Goal: Task Accomplishment & Management: Manage account settings

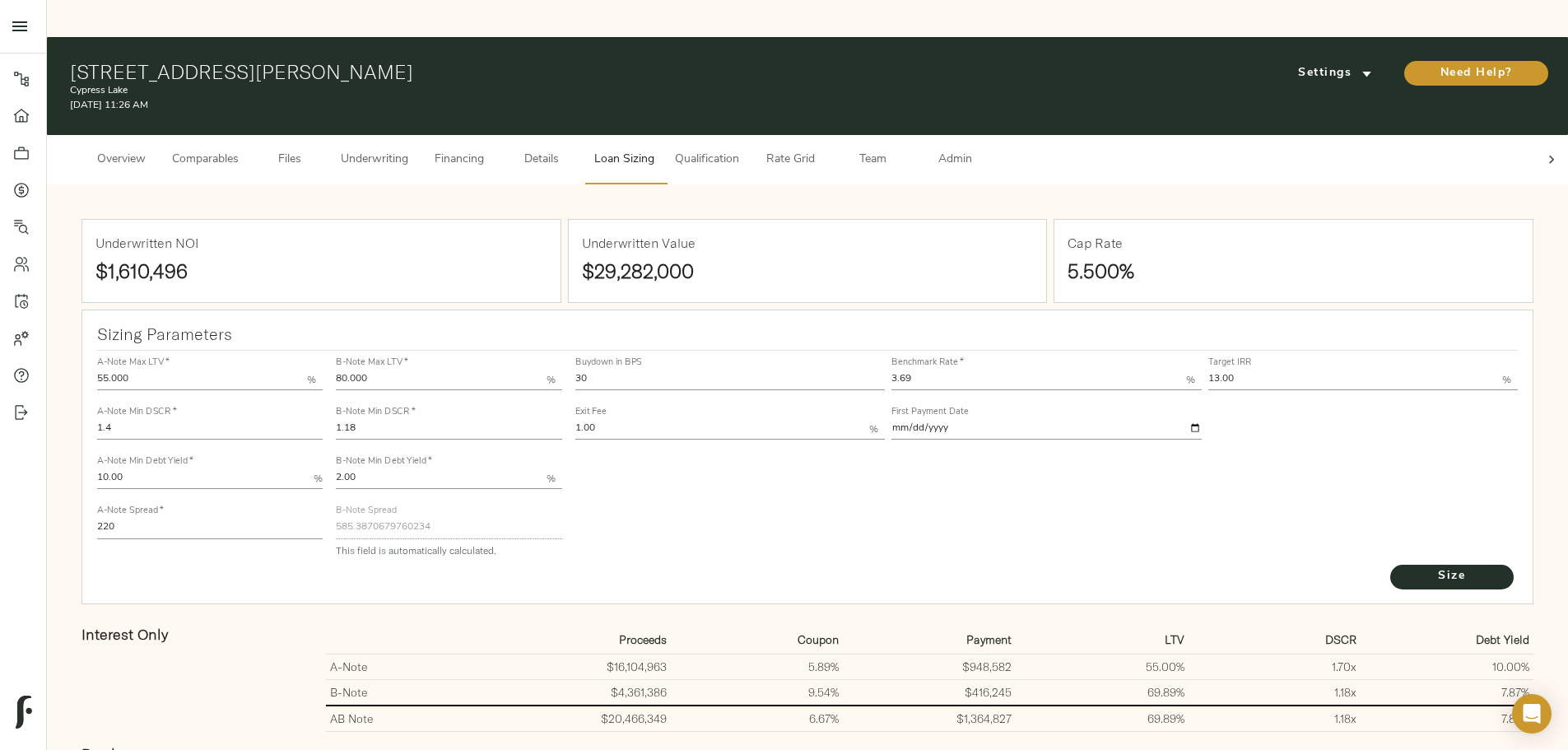
click at [561, 419] on input "1.18" at bounding box center [448, 429] width 225 height 20
click at [1208, 371] on input "13.00" at bounding box center [1356, 380] width 295 height 20
type input "12.50"
click at [1543, 151] on icon at bounding box center [1551, 159] width 17 height 17
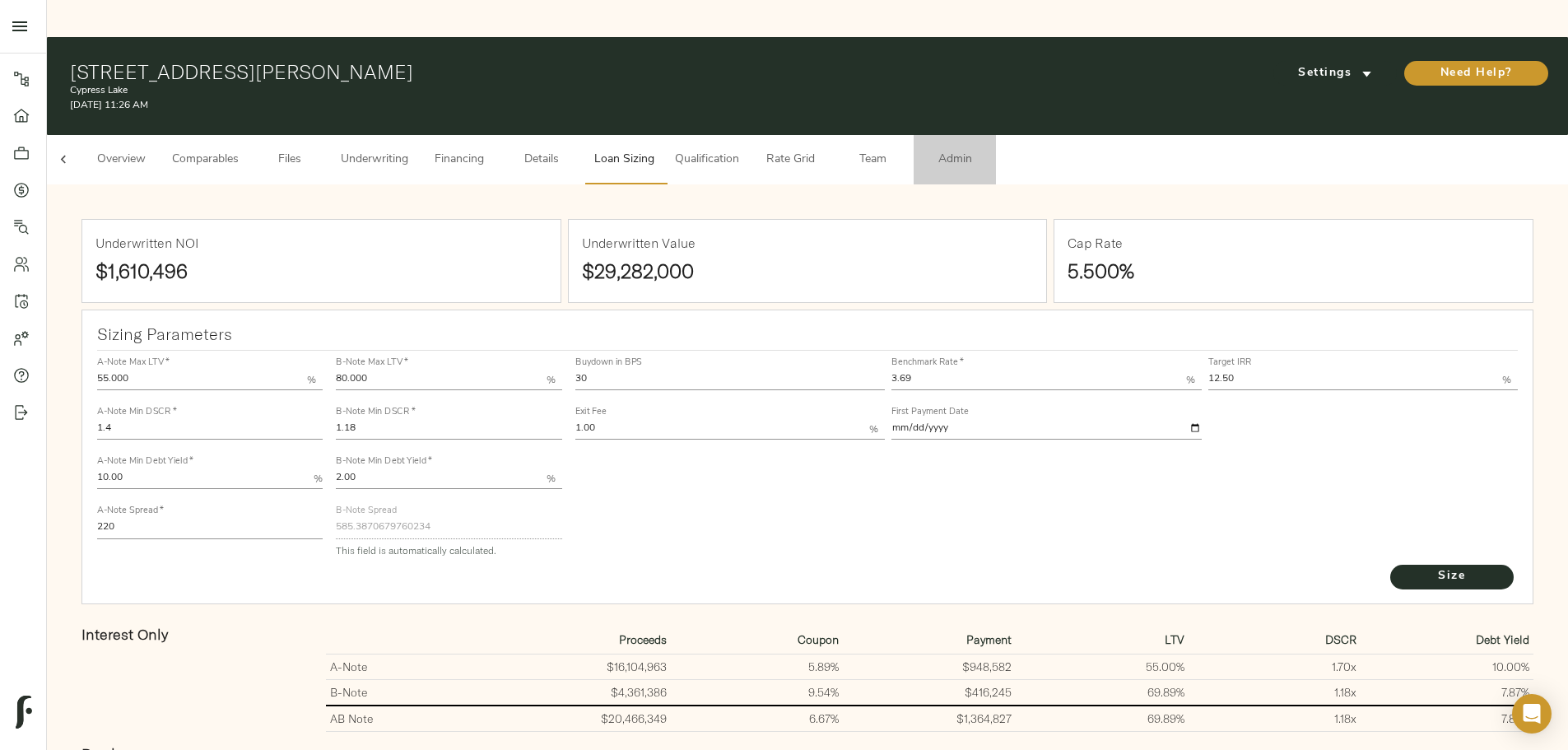
click at [986, 149] on span "Admin" at bounding box center [954, 159] width 63 height 21
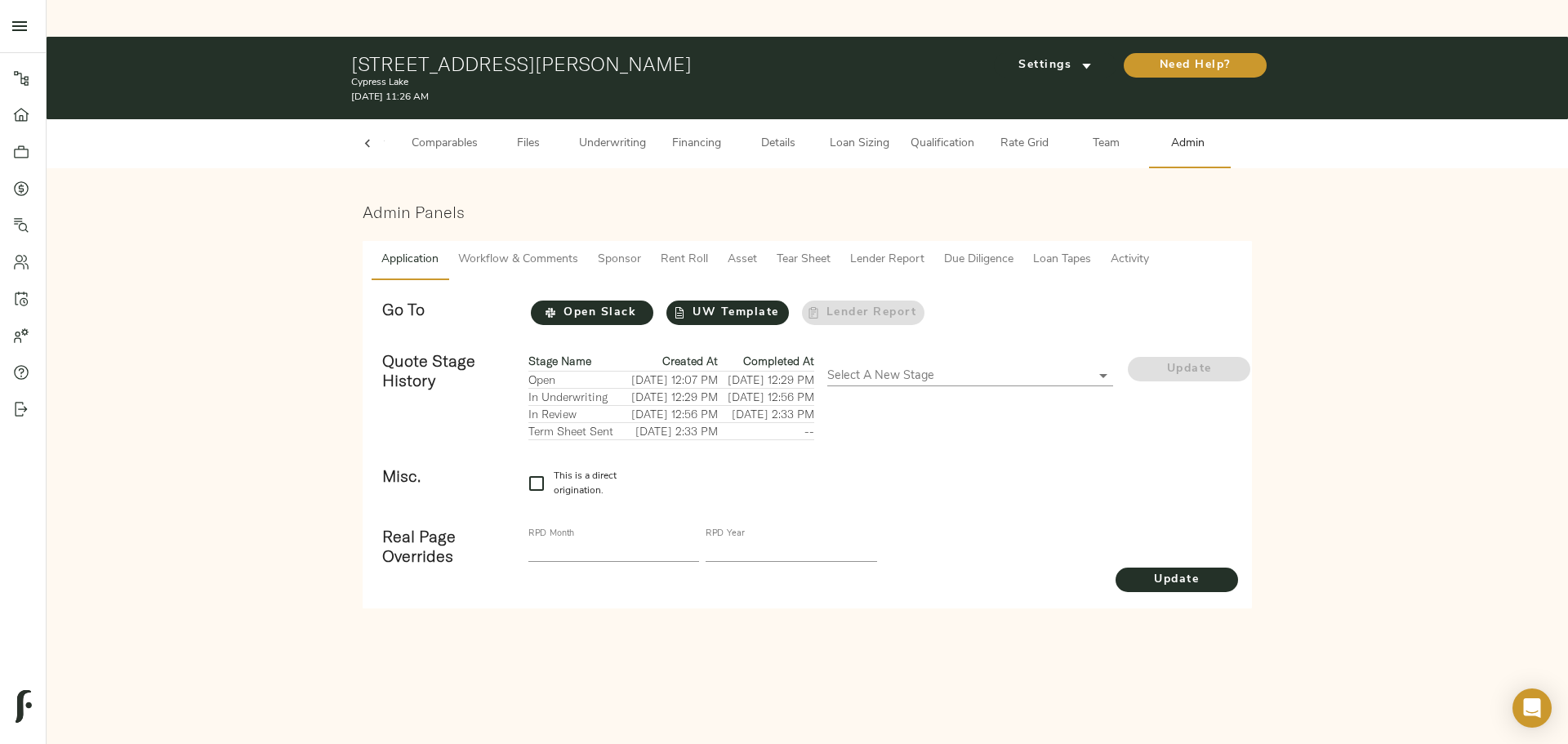
click at [1054, 250] on span "Loan Tapes" at bounding box center [1062, 260] width 58 height 21
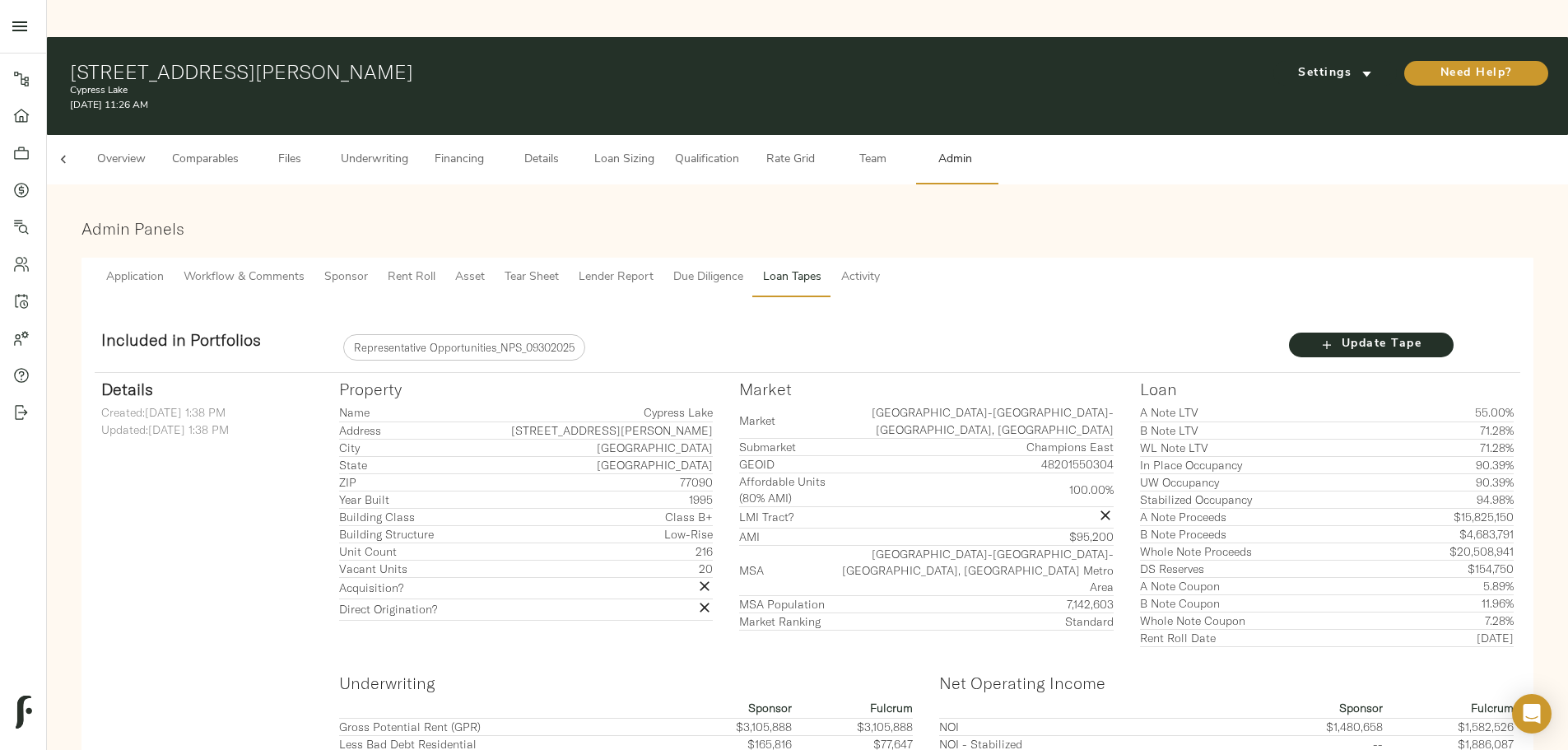
click at [418, 134] on button "Underwriting" at bounding box center [375, 159] width 88 height 50
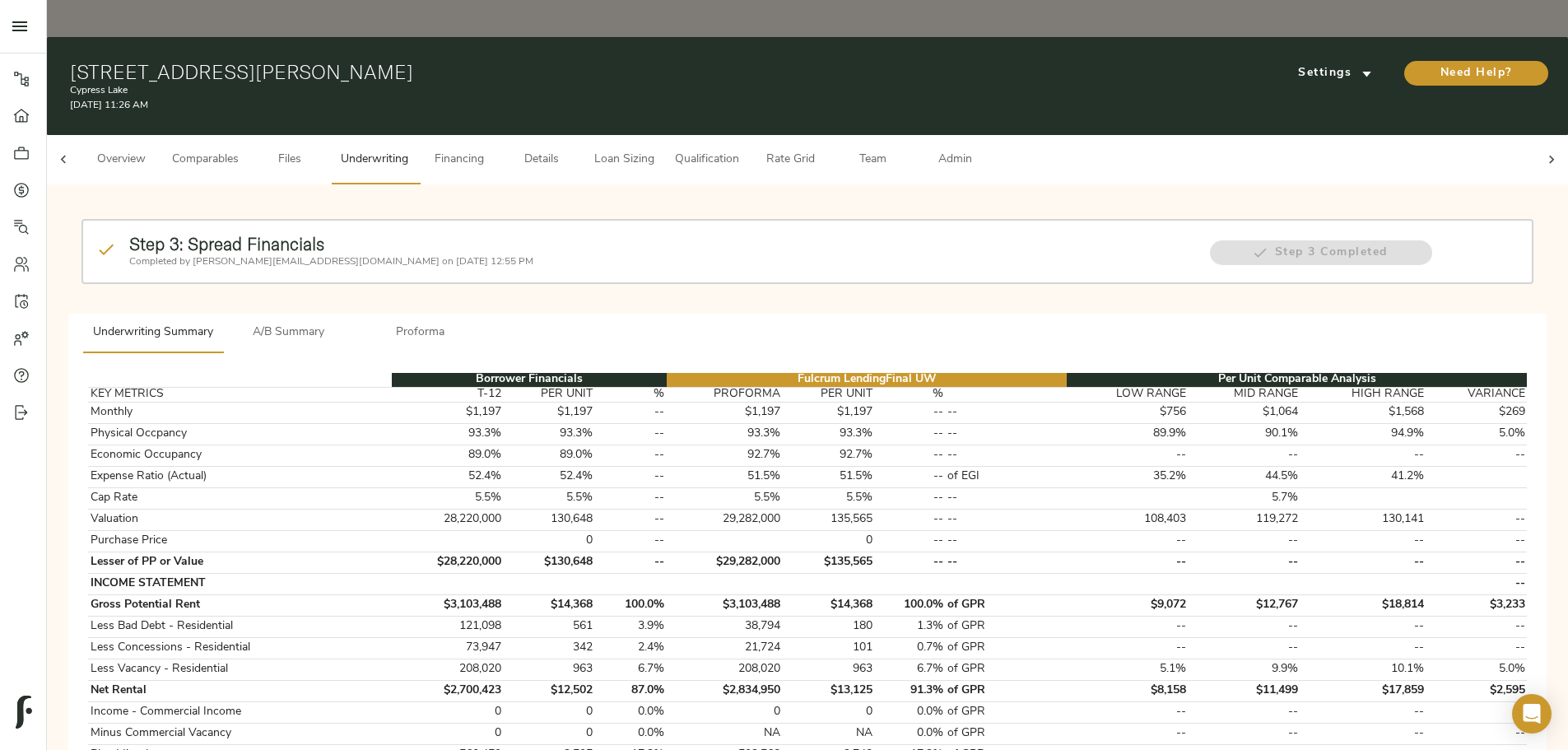
click at [655, 149] on span "Loan Sizing" at bounding box center [624, 159] width 63 height 21
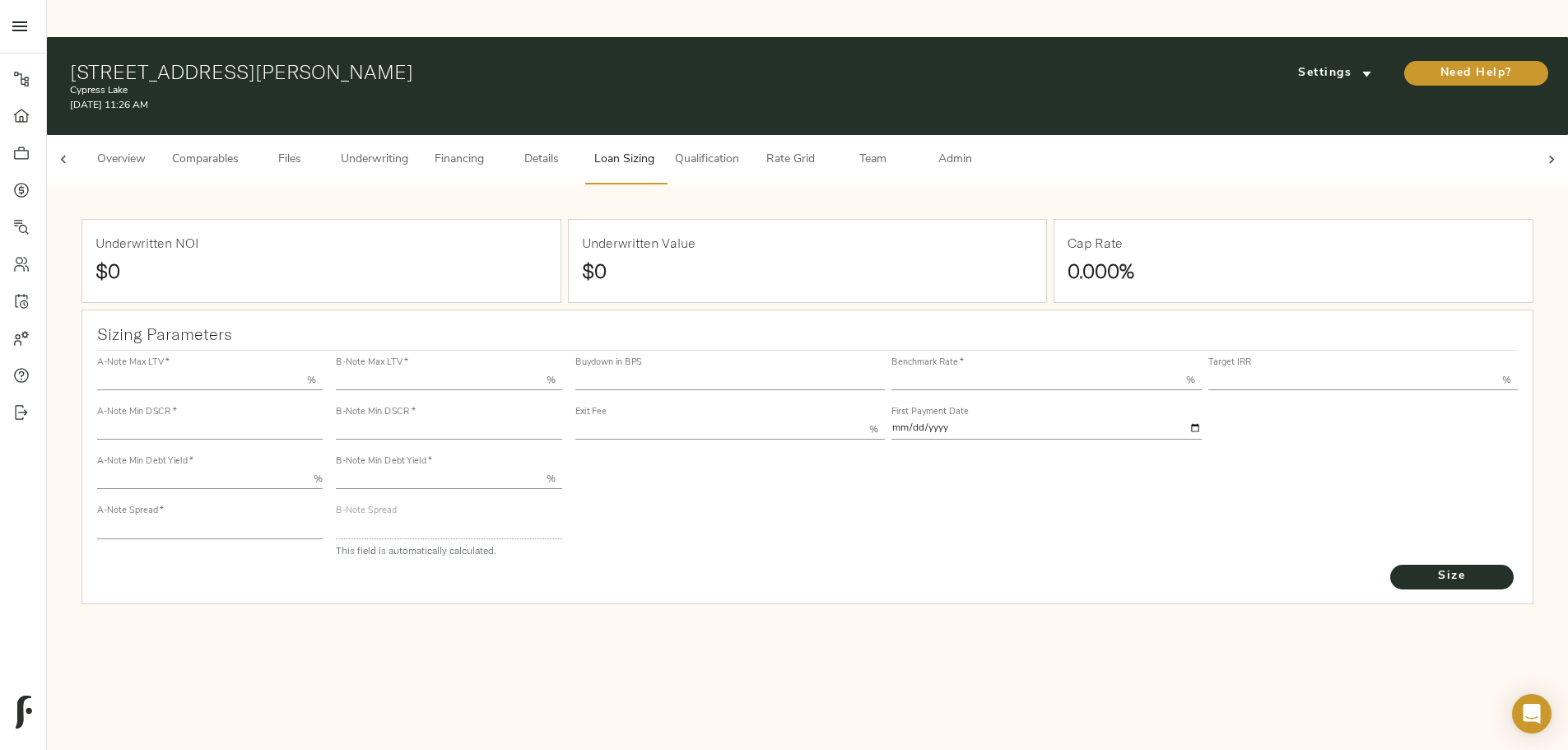
type input "55.000"
type input "1.4"
type input "10.00"
type input "220"
type input "80.000"
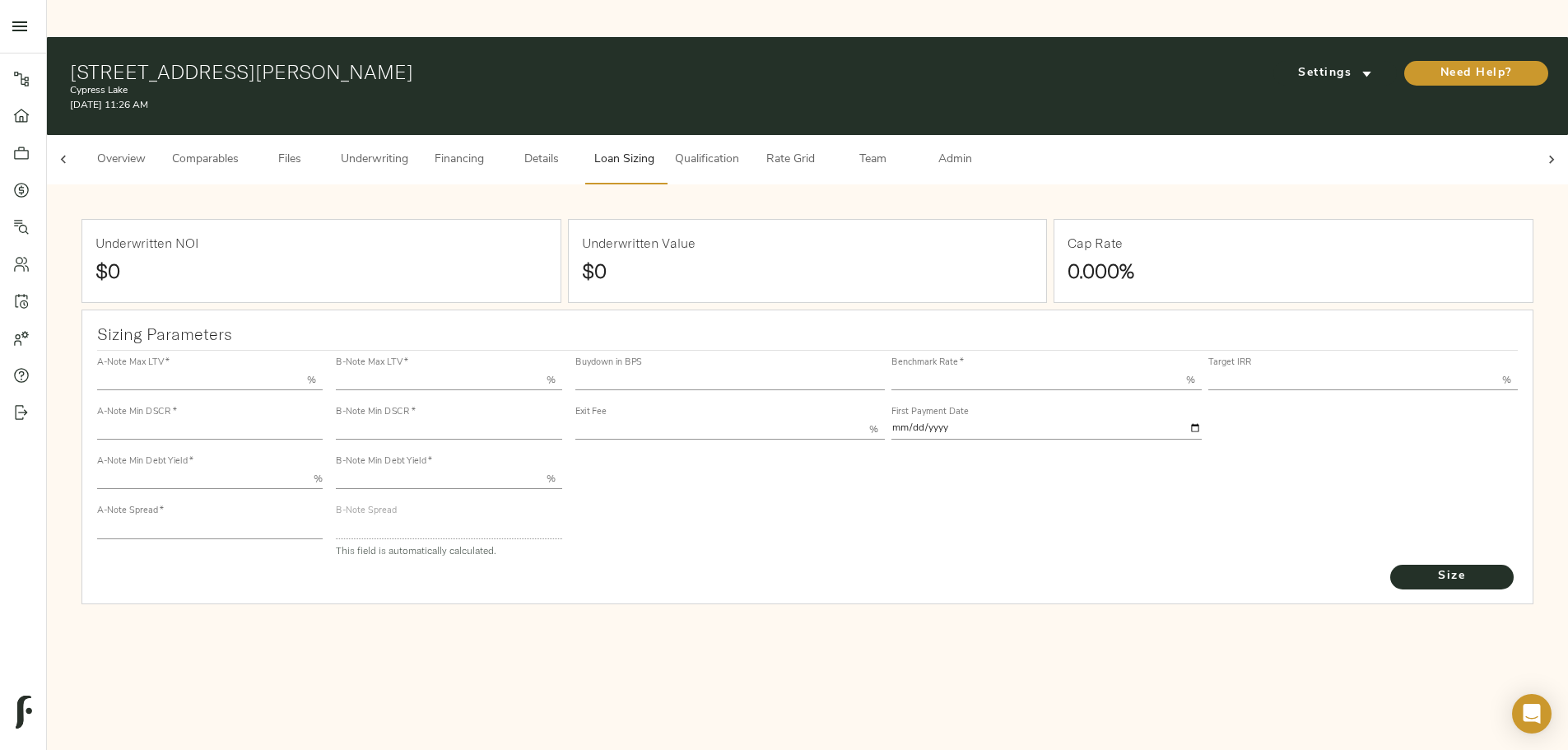
type input "1.18"
type input "2.00"
type input "585.3870679760234"
type input "30"
type input "3.69"
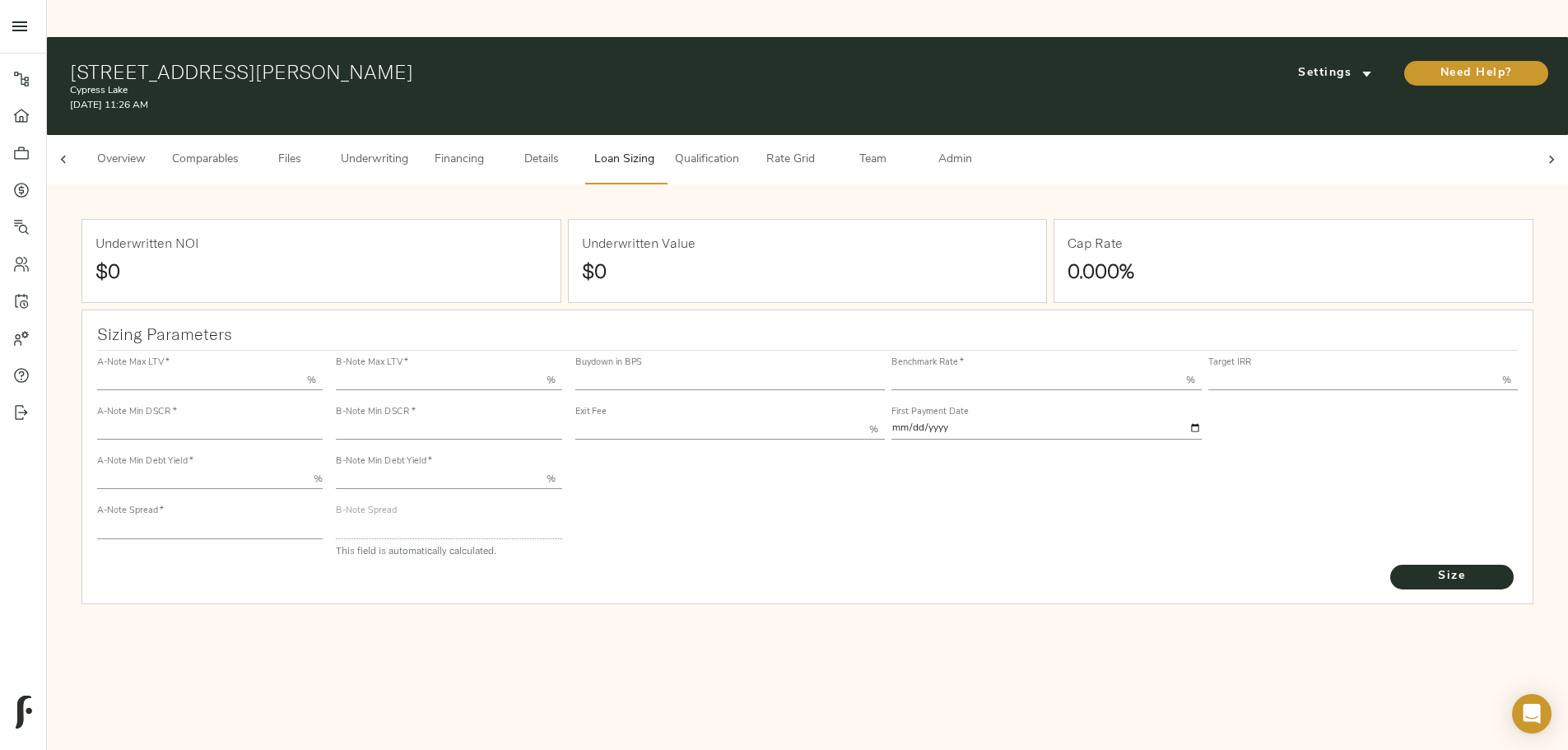
type input "13.00"
type input "1.00"
type input "2025-11-01"
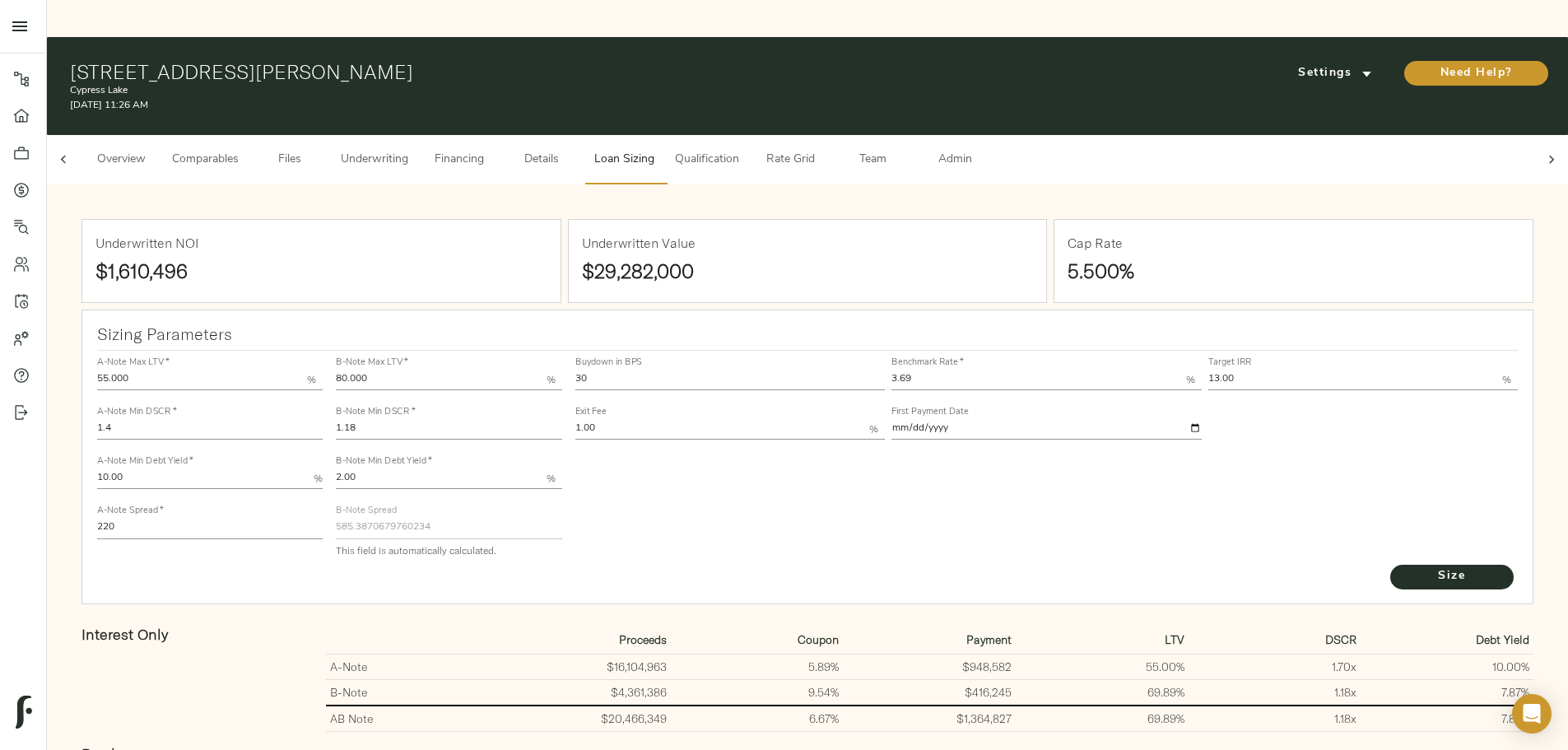
click at [1208, 371] on input "13.00" at bounding box center [1356, 380] width 295 height 20
type input "12.50"
click at [1407, 566] on span "Size" at bounding box center [1451, 576] width 91 height 21
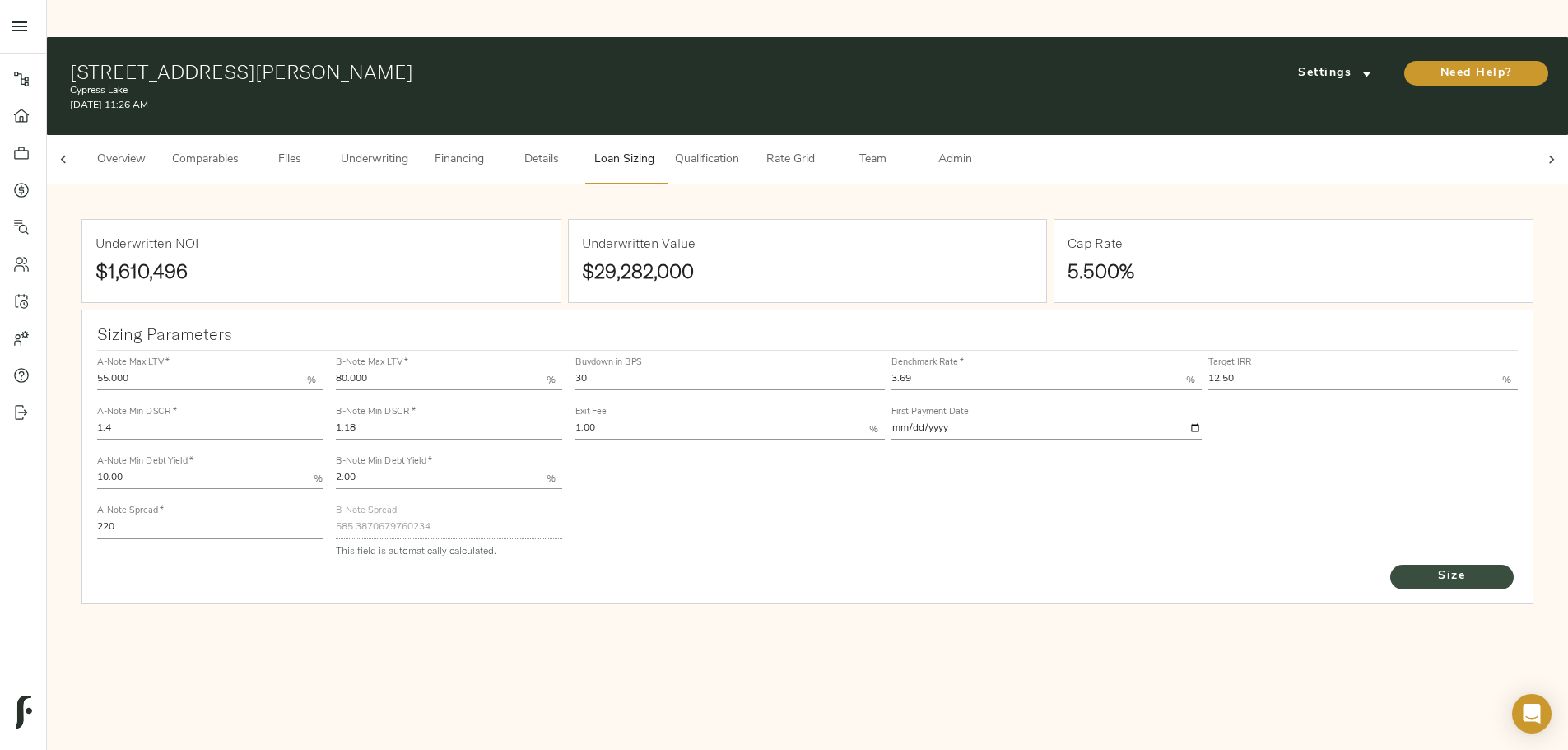
type input "782"
type input "0"
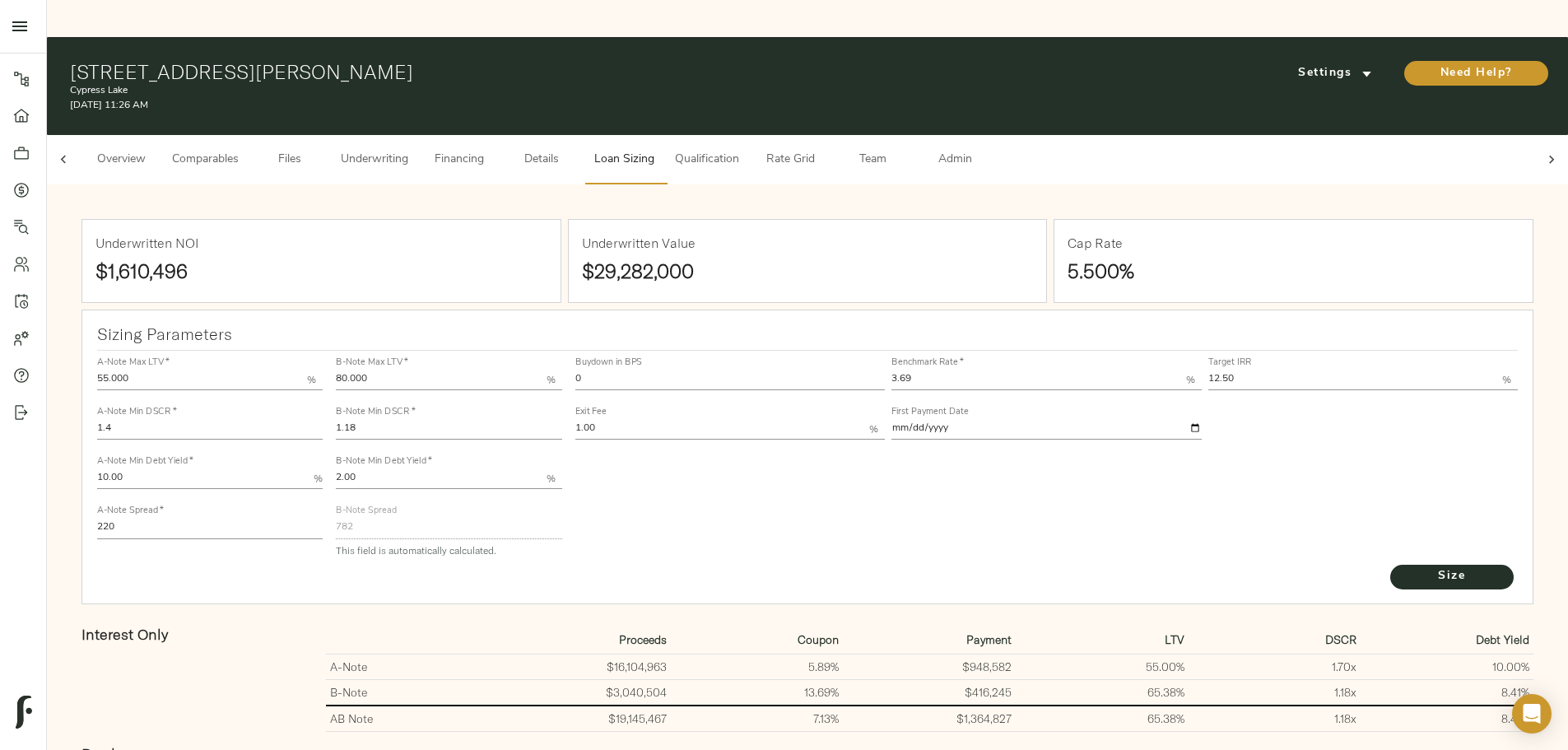
click at [642, 358] on label "Buydown in BPS" at bounding box center [608, 362] width 67 height 9
click at [690, 358] on div "Buydown in BPS 0" at bounding box center [729, 374] width 310 height 33
click at [698, 371] on input "0" at bounding box center [729, 380] width 310 height 20
type input "1"
type input "30"
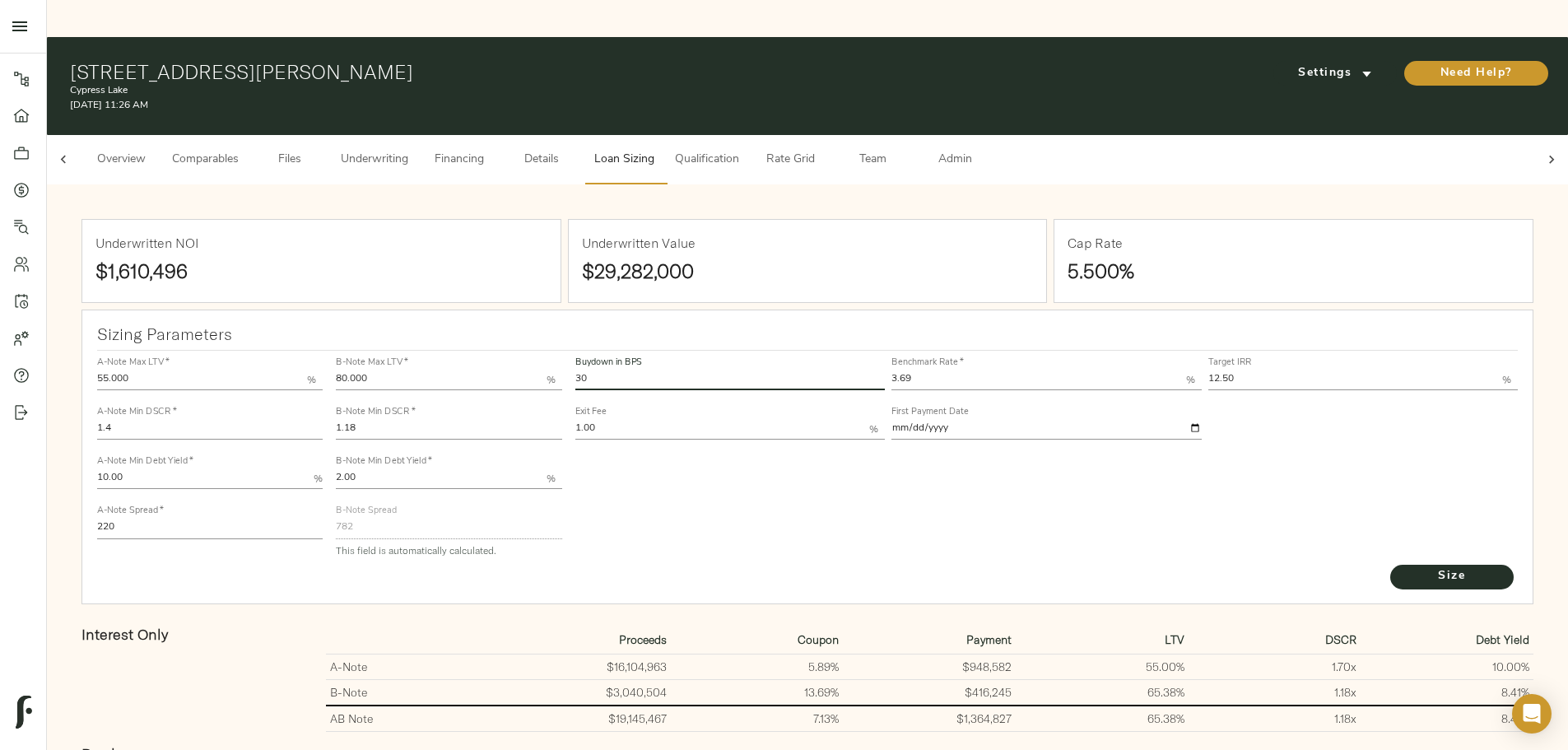
click at [1390, 565] on button "Size" at bounding box center [1451, 577] width 124 height 25
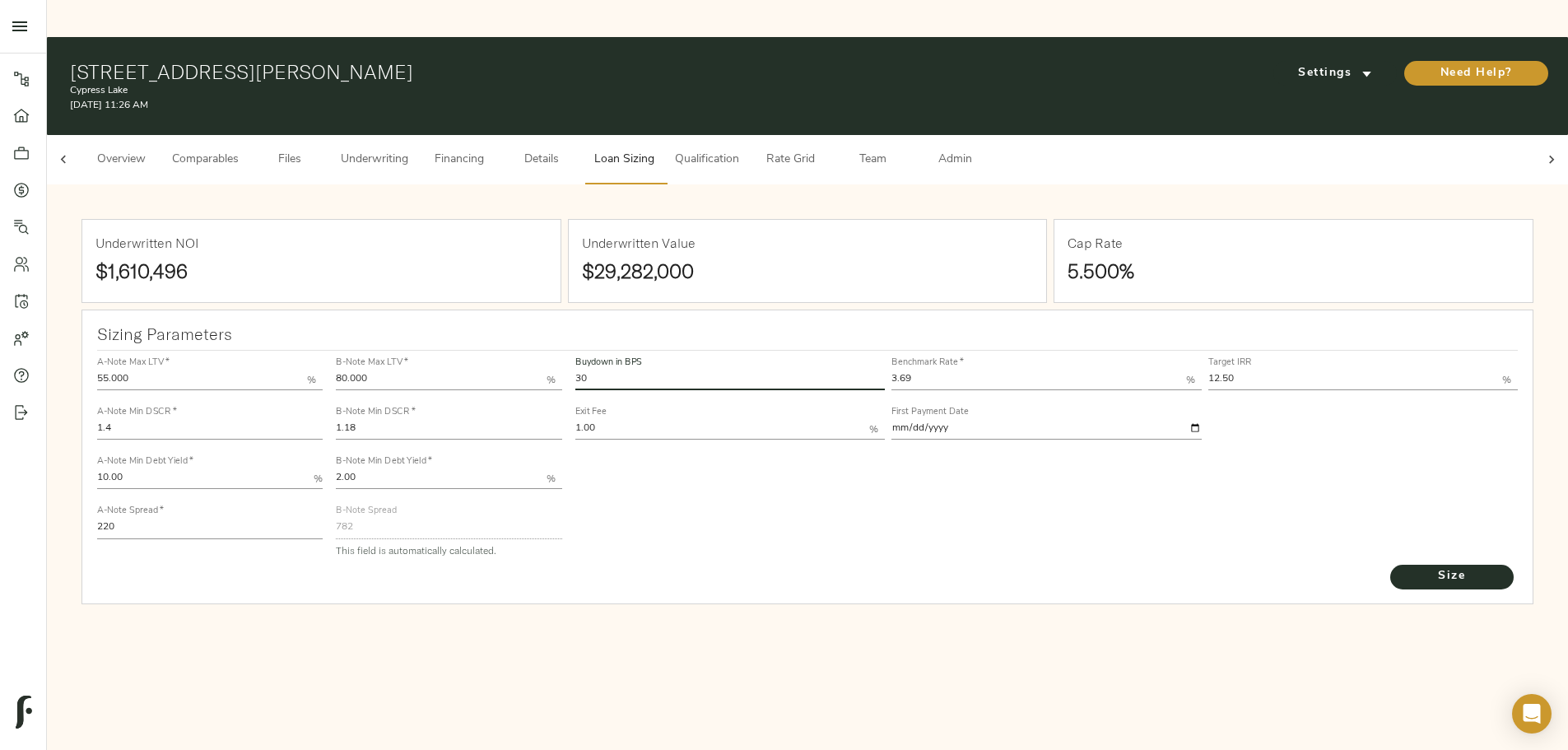
type input "553.9343185630231"
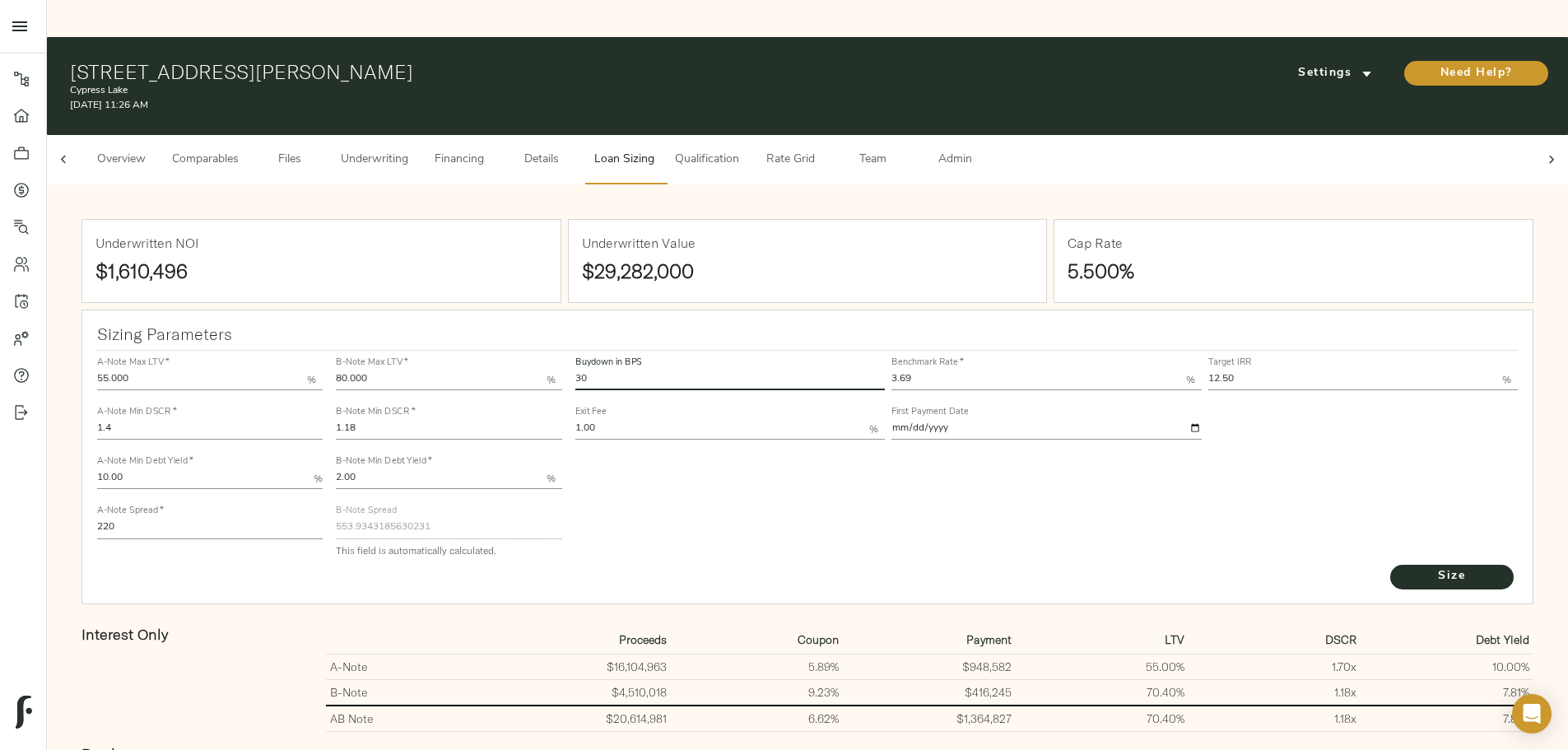
type input "3"
type input "15"
click at [1390, 565] on button "Size" at bounding box center [1451, 577] width 124 height 25
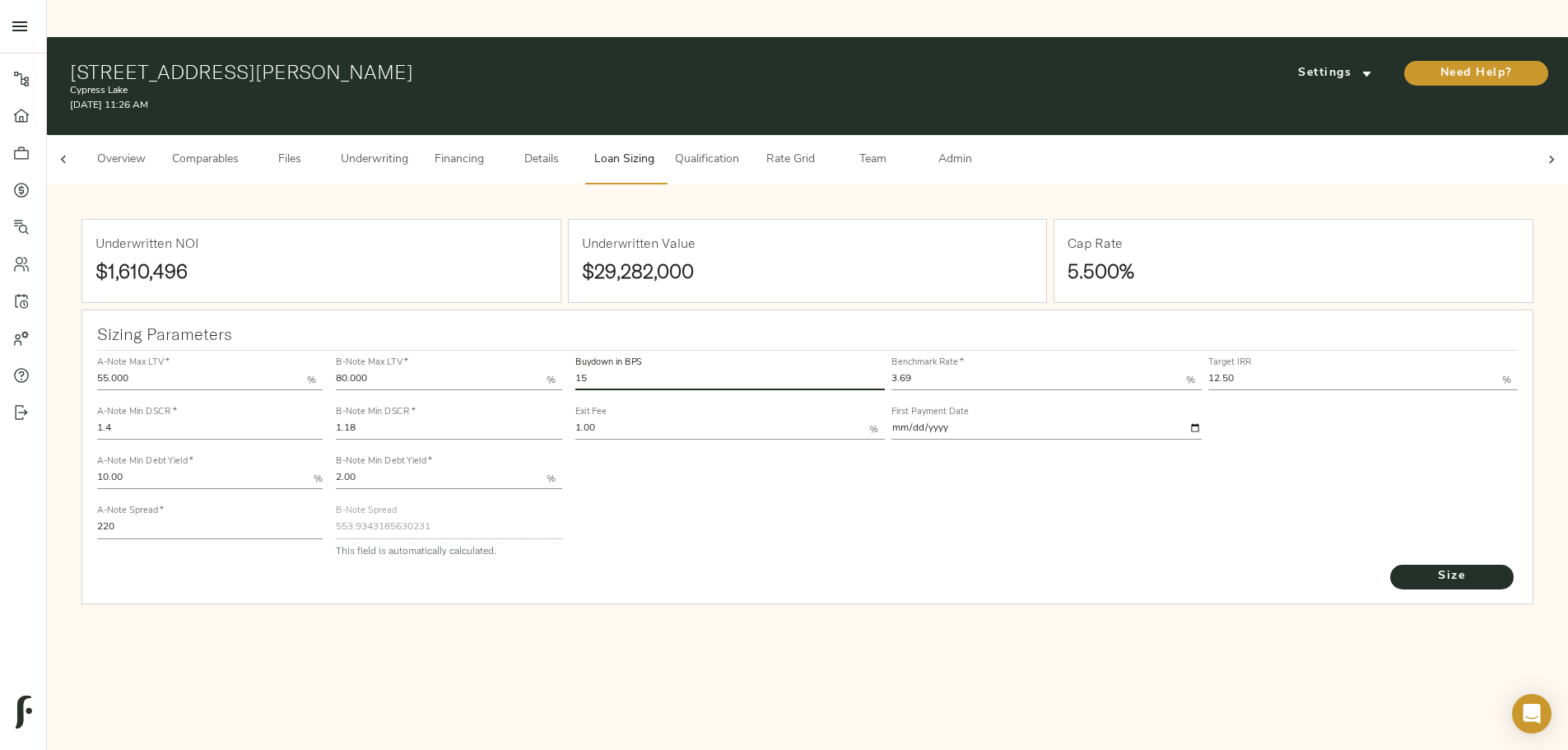
type input "657.9291478903111"
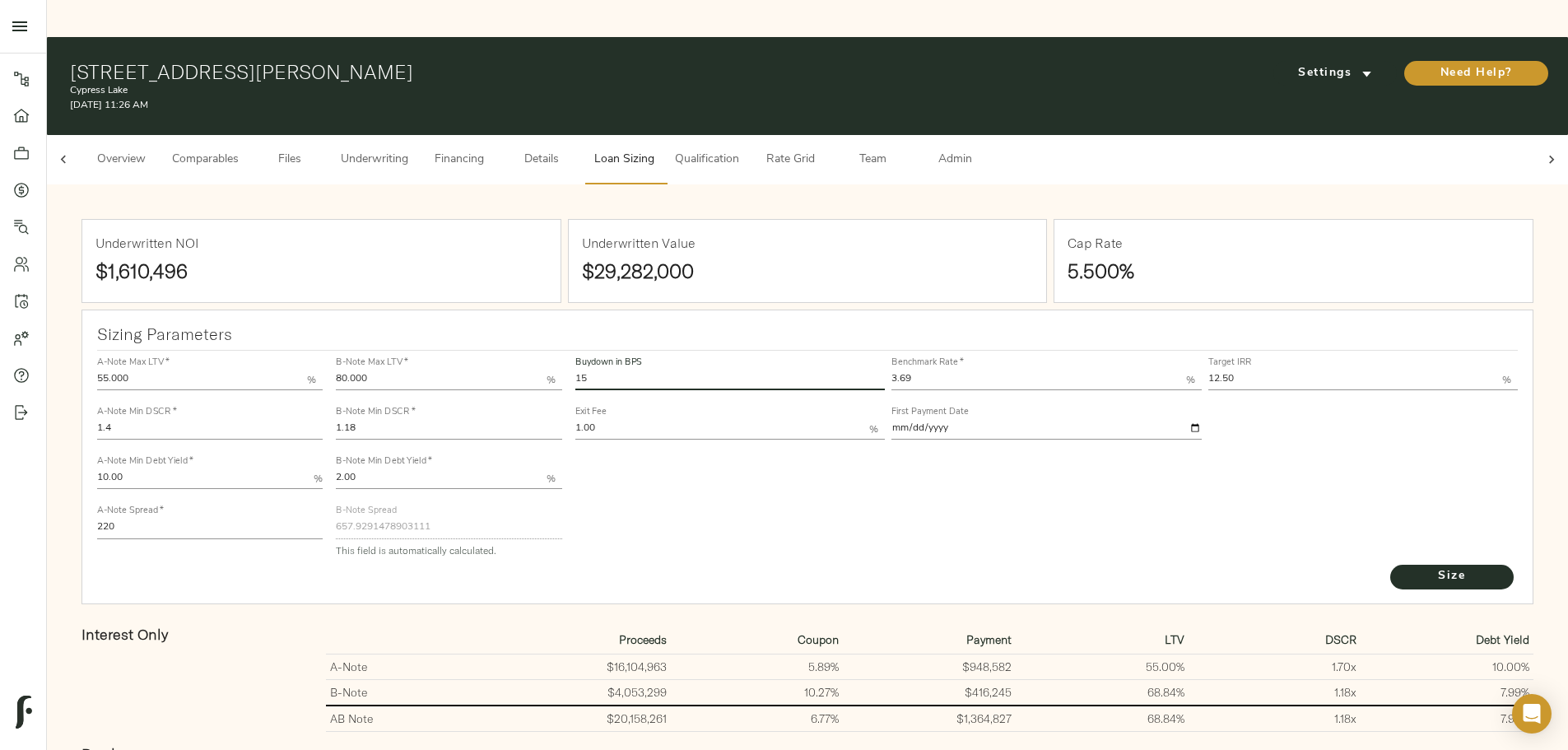
type input "1"
type input "23"
click at [1390, 565] on button "Size" at bounding box center [1451, 577] width 124 height 25
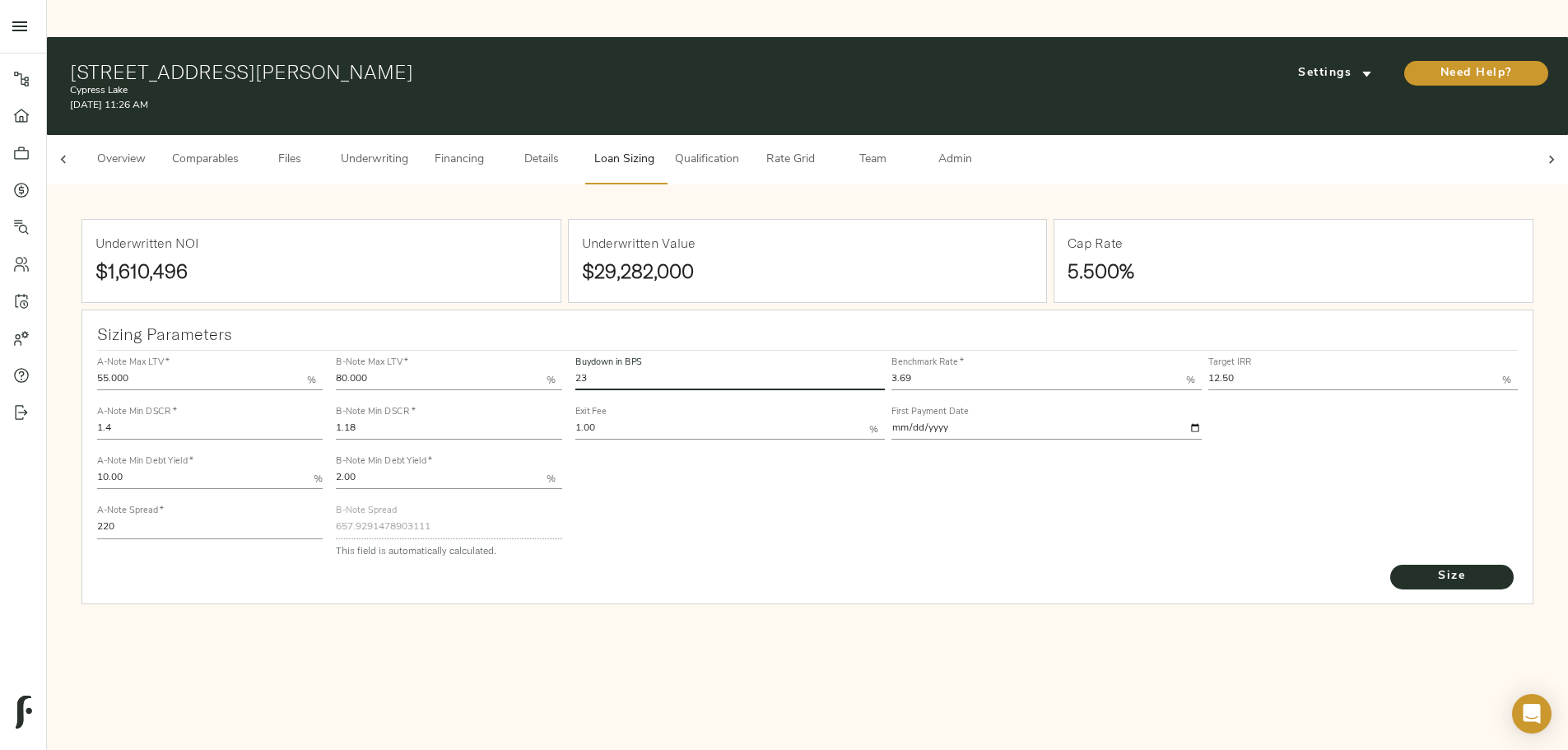
type input "600.2889832601269"
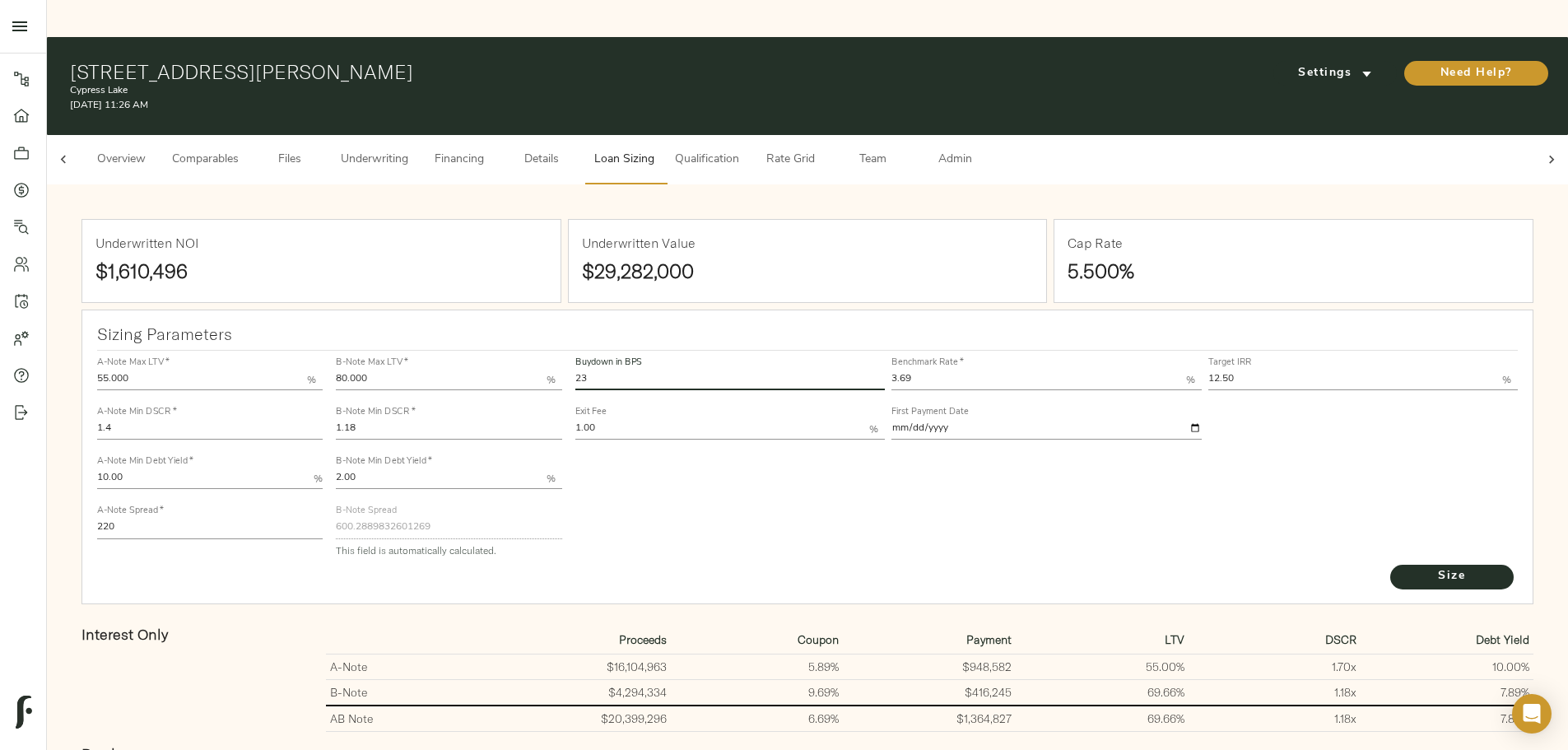
click at [926, 458] on div "Buydown in BPS 23 Benchmark Rate   * 3.69 % Target IRR 12.50 % Exit Fee 1.00 % …" at bounding box center [1047, 456] width 956 height 225
click at [408, 149] on span "Underwriting" at bounding box center [375, 159] width 68 height 21
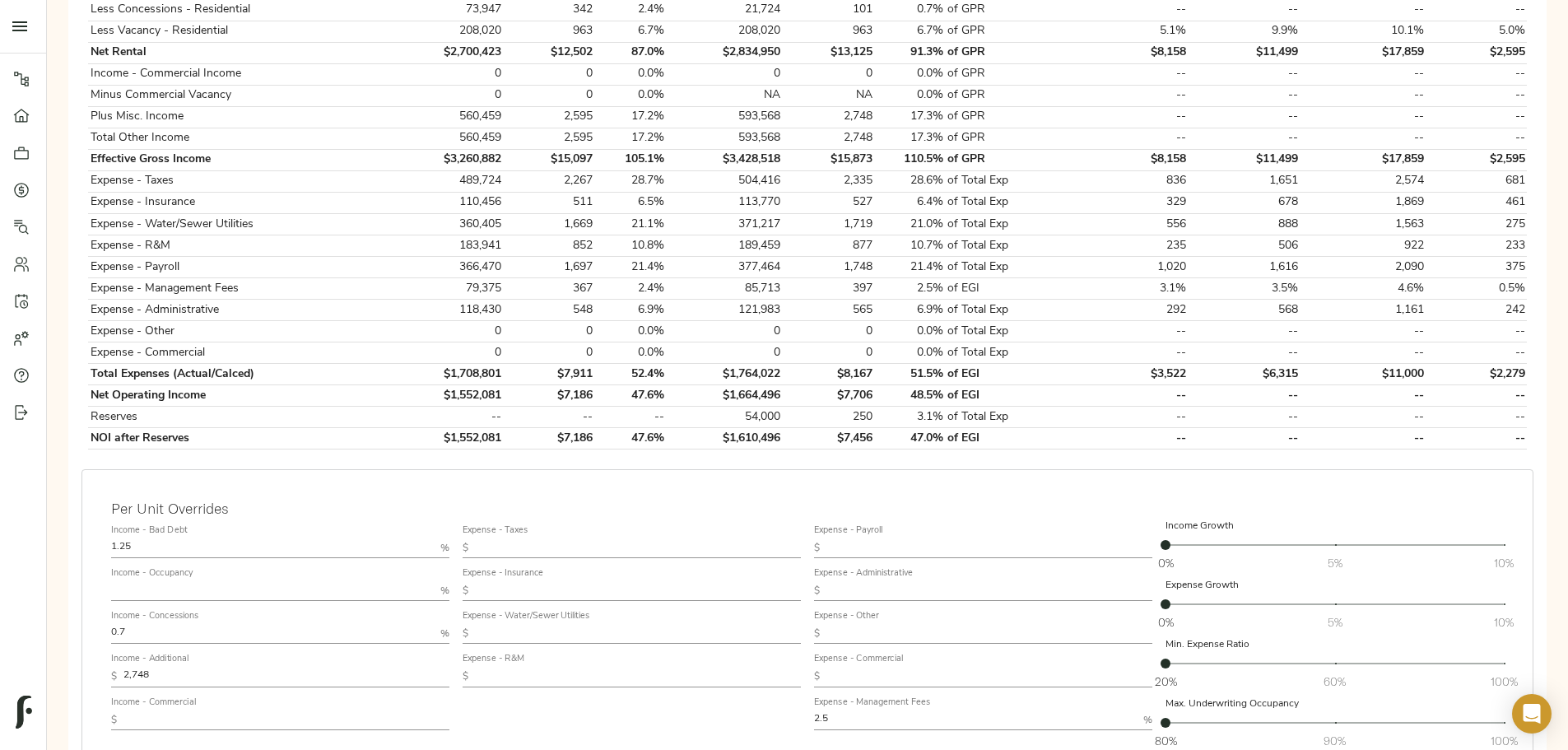
scroll to position [757, 0]
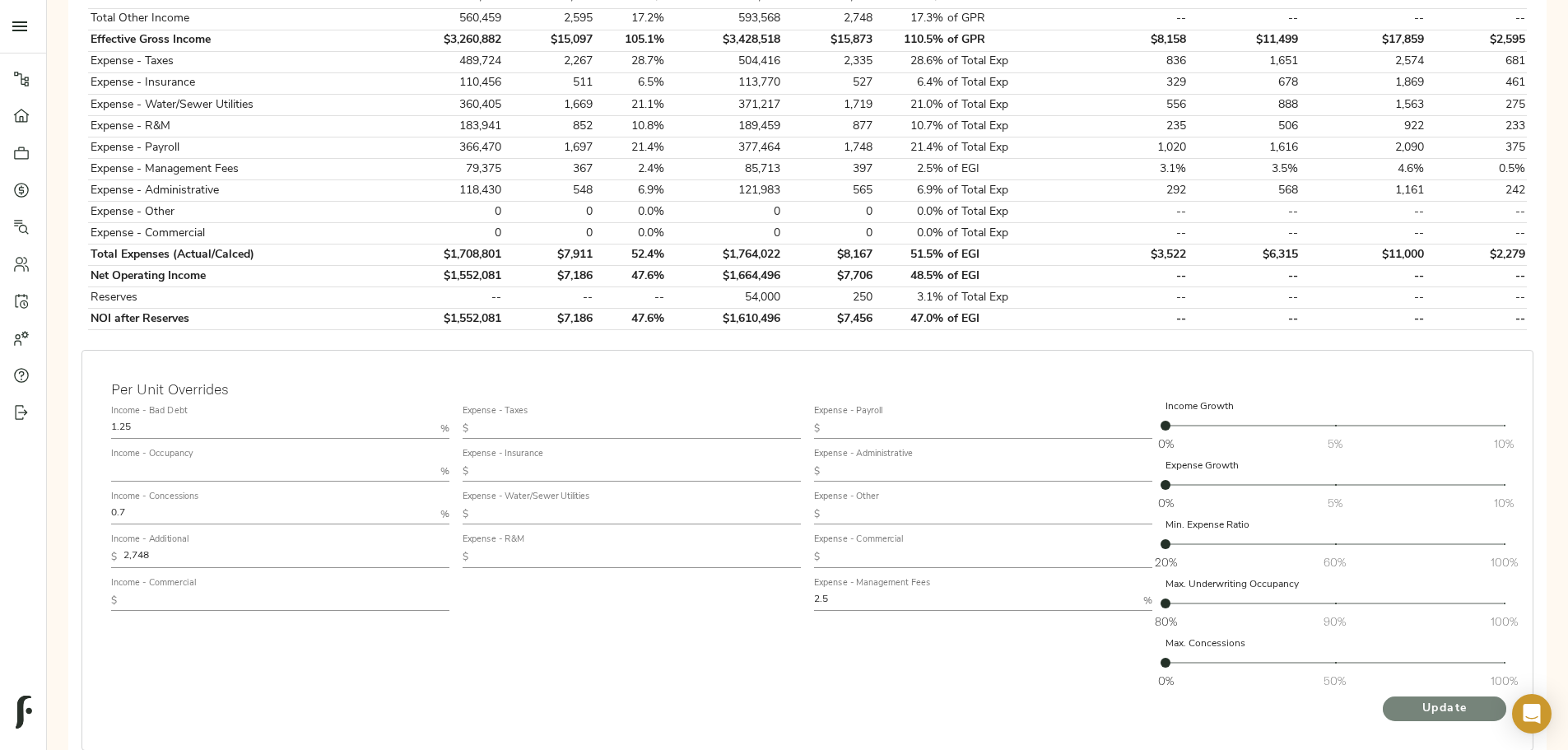
click at [1383, 696] on button "Update" at bounding box center [1444, 708] width 124 height 25
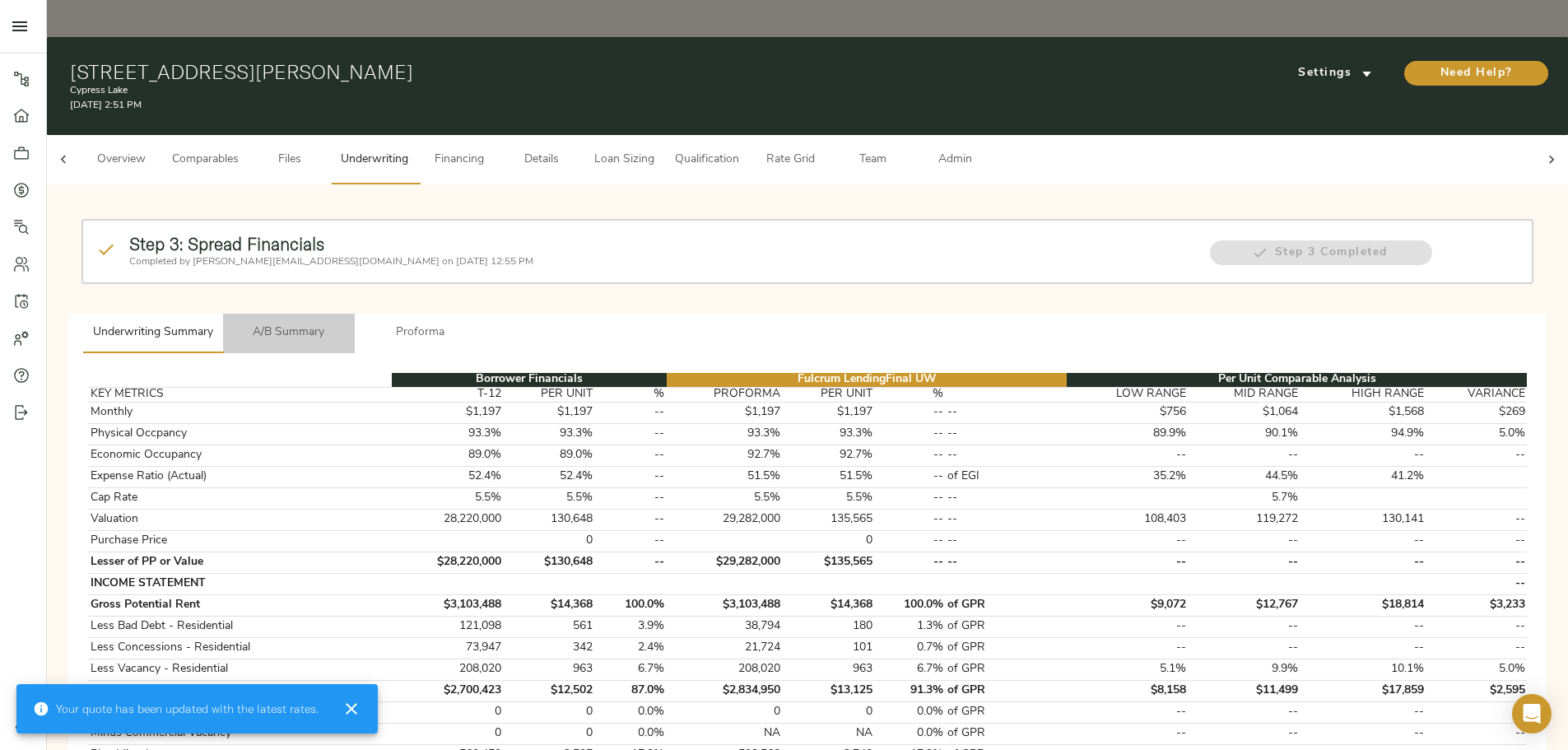
click at [355, 314] on button "A/B Summary" at bounding box center [289, 334] width 131 height 40
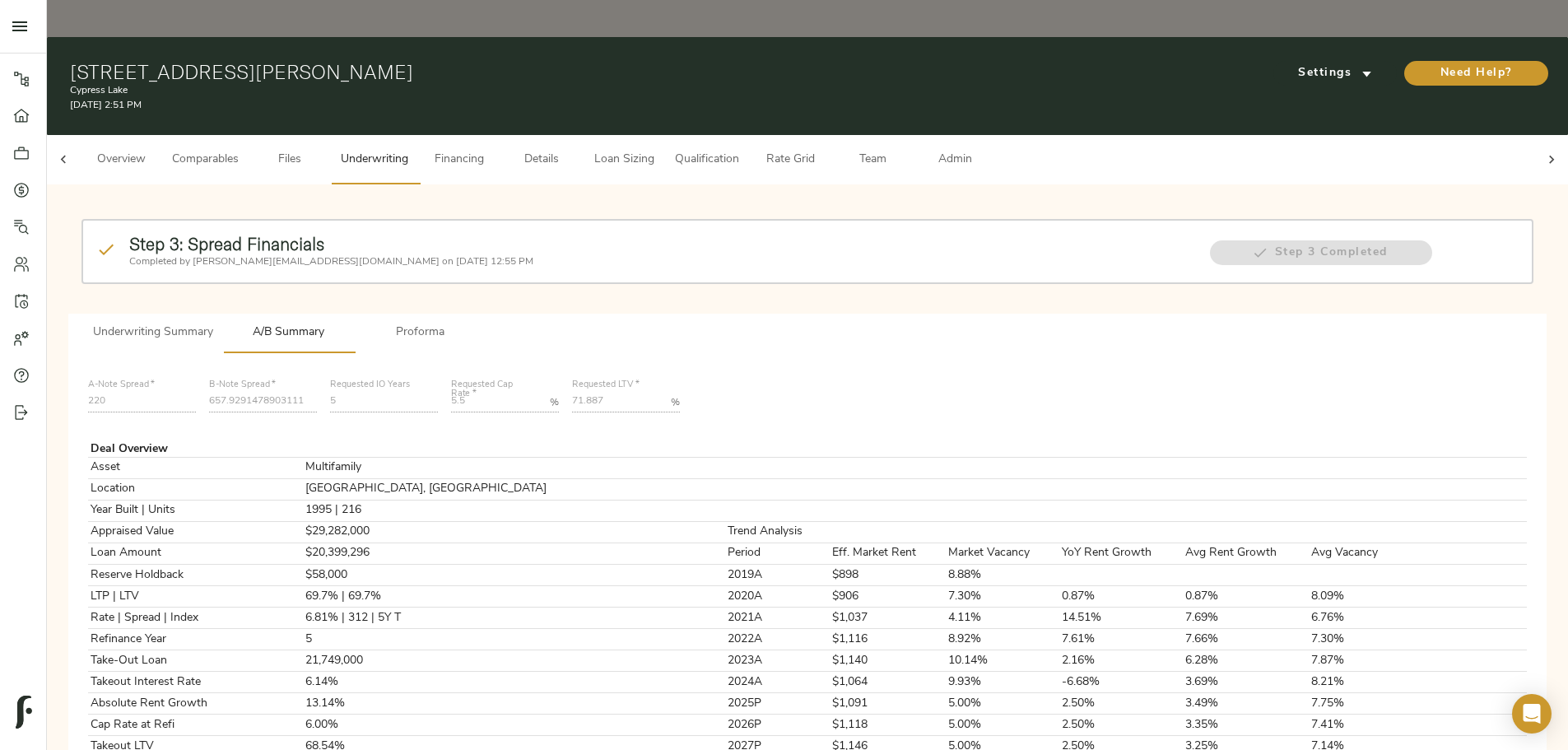
click at [655, 149] on span "Loan Sizing" at bounding box center [624, 159] width 63 height 21
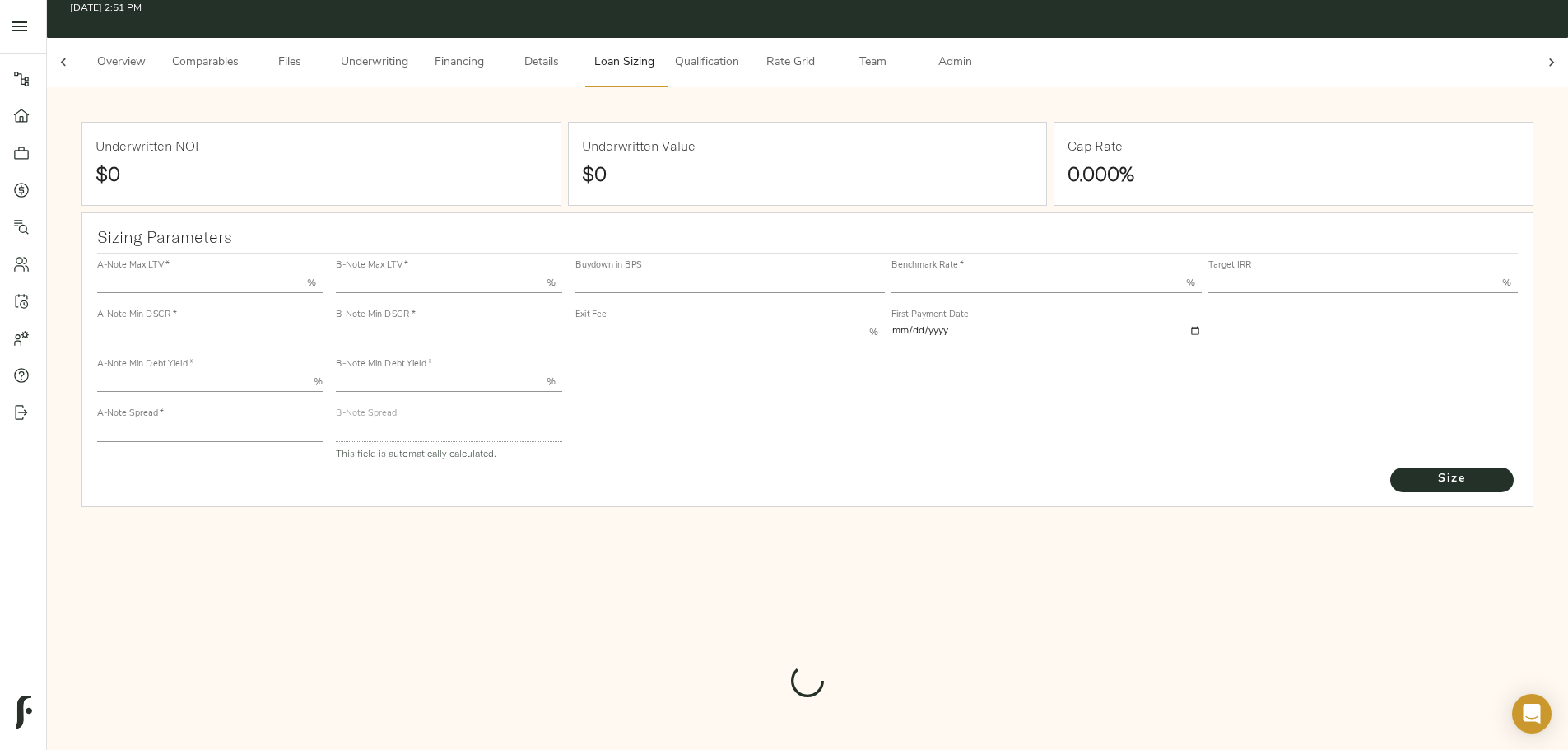
scroll to position [210, 0]
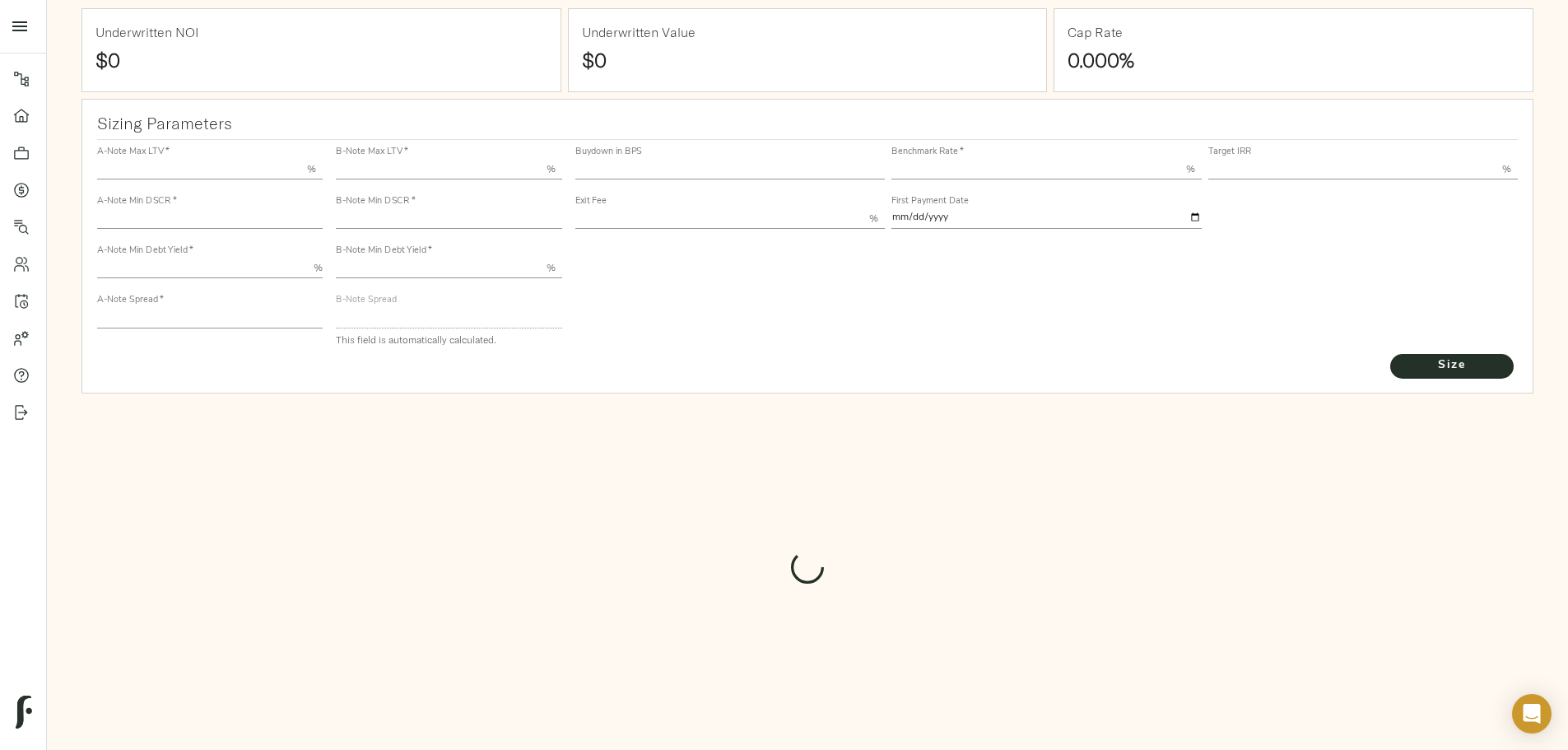
type input "55.000"
type input "1.4"
type input "10.00"
type input "220"
type input "80.000"
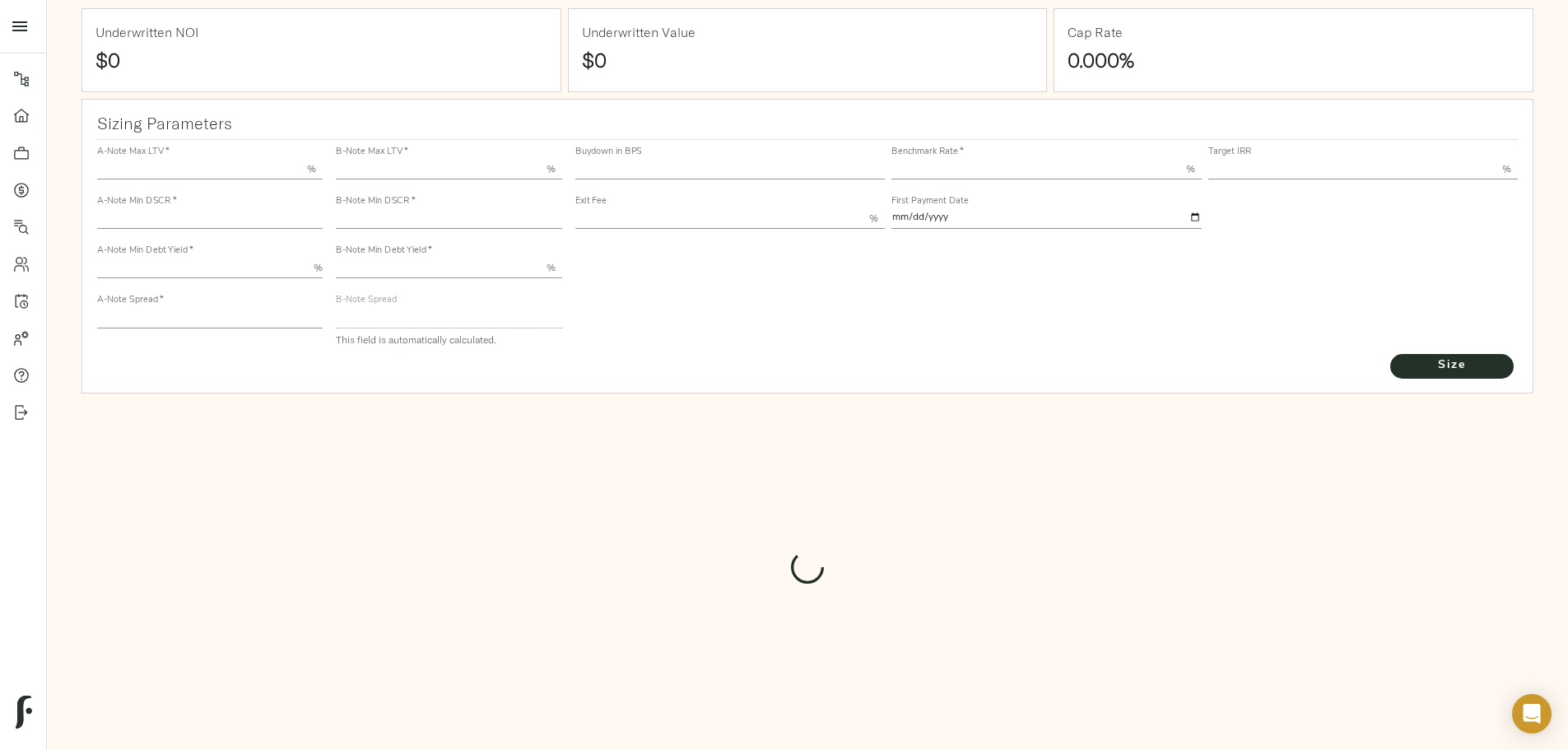
type input "1.18"
type input "2.00"
type input "600.2889832601269"
type input "23"
type input "3.69"
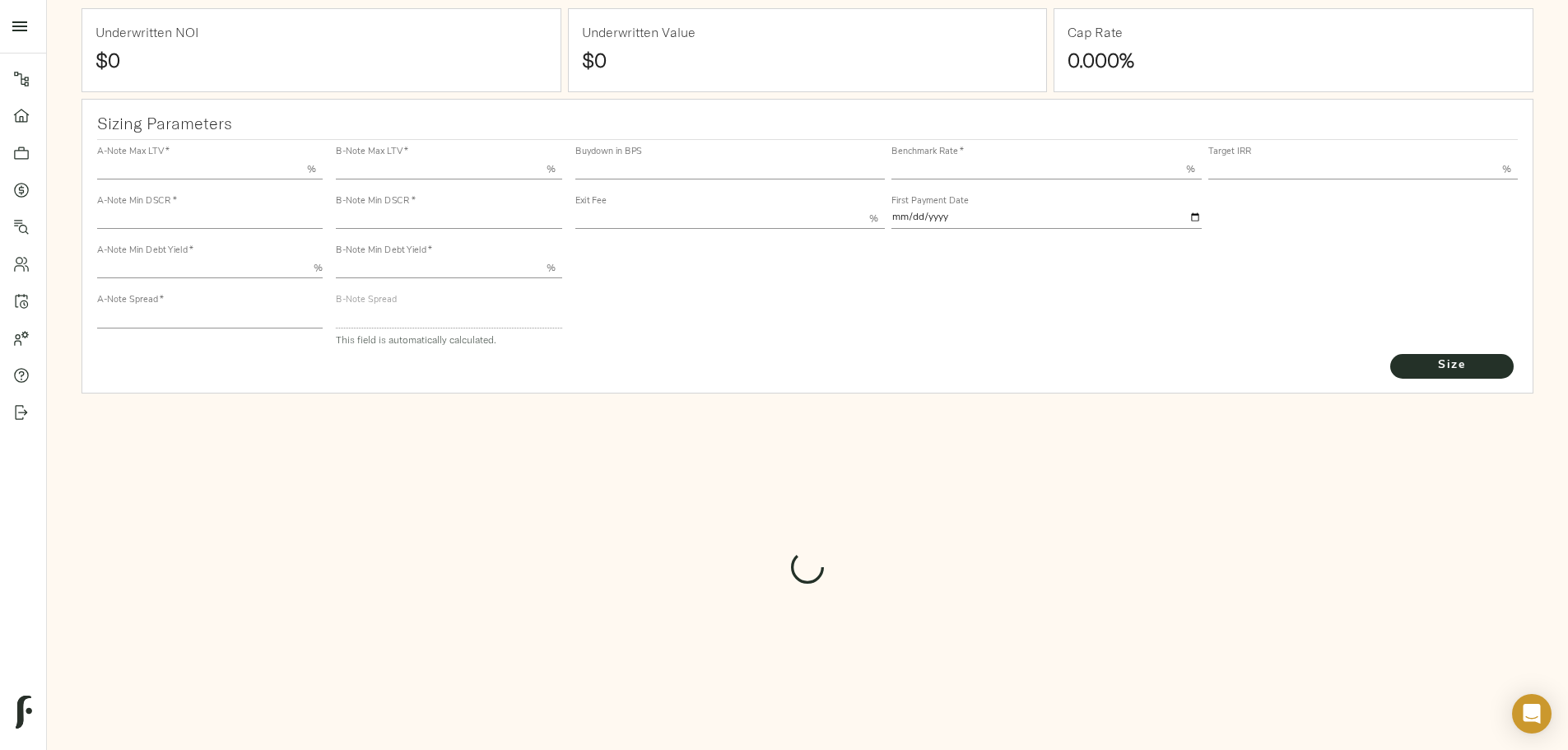
type input "12.50"
type input "1.00"
type input "2025-11-01"
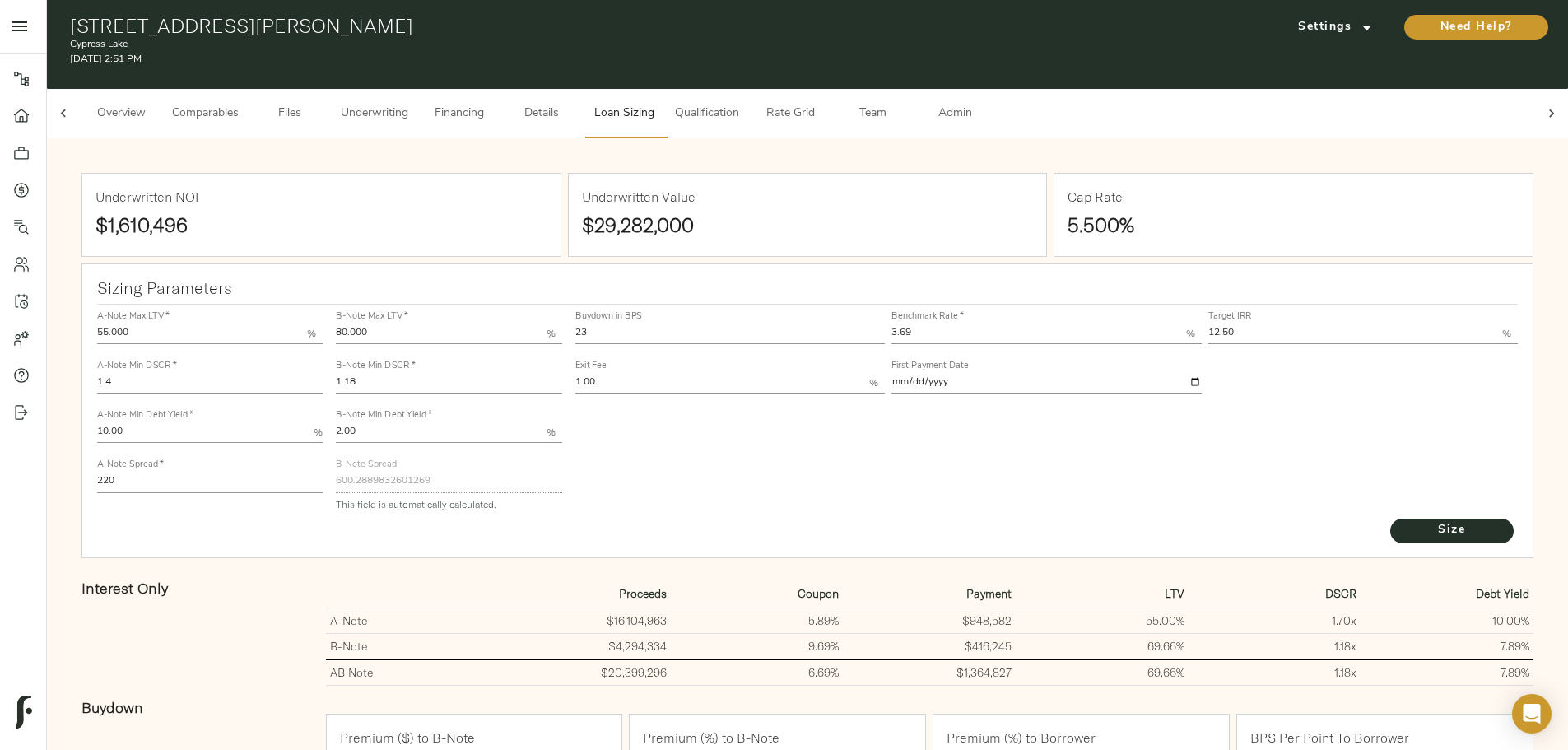
scroll to position [0, 0]
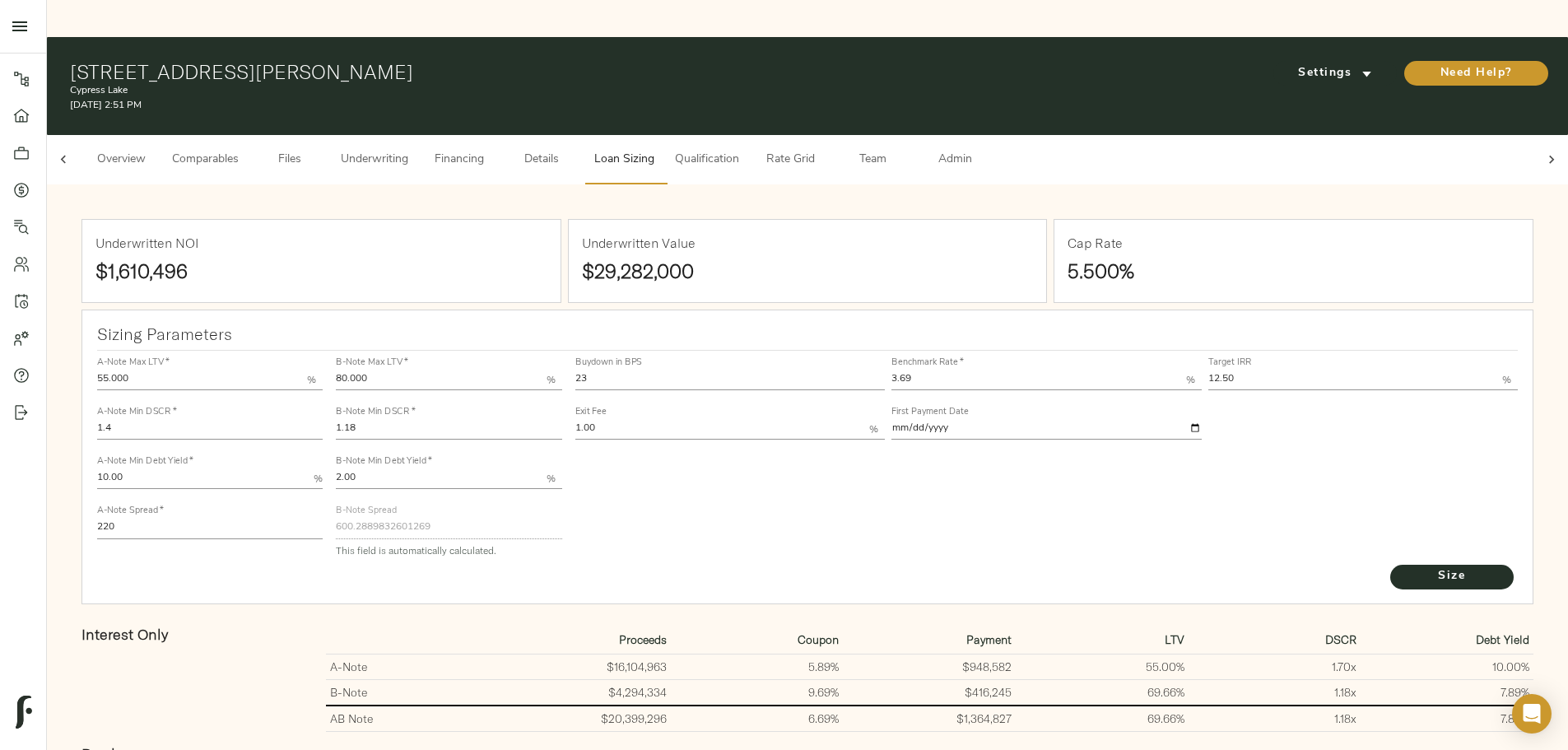
click at [996, 134] on button "Admin" at bounding box center [954, 159] width 83 height 50
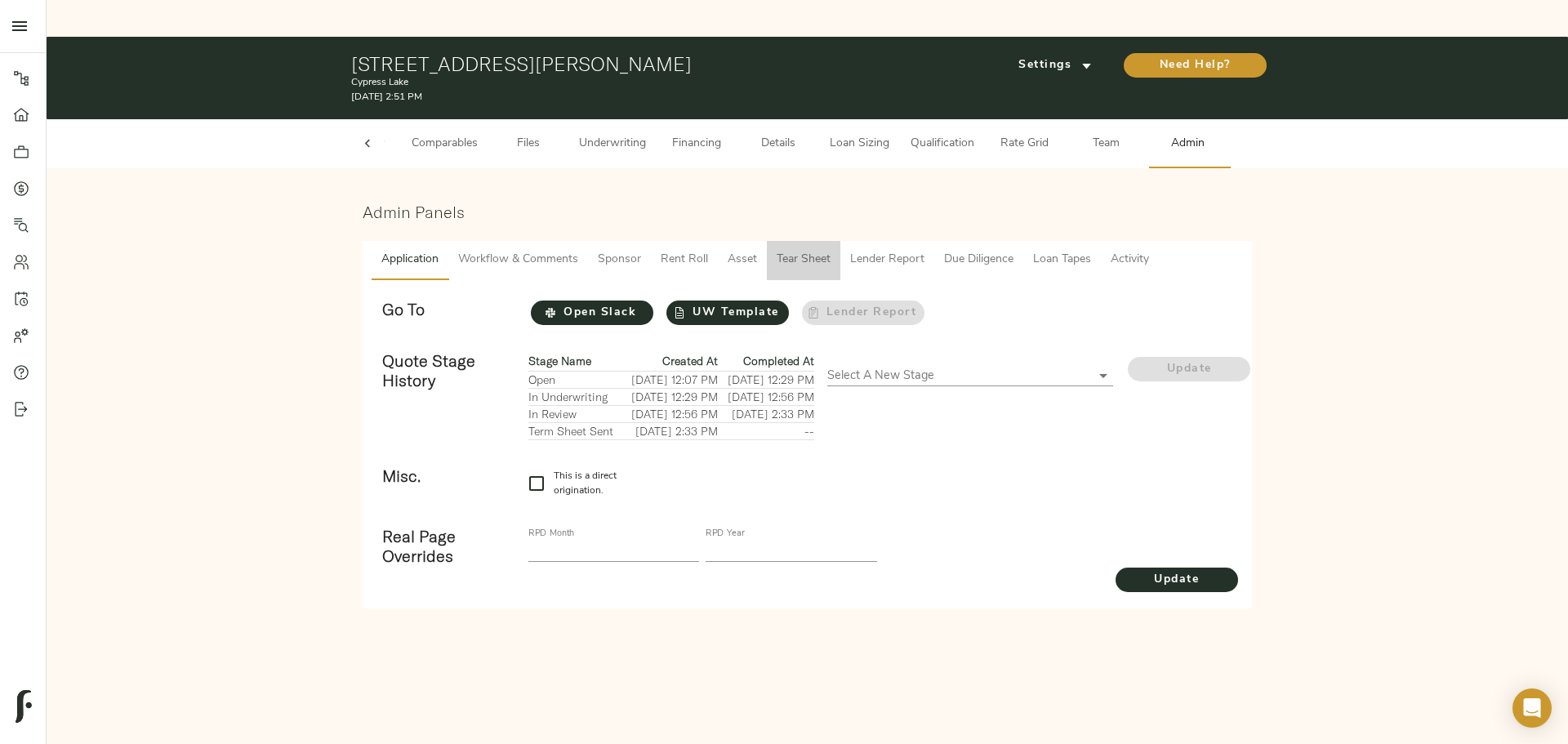
click at [777, 250] on span "Tear Sheet" at bounding box center [804, 260] width 54 height 21
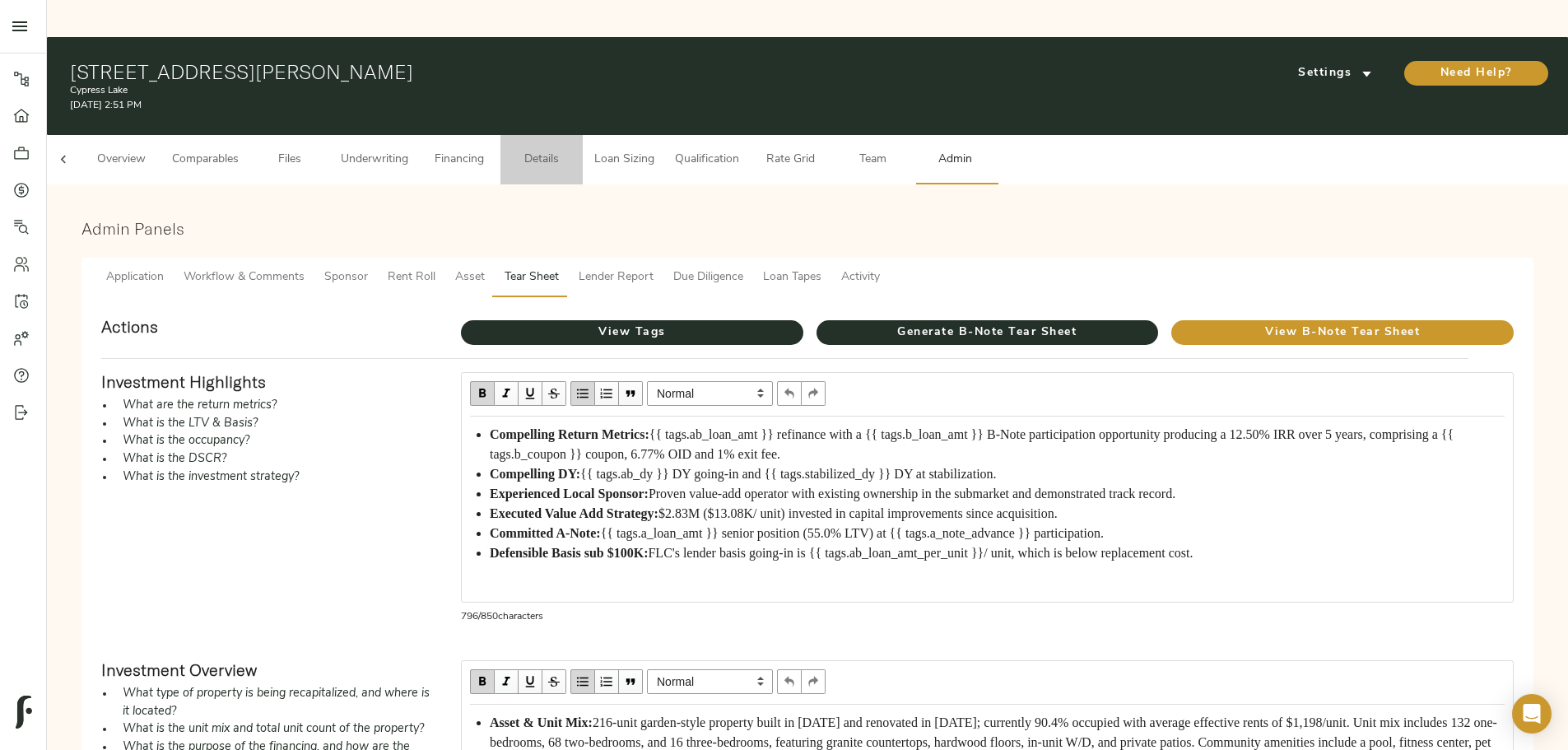
click at [573, 149] on span "Details" at bounding box center [541, 159] width 63 height 21
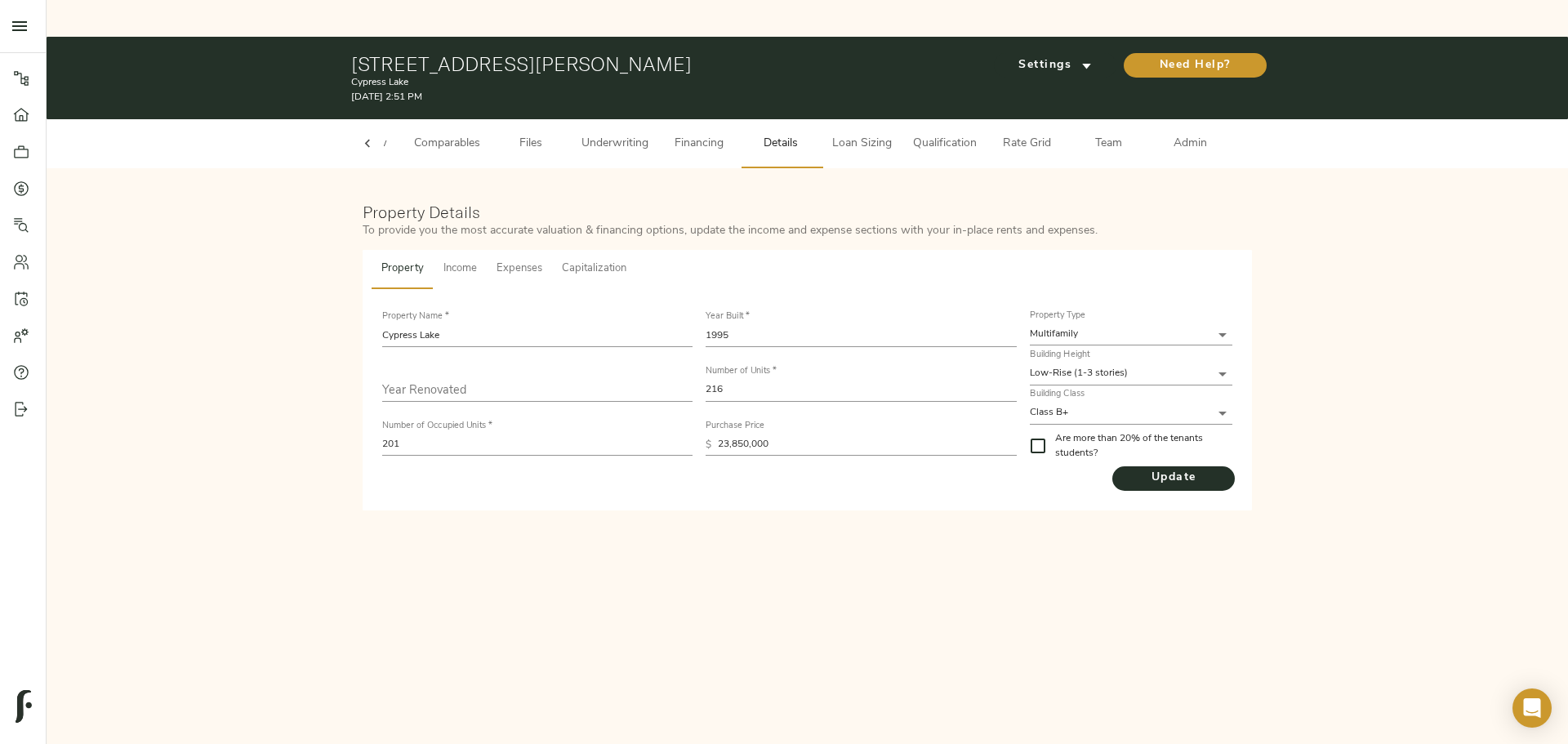
click at [599, 260] on span "Capitalization" at bounding box center [593, 269] width 64 height 19
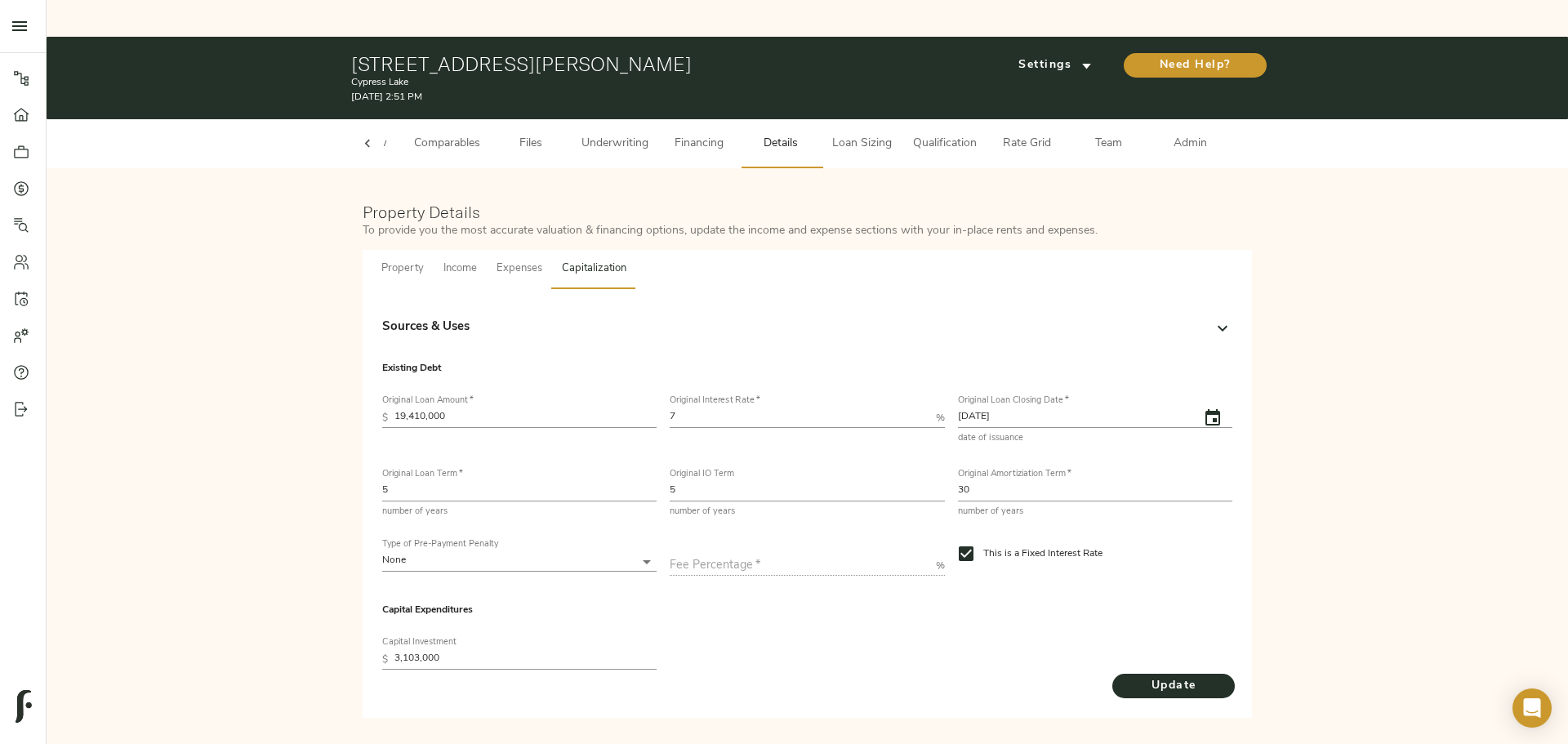
click at [608, 318] on div "Sources & Uses" at bounding box center [793, 327] width 821 height 19
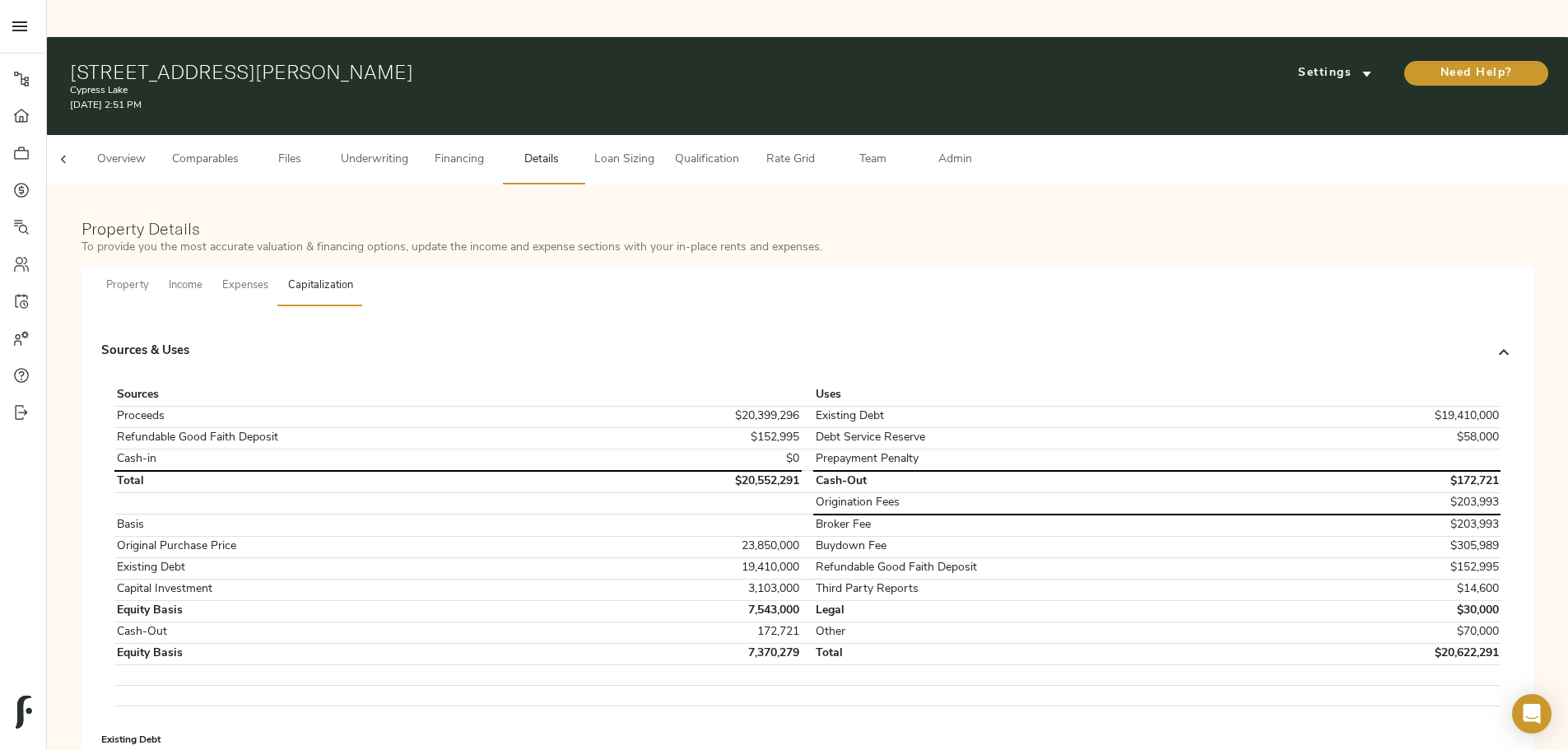
click at [655, 149] on span "Loan Sizing" at bounding box center [624, 159] width 63 height 21
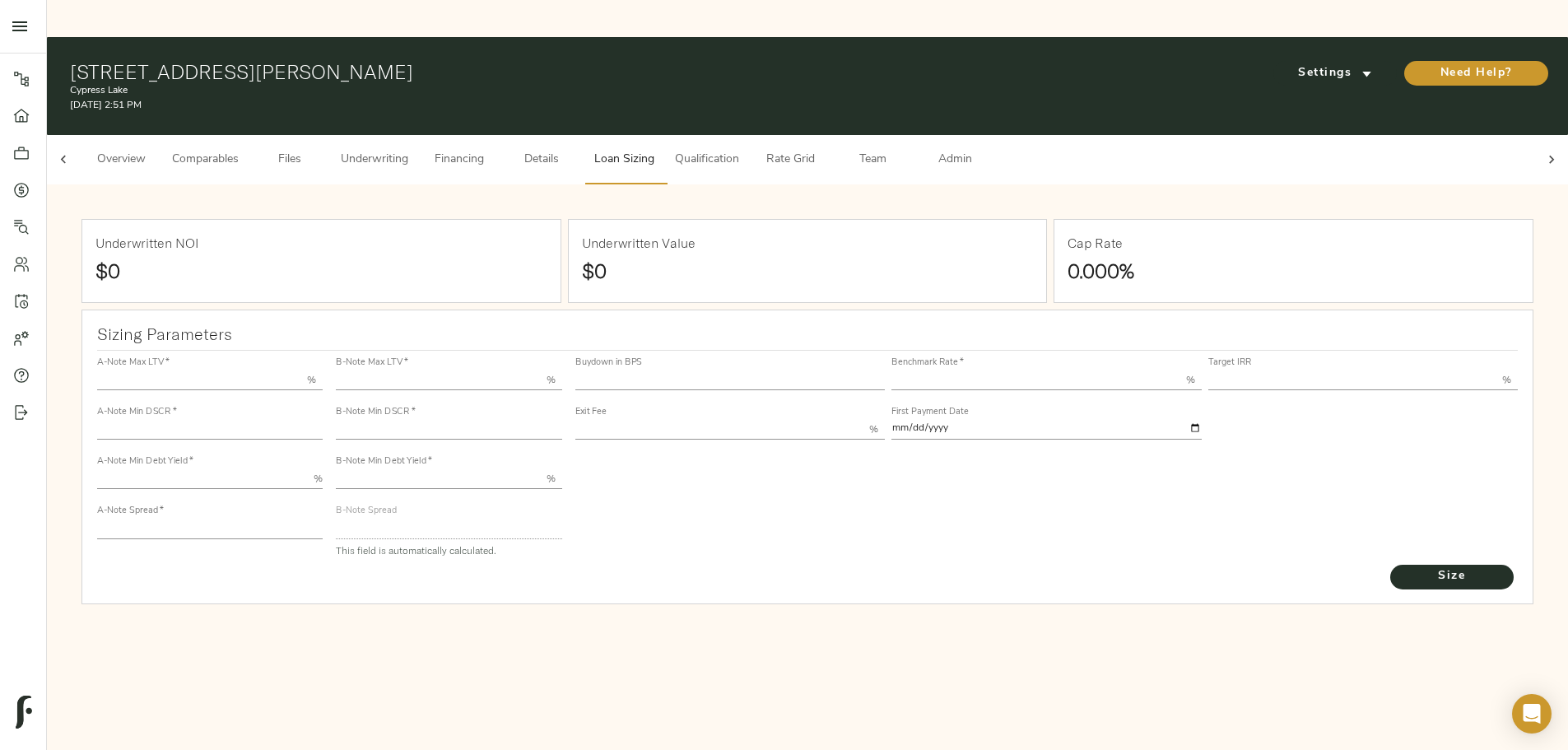
type input "55.000"
type input "1.4"
type input "10.00"
type input "220"
type input "80.000"
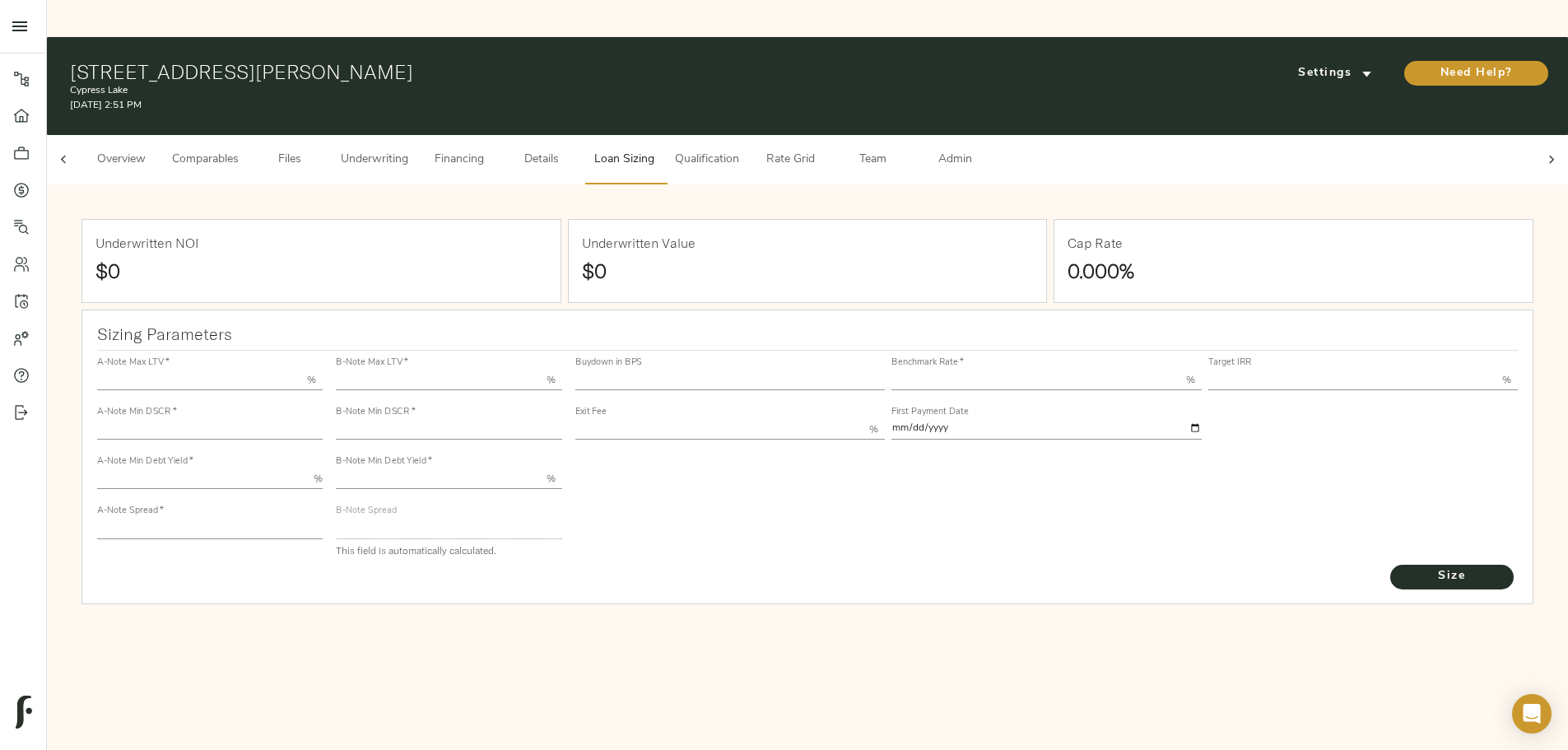
type input "1.18"
type input "2.00"
type input "600.2889832601269"
type input "23"
type input "3.69"
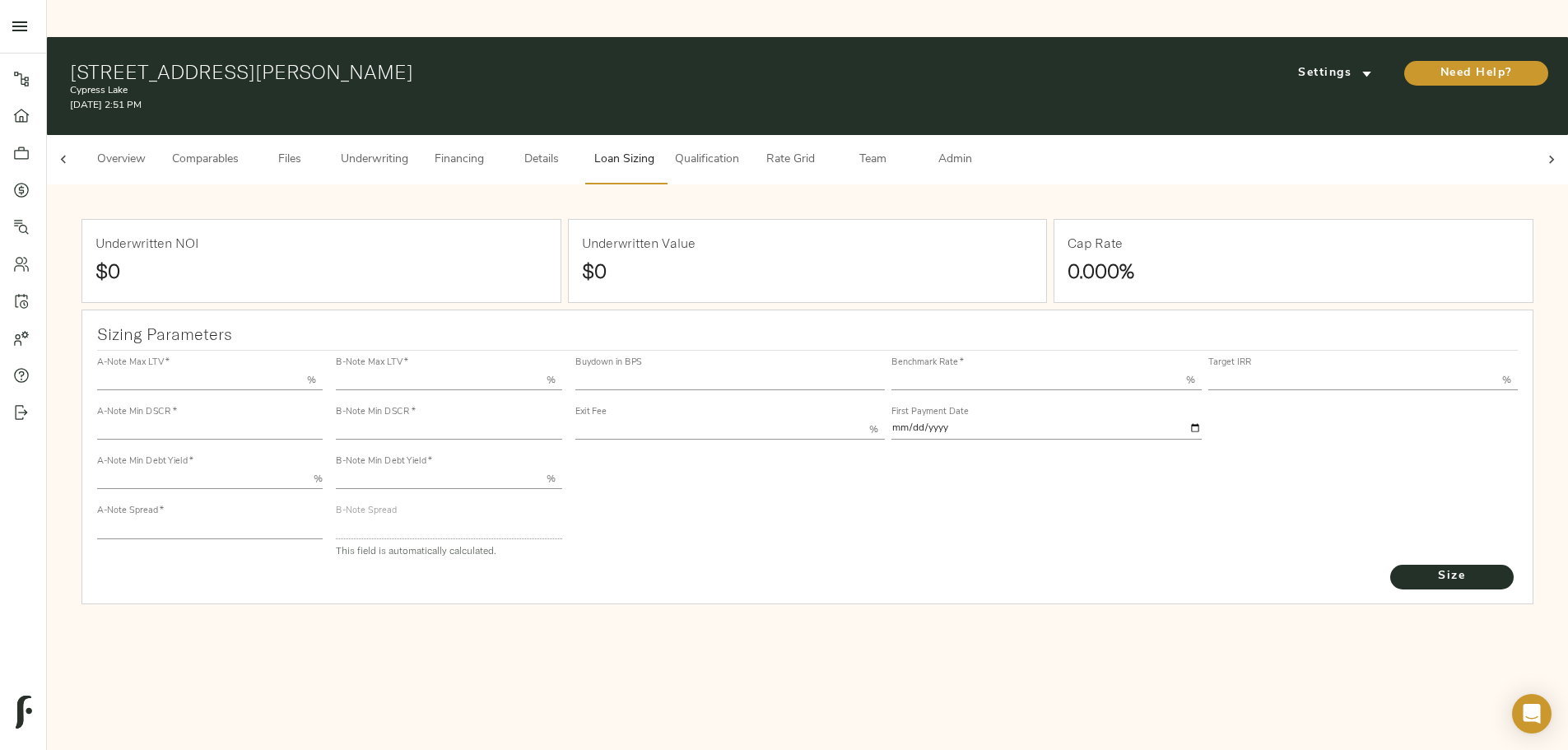
type input "12.50"
type input "1.00"
type input "2025-11-01"
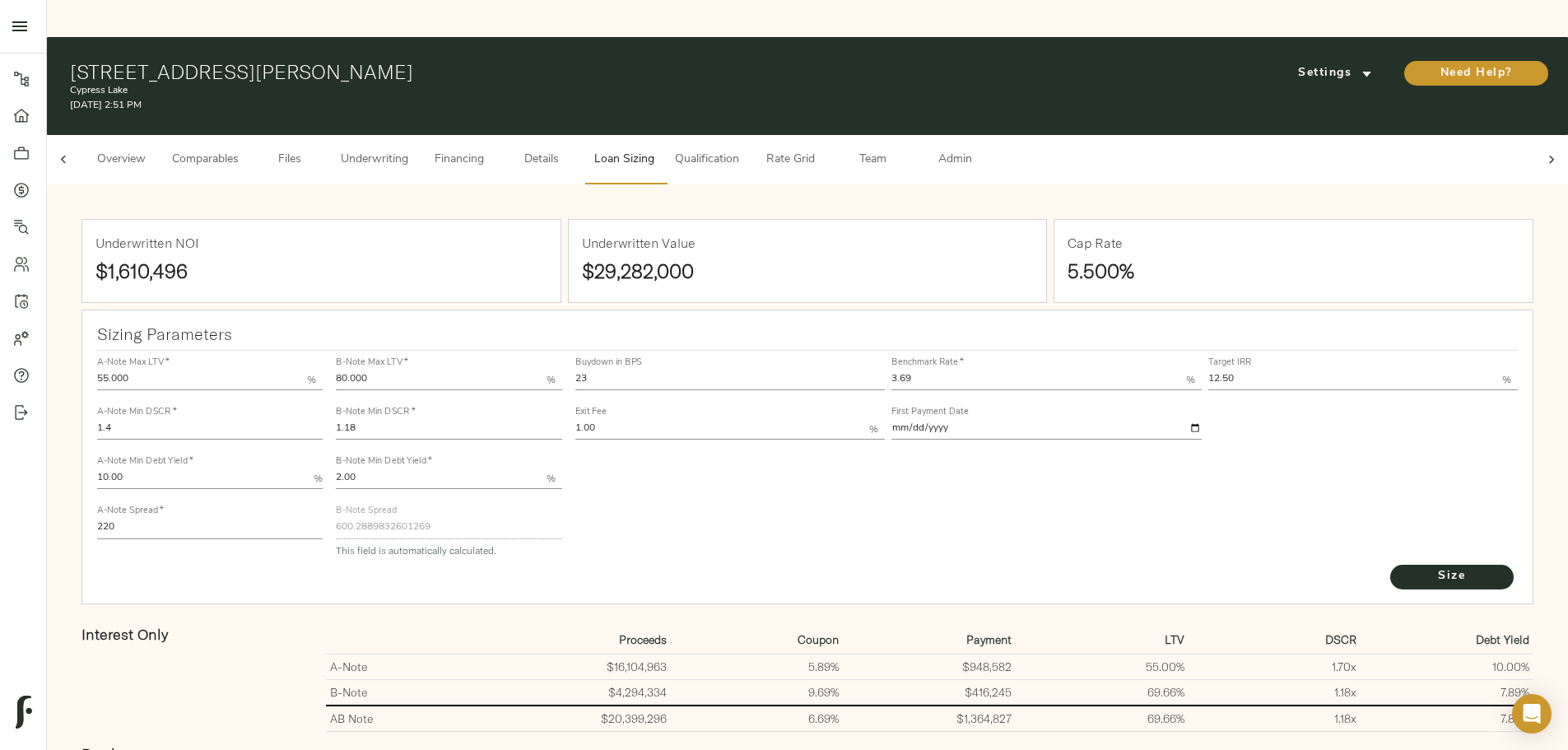
click at [551, 419] on input "1.18" at bounding box center [448, 429] width 225 height 20
type input "1.20"
click at [1390, 565] on button "Size" at bounding box center [1451, 577] width 124 height 25
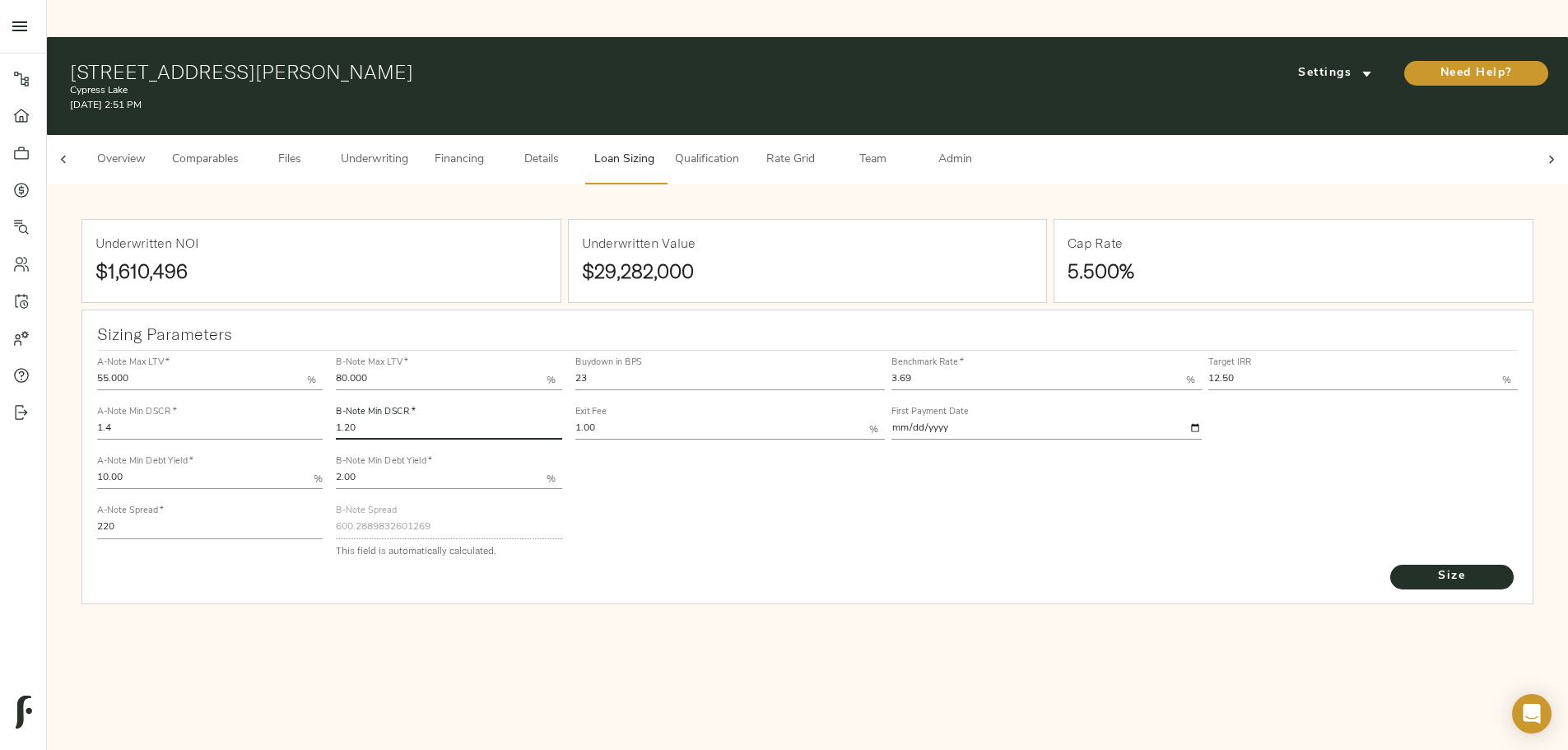
type input "592.015910742957"
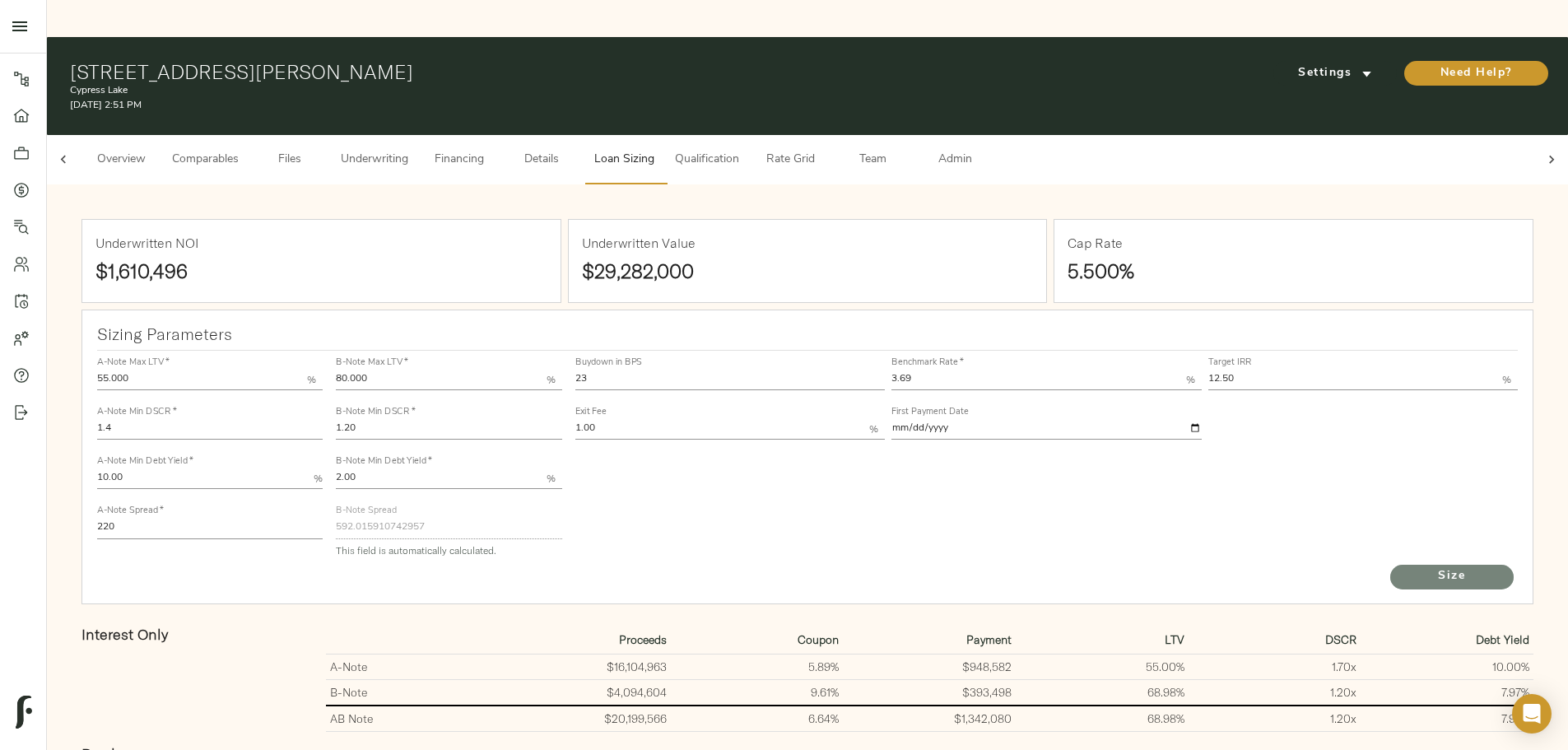
click at [1407, 566] on span "Size" at bounding box center [1451, 576] width 91 height 21
click at [698, 419] on input "1.00" at bounding box center [722, 429] width 295 height 20
click at [702, 419] on div "Buydown in BPS 23 Benchmark Rate   * 3.69 % Target IRR 12.50 % Exit Fee 1.00 % …" at bounding box center [1047, 456] width 956 height 225
click at [723, 419] on input "1.00" at bounding box center [722, 429] width 295 height 20
click at [737, 404] on div "Buydown in BPS 23 Benchmark Rate   * 3.69 % Target IRR 12.50 % Exit Fee 1.00 % …" at bounding box center [1047, 456] width 956 height 225
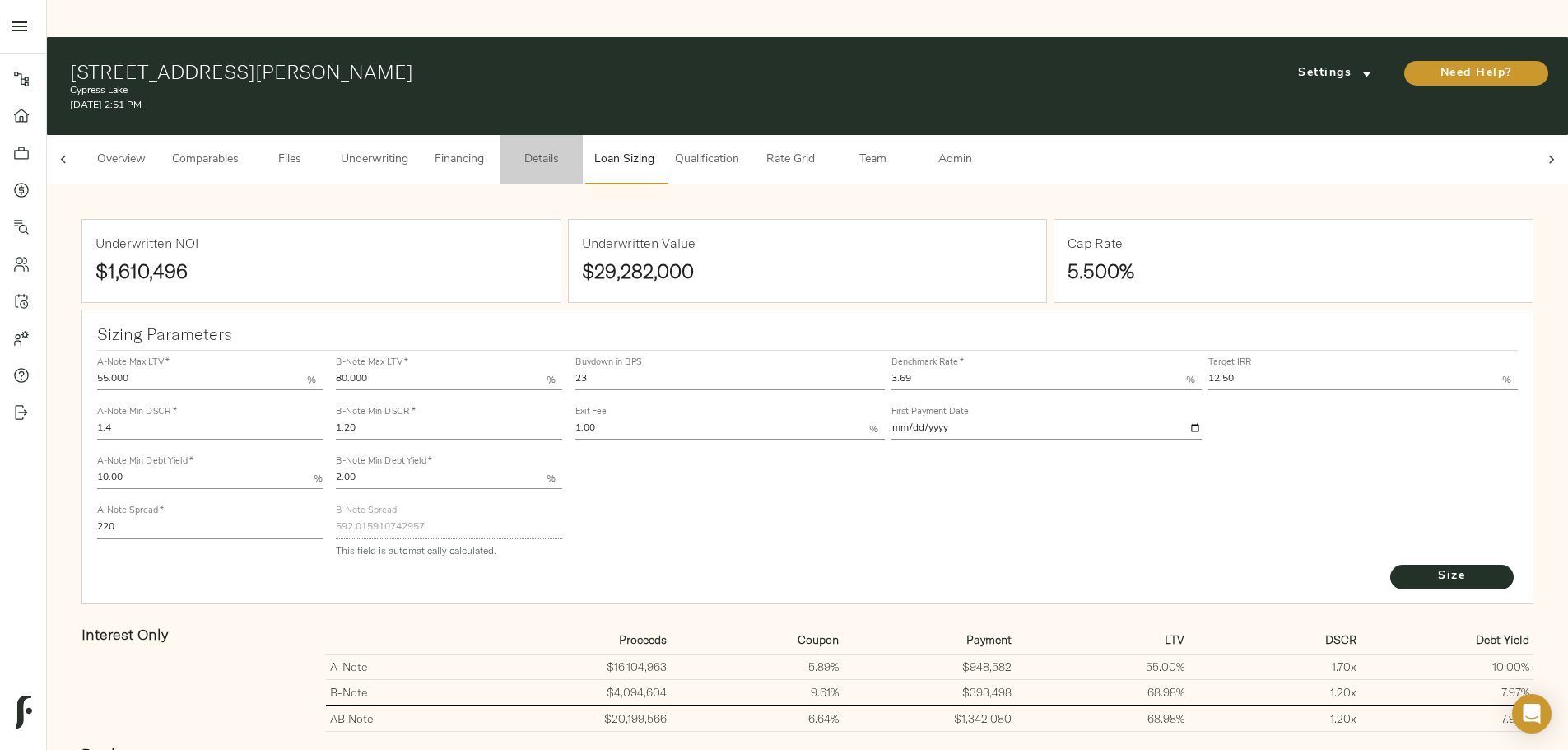
click at [573, 149] on span "Details" at bounding box center [541, 159] width 63 height 21
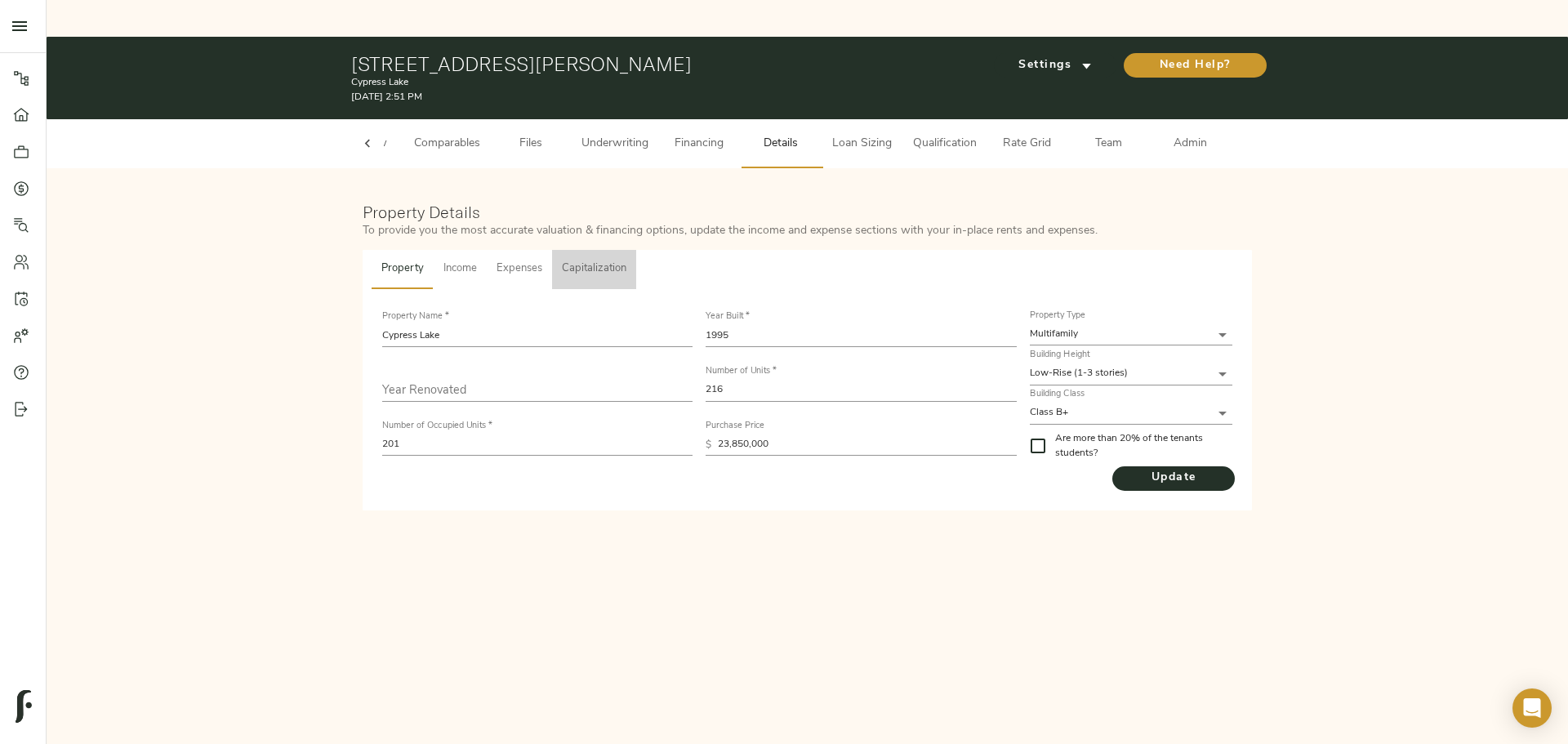
click at [584, 260] on span "Capitalization" at bounding box center [593, 269] width 64 height 19
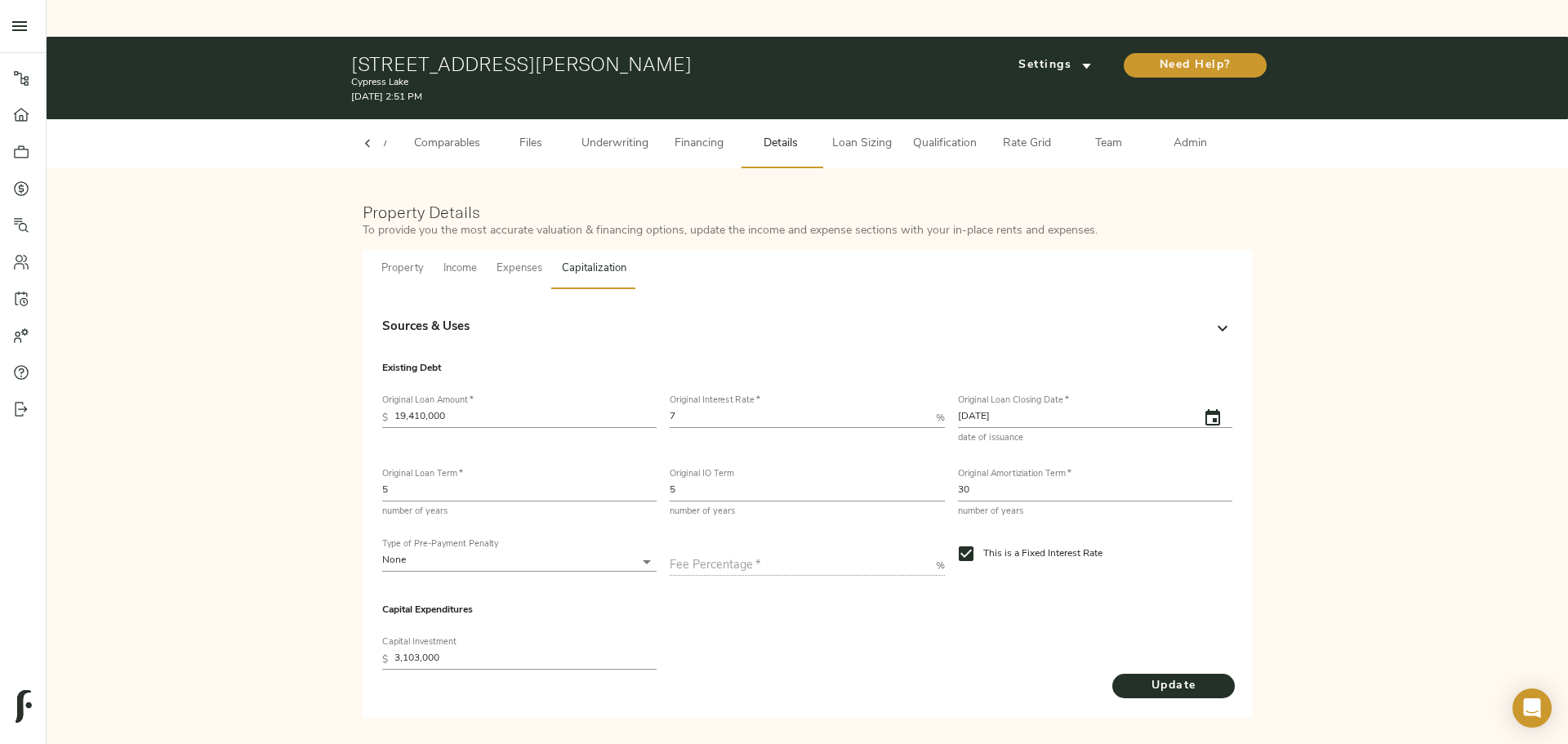
click at [528, 318] on div "Sources & Uses" at bounding box center [793, 327] width 821 height 19
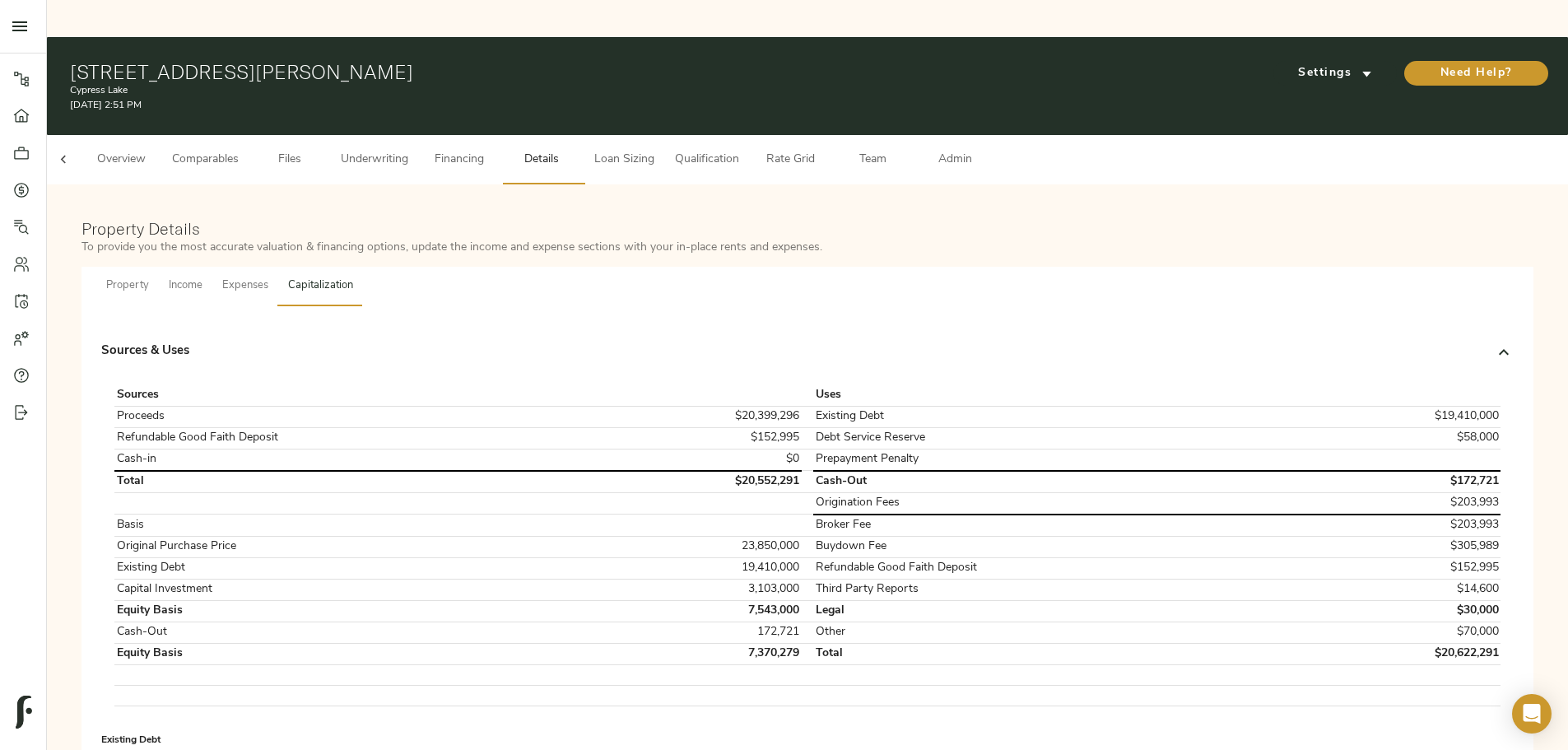
click at [532, 326] on div "Sources & Uses" at bounding box center [808, 352] width 1413 height 53
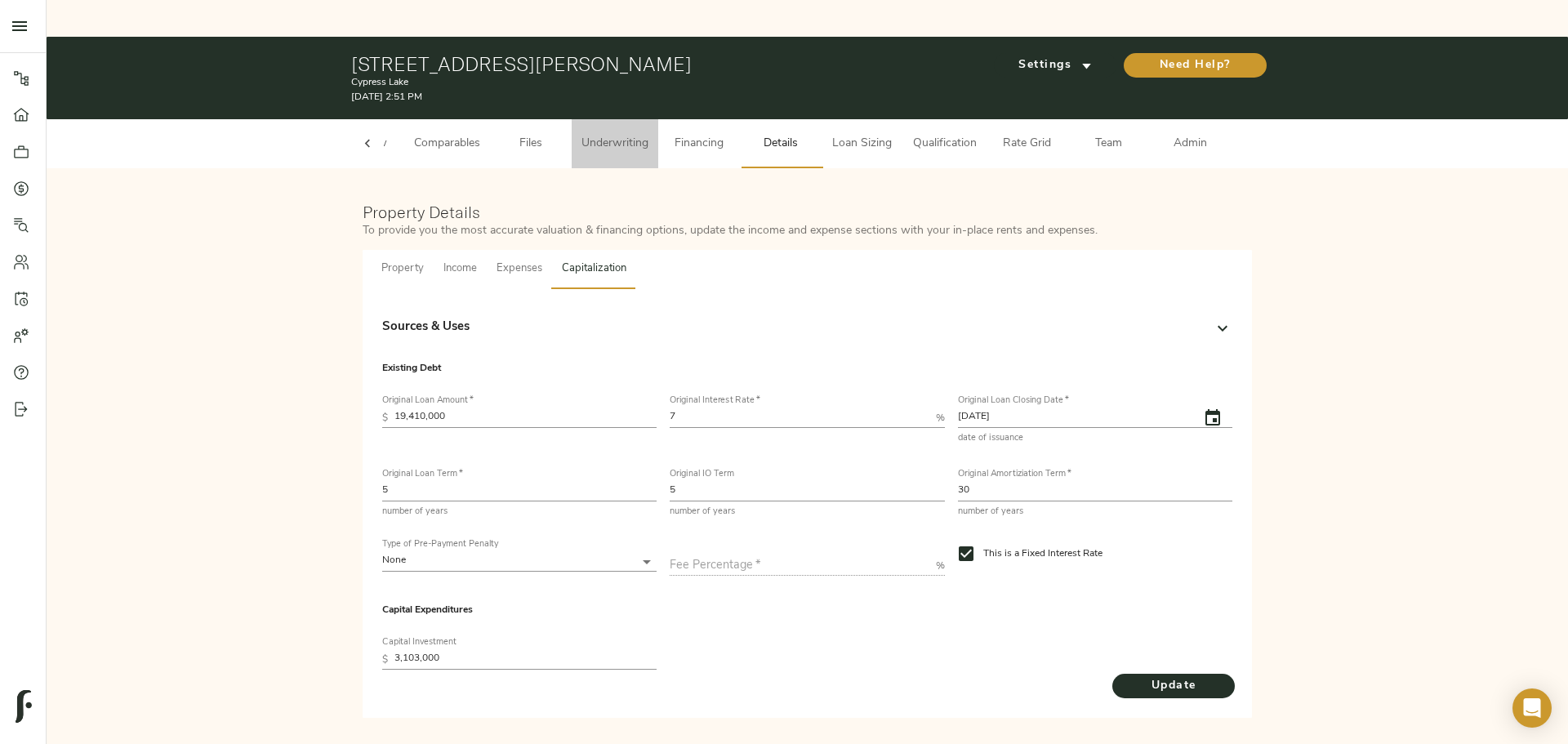
click at [589, 133] on span "Underwriting" at bounding box center [615, 143] width 67 height 21
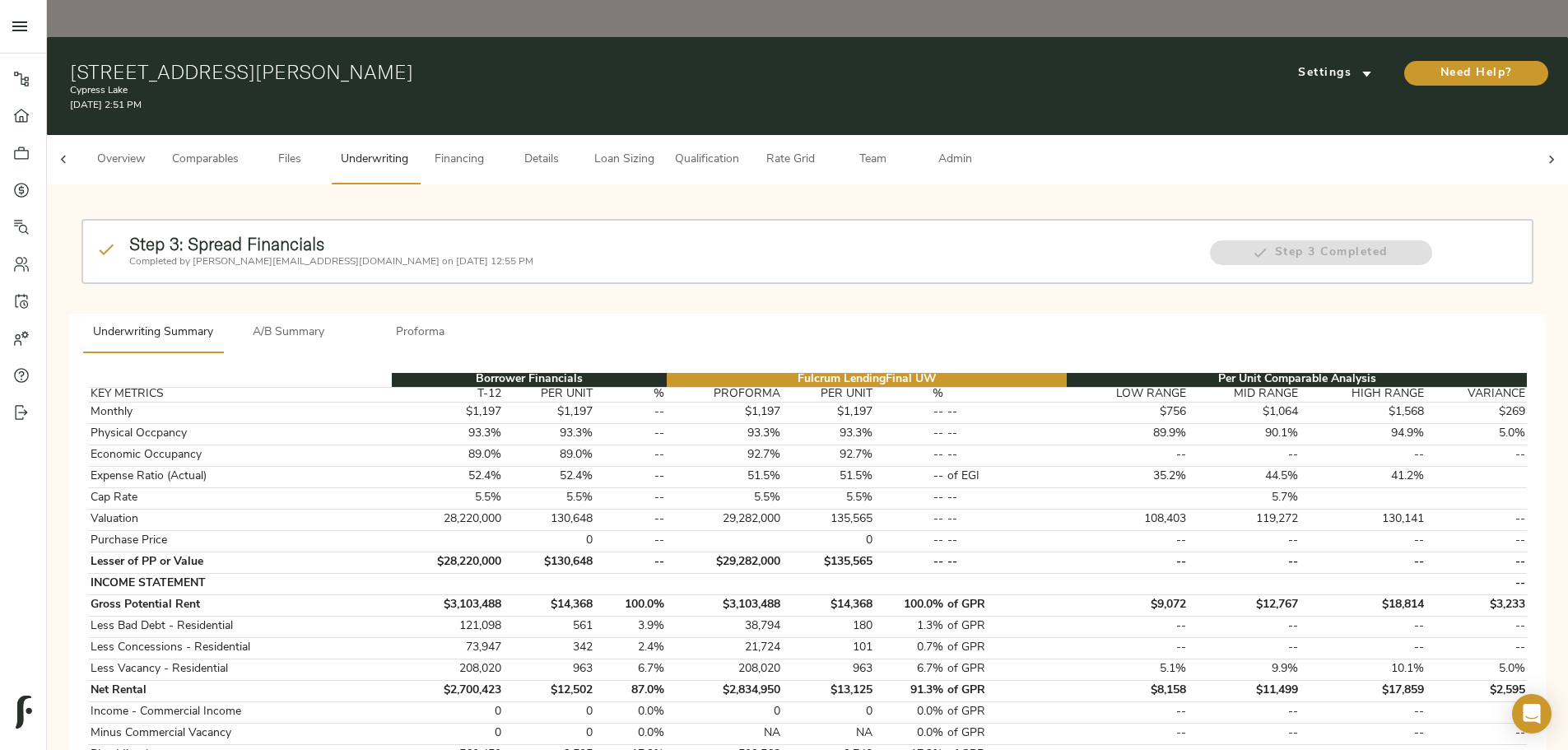
click at [655, 149] on span "Loan Sizing" at bounding box center [624, 159] width 63 height 21
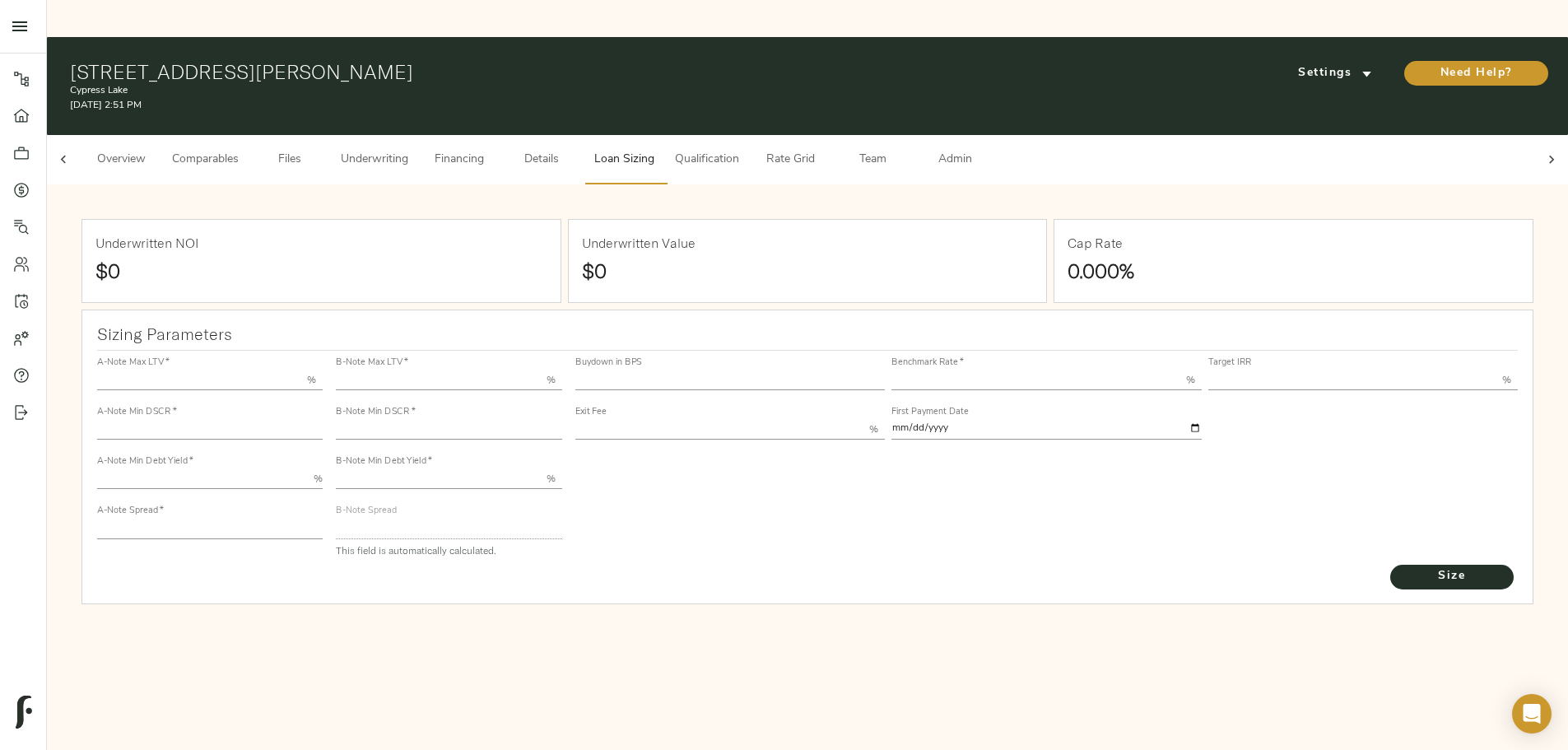
type input "55.000"
type input "1.4"
type input "10.00"
type input "220"
type input "80.000"
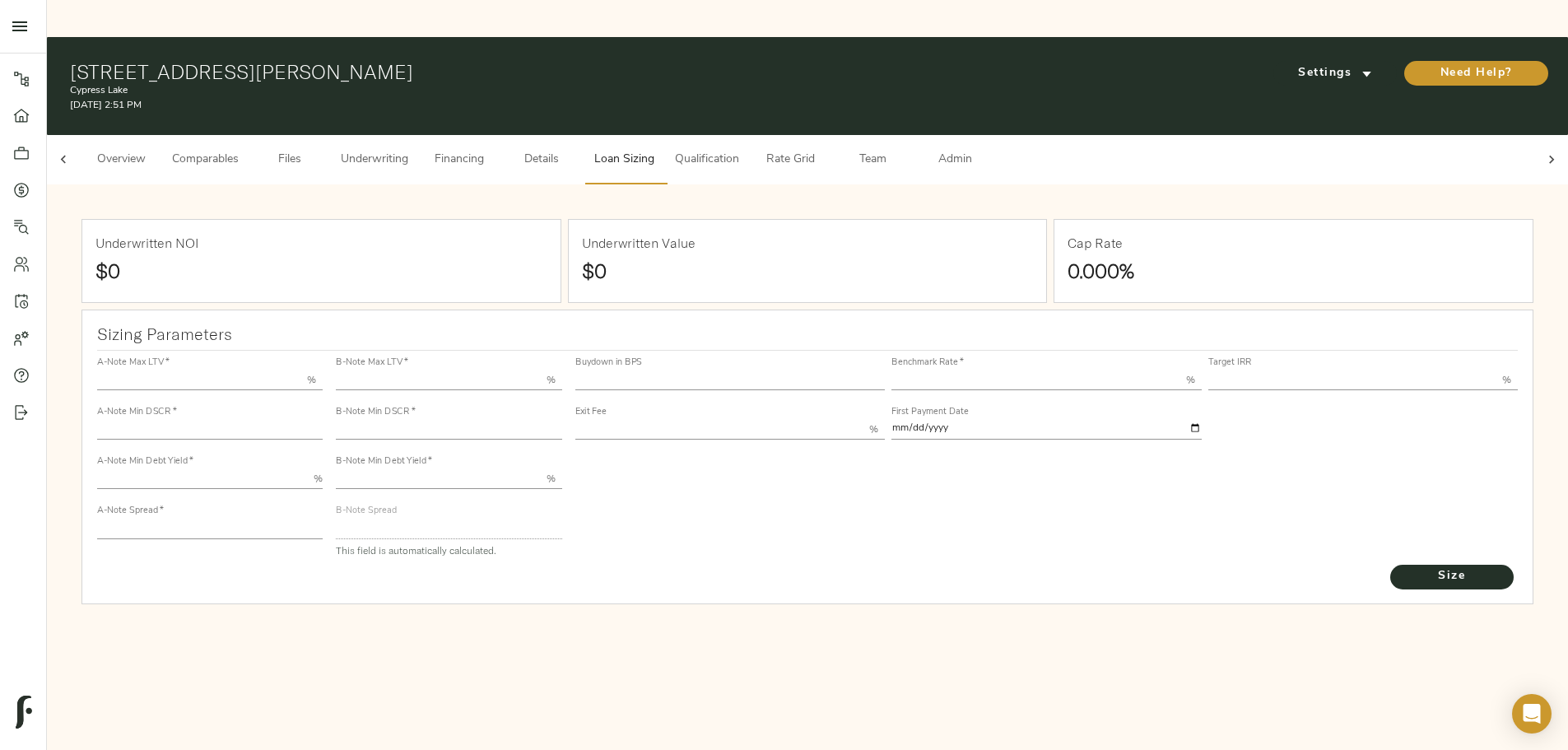
type input "1.2"
type input "2.00"
type input "592.015910742957"
type input "23"
type input "3.69"
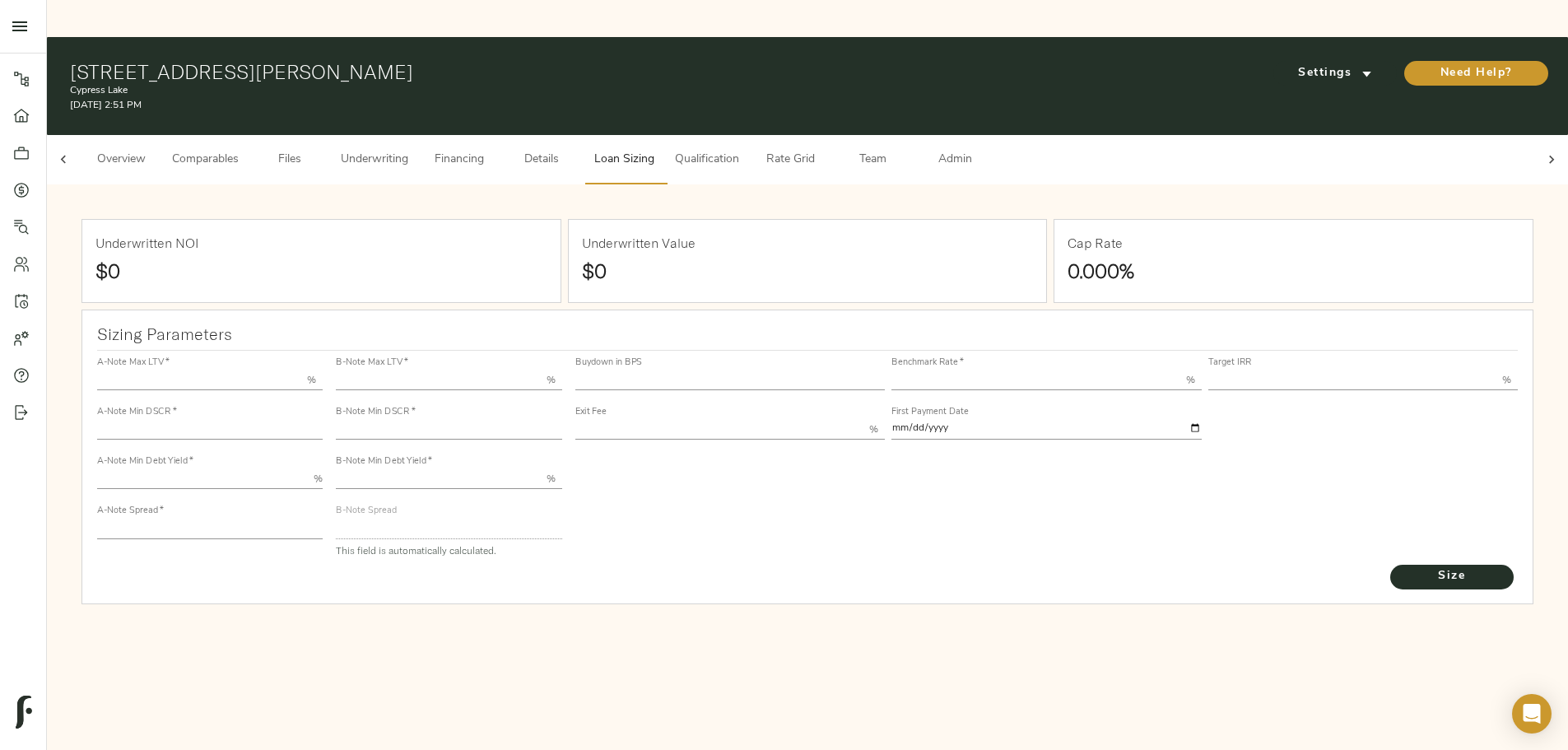
type input "12.50"
type input "1.00"
type input "2025-11-01"
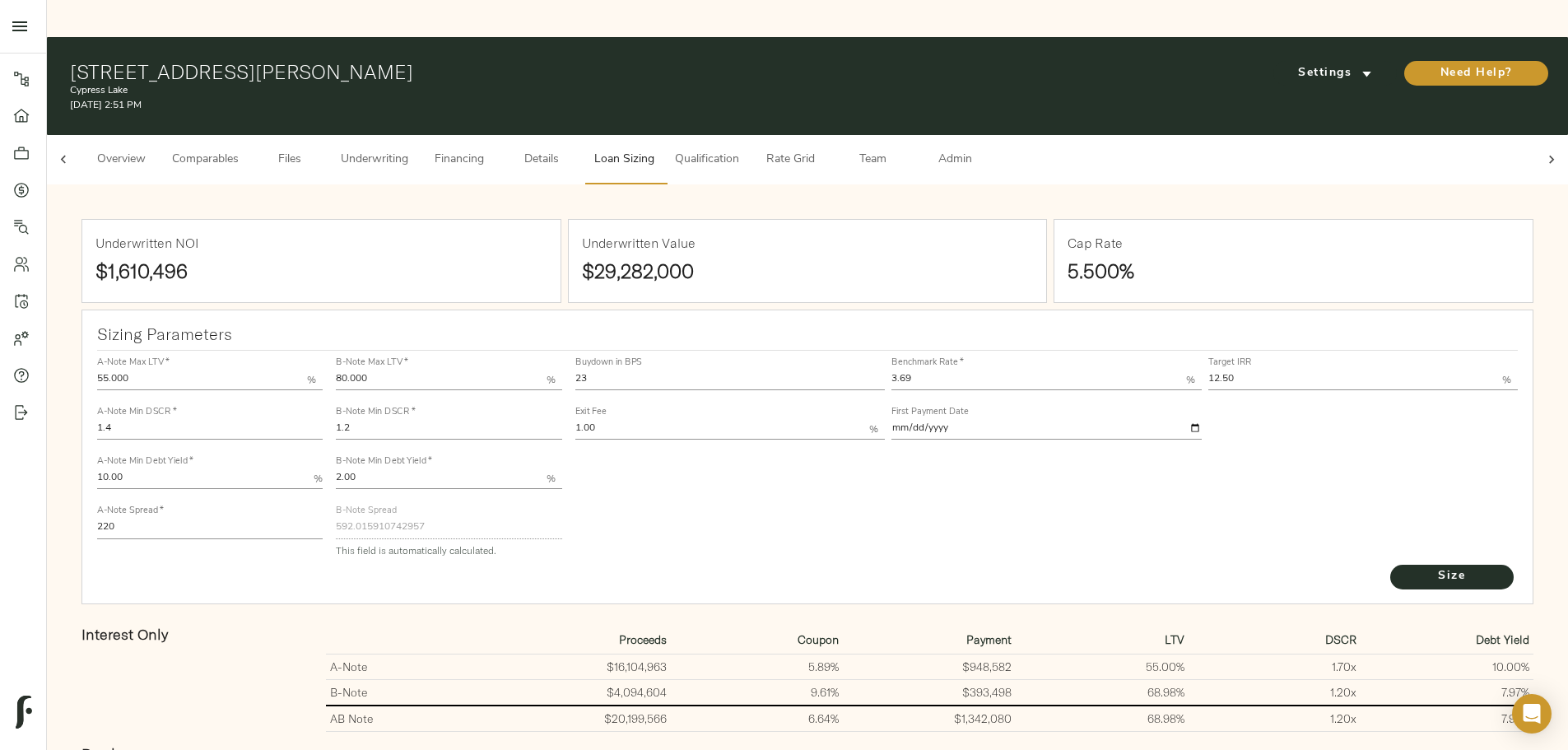
click at [408, 149] on span "Underwriting" at bounding box center [375, 159] width 68 height 21
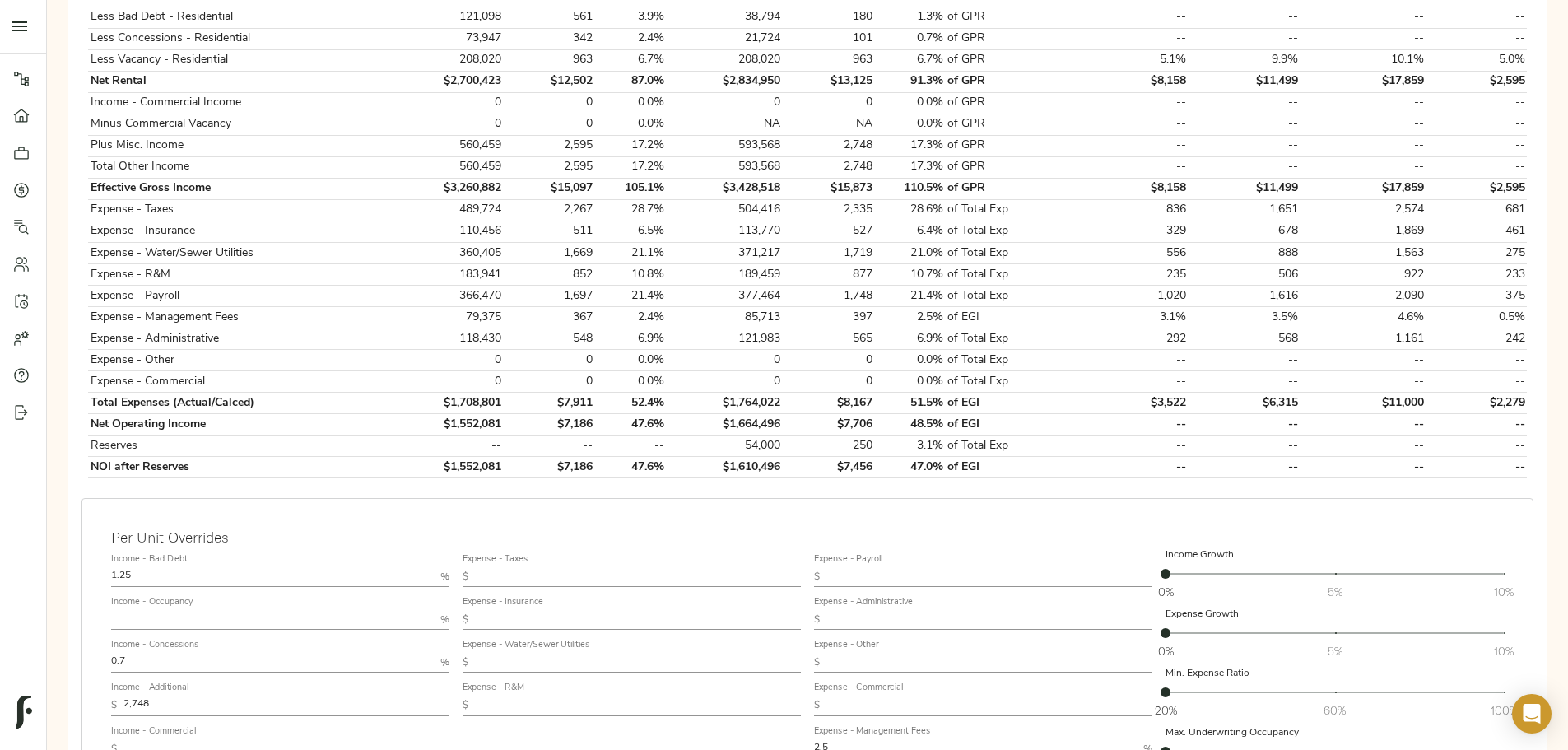
scroll to position [757, 0]
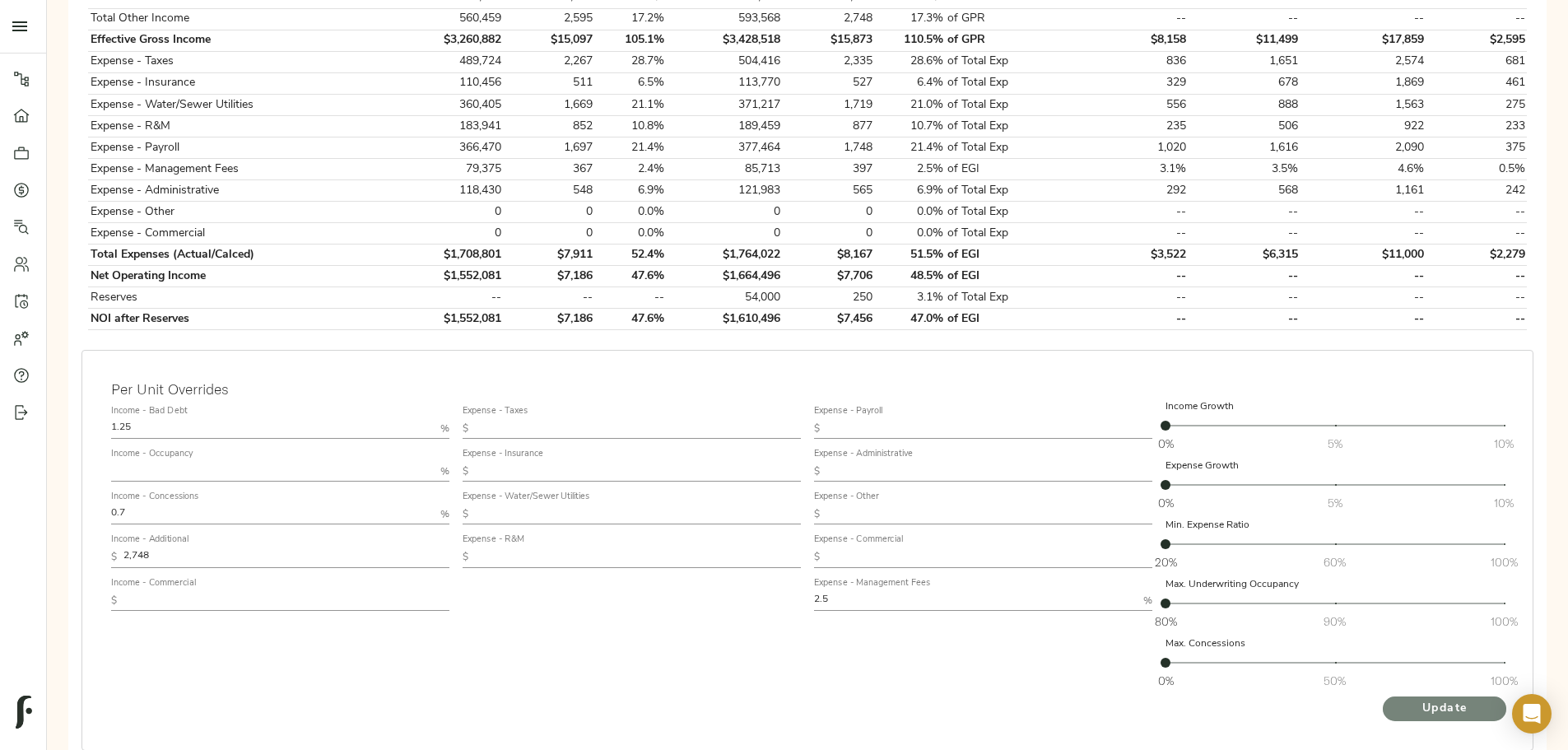
click at [1399, 698] on span "Update" at bounding box center [1443, 708] width 91 height 21
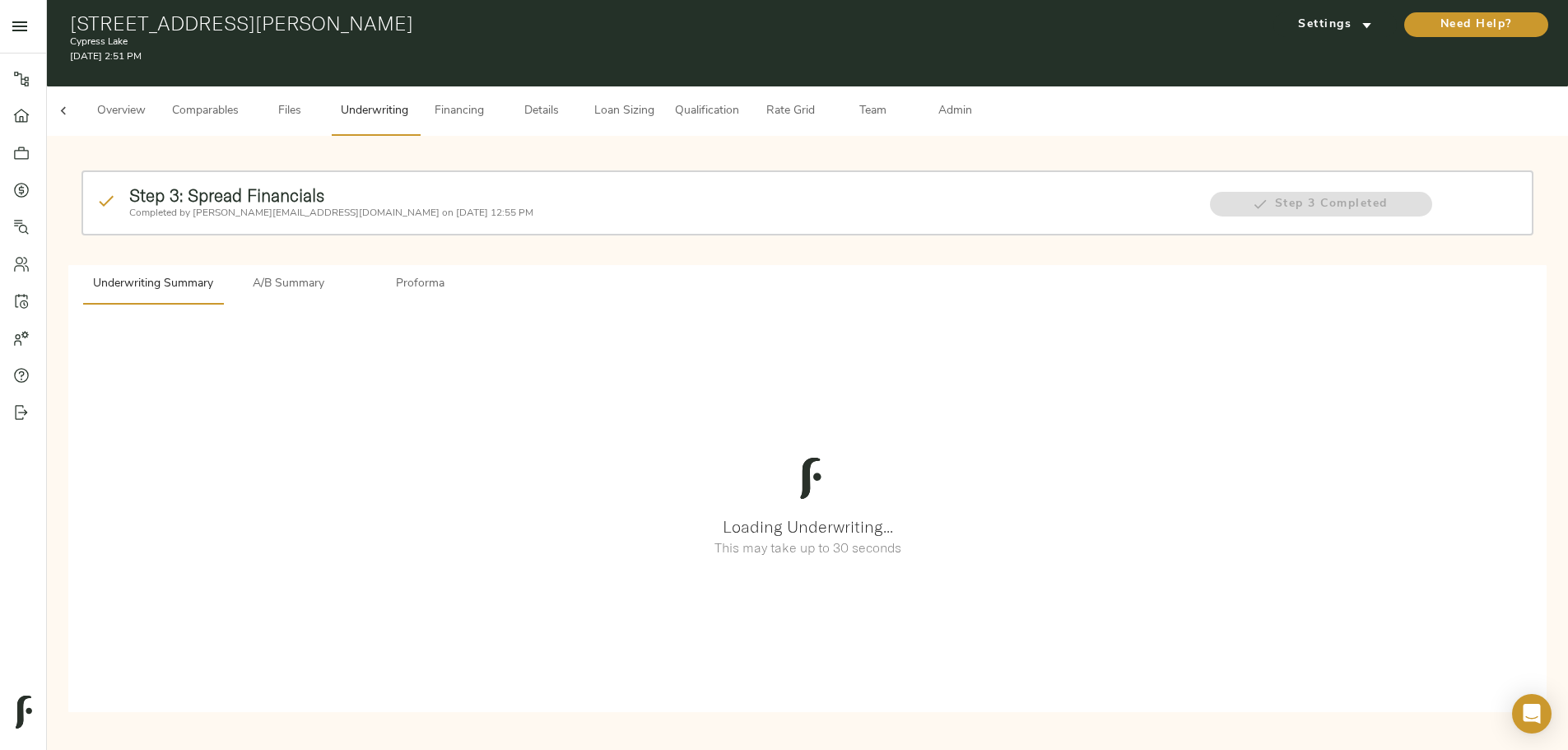
scroll to position [0, 0]
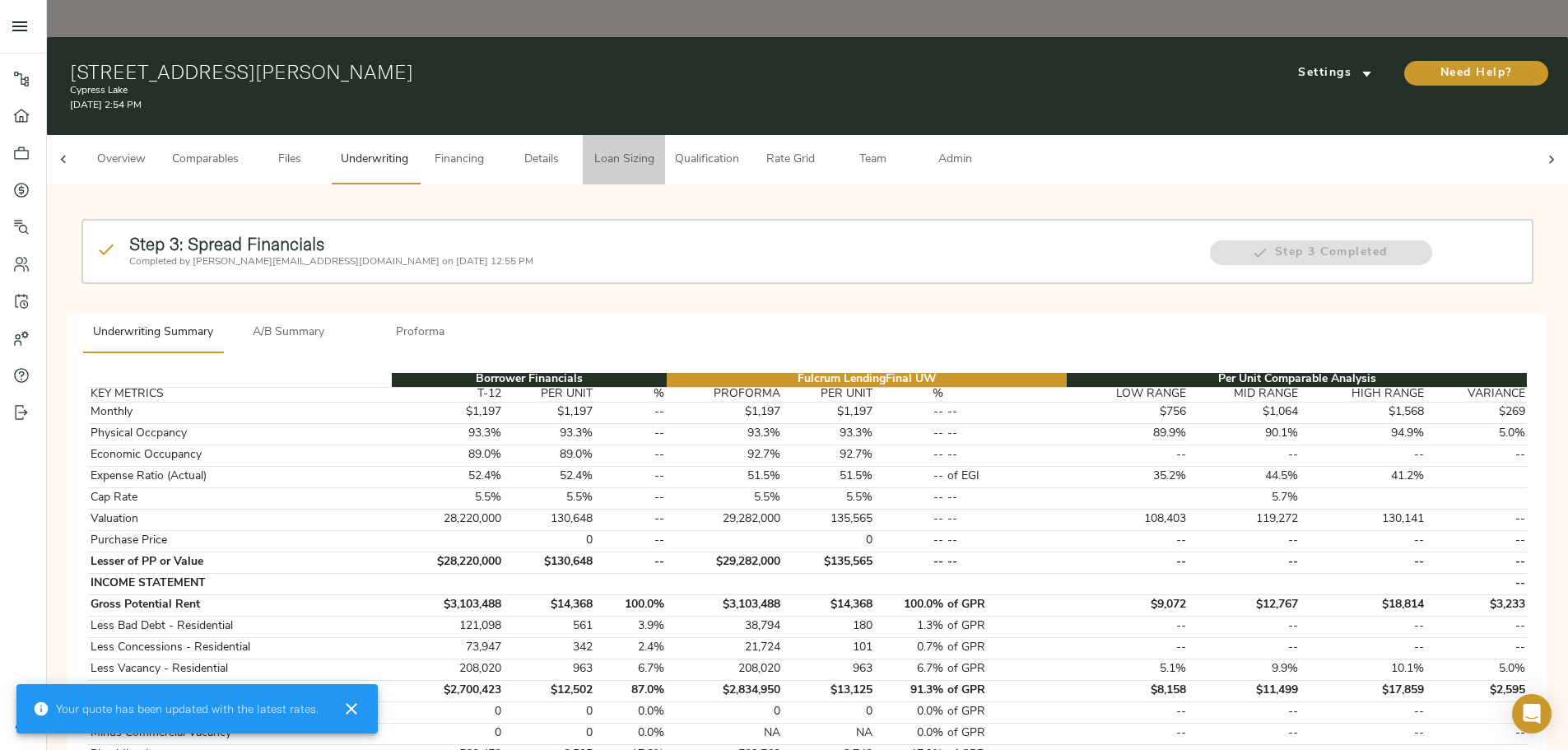
drag, startPoint x: 859, startPoint y: 102, endPoint x: 851, endPoint y: 109, distance: 10.6
click at [655, 149] on span "Loan Sizing" at bounding box center [624, 159] width 63 height 21
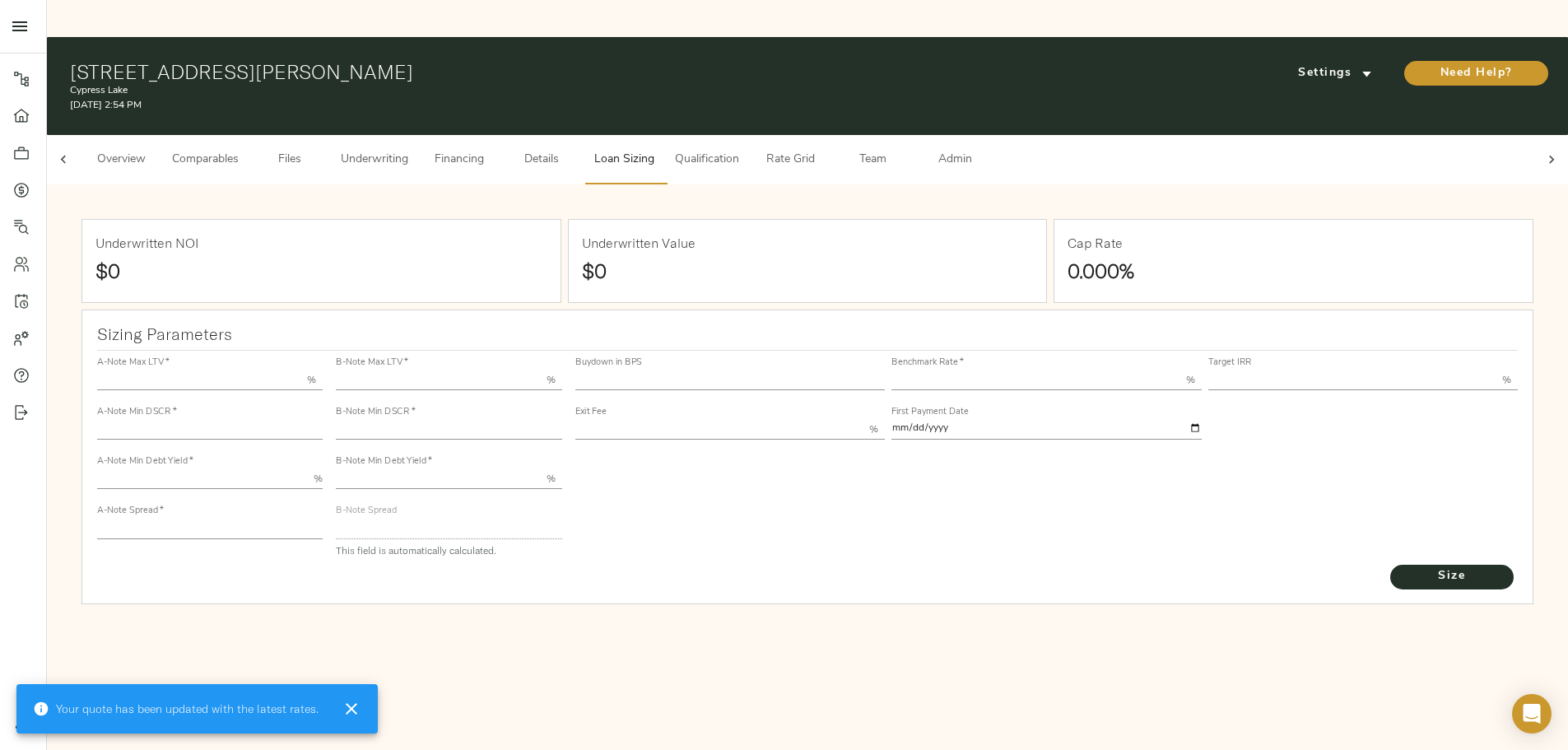
type input "55.000"
type input "1.4"
type input "10.00"
type input "220"
type input "80.000"
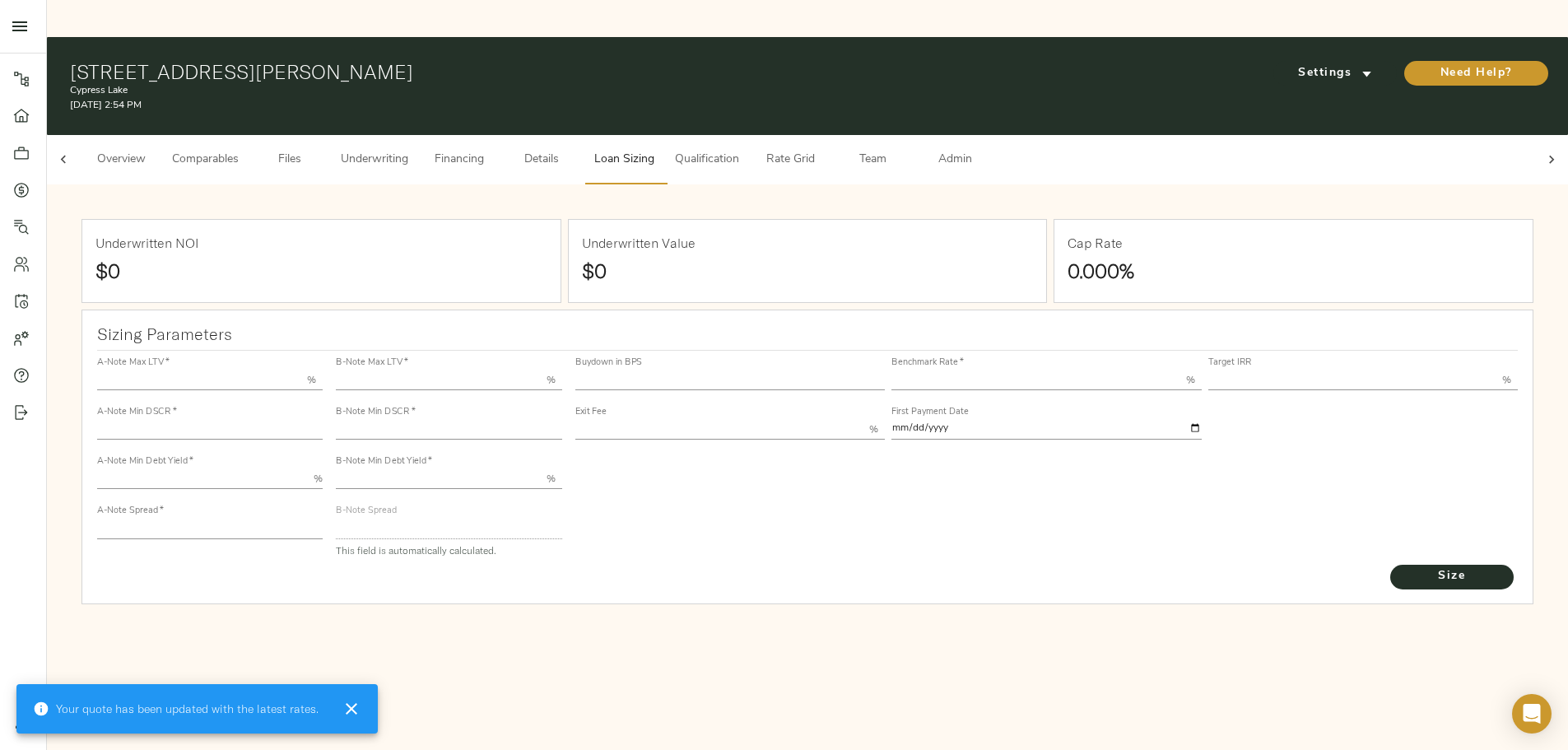
type input "1.2"
type input "2.00"
type input "592.015910742957"
type input "23"
type input "3.69"
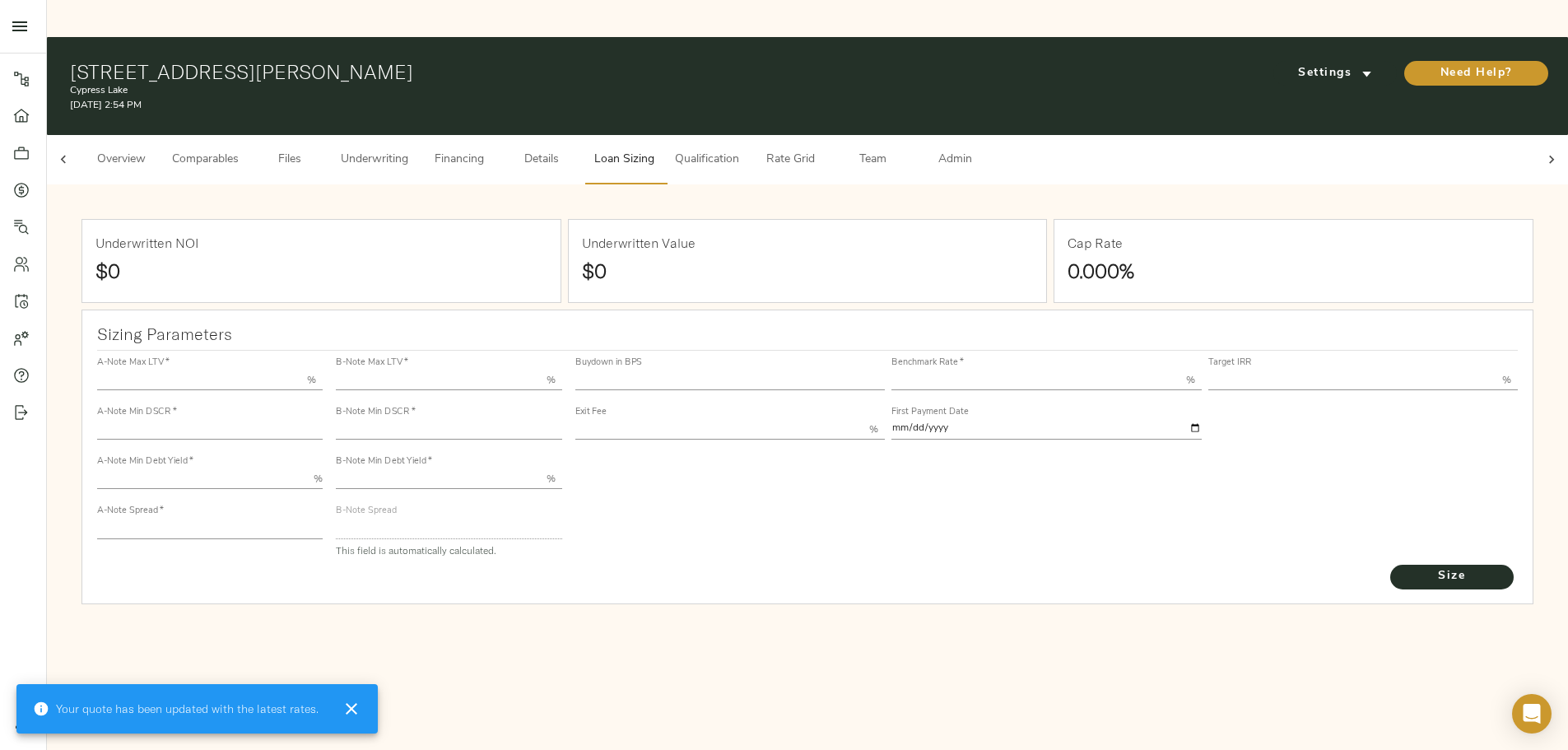
type input "12.50"
type input "1.00"
type input "2025-11-01"
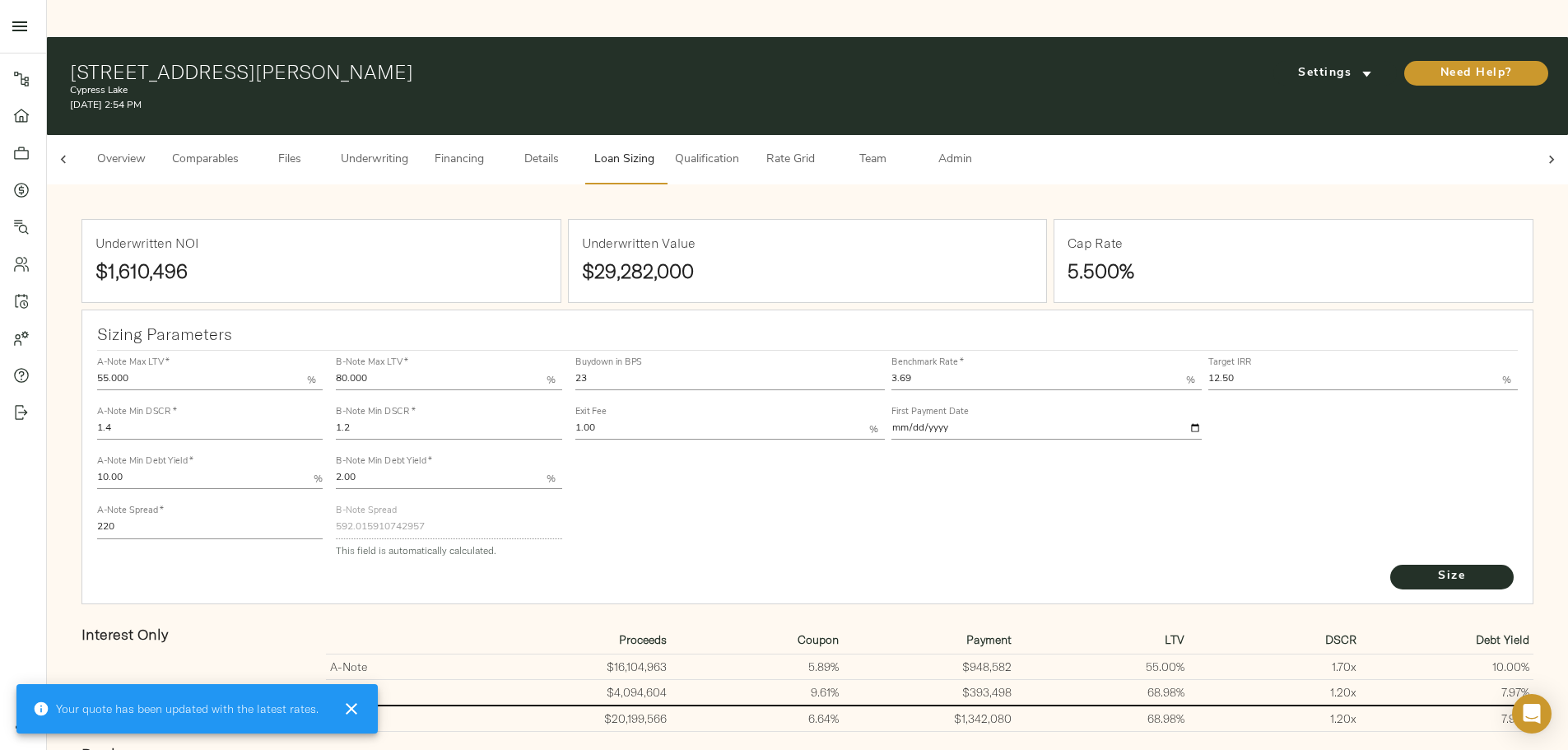
click at [418, 134] on button "Underwriting" at bounding box center [375, 159] width 88 height 50
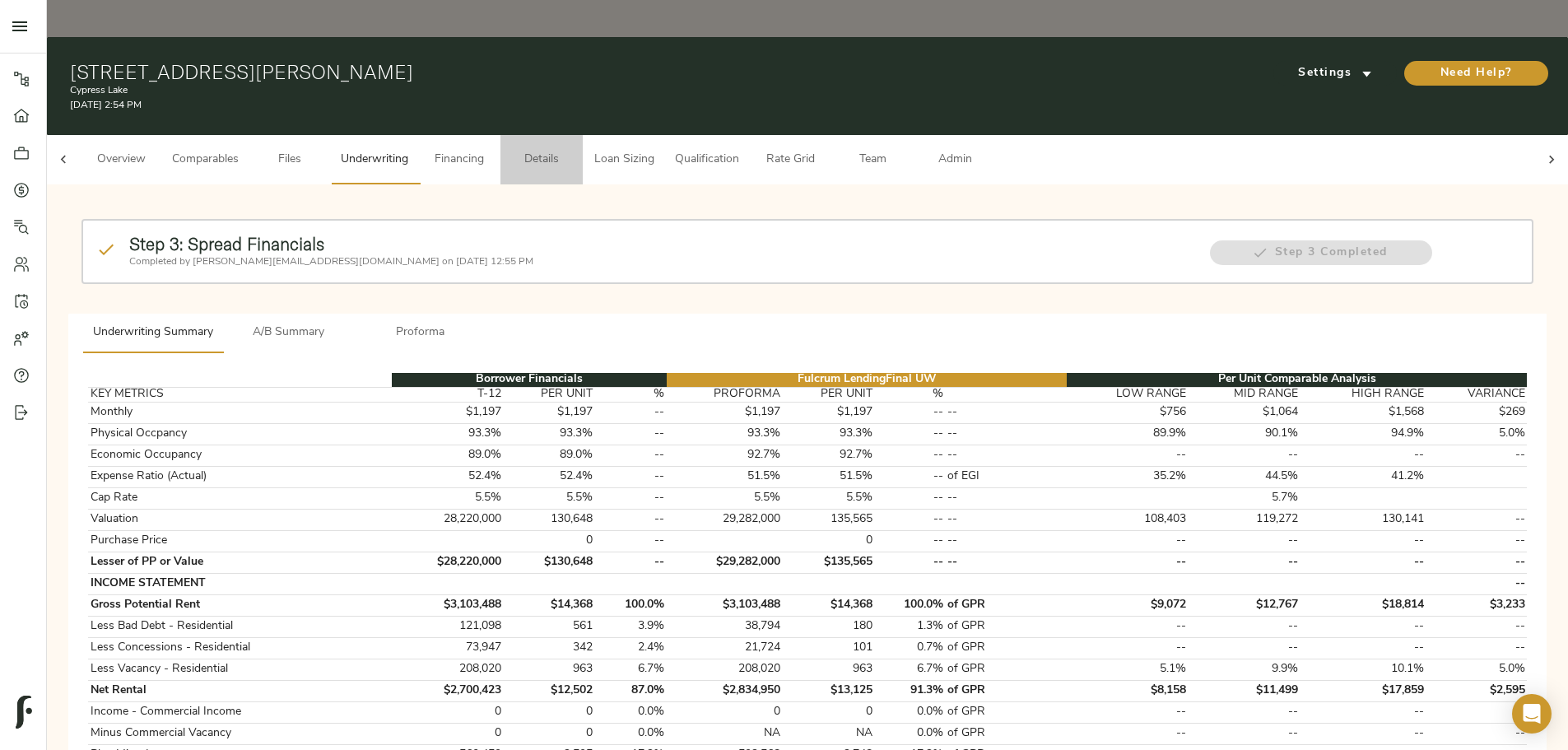
click at [573, 149] on span "Details" at bounding box center [541, 159] width 63 height 21
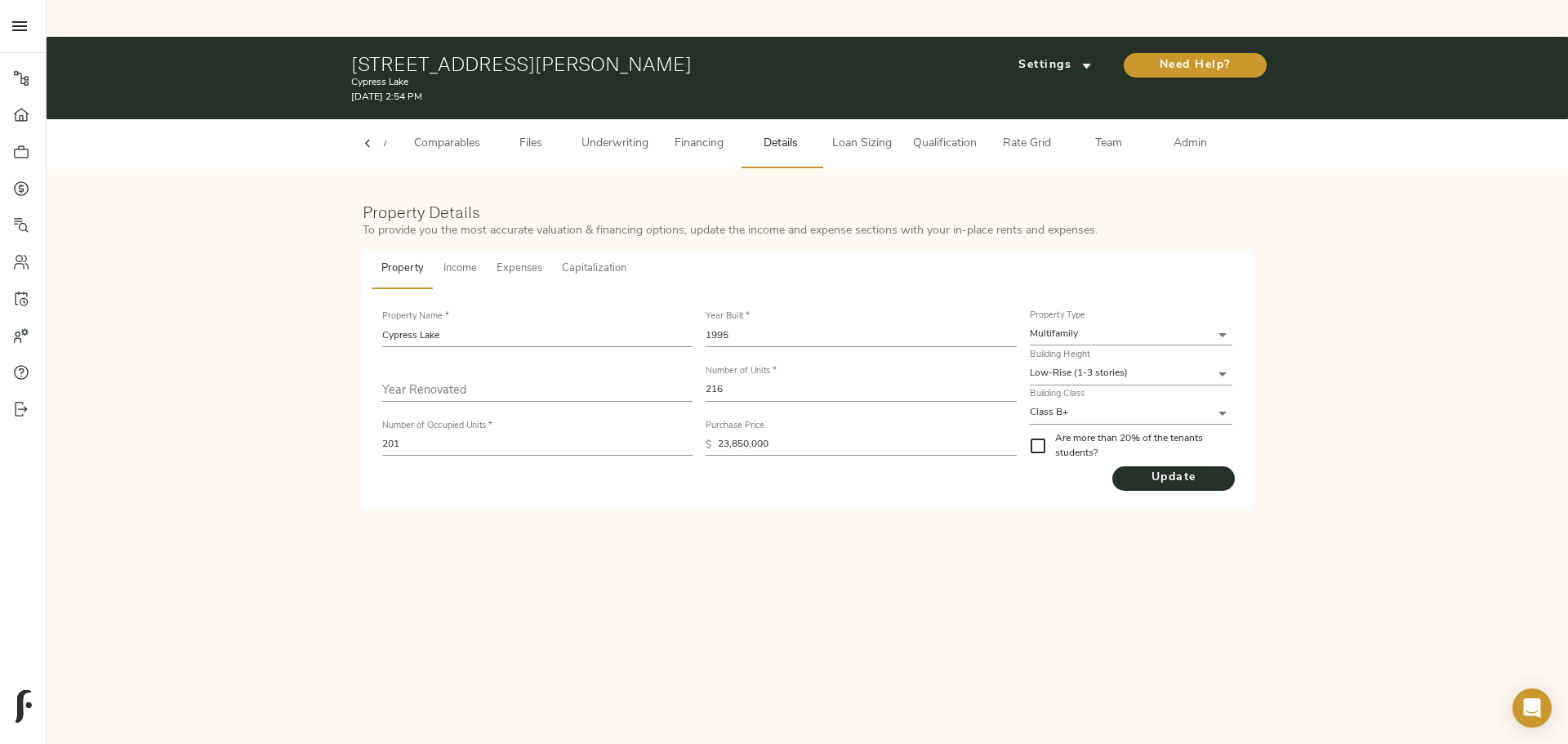
click at [593, 260] on span "Capitalization" at bounding box center [593, 269] width 64 height 19
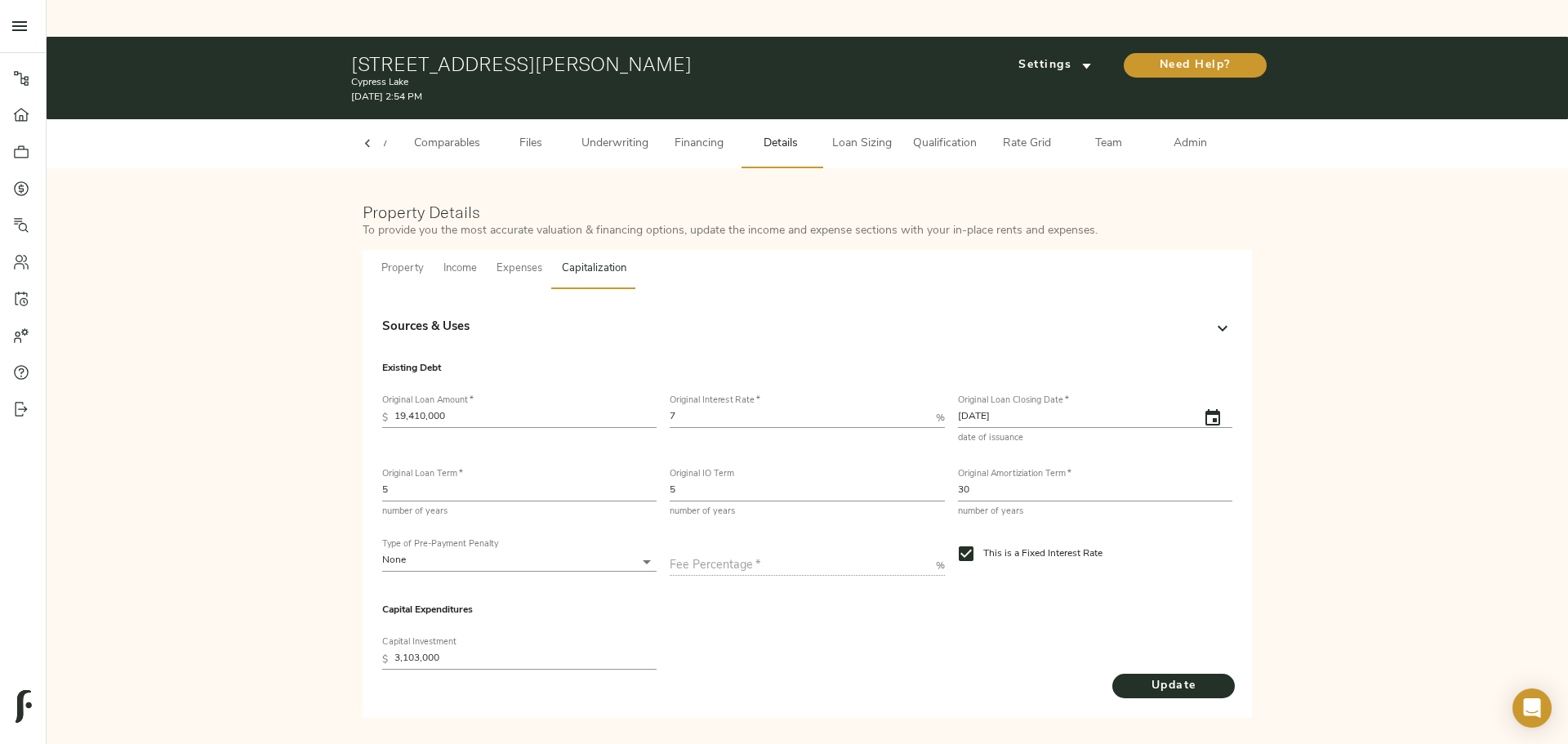
click at [547, 318] on div "Sources & Uses" at bounding box center [793, 327] width 821 height 19
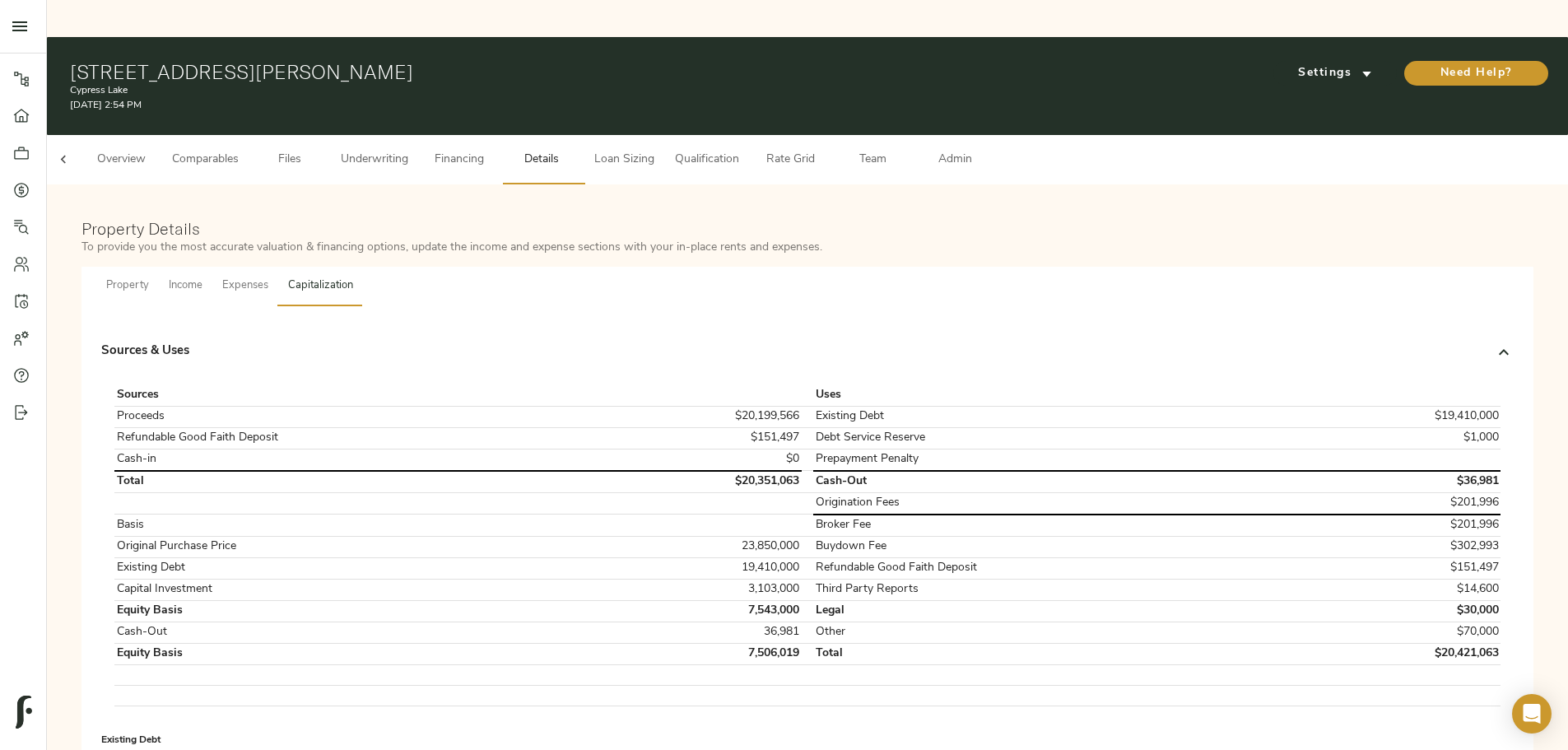
click at [551, 326] on div "Sources & Uses" at bounding box center [808, 352] width 1413 height 53
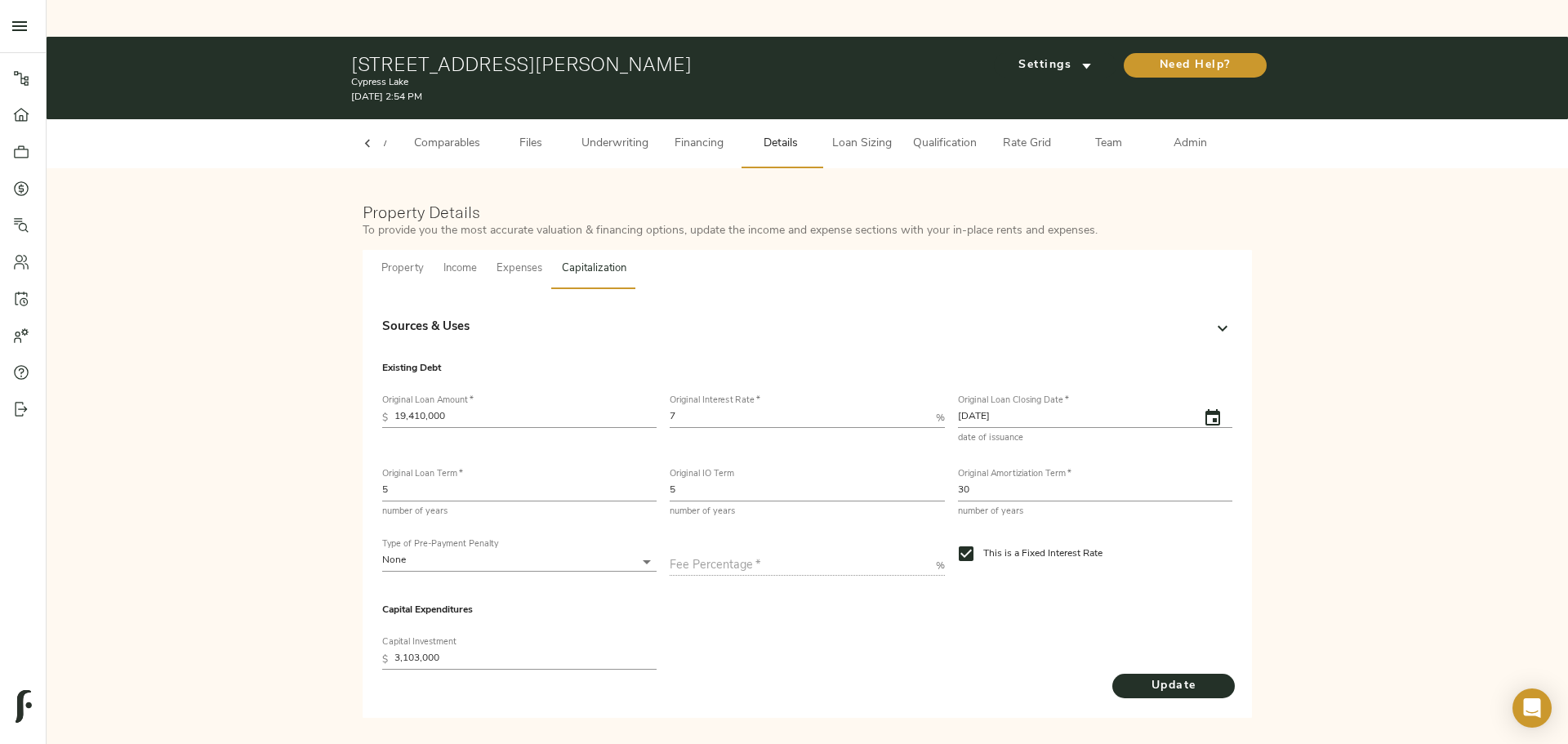
click at [547, 318] on div "Sources & Uses" at bounding box center [793, 327] width 821 height 19
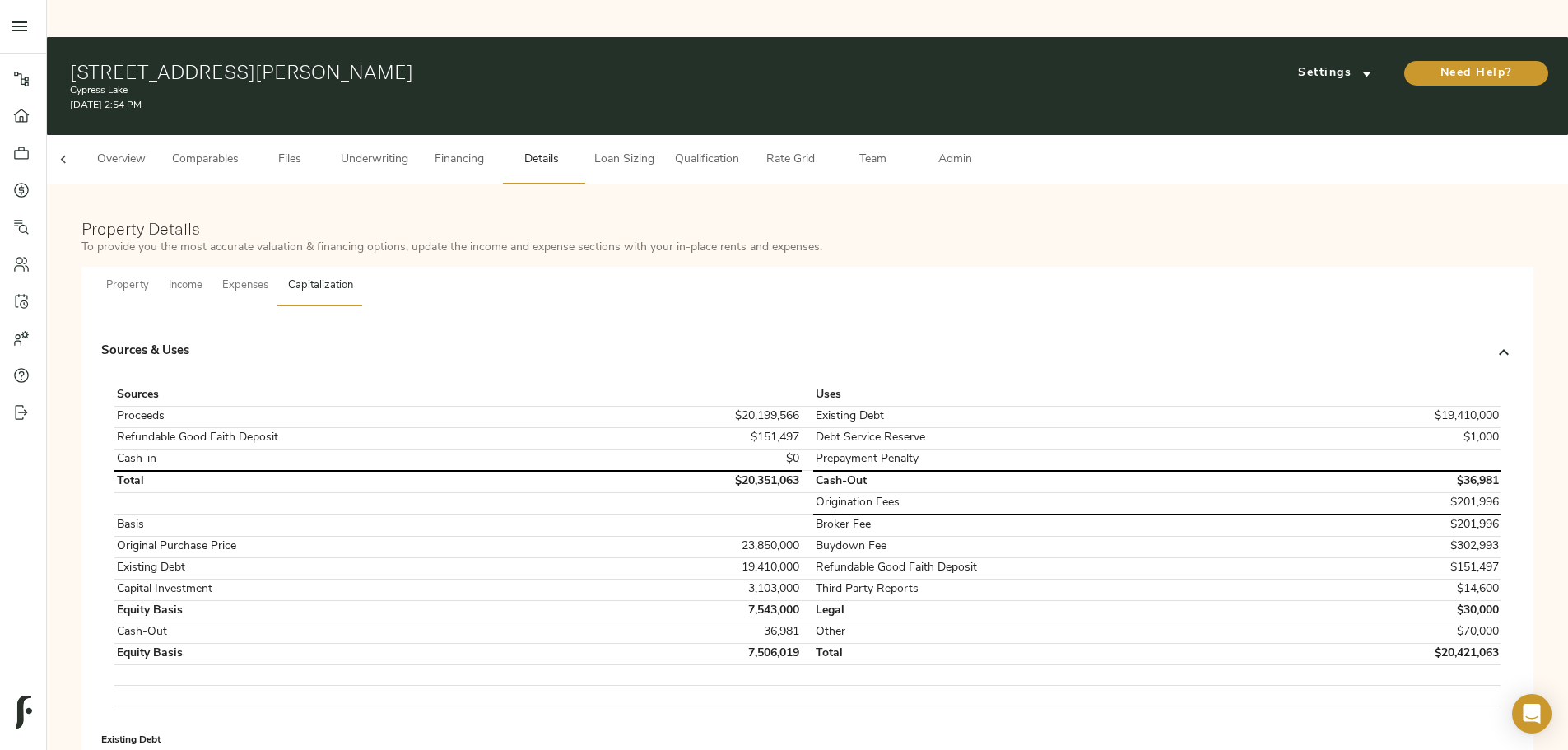
click at [408, 149] on span "Underwriting" at bounding box center [375, 159] width 68 height 21
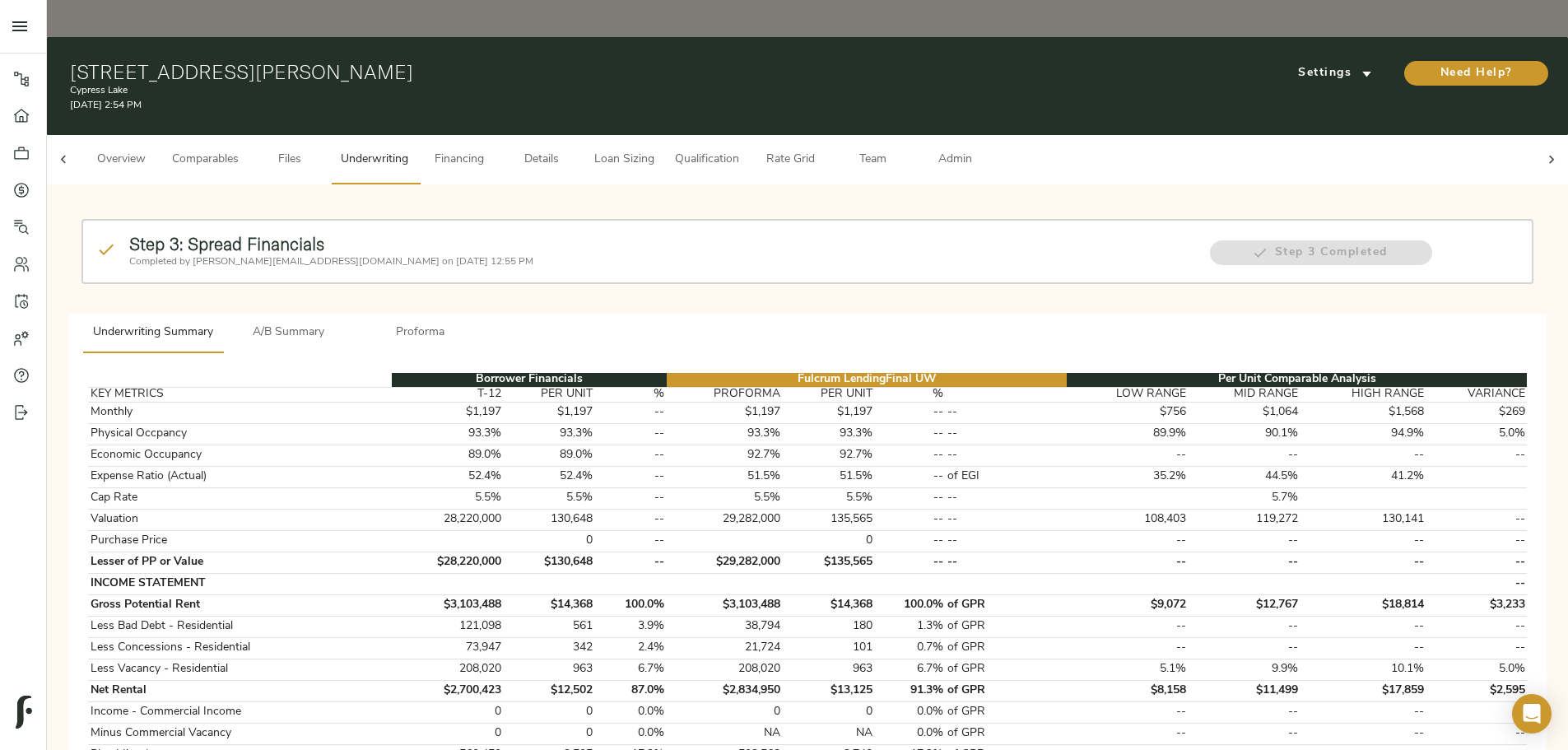
click at [655, 149] on span "Loan Sizing" at bounding box center [624, 159] width 63 height 21
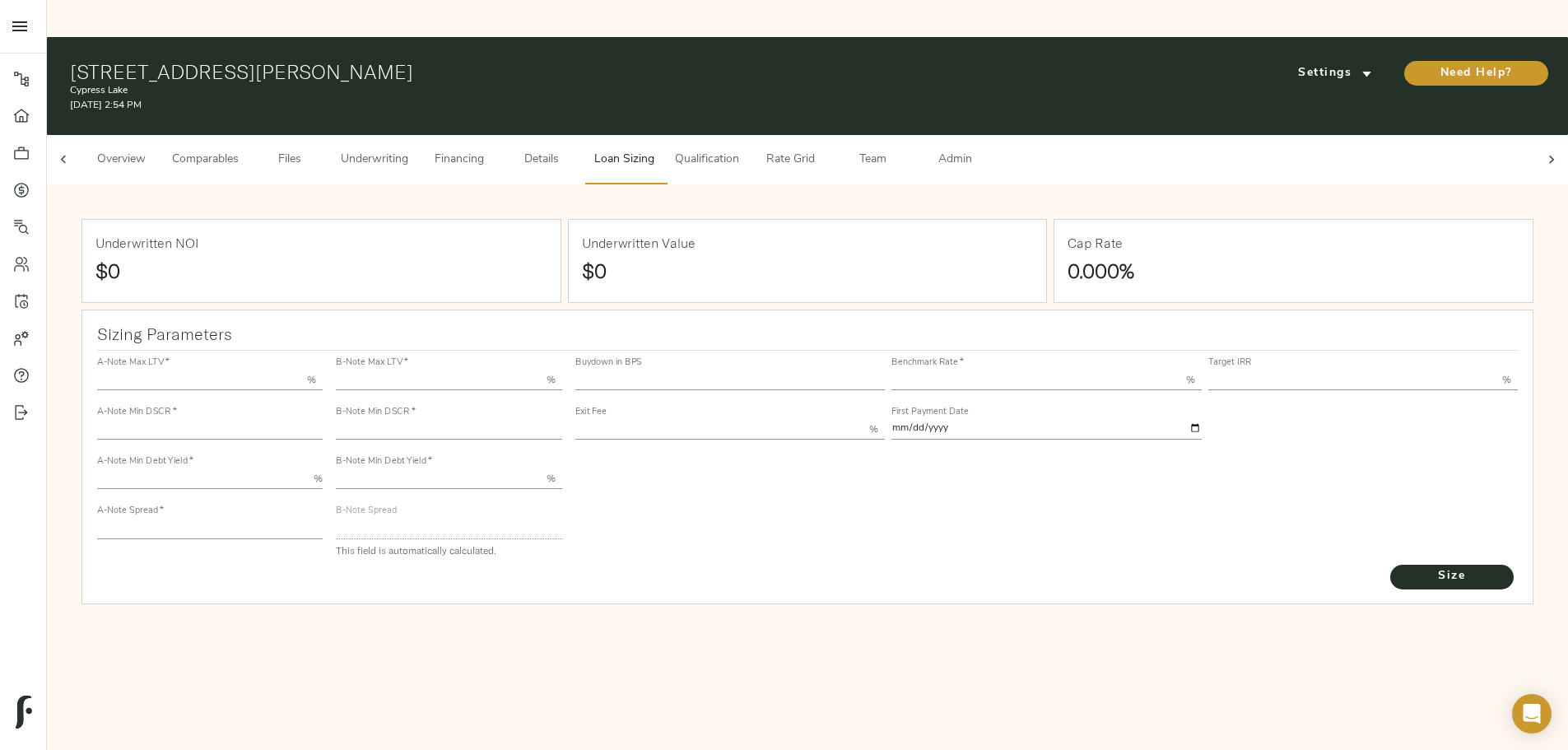
type input "55.000"
type input "1.4"
type input "10.00"
type input "220"
type input "80.000"
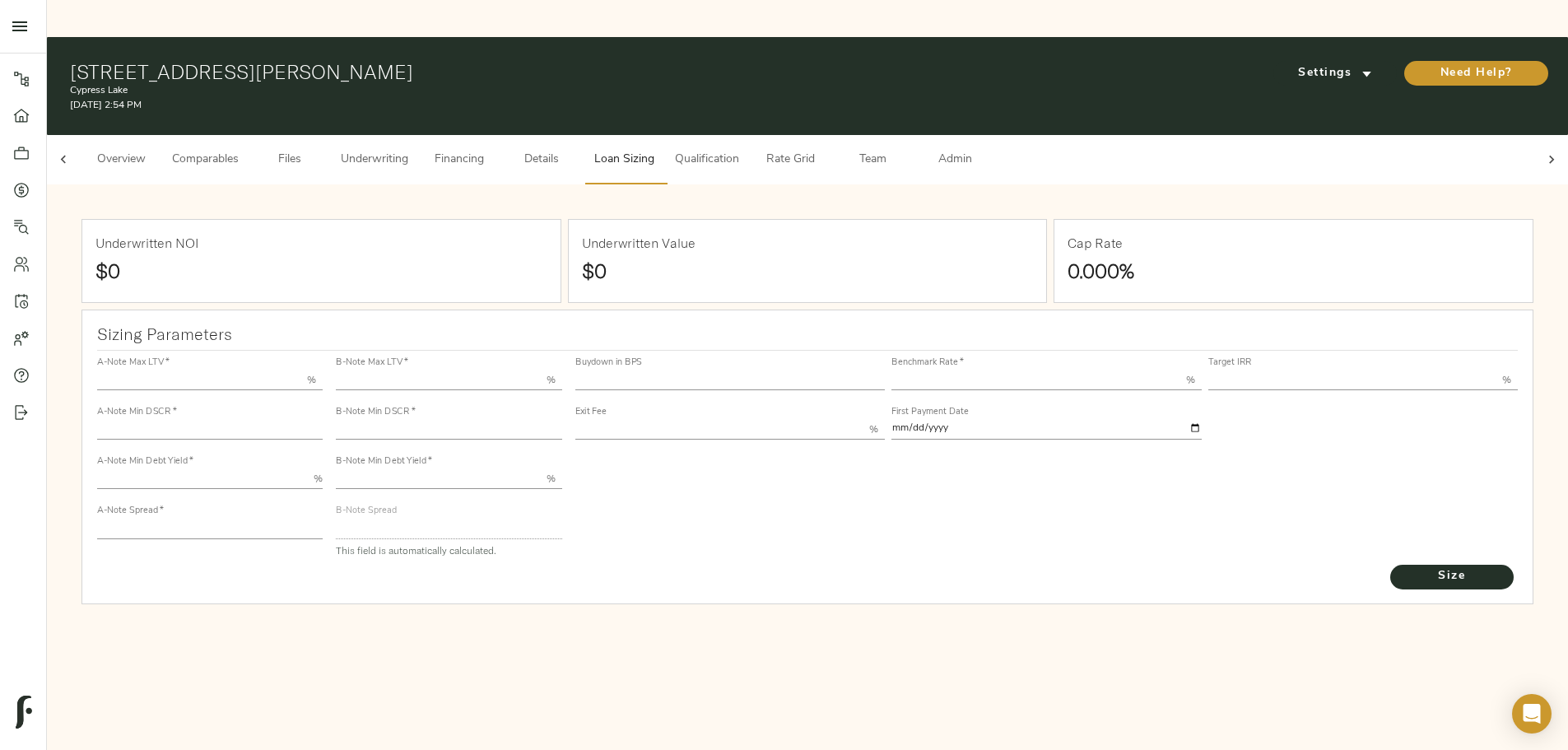
type input "1.2"
type input "2.00"
type input "592.015910742957"
type input "23"
type input "3.69"
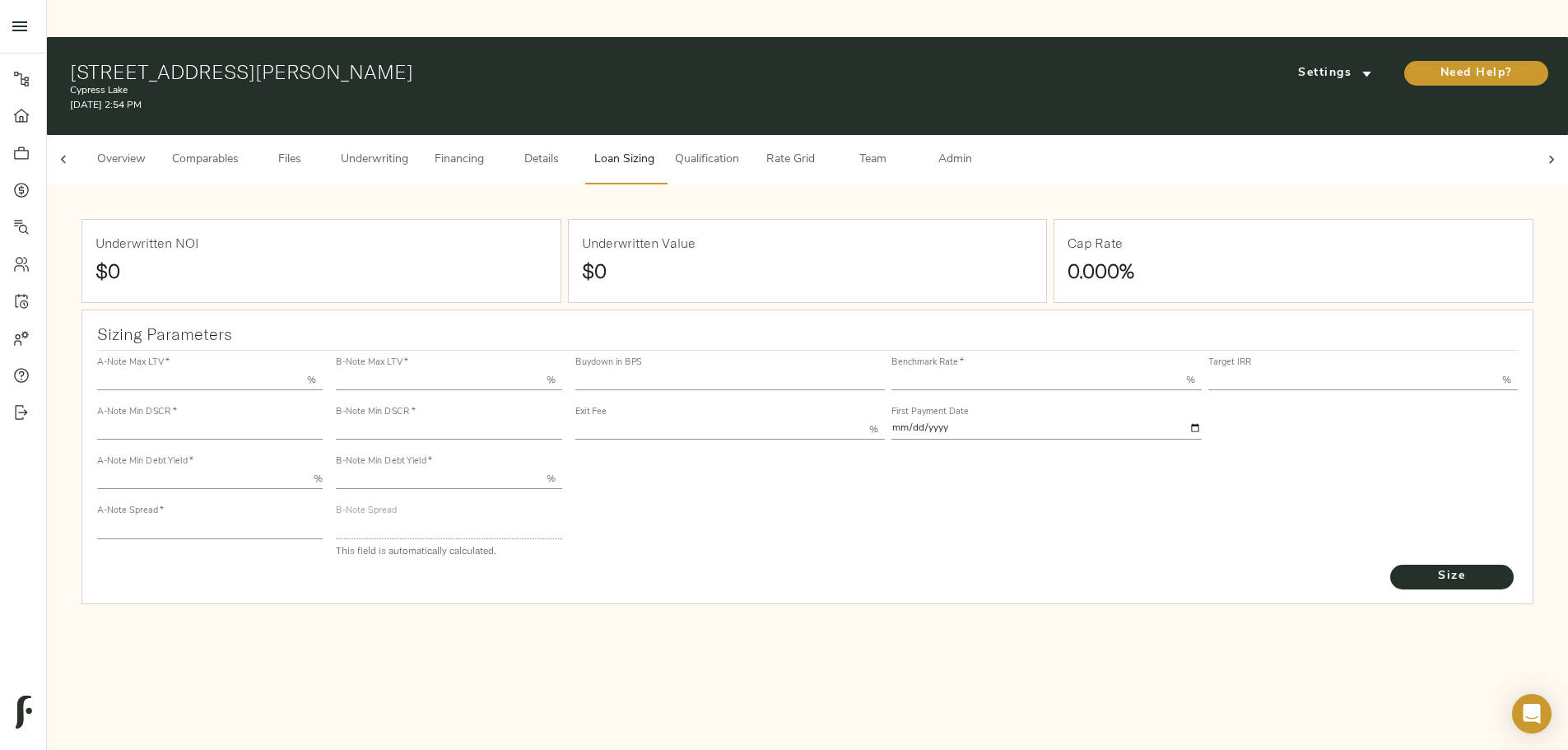
type input "12.50"
type input "1.00"
type input "2025-11-01"
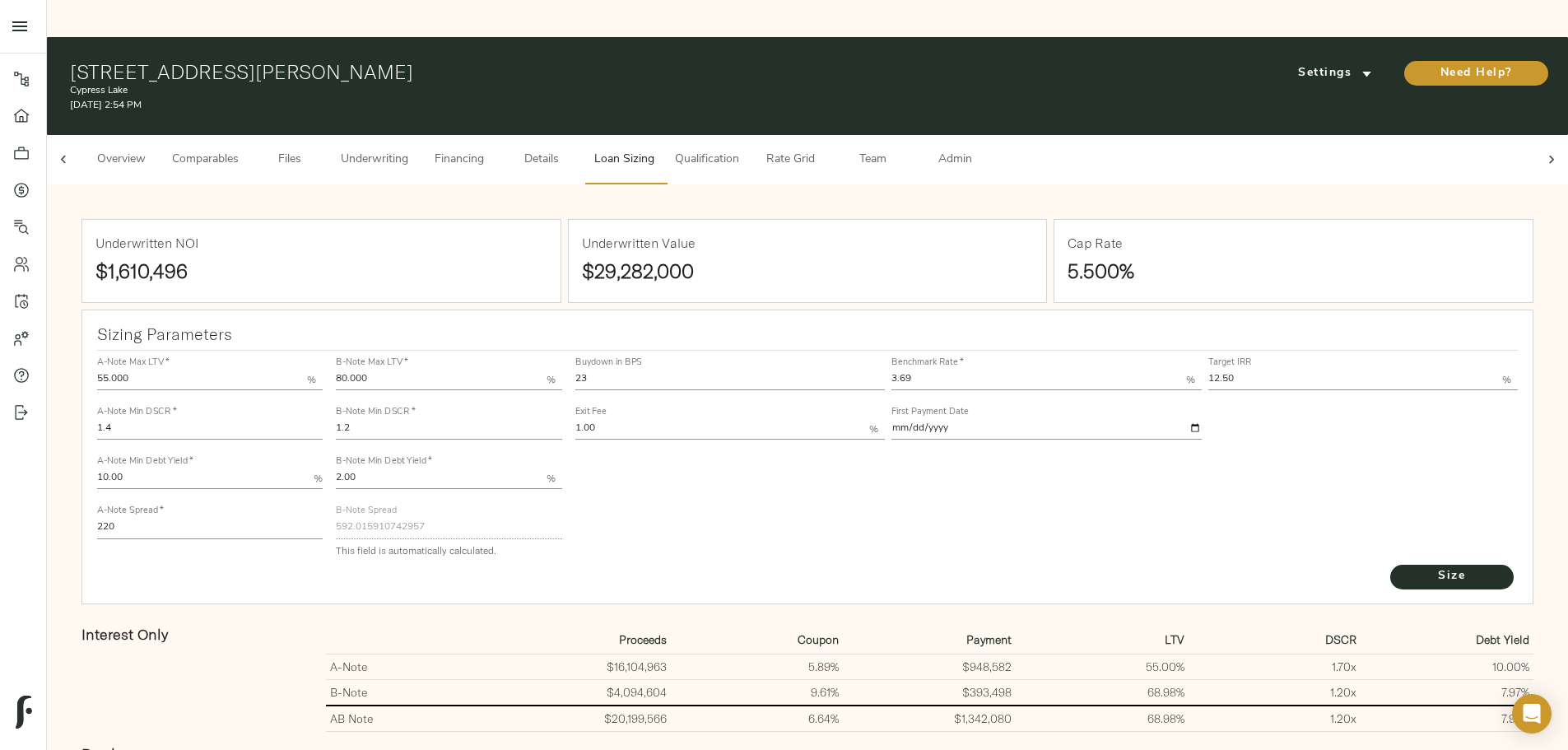
click at [547, 419] on input "1.2" at bounding box center [448, 429] width 225 height 20
type input "1.201"
click at [1390, 565] on button "Size" at bounding box center [1451, 577] width 124 height 25
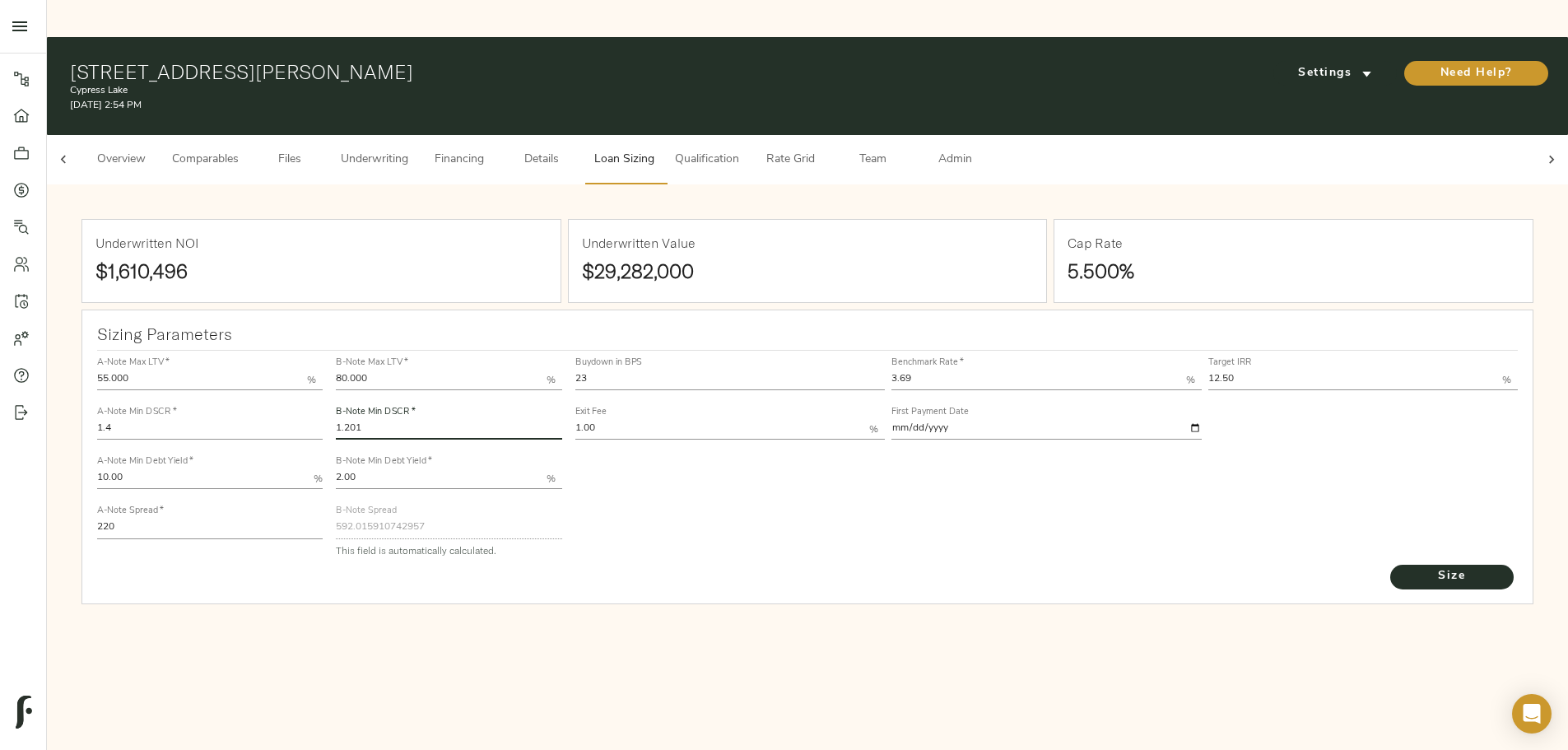
type input "591.5882393499978"
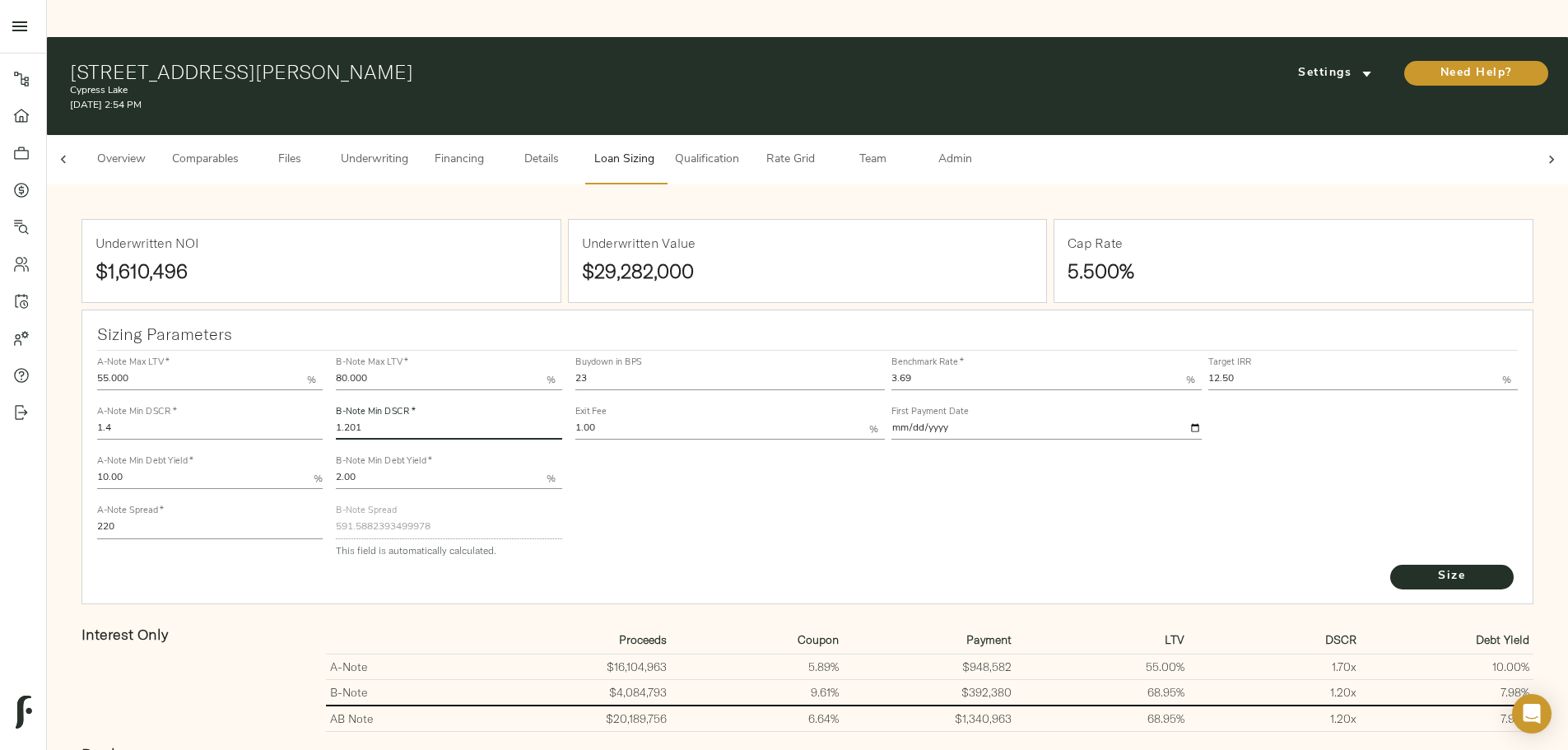
click at [547, 419] on input "1.201" at bounding box center [448, 429] width 225 height 20
type input "1.205"
click at [1390, 565] on button "Size" at bounding box center [1451, 577] width 124 height 25
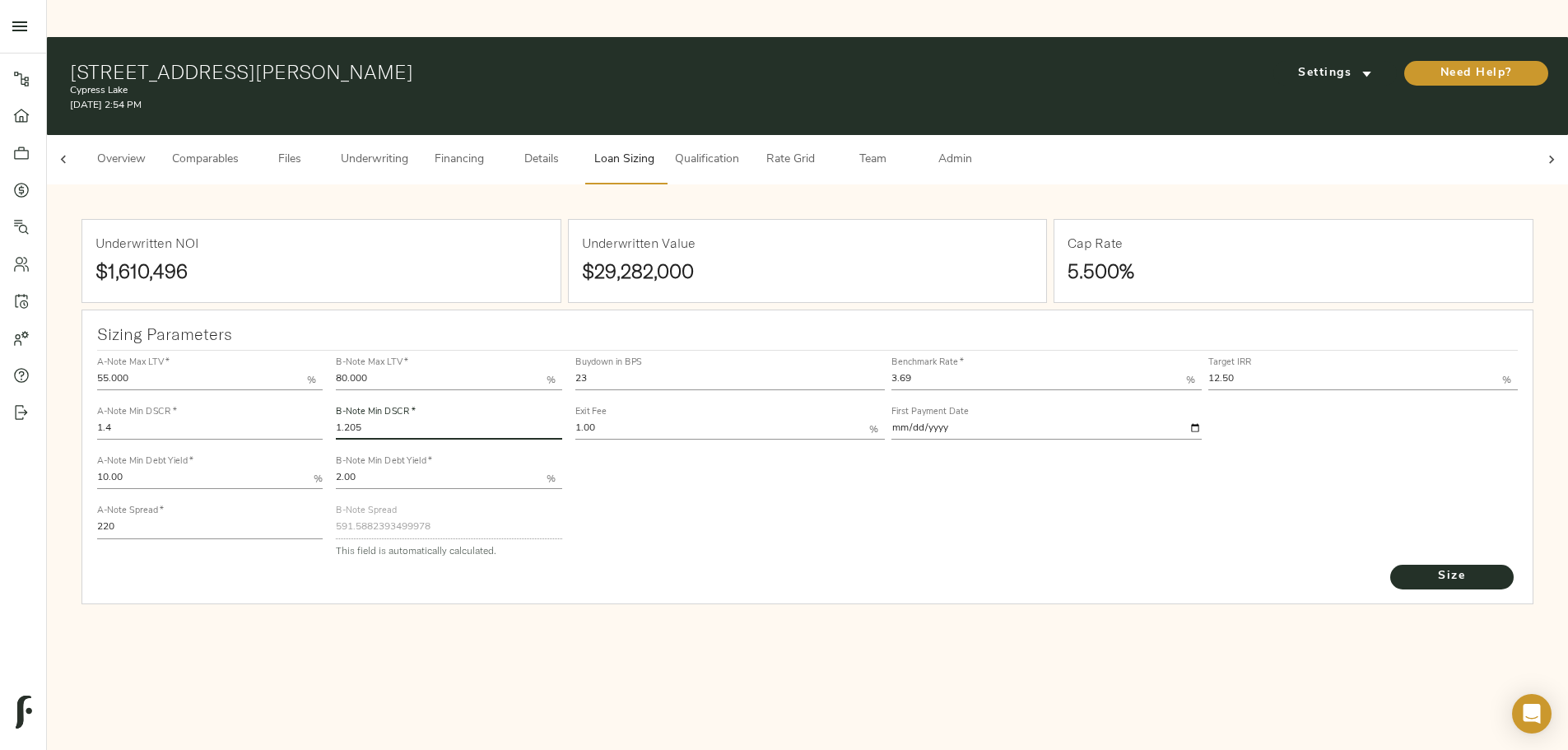
type input "589.8636813005936"
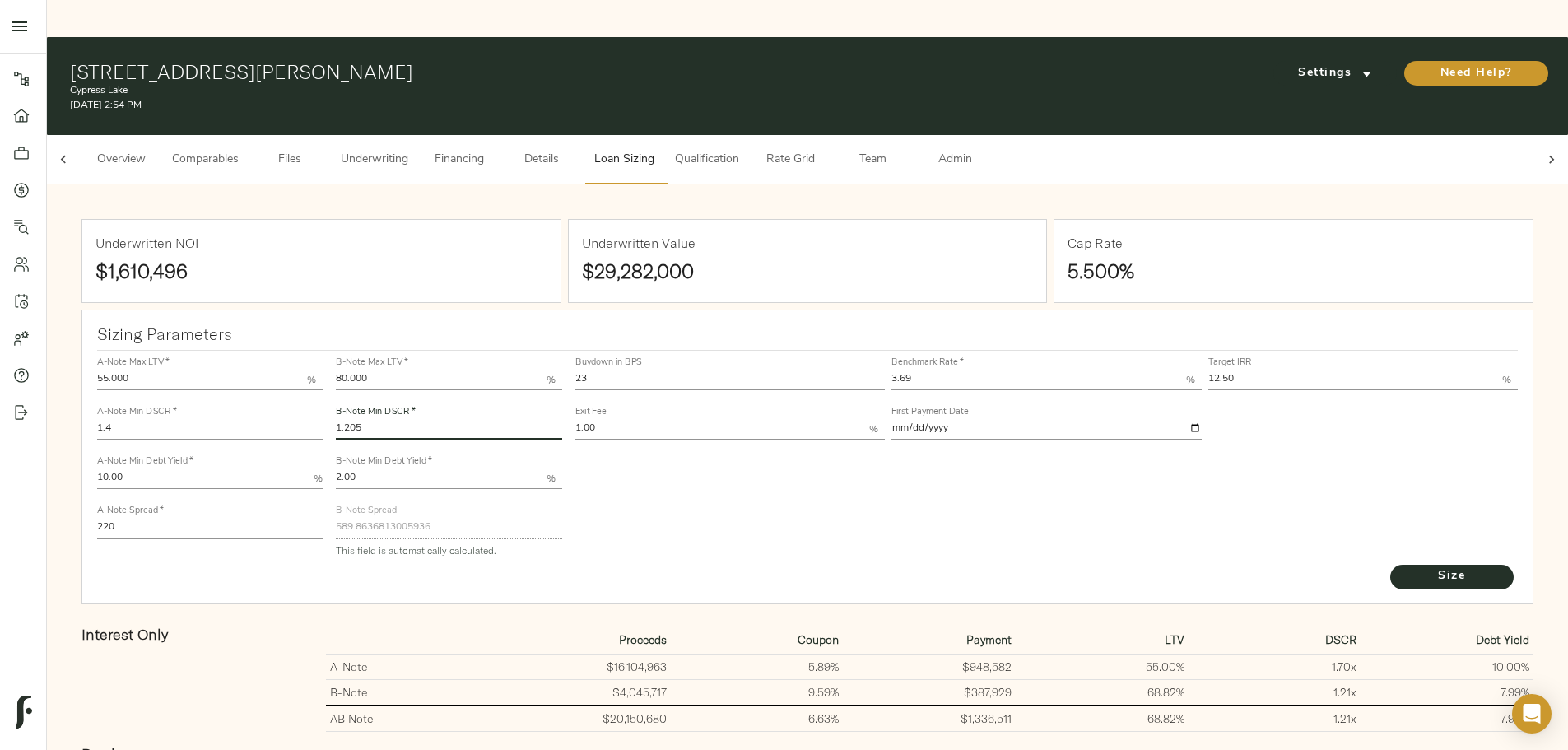
click at [418, 134] on button "Underwriting" at bounding box center [375, 159] width 88 height 50
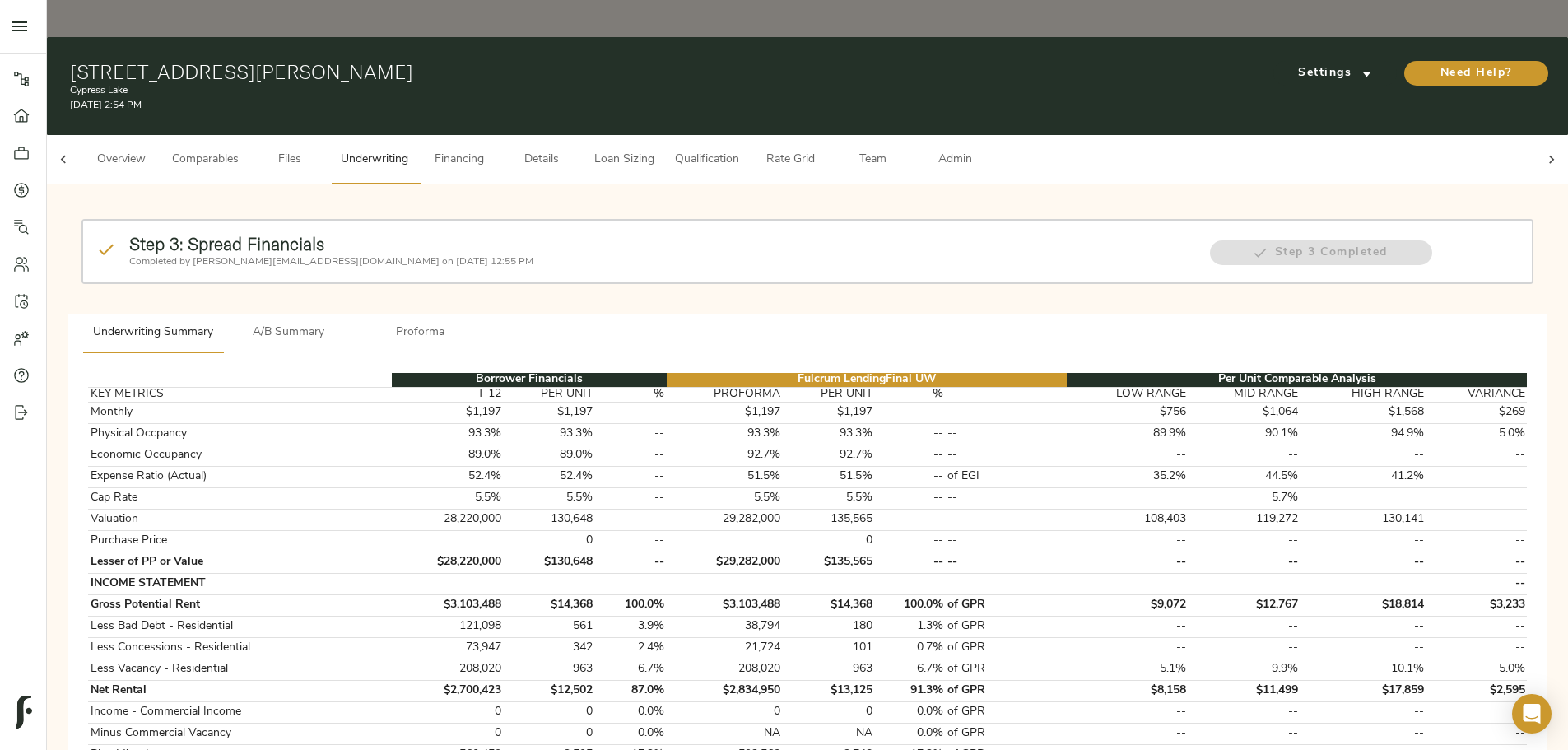
click at [345, 323] on span "A/B Summary" at bounding box center [289, 333] width 112 height 21
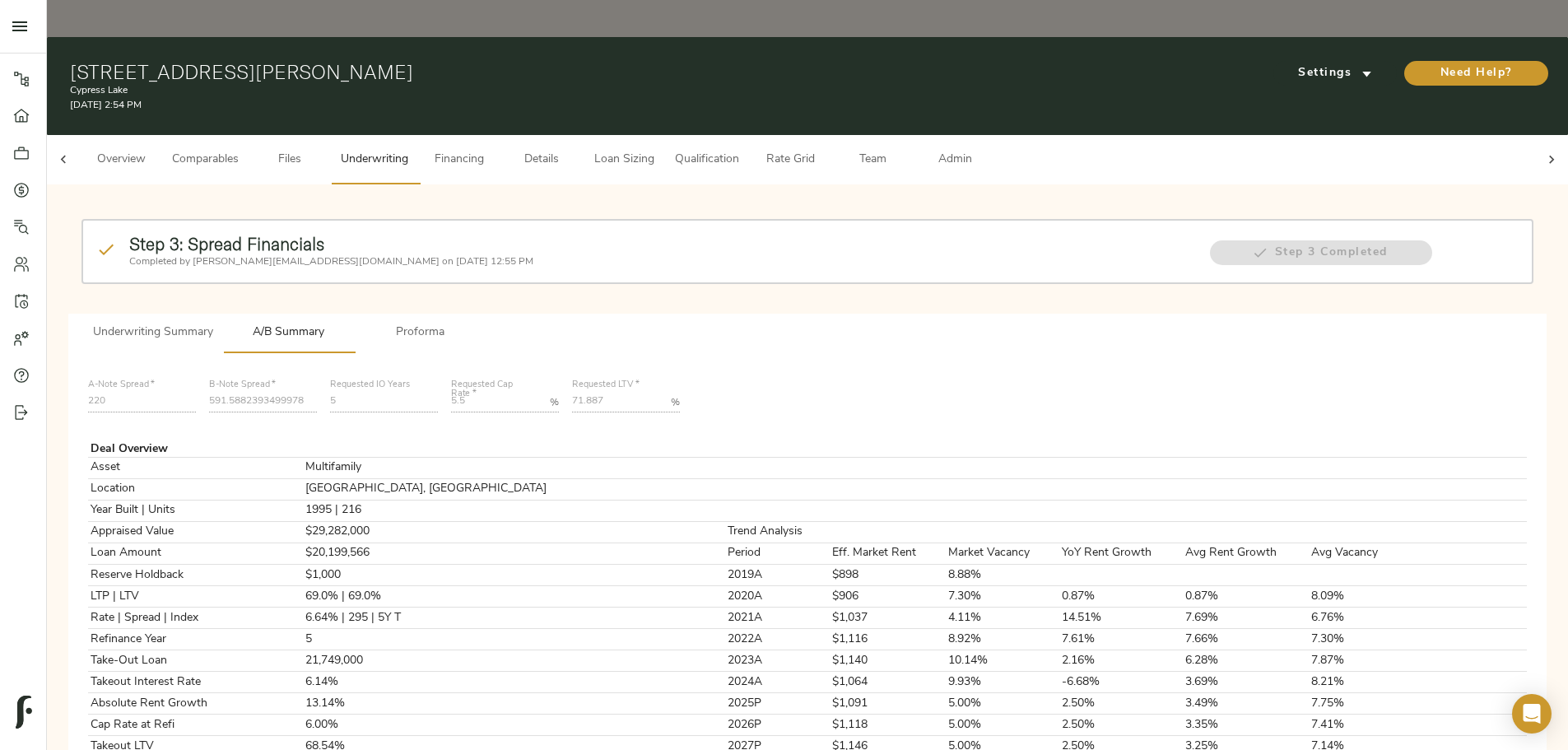
click at [213, 323] on span "Underwriting Summary" at bounding box center [152, 333] width 121 height 21
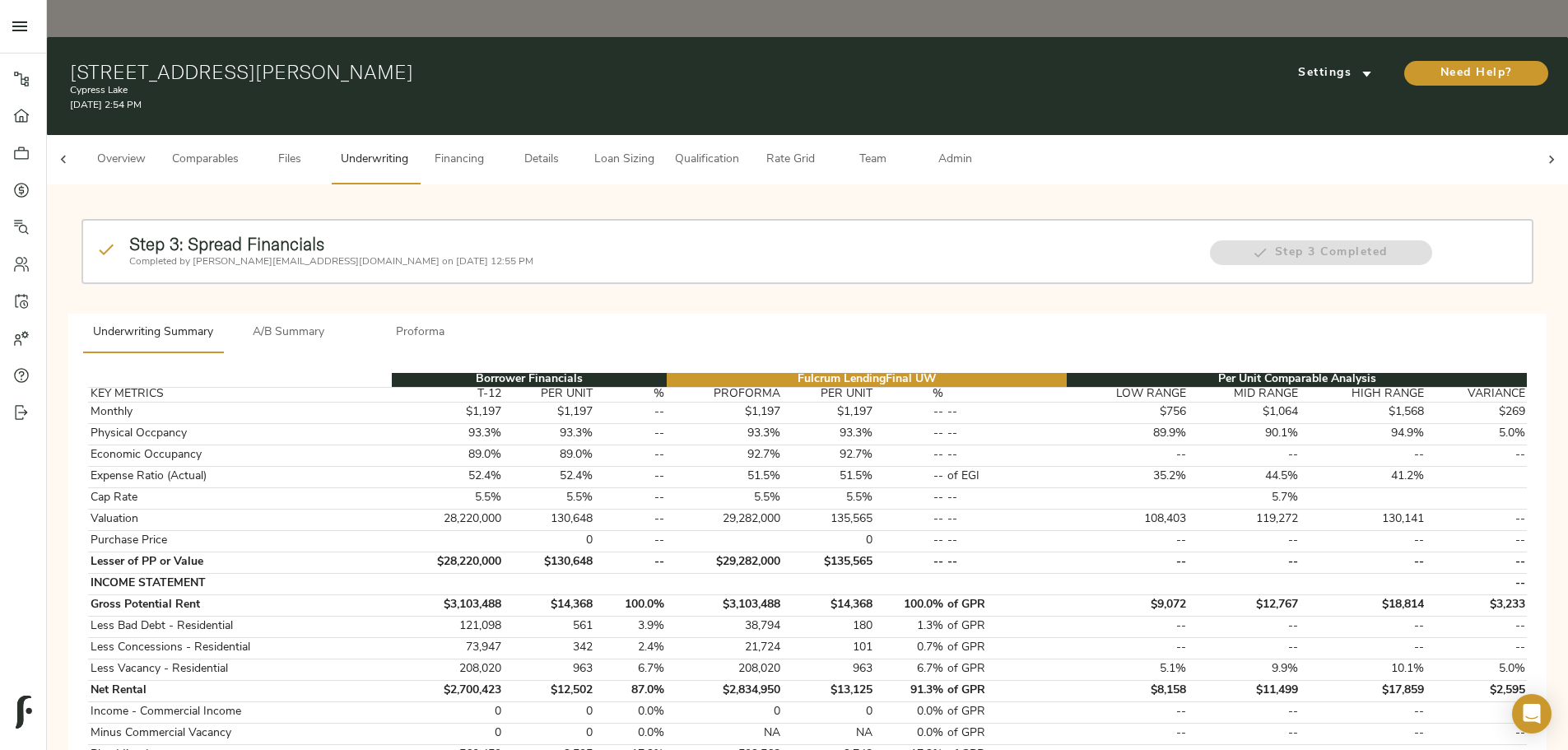
click at [345, 323] on span "A/B Summary" at bounding box center [289, 333] width 112 height 21
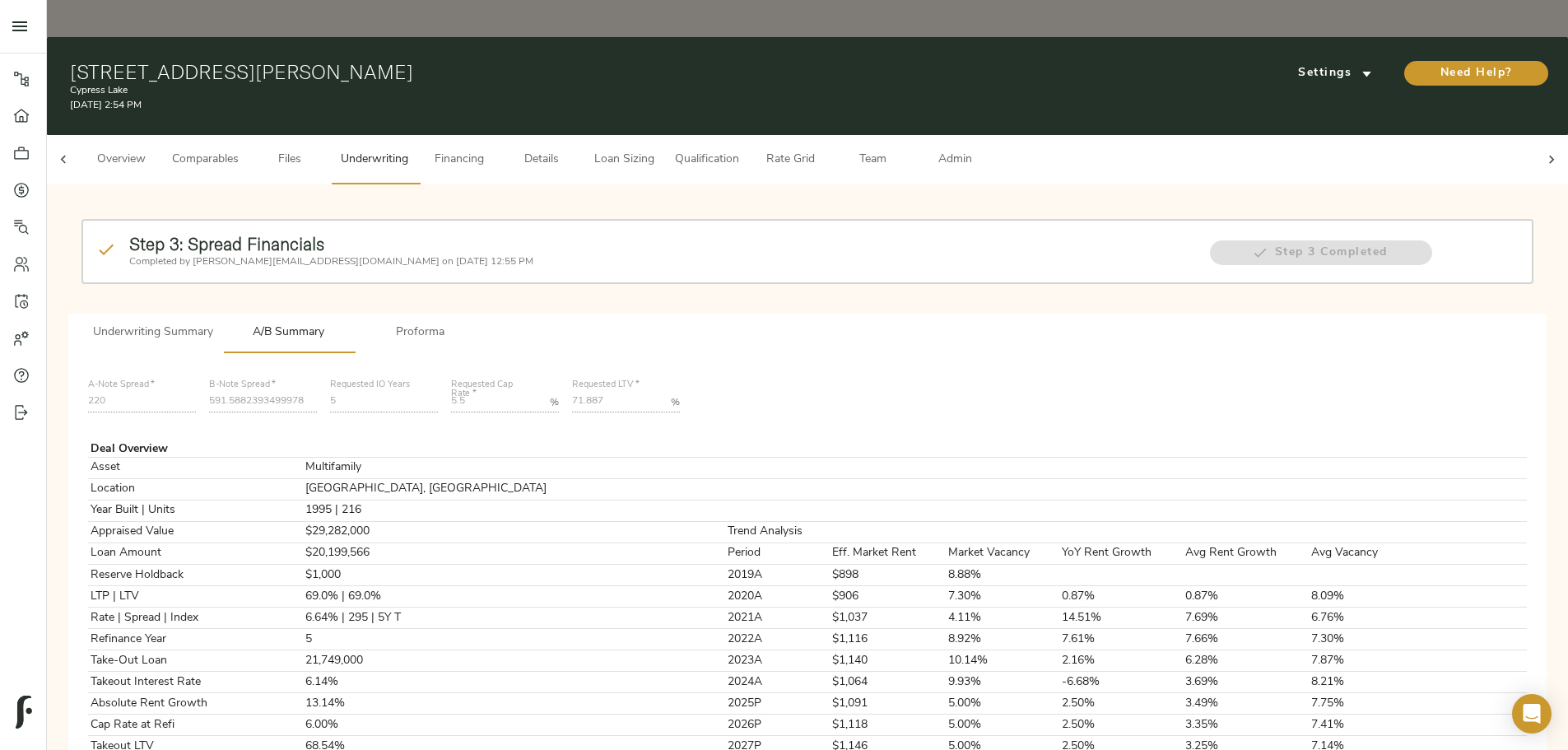
click at [655, 149] on span "Loan Sizing" at bounding box center [624, 159] width 63 height 21
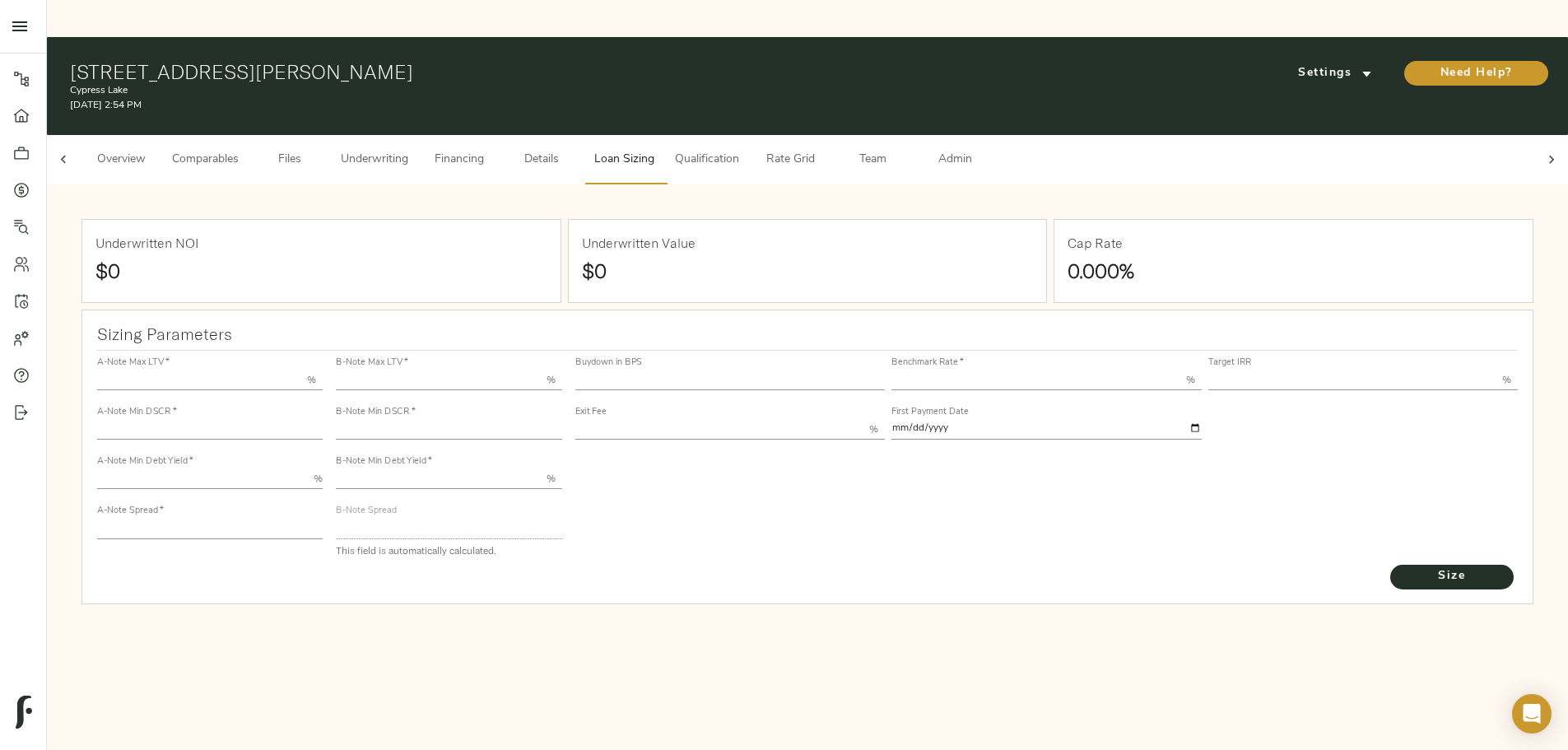
type input "55.000"
type input "1.4"
type input "10.00"
type input "220"
type input "80.000"
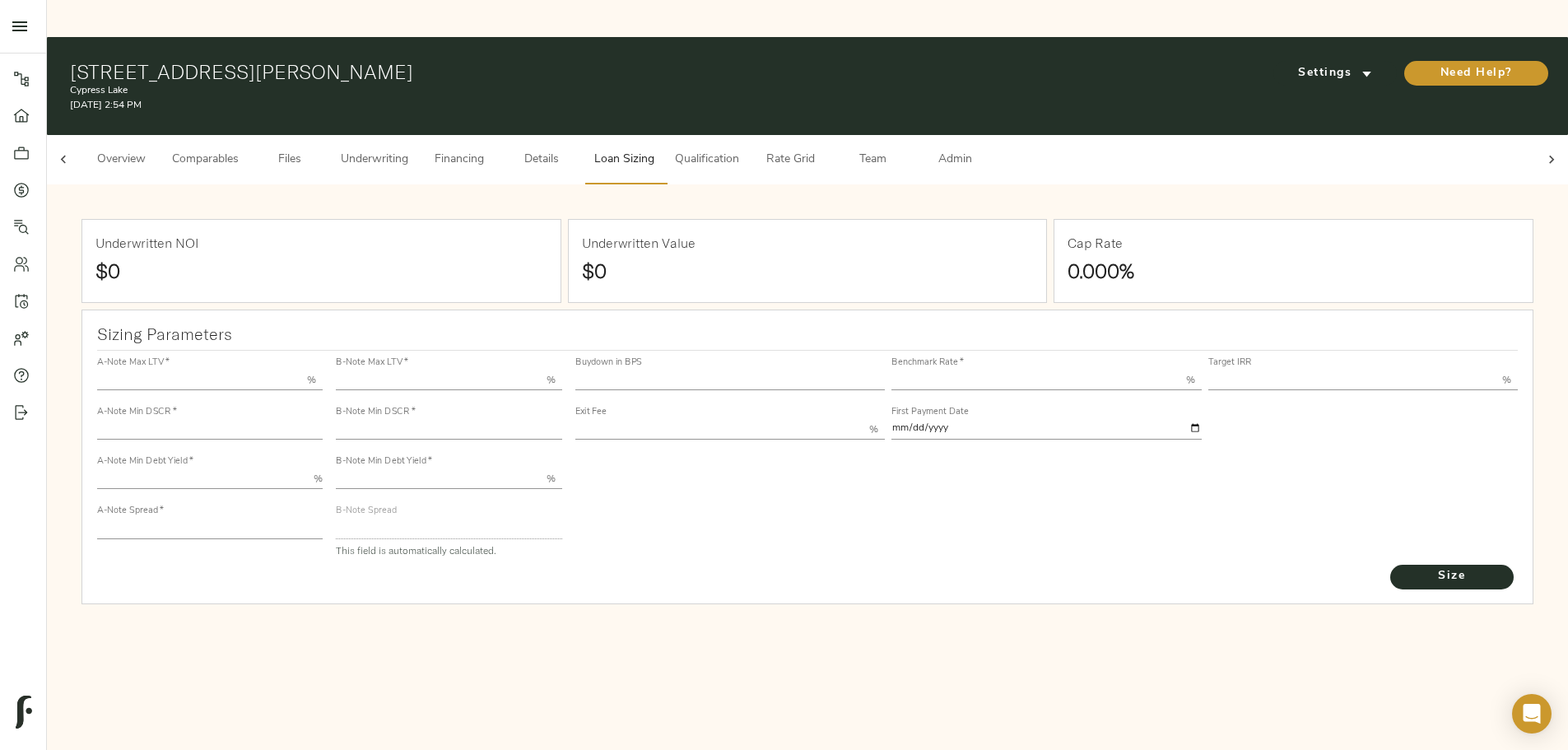
type input "1.205"
type input "2.00"
type input "589.8636813005936"
type input "23"
type input "3.69"
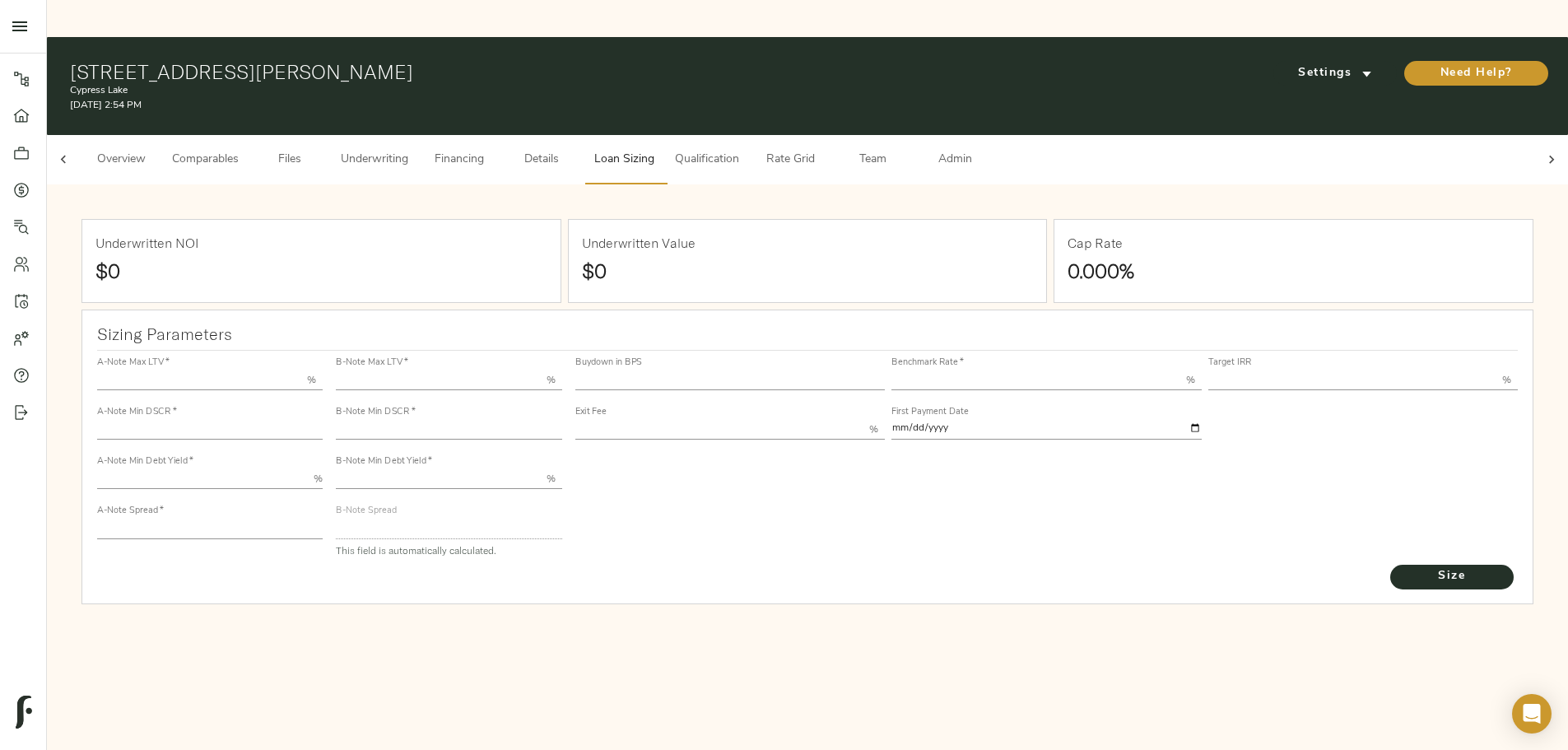
type input "12.50"
type input "1.00"
type input "2025-11-01"
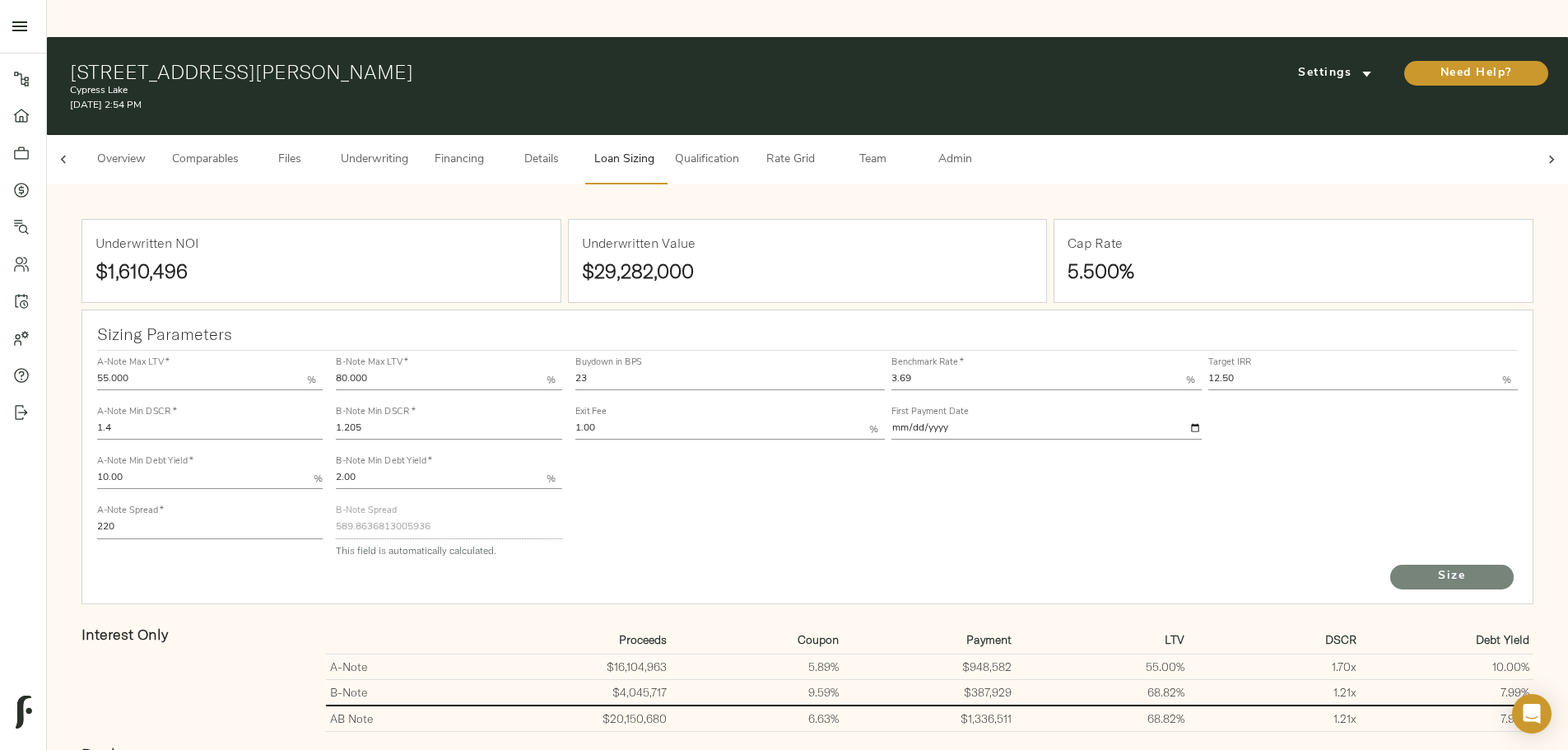
click at [1407, 566] on span "Size" at bounding box center [1451, 576] width 91 height 21
click at [408, 149] on span "Underwriting" at bounding box center [375, 159] width 68 height 21
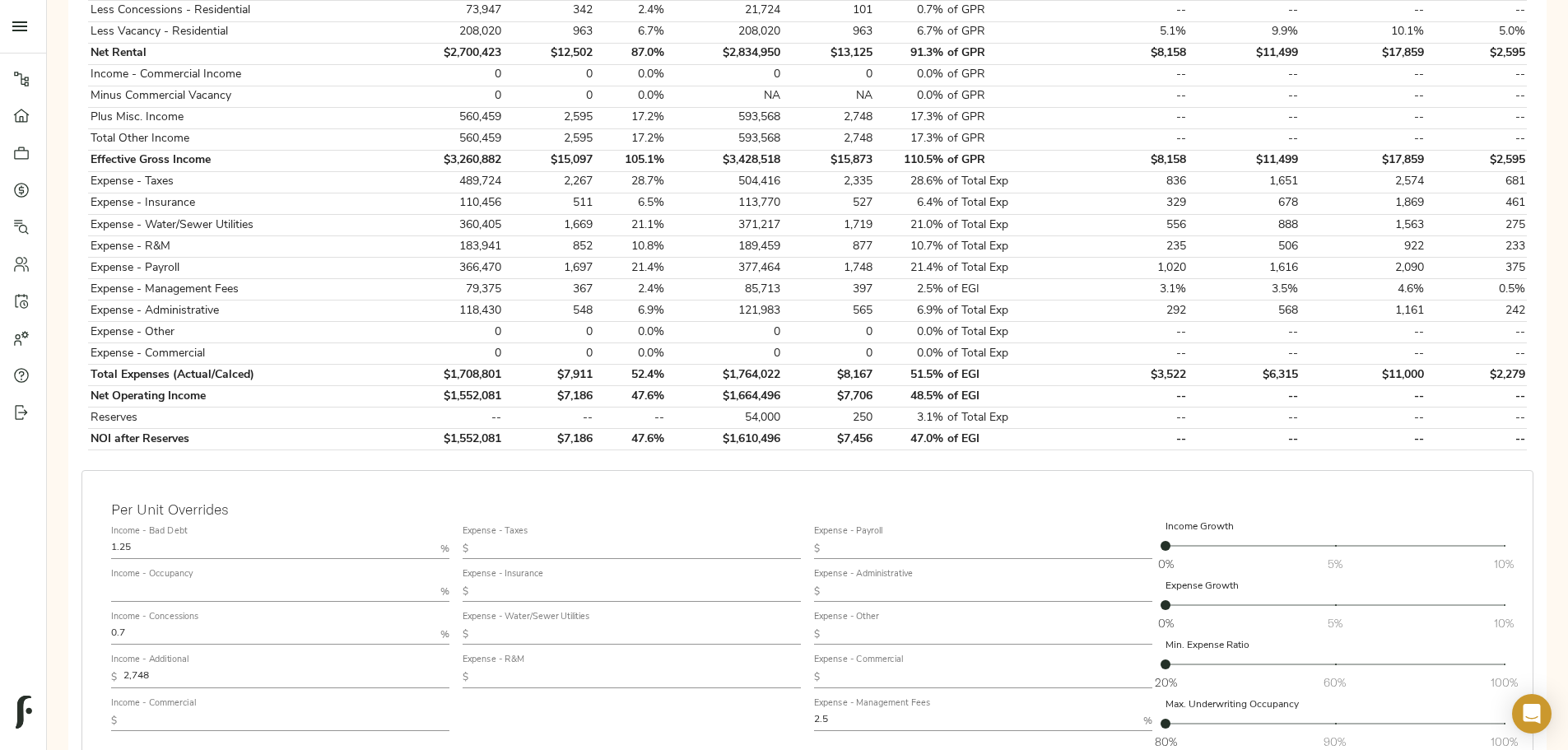
scroll to position [757, 0]
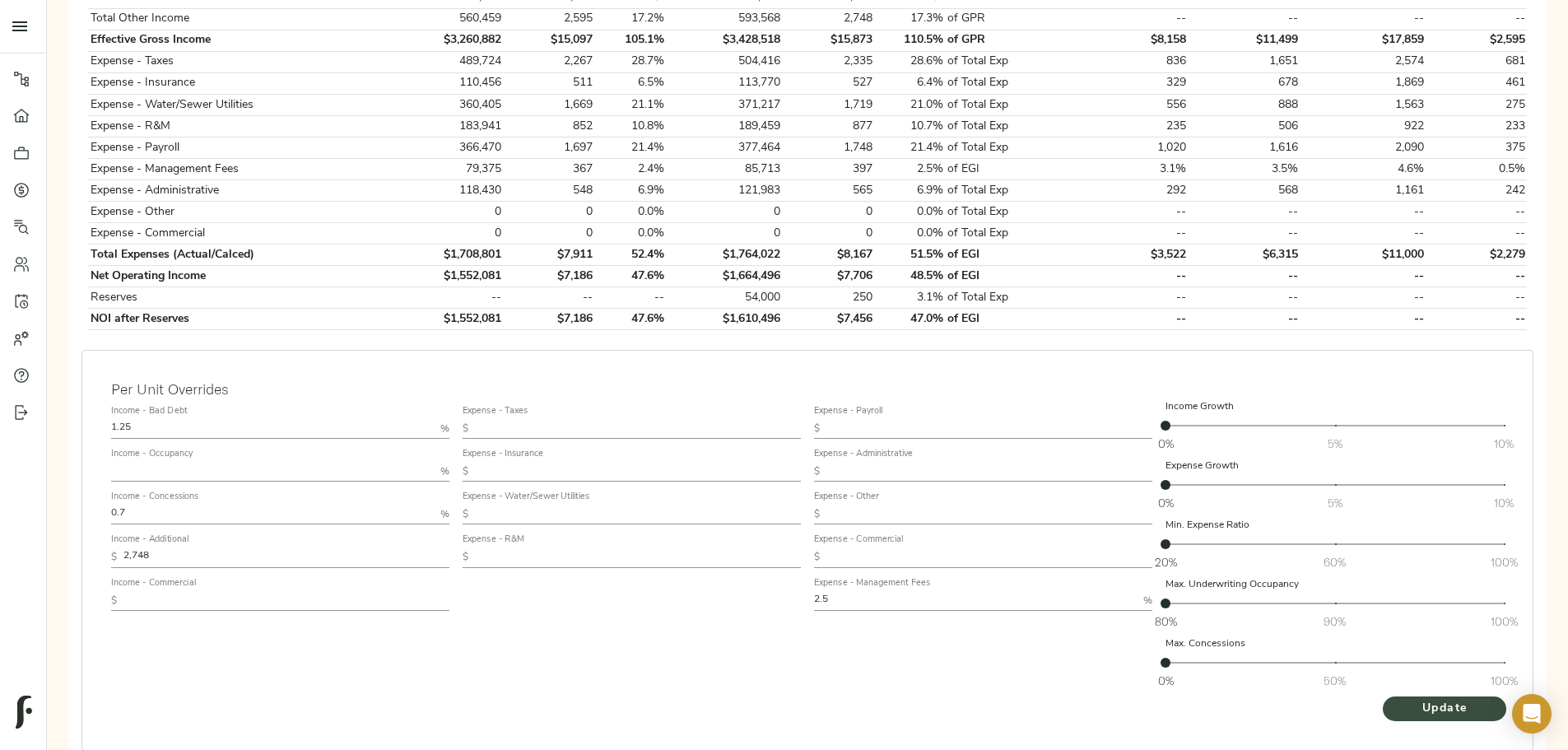
click at [1399, 698] on span "Update" at bounding box center [1443, 708] width 91 height 21
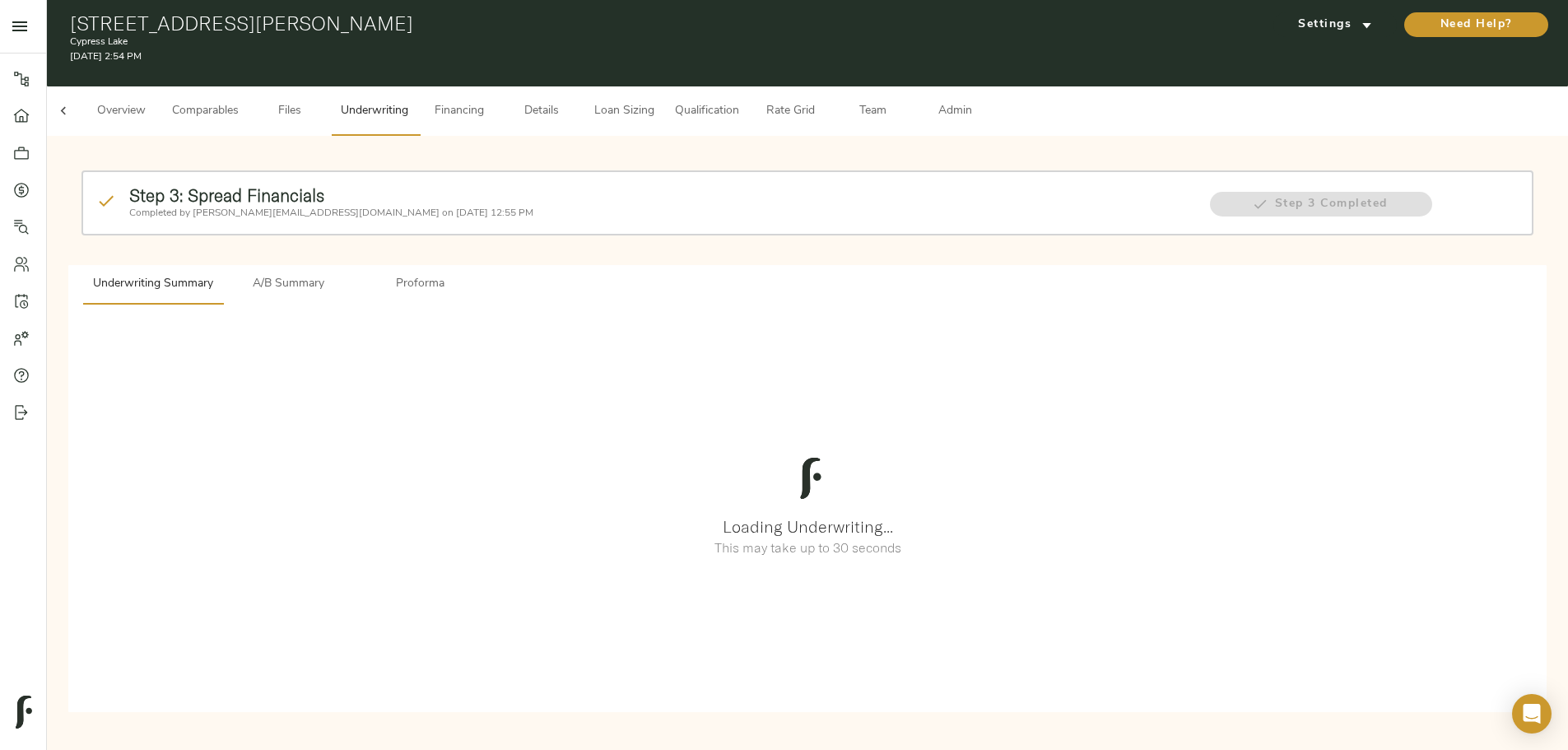
scroll to position [0, 0]
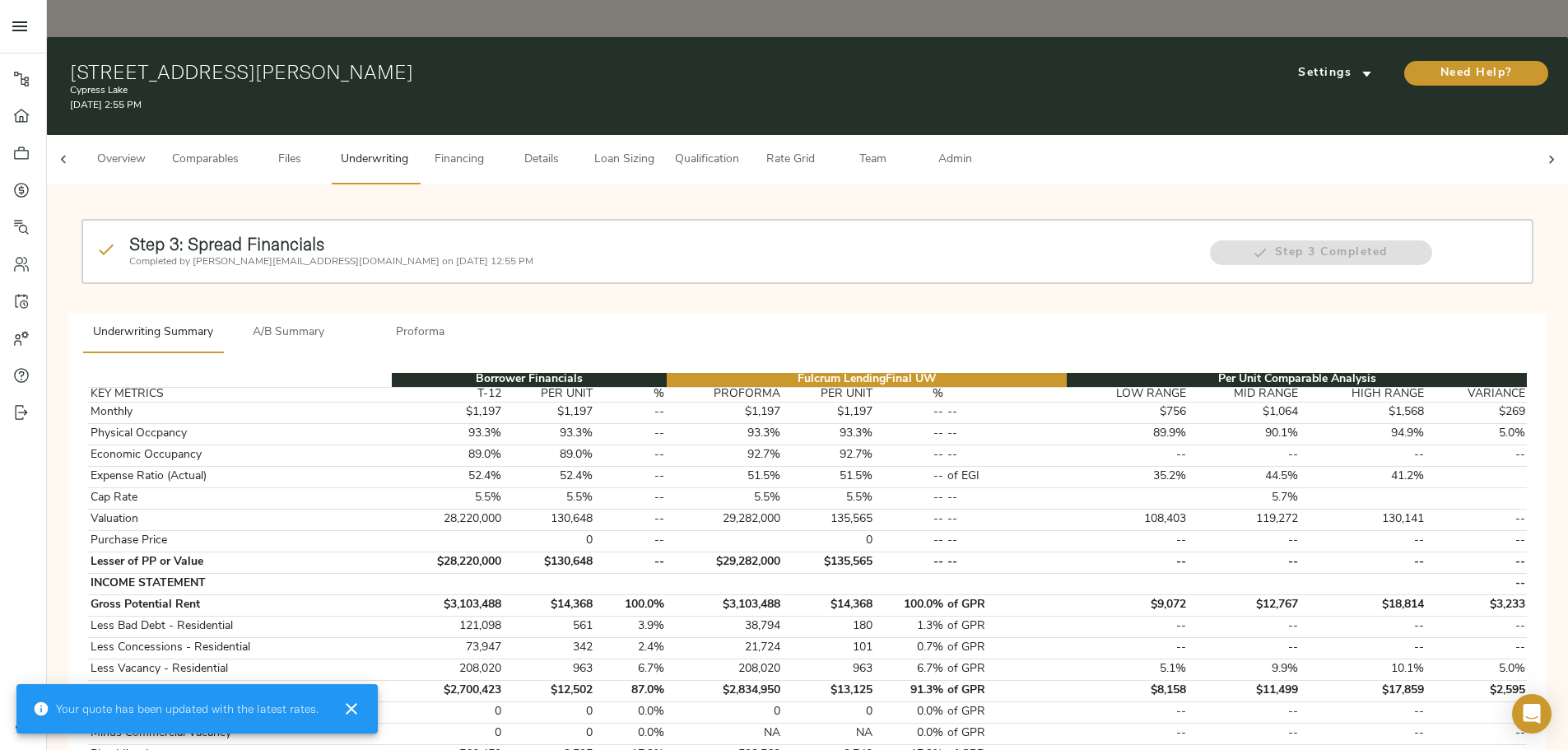
click at [345, 323] on span "A/B Summary" at bounding box center [289, 333] width 112 height 21
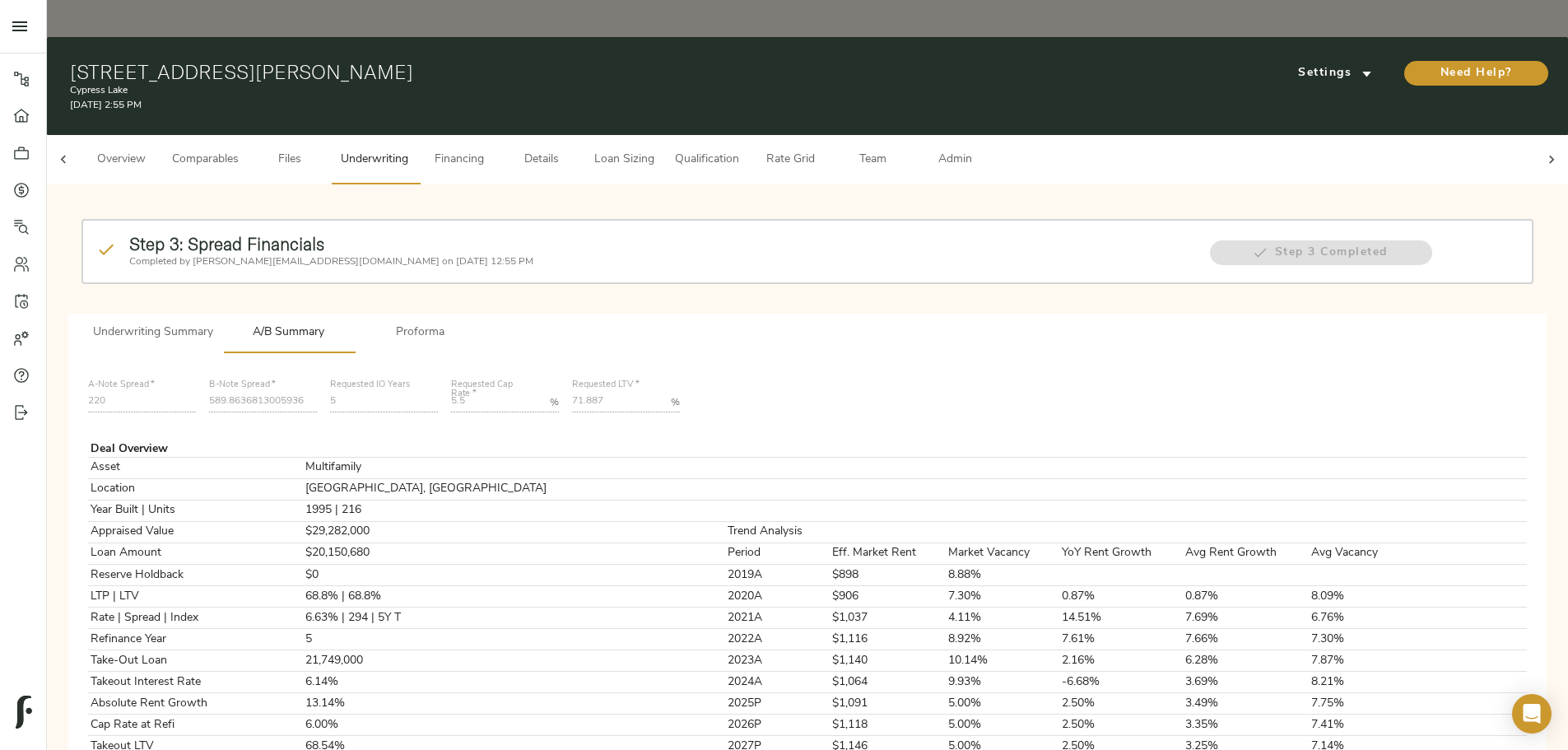
click at [583, 134] on button "Details" at bounding box center [541, 159] width 83 height 50
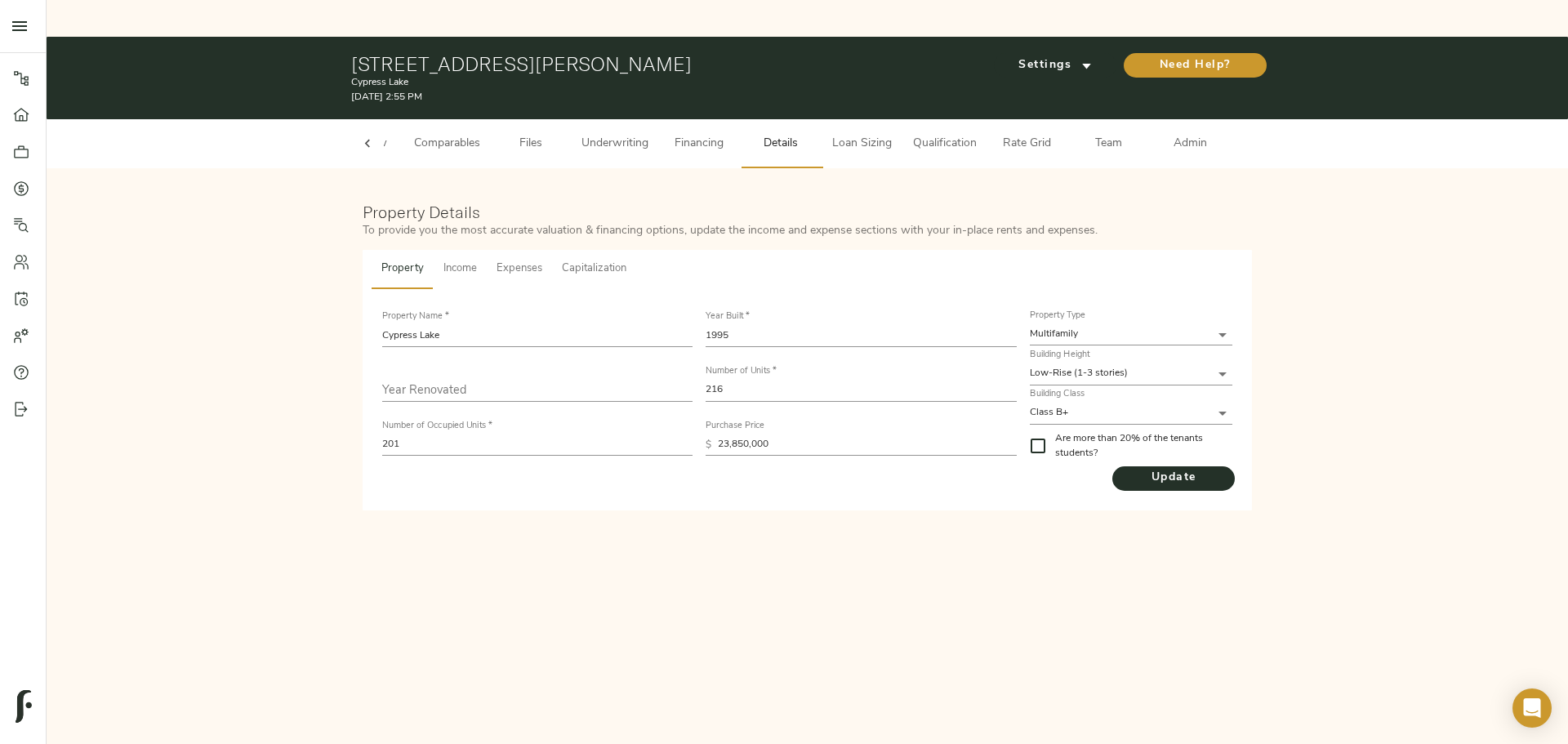
click at [604, 250] on button "Capitalization" at bounding box center [593, 270] width 84 height 40
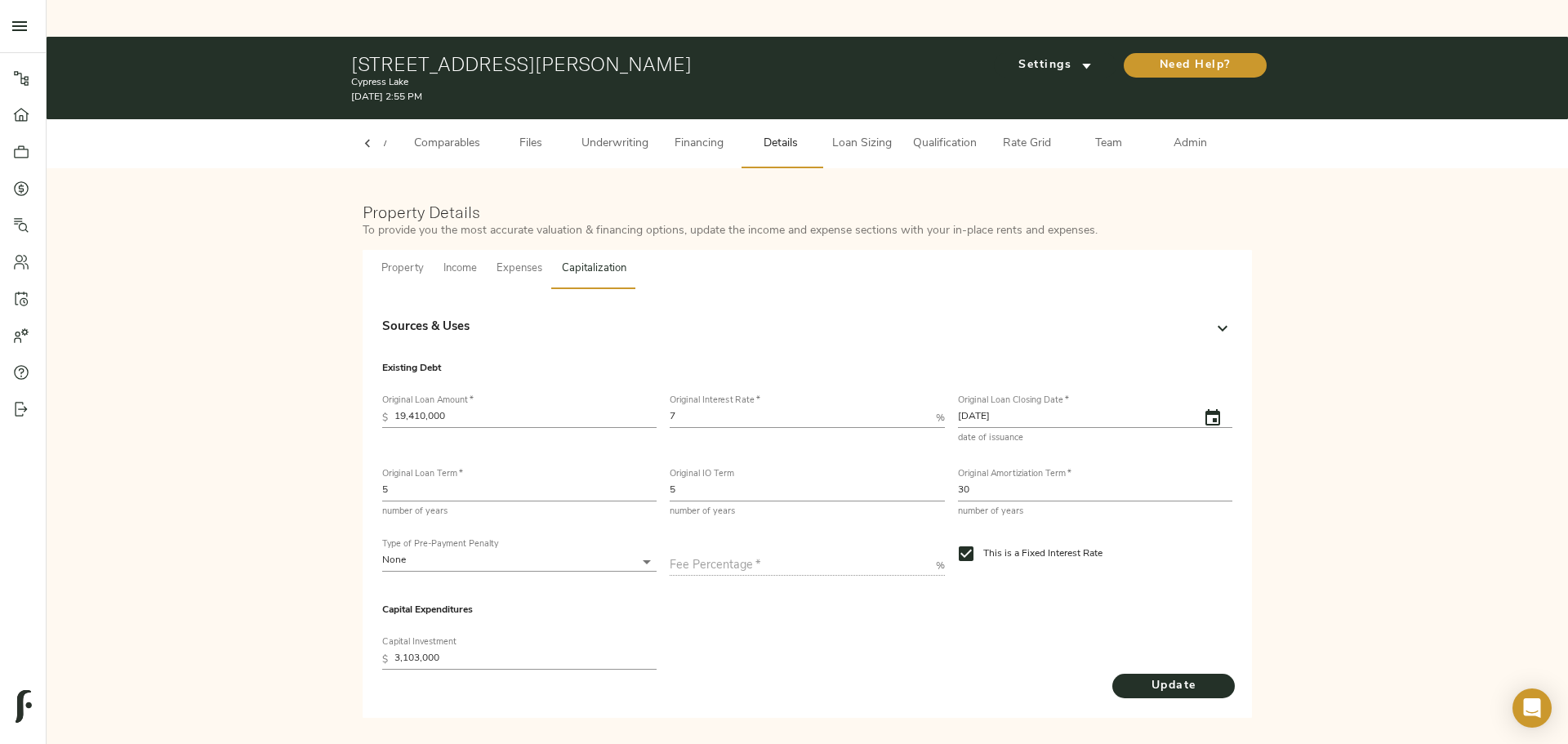
click at [562, 318] on div "Sources & Uses" at bounding box center [793, 327] width 821 height 19
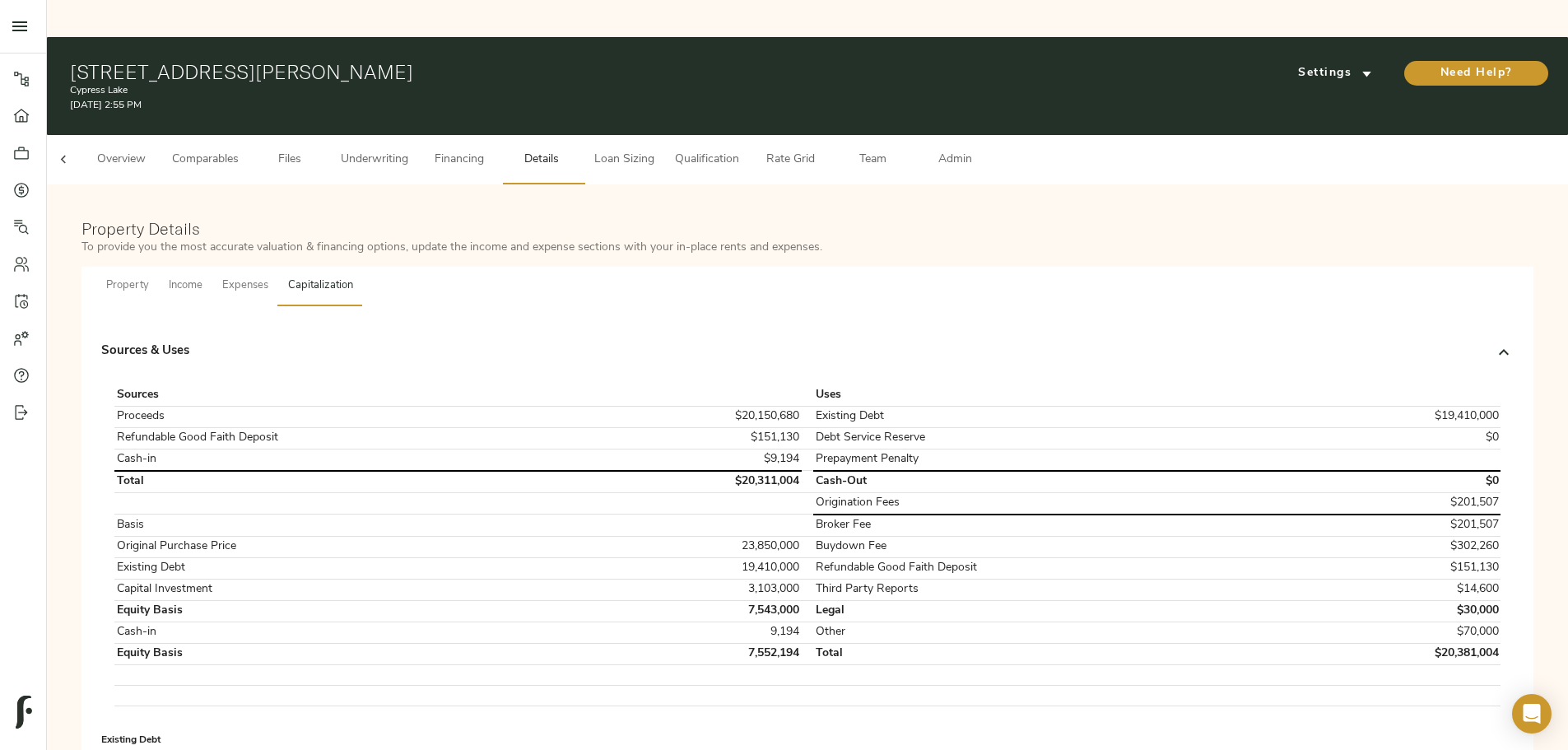
click at [566, 343] on div "Sources & Uses" at bounding box center [793, 352] width 1383 height 19
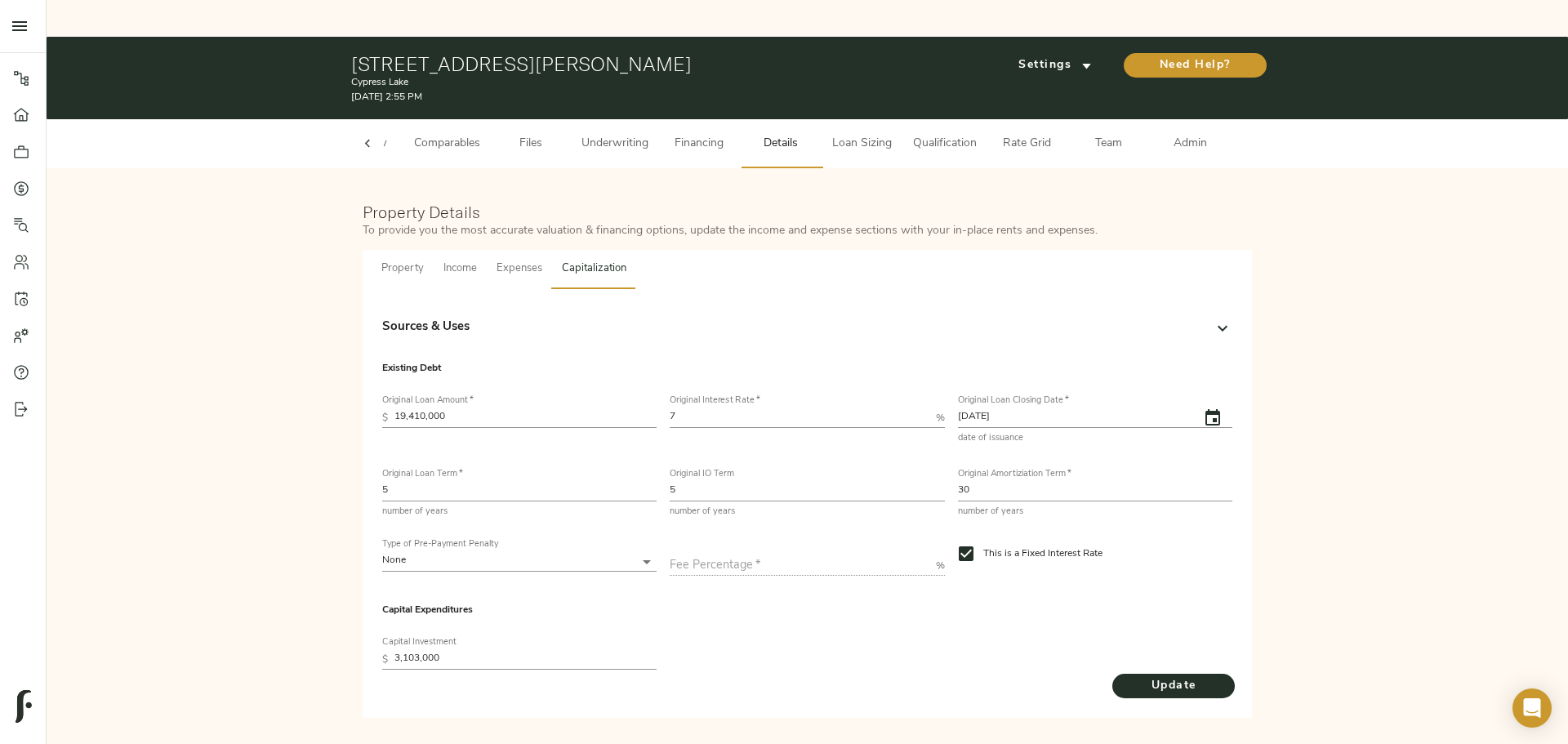
click at [856, 133] on span "Loan Sizing" at bounding box center [862, 143] width 62 height 21
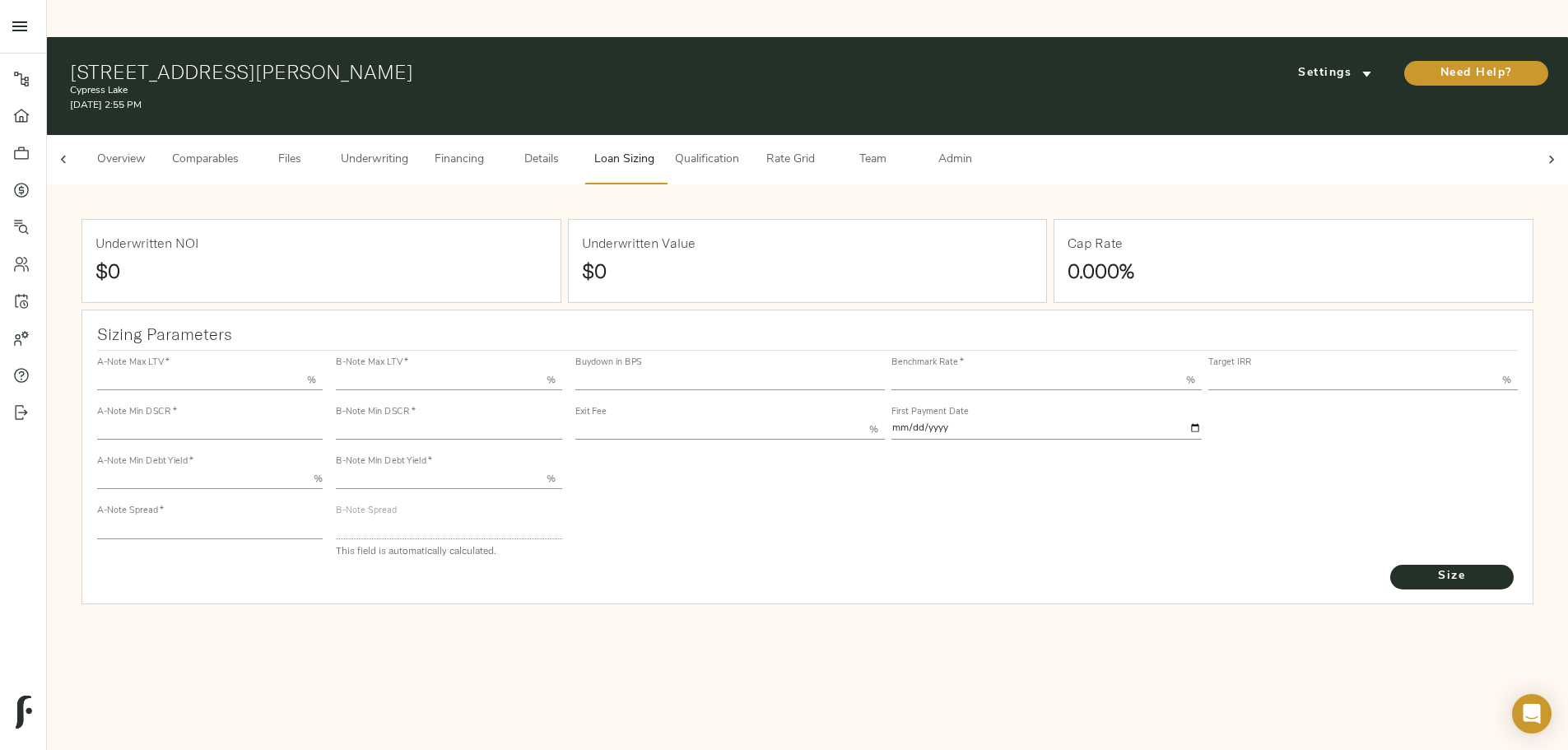
type input "55.000"
type input "1.4"
type input "10.00"
type input "220"
type input "80.000"
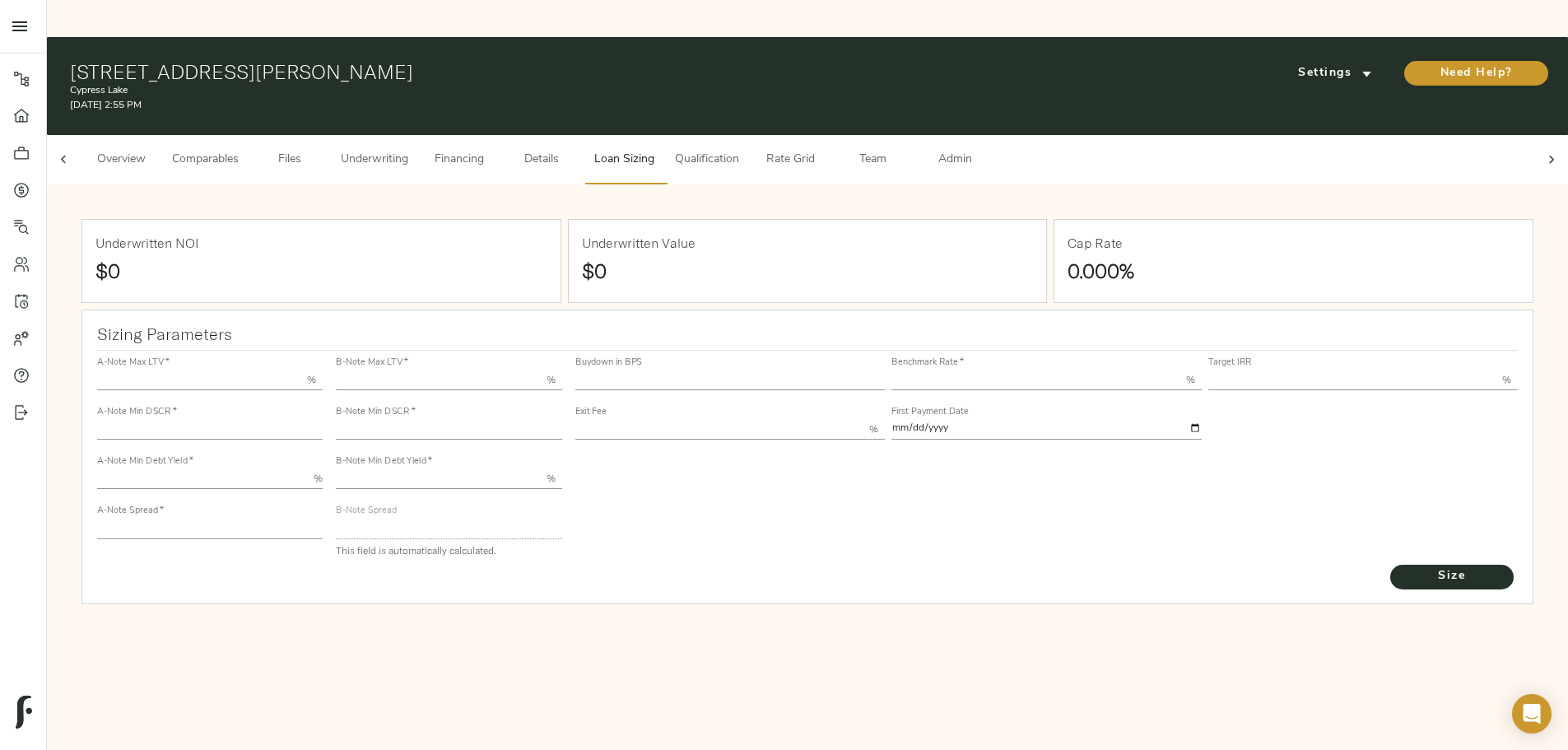
type input "1.205"
type input "2.00"
type input "589.8636813005936"
type input "23"
type input "3.69"
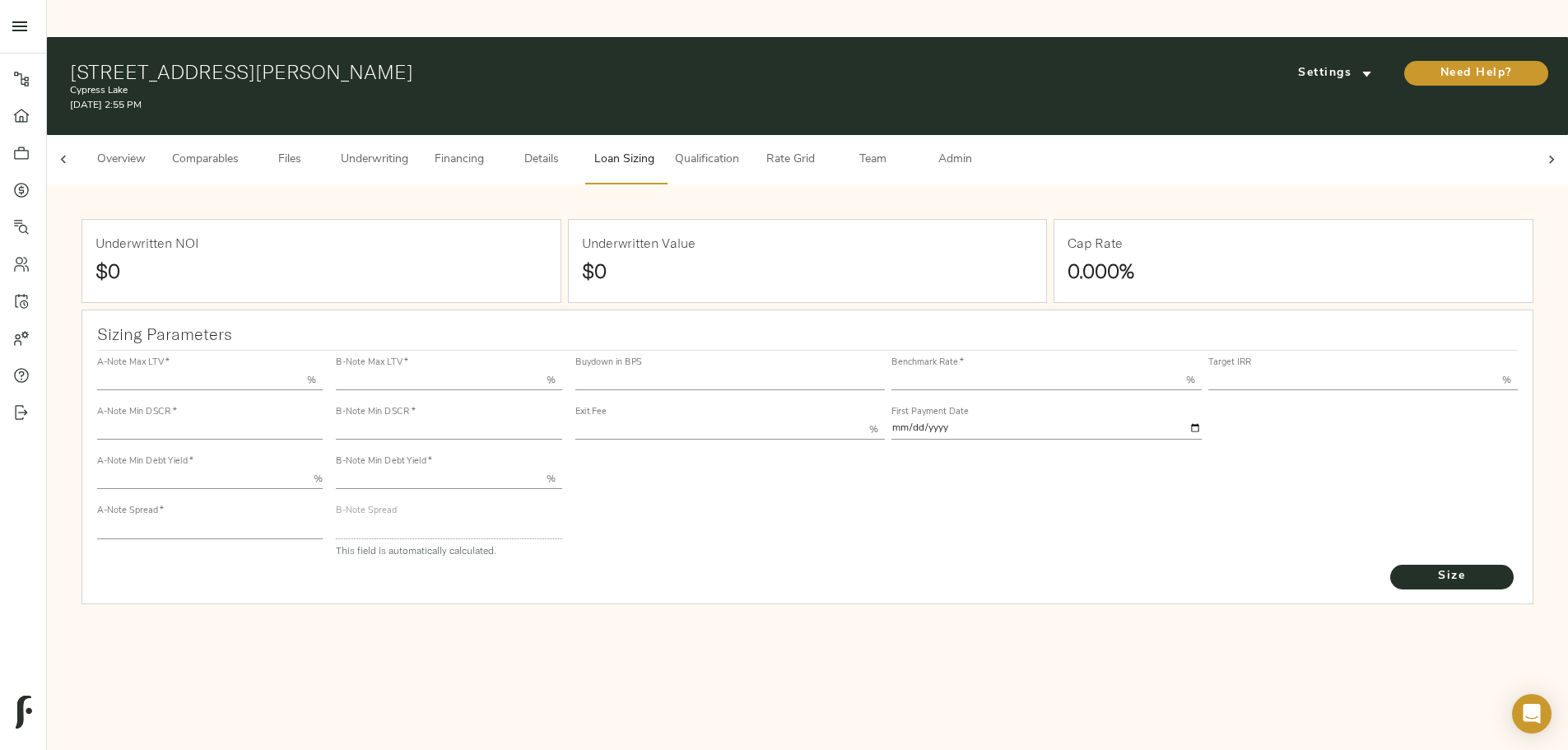
type input "12.50"
type input "1.00"
type input "2025-11-01"
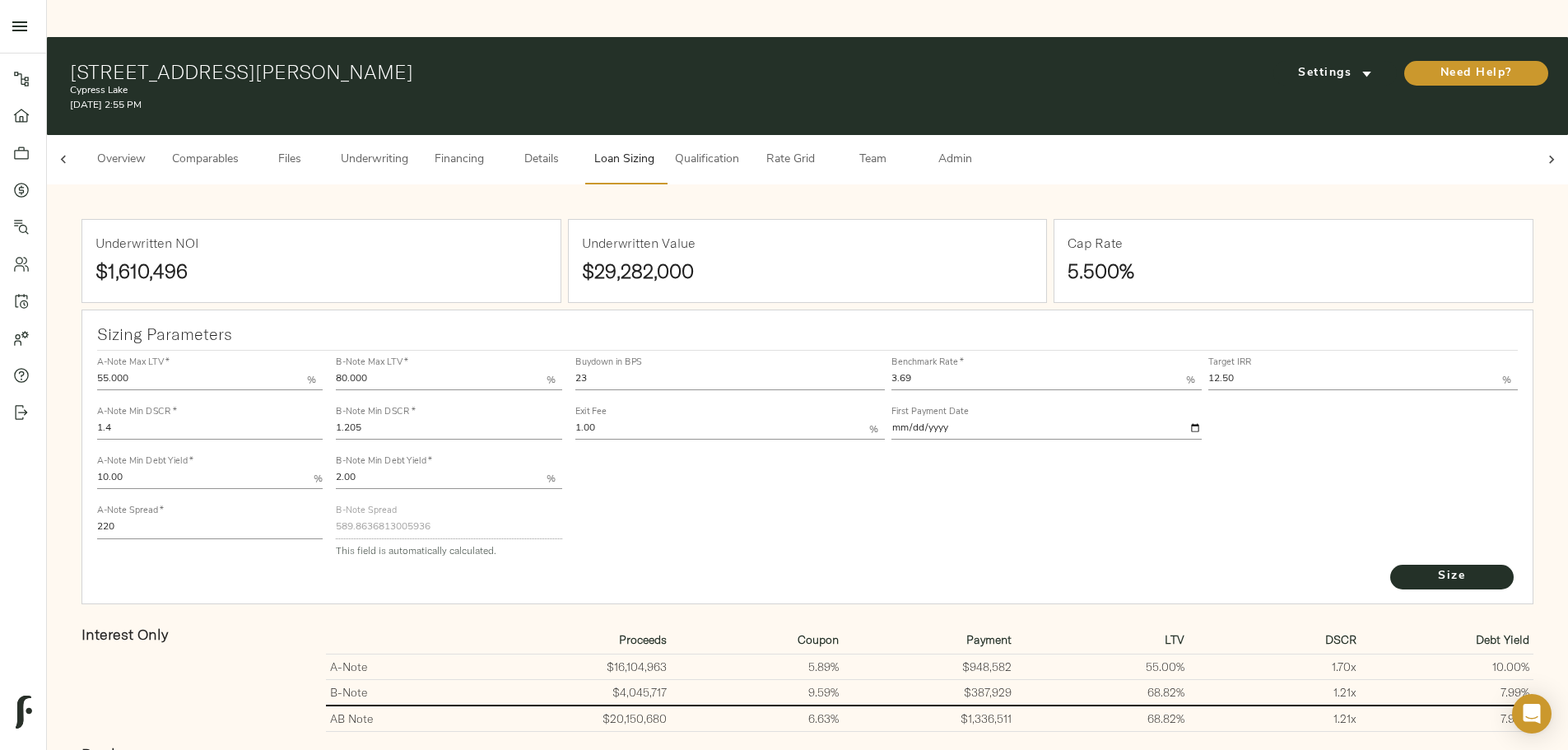
click at [986, 149] on span "Admin" at bounding box center [954, 159] width 63 height 21
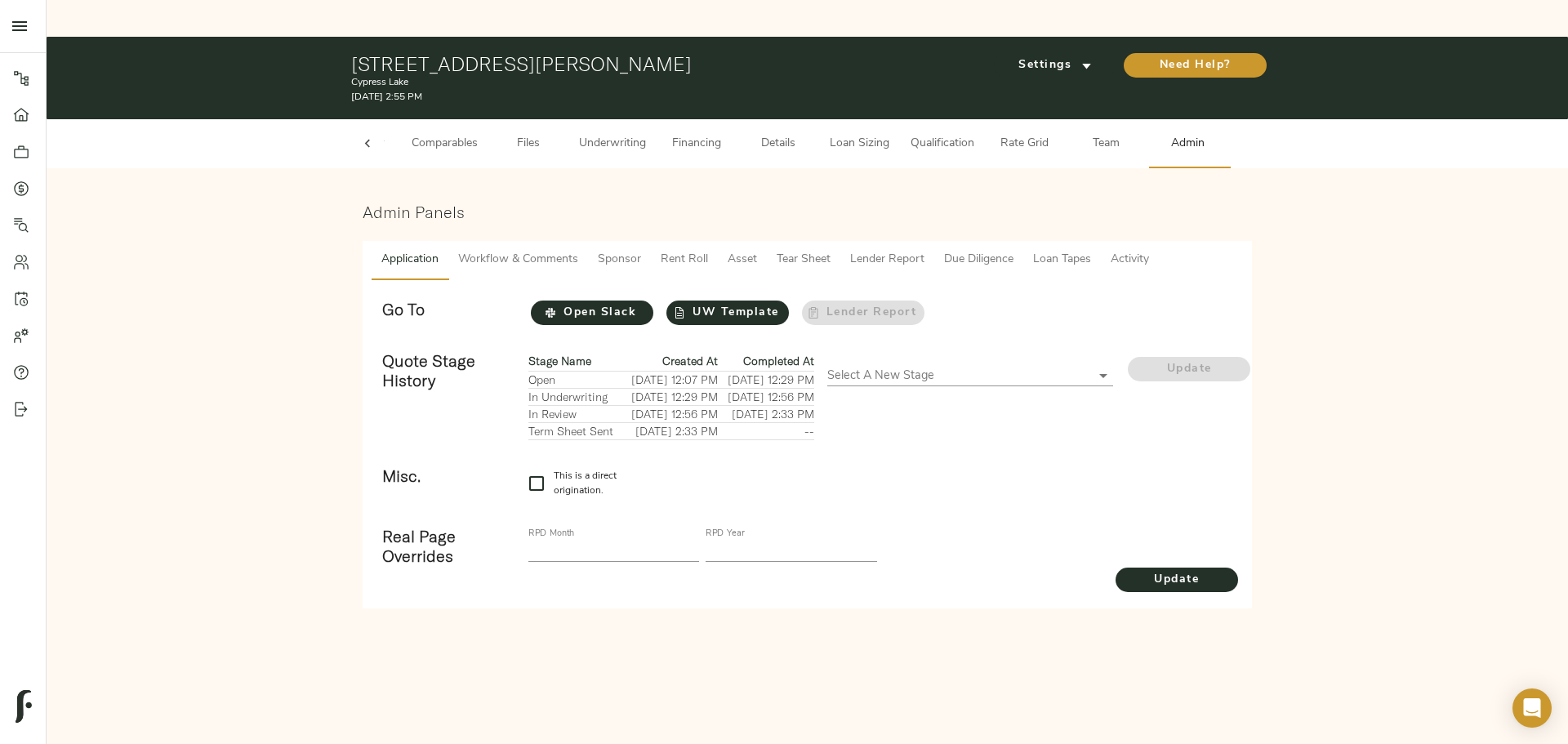
click at [791, 250] on span "Tear Sheet" at bounding box center [804, 260] width 54 height 21
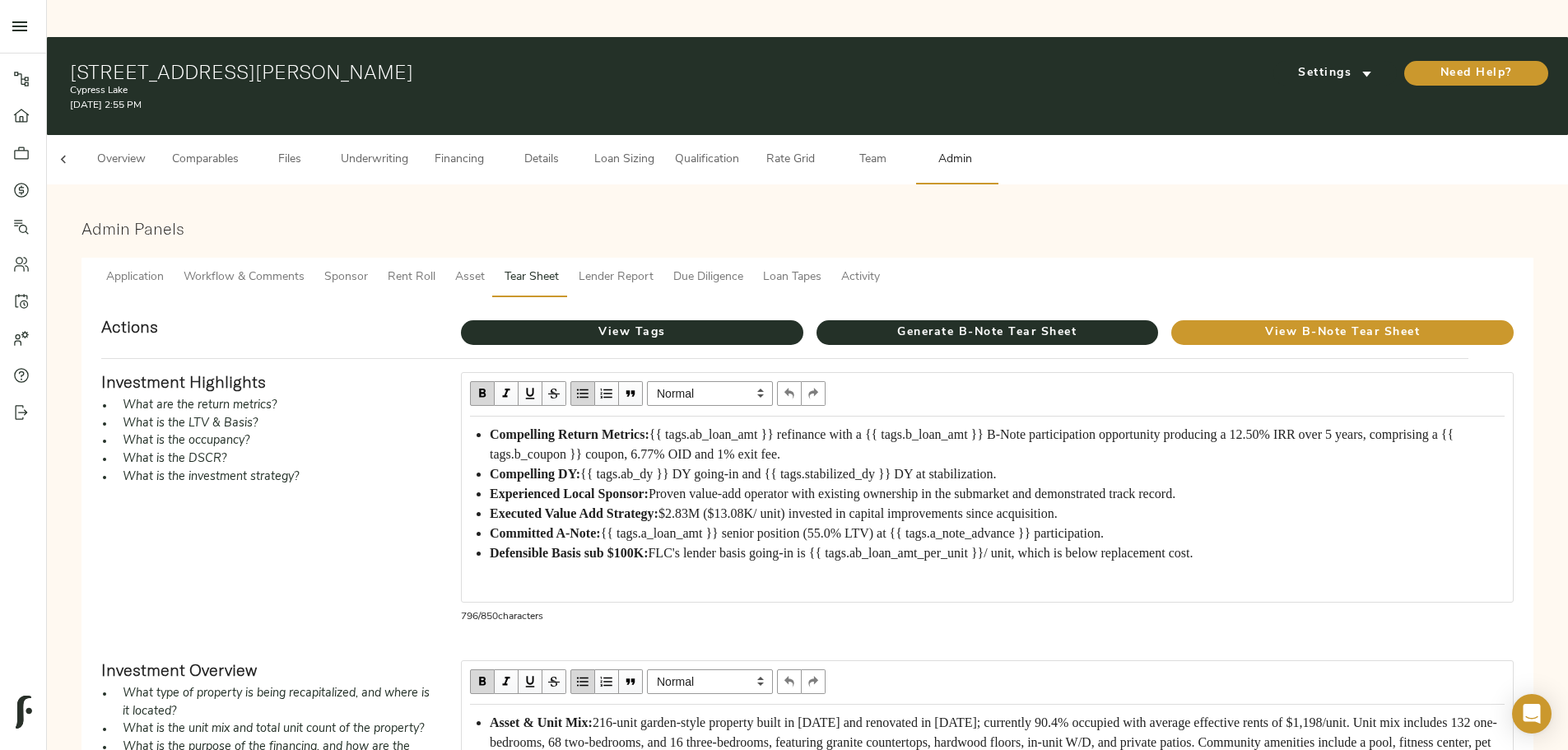
drag, startPoint x: 791, startPoint y: 423, endPoint x: 816, endPoint y: 437, distance: 28.7
click at [792, 427] on span "{{ tags.ab_loan_amt }} refinance with a {{ tags.b_loan_amt }} B-Note participat…" at bounding box center [973, 444] width 967 height 34
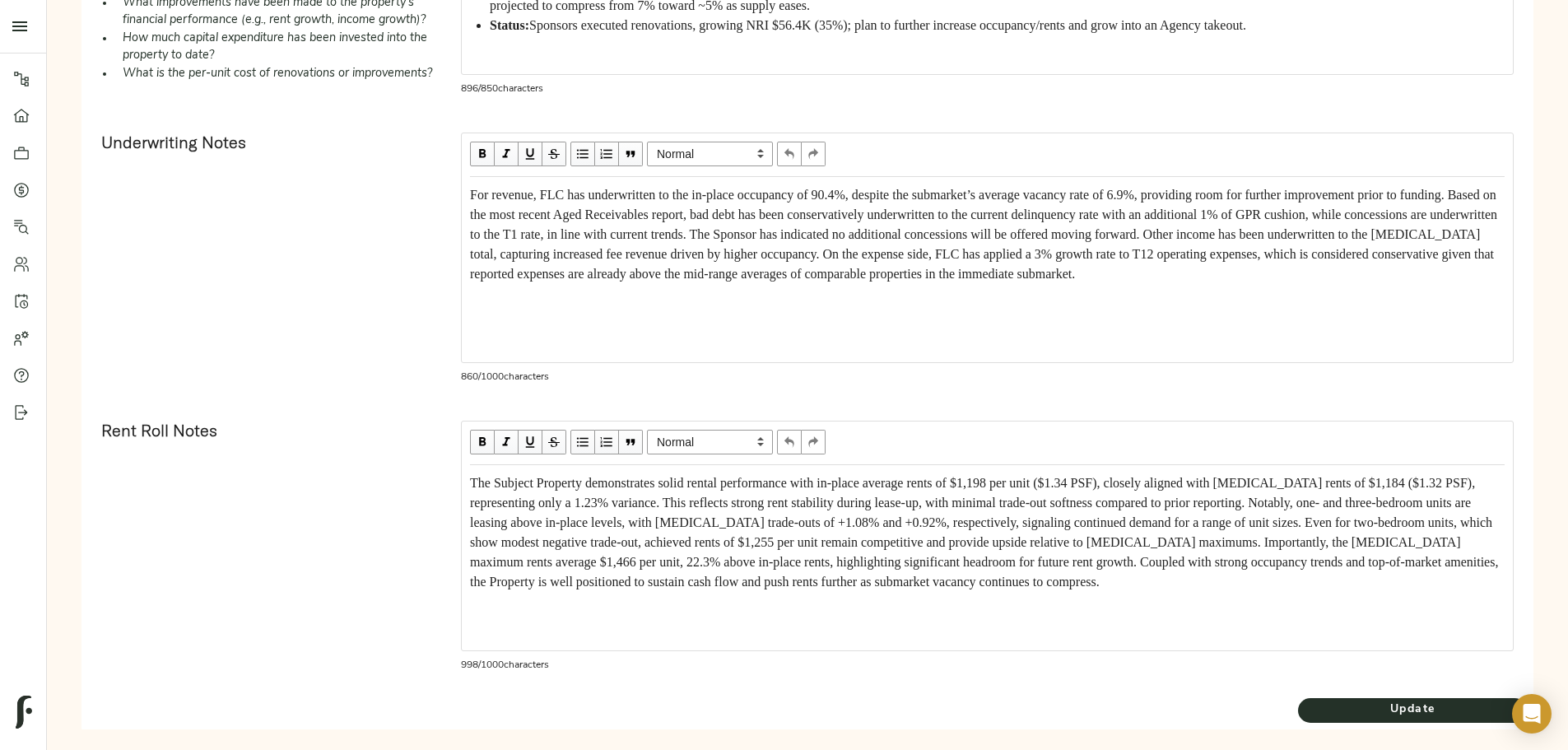
scroll to position [915, 0]
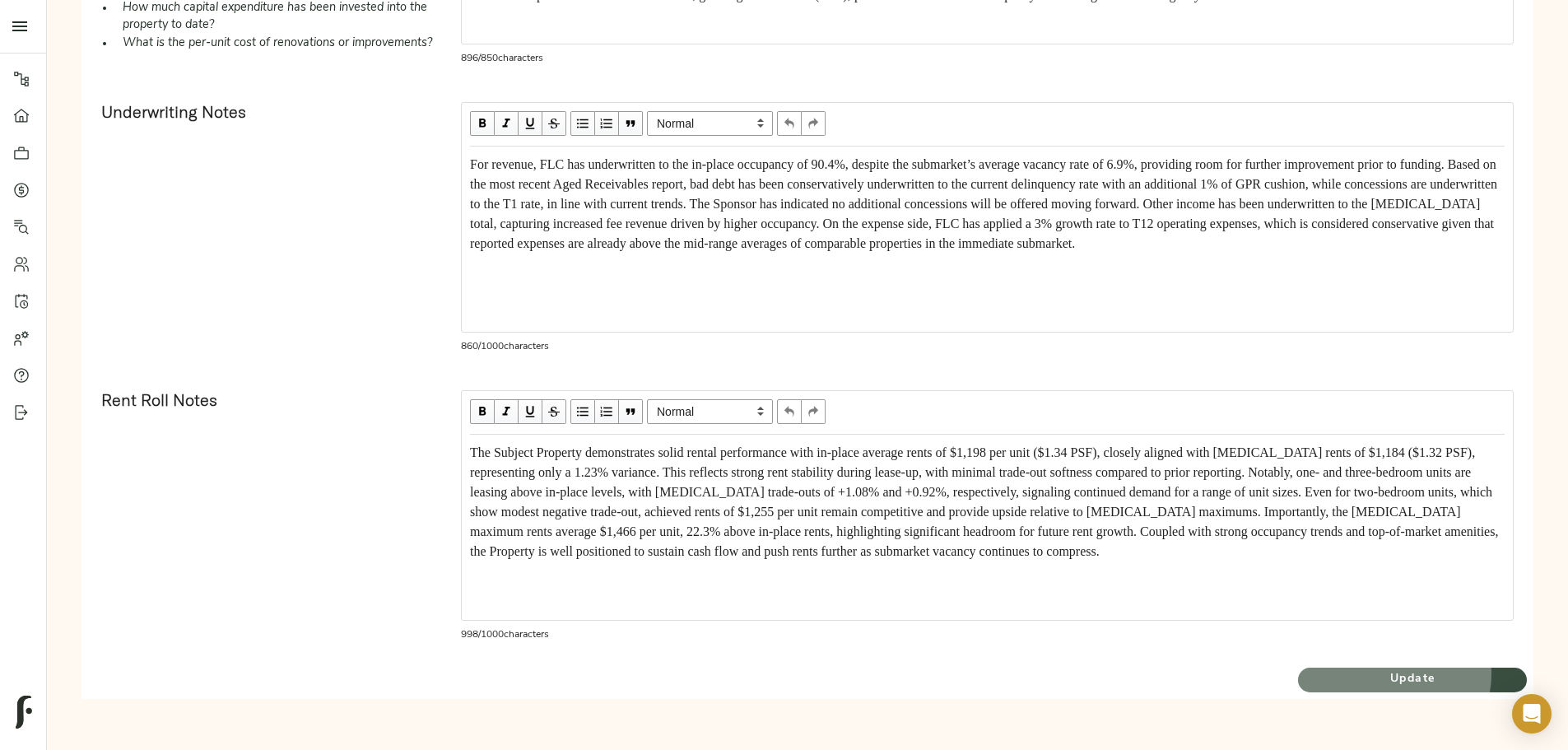
click at [1298, 674] on span "Update" at bounding box center [1413, 679] width 229 height 21
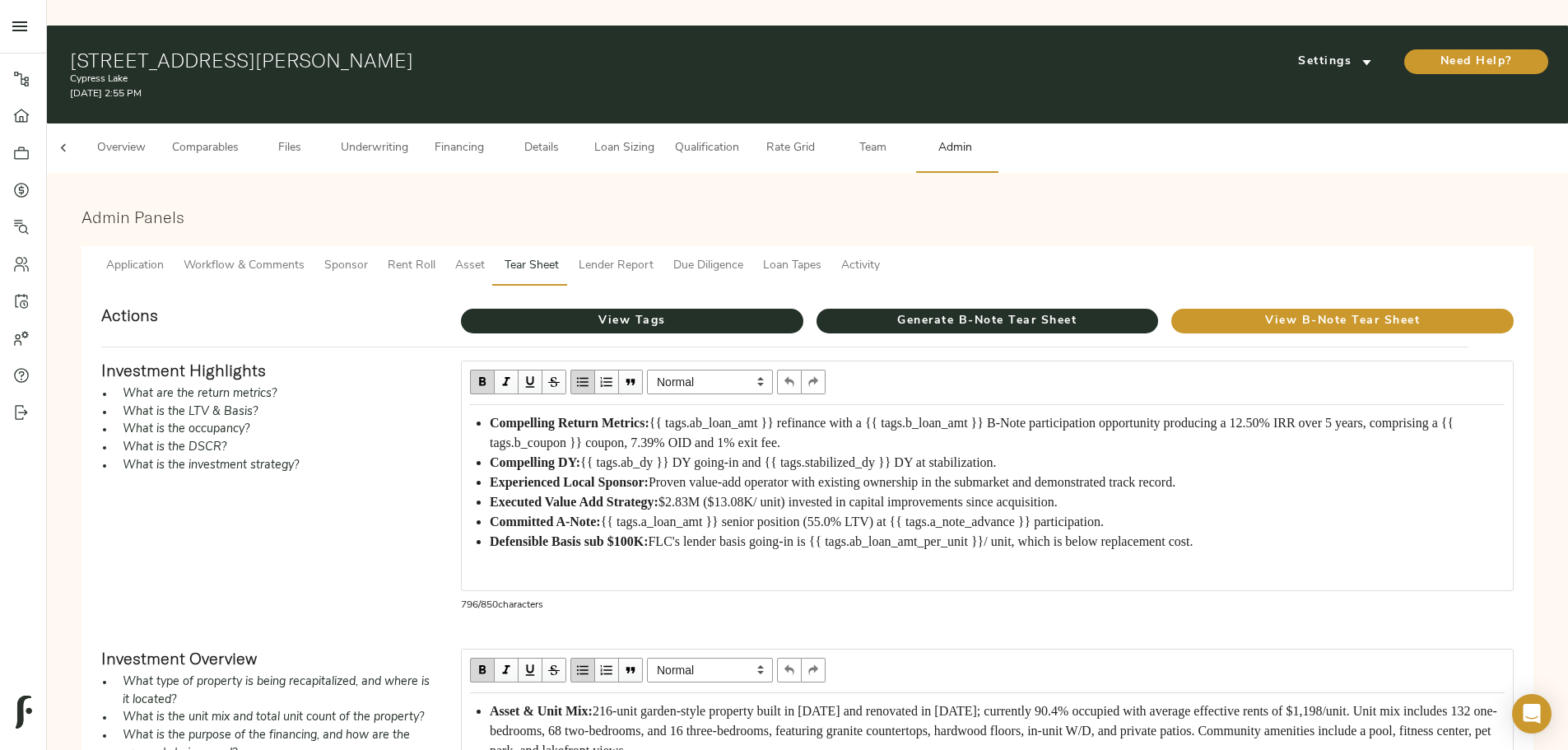
scroll to position [0, 0]
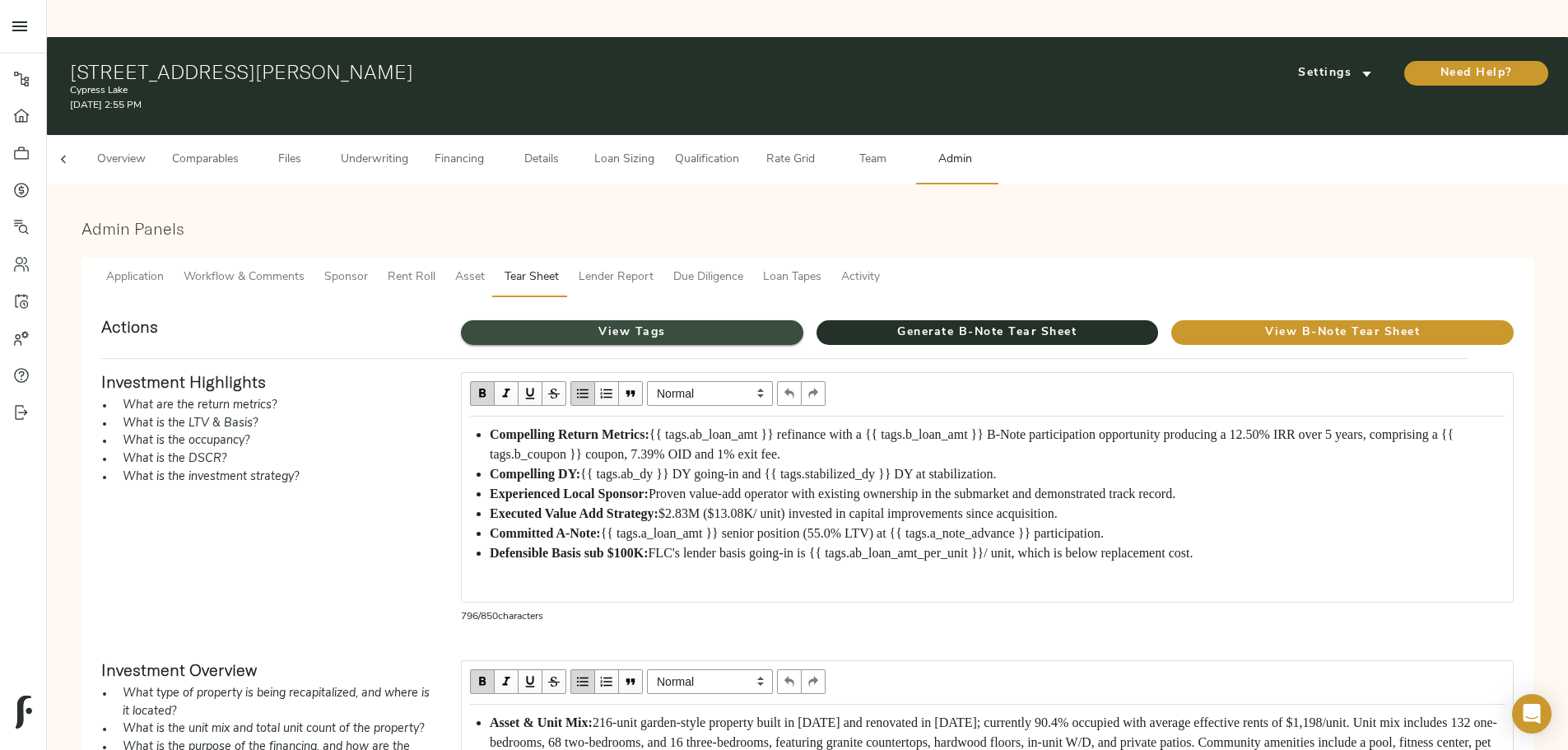
click at [648, 323] on span "View Tags" at bounding box center [633, 333] width 343 height 21
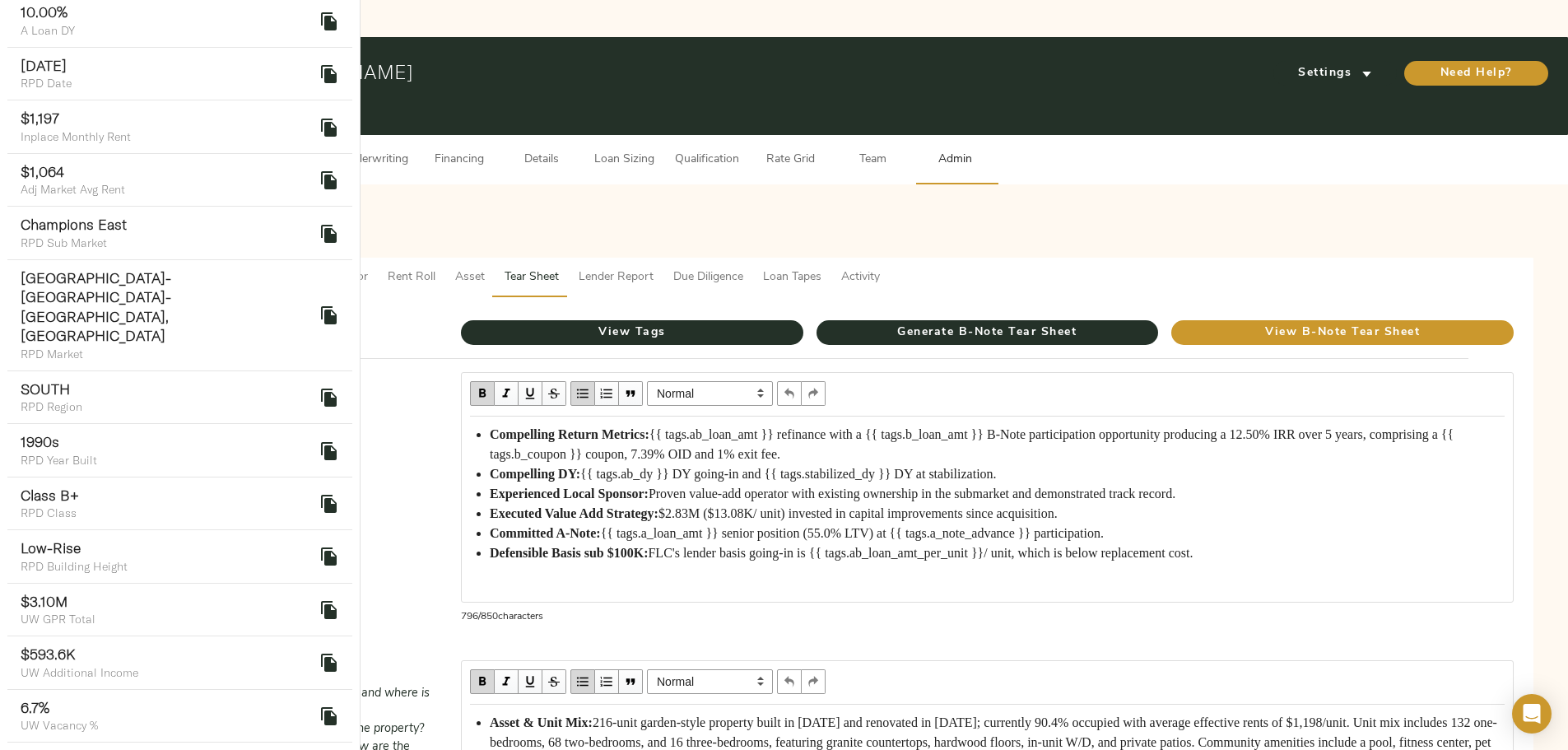
scroll to position [1152, 0]
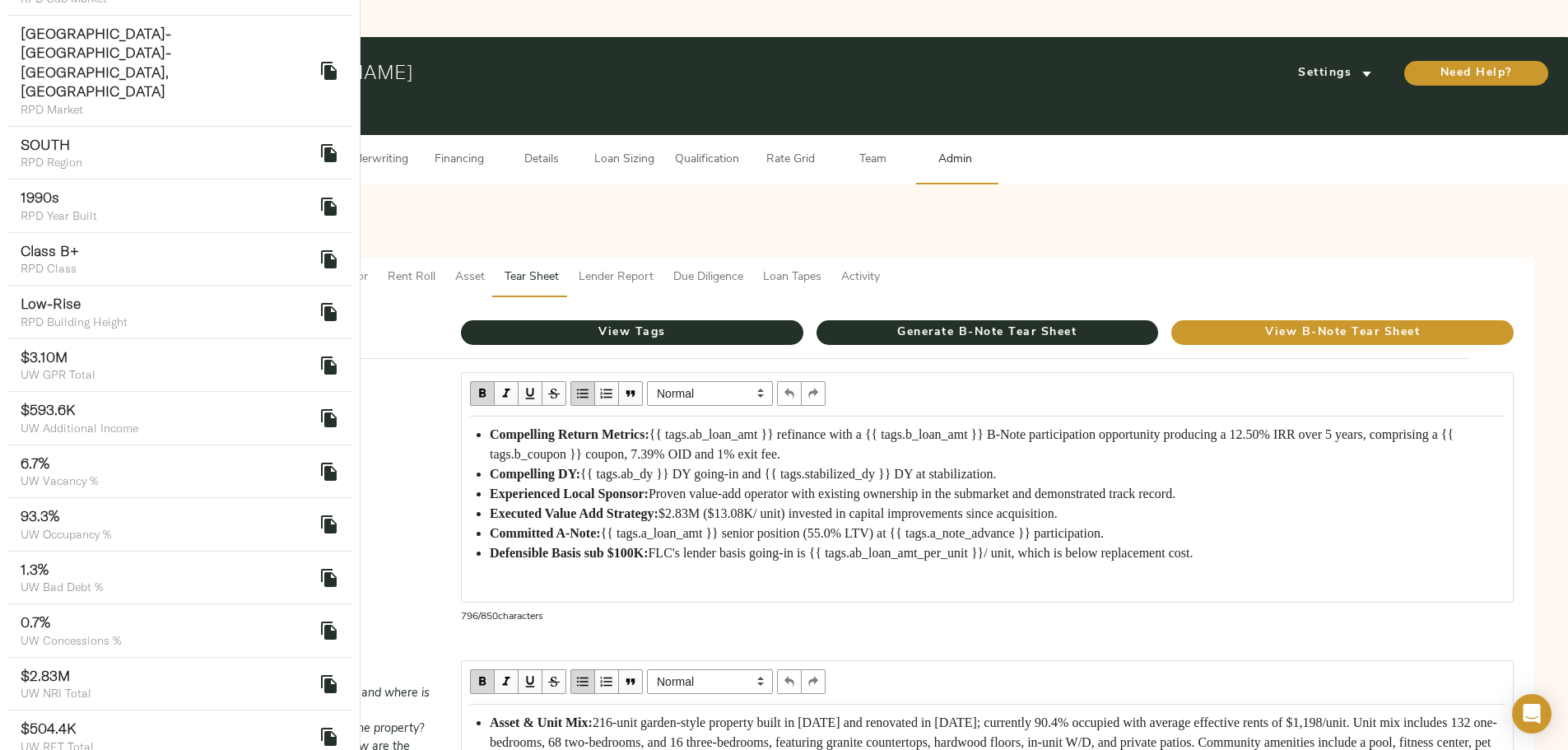
click at [321, 515] on icon "delete" at bounding box center [329, 524] width 16 height 18
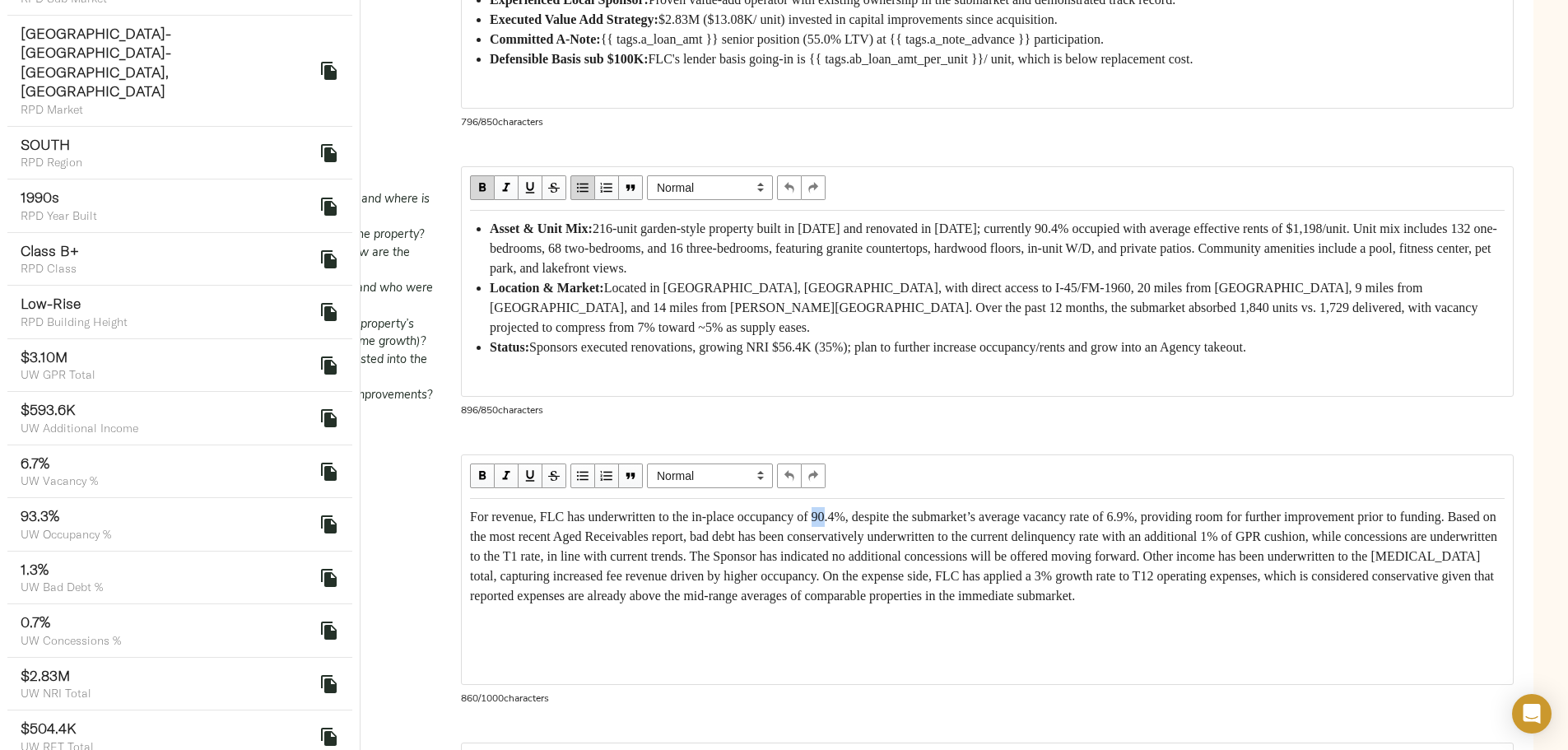
scroll to position [0, 0]
drag, startPoint x: 986, startPoint y: 581, endPoint x: 1015, endPoint y: 583, distance: 29.1
click at [1015, 583] on span "For revenue, FLC has underwritten to the in-place occupancy of 90.4%, despite t…" at bounding box center [985, 555] width 1030 height 93
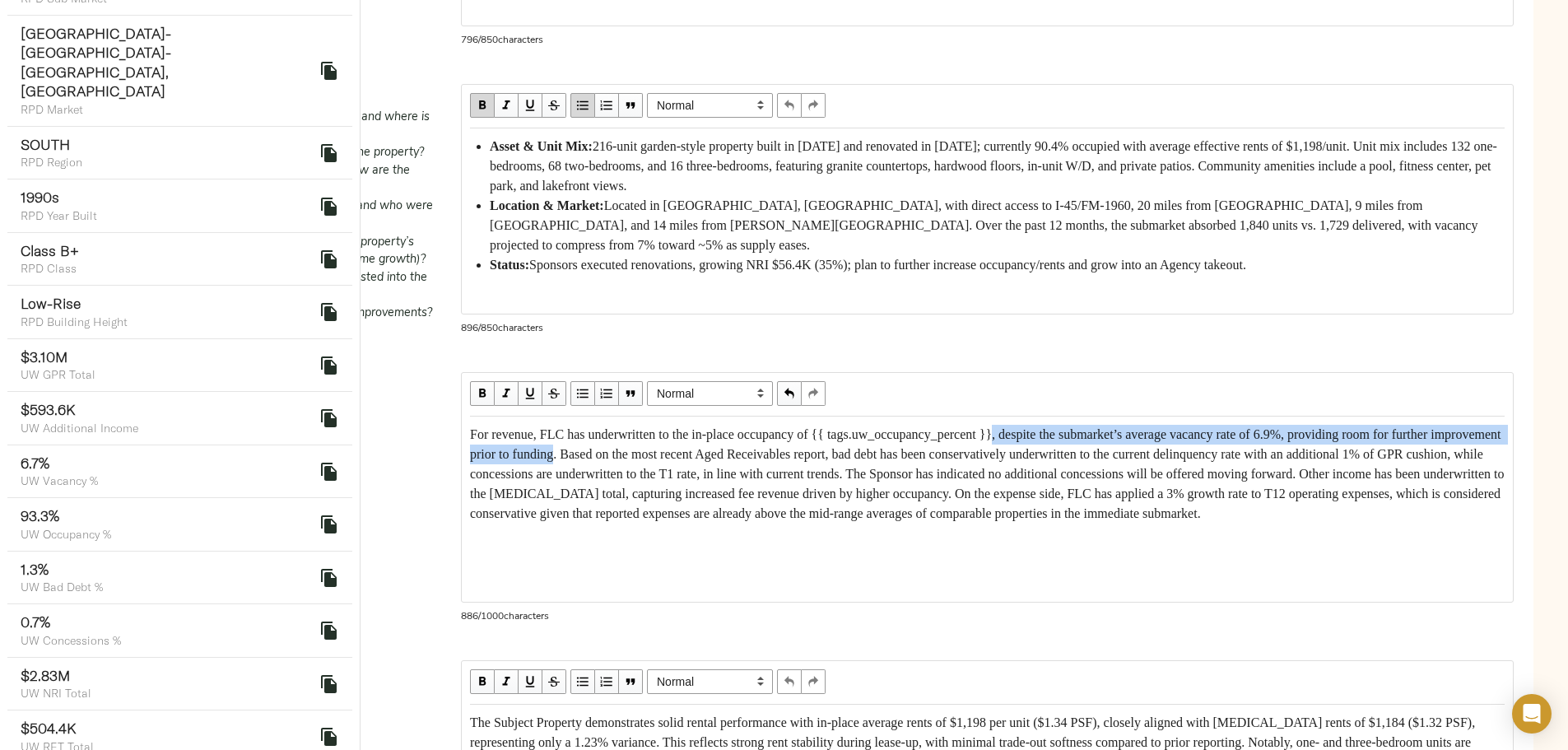
drag, startPoint x: 1180, startPoint y: 508, endPoint x: 655, endPoint y: 542, distance: 526.1
click at [655, 520] on span "For revenue, FLC has underwritten to the in-place occupancy of {{ tags.uw_occup…" at bounding box center [989, 473] width 1038 height 93
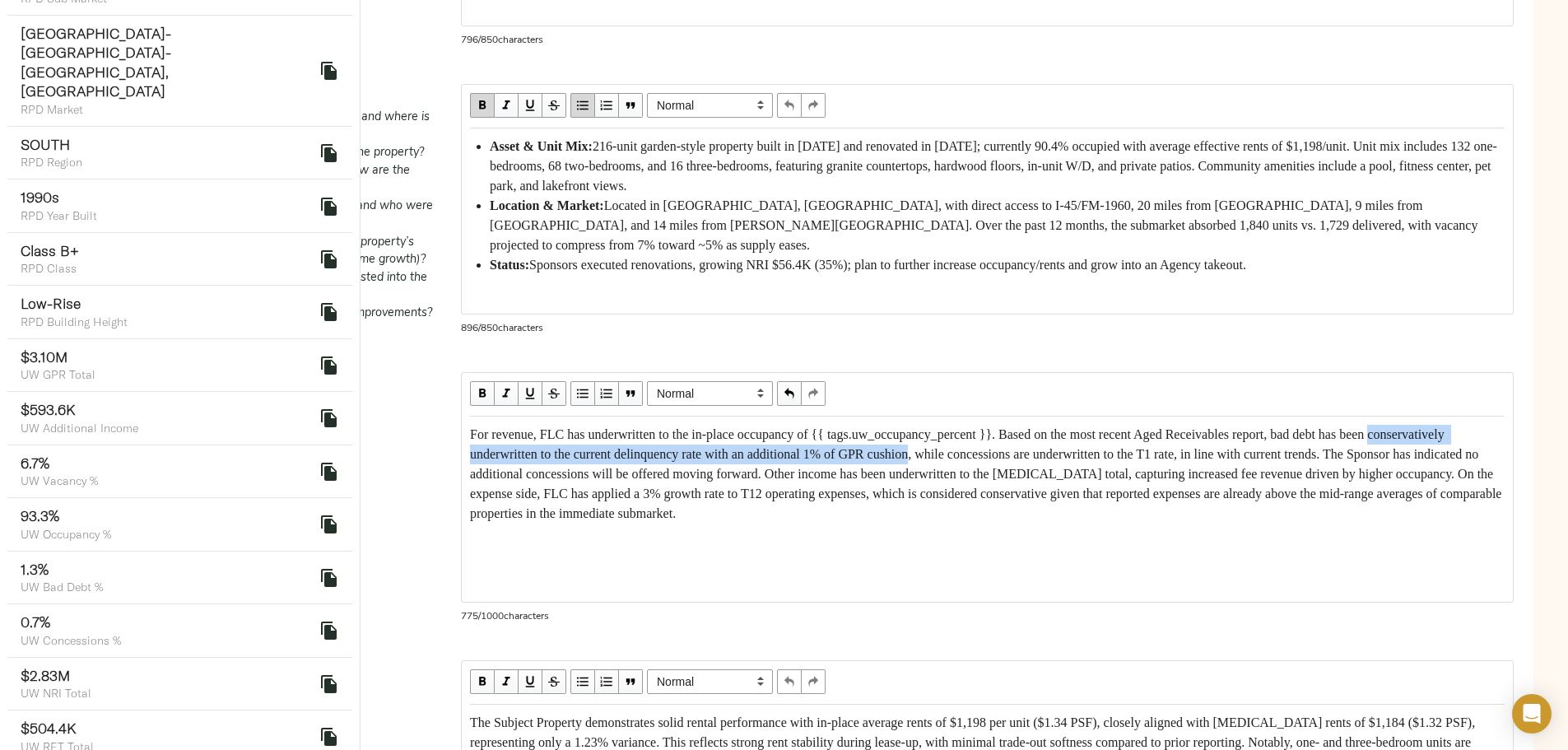
drag, startPoint x: 977, startPoint y: 523, endPoint x: 974, endPoint y: 542, distance: 19.2
click at [974, 520] on span "For revenue, FLC has underwritten to the in-place occupancy of {{ tags.uw_occup…" at bounding box center [987, 473] width 1034 height 93
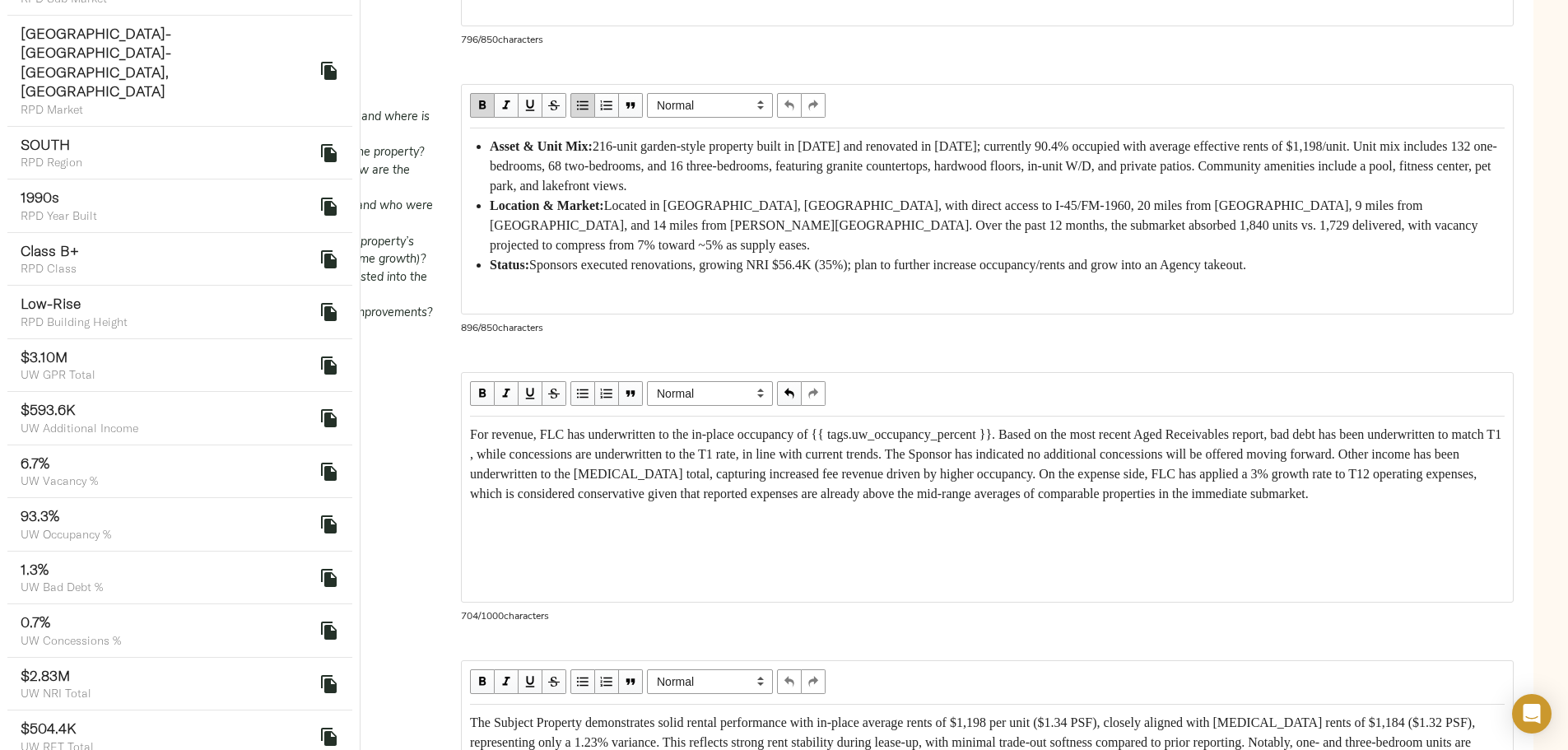
click at [977, 500] on span "For revenue, FLC has underwritten to the in-place occupancy of {{ tags.uw_occup…" at bounding box center [987, 464] width 1034 height 74
click at [1124, 500] on span "For revenue, FLC has underwritten to the in-place occupancy of {{ tags.uw_occup…" at bounding box center [987, 464] width 1034 height 74
click at [819, 500] on span "For revenue, FLC has underwritten to the in-place occupancy of {{ tags.uw_occup…" at bounding box center [987, 464] width 1034 height 74
click at [635, 500] on span "For revenue, FLC has underwritten to the in-place occupancy of {{ tags.uw_occup…" at bounding box center [984, 464] width 1029 height 74
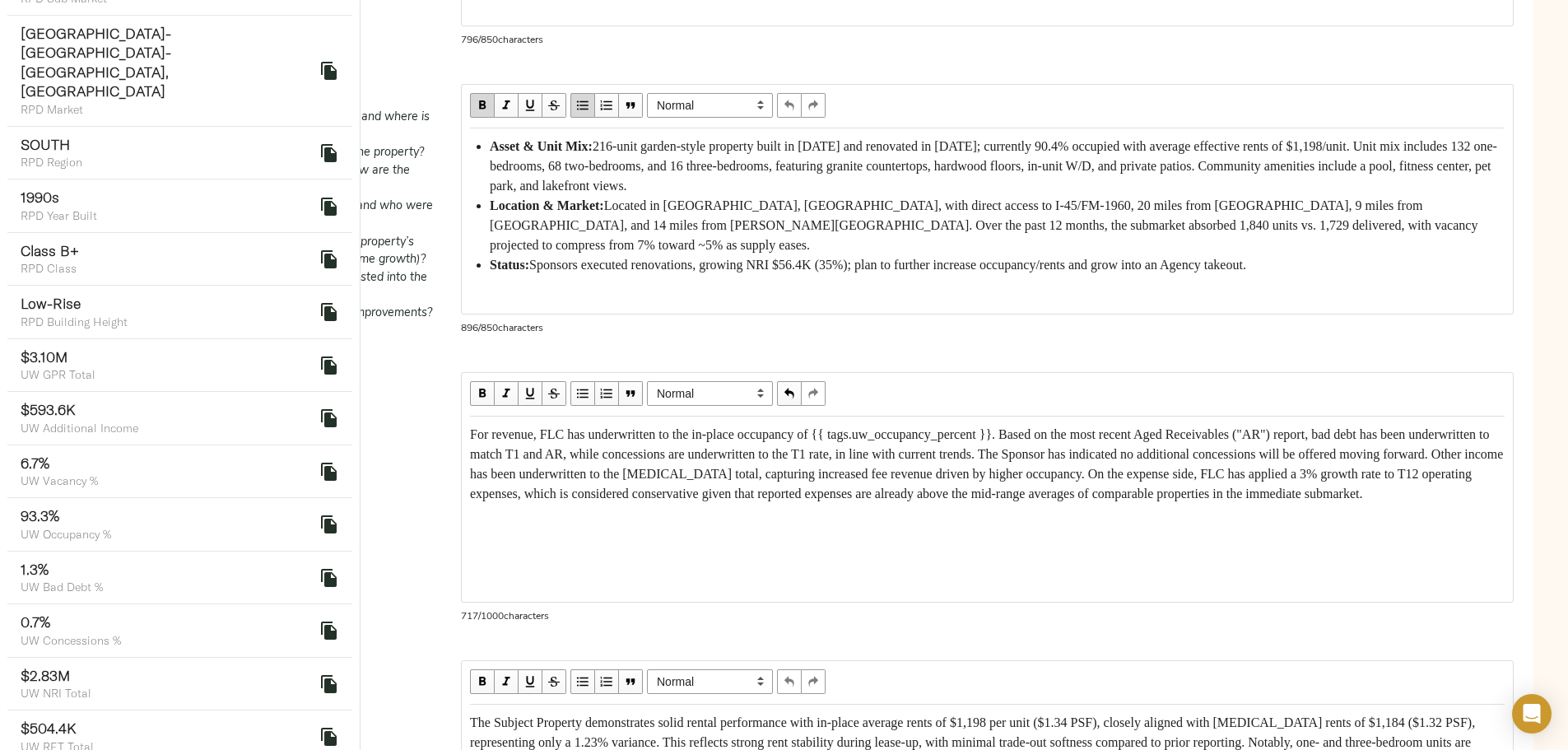
click at [894, 500] on span "For revenue, FLC has underwritten to the in-place occupancy of {{ tags.uw_occup…" at bounding box center [988, 464] width 1036 height 74
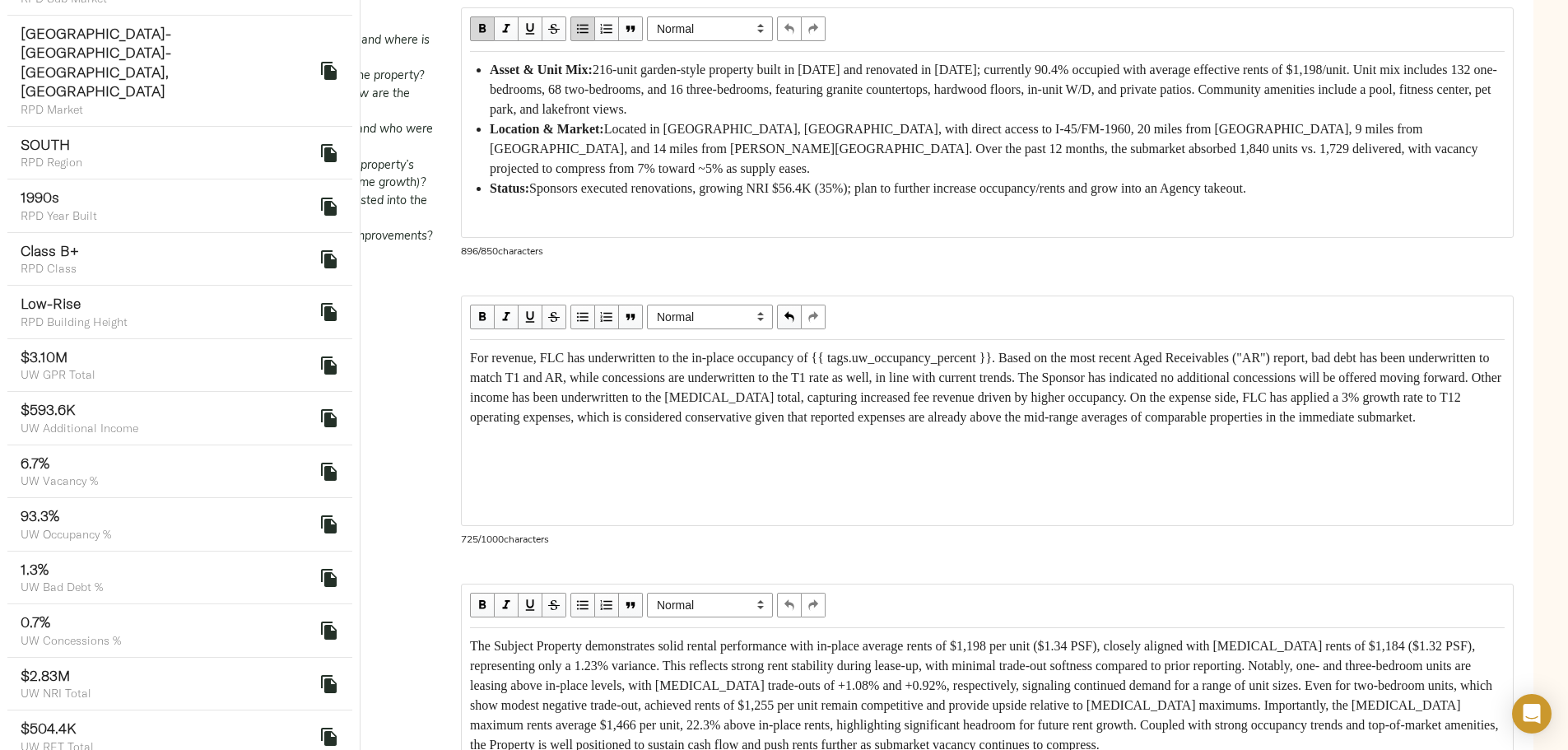
scroll to position [740, 0]
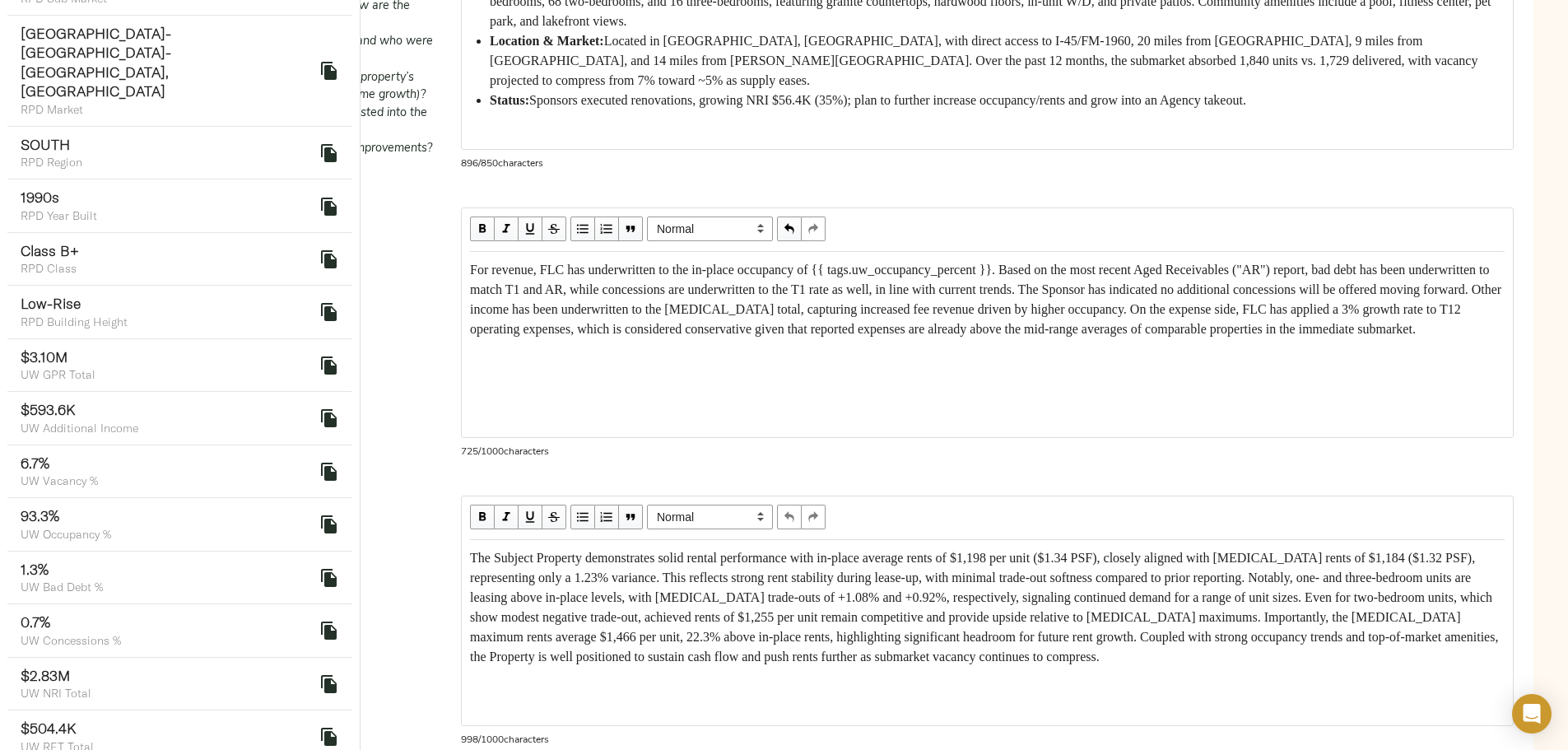
click at [663, 336] on span "For revenue, FLC has underwritten to the in-place occupancy of {{ tags.uw_occup…" at bounding box center [987, 300] width 1034 height 74
click at [731, 339] on div "For revenue, FLC has underwritten to the in-place occupancy of {{ tags.uw_occup…" at bounding box center [987, 299] width 1034 height 79
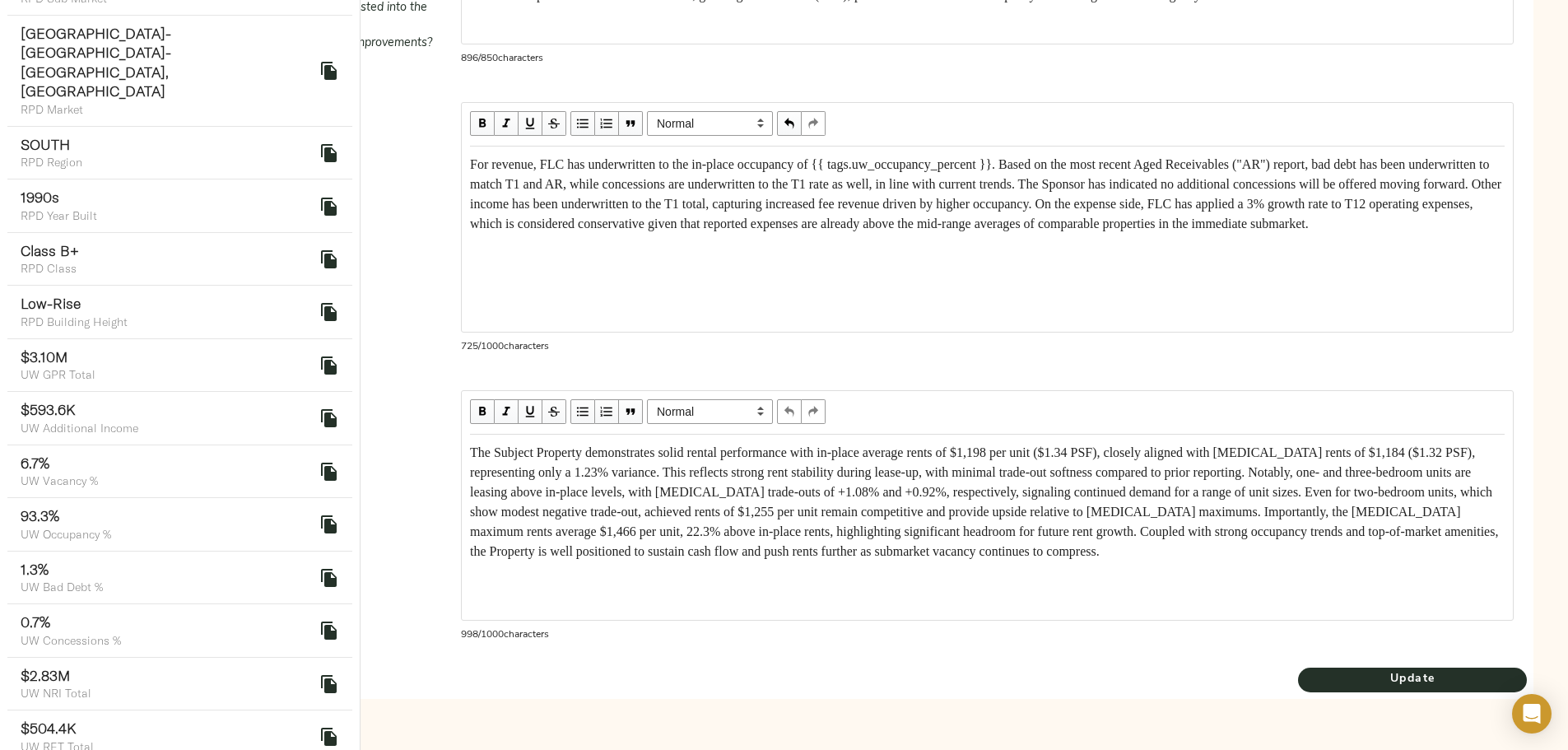
scroll to position [913, 0]
click at [1176, 454] on span "The Subject Property demonstrates solid rental performance with in-place averag…" at bounding box center [985, 501] width 1031 height 113
drag, startPoint x: 911, startPoint y: 468, endPoint x: 922, endPoint y: 468, distance: 11.0
click at [922, 468] on span "The Subject Property demonstrates solid rental performance with in-place averag…" at bounding box center [985, 501] width 1031 height 113
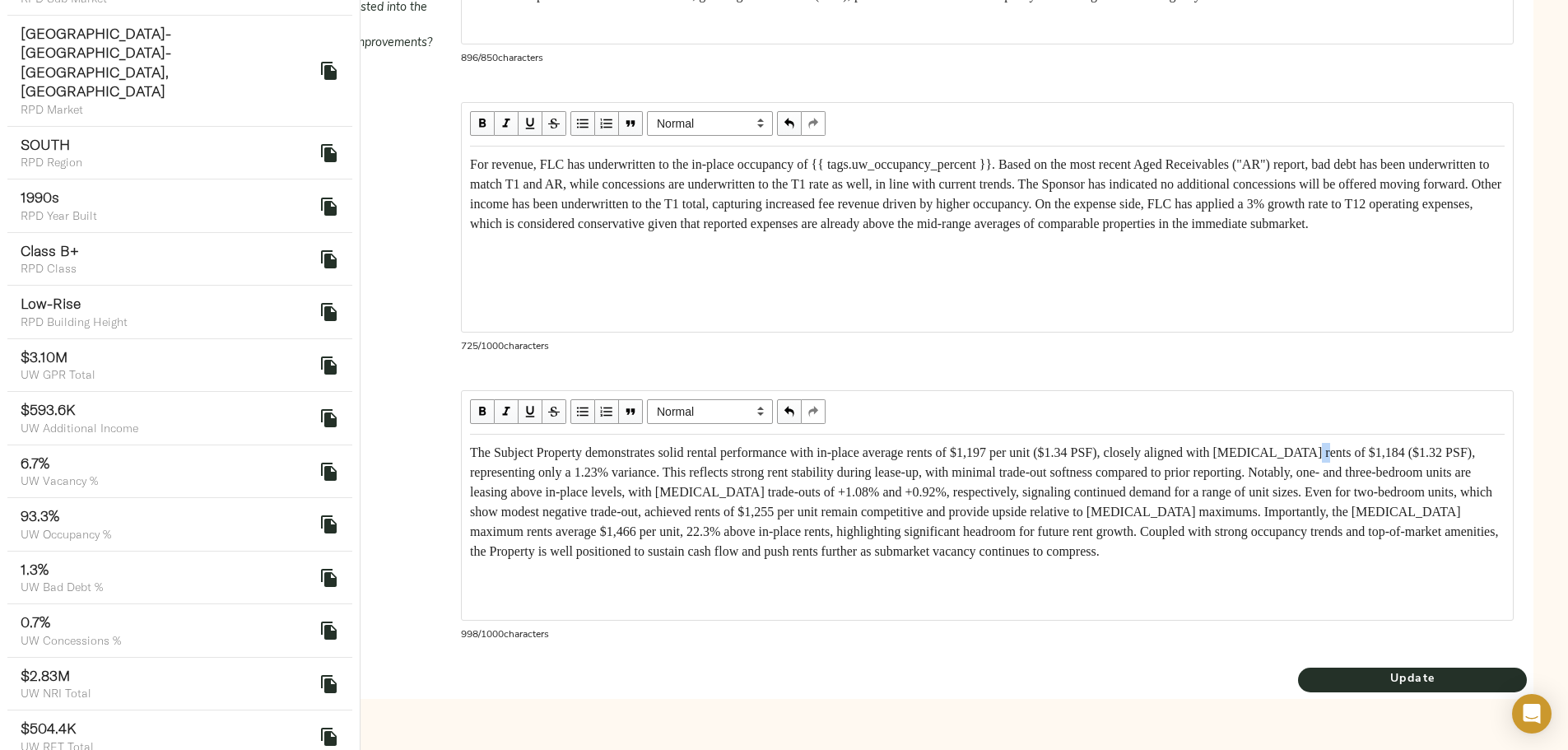
click at [922, 468] on span "The Subject Property demonstrates solid rental performance with in-place averag…" at bounding box center [985, 501] width 1031 height 113
drag, startPoint x: 912, startPoint y: 472, endPoint x: 932, endPoint y: 474, distance: 20.1
click at [932, 474] on span "The Subject Property demonstrates solid rental performance with in-place averag…" at bounding box center [985, 501] width 1031 height 113
click at [977, 475] on span "The Subject Property demonstrates solid rental performance with in-place averag…" at bounding box center [985, 501] width 1031 height 113
click at [1108, 473] on span "The Subject Property demonstrates solid rental performance with in-place averag…" at bounding box center [985, 501] width 1031 height 113
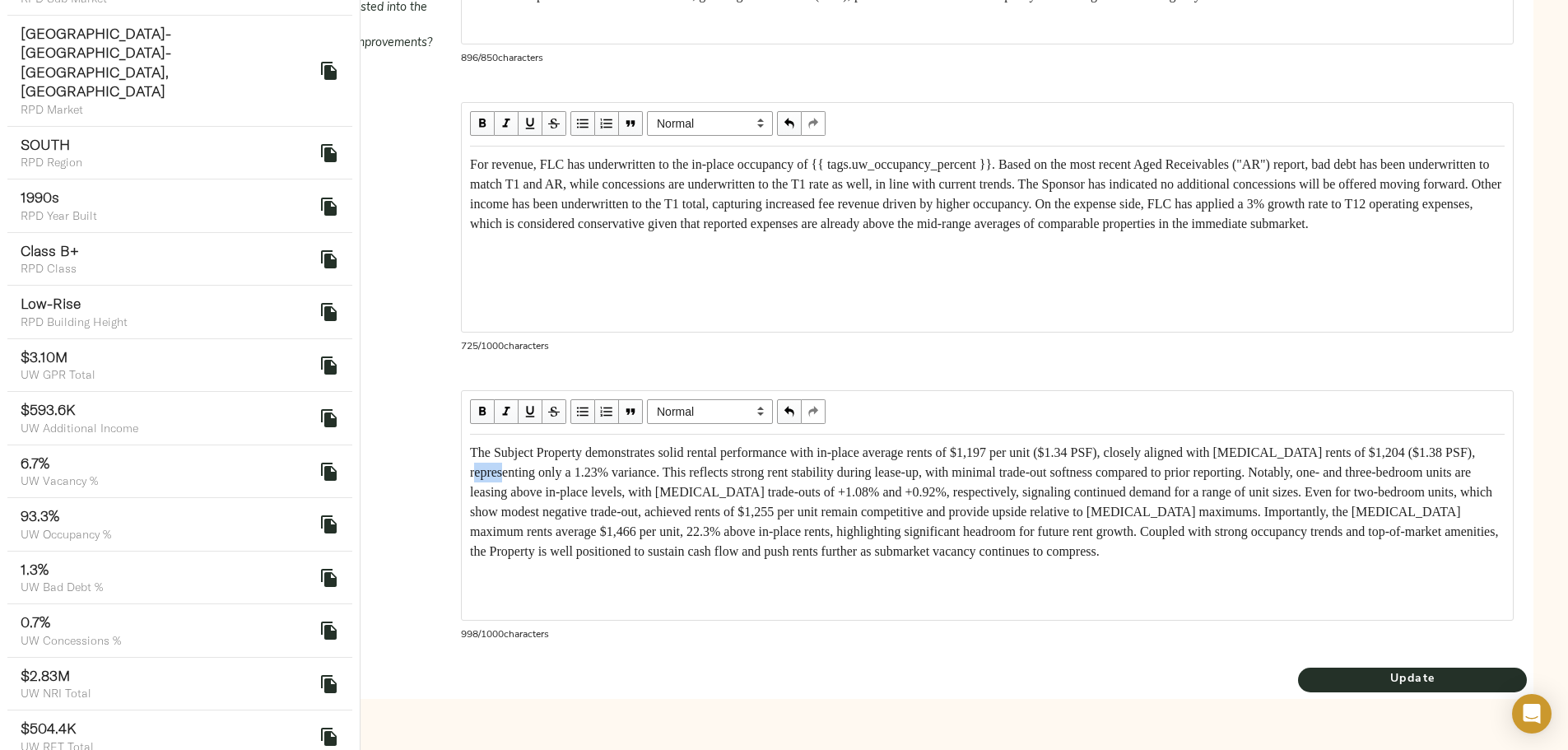
click at [1108, 473] on span "The Subject Property demonstrates solid rental performance with in-place averag…" at bounding box center [985, 501] width 1031 height 113
drag, startPoint x: 1091, startPoint y: 475, endPoint x: 1134, endPoint y: 474, distance: 43.0
click at [1134, 474] on span "The Subject Property demonstrates solid rental performance with in-place averag…" at bounding box center [980, 501] width 1020 height 113
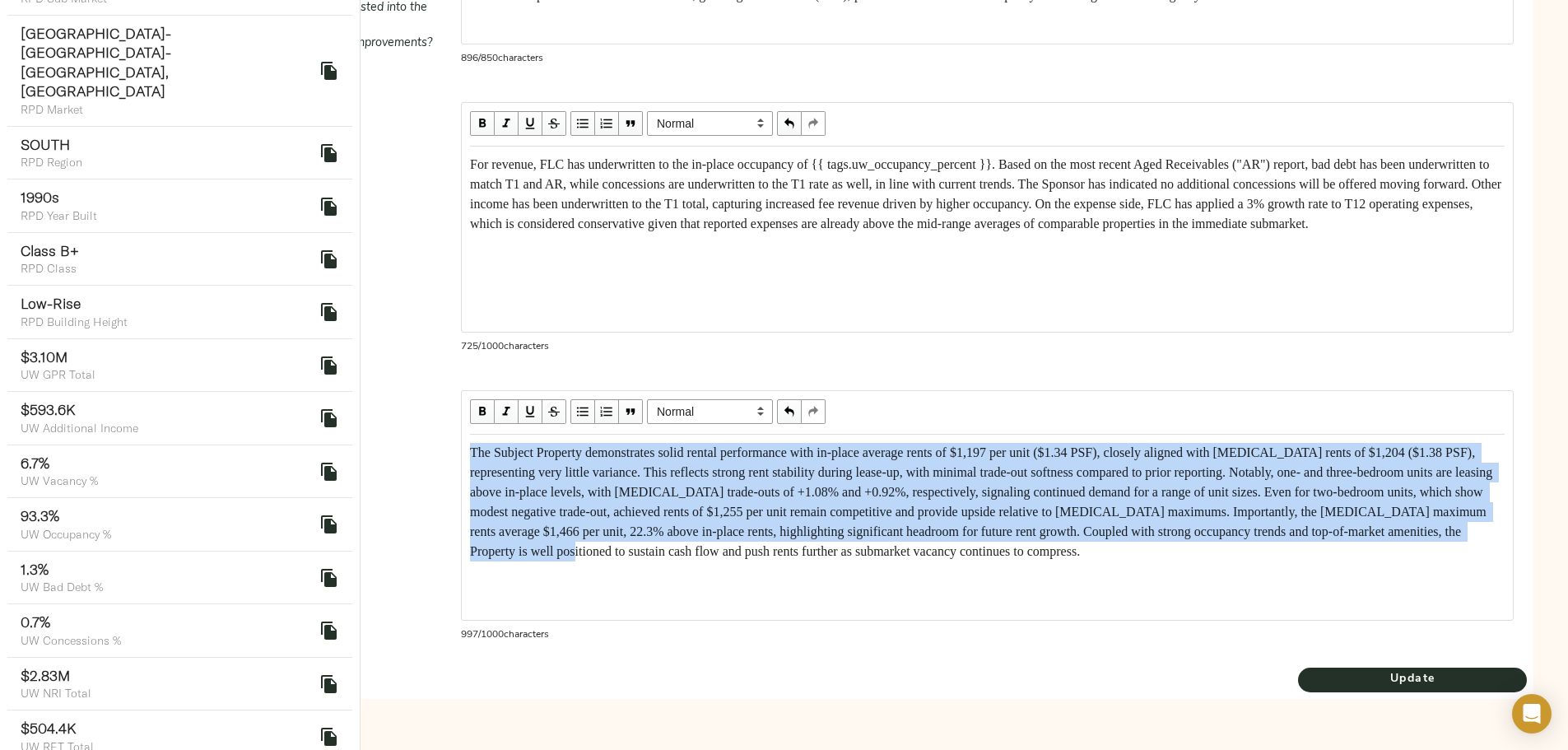
scroll to position [27, 0]
drag, startPoint x: 641, startPoint y: 471, endPoint x: 1135, endPoint y: 626, distance: 517.7
click at [1135, 626] on div "Normal Heading Large Heading Medium Heading Small Normal 997 / 1000 characters" at bounding box center [987, 521] width 1053 height 262
copy span "The Subject Property demonstrates solid rental performance with in-place averag…"
click at [1141, 561] on div "The Subject Property demonstrates solid rental performance with in-place averag…" at bounding box center [987, 501] width 1034 height 119
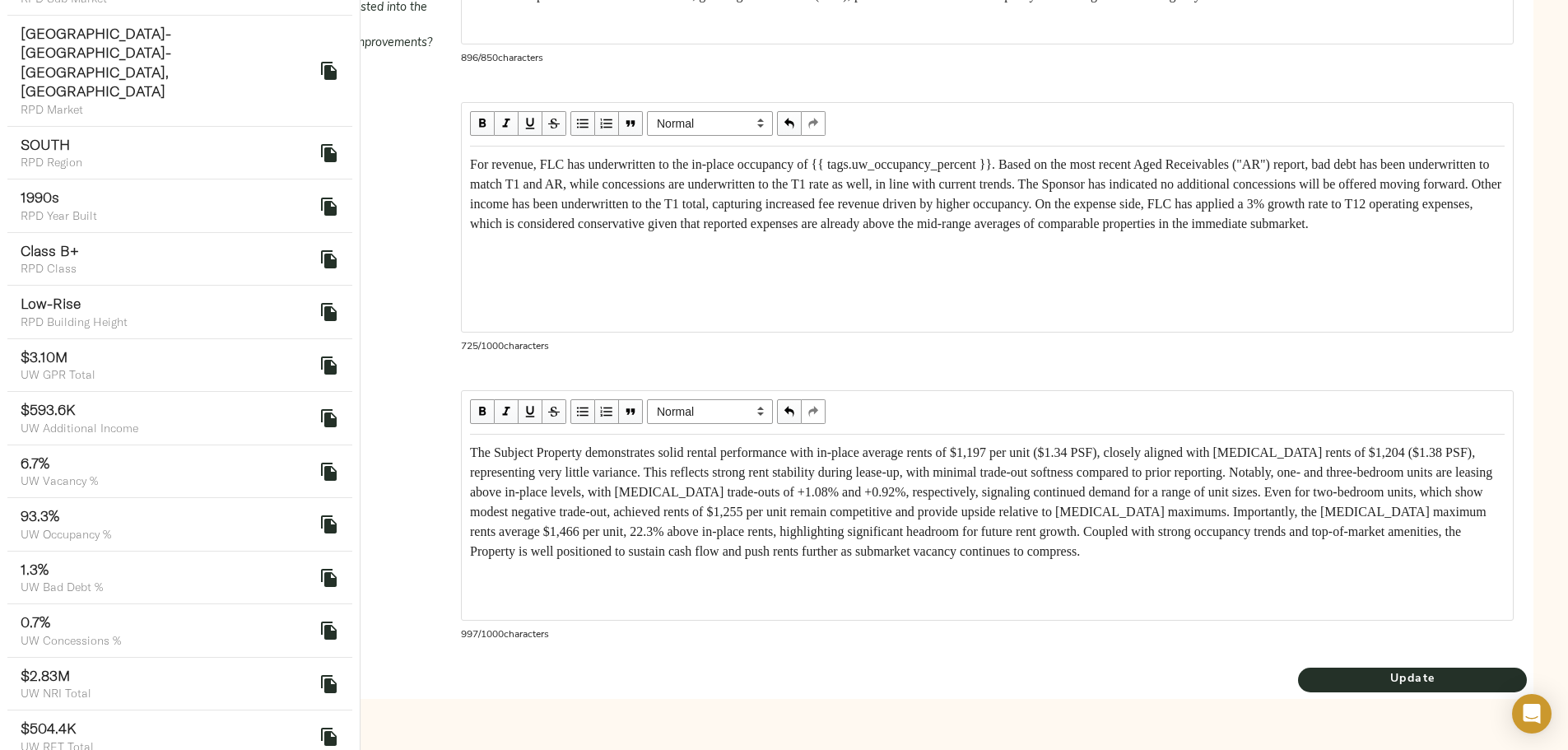
click at [712, 452] on span "The Subject Property demonstrates solid rental performance with in-place averag…" at bounding box center [982, 501] width 1025 height 113
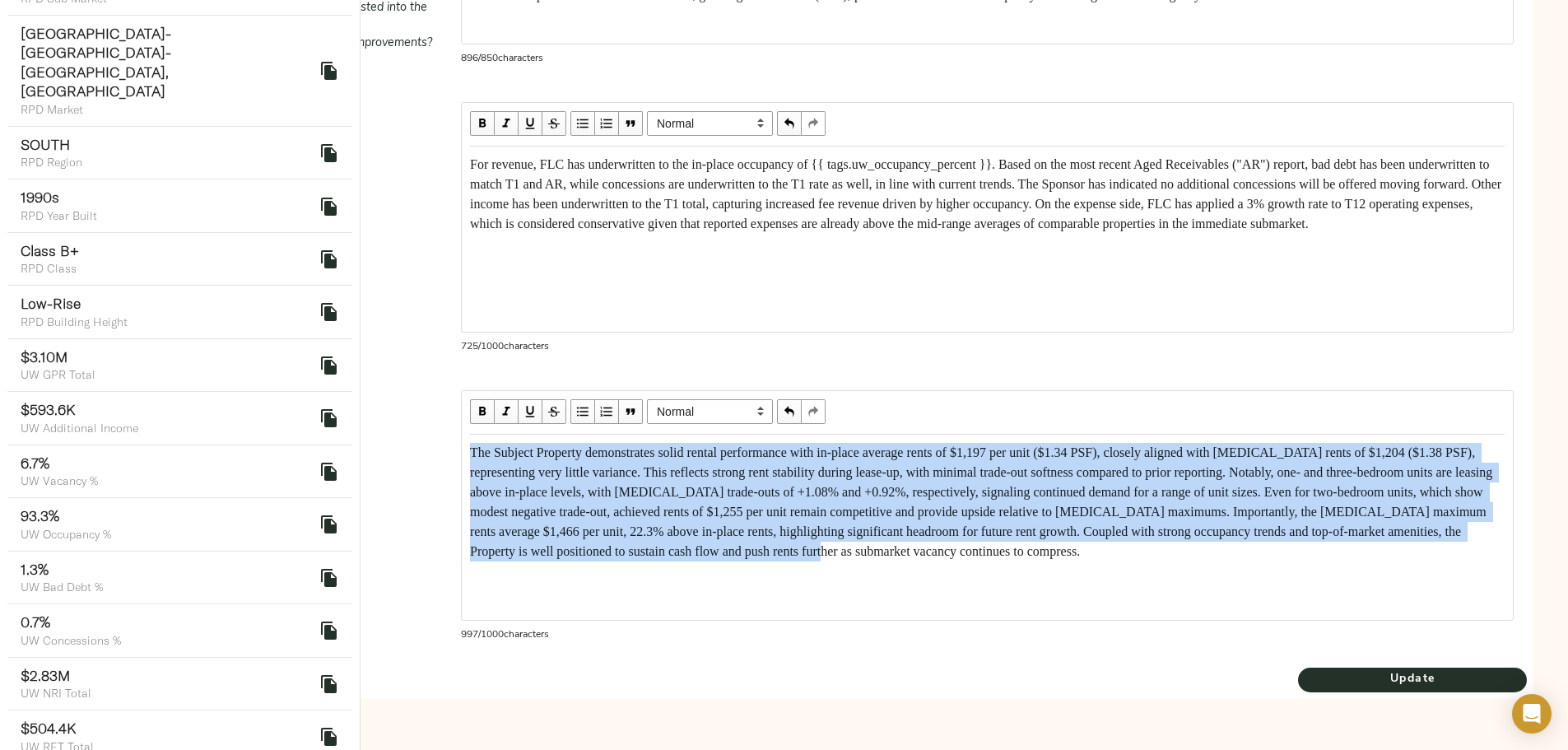
click at [712, 452] on span "The Subject Property demonstrates solid rental performance with in-place averag…" at bounding box center [982, 501] width 1025 height 113
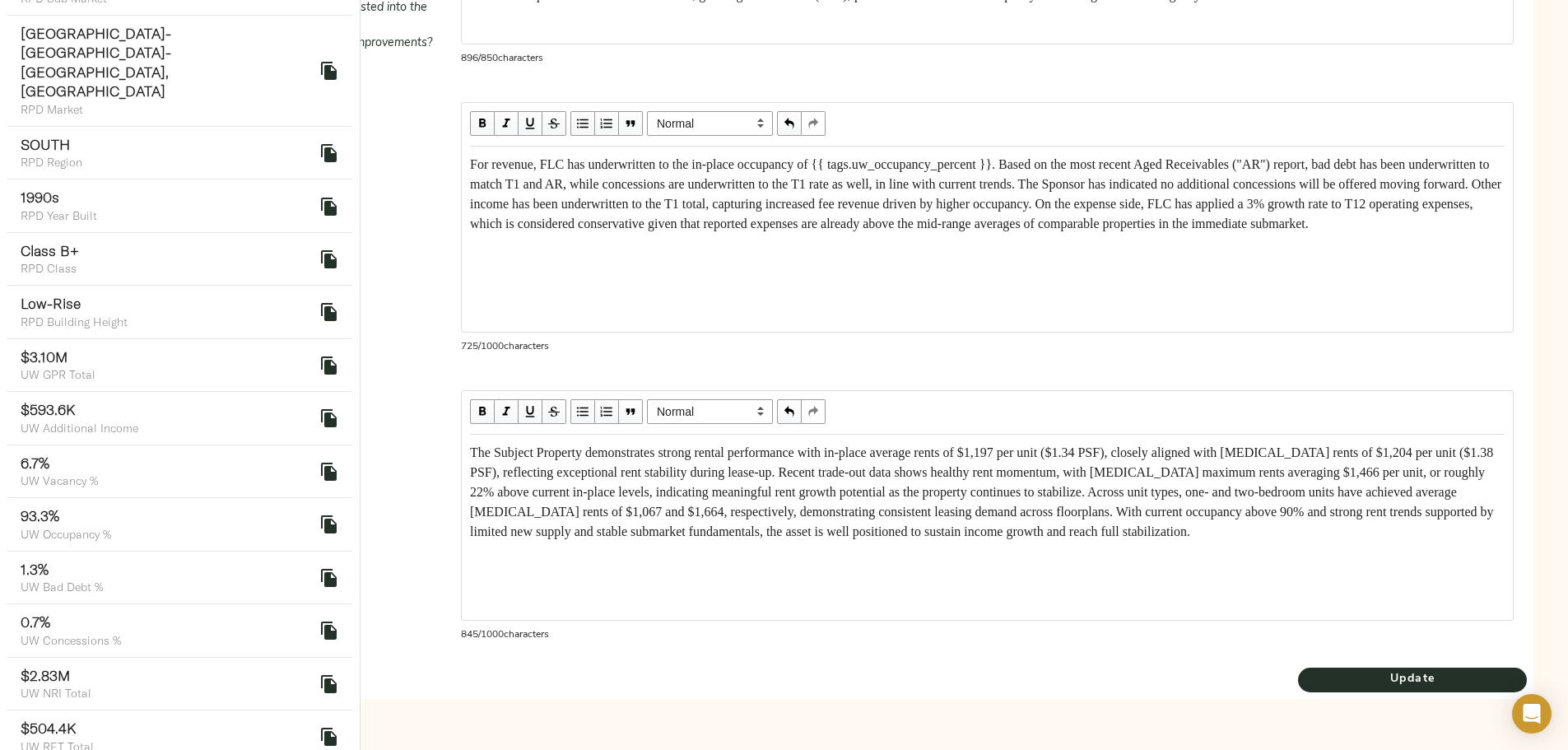
scroll to position [7, 0]
click at [1298, 683] on span "Update" at bounding box center [1413, 679] width 229 height 21
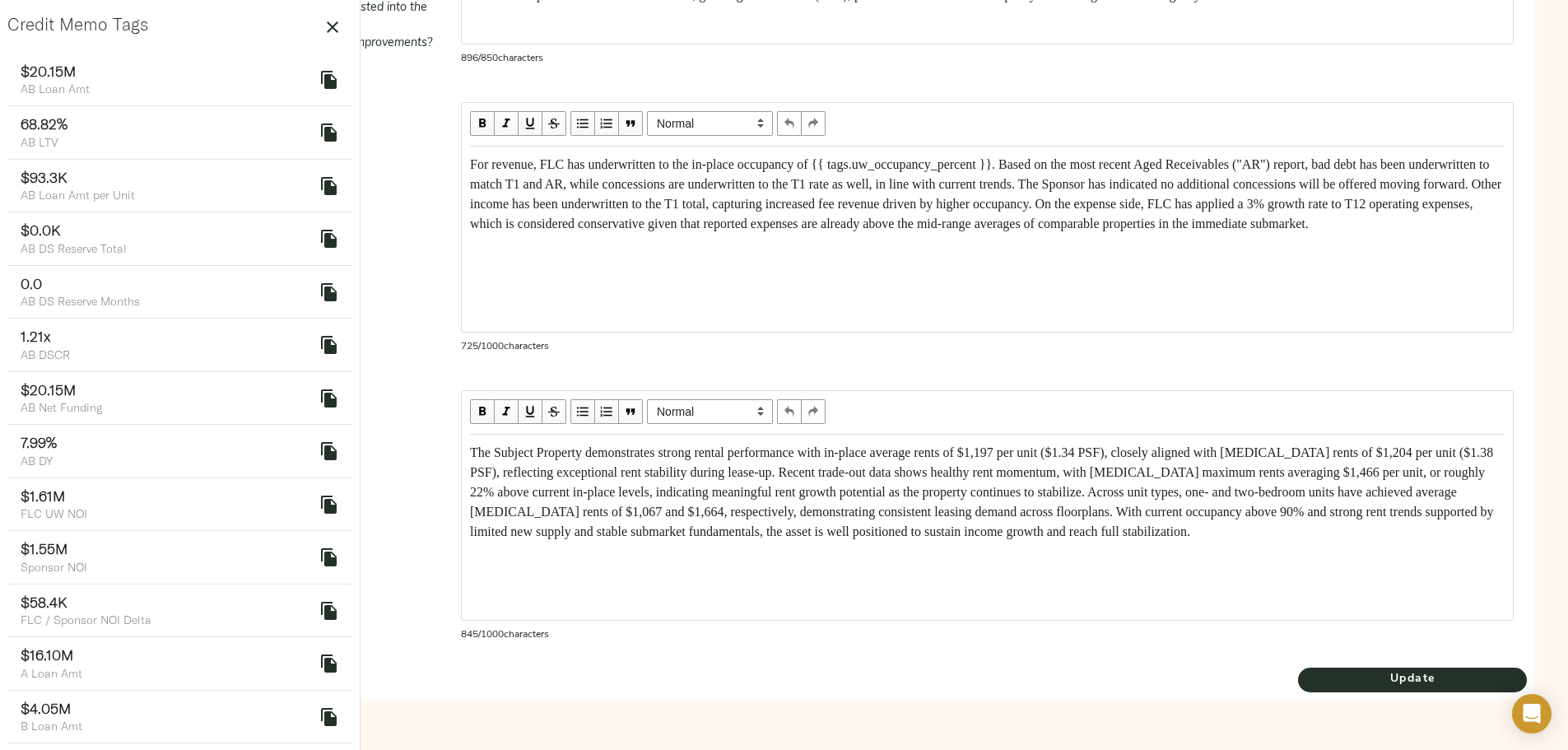
scroll to position [913, 0]
click at [1298, 678] on span "Update" at bounding box center [1413, 679] width 229 height 21
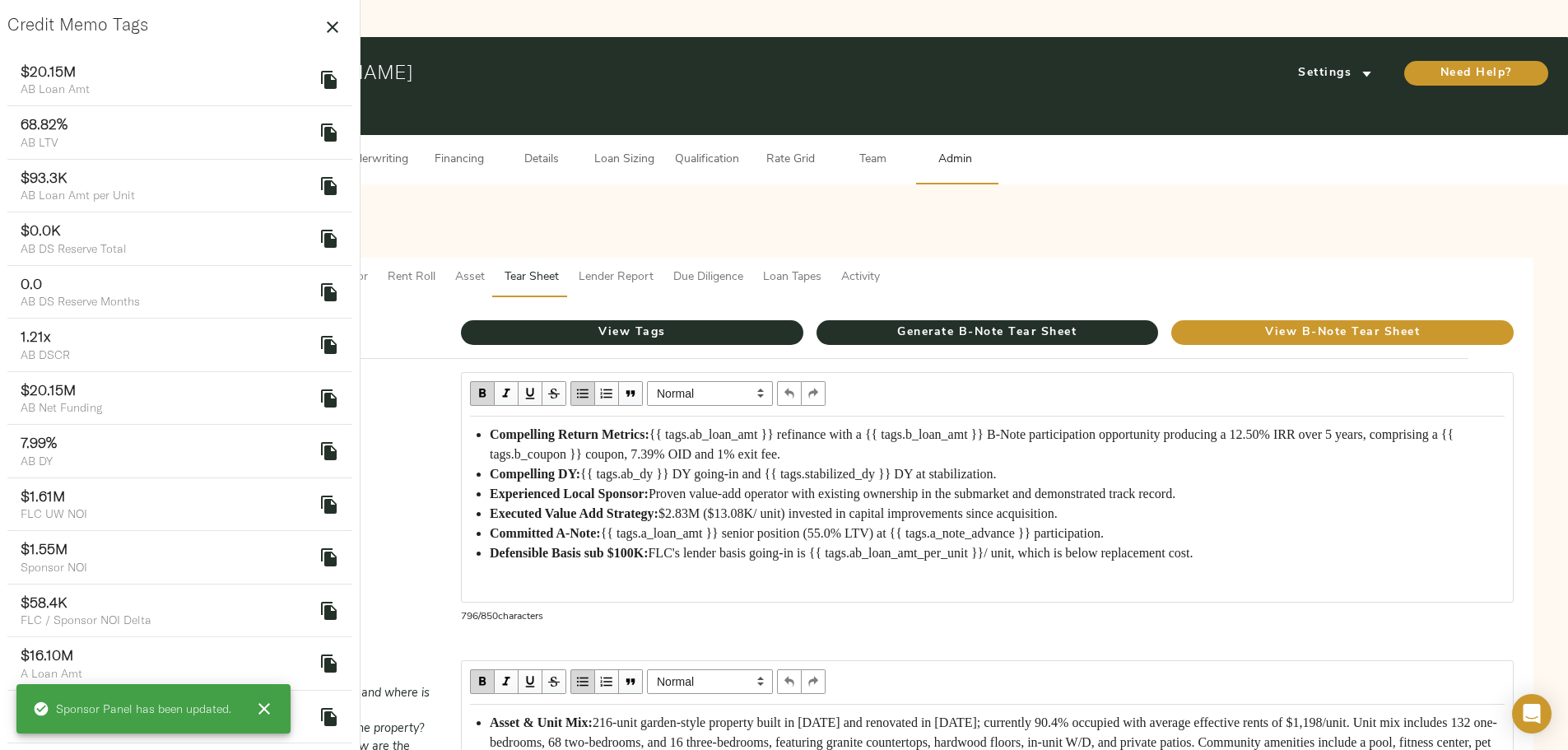
click at [485, 267] on span "Asset" at bounding box center [470, 277] width 30 height 21
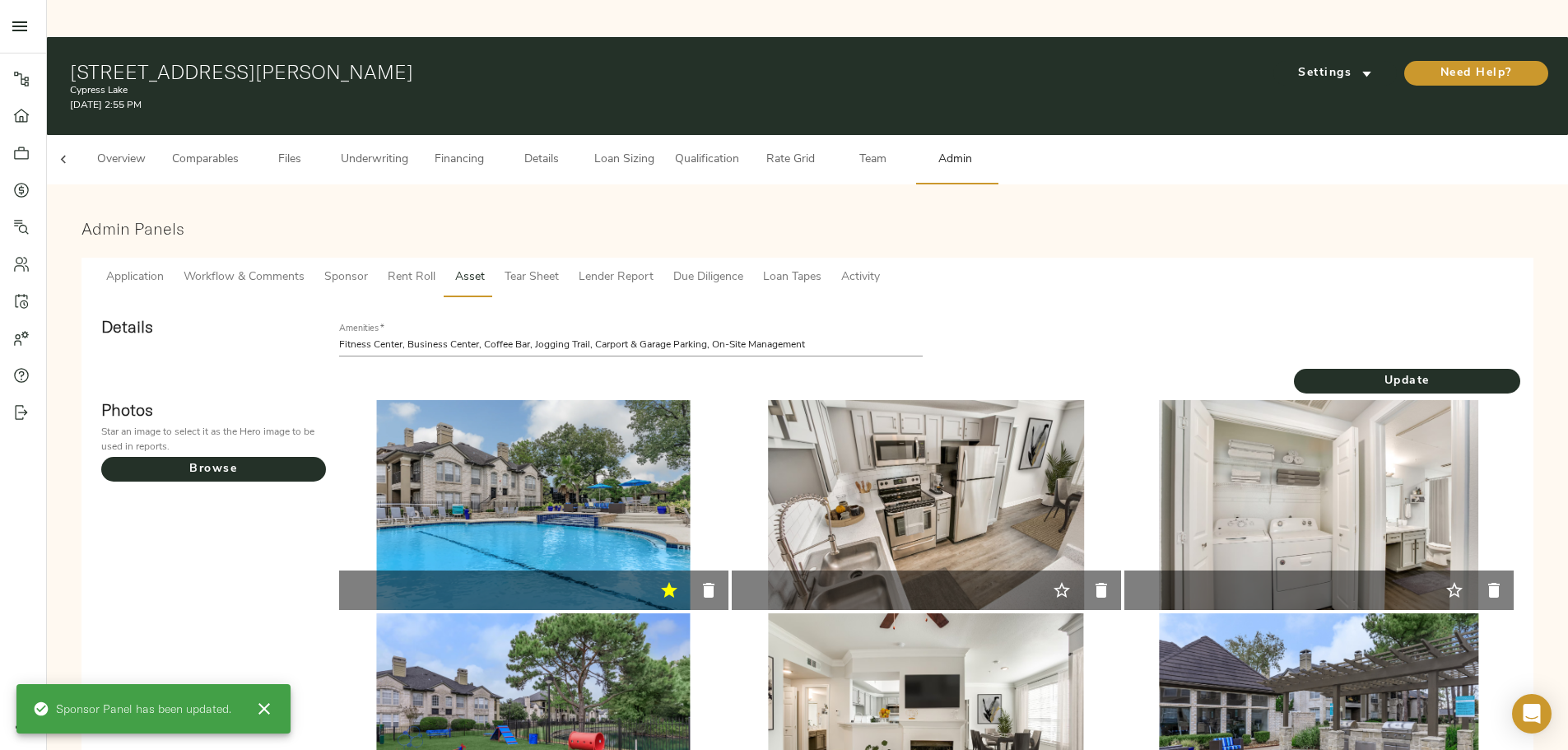
click at [305, 267] on span "Workflow & Comments" at bounding box center [243, 277] width 121 height 21
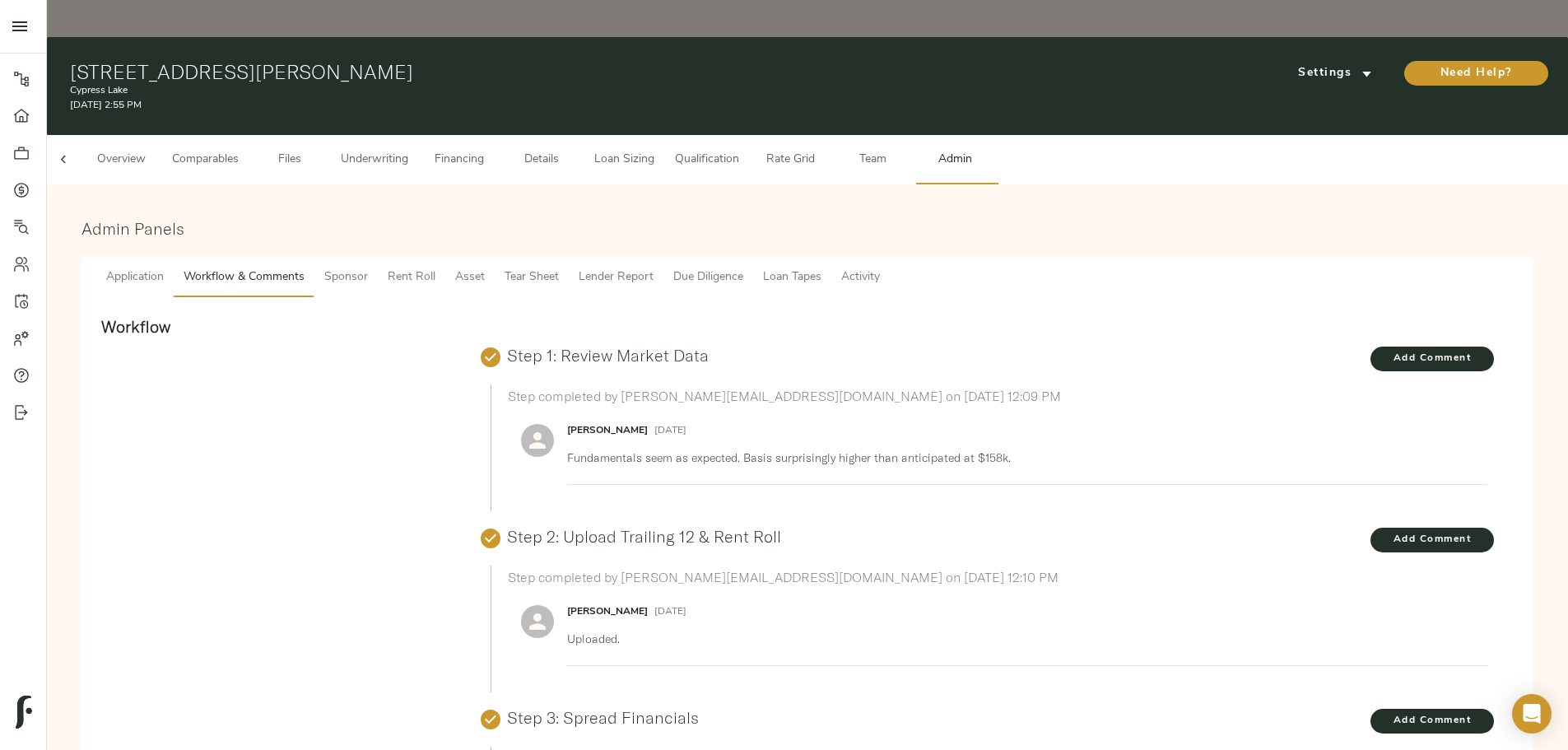
click at [559, 267] on span "Tear Sheet" at bounding box center [531, 277] width 55 height 21
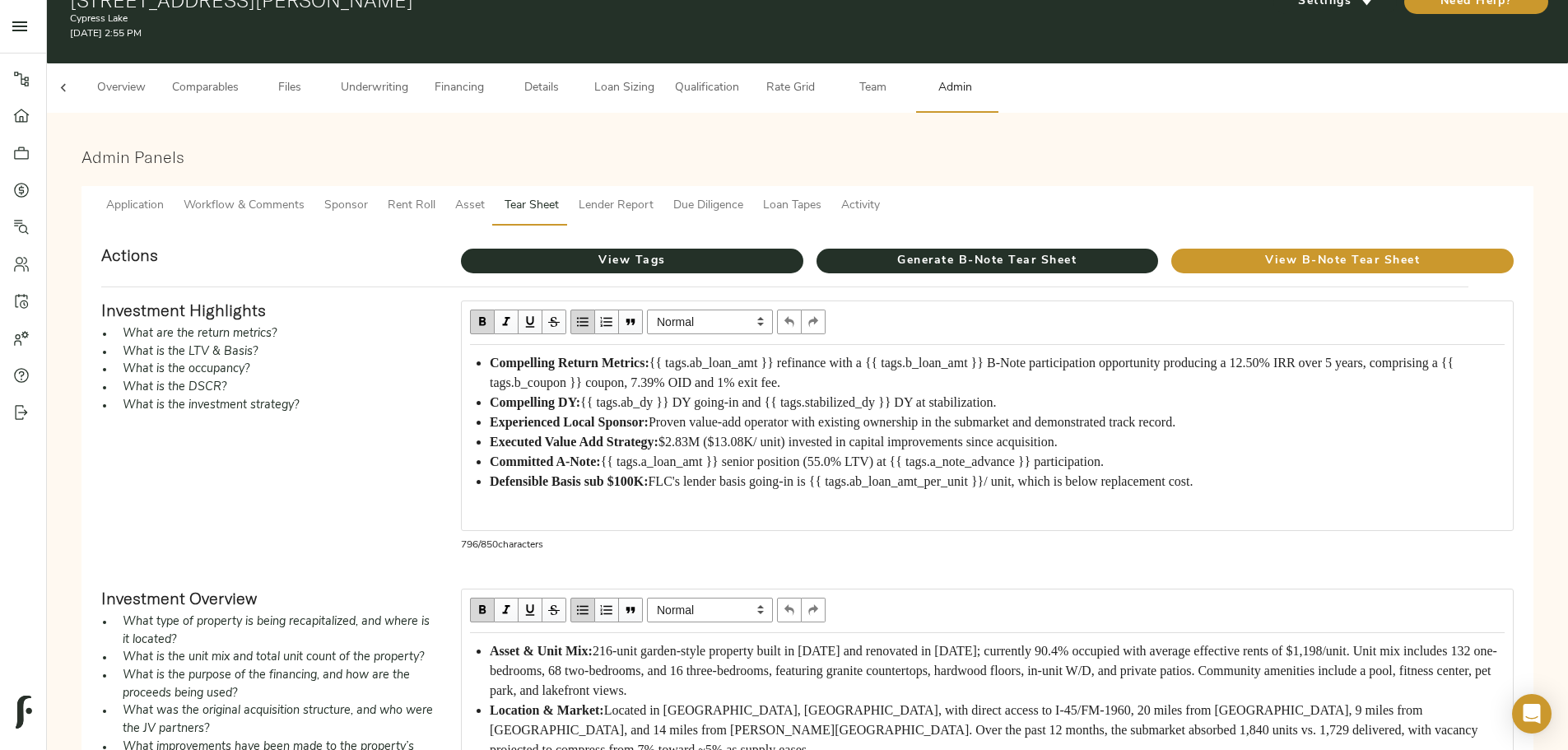
scroll to position [164, 0]
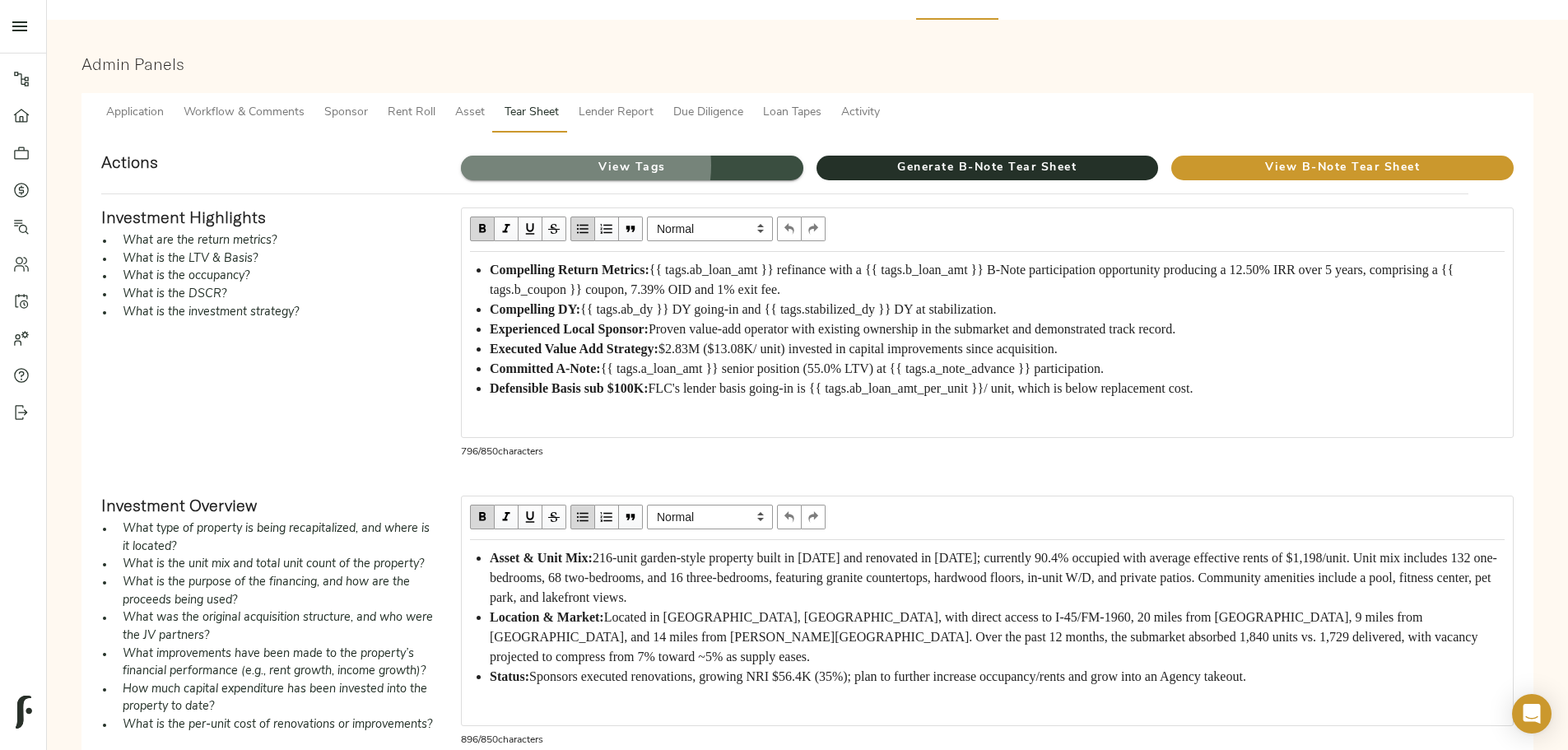
click at [726, 158] on span "View Tags" at bounding box center [633, 168] width 343 height 21
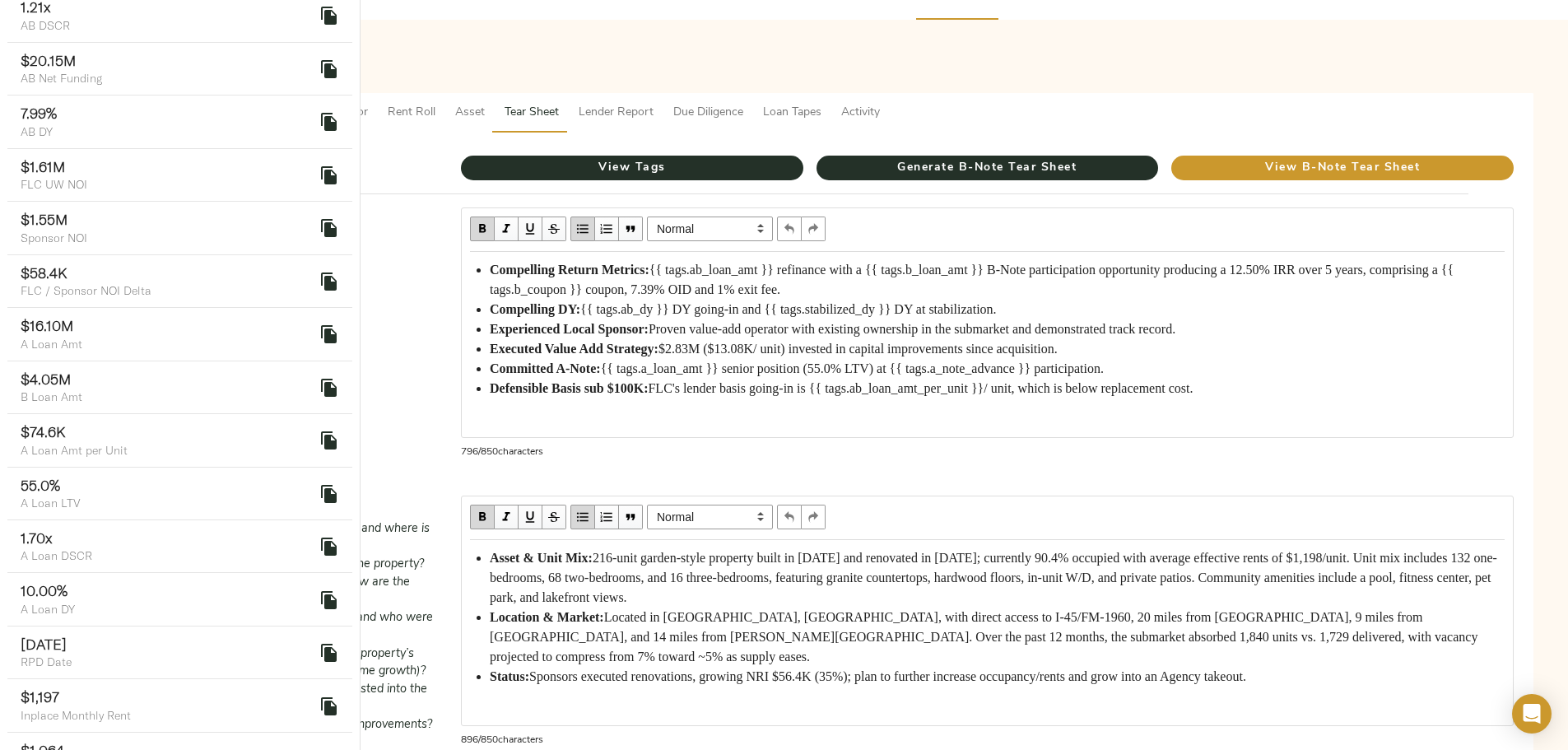
scroll to position [83, 0]
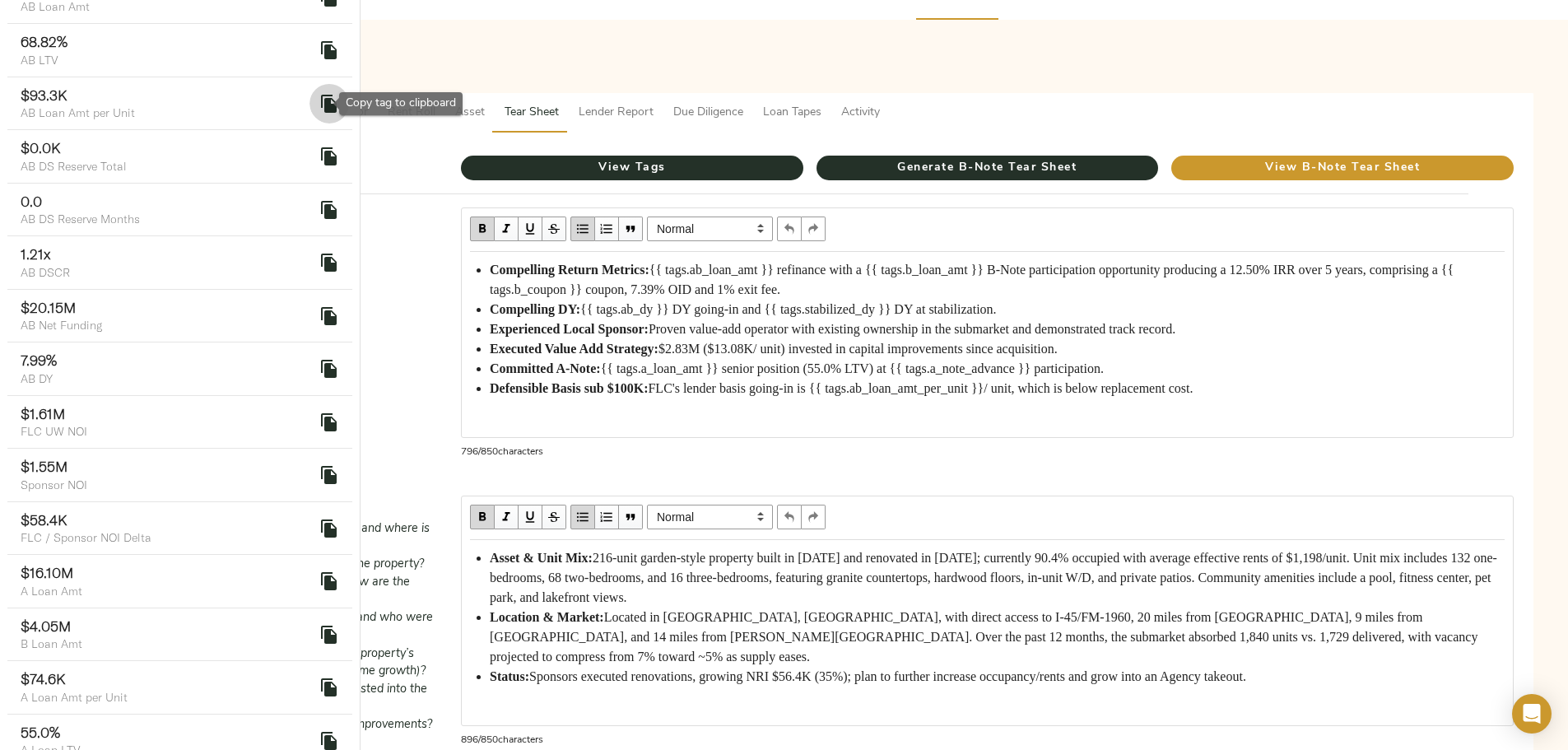
click at [320, 108] on icon "delete" at bounding box center [330, 104] width 20 height 20
drag, startPoint x: 630, startPoint y: 523, endPoint x: 664, endPoint y: 525, distance: 34.1
click at [664, 548] on ul "Asset & Unit Mix: 216-unit garden-style property built in 1995 and renovated in…" at bounding box center [987, 617] width 1034 height 138
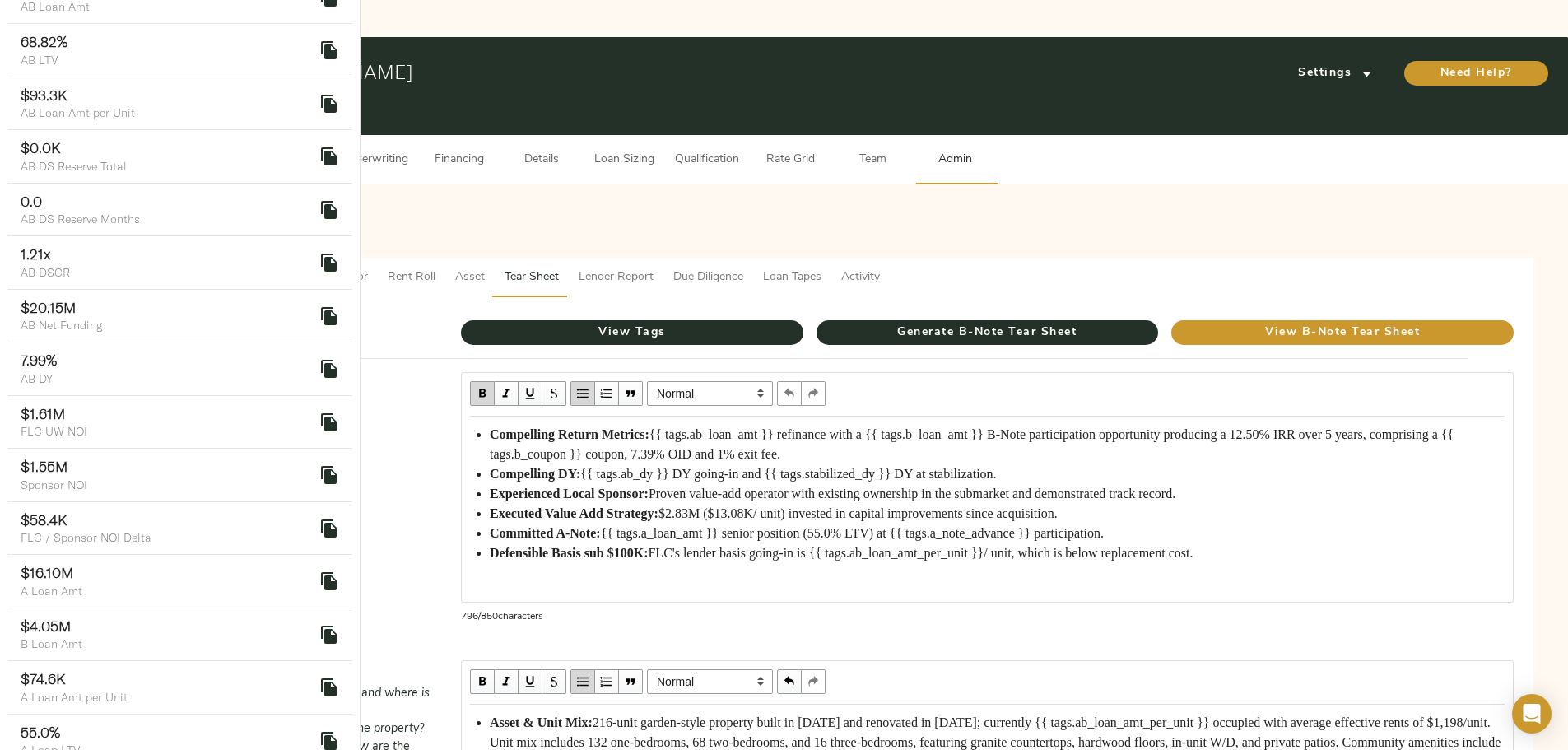
scroll to position [0, 0]
click at [921, 323] on span "Generate B-Note Tear Sheet" at bounding box center [987, 333] width 343 height 21
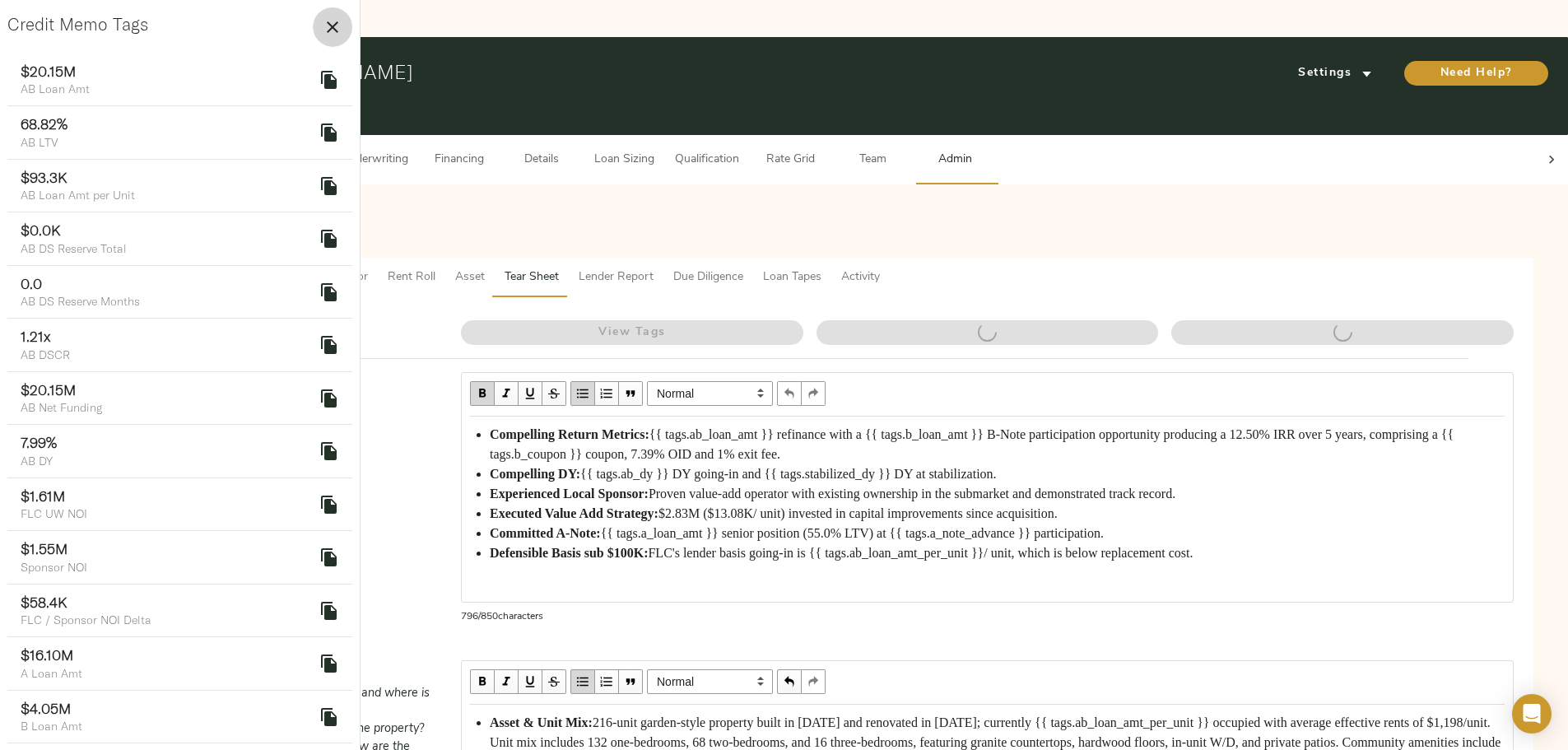
click at [323, 26] on icon "button" at bounding box center [333, 27] width 20 height 20
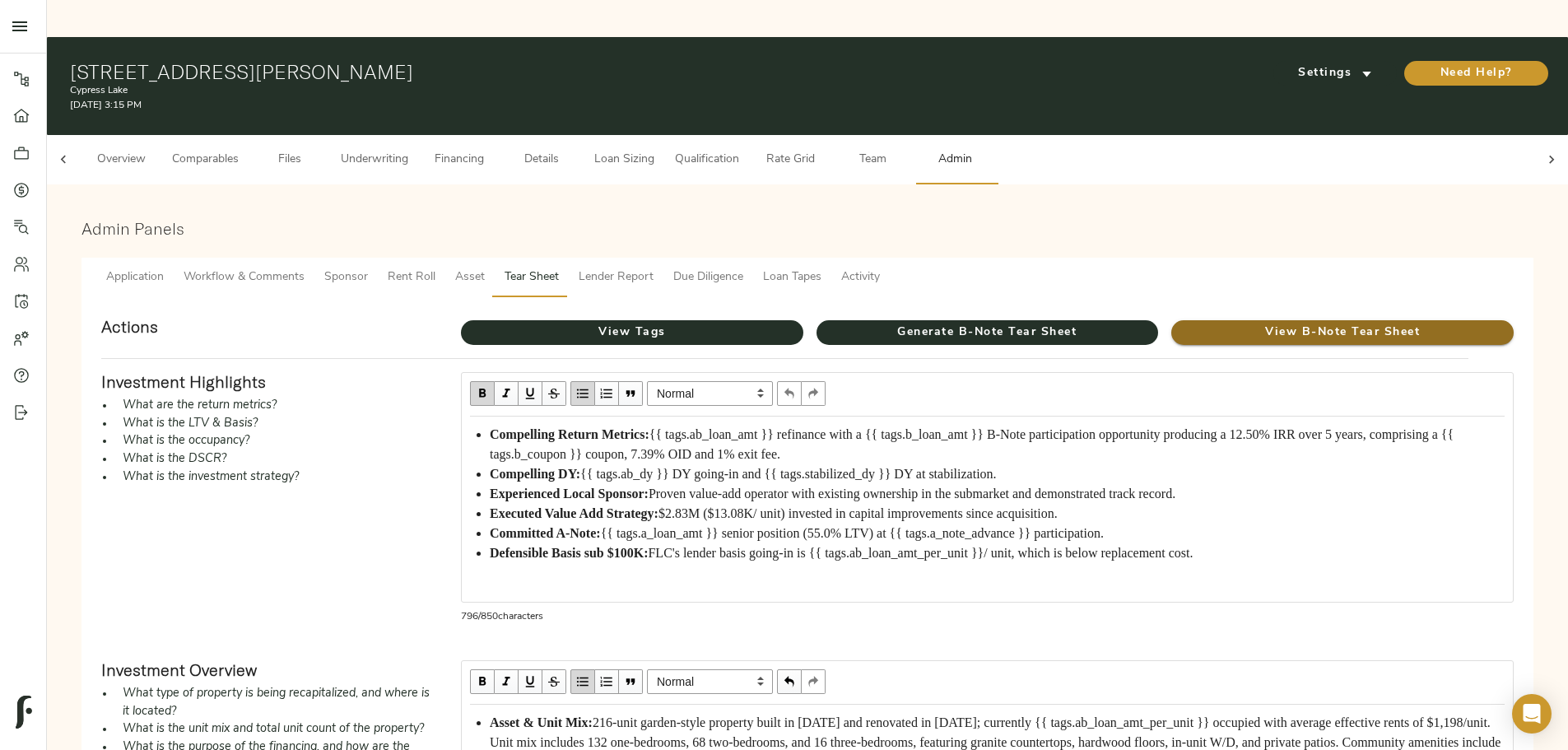
click at [1172, 323] on span "View B-Note Tear Sheet" at bounding box center [1343, 333] width 343 height 21
click at [821, 267] on span "Loan Tapes" at bounding box center [792, 277] width 59 height 21
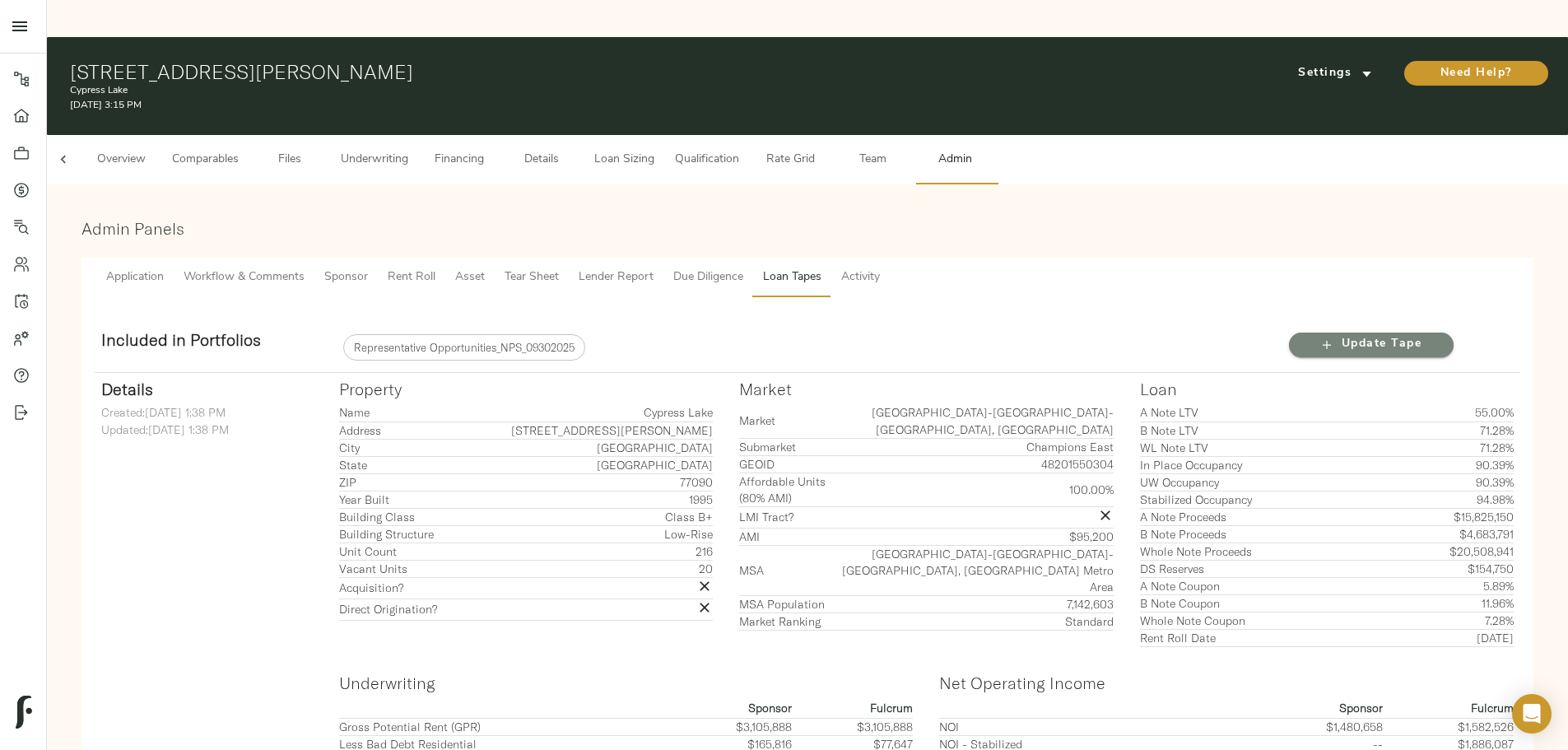
click at [1305, 334] on span "Update Tape" at bounding box center [1371, 344] width 131 height 21
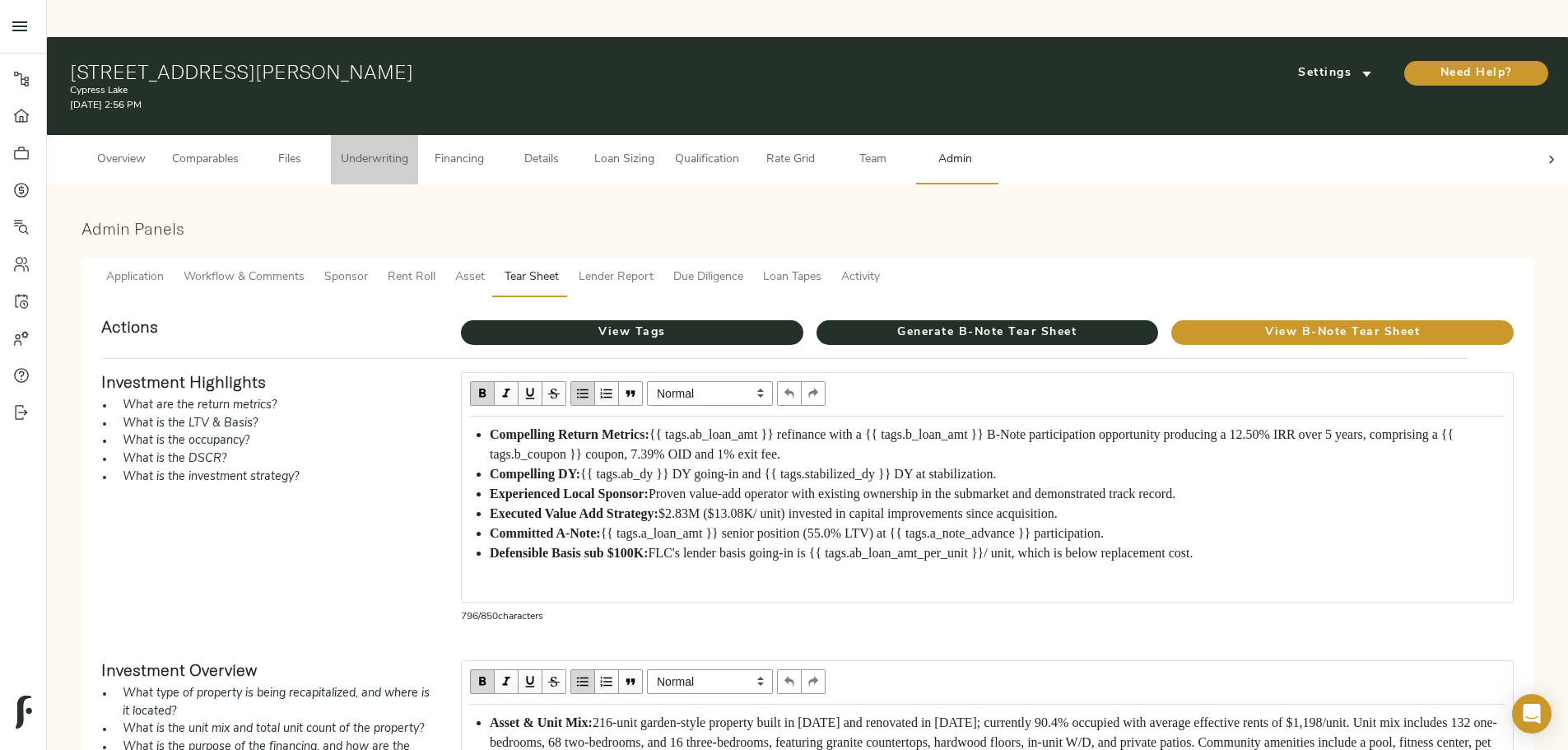
click at [408, 149] on span "Underwriting" at bounding box center [375, 159] width 68 height 21
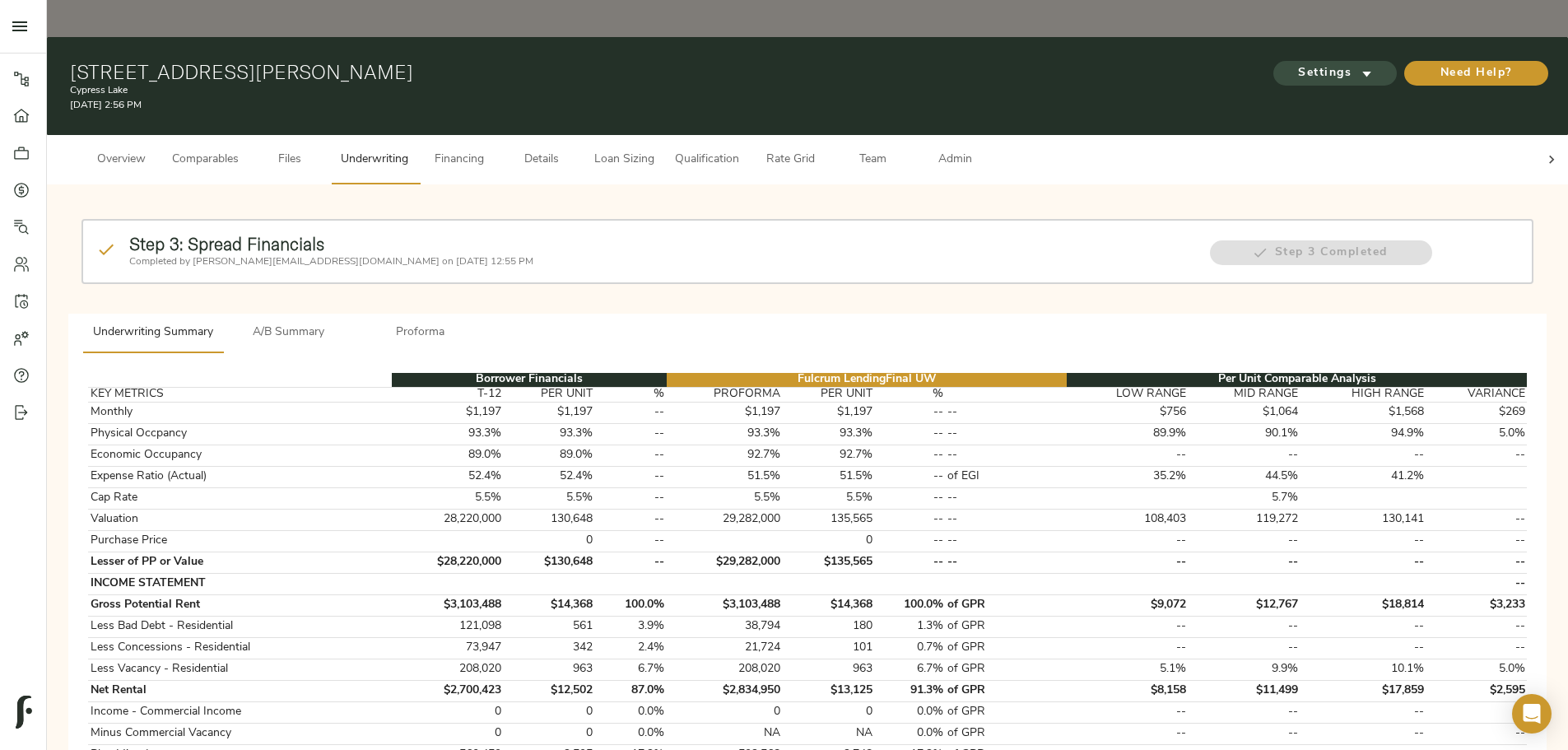
click at [1289, 64] on span "Settings" at bounding box center [1334, 74] width 91 height 21
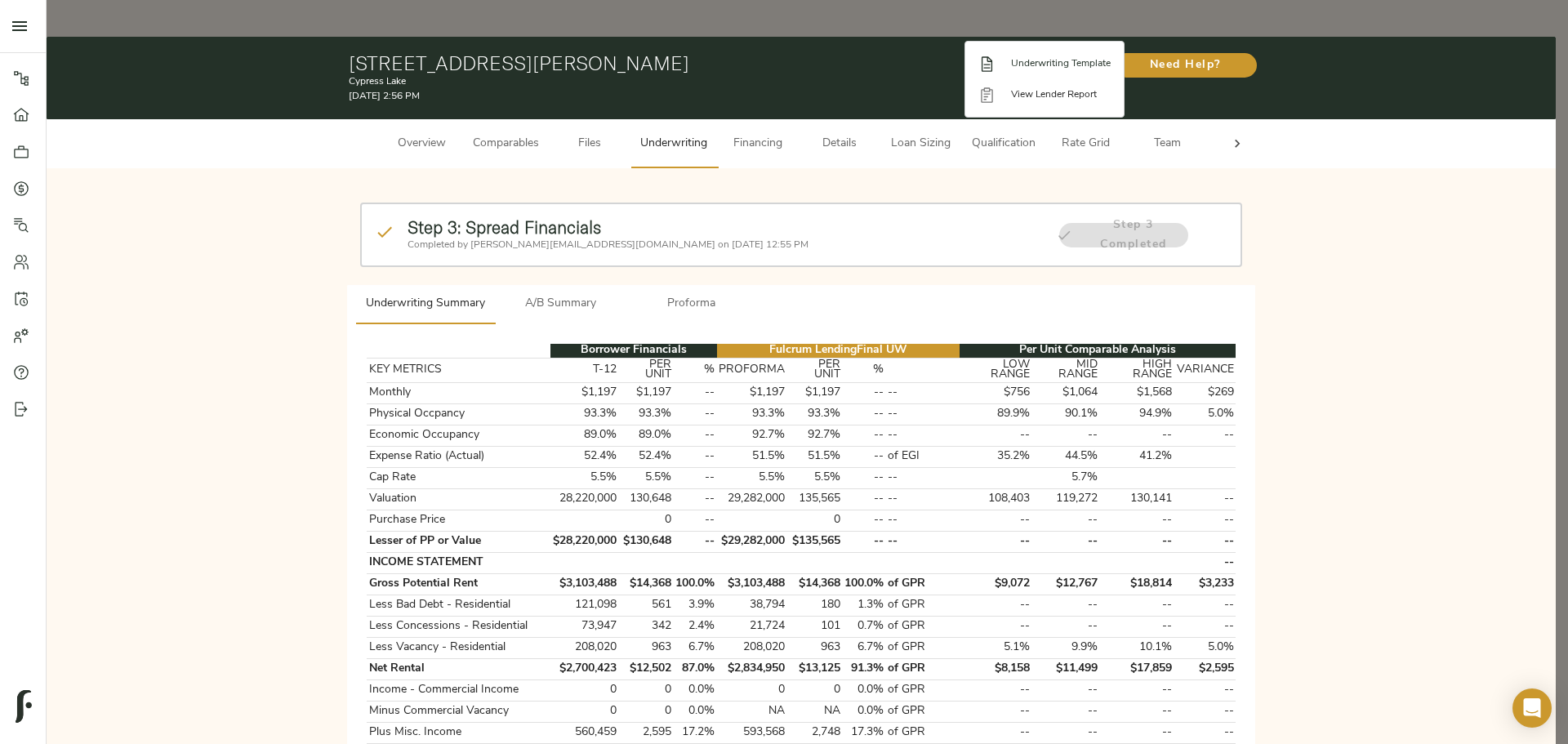
click at [1044, 56] on span "Underwriting Template" at bounding box center [1061, 63] width 100 height 15
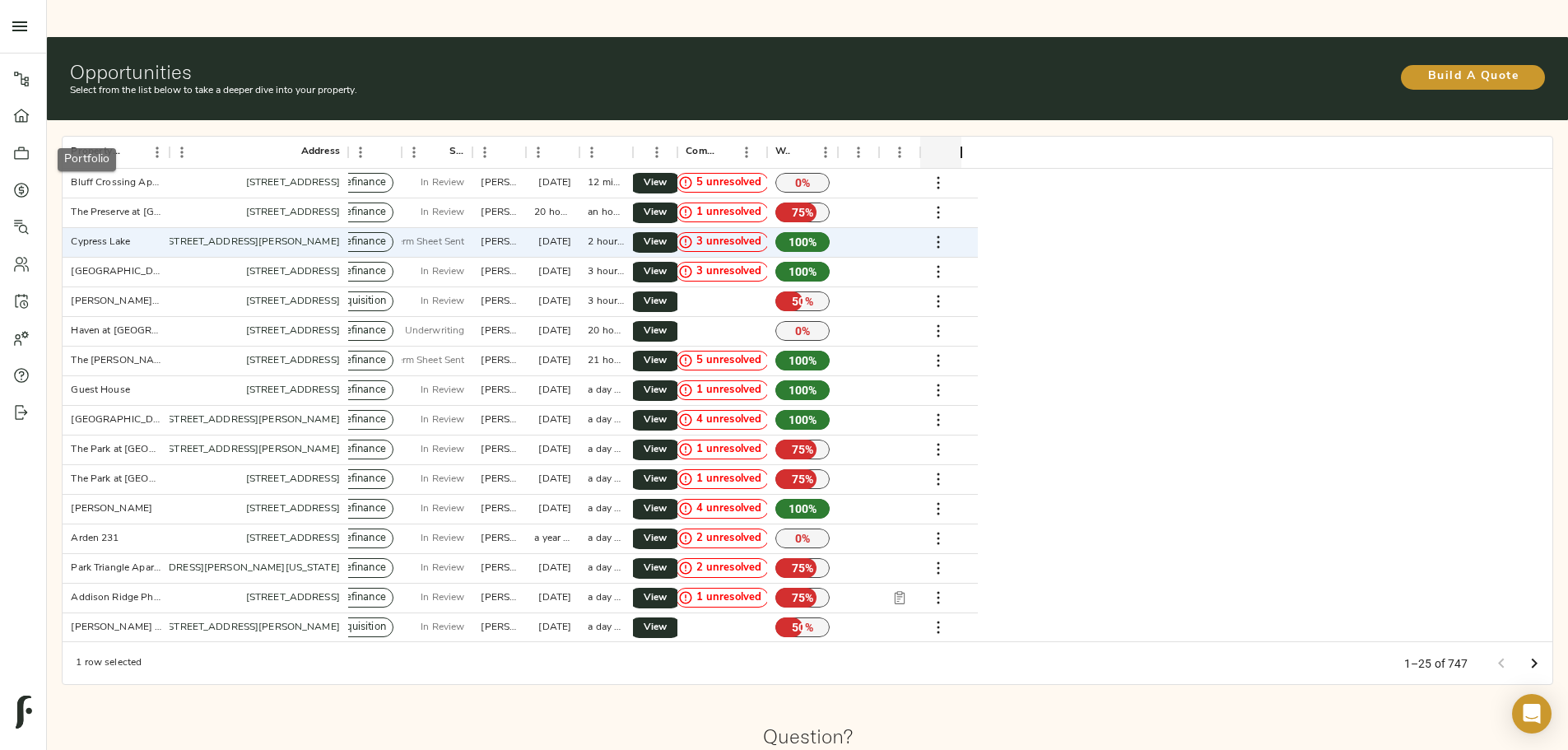
click at [23, 144] on icon at bounding box center [21, 152] width 17 height 17
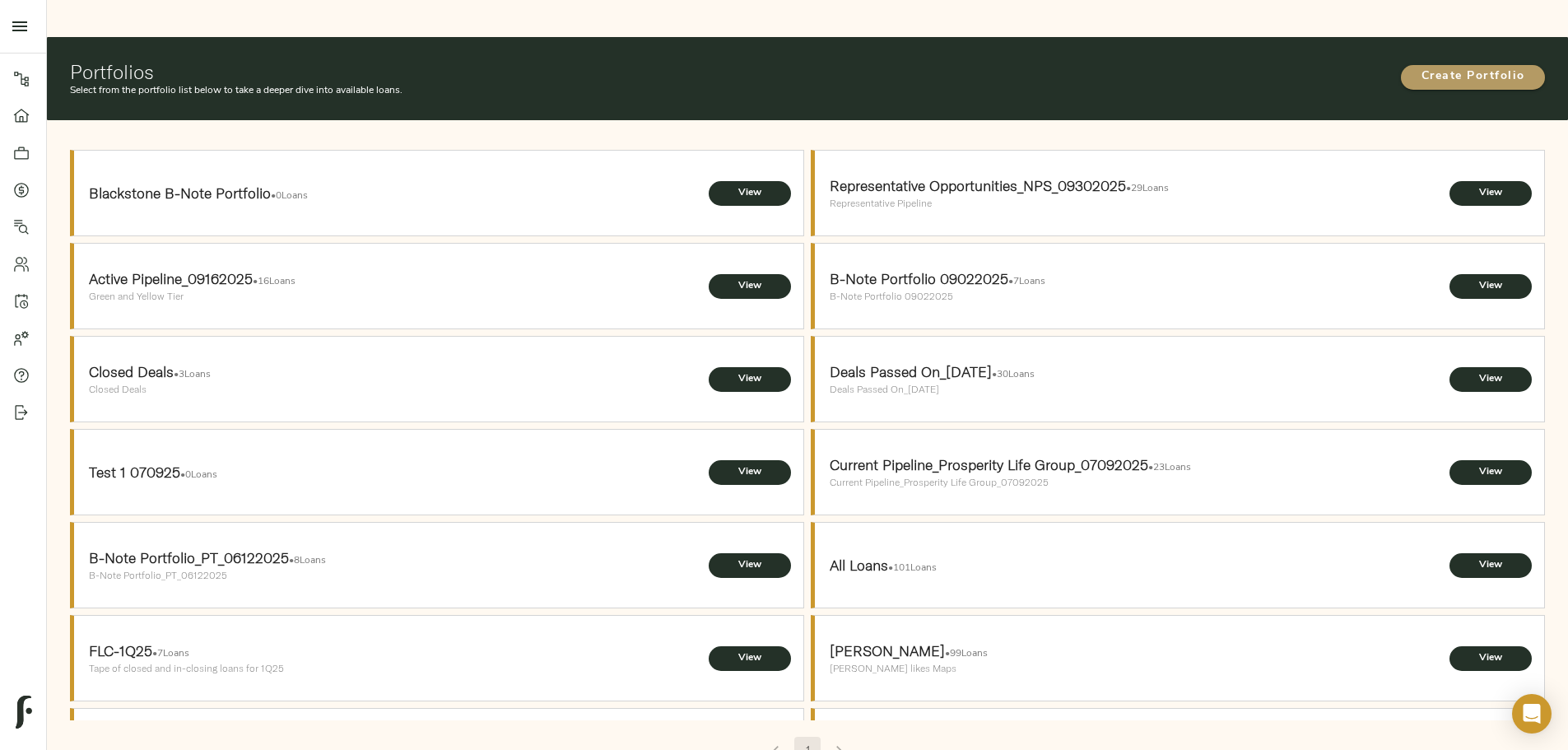
click at [1418, 67] on span "Create Portfolio" at bounding box center [1473, 77] width 112 height 21
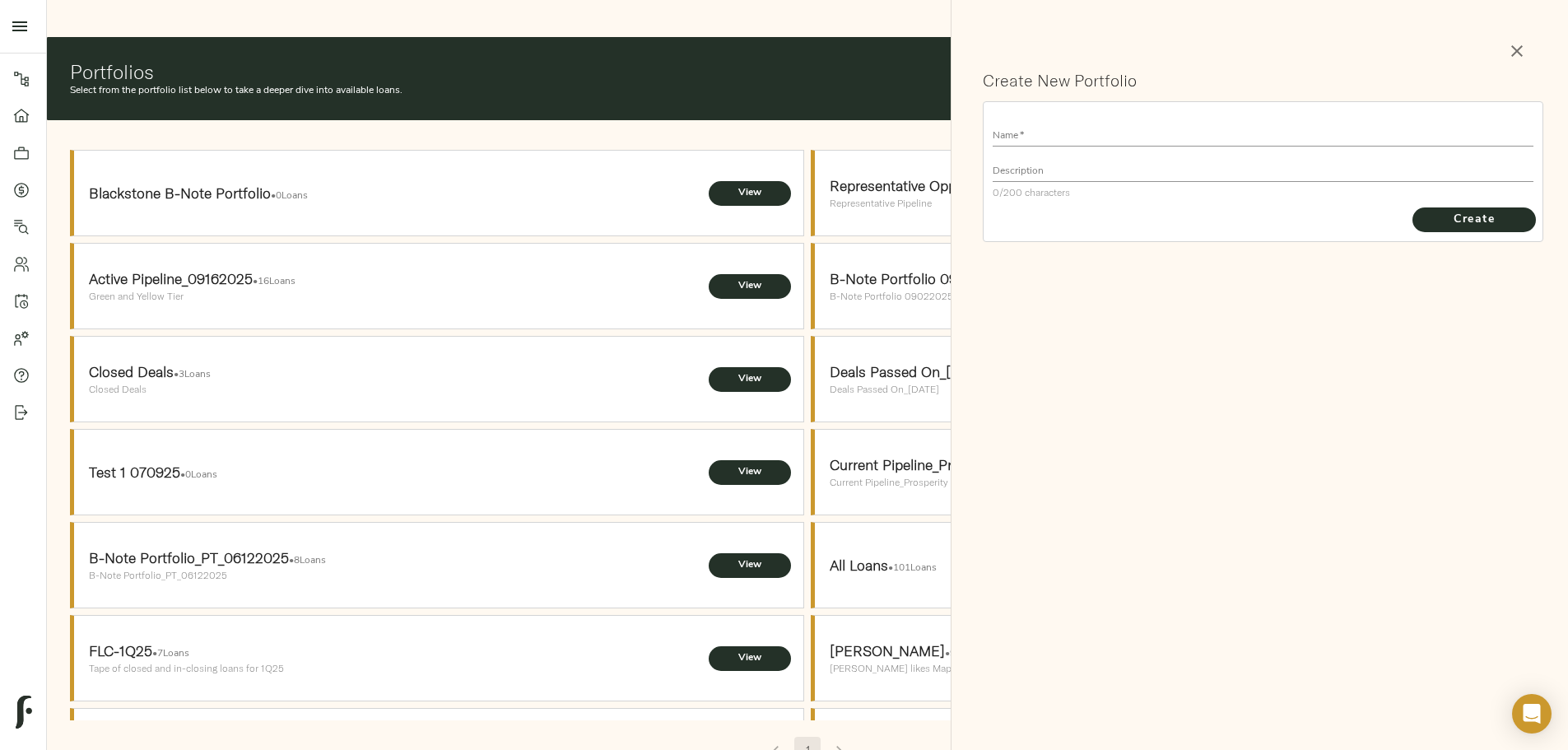
click at [1041, 127] on input "text" at bounding box center [1262, 135] width 541 height 22
click at [1512, 59] on icon "button" at bounding box center [1517, 51] width 20 height 20
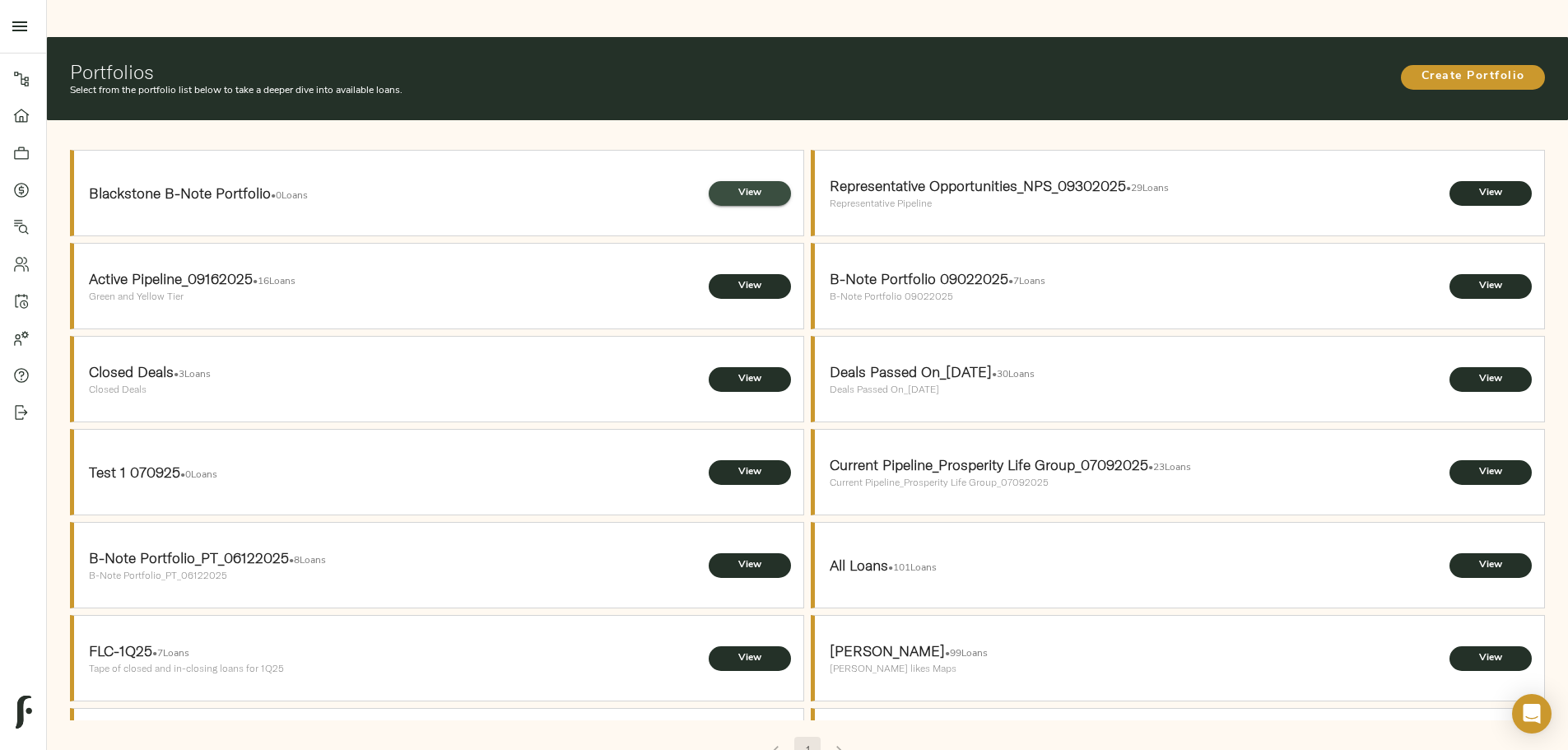
click at [740, 184] on span "View" at bounding box center [750, 192] width 50 height 17
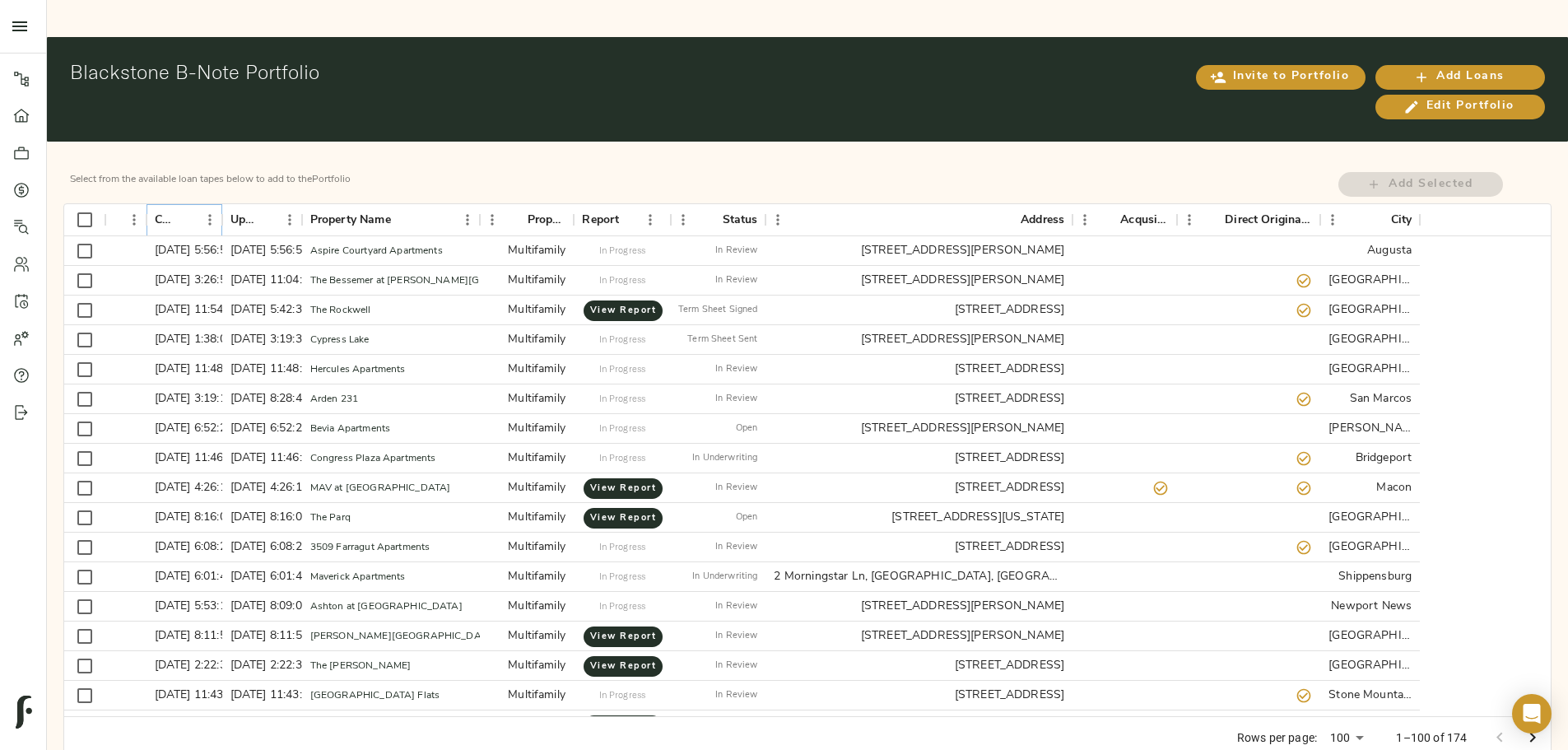
click at [191, 215] on icon "Sort" at bounding box center [186, 220] width 10 height 10
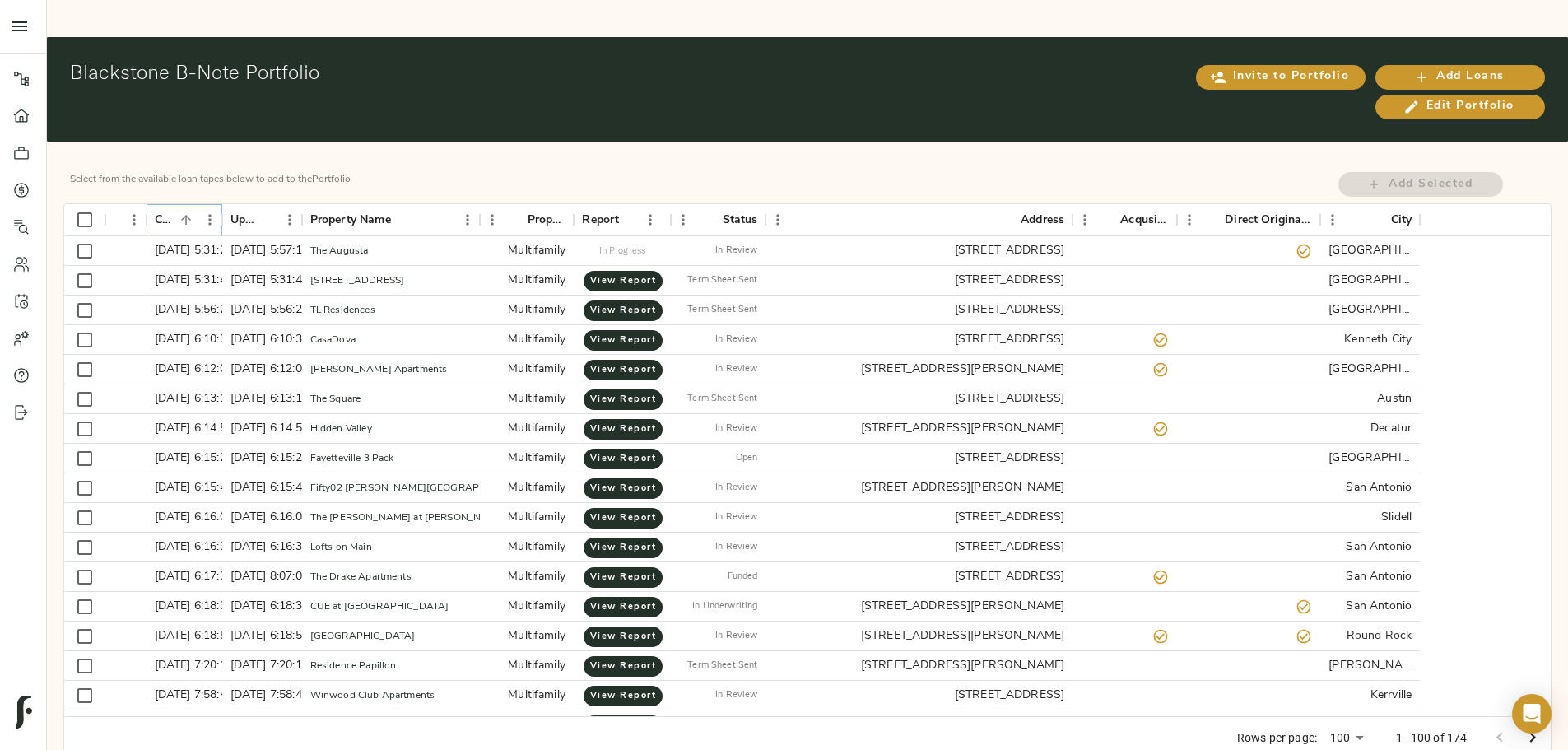
click at [191, 215] on icon "Sort" at bounding box center [186, 220] width 10 height 10
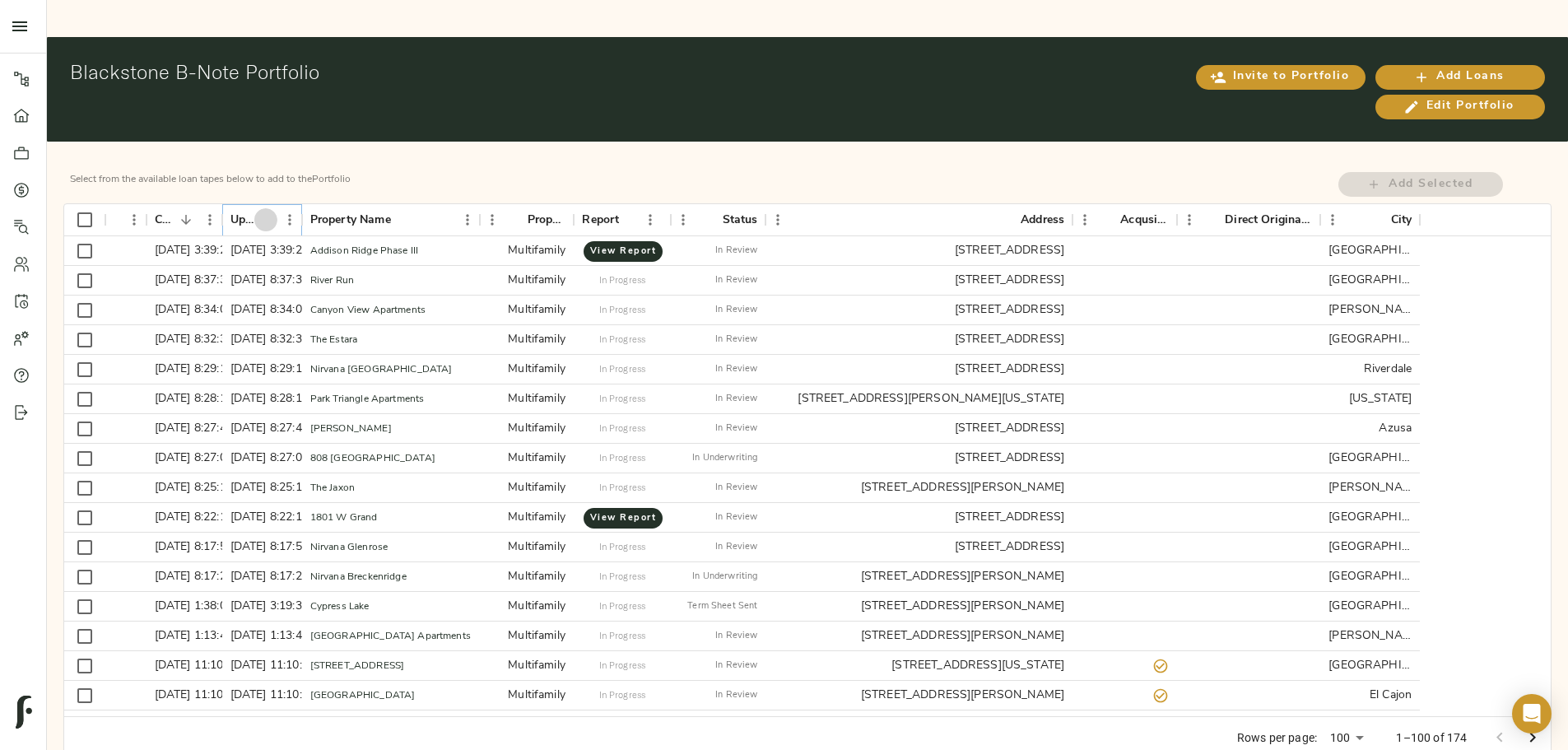
click at [273, 212] on icon "Sort" at bounding box center [265, 219] width 15 height 15
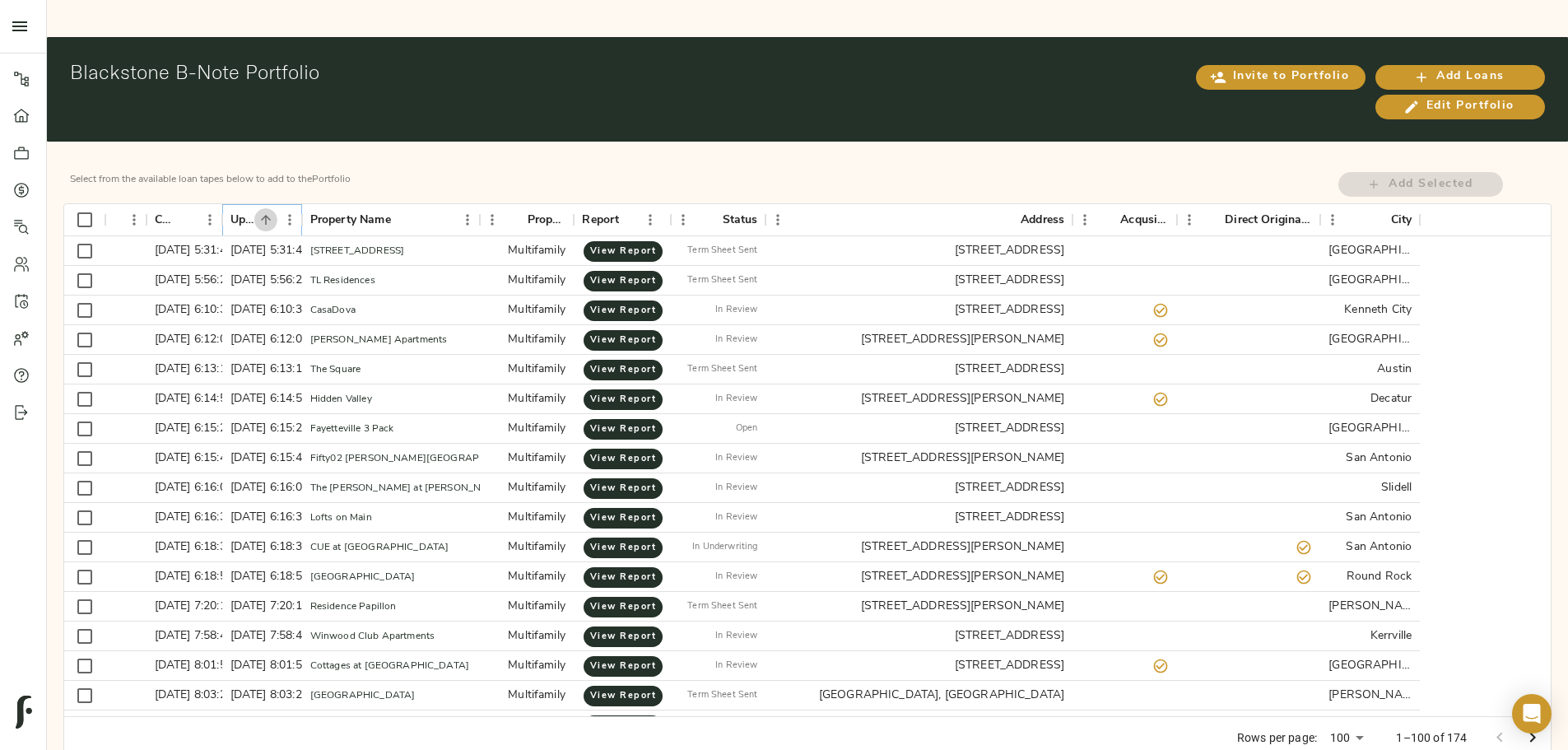
click at [273, 212] on icon "Sort" at bounding box center [265, 219] width 15 height 15
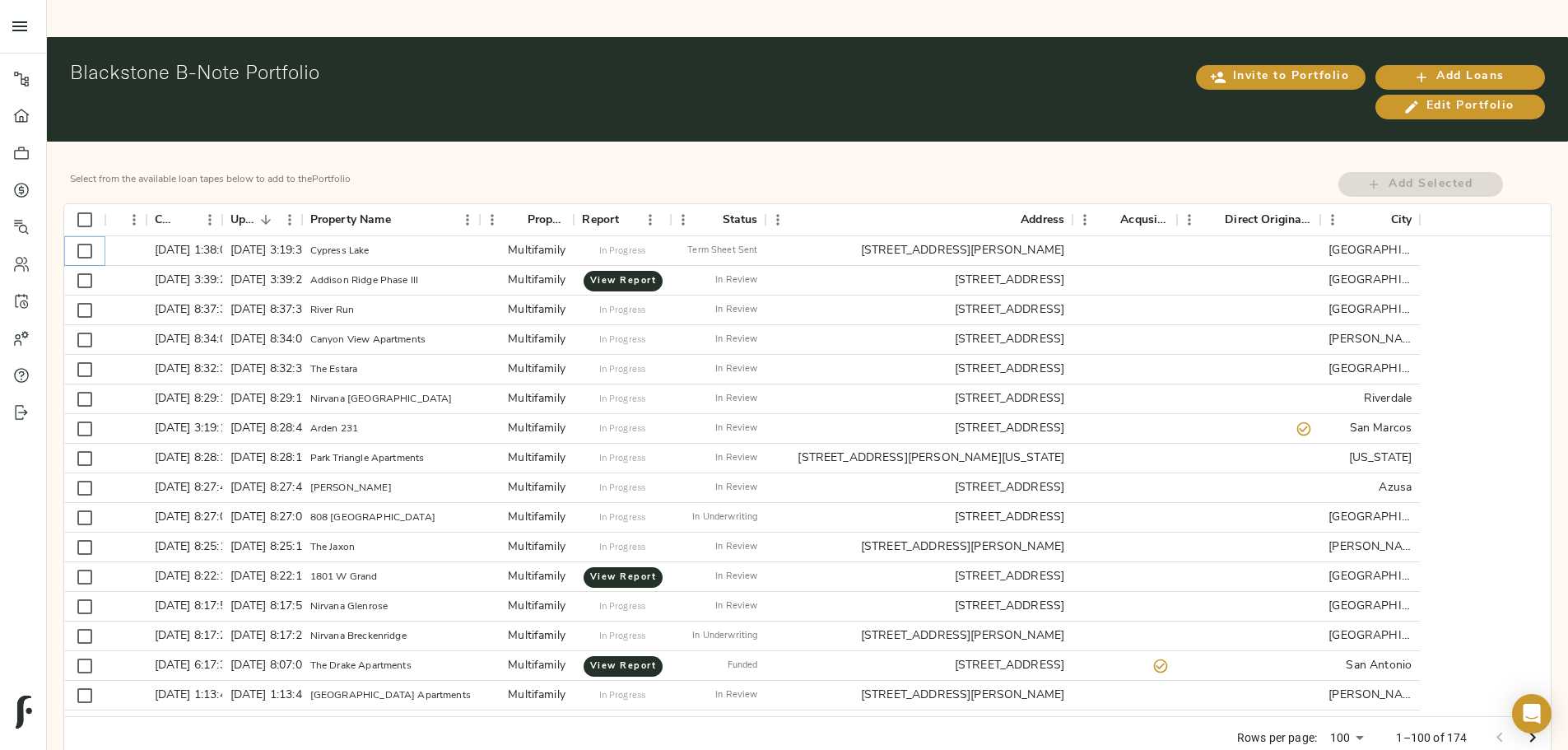
click at [102, 234] on input "Select row" at bounding box center [85, 251] width 35 height 35
checkbox input "true"
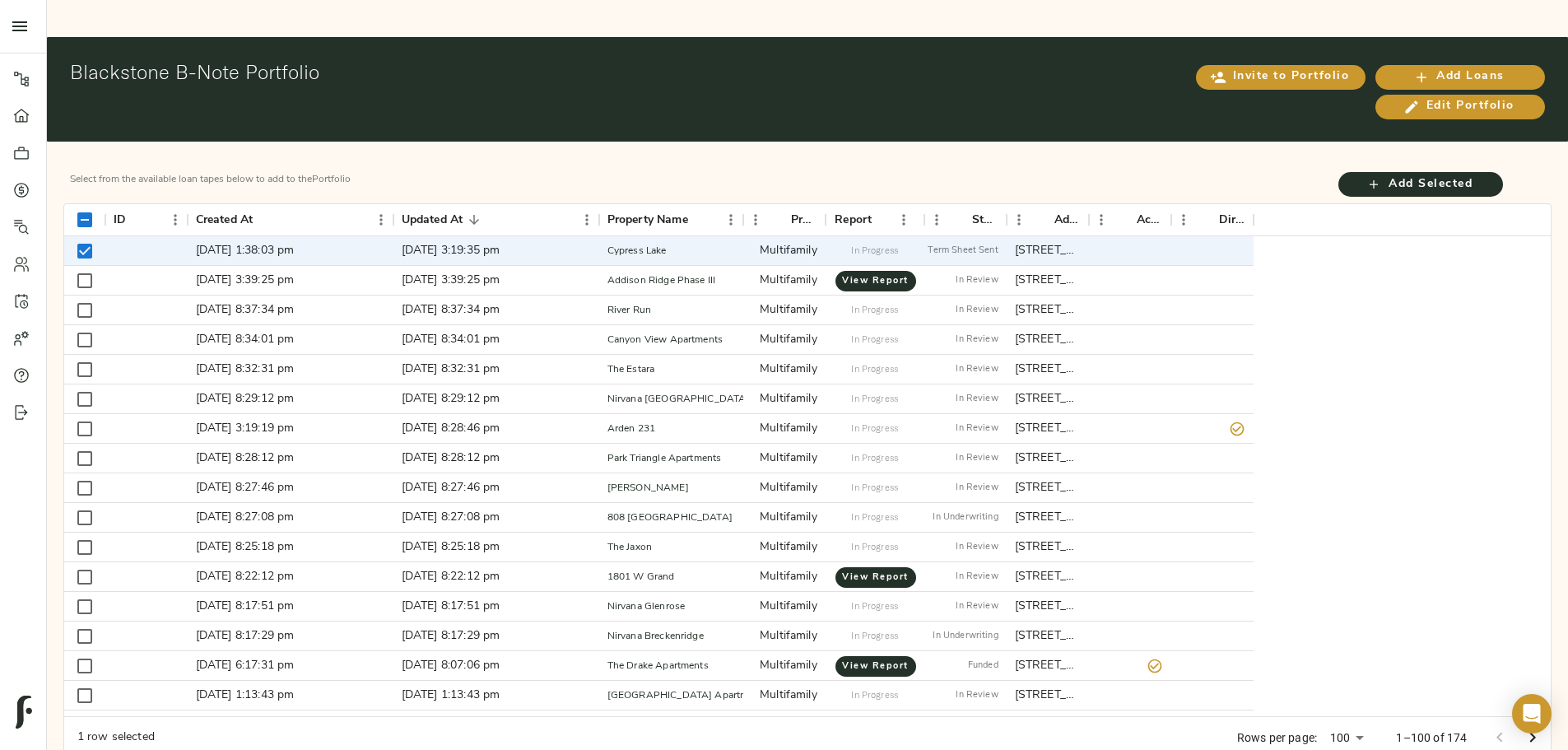
click at [1304, 165] on div "Add Selected" at bounding box center [1428, 184] width 248 height 38
click at [1355, 174] on span "Add Selected" at bounding box center [1421, 184] width 131 height 21
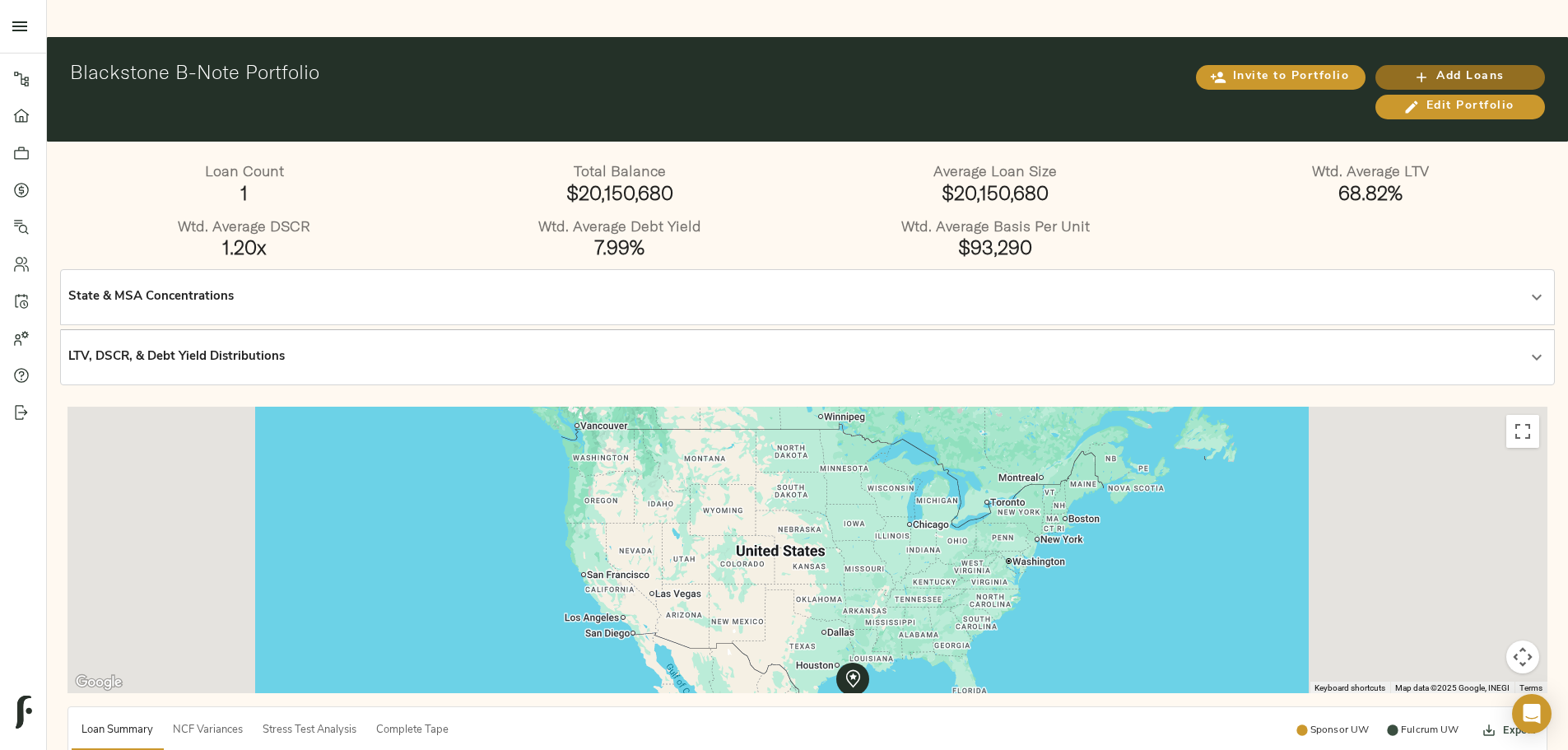
click at [1392, 67] on span "Add Loans" at bounding box center [1459, 77] width 136 height 21
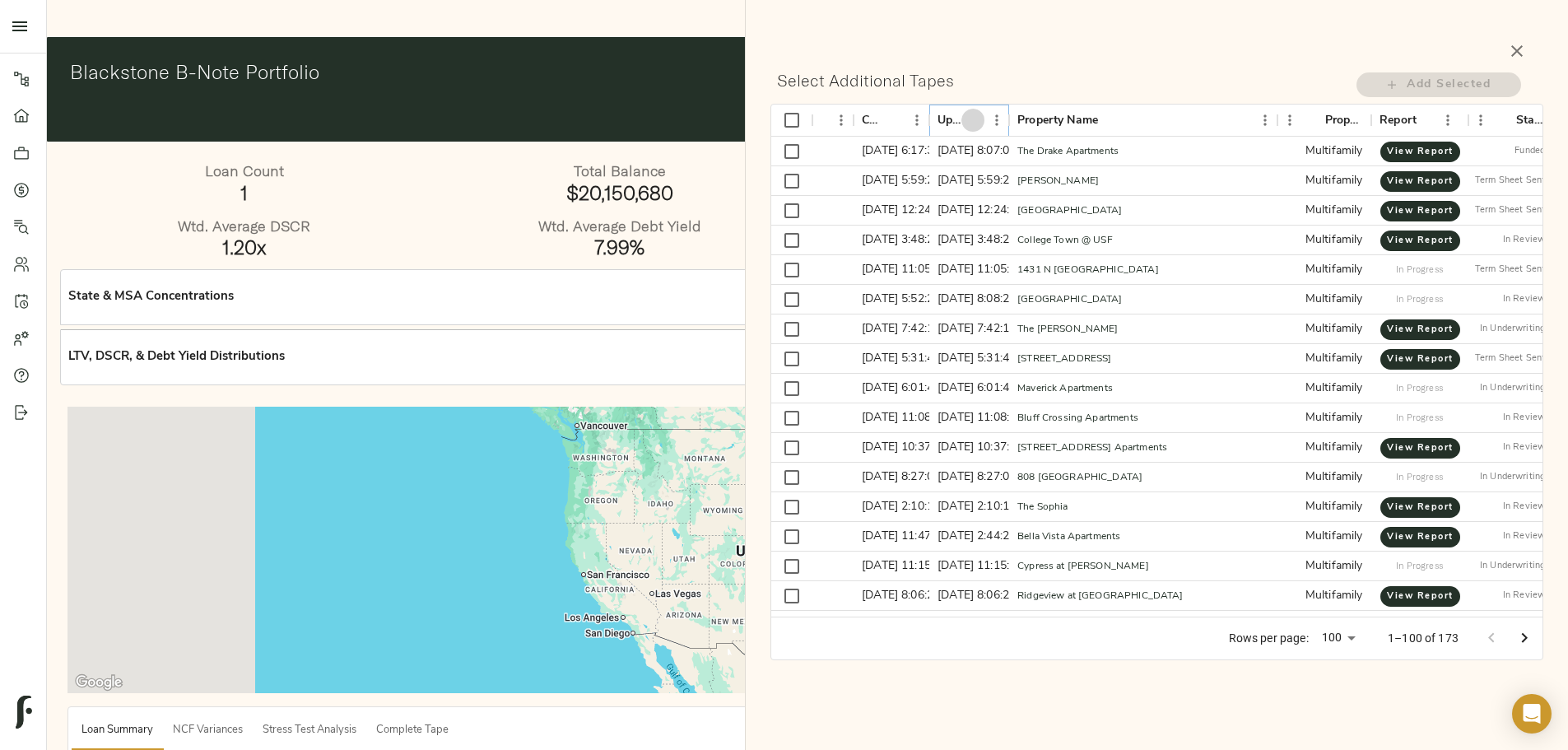
click at [971, 121] on icon "Sort" at bounding box center [972, 120] width 15 height 15
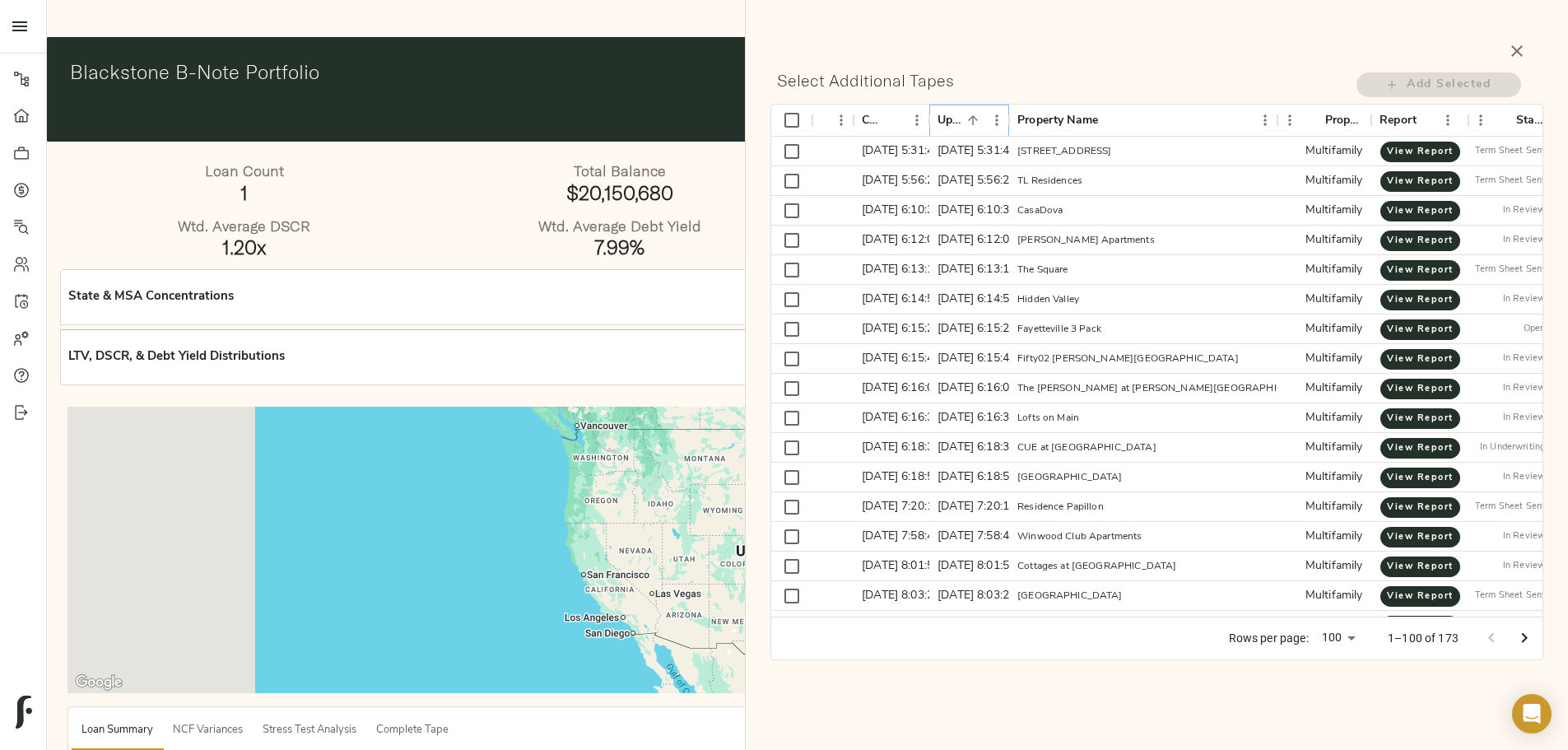
click at [971, 121] on icon "Sort" at bounding box center [972, 120] width 15 height 15
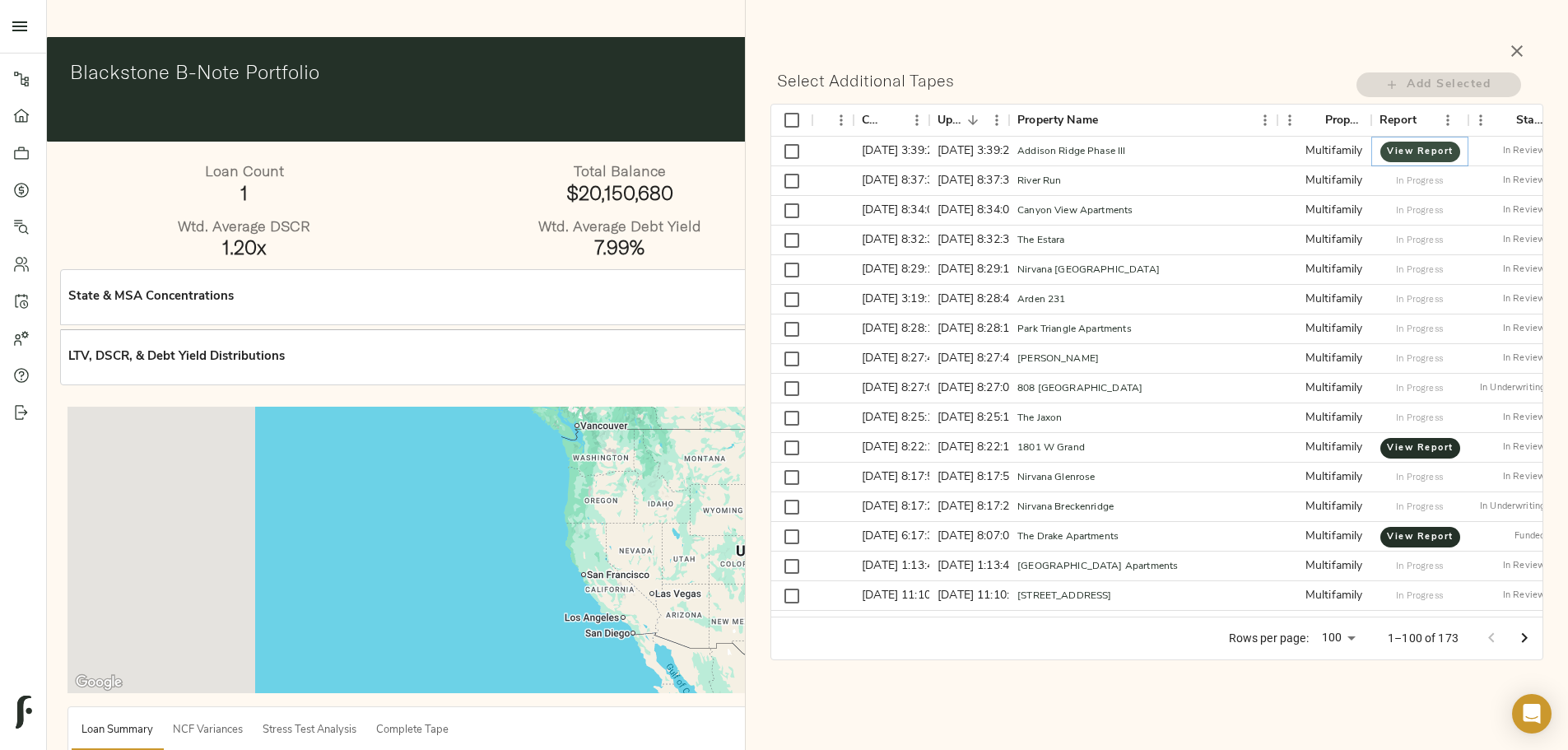
click at [1429, 147] on span "View Report" at bounding box center [1420, 152] width 46 height 16
checkbox input "true"
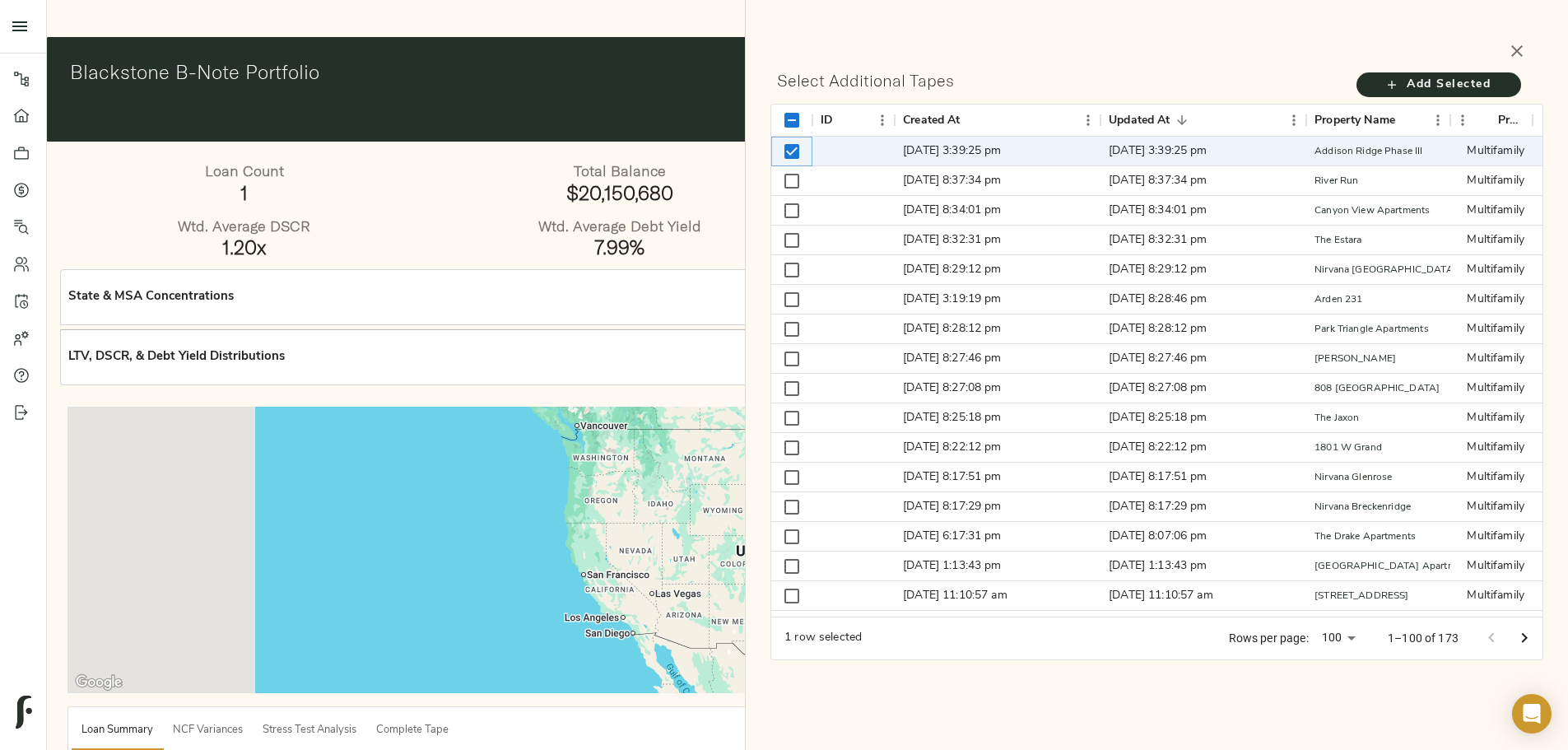
click at [790, 147] on input "Unselect row" at bounding box center [791, 151] width 35 height 35
checkbox input "false"
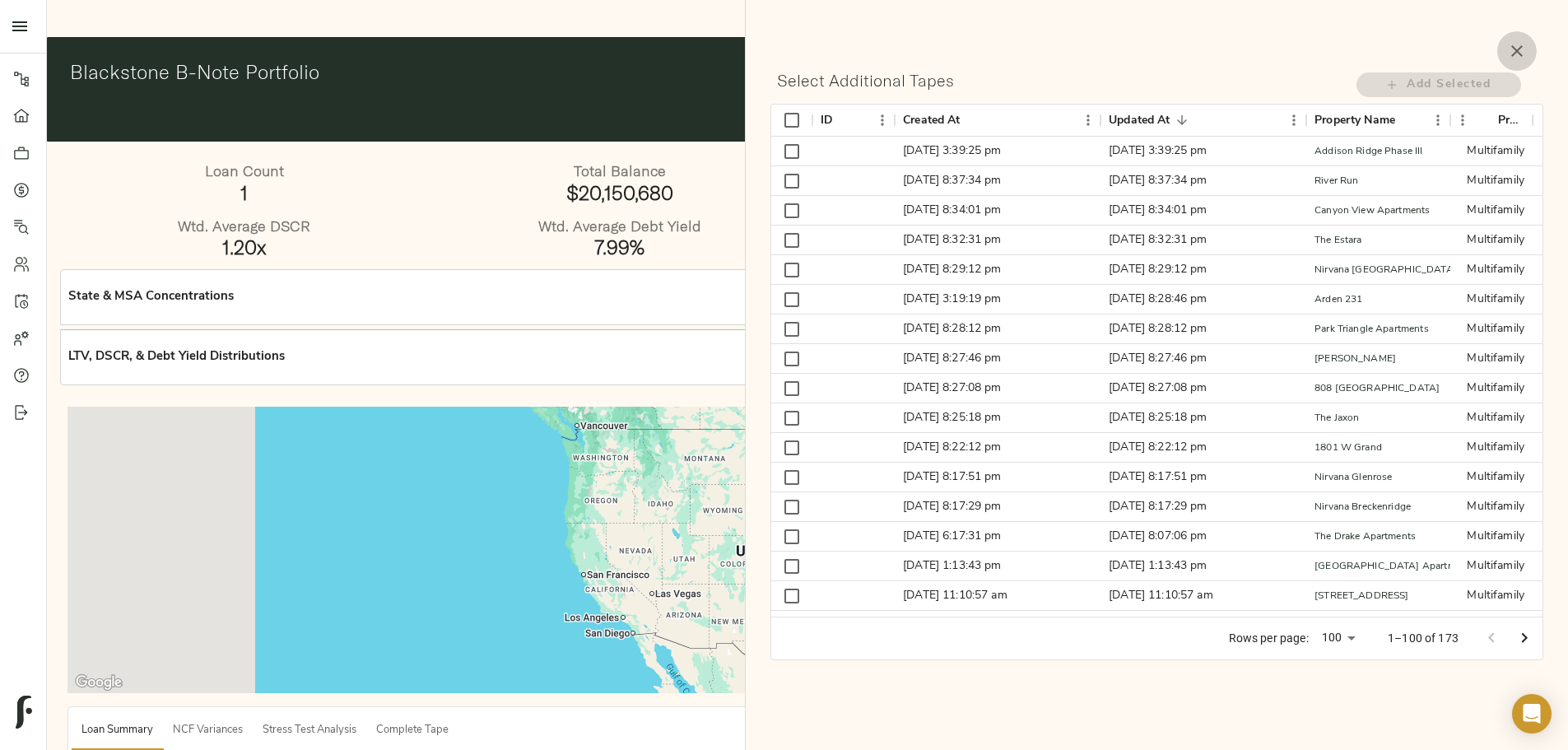
click at [1513, 55] on icon "button" at bounding box center [1517, 51] width 12 height 12
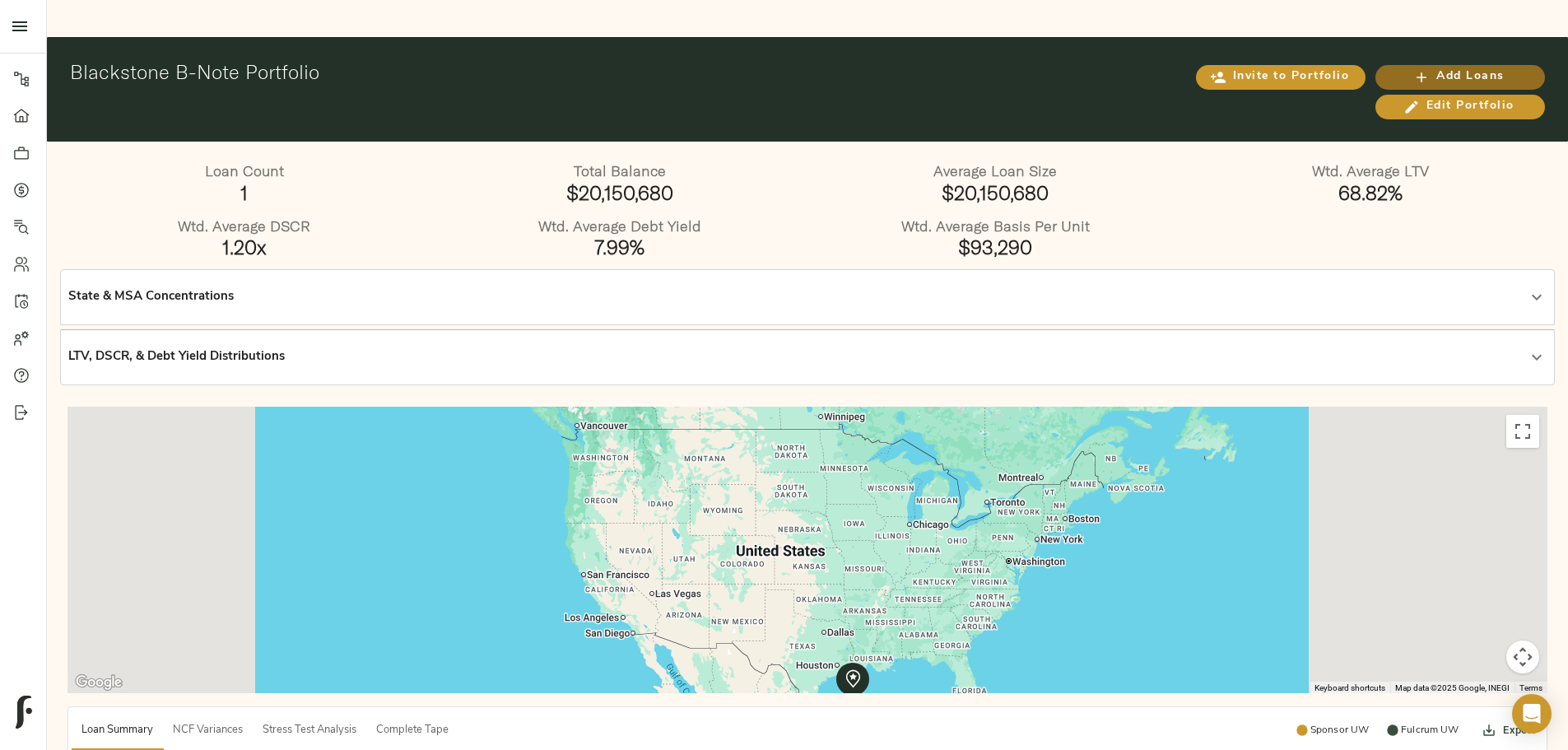
click at [1392, 67] on span "Add Loans" at bounding box center [1459, 77] width 136 height 21
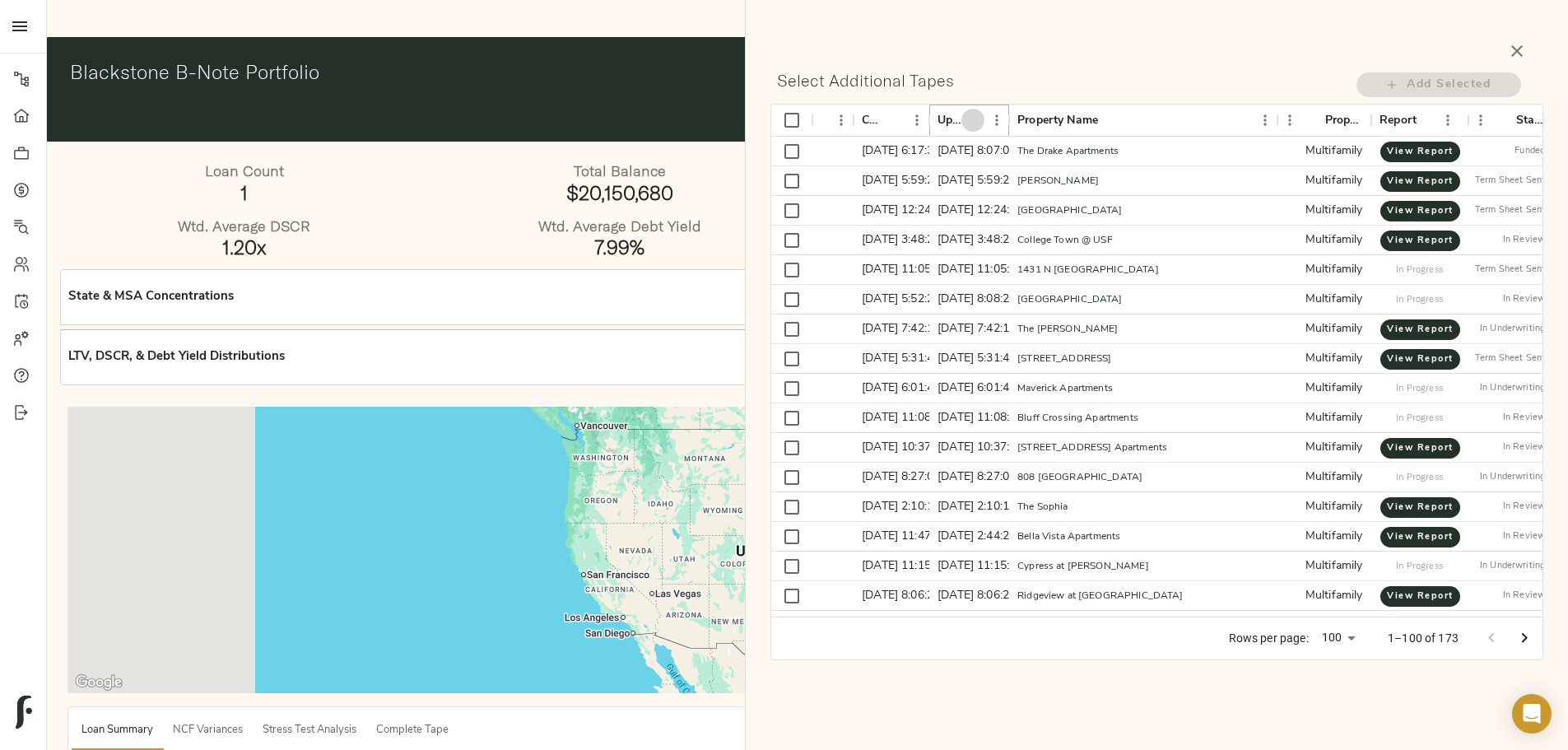
click at [972, 121] on icon "Sort" at bounding box center [972, 120] width 15 height 15
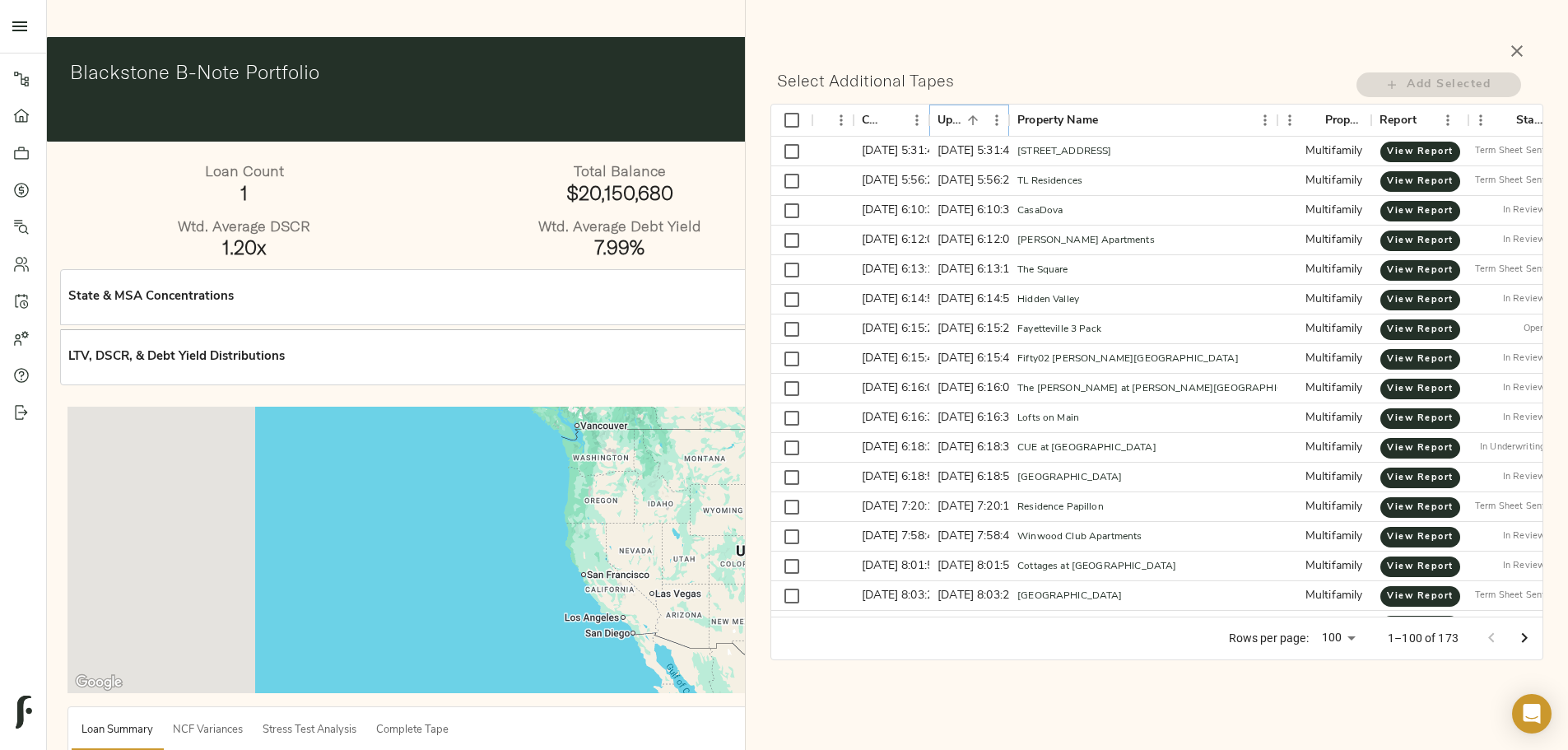
click at [972, 122] on icon "Sort" at bounding box center [972, 120] width 15 height 15
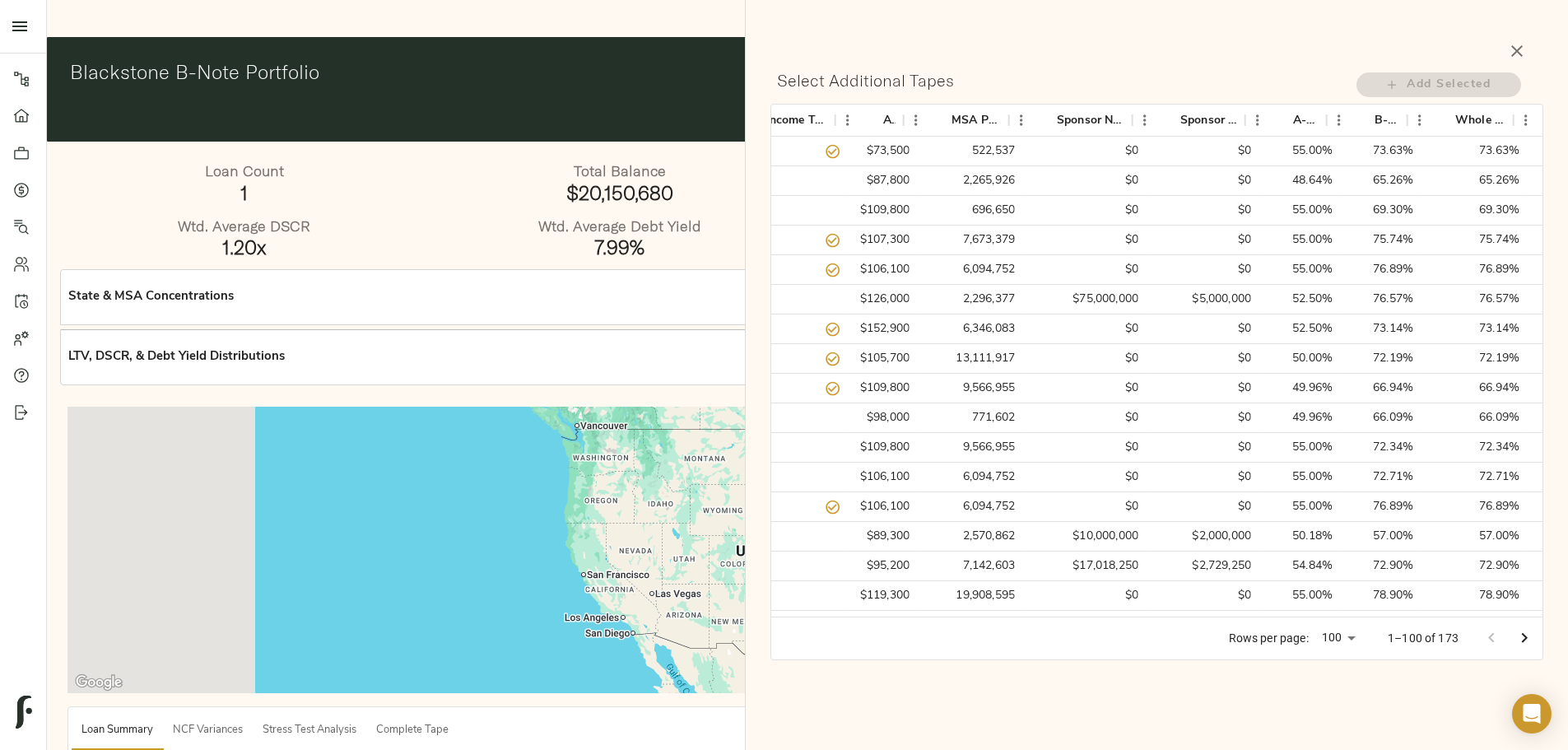
scroll to position [0, 3136]
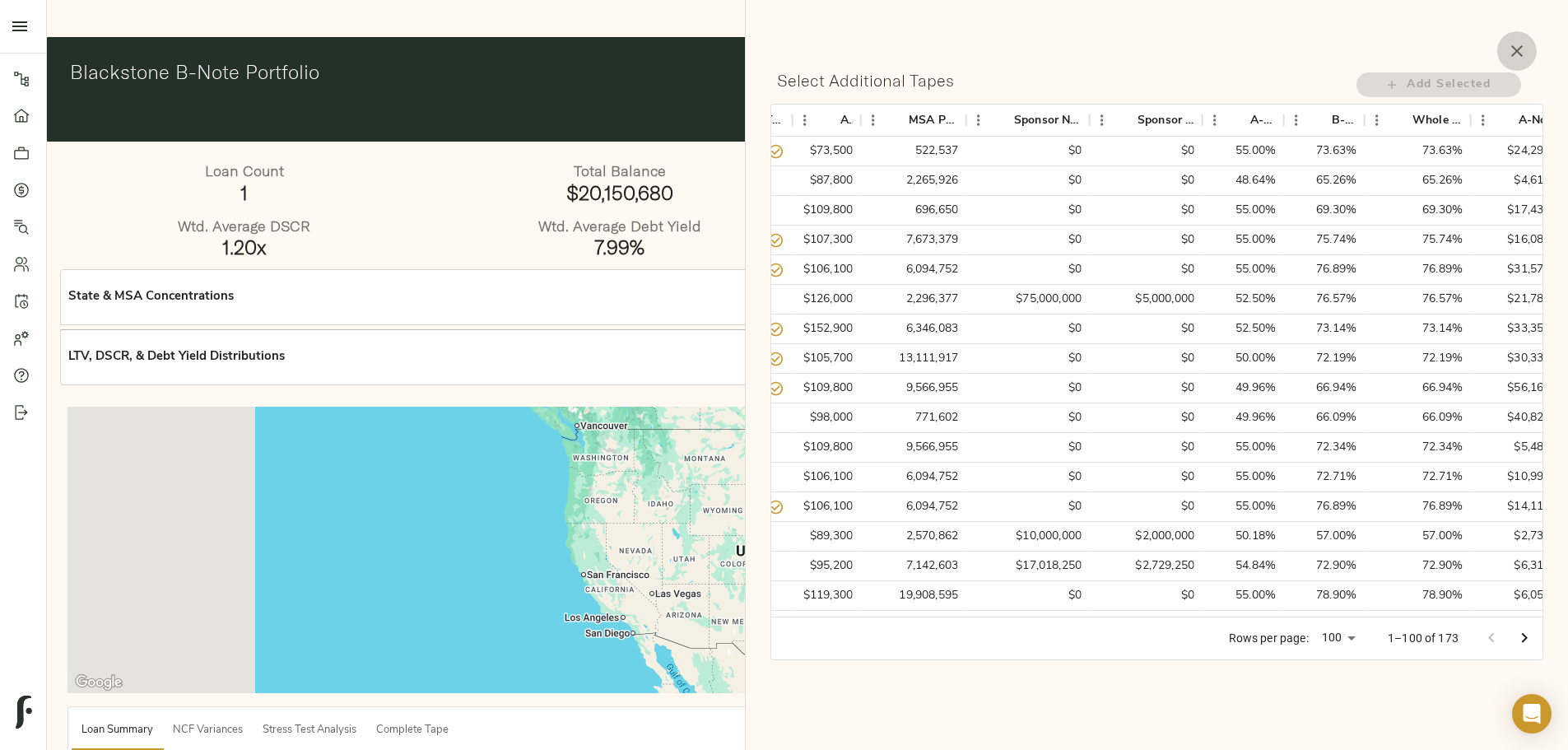
click at [1507, 53] on icon "button" at bounding box center [1517, 51] width 20 height 20
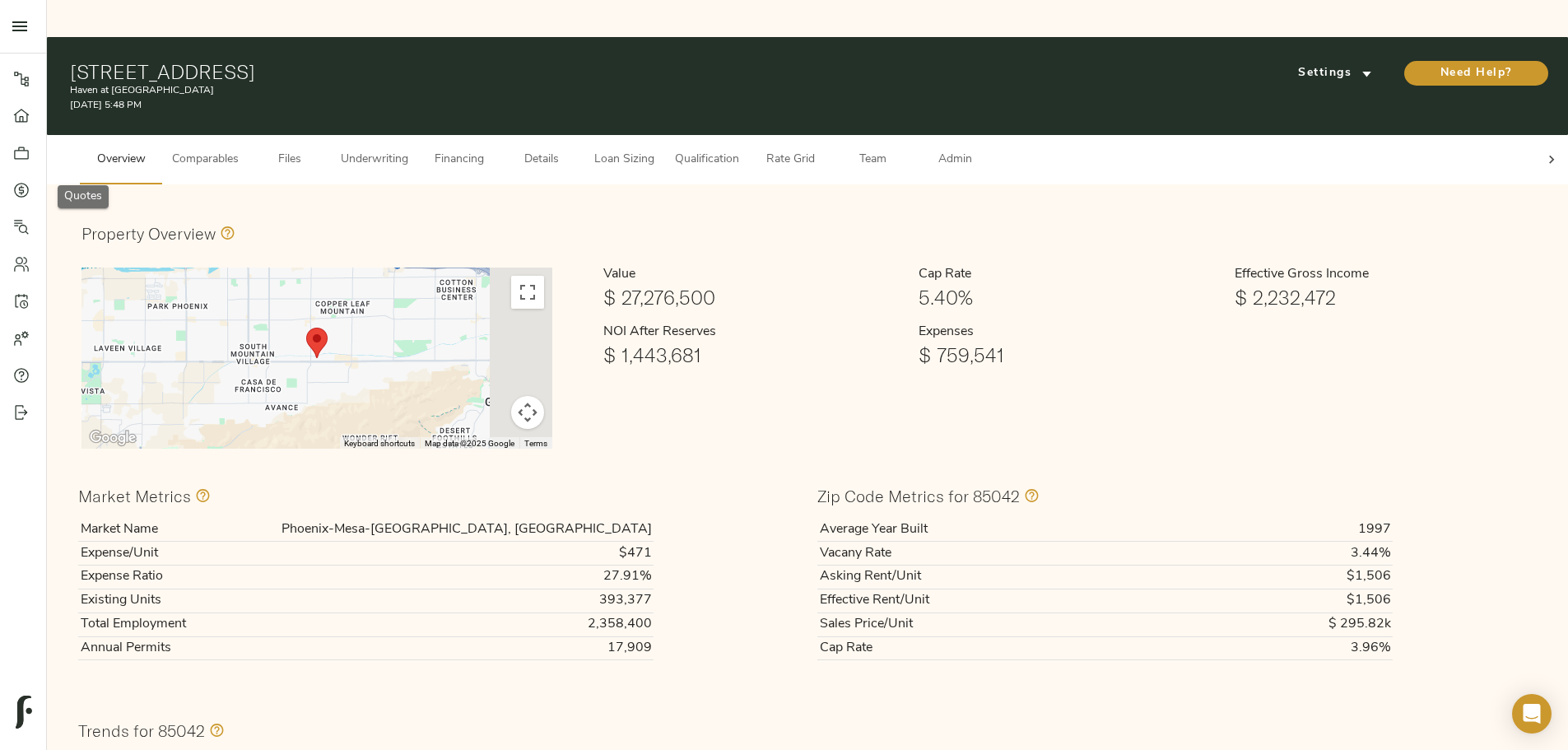
click at [15, 202] on link "Quotes" at bounding box center [23, 189] width 46 height 37
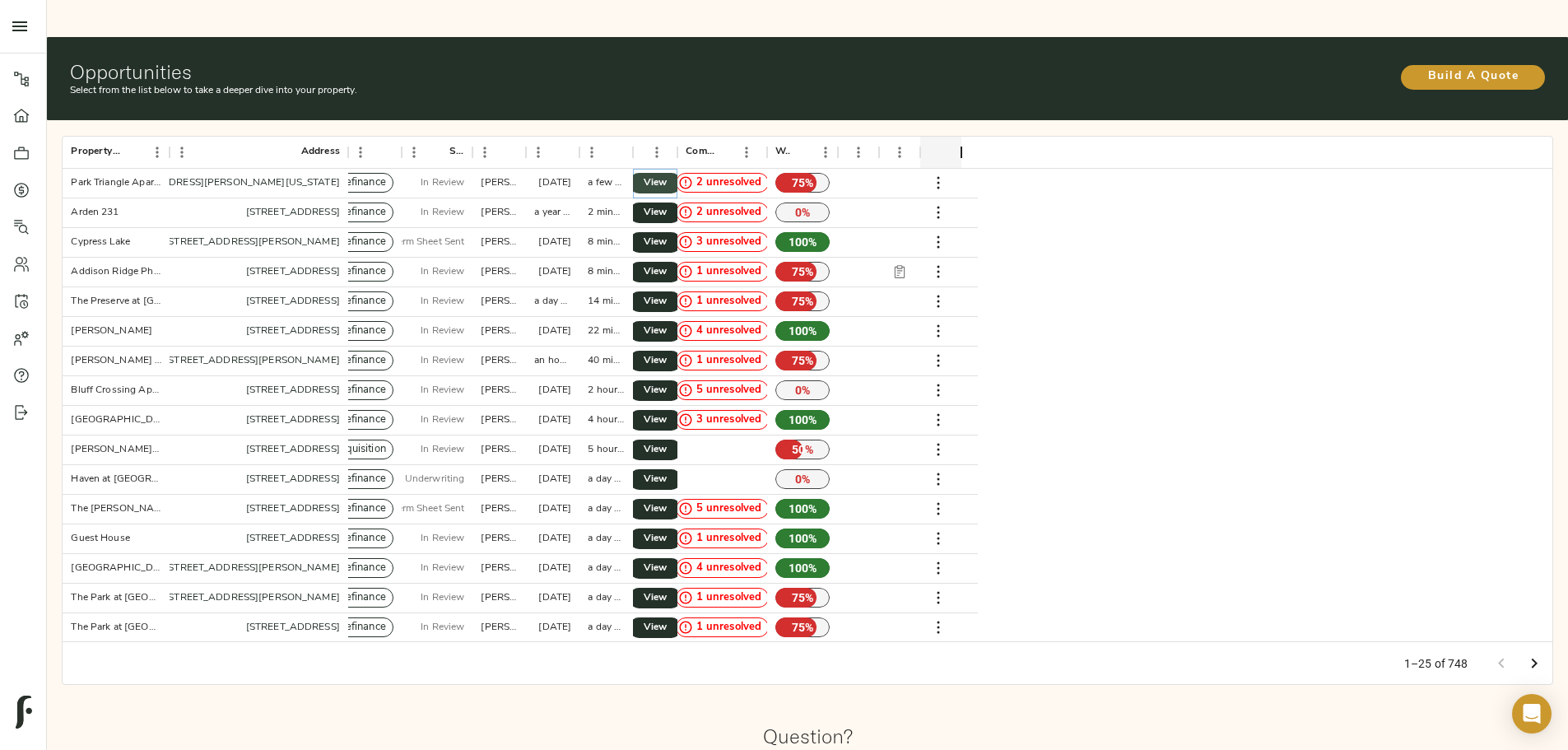
click at [664, 174] on span "View" at bounding box center [655, 182] width 20 height 17
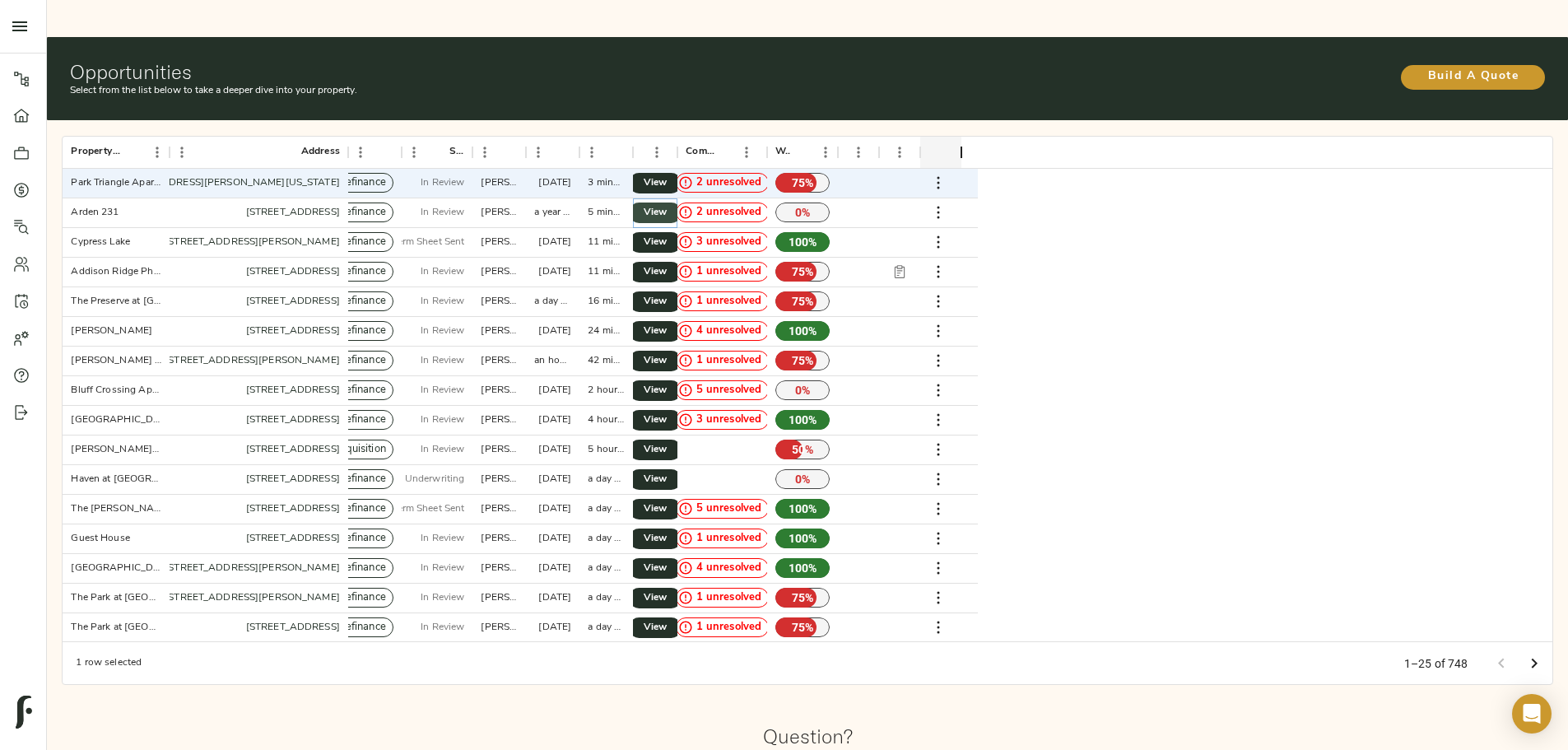
click at [664, 204] on span "View" at bounding box center [655, 212] width 20 height 17
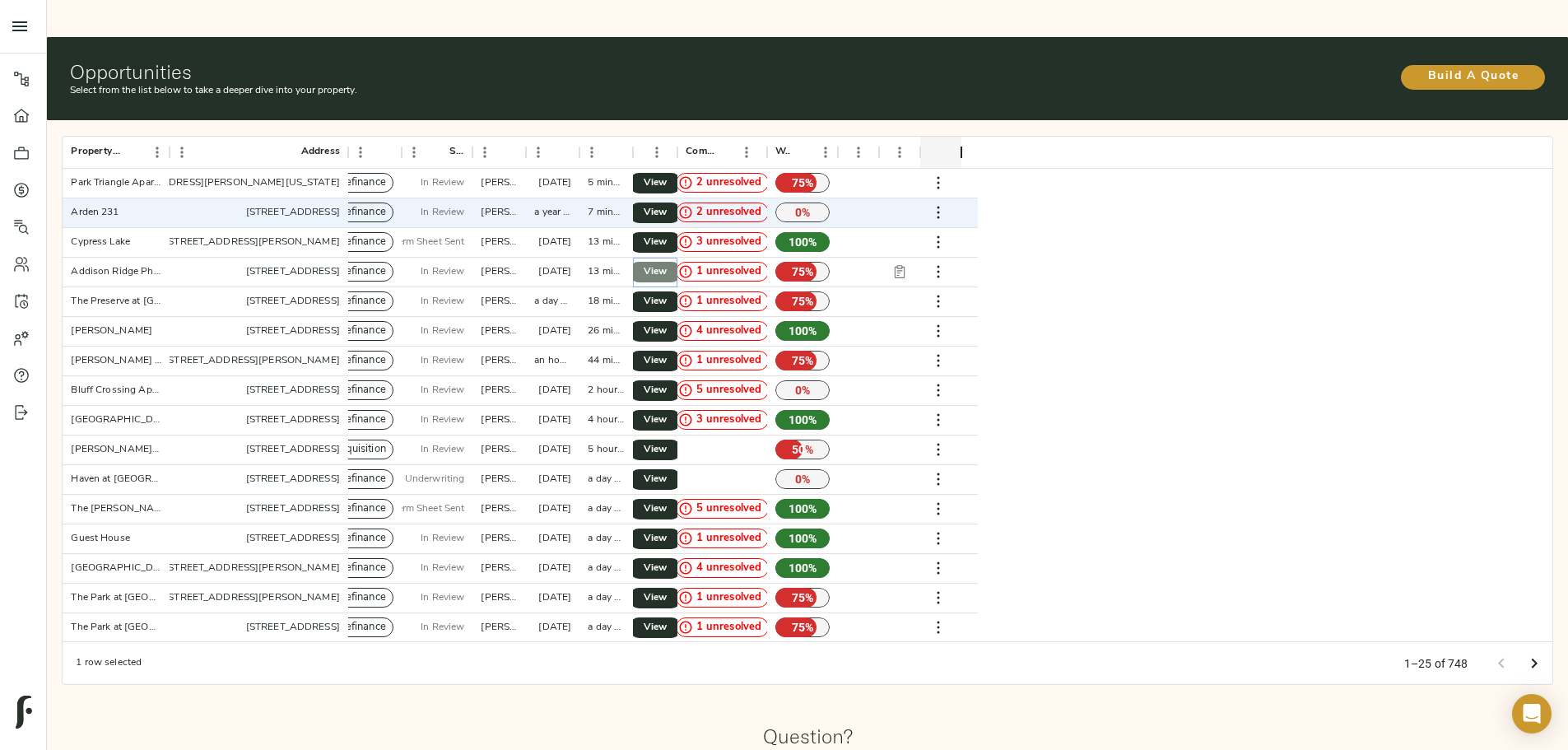
click at [664, 263] on span "View" at bounding box center [655, 271] width 20 height 17
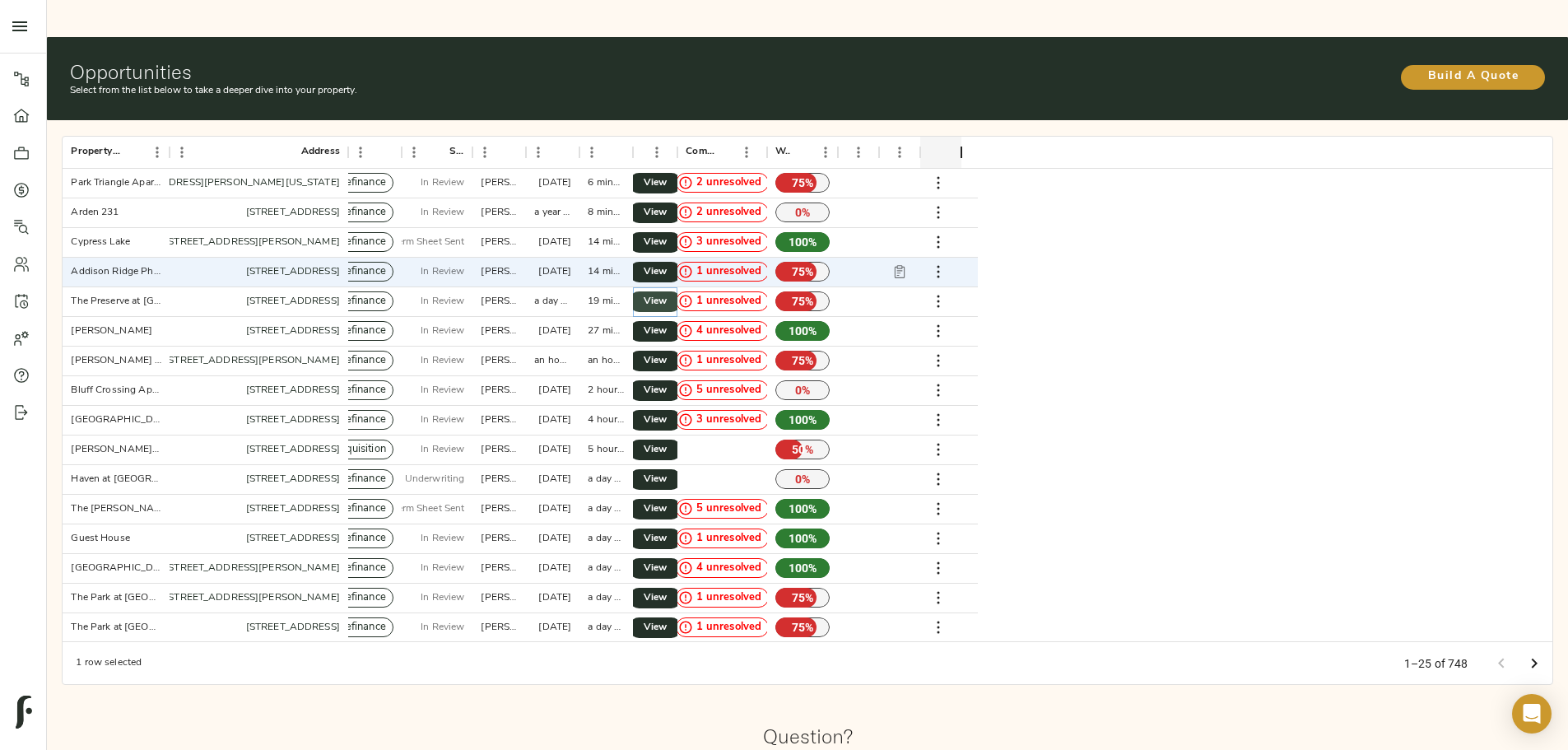
click at [664, 293] on span "View" at bounding box center [655, 301] width 20 height 17
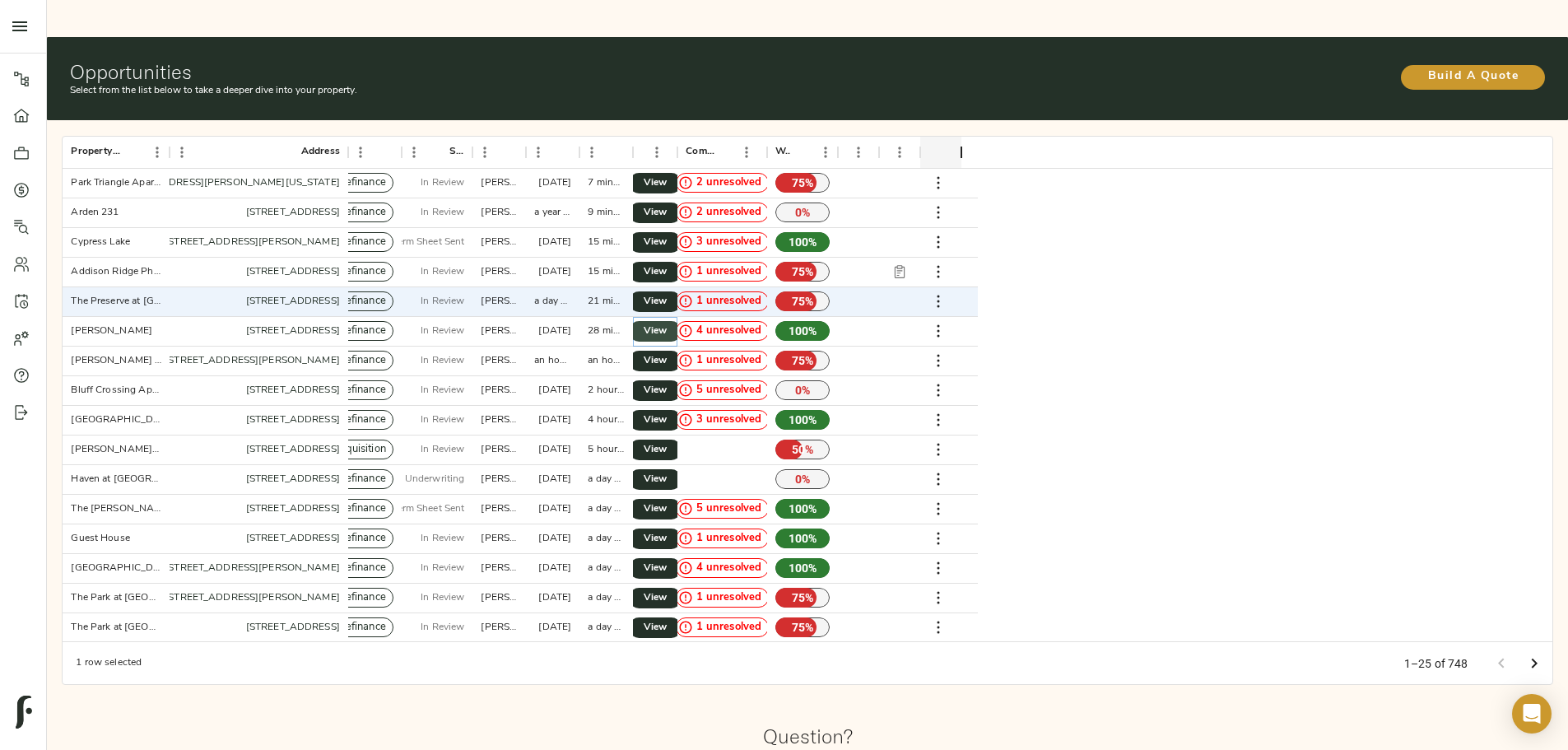
click at [664, 323] on span "View" at bounding box center [655, 331] width 20 height 17
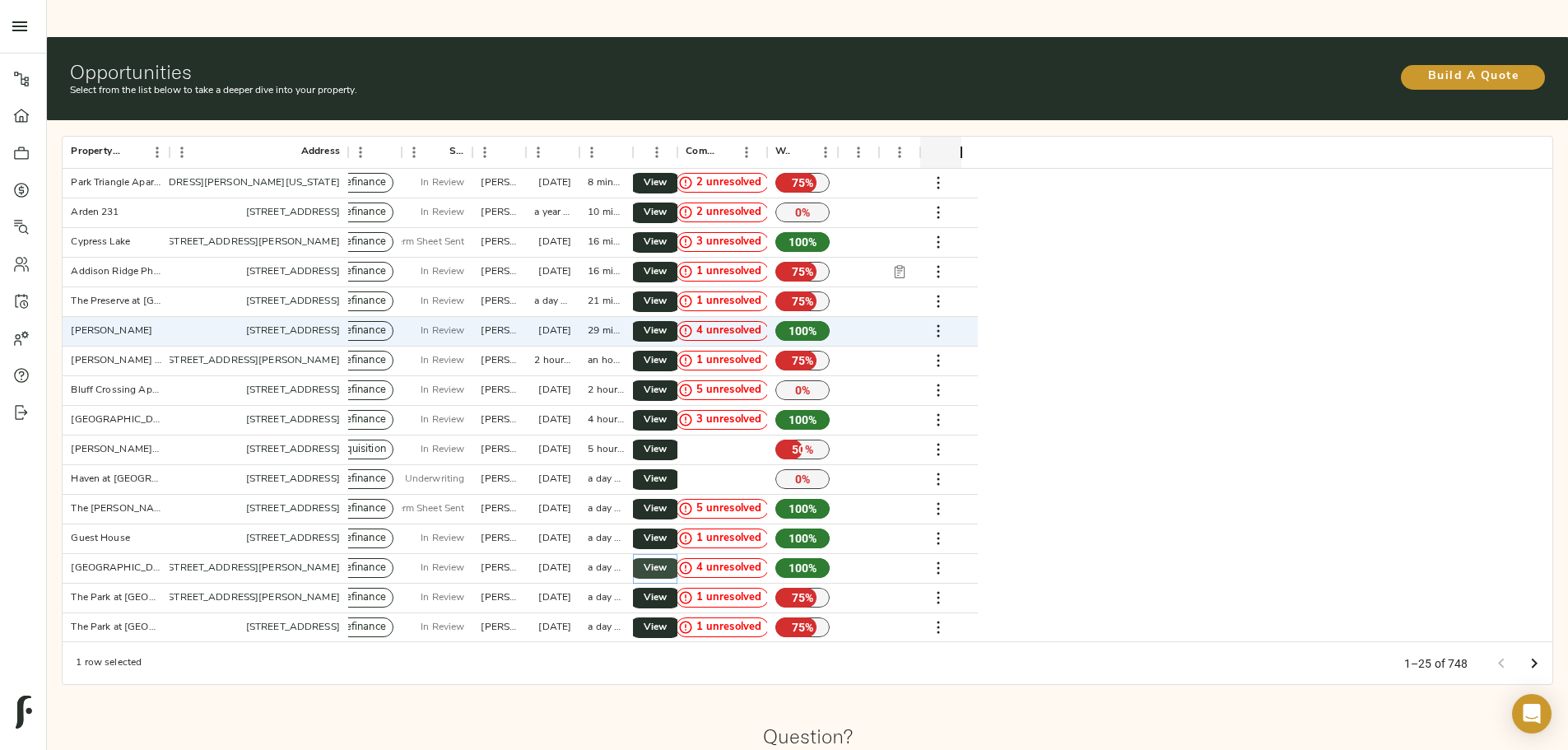
click at [664, 560] on span "View" at bounding box center [655, 568] width 20 height 17
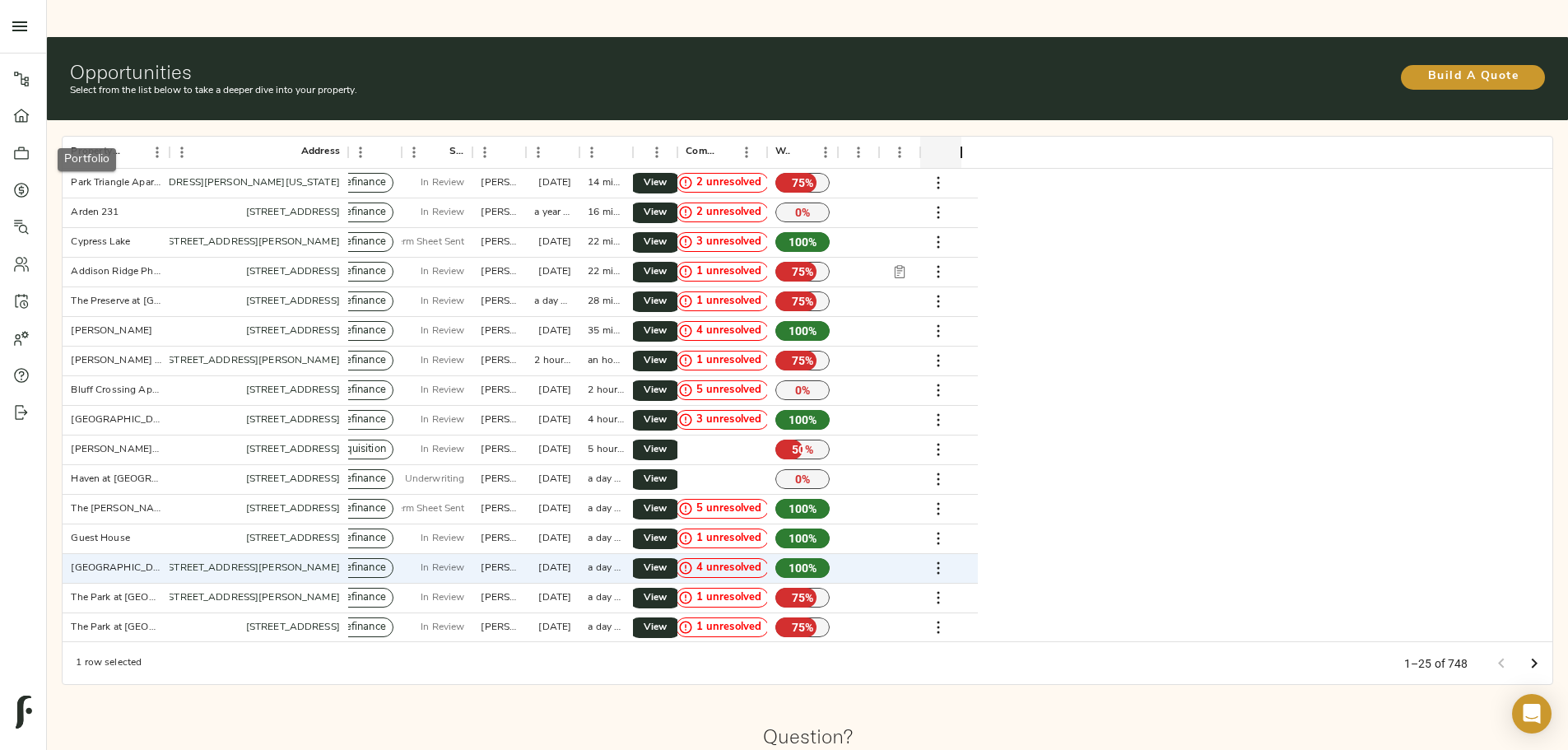
click at [6, 157] on link "Portfolio" at bounding box center [23, 152] width 46 height 37
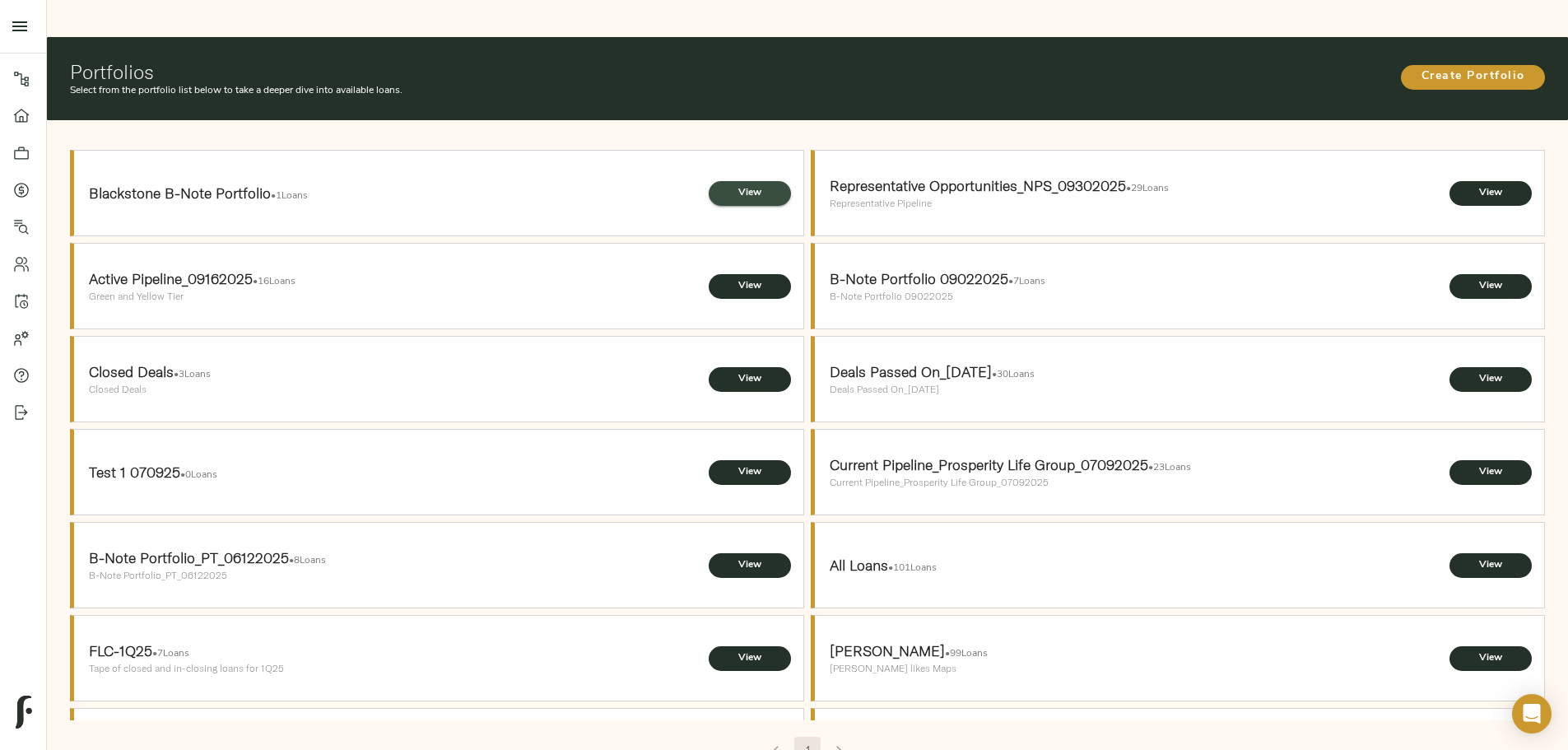
click at [725, 184] on span "View" at bounding box center [750, 192] width 50 height 17
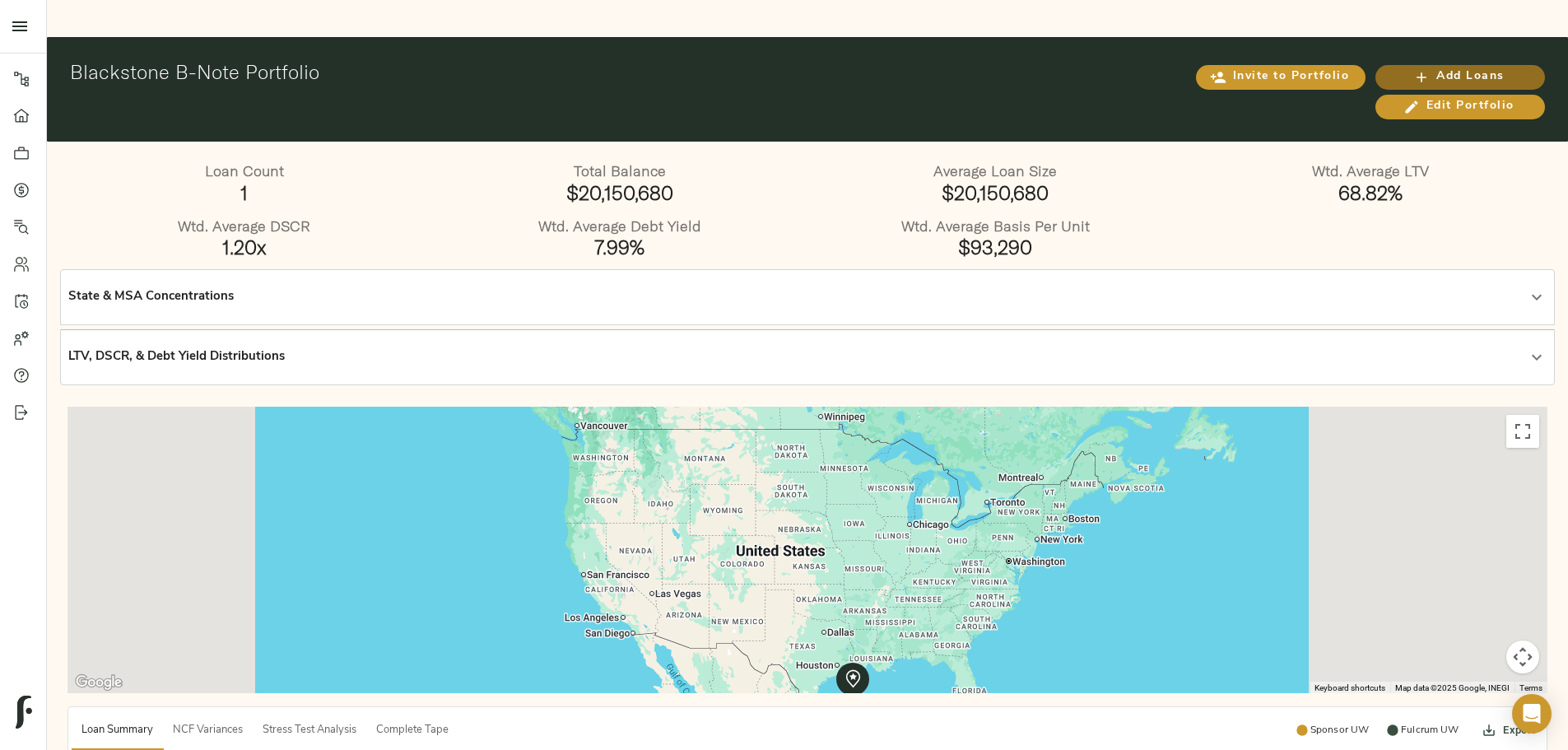
click at [1413, 69] on icon "button" at bounding box center [1421, 77] width 17 height 17
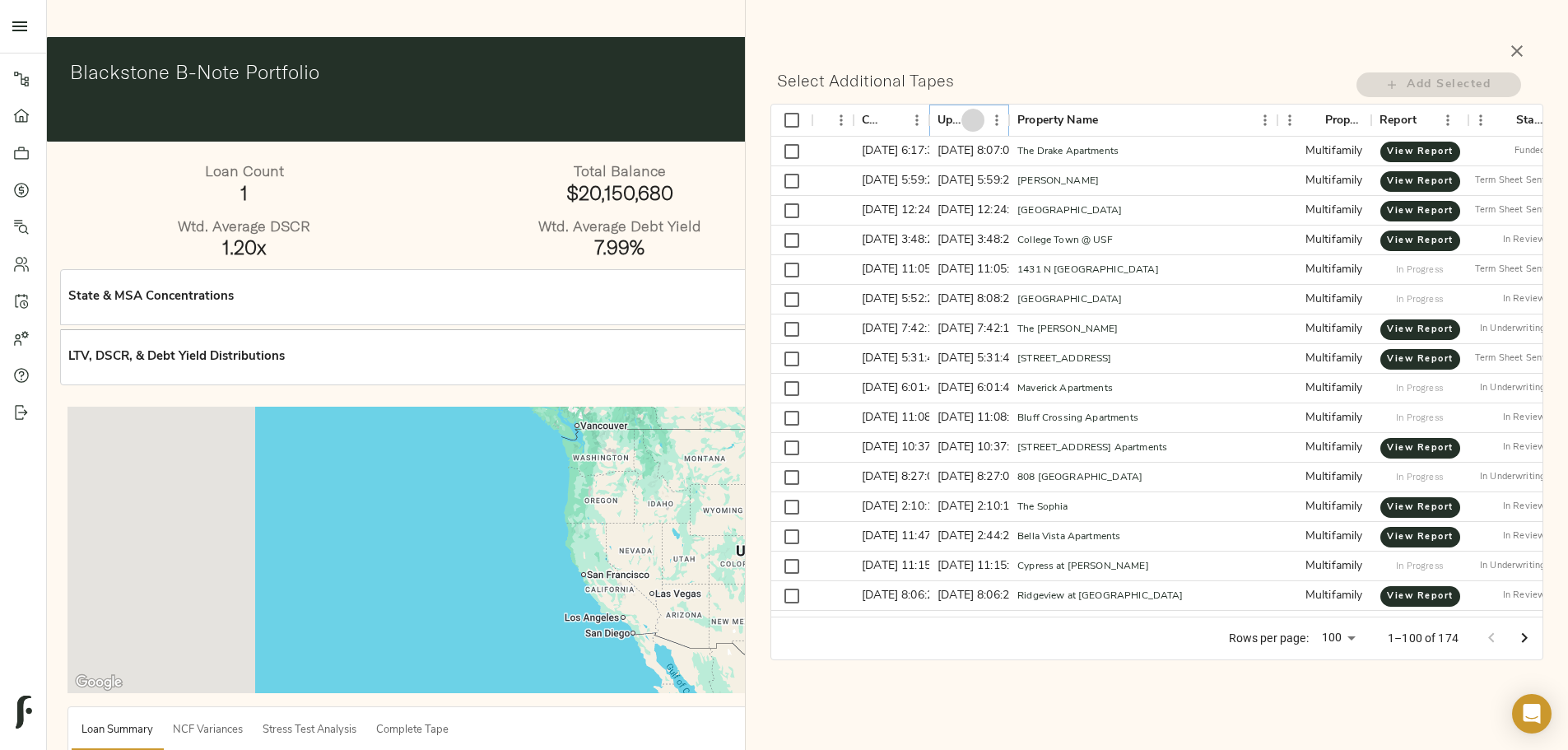
click at [973, 122] on icon "Sort" at bounding box center [972, 120] width 15 height 15
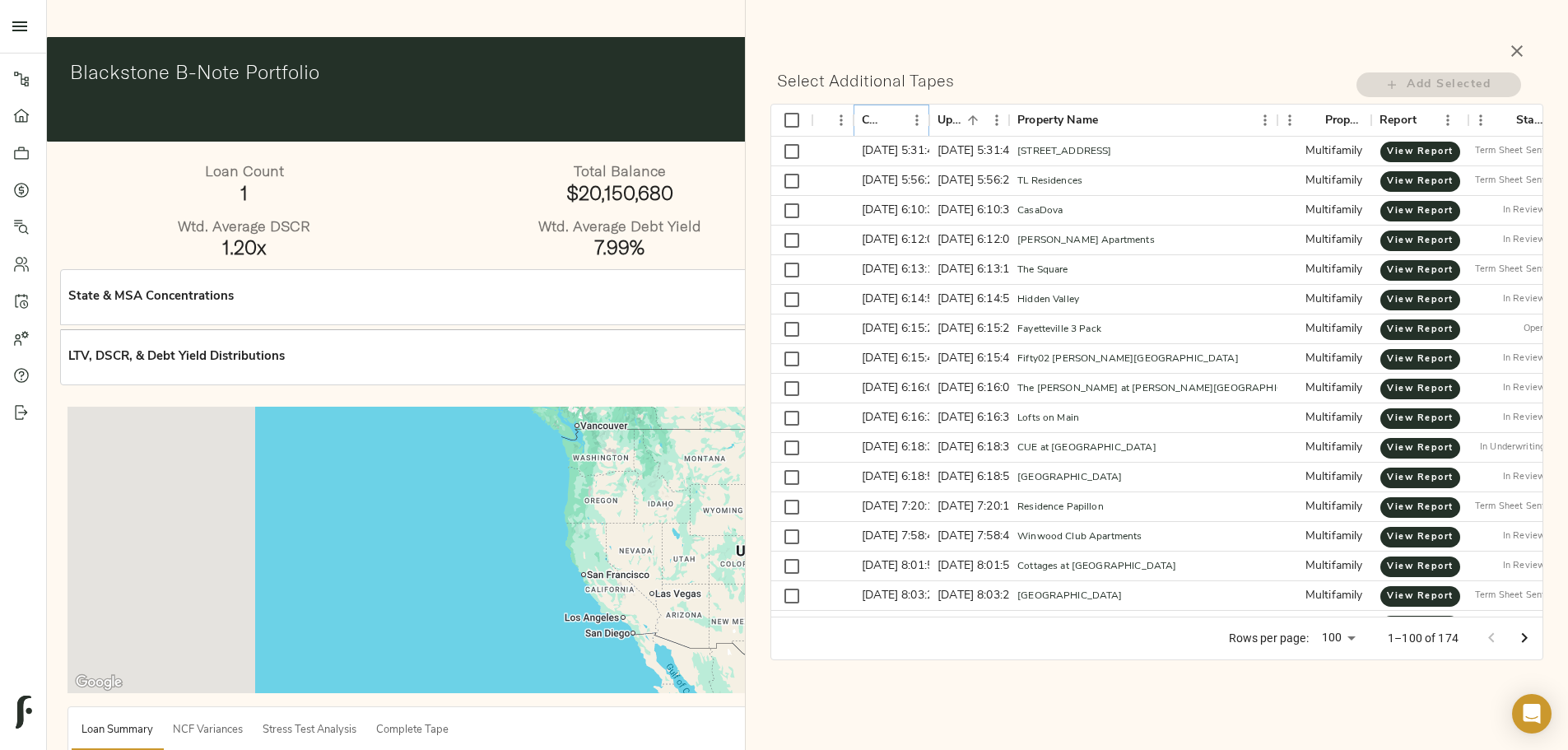
click at [899, 123] on icon "Sort" at bounding box center [893, 120] width 15 height 15
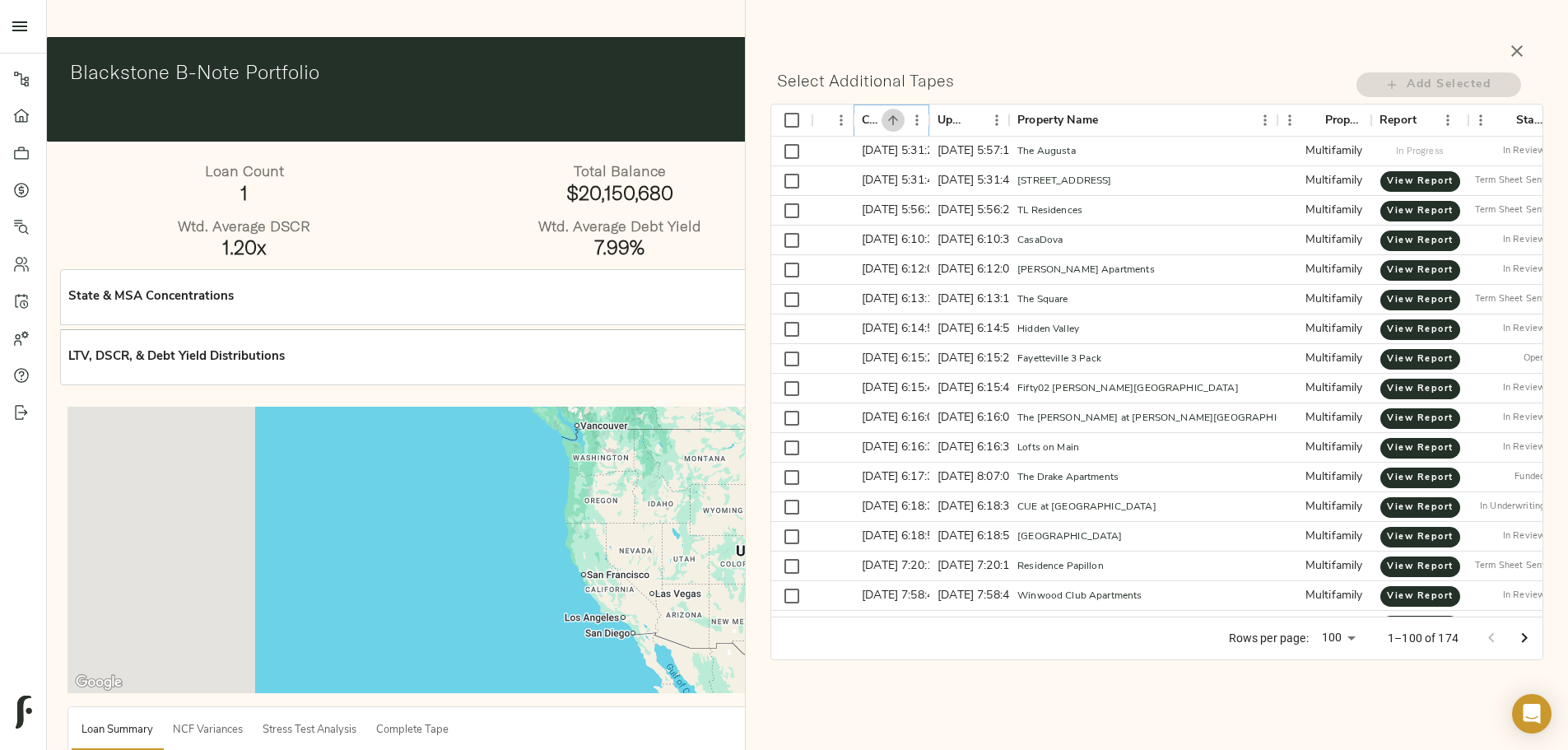
click at [899, 123] on icon "Sort" at bounding box center [893, 120] width 15 height 15
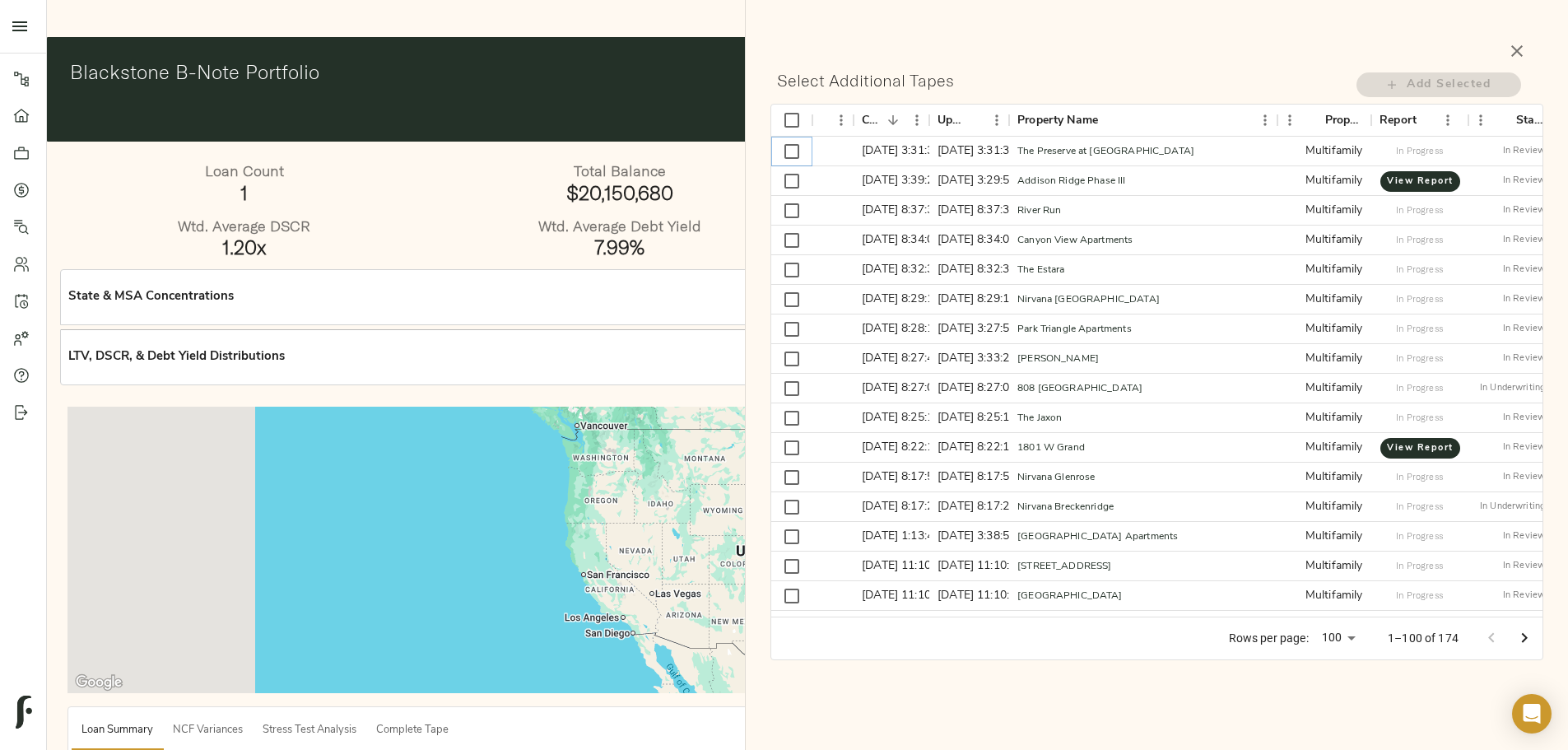
click at [792, 154] on input "Select row" at bounding box center [791, 151] width 35 height 35
checkbox input "true"
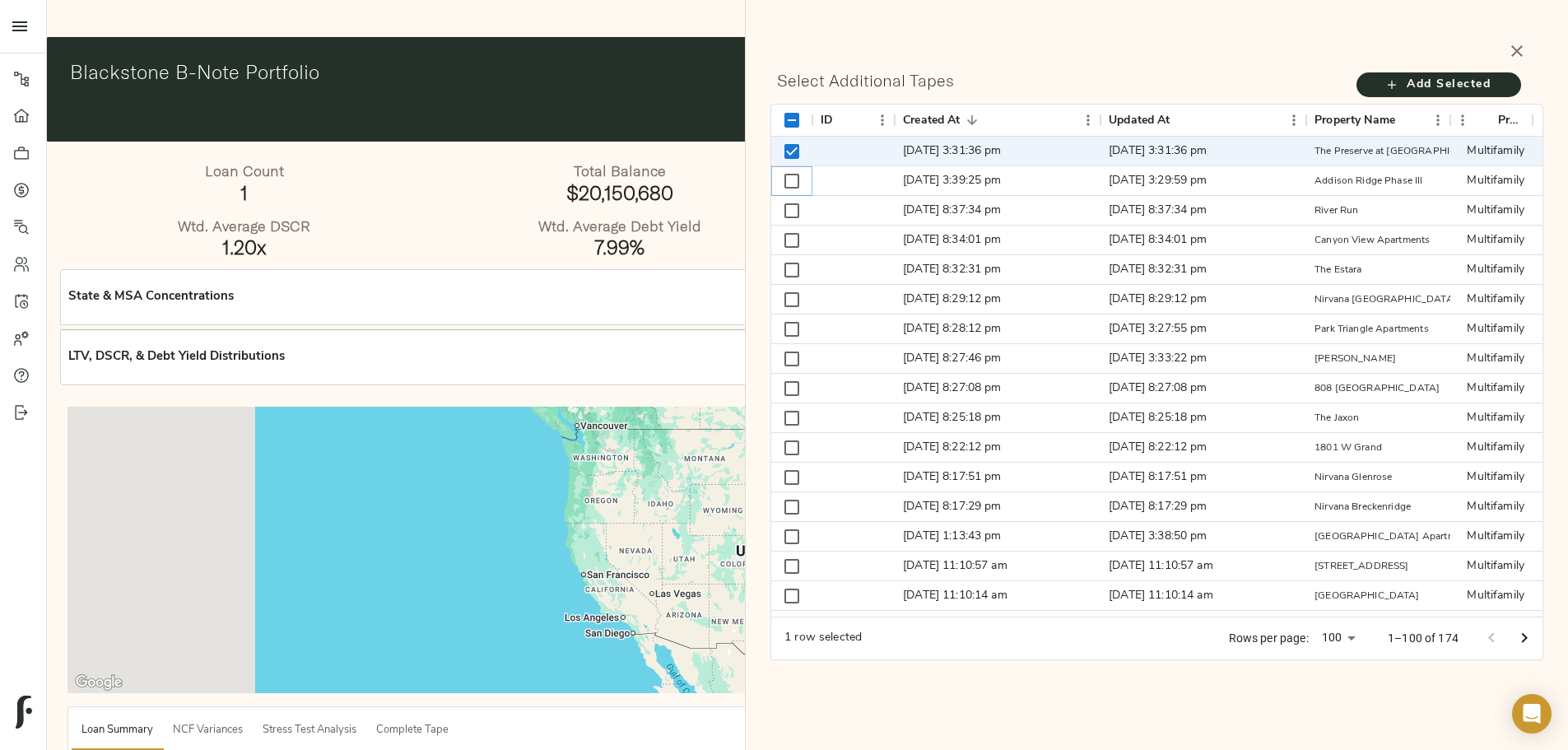
click at [793, 183] on input "Select row" at bounding box center [791, 180] width 35 height 35
checkbox input "true"
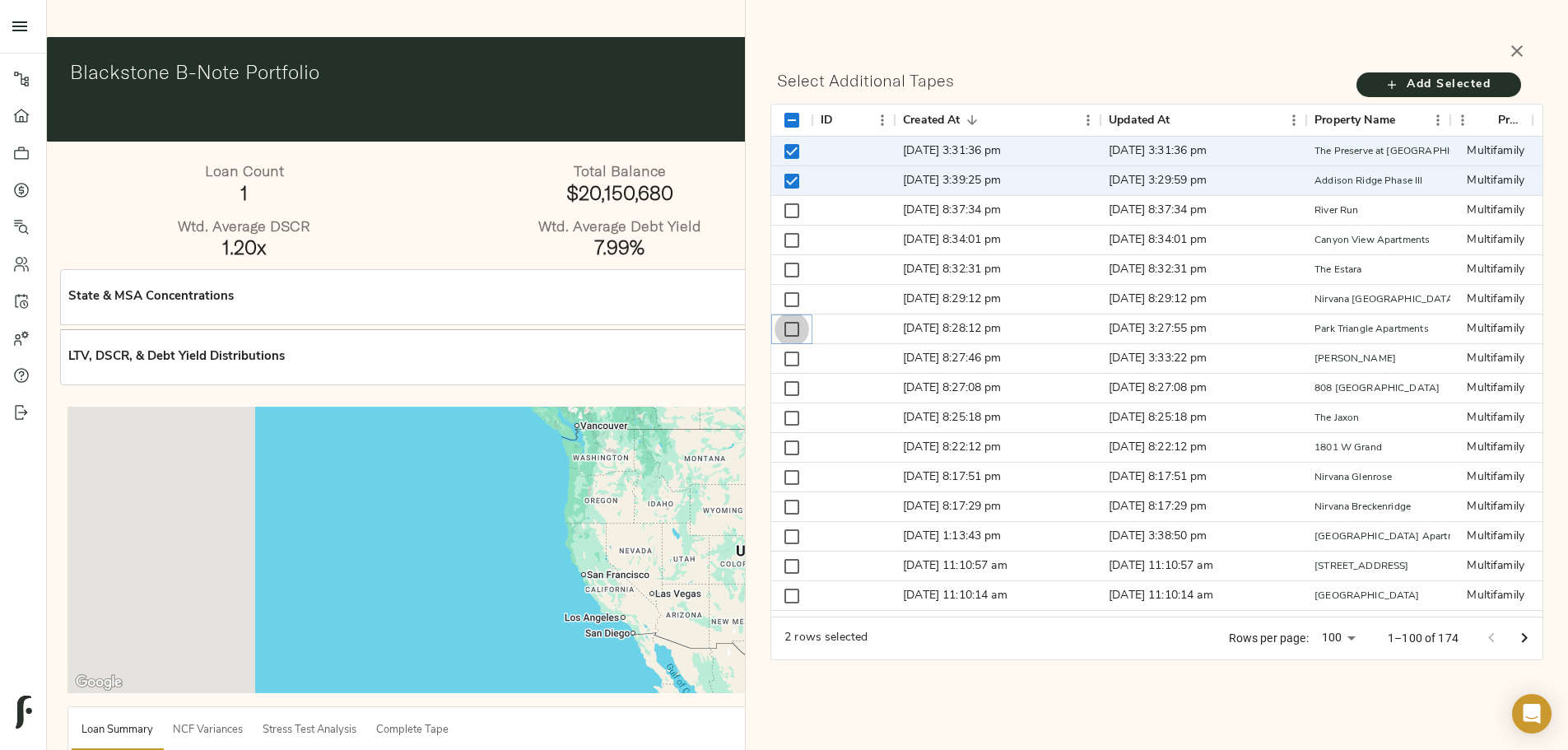
click at [790, 333] on input "Select row" at bounding box center [791, 329] width 35 height 35
checkbox input "true"
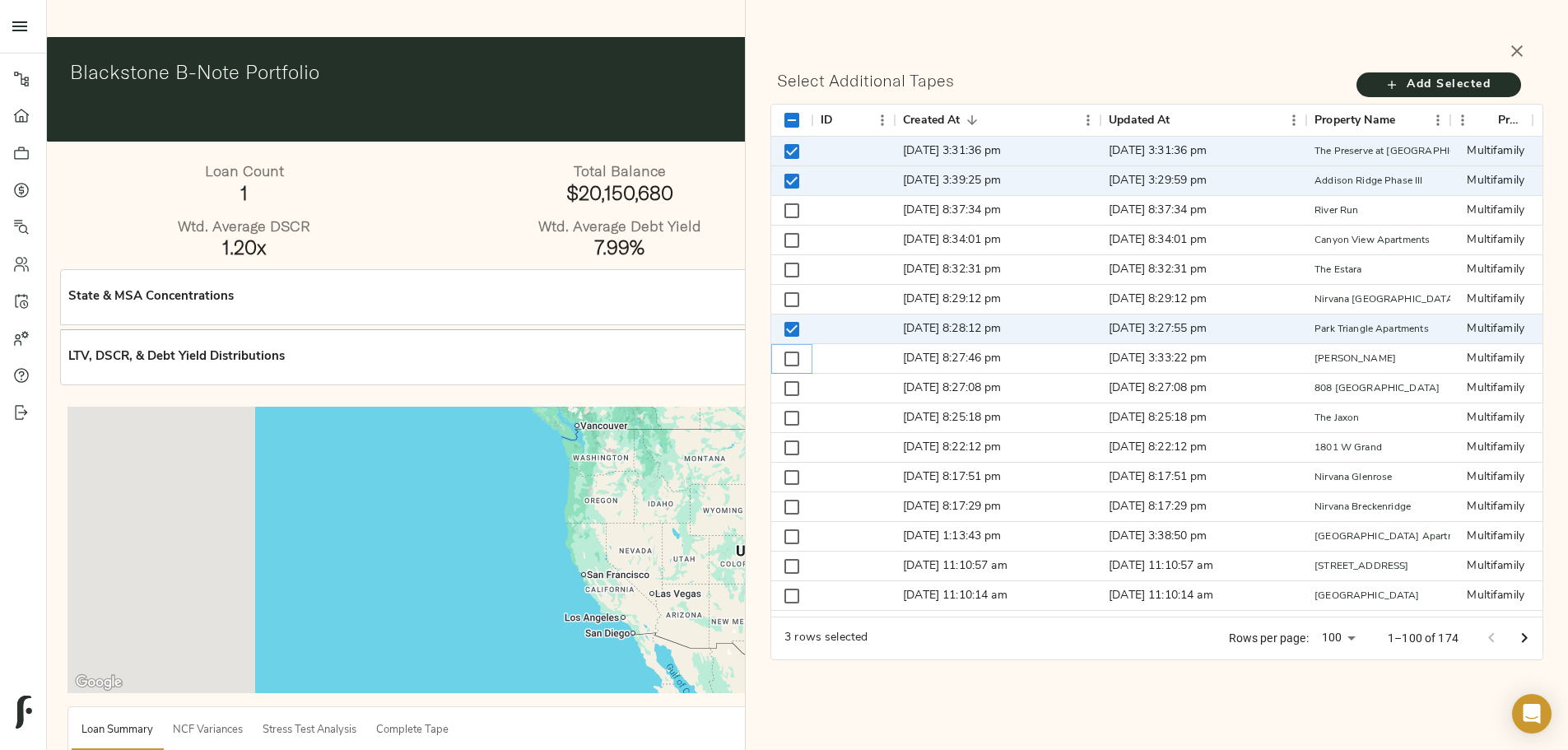
click at [792, 355] on input "Select row" at bounding box center [791, 359] width 35 height 35
checkbox input "true"
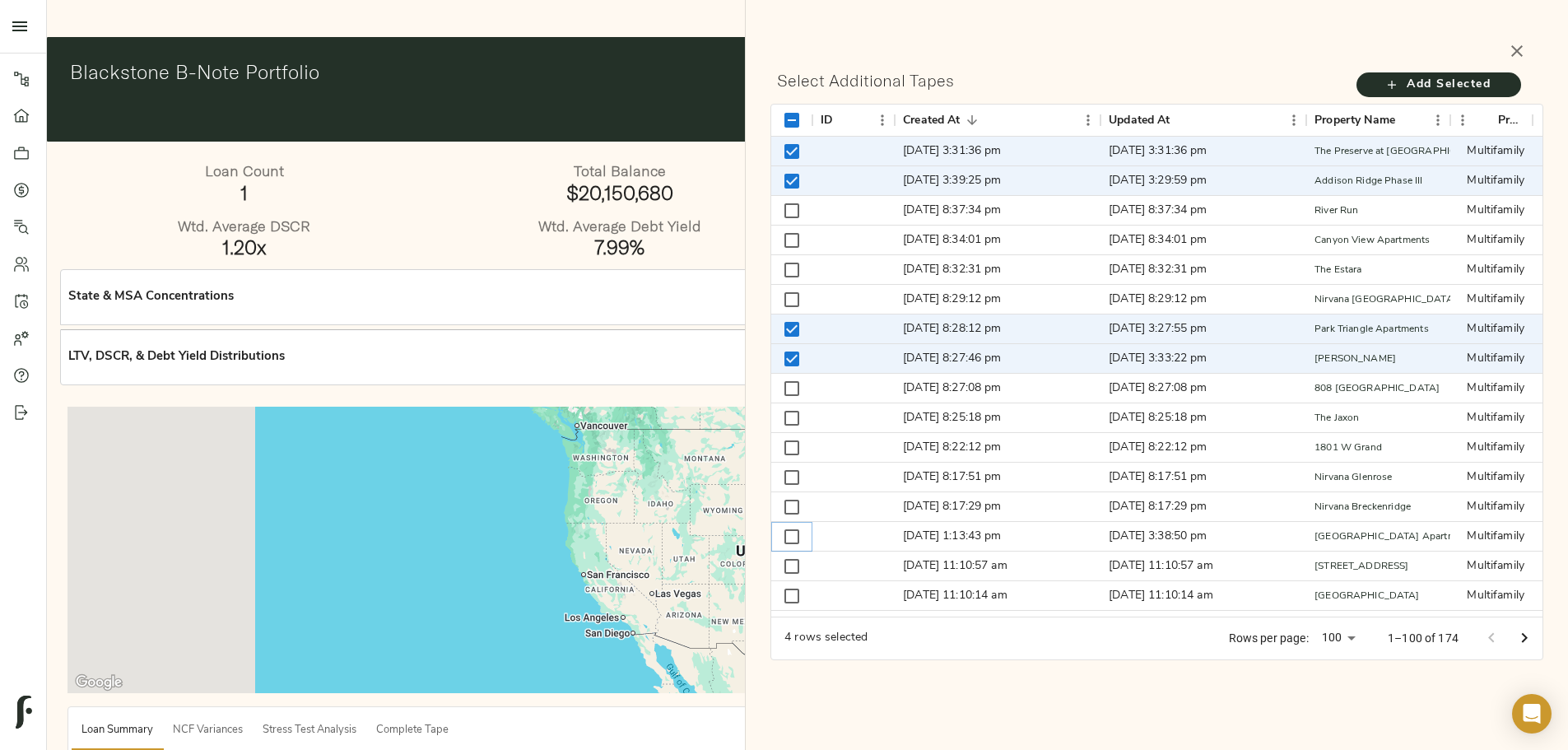
click at [782, 537] on input "Select row" at bounding box center [791, 536] width 35 height 35
checkbox input "true"
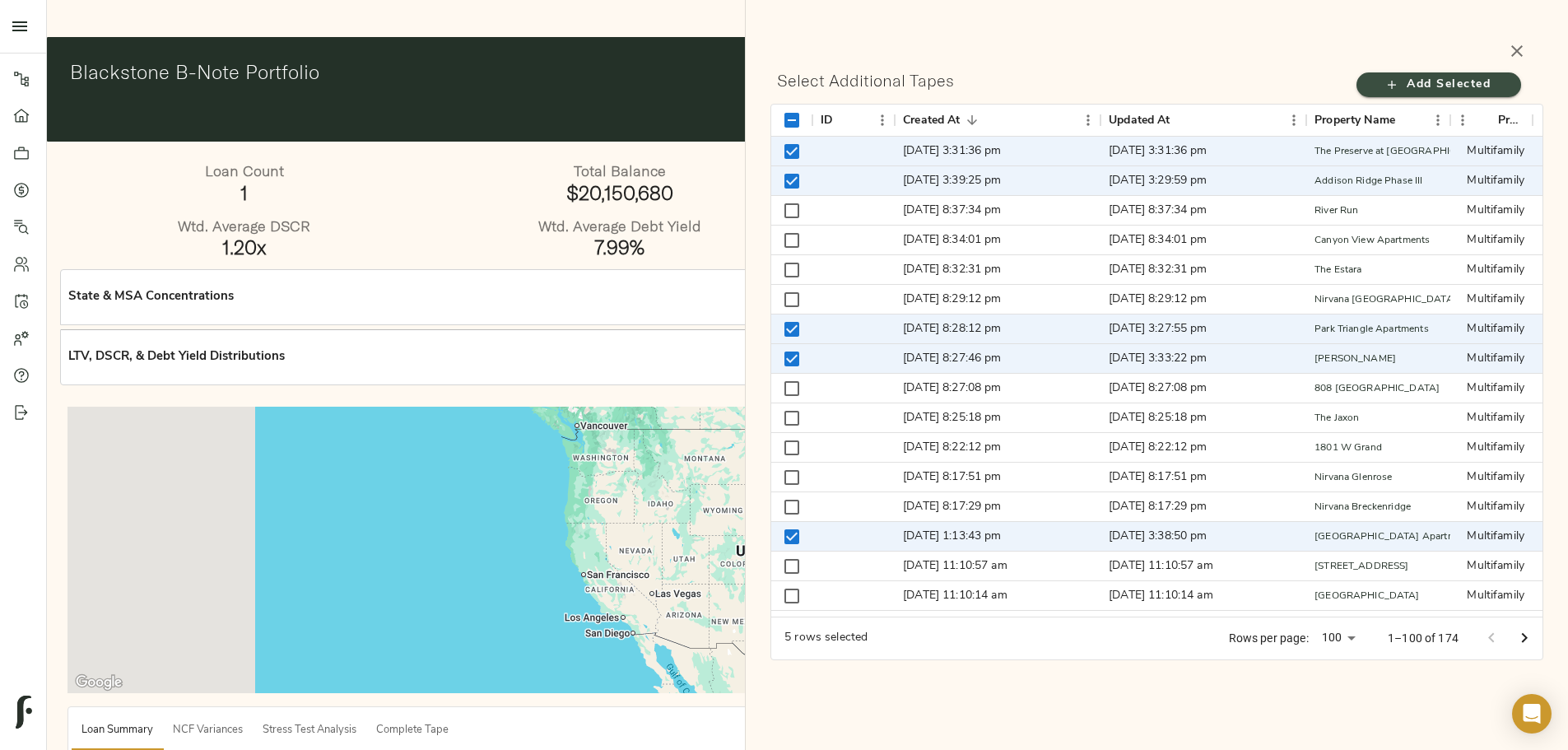
click at [1434, 93] on span "Add Selected" at bounding box center [1438, 85] width 131 height 21
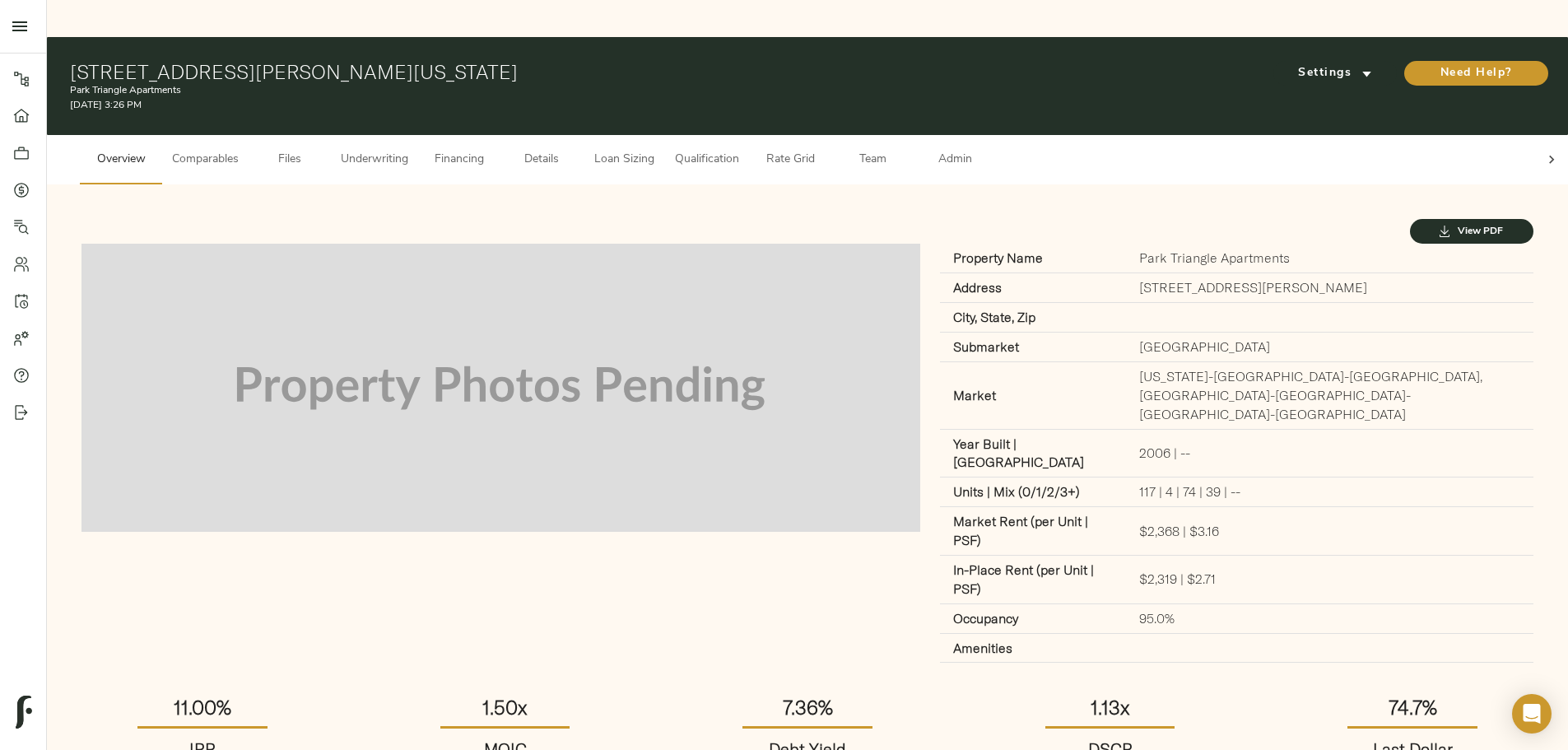
click at [408, 149] on span "Underwriting" at bounding box center [375, 159] width 68 height 21
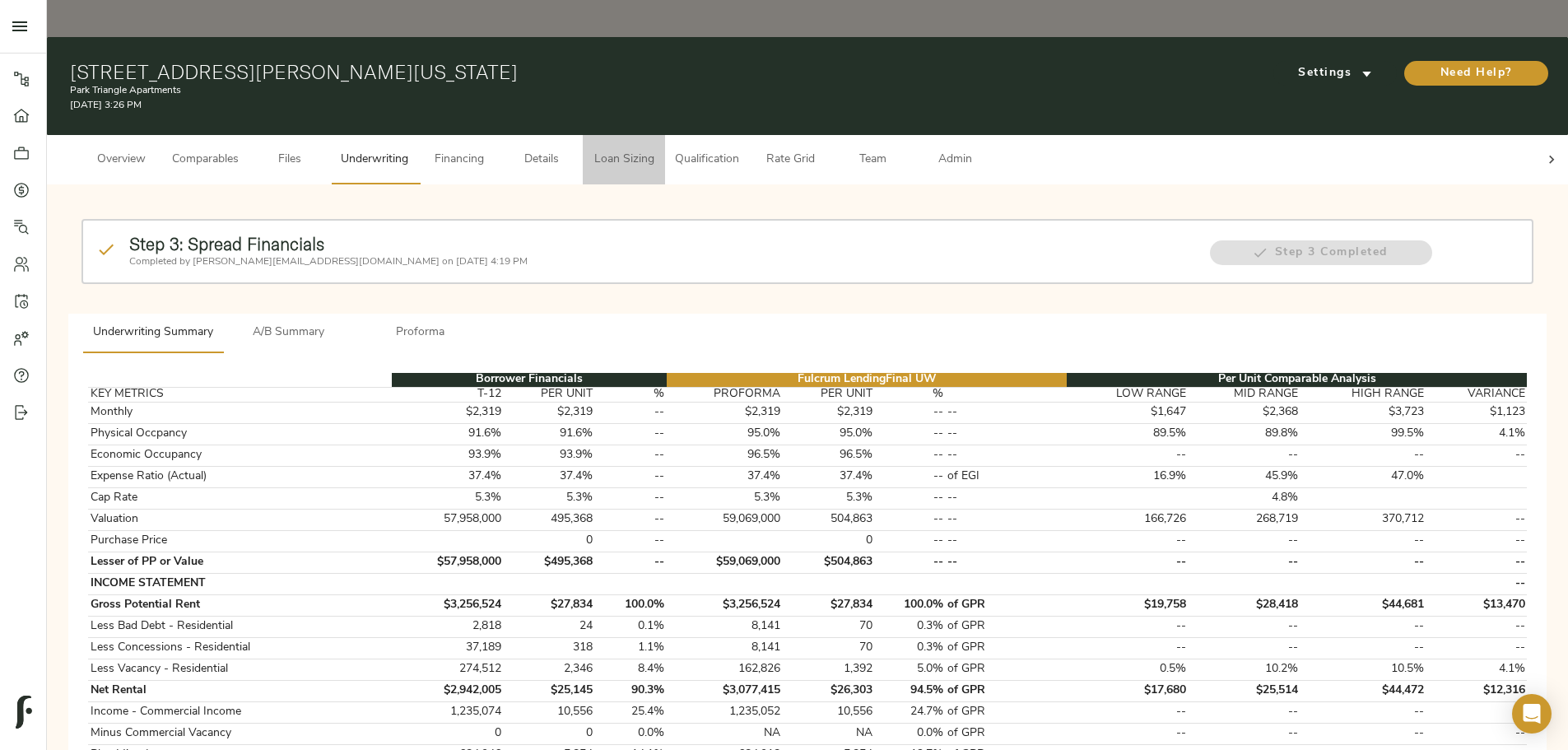
click at [664, 134] on button "Loan Sizing" at bounding box center [624, 159] width 83 height 50
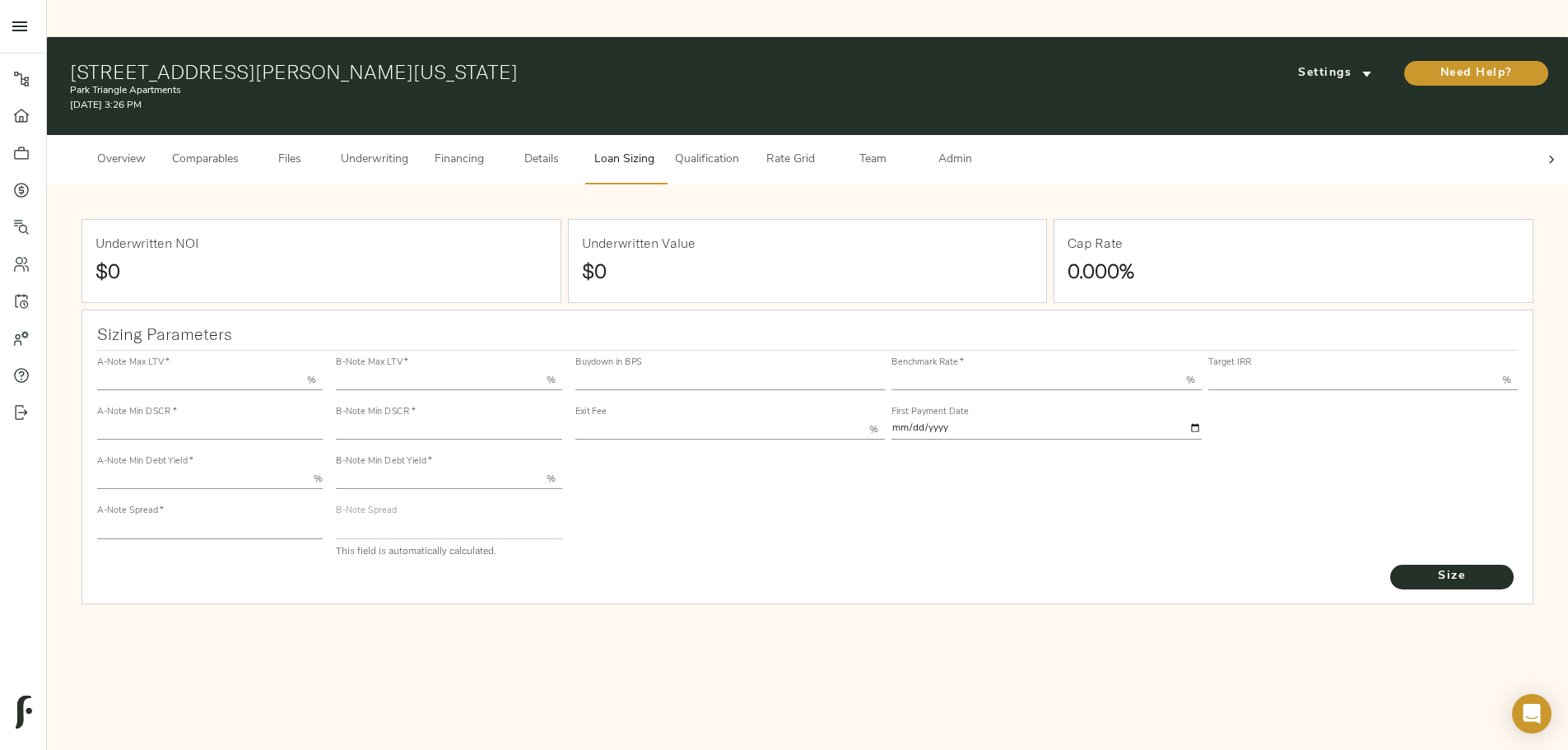
type input "55.000"
type input "1.4"
type input "10.00"
type input "210"
type input "80.000"
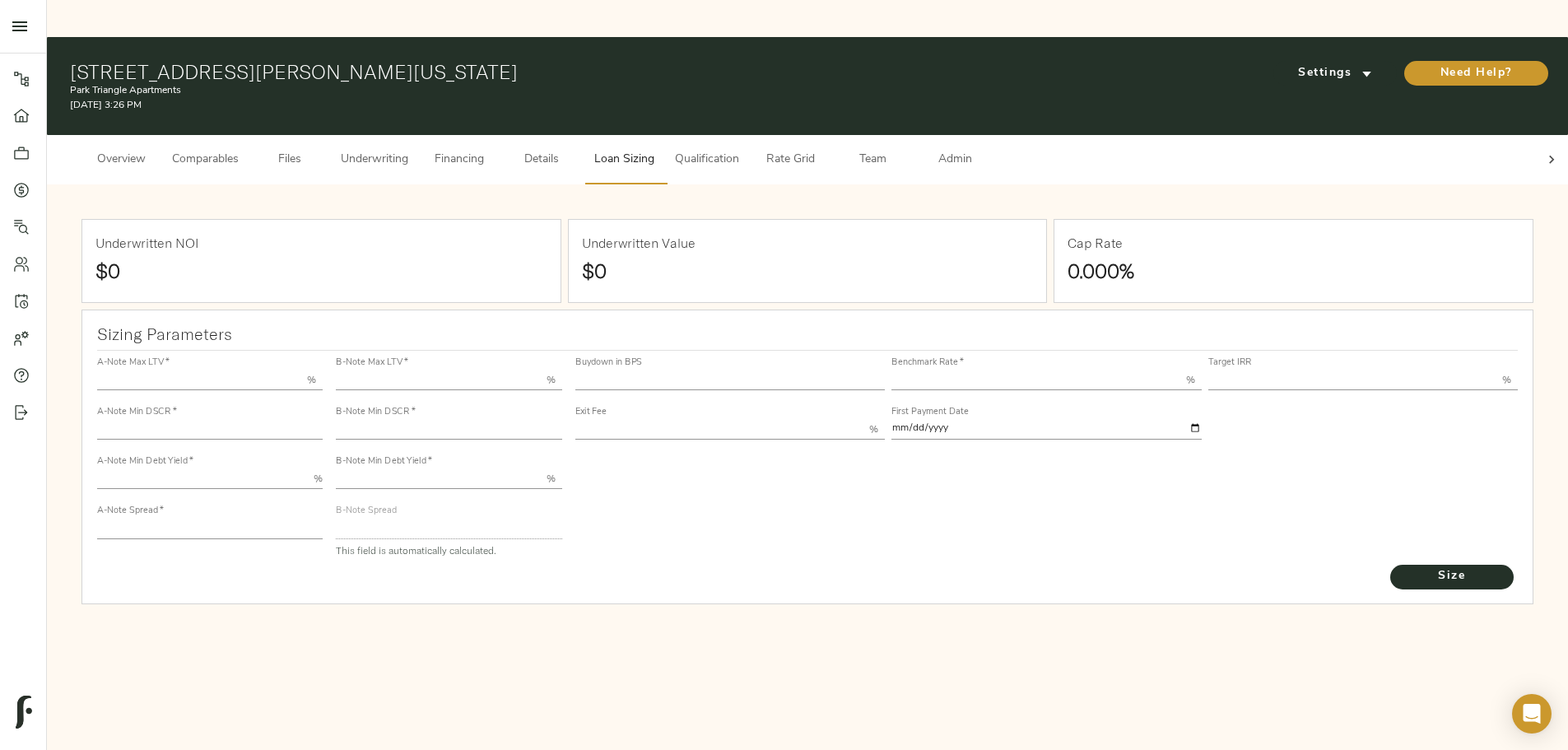
type input "1.039"
type input "2.00"
type input "443.7410534182551"
type input "45"
type input "3.69"
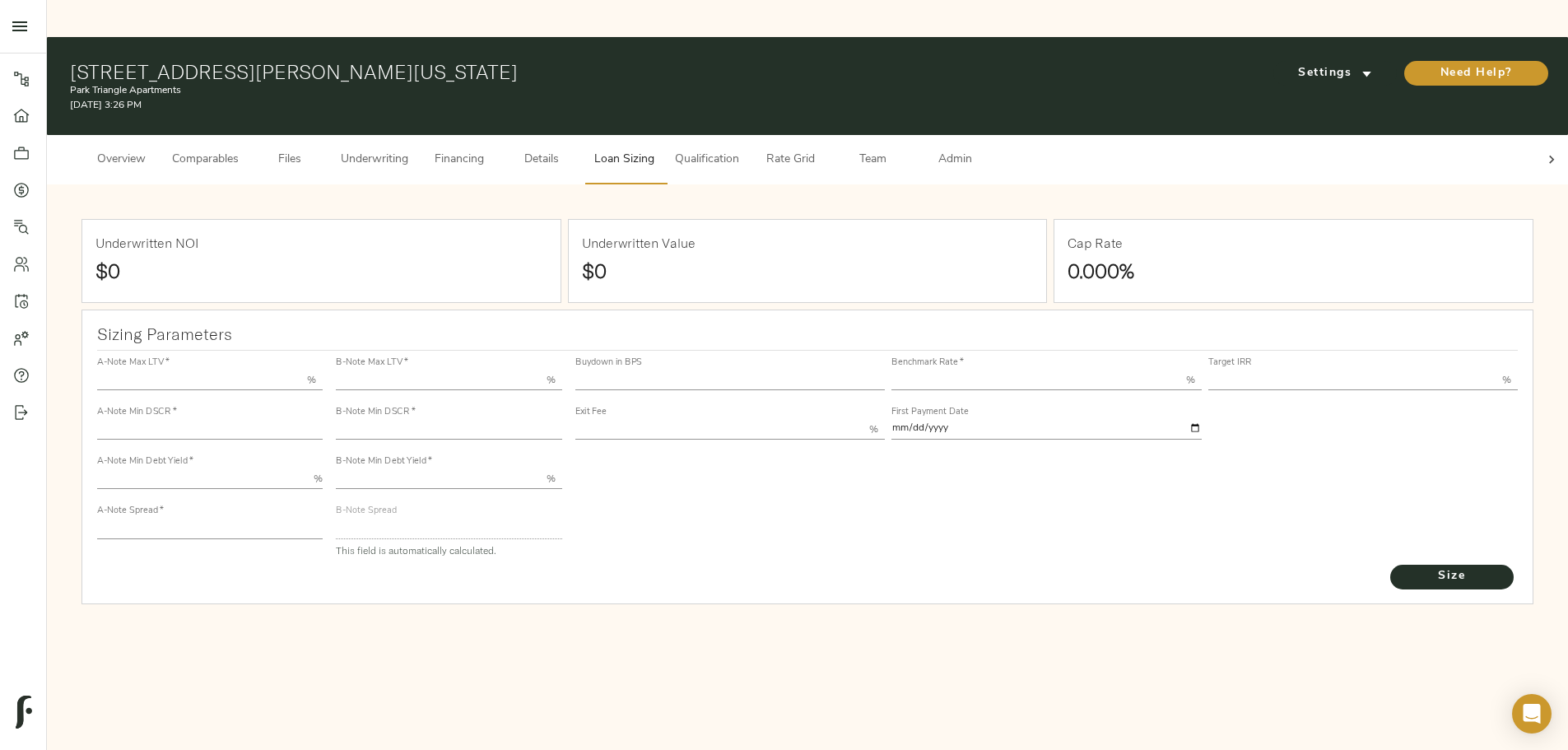
type input "11.00"
type input "1.00"
type input "[DATE]"
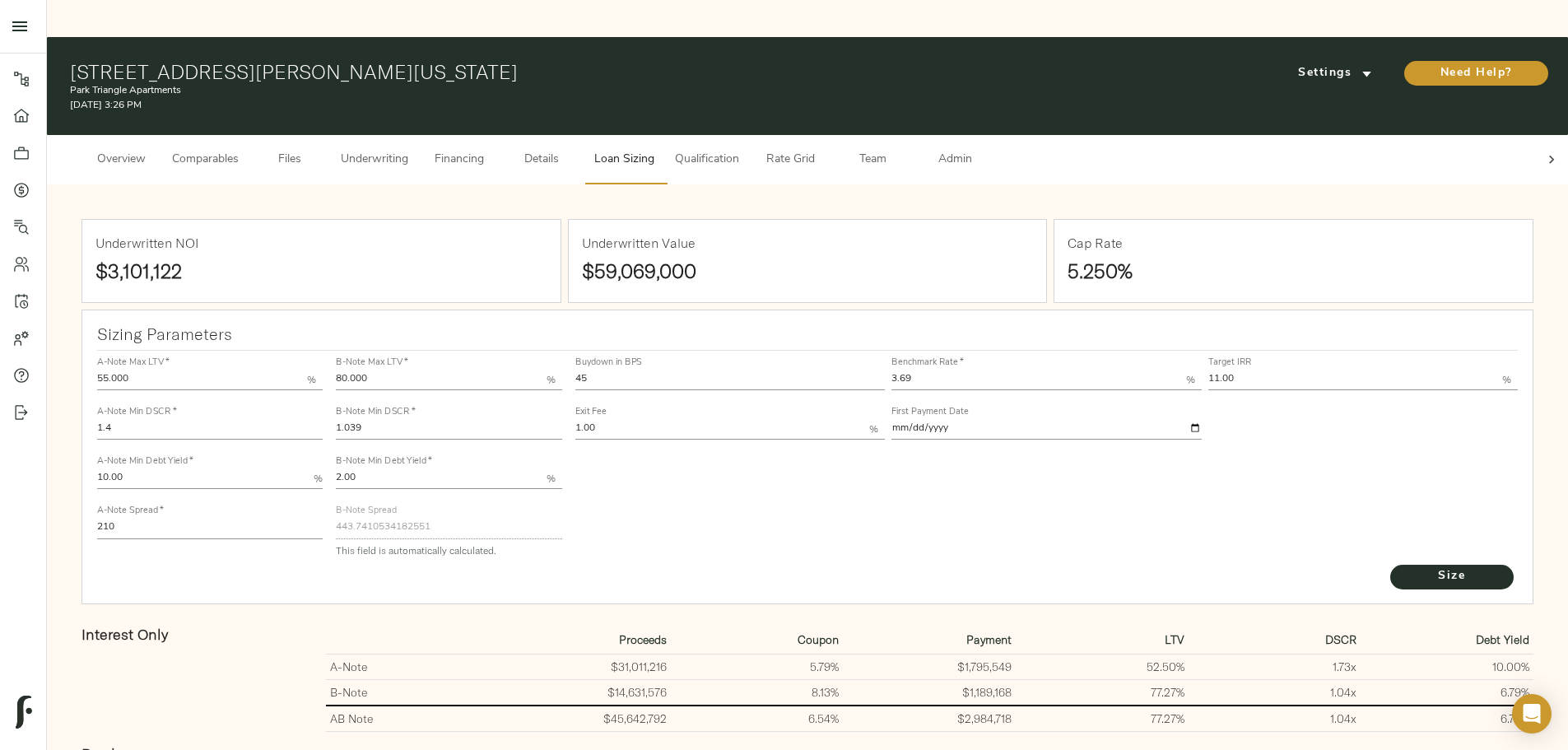
click at [1543, 151] on icon at bounding box center [1551, 159] width 17 height 17
click at [408, 149] on span "Underwriting" at bounding box center [375, 159] width 68 height 21
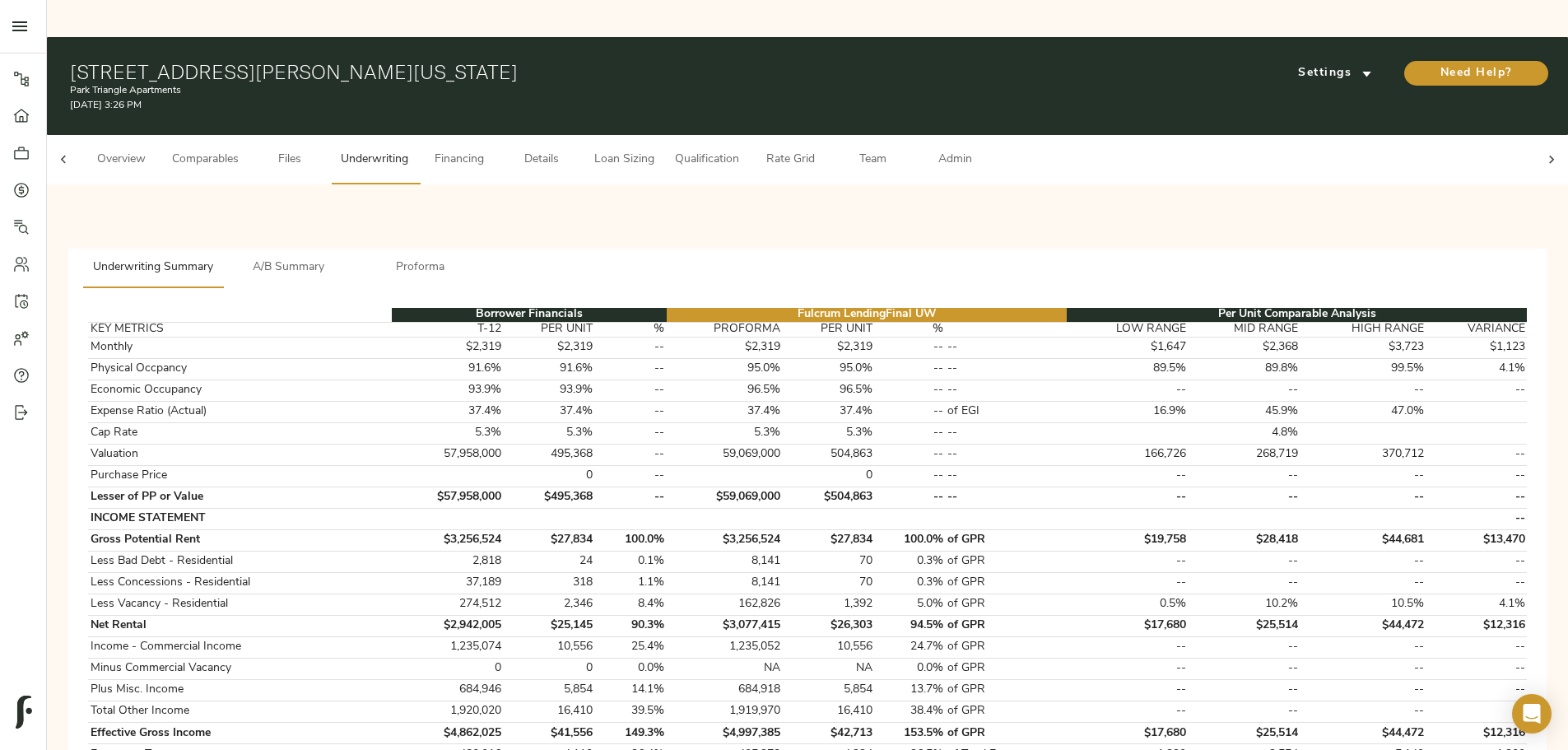
scroll to position [0, 64]
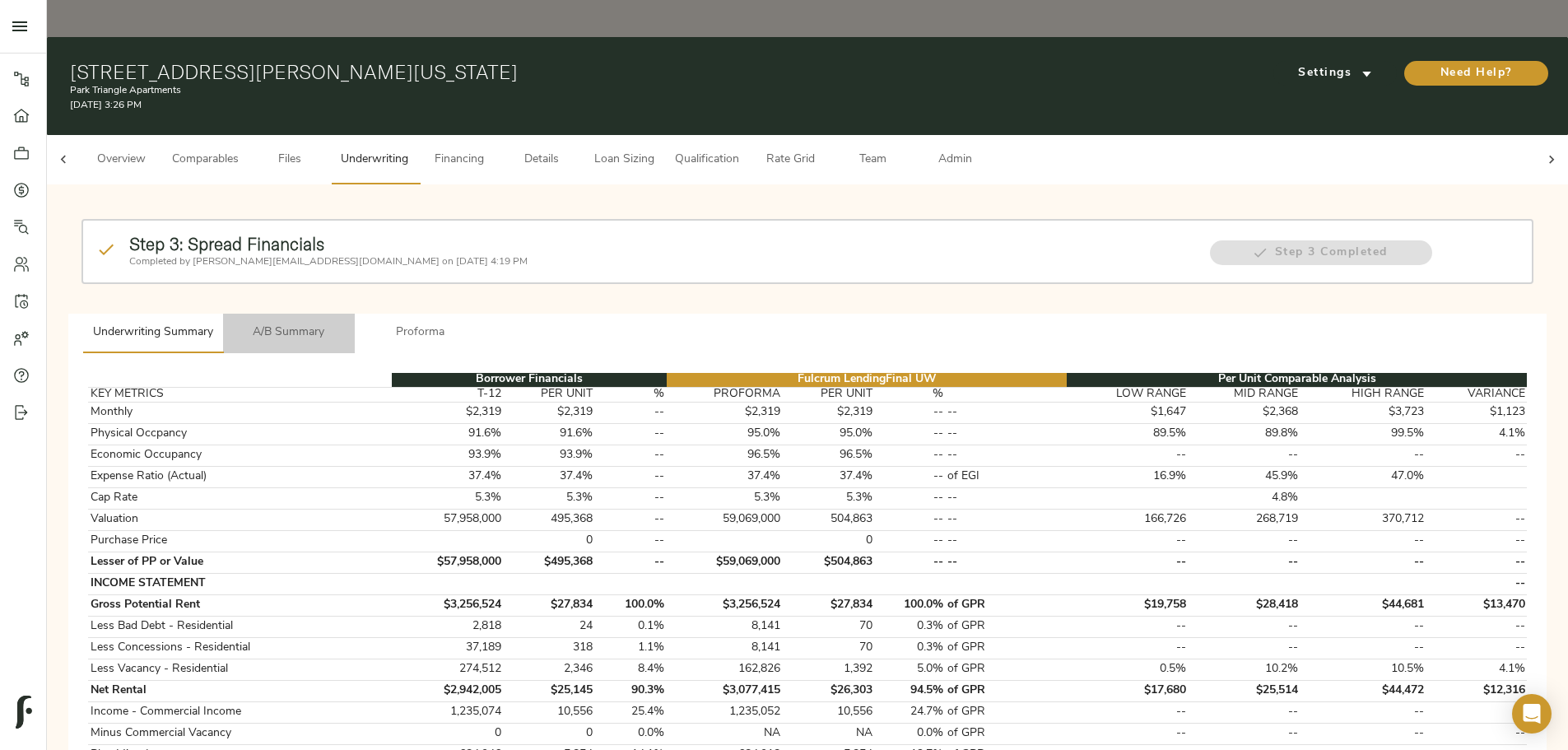
click at [345, 323] on span "A/B Summary" at bounding box center [289, 333] width 112 height 21
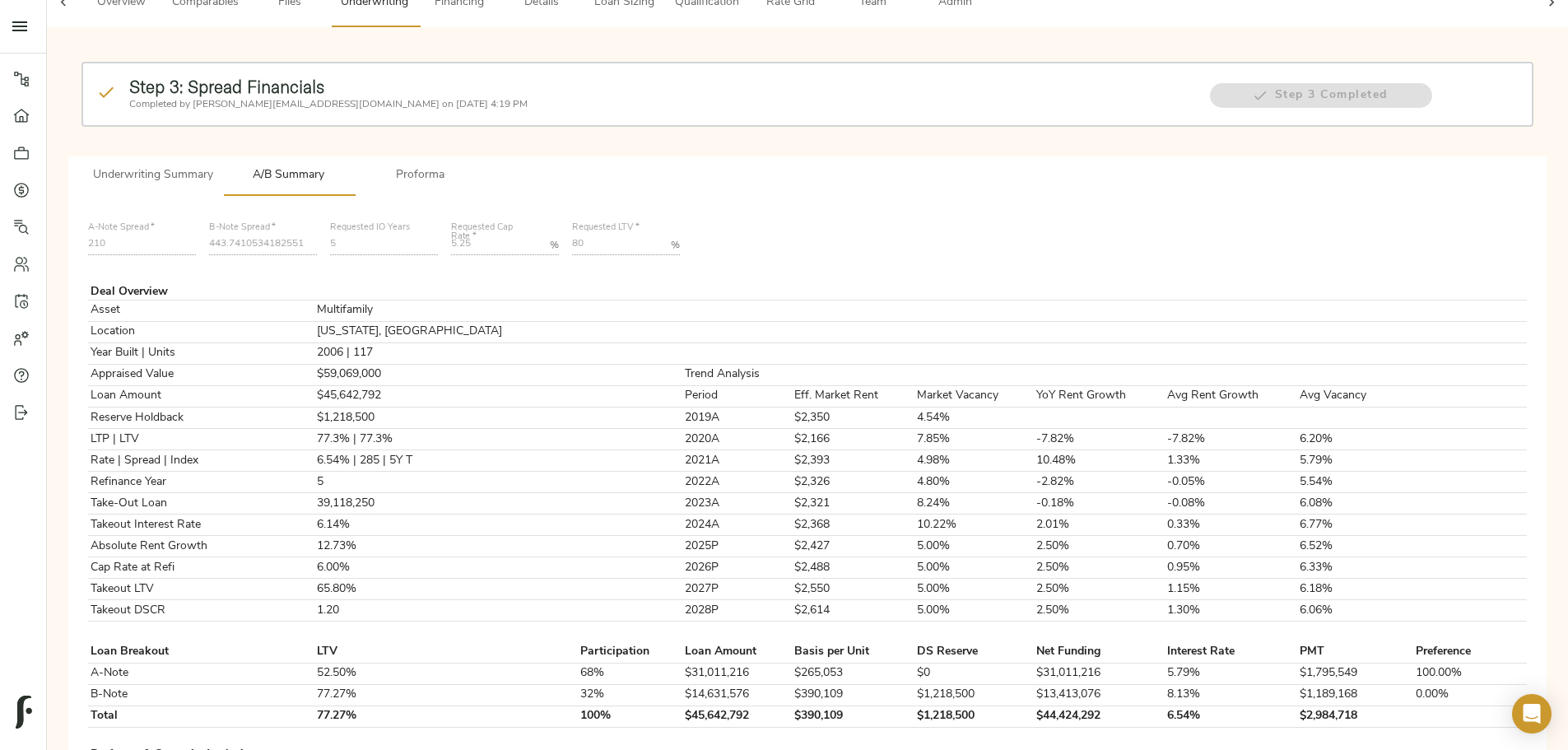
scroll to position [0, 0]
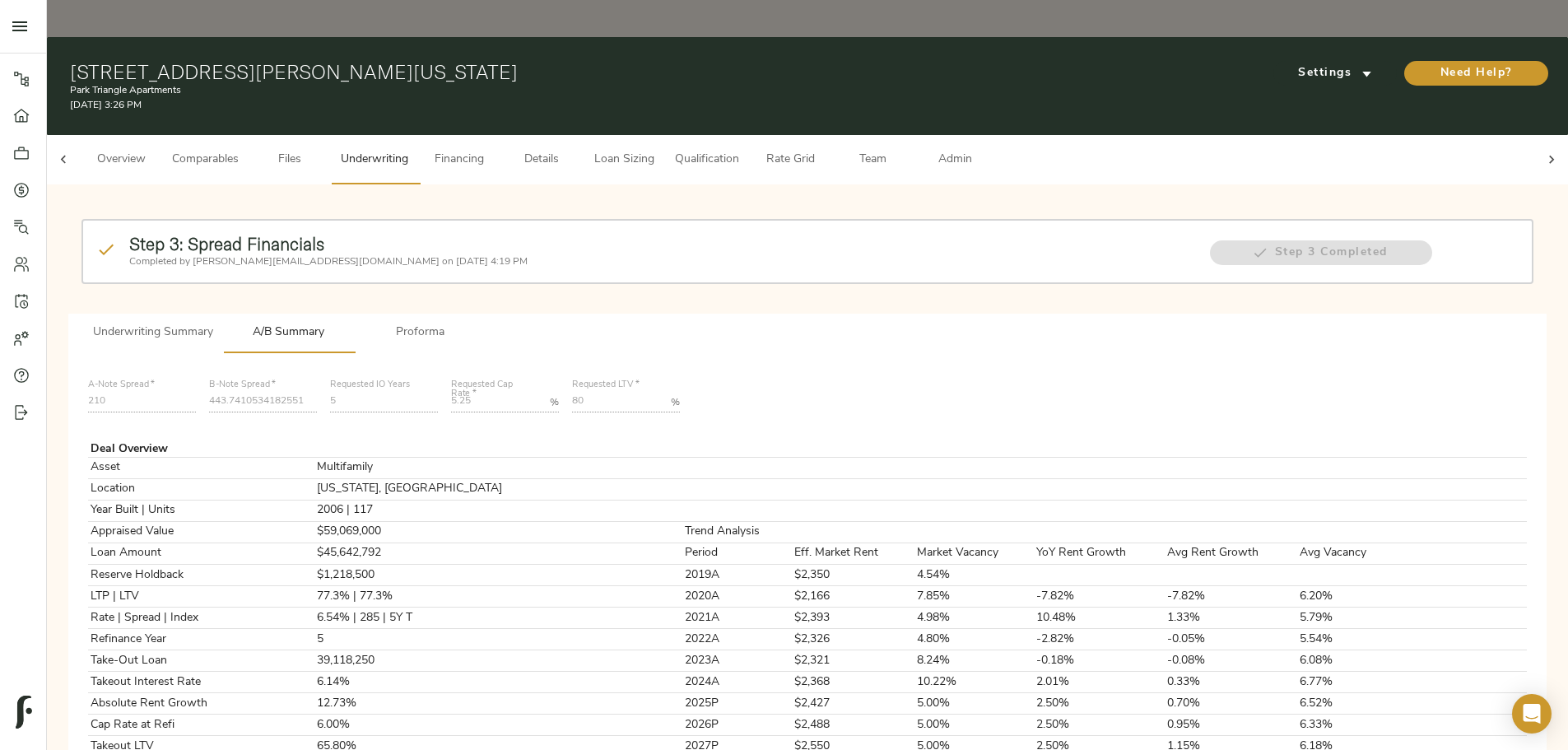
click at [986, 149] on span "Admin" at bounding box center [954, 159] width 63 height 21
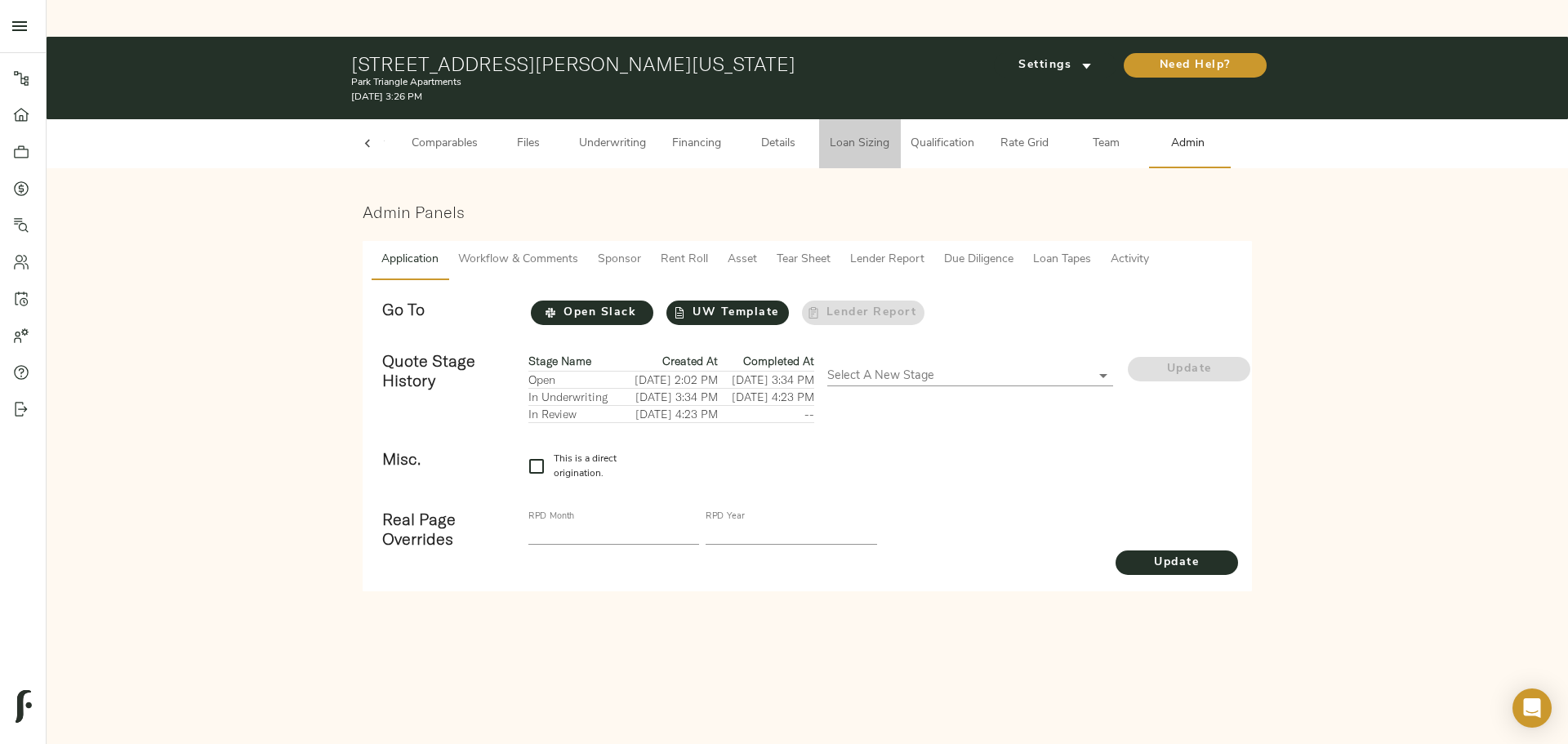
click at [848, 133] on span "Loan Sizing" at bounding box center [859, 143] width 62 height 21
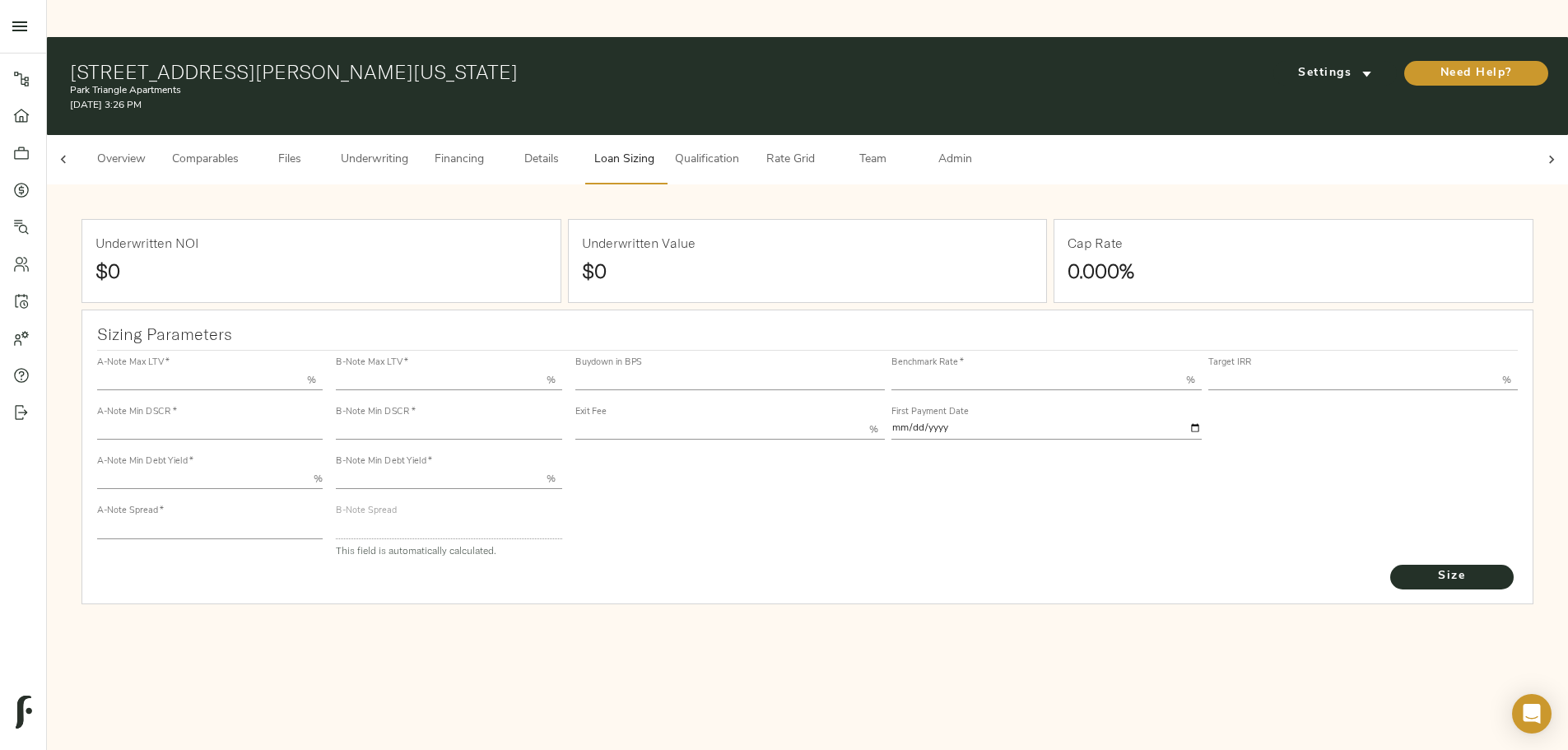
type input "55.000"
type input "1.4"
type input "10.00"
type input "210"
type input "80.000"
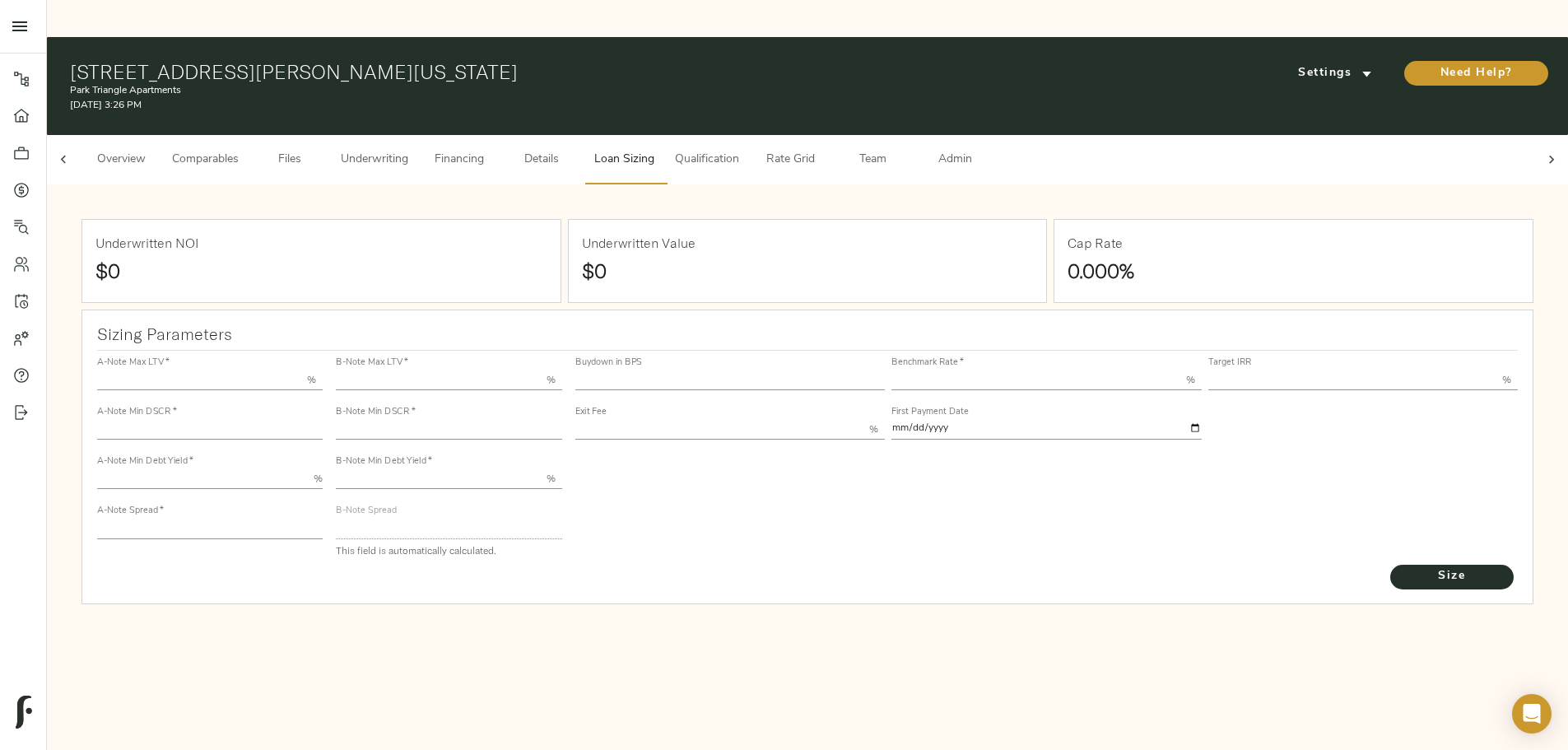
type input "1.039"
type input "2.00"
type input "443.7410534182551"
type input "45"
type input "3.69"
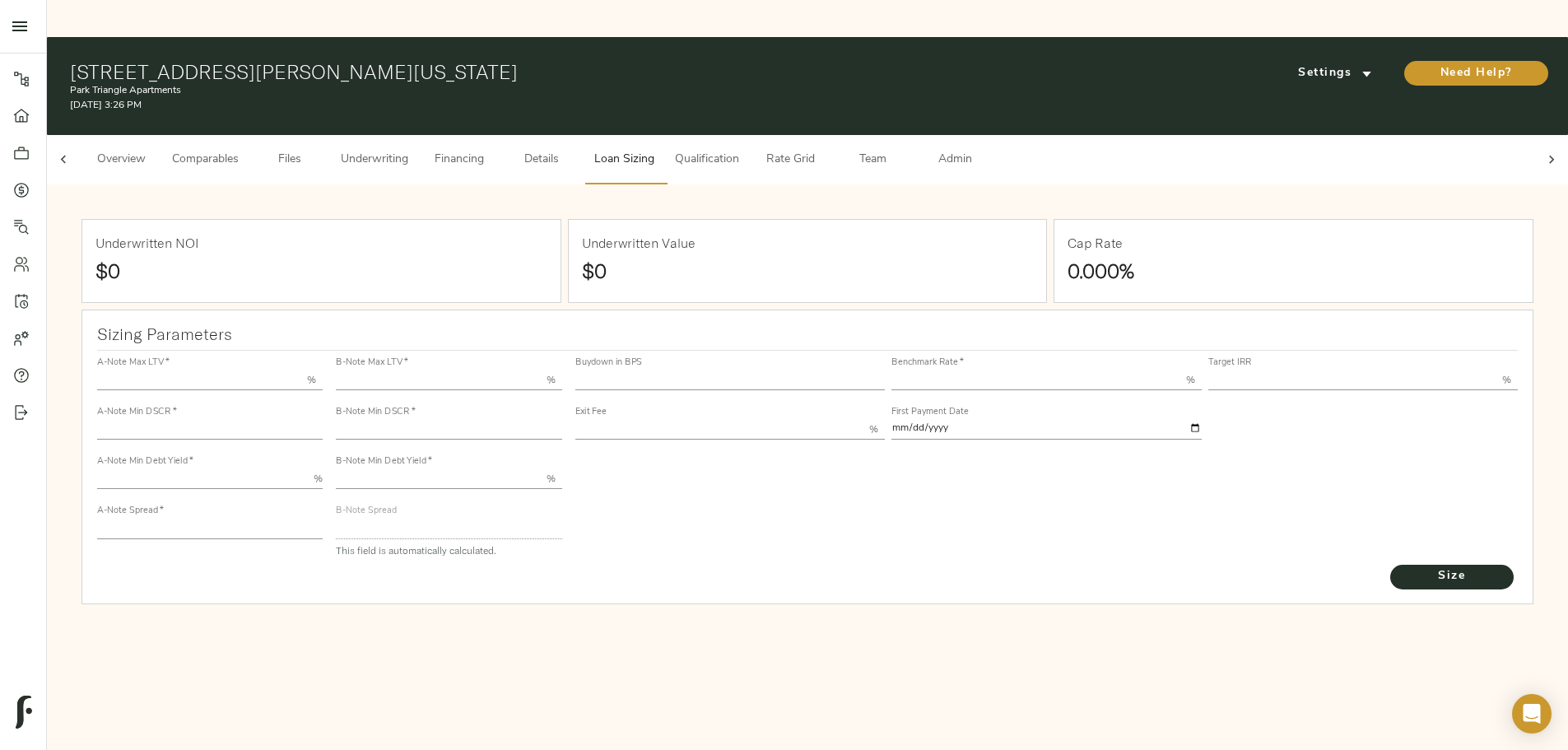
type input "11.00"
type input "1.00"
type input "[DATE]"
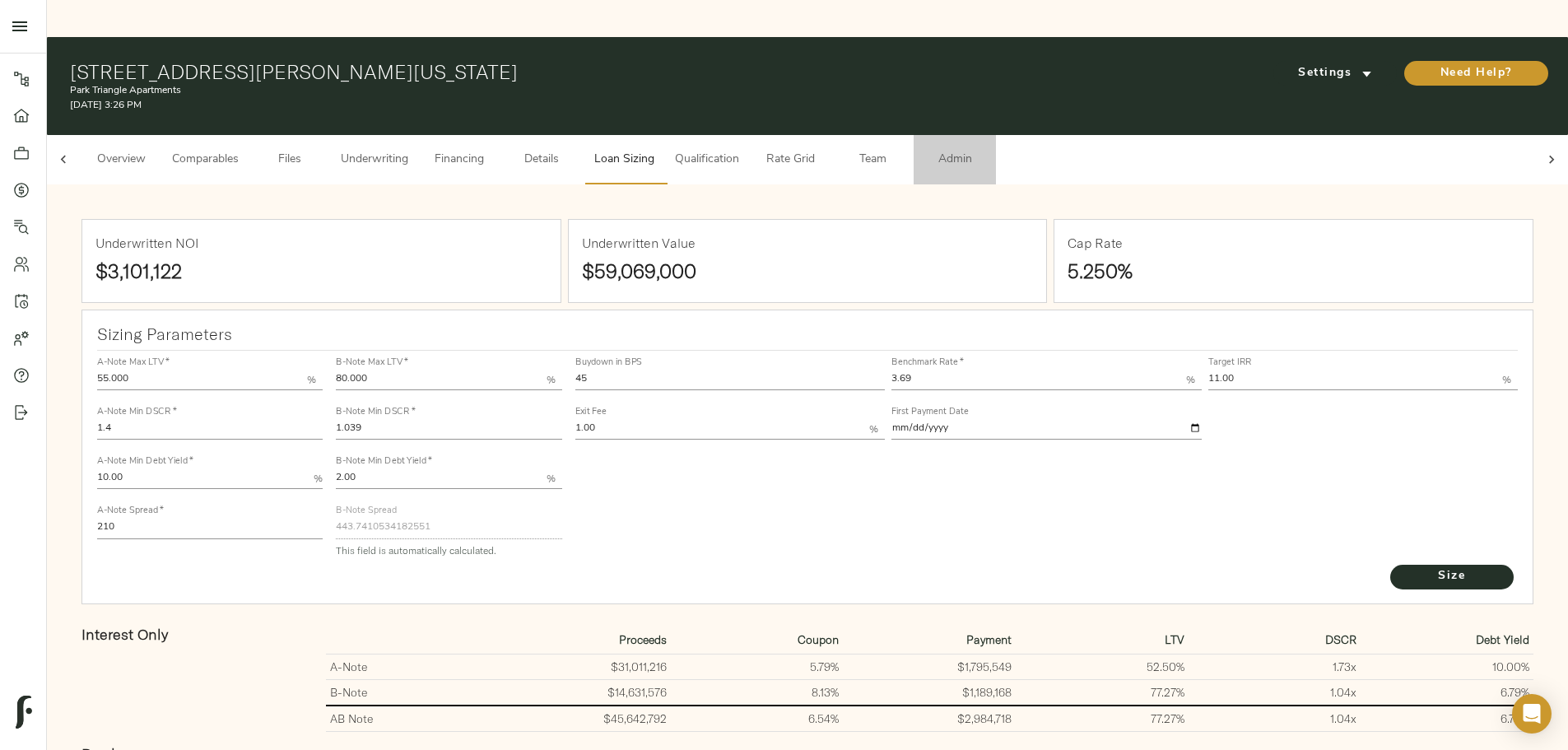
click at [986, 149] on span "Admin" at bounding box center [954, 159] width 63 height 21
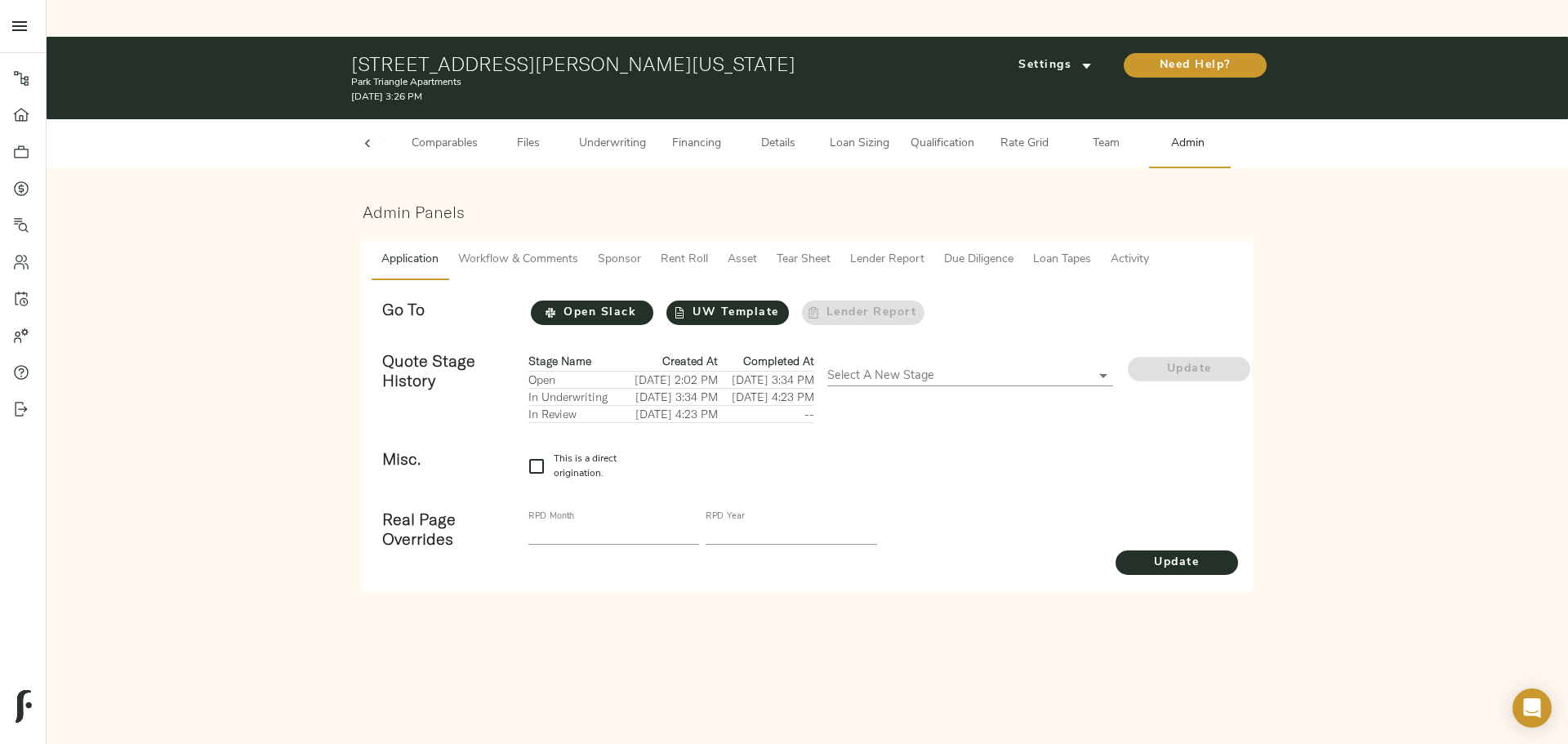
click at [1052, 250] on span "Loan Tapes" at bounding box center [1062, 260] width 58 height 21
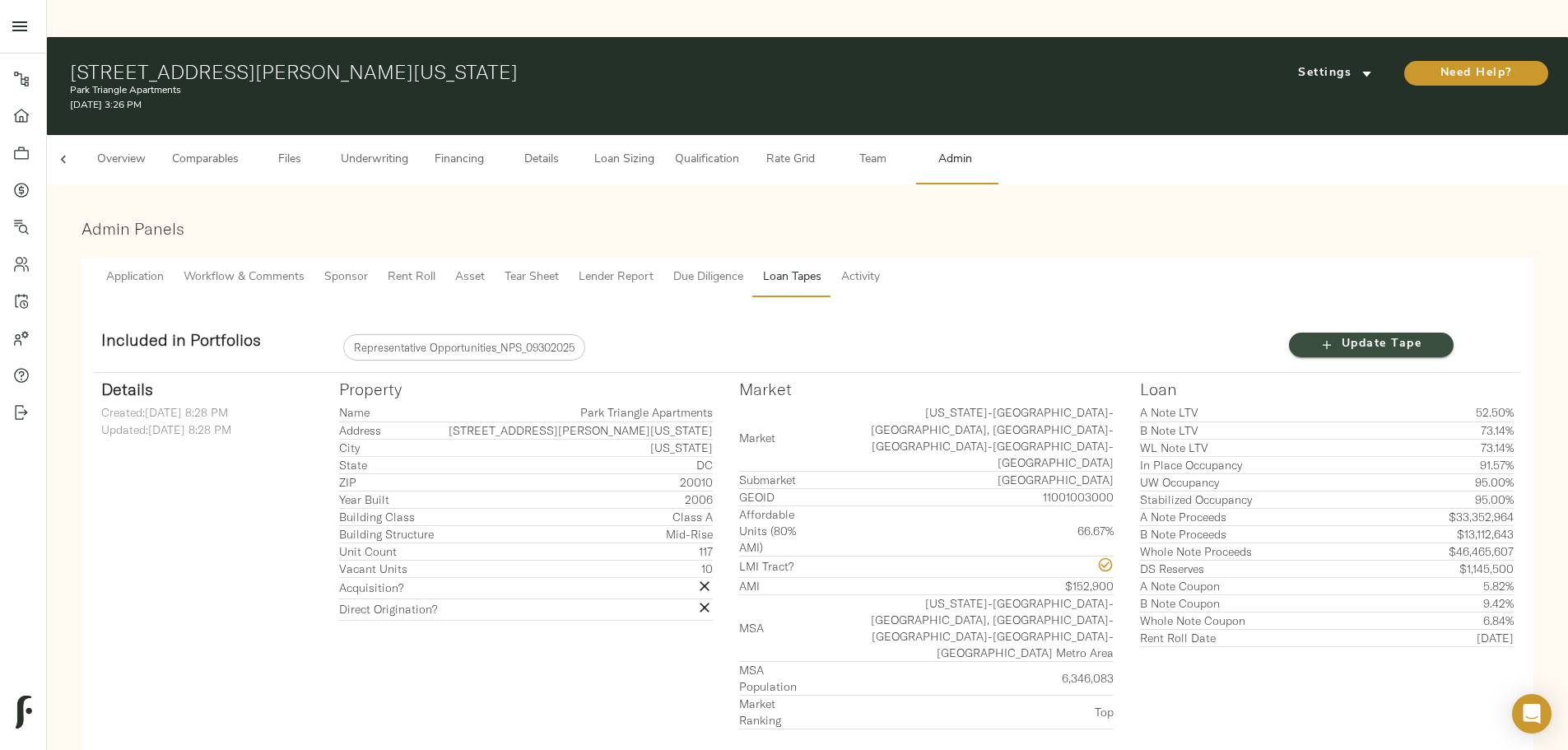
click at [1305, 334] on span "Update Tape" at bounding box center [1371, 344] width 131 height 21
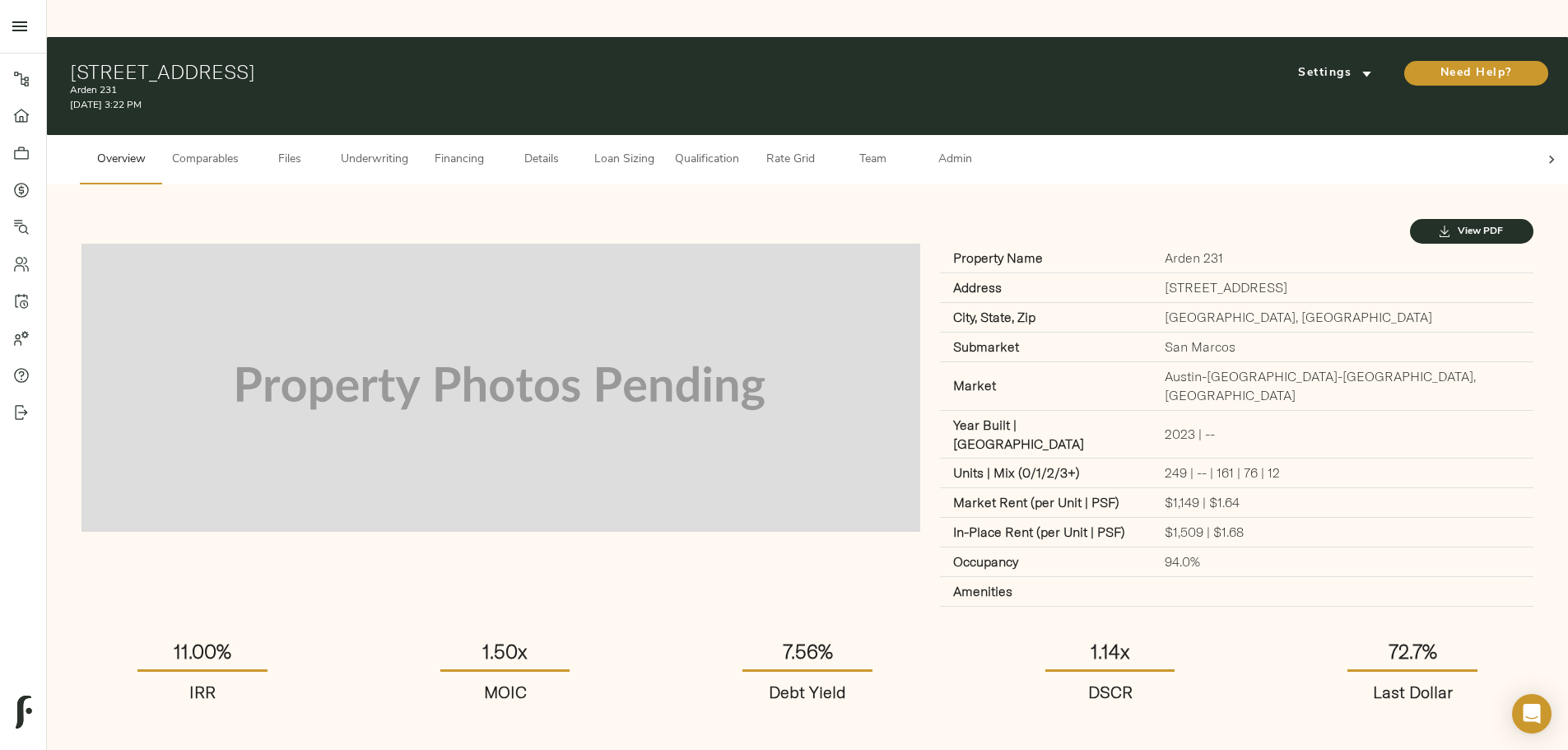
click at [655, 149] on span "Loan Sizing" at bounding box center [624, 159] width 63 height 21
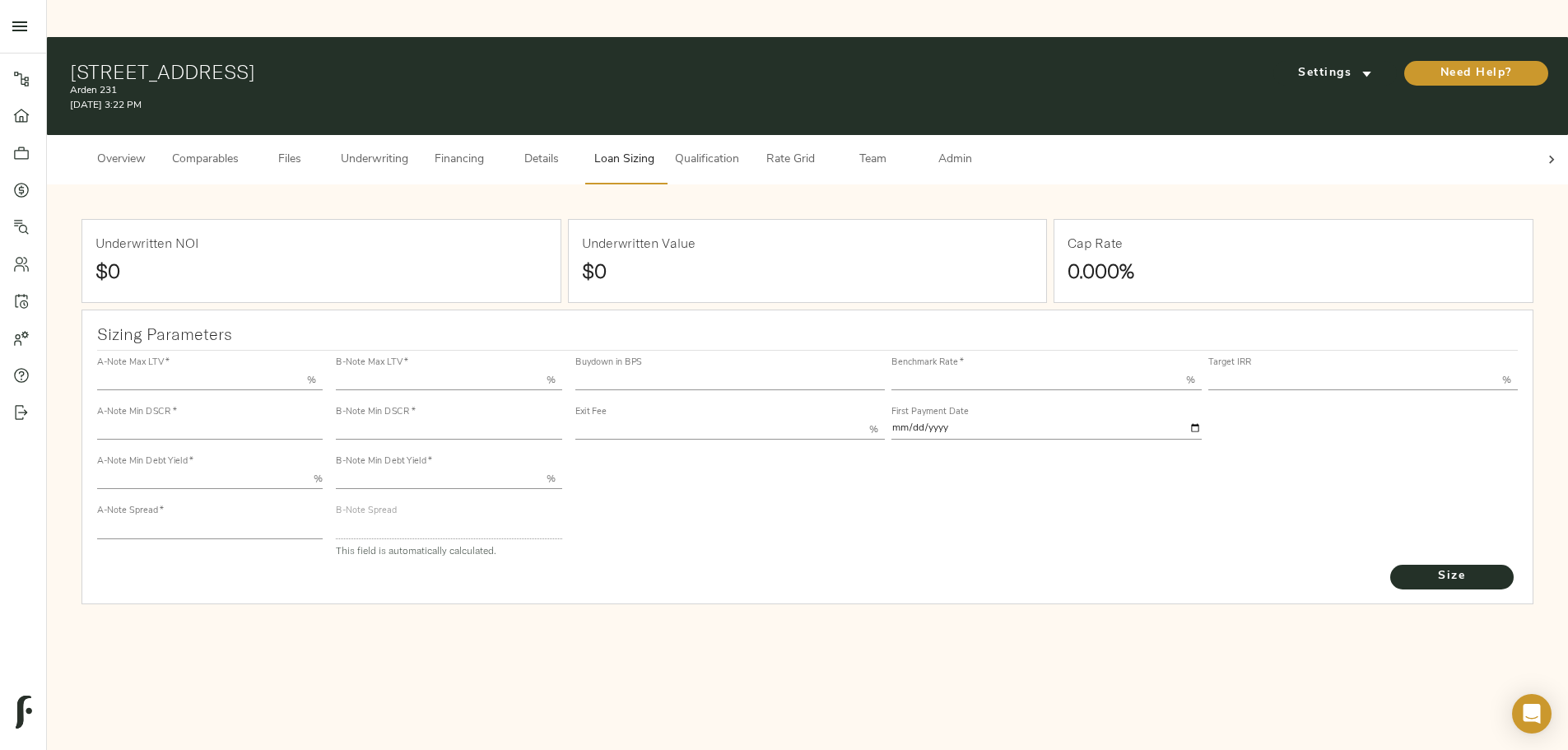
type input "55.000"
type input "1.4"
type input "10.00"
type input "220"
type input "80.000"
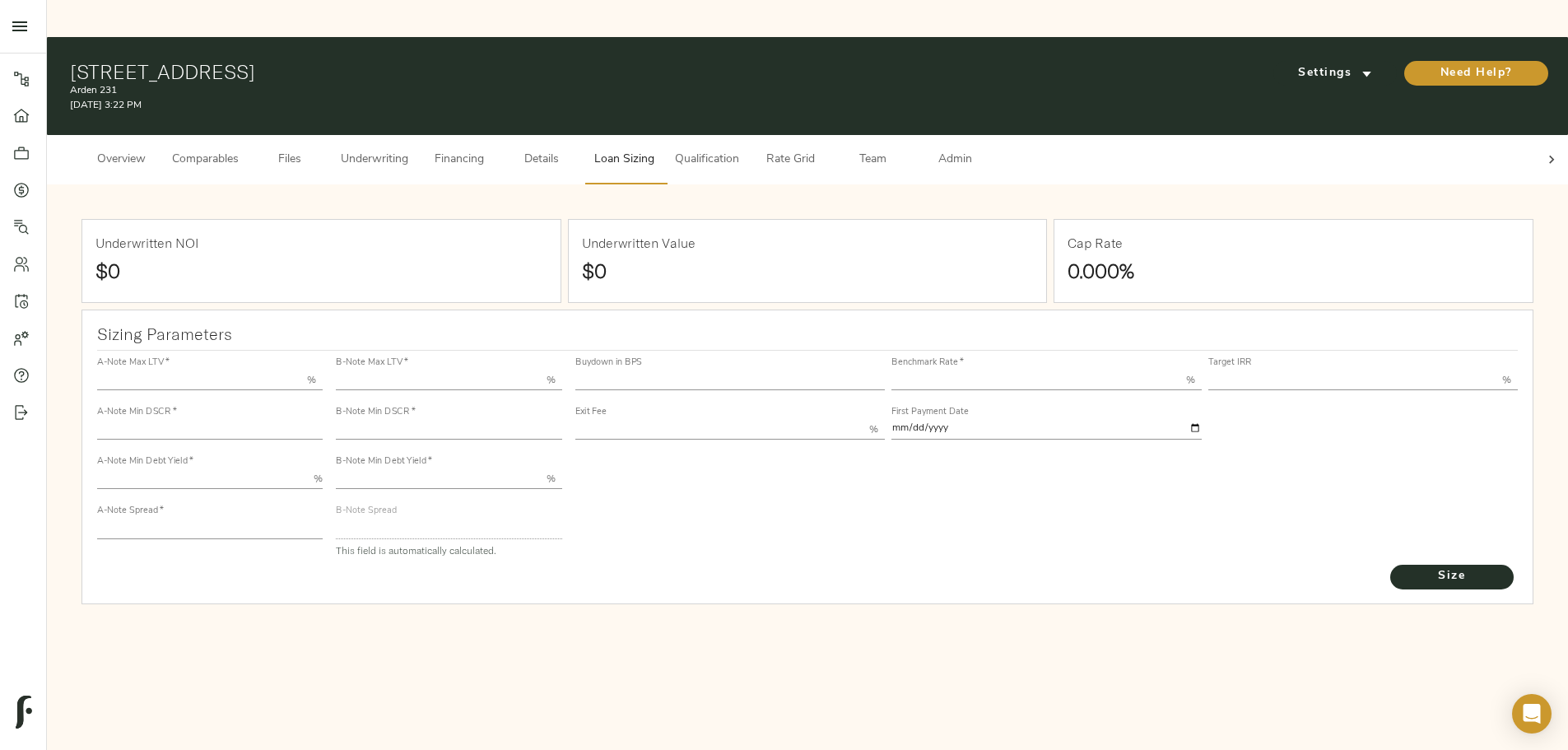
type input "1.0085"
type input "2.00"
type input "452.9079721516745"
type input "45"
type input "3.69"
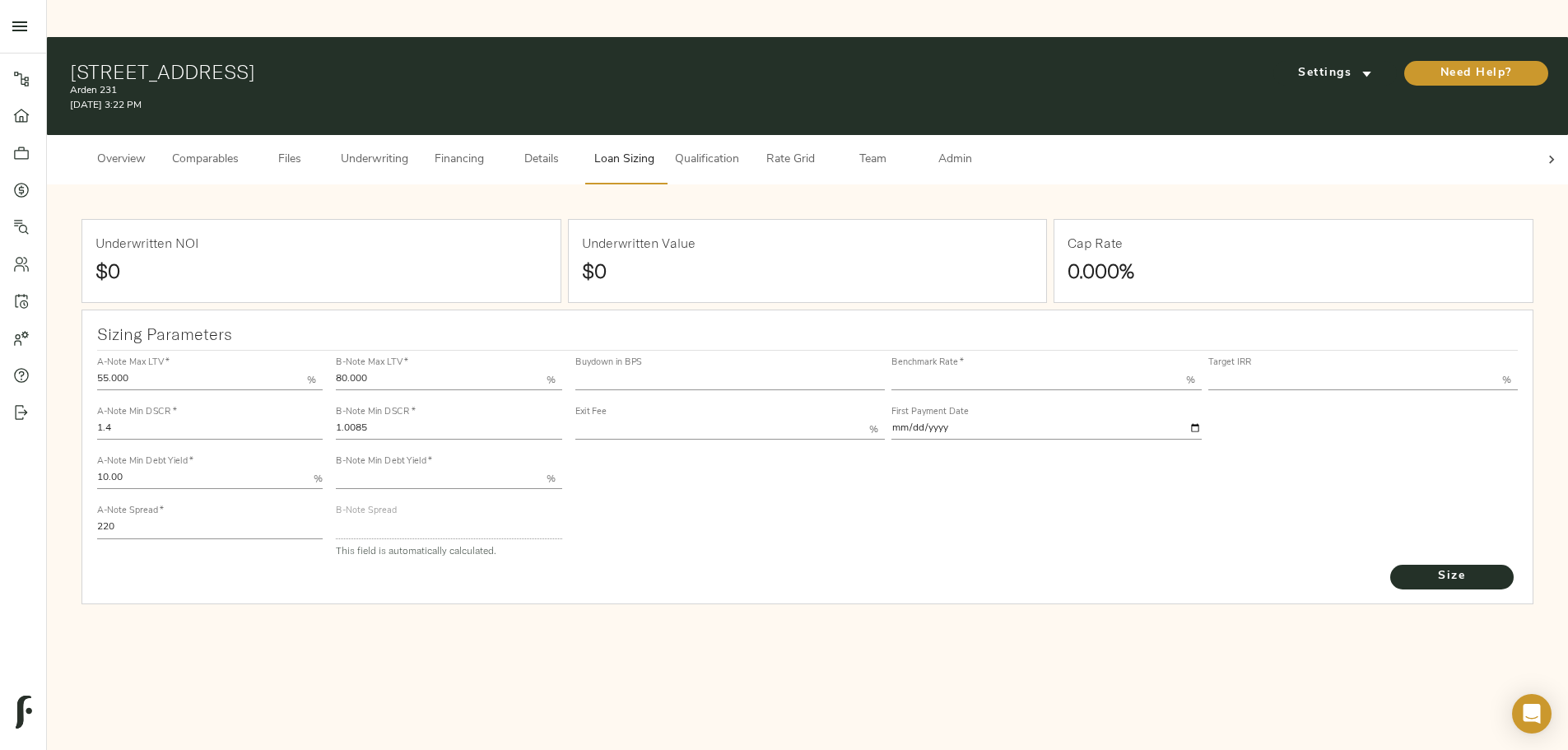
type input "11.00"
type input "1.00"
type input "[DATE]"
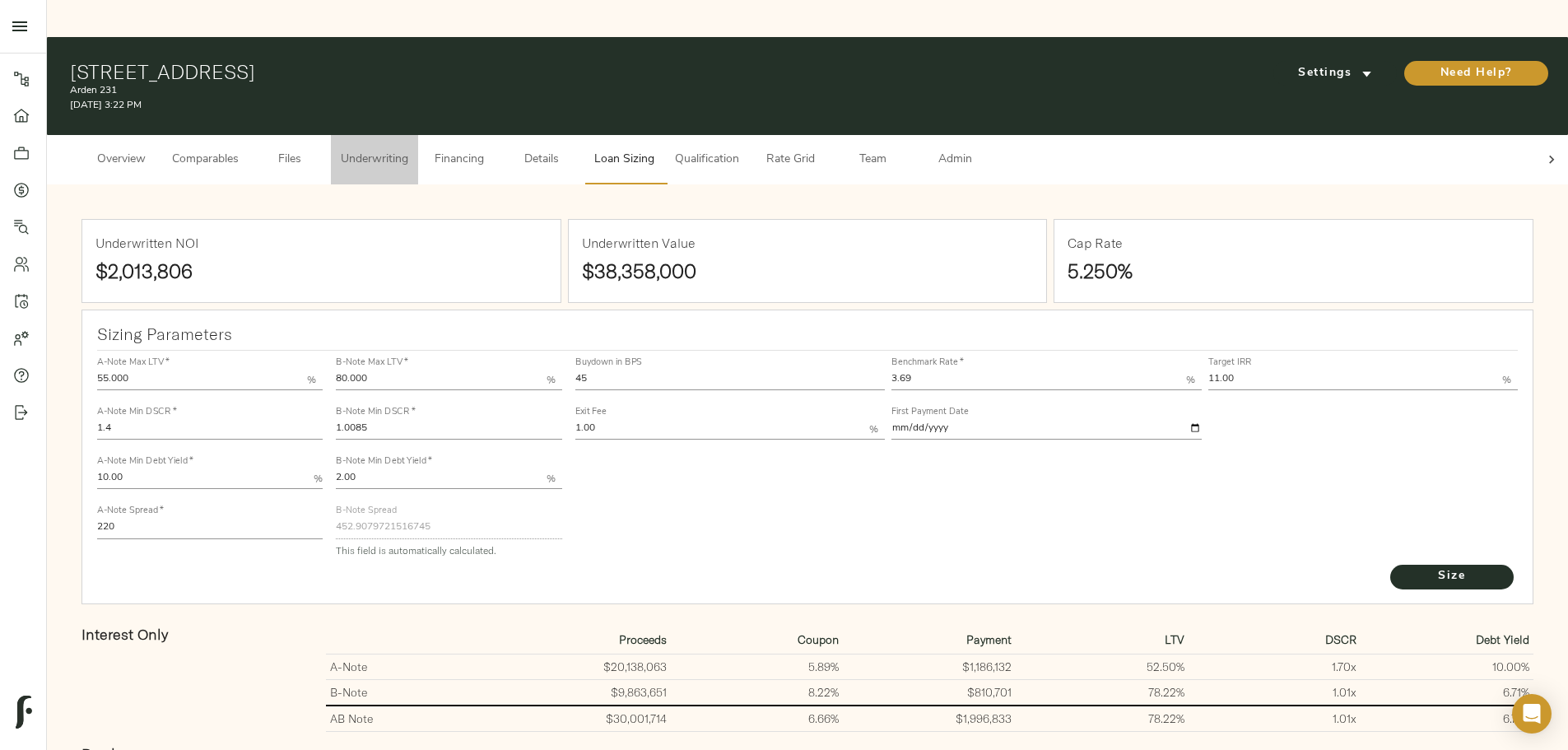
click at [408, 149] on span "Underwriting" at bounding box center [375, 159] width 68 height 21
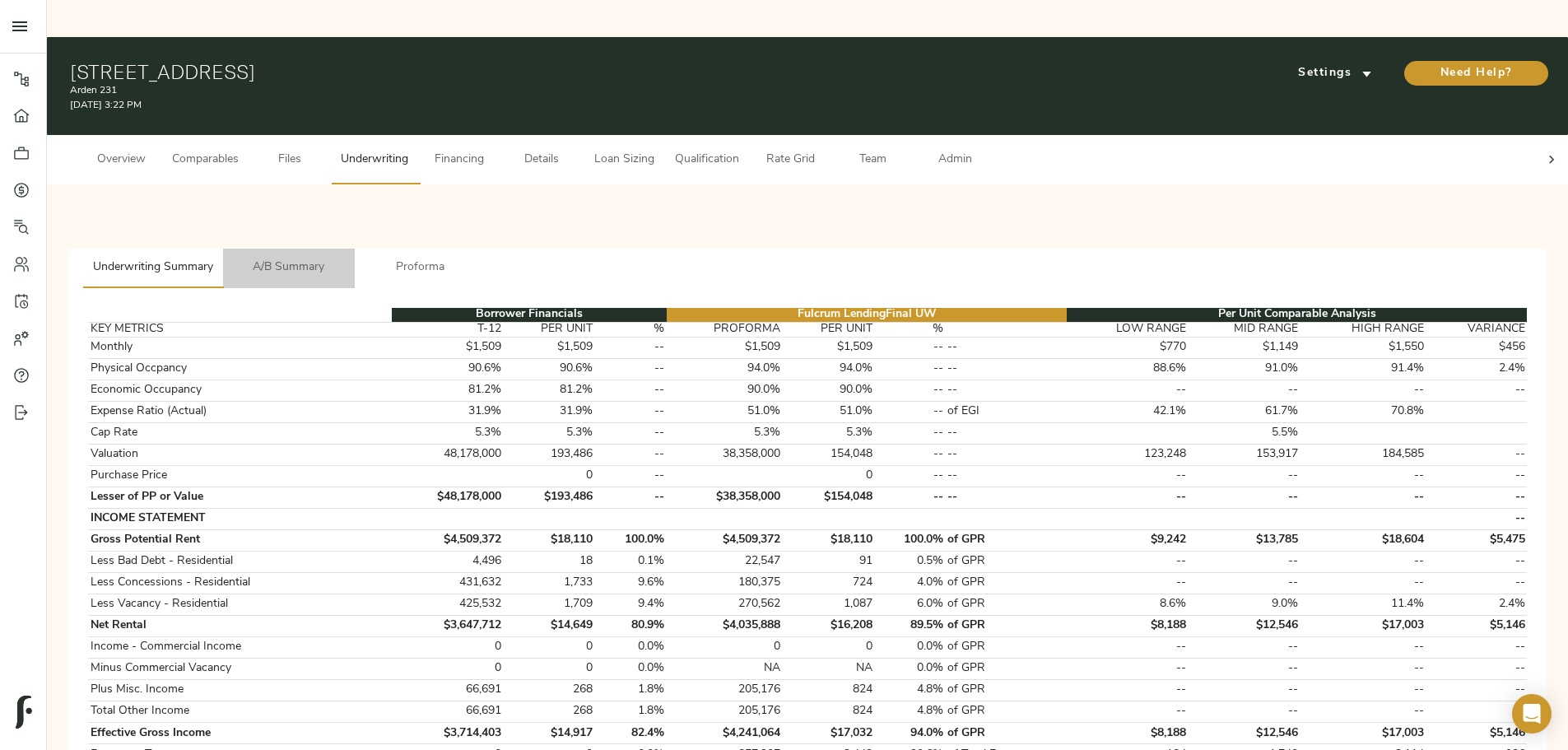
click at [345, 258] on span "A/B Summary" at bounding box center [289, 268] width 112 height 21
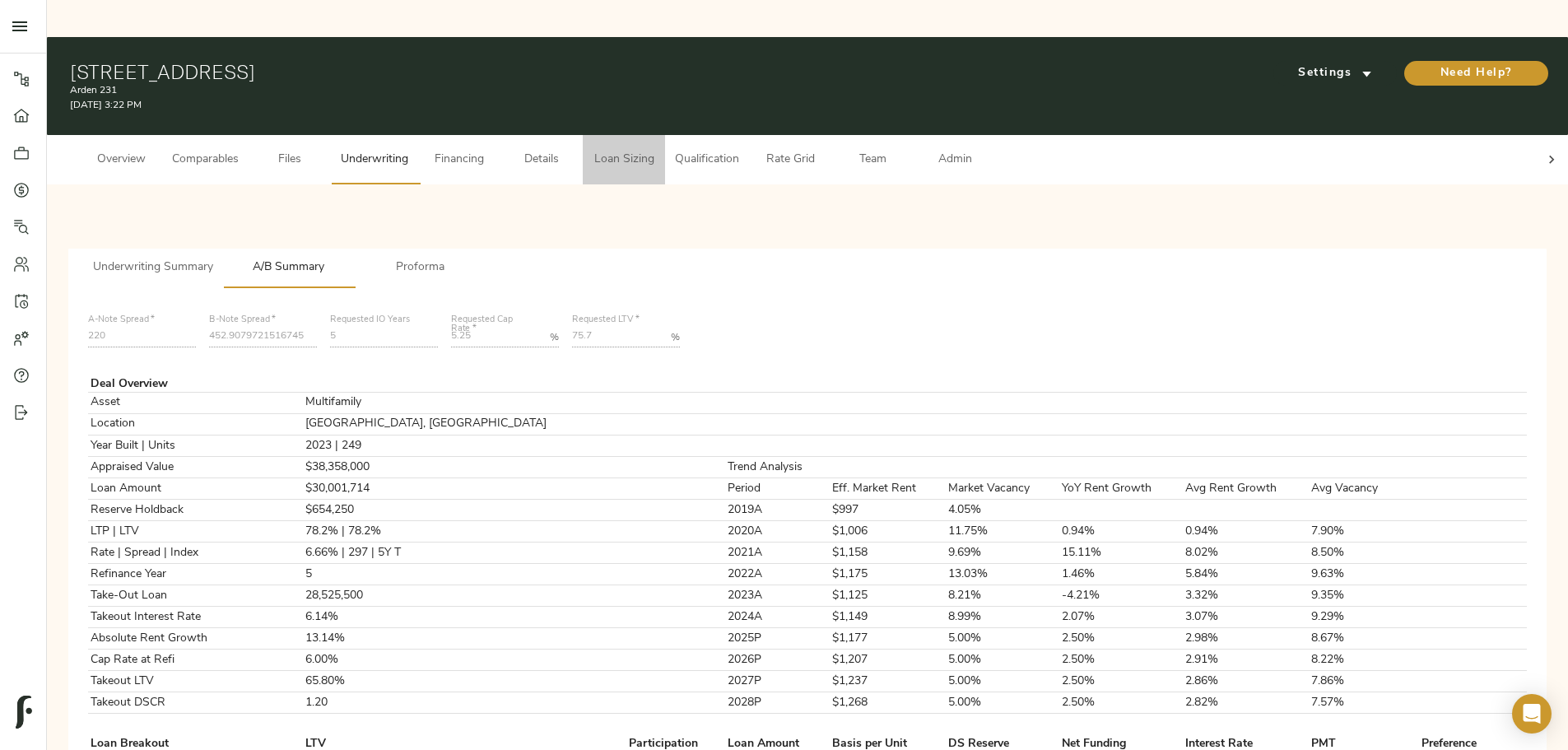
click at [655, 149] on span "Loan Sizing" at bounding box center [624, 159] width 63 height 21
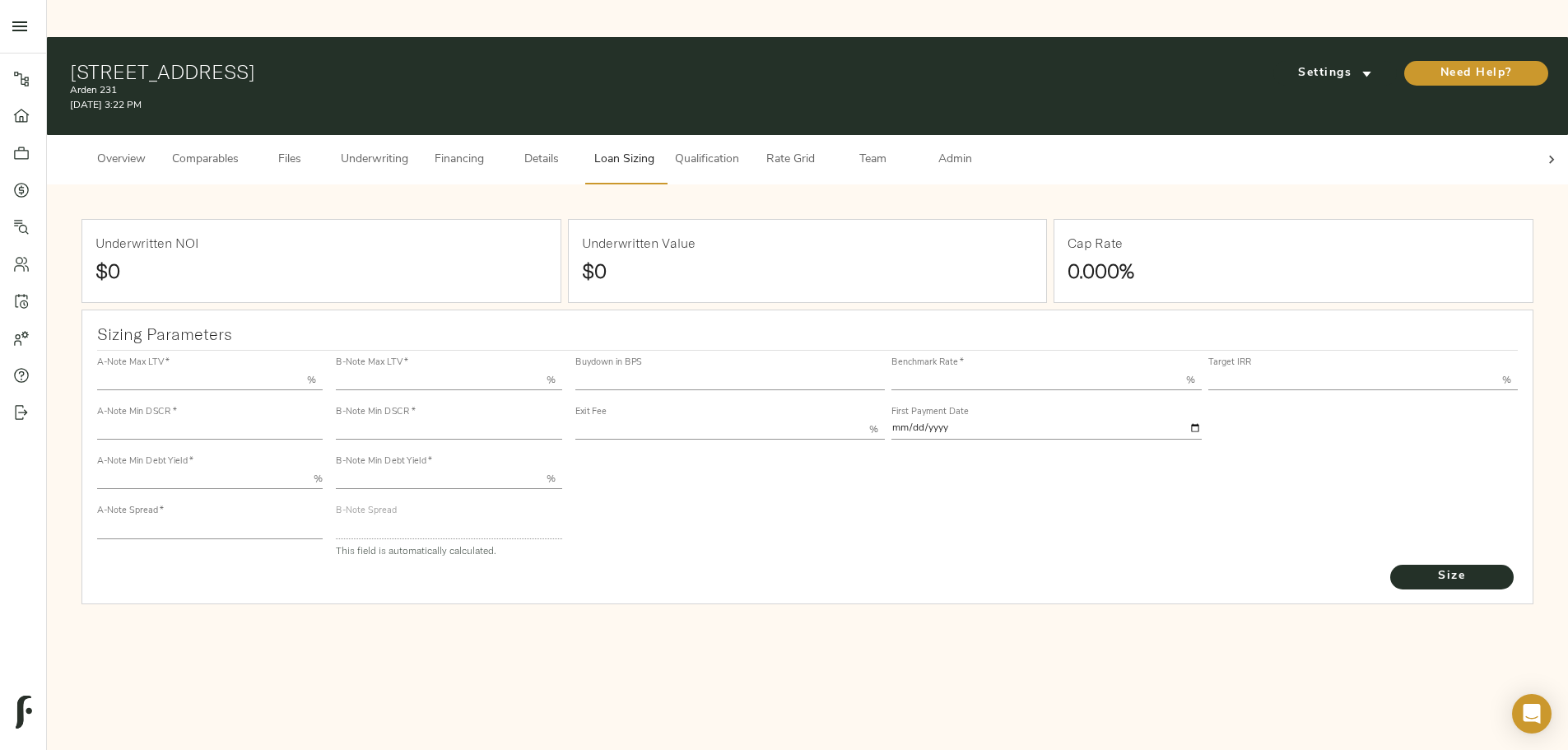
type input "55.000"
type input "1.4"
type input "10.00"
type input "220"
type input "80.000"
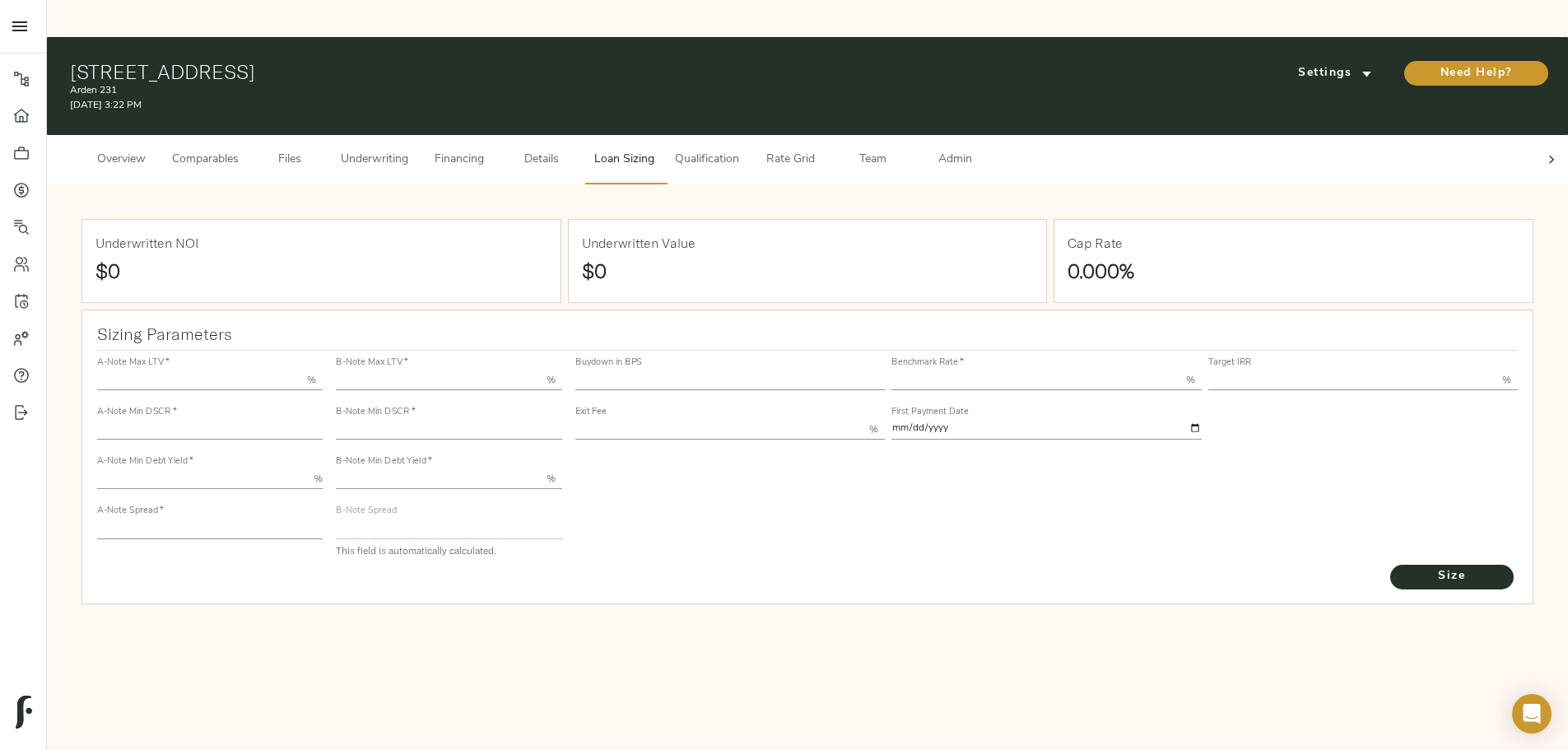
type input "1.0085"
type input "2.00"
type input "452.9079721516745"
type input "45"
type input "3.69"
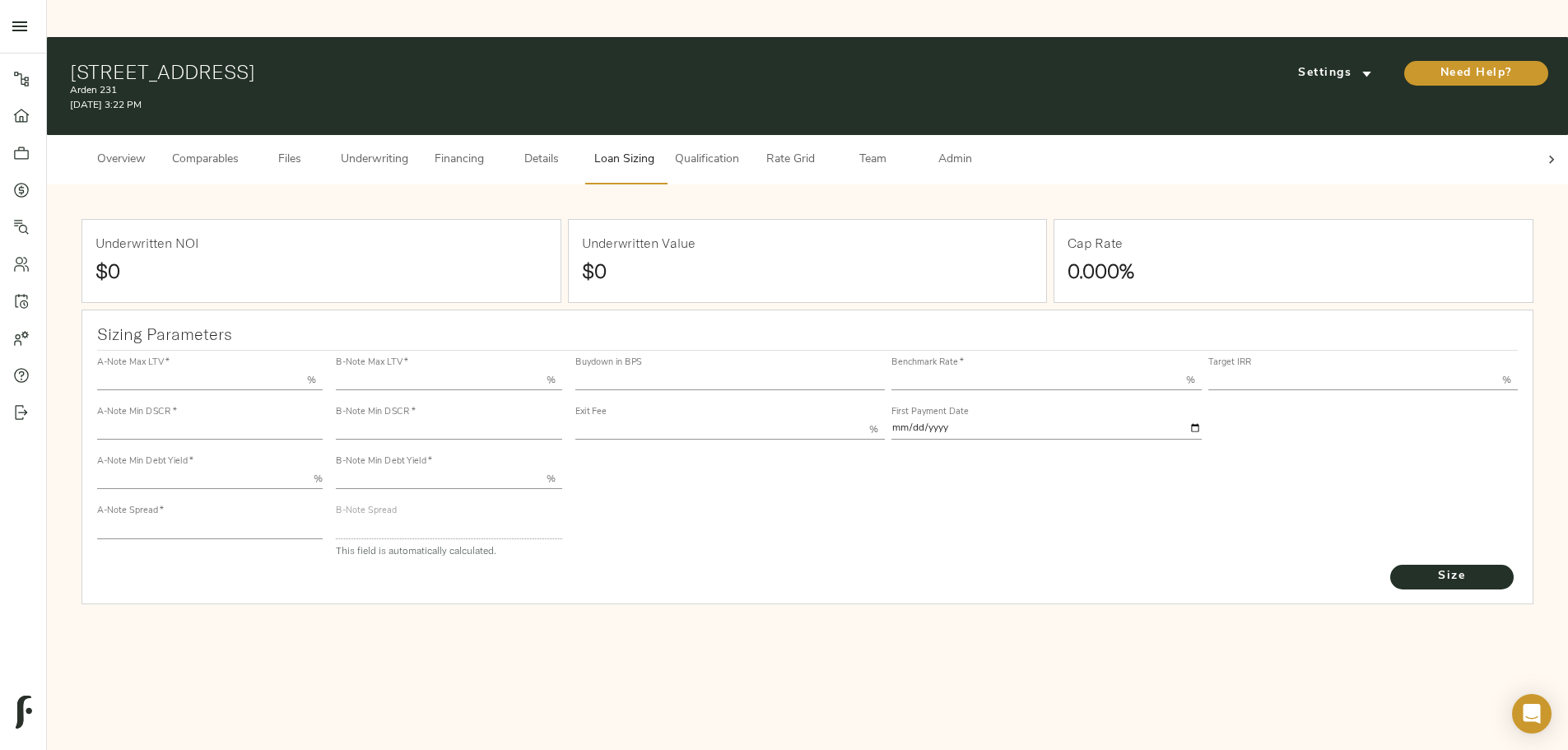
type input "11.00"
type input "1.00"
type input "[DATE]"
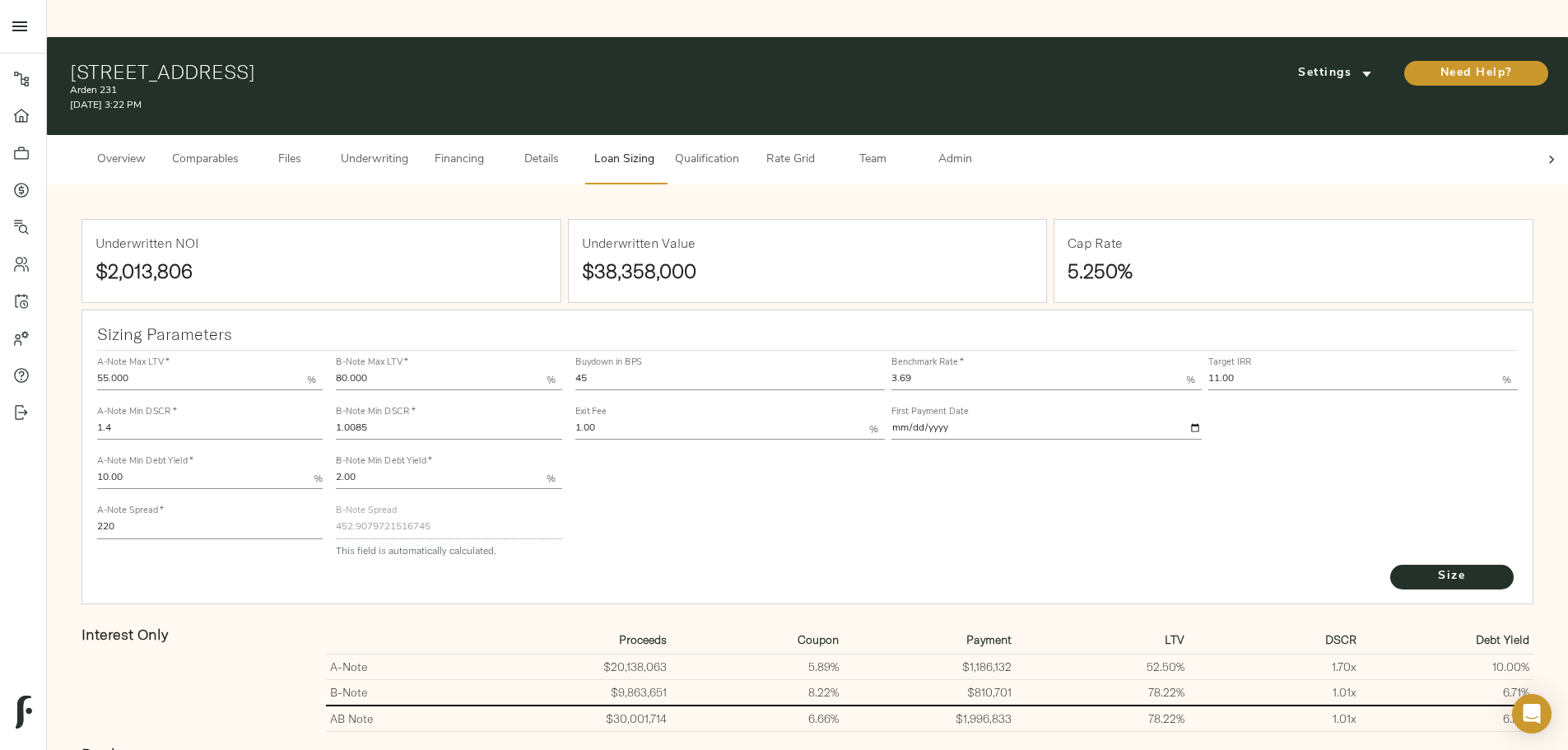
click at [1535, 134] on div at bounding box center [1551, 159] width 33 height 50
click at [996, 134] on button "Admin" at bounding box center [954, 159] width 83 height 50
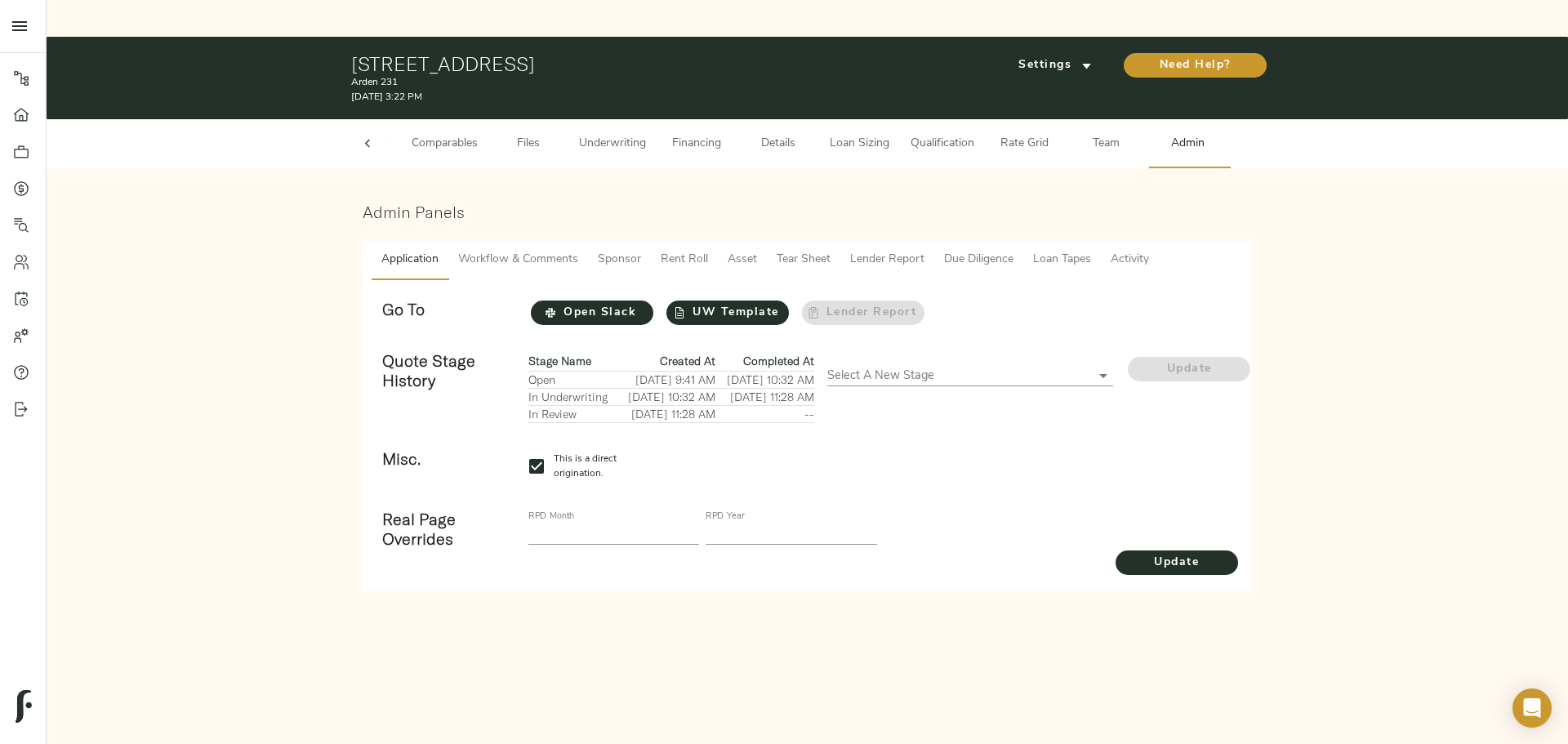
click at [1074, 250] on span "Loan Tapes" at bounding box center [1062, 260] width 58 height 21
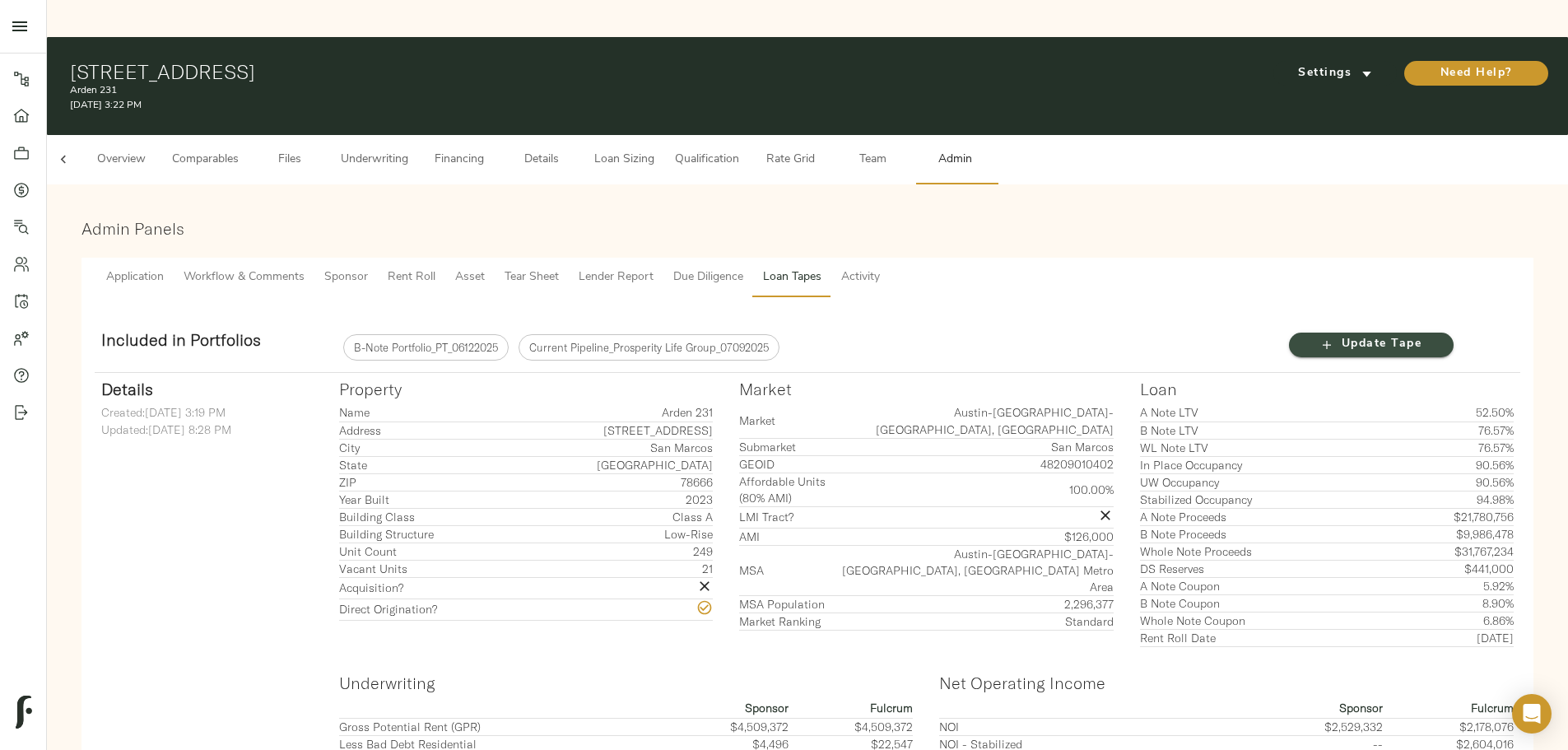
click at [1305, 334] on span "Update Tape" at bounding box center [1371, 344] width 131 height 21
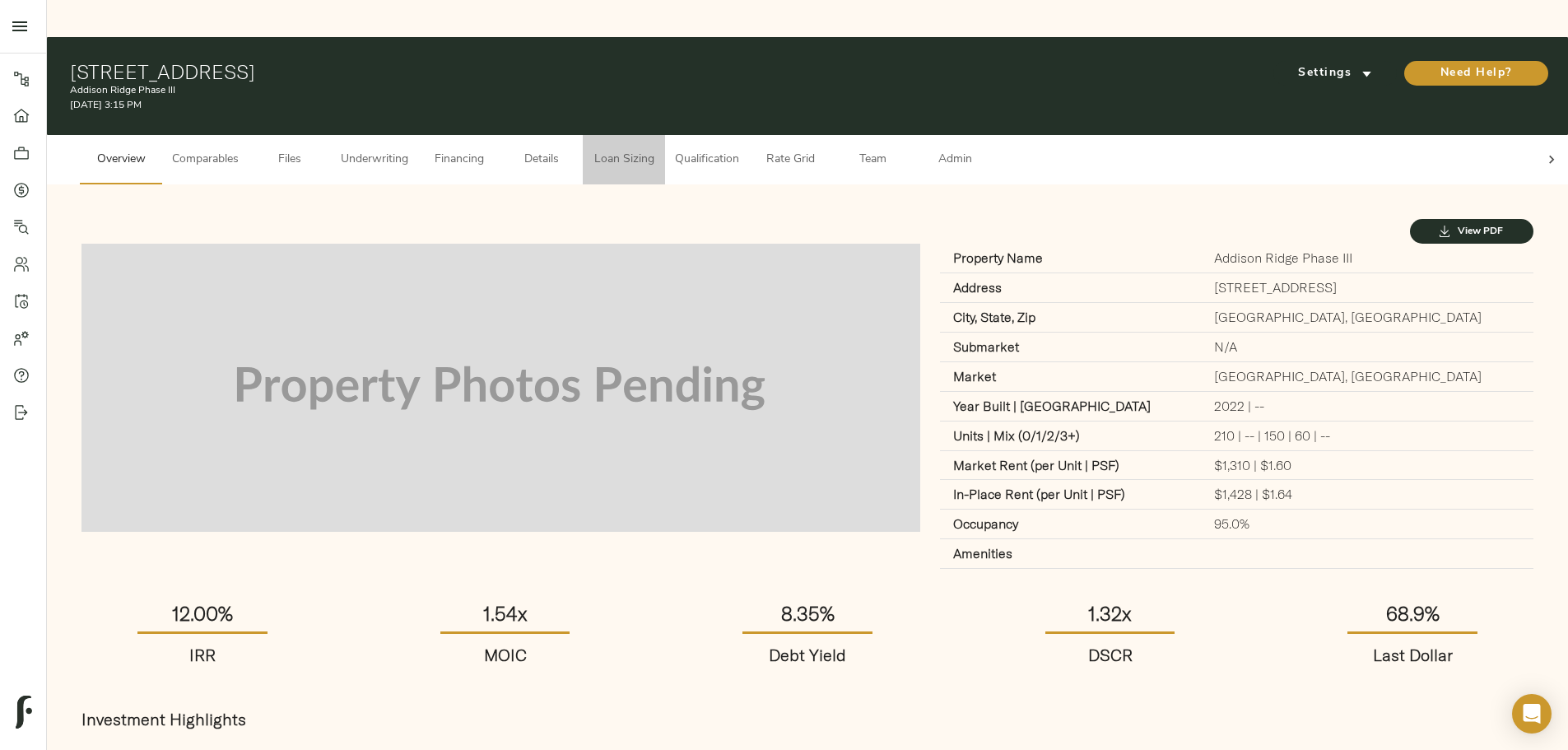
click at [655, 149] on span "Loan Sizing" at bounding box center [624, 159] width 63 height 21
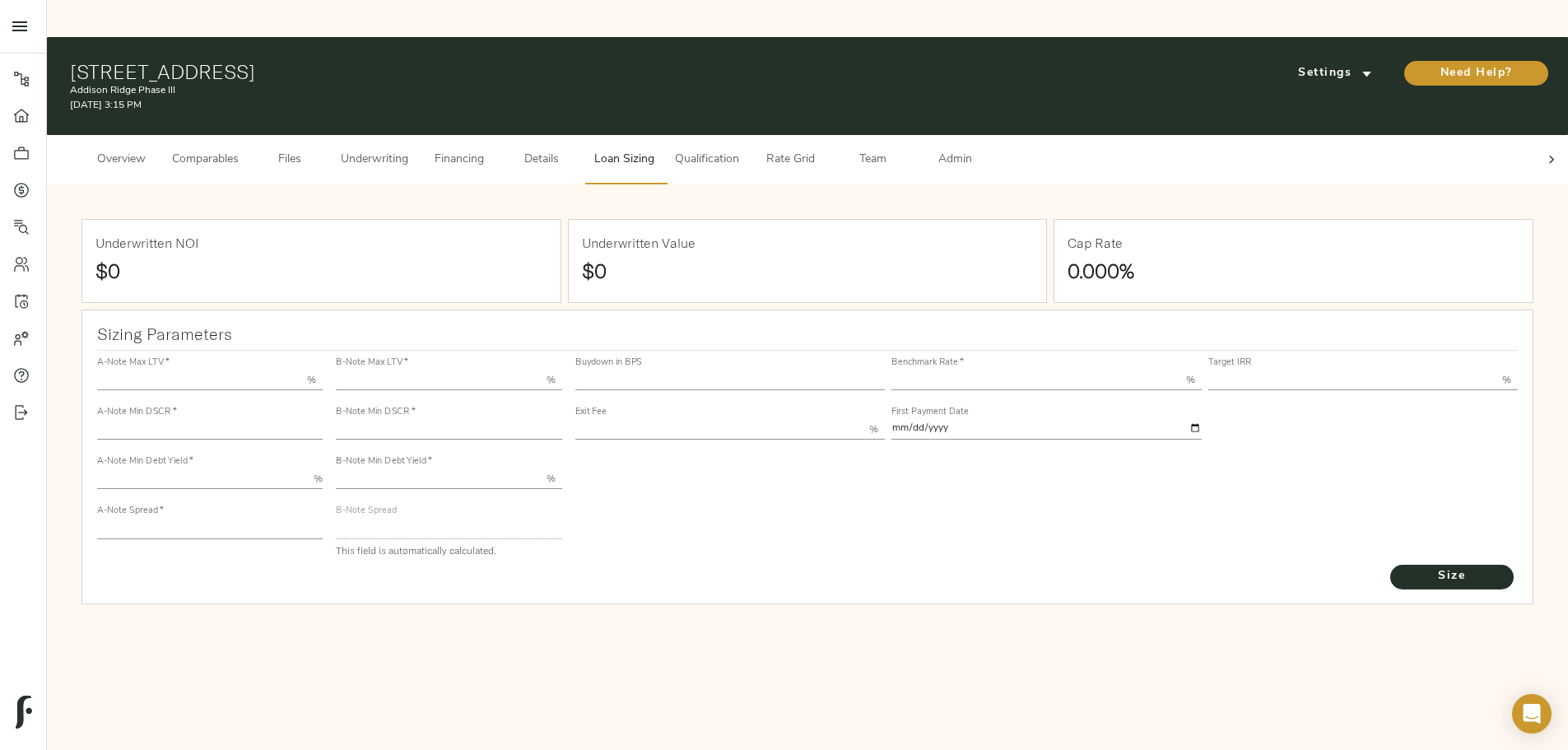
type input "55.000"
type input "1.4"
type input "10.00"
type input "200"
type input "80.000"
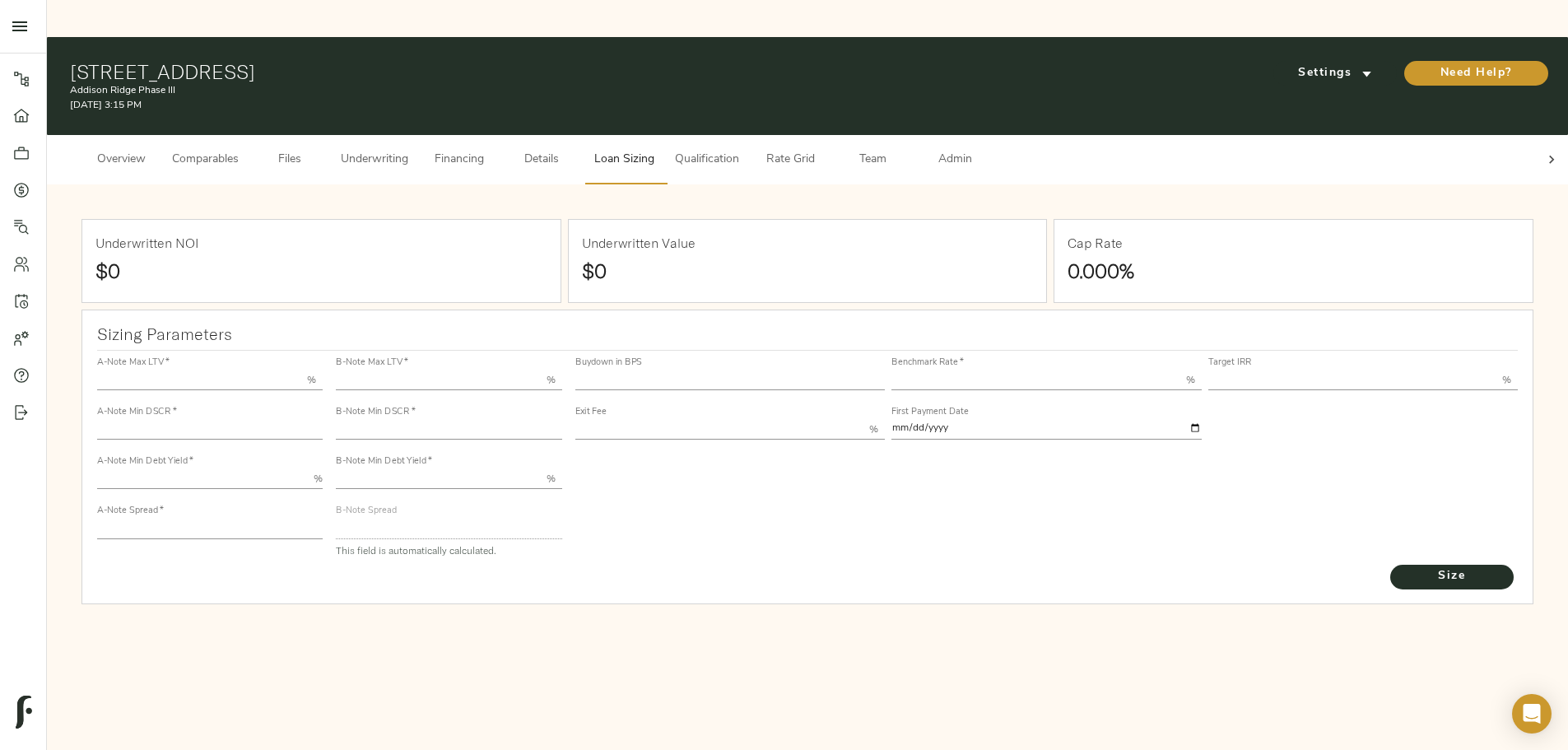
type input "1.1825"
type input "2.00"
type input "447.79107982320943"
type input "45"
type input "3.69"
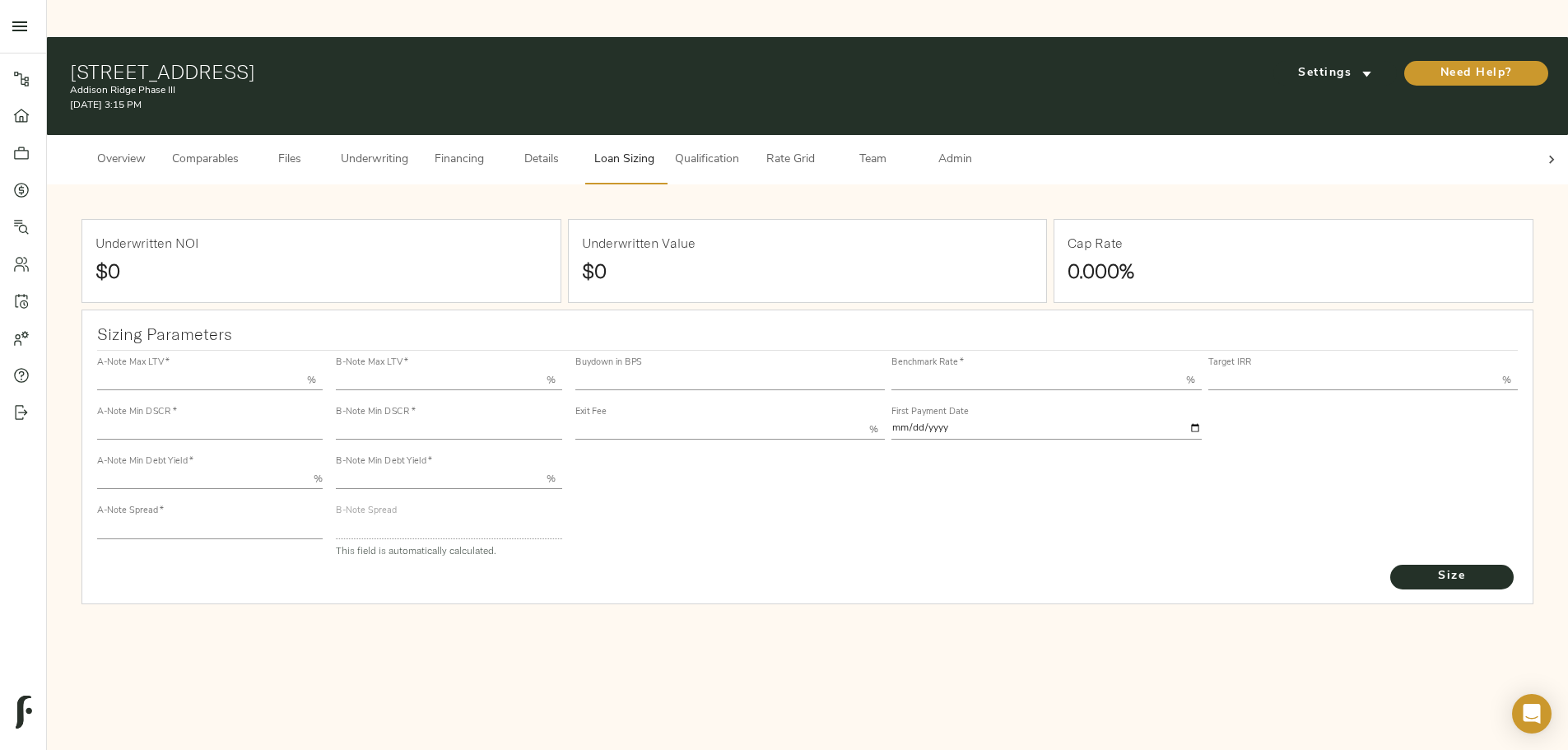
type input "12.00"
type input "1.00"
type input "[DATE]"
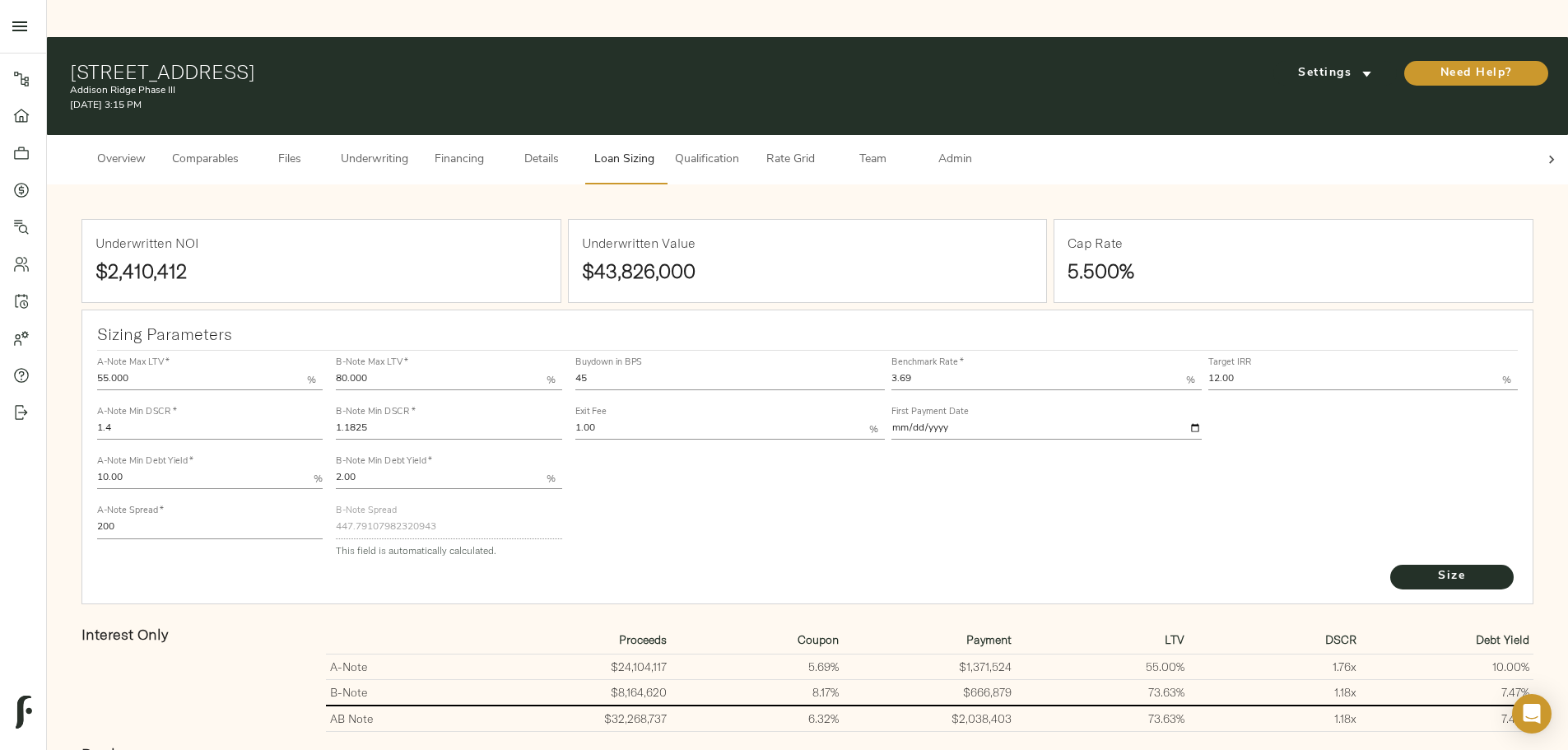
click at [1535, 134] on div at bounding box center [1551, 159] width 33 height 50
click at [986, 149] on span "Admin" at bounding box center [954, 159] width 63 height 21
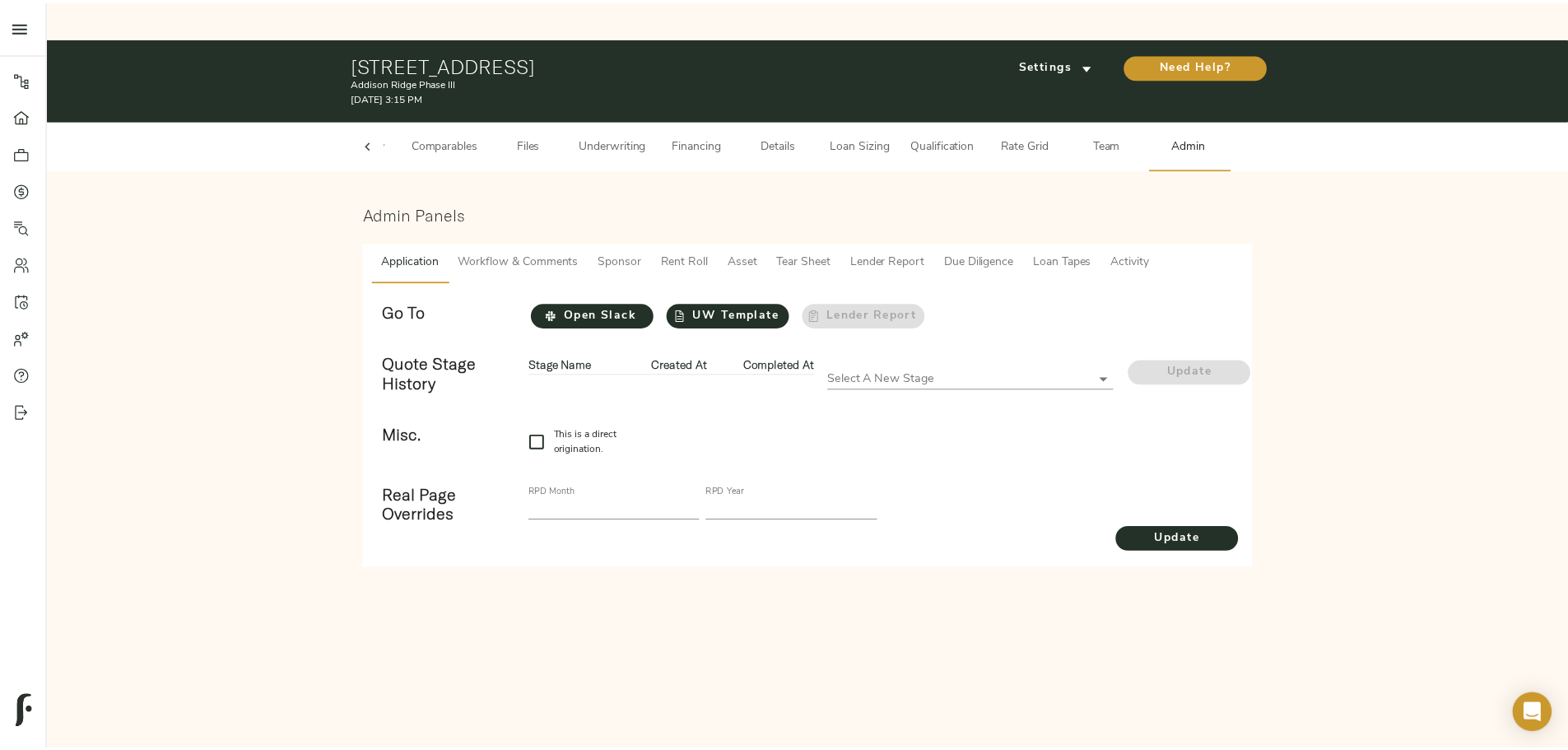
scroll to position [0, 64]
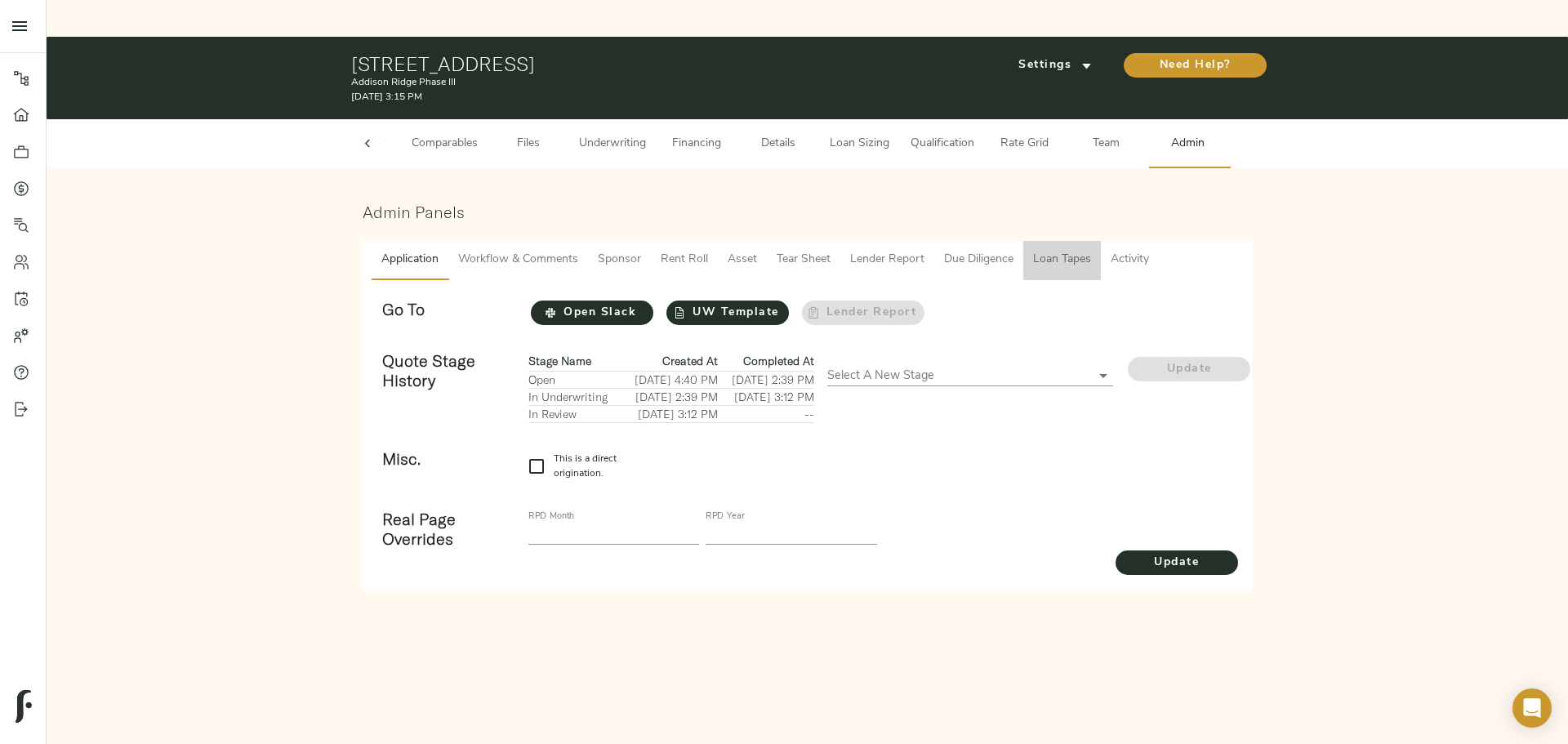
click at [1042, 250] on span "Loan Tapes" at bounding box center [1062, 260] width 58 height 21
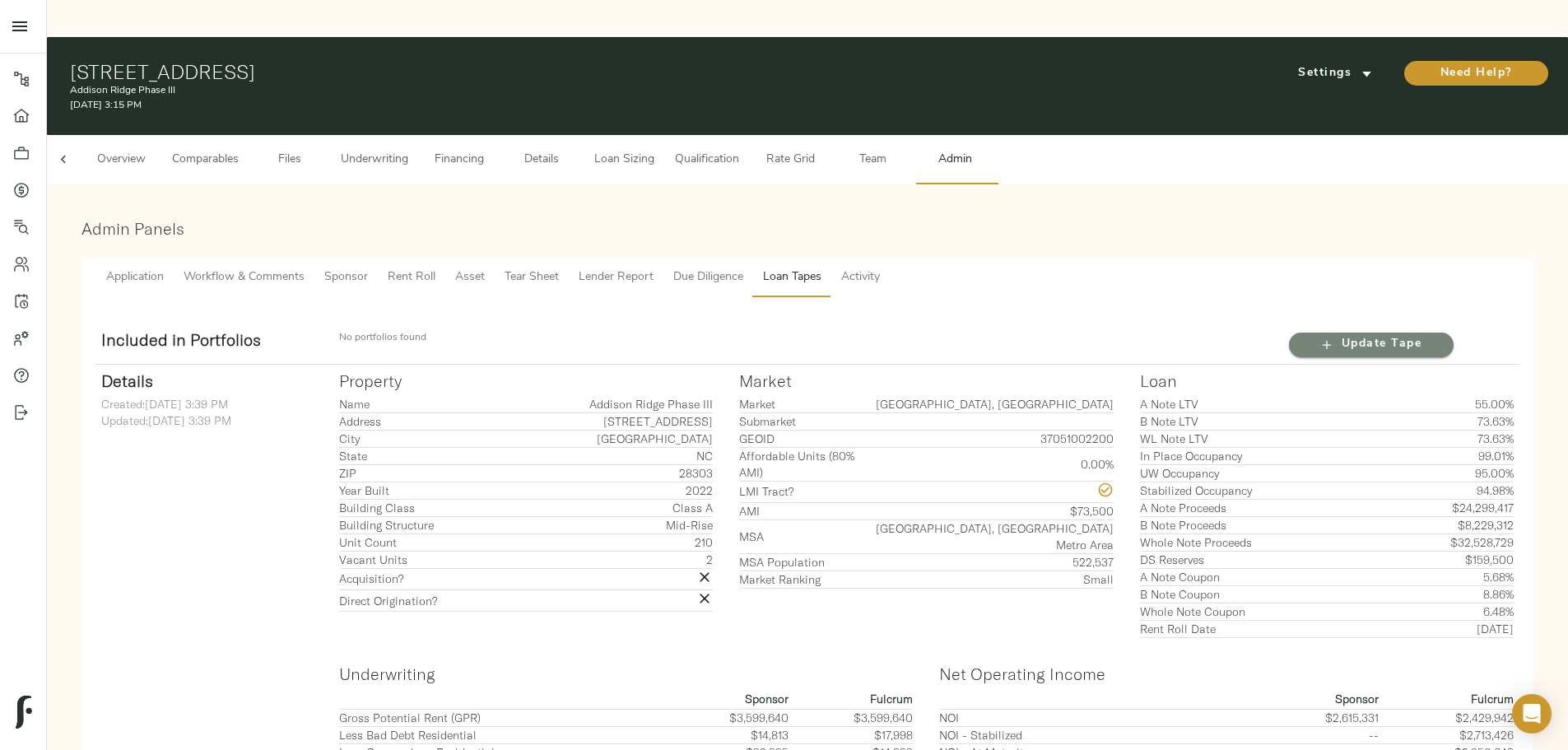
click at [1318, 337] on icon "button" at bounding box center [1326, 345] width 17 height 17
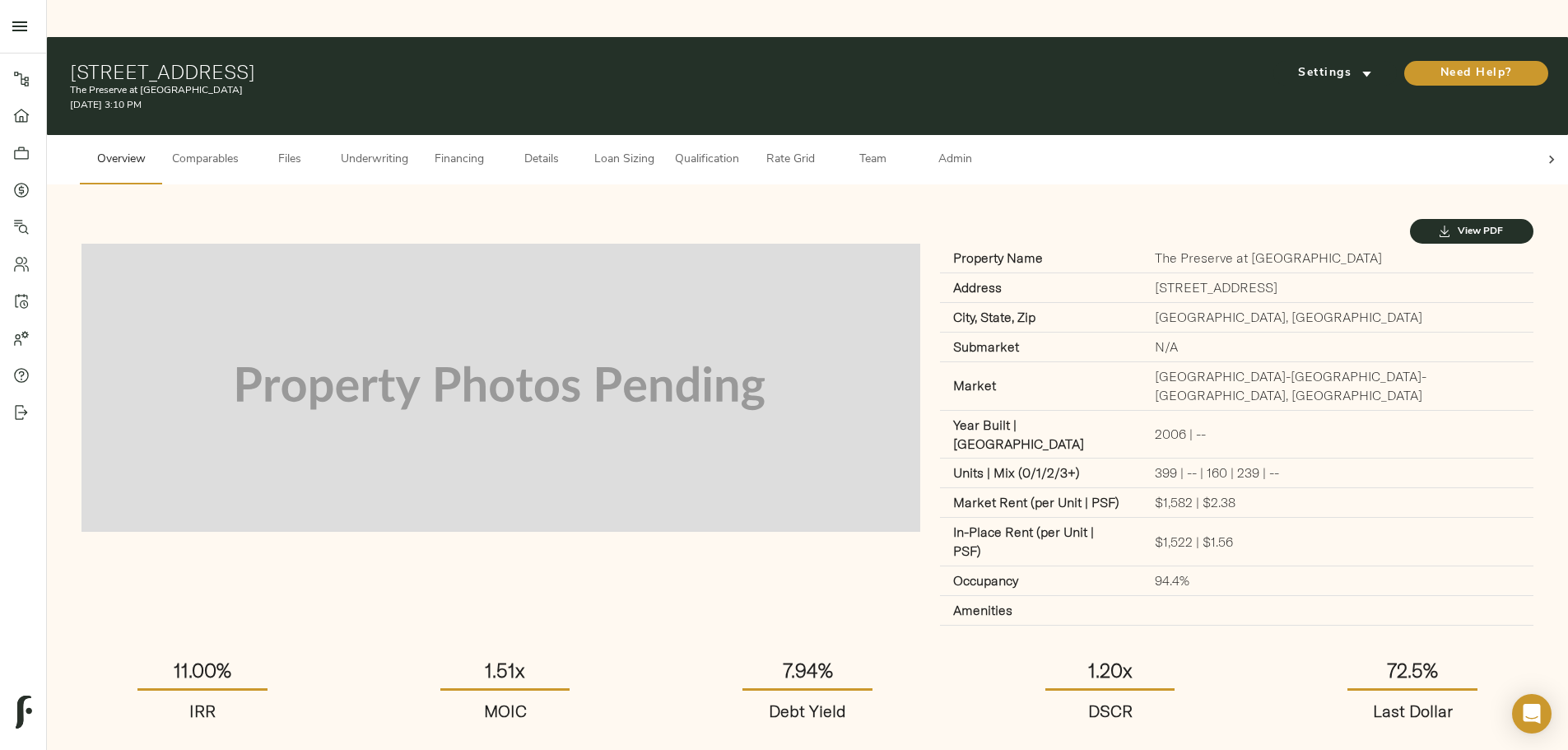
click at [655, 149] on span "Loan Sizing" at bounding box center [624, 159] width 63 height 21
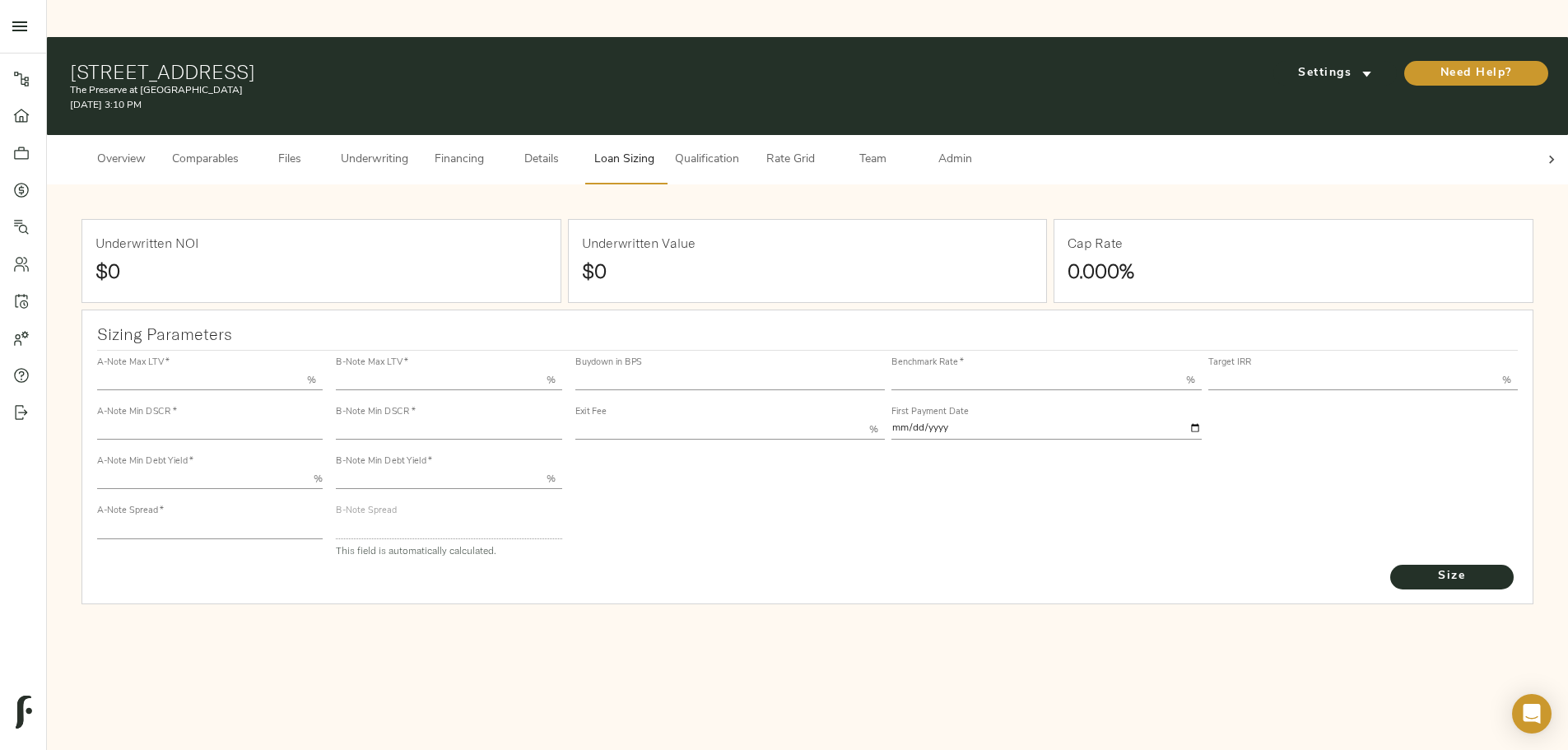
type input "55.000"
type input "1.4"
type input "10.00"
type input "220"
type input "80.000"
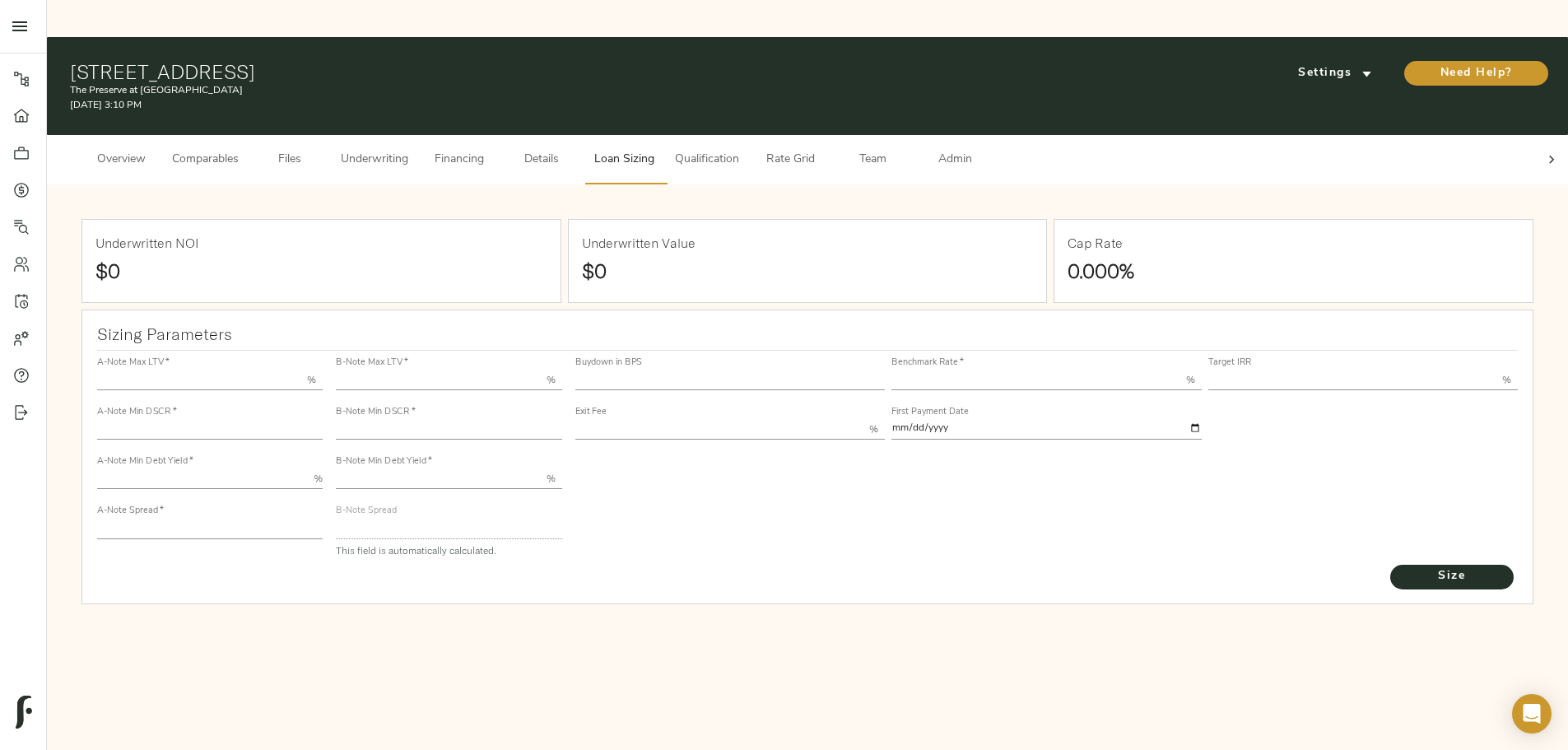
type input "1.0923"
type input "2.00"
type input "487.5918491268662"
type input "30"
type input "3.69"
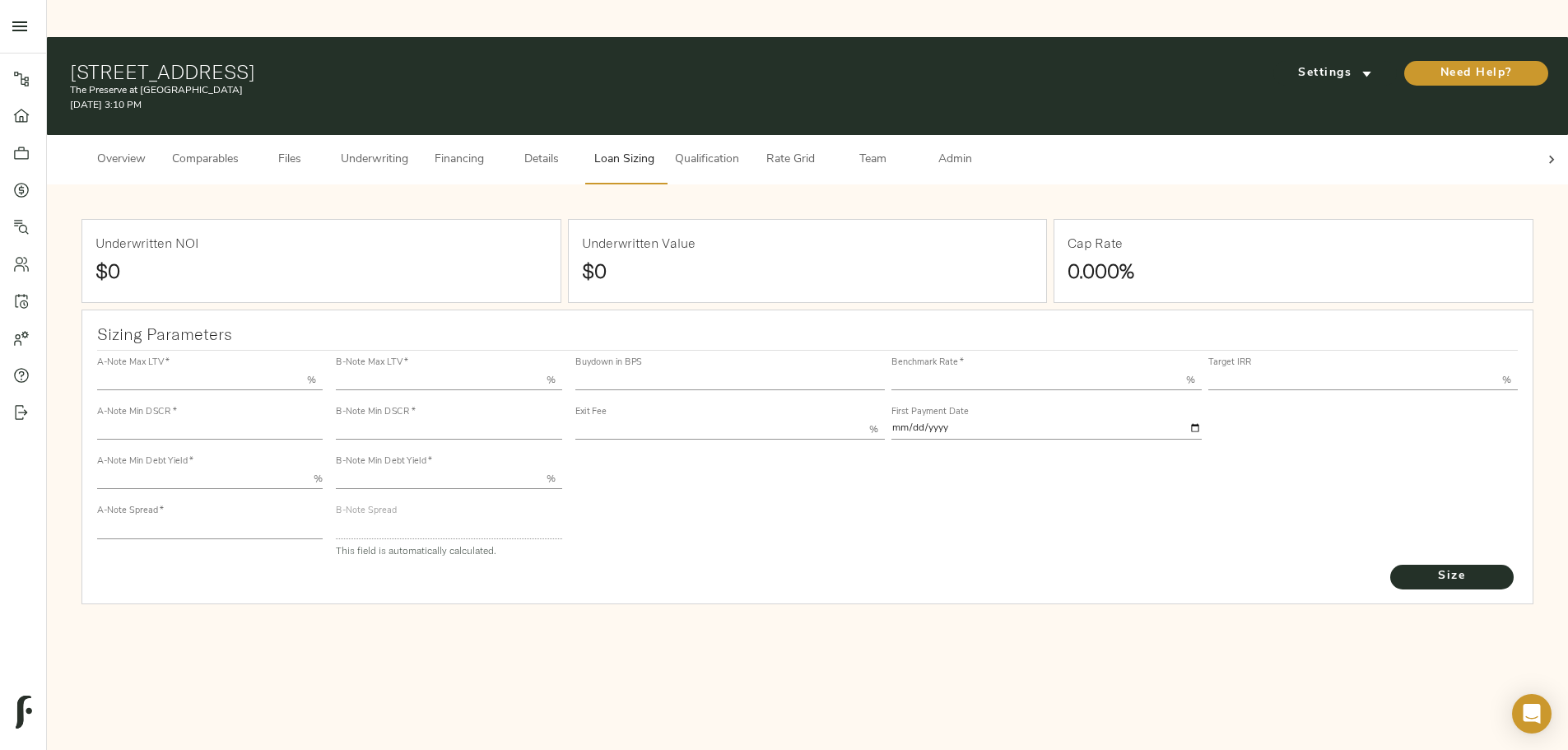
type input "11.00"
type input "1.00"
type input "[DATE]"
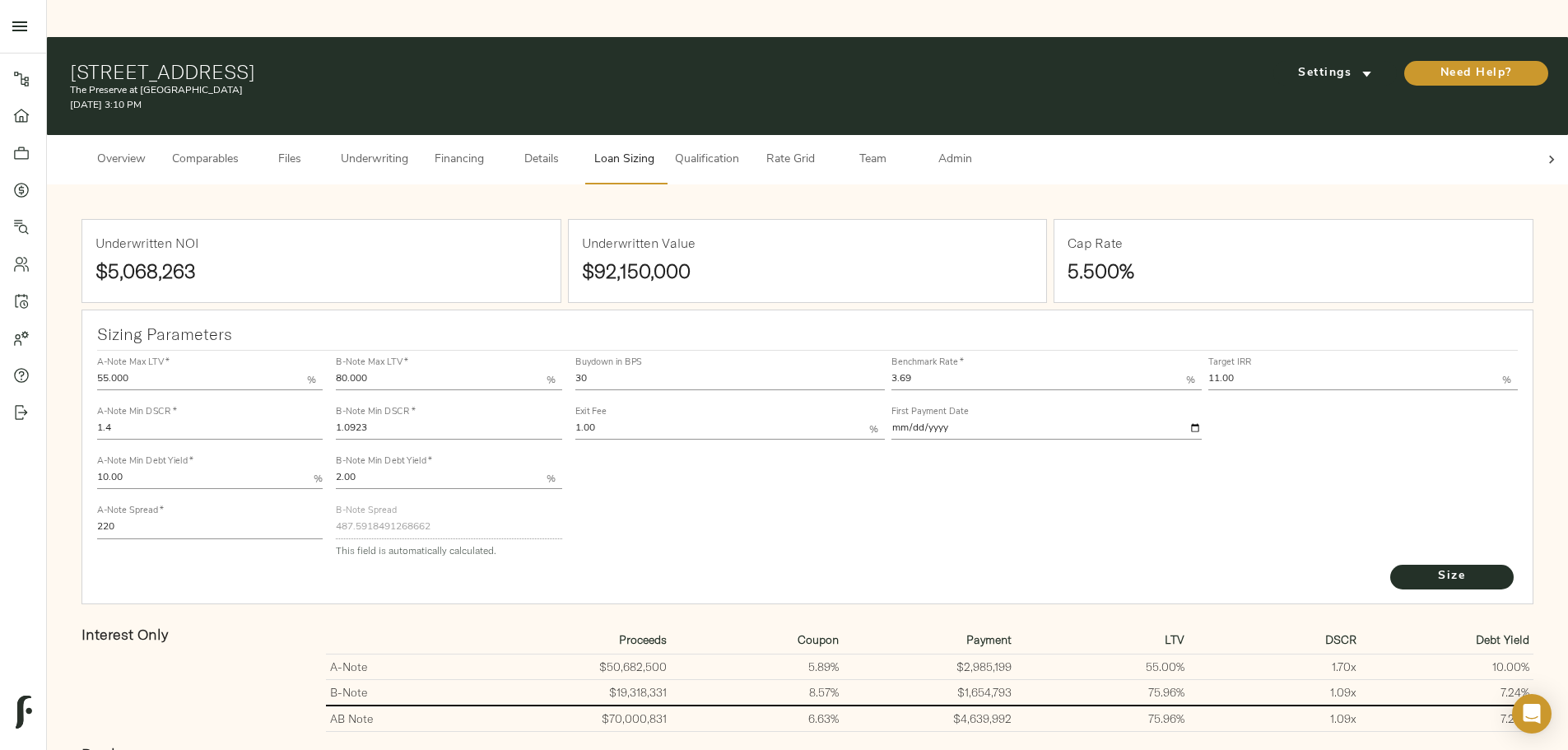
click at [1535, 134] on div at bounding box center [1551, 159] width 33 height 50
click at [986, 149] on span "Admin" at bounding box center [954, 159] width 63 height 21
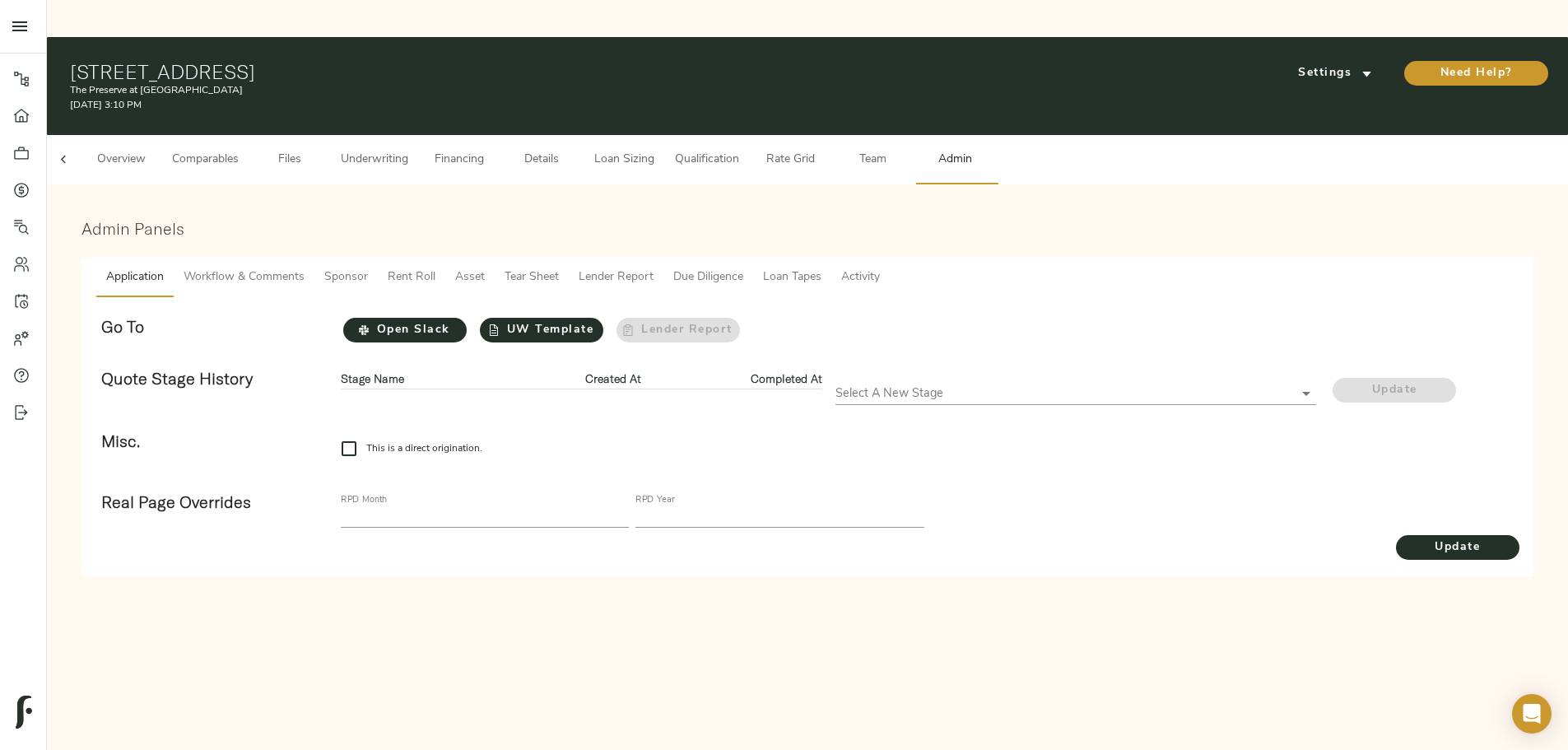
scroll to position [0, 64]
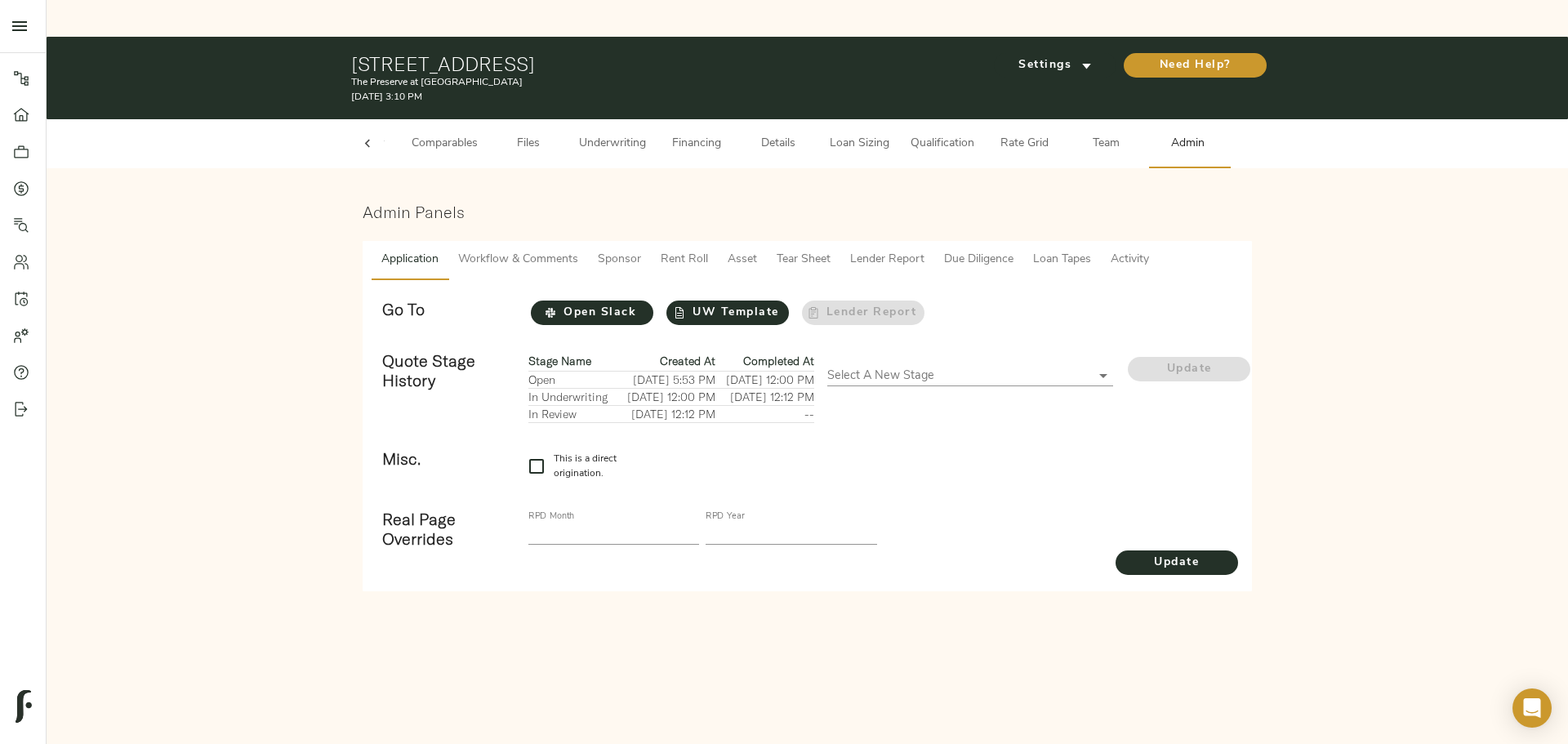
click at [1058, 250] on span "Loan Tapes" at bounding box center [1062, 260] width 58 height 21
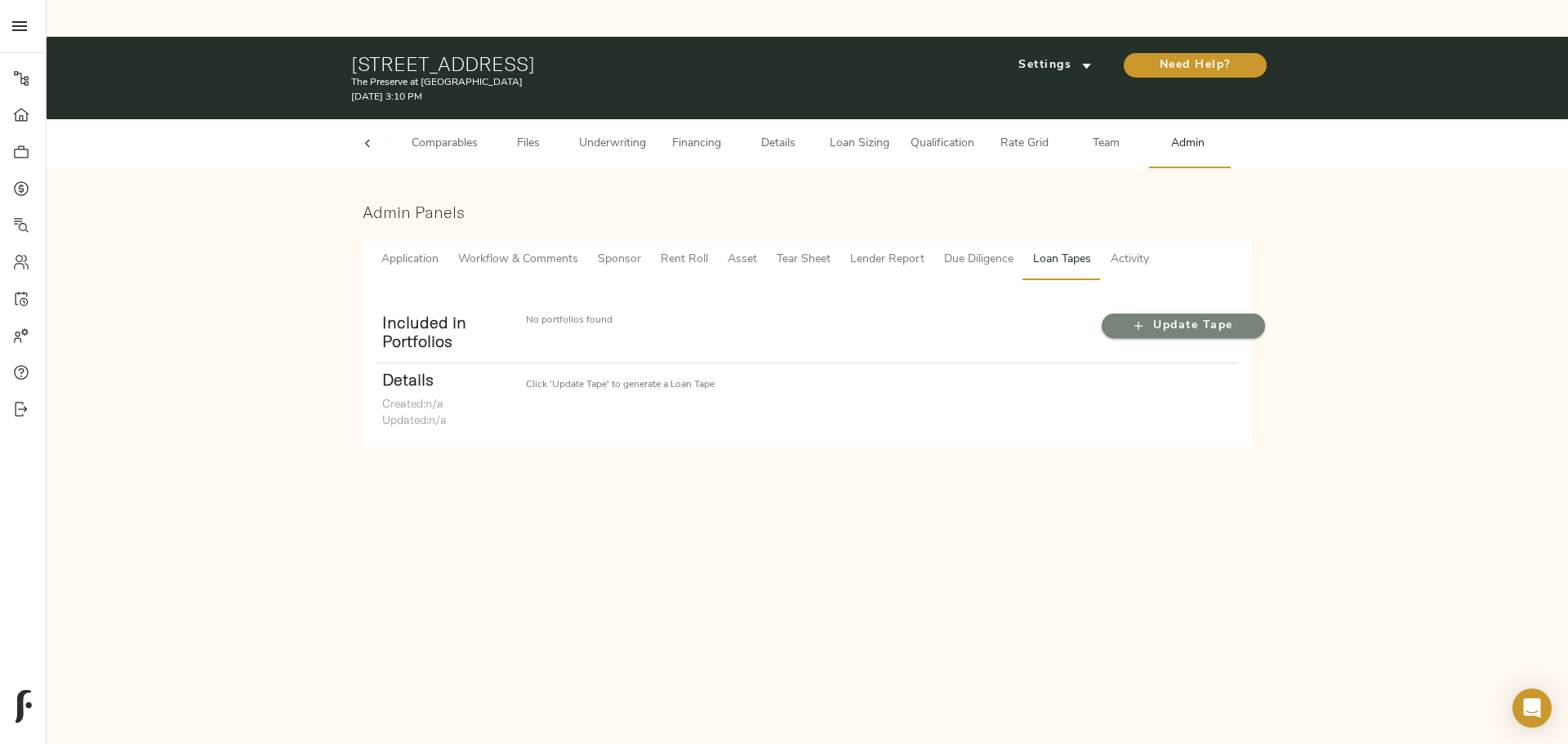
click at [1159, 316] on span "Update Tape" at bounding box center [1183, 326] width 131 height 21
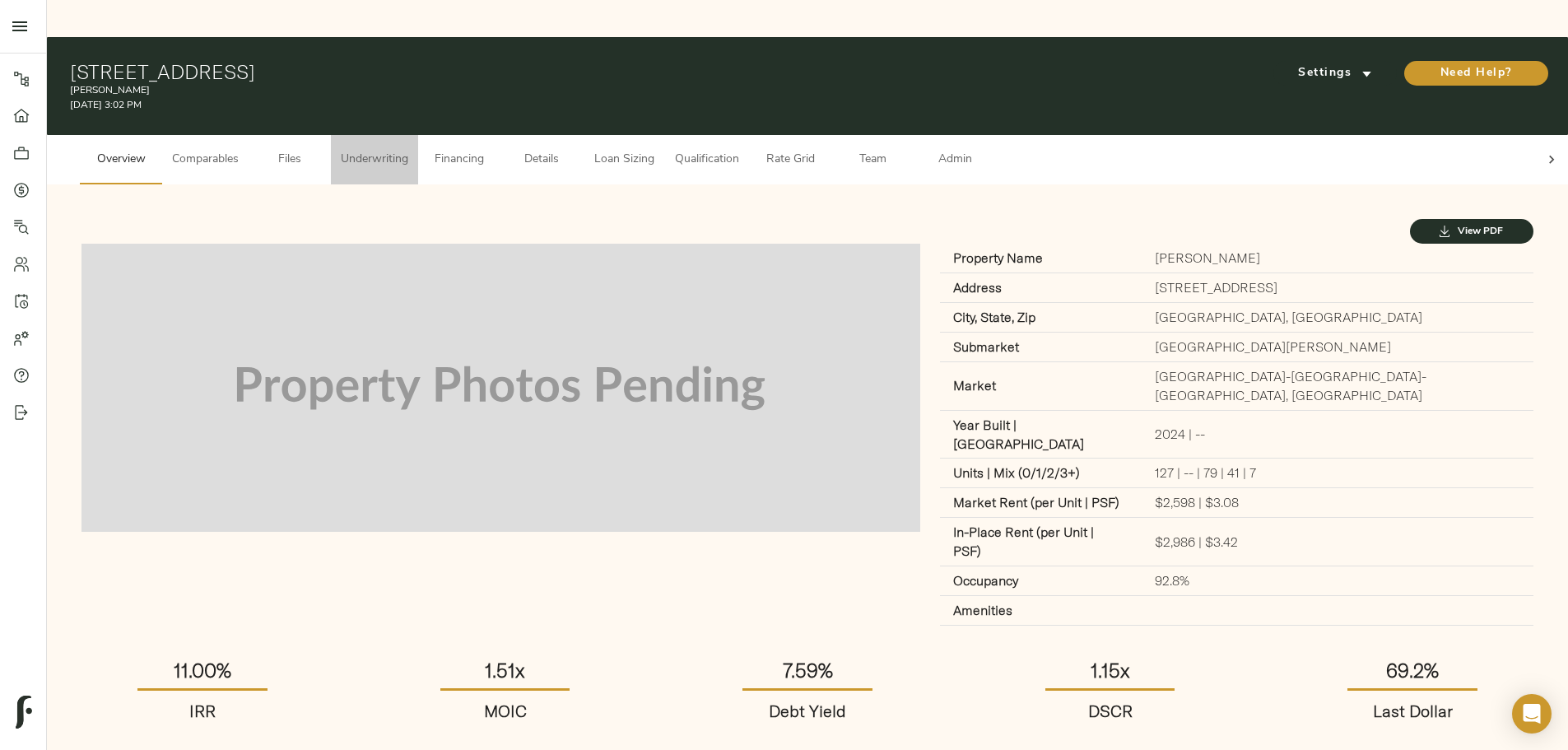
click at [408, 149] on span "Underwriting" at bounding box center [375, 159] width 68 height 21
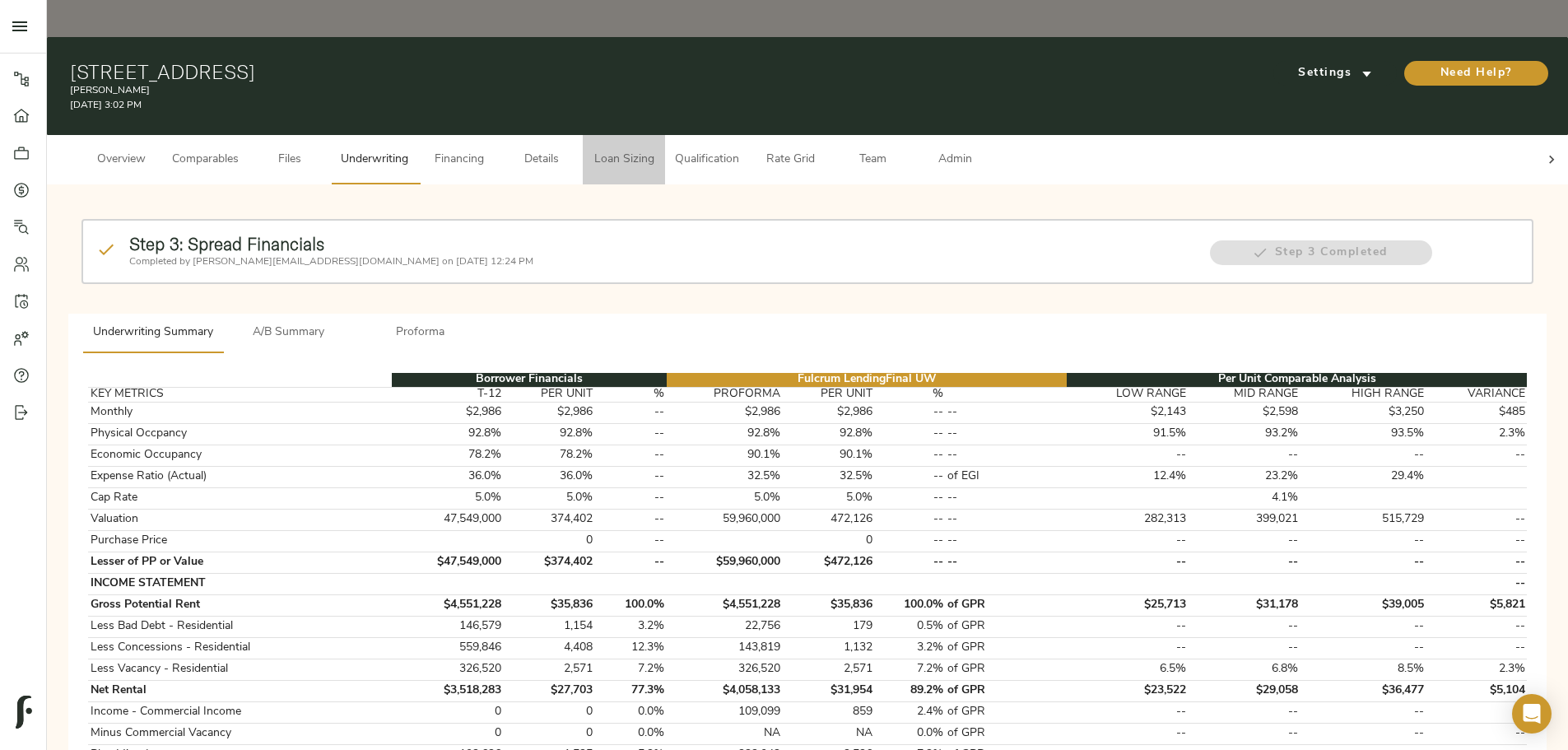
click at [655, 149] on span "Loan Sizing" at bounding box center [624, 159] width 63 height 21
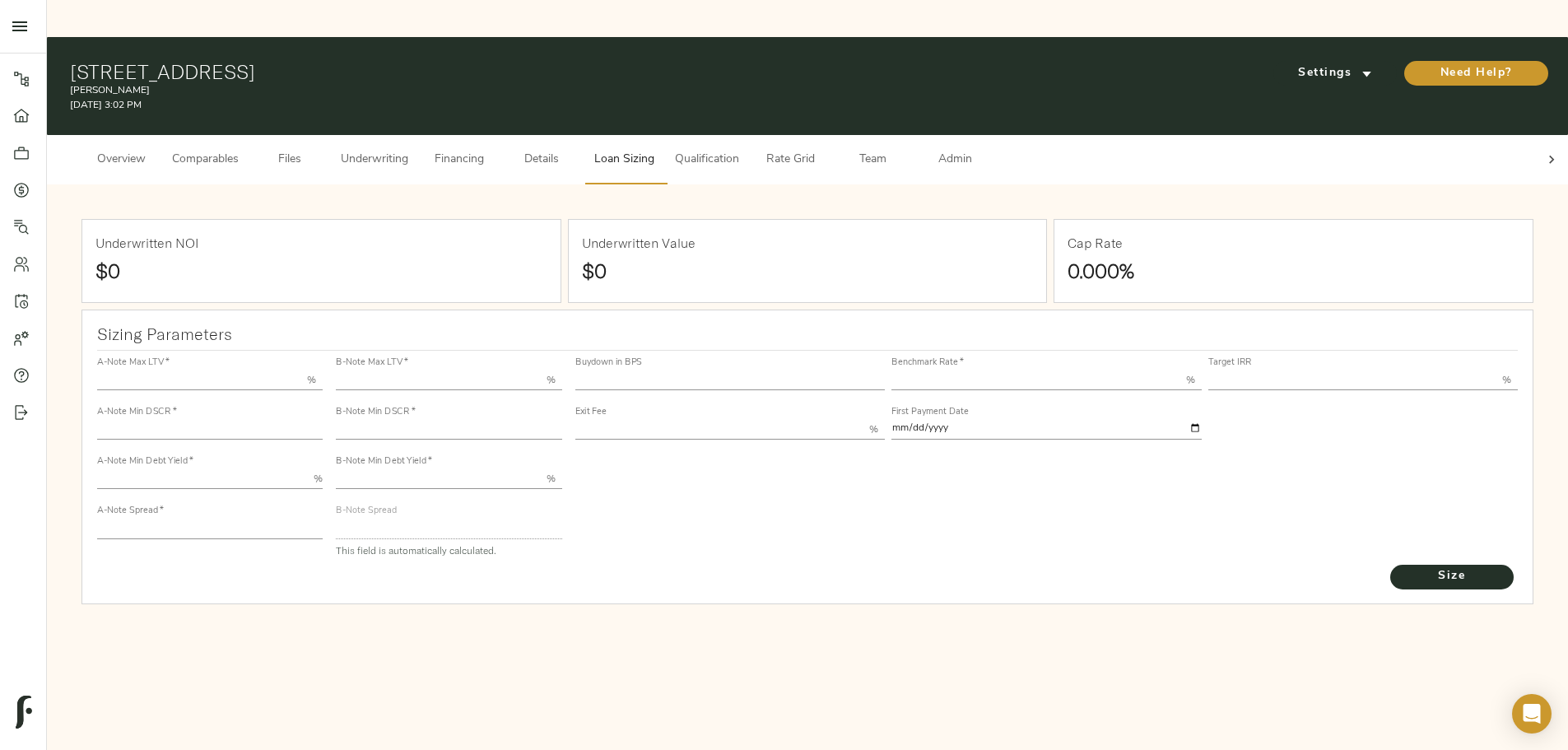
type input "55.000"
type input "1.4"
type input "9.00"
type input "200"
type input "80.000"
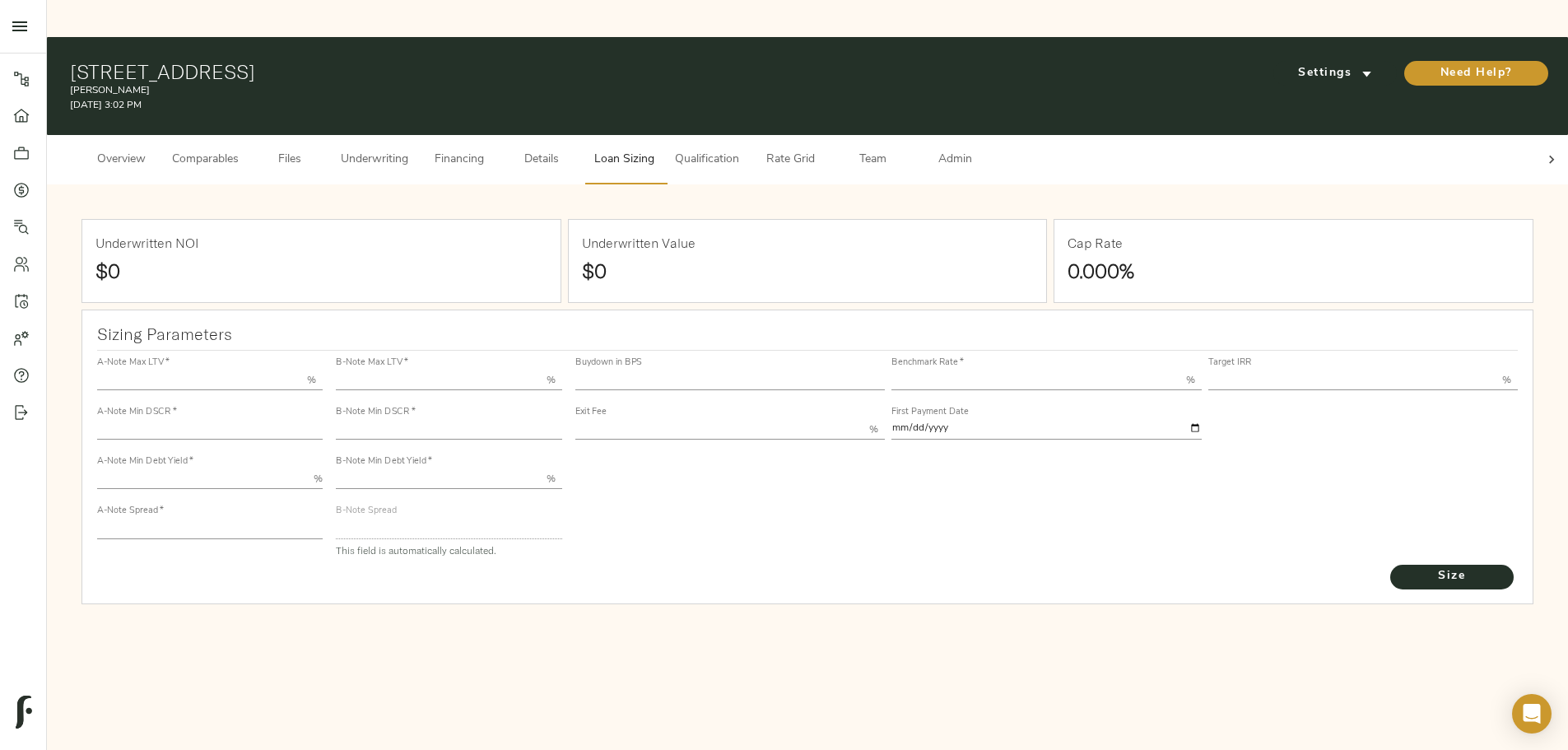
type input "1.0334"
type input "2.00"
type input "500.69039173057115"
type input "30"
type input "3.69"
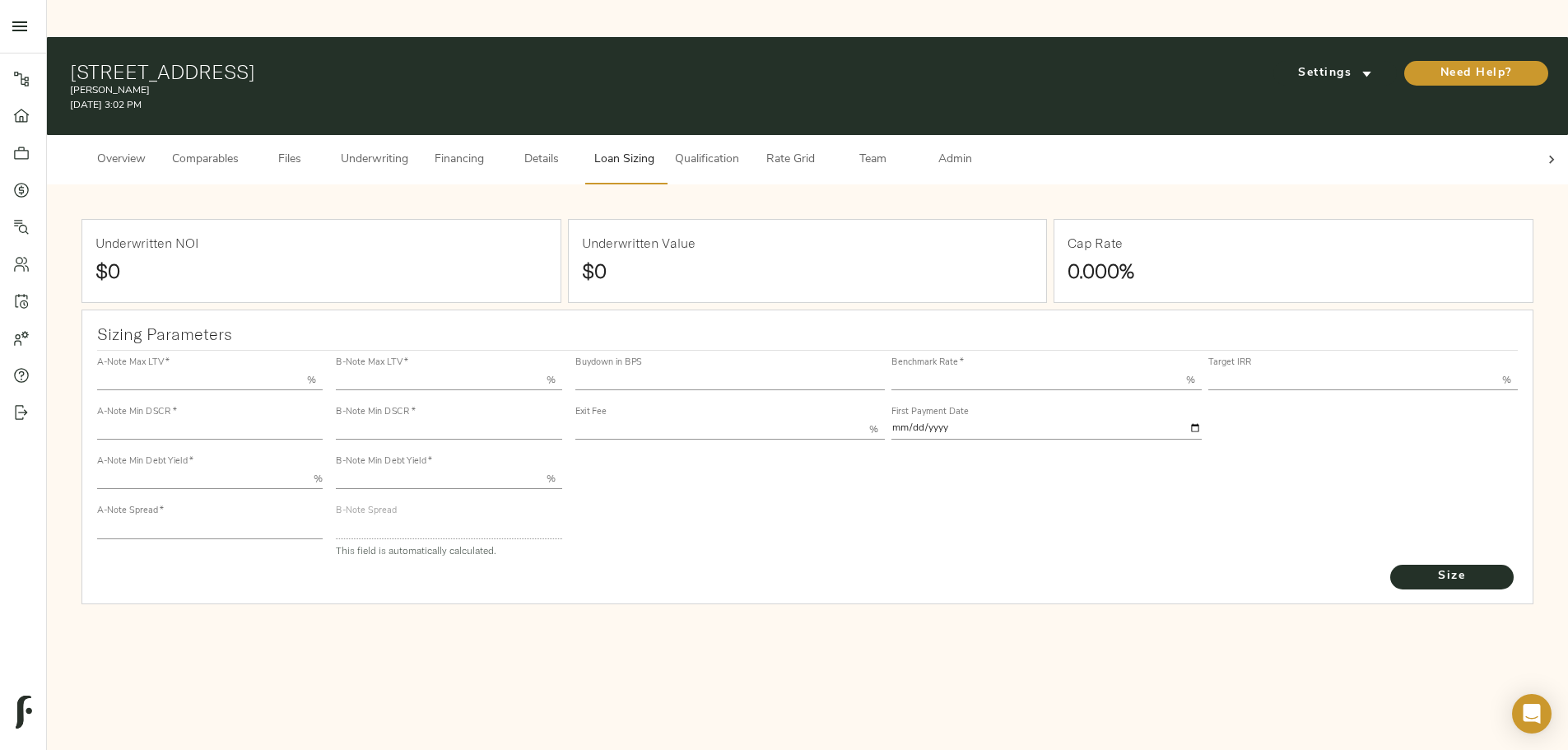
type input "11.00"
type input "1.00"
type input "[DATE]"
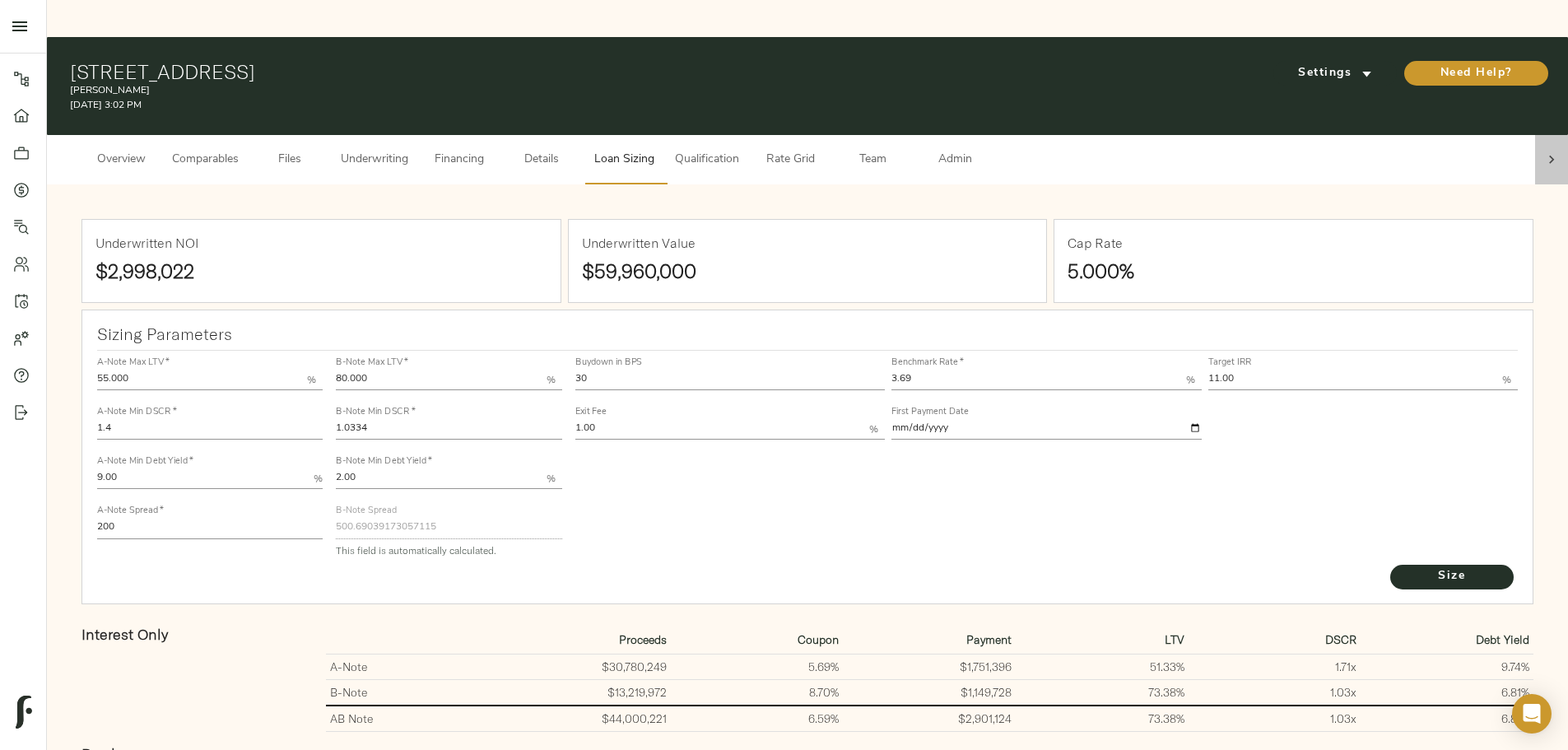
click at [1543, 151] on icon at bounding box center [1551, 159] width 17 height 17
click at [986, 149] on span "Admin" at bounding box center [954, 159] width 63 height 21
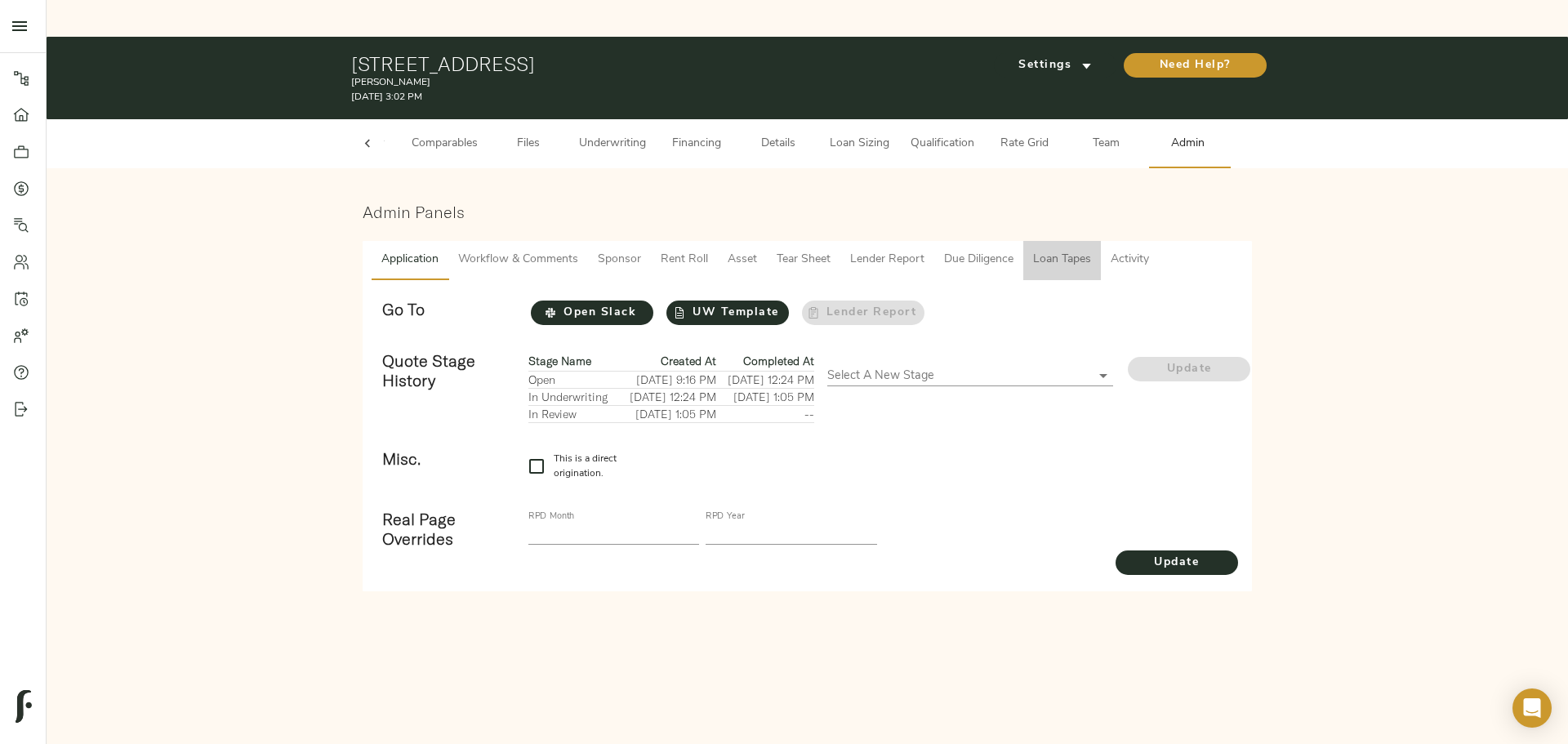
click at [1054, 250] on span "Loan Tapes" at bounding box center [1062, 260] width 58 height 21
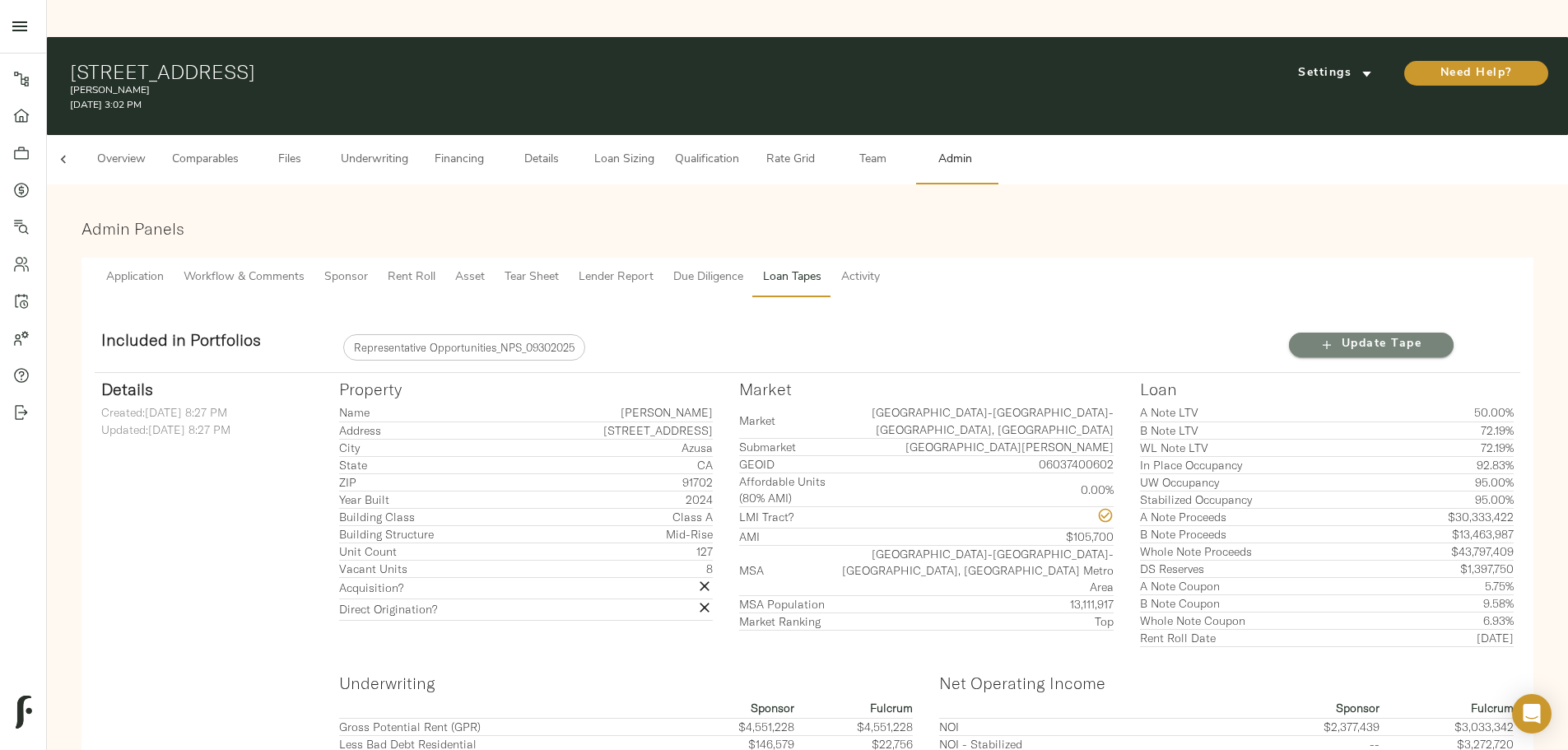
click at [1305, 334] on span "Update Tape" at bounding box center [1371, 344] width 131 height 21
click at [408, 149] on span "Underwriting" at bounding box center [375, 159] width 68 height 21
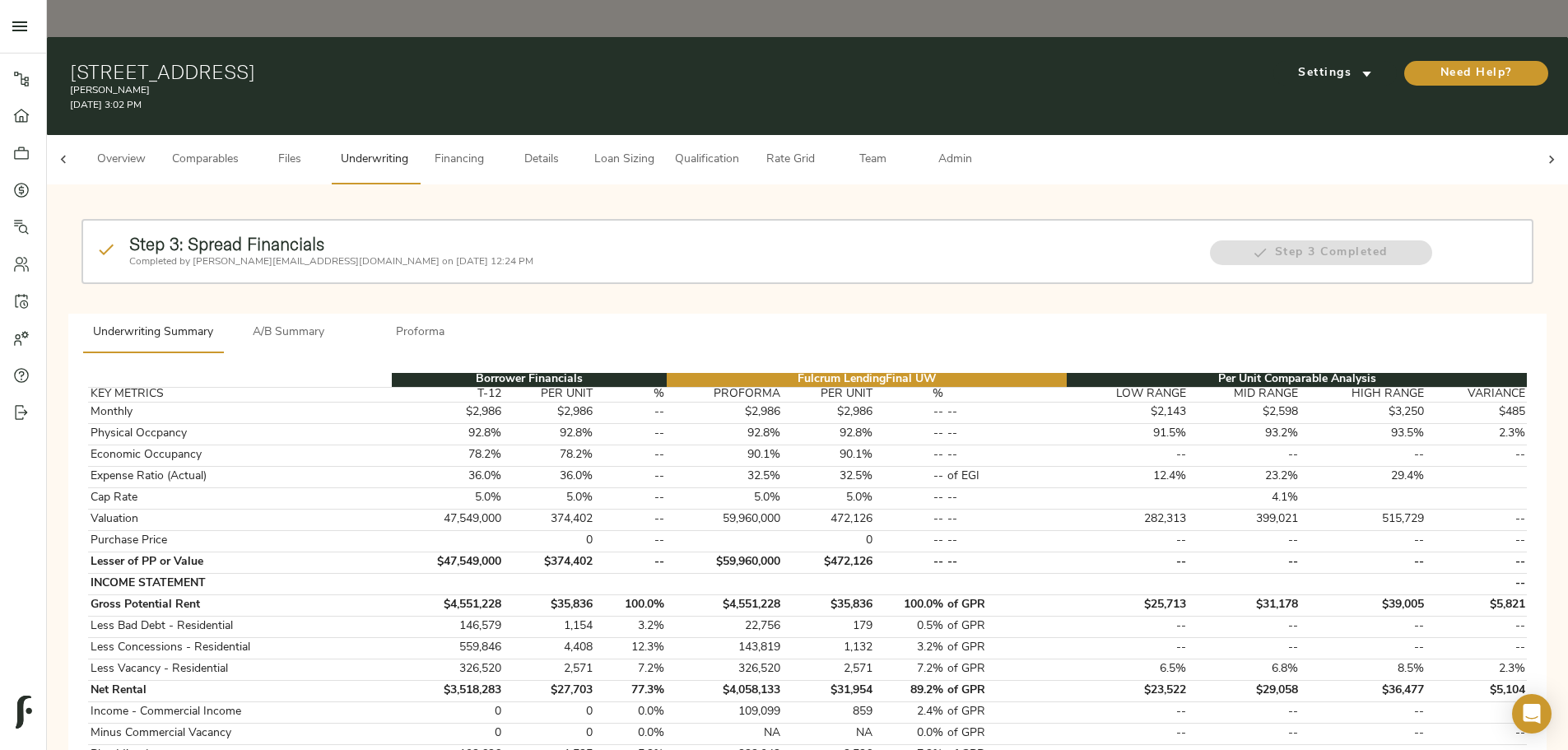
click at [345, 323] on span "A/B Summary" at bounding box center [289, 333] width 112 height 21
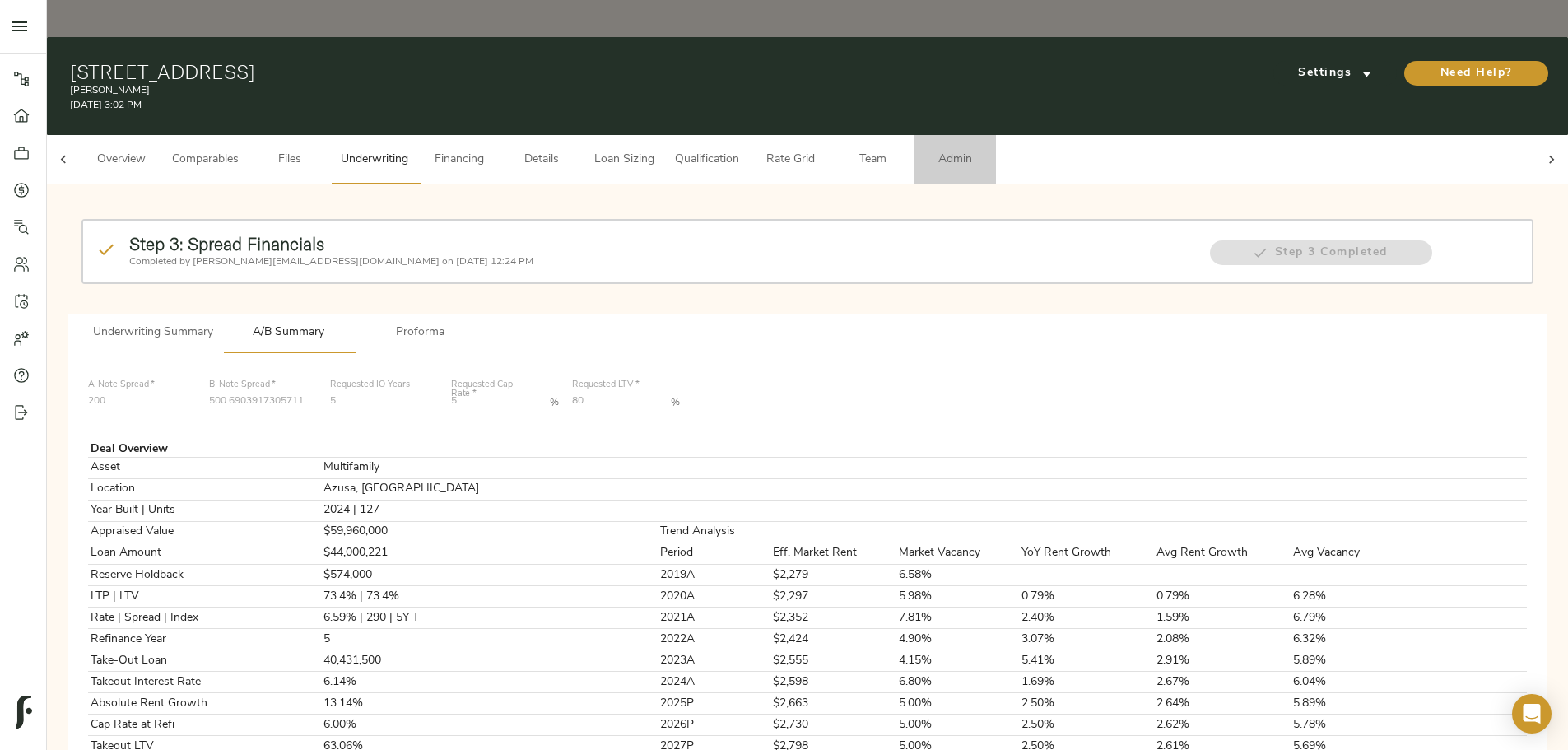
click at [996, 134] on button "Admin" at bounding box center [954, 159] width 83 height 50
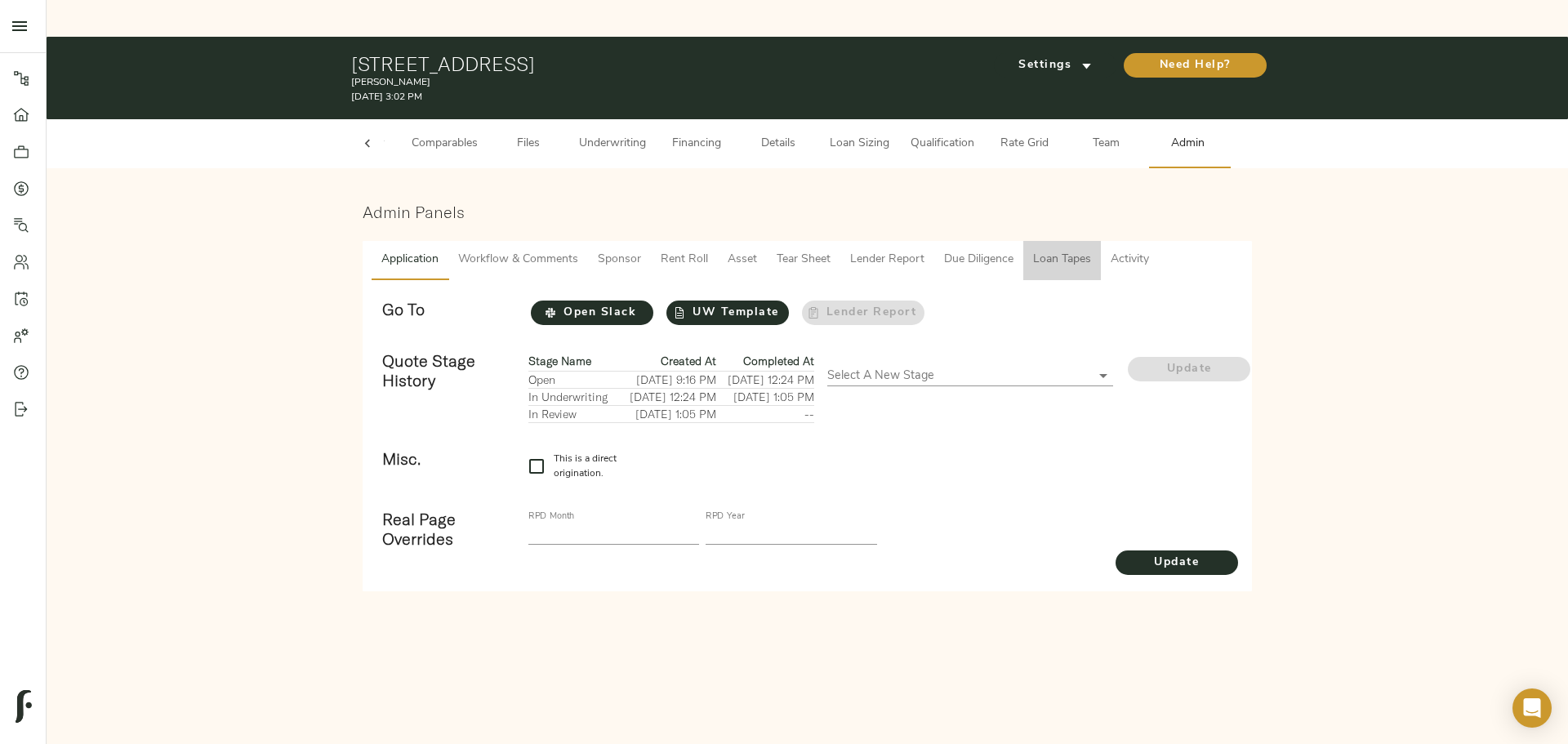
click at [1062, 250] on span "Loan Tapes" at bounding box center [1062, 260] width 58 height 21
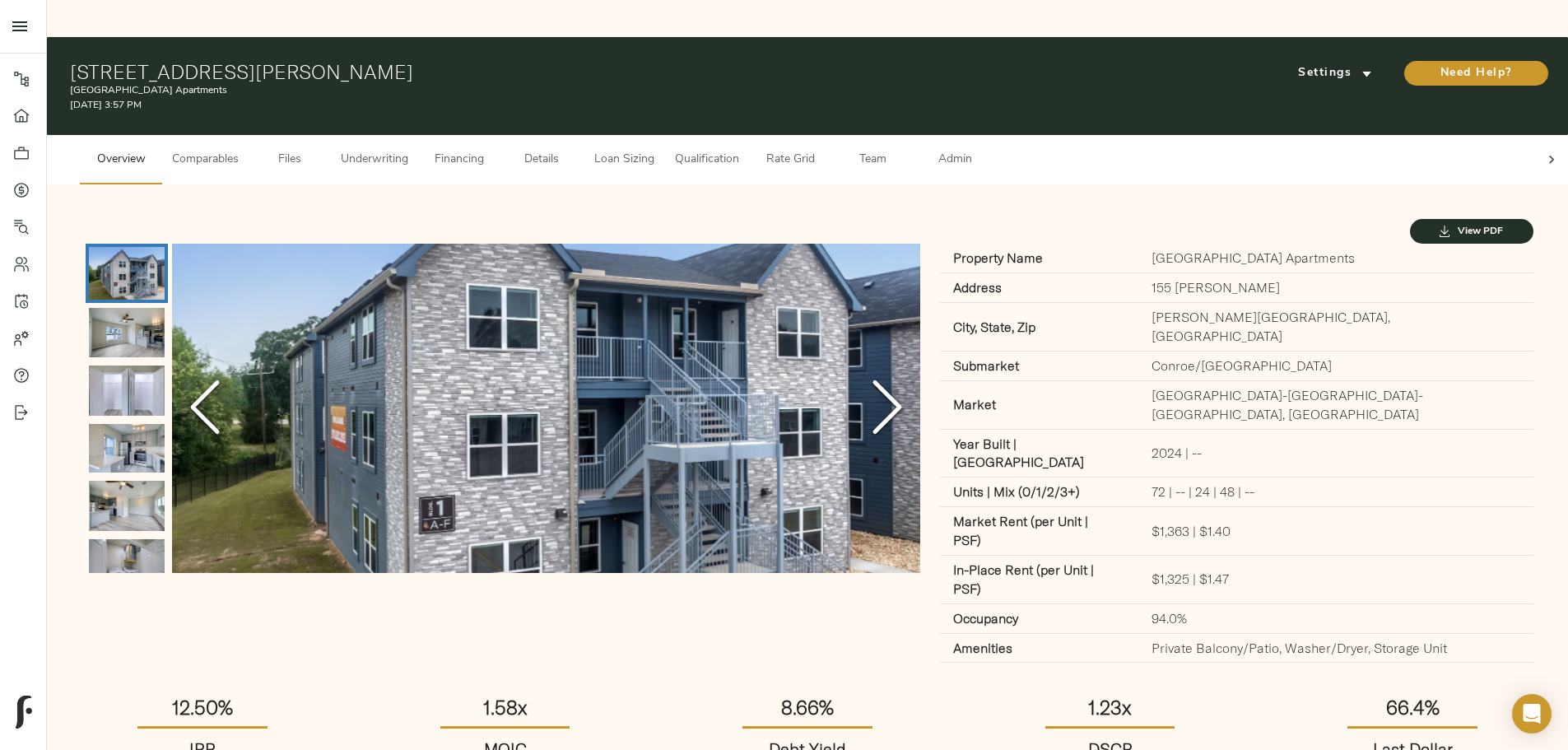
click at [1543, 151] on icon at bounding box center [1551, 159] width 17 height 17
click at [408, 149] on span "Underwriting" at bounding box center [375, 159] width 68 height 21
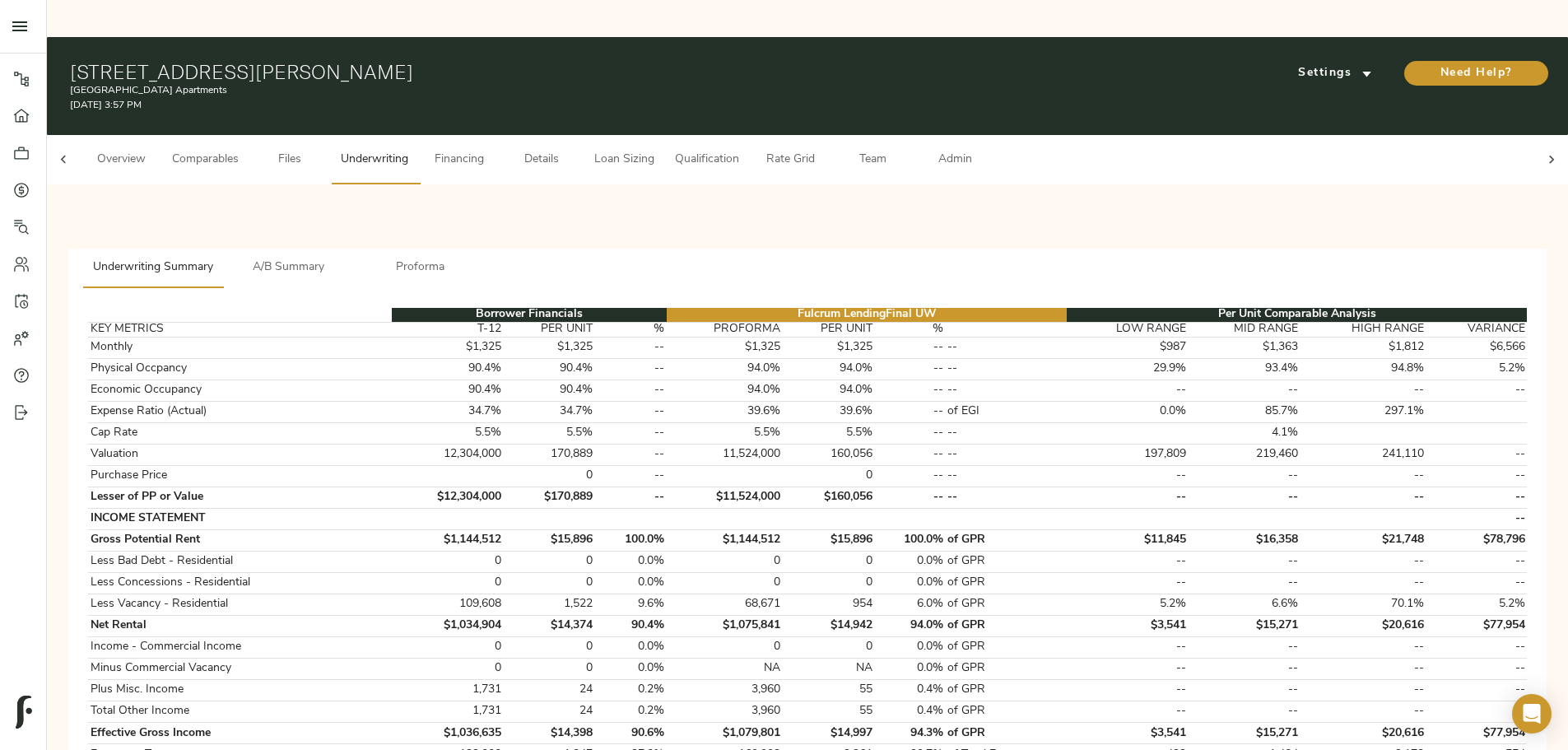
scroll to position [0, 64]
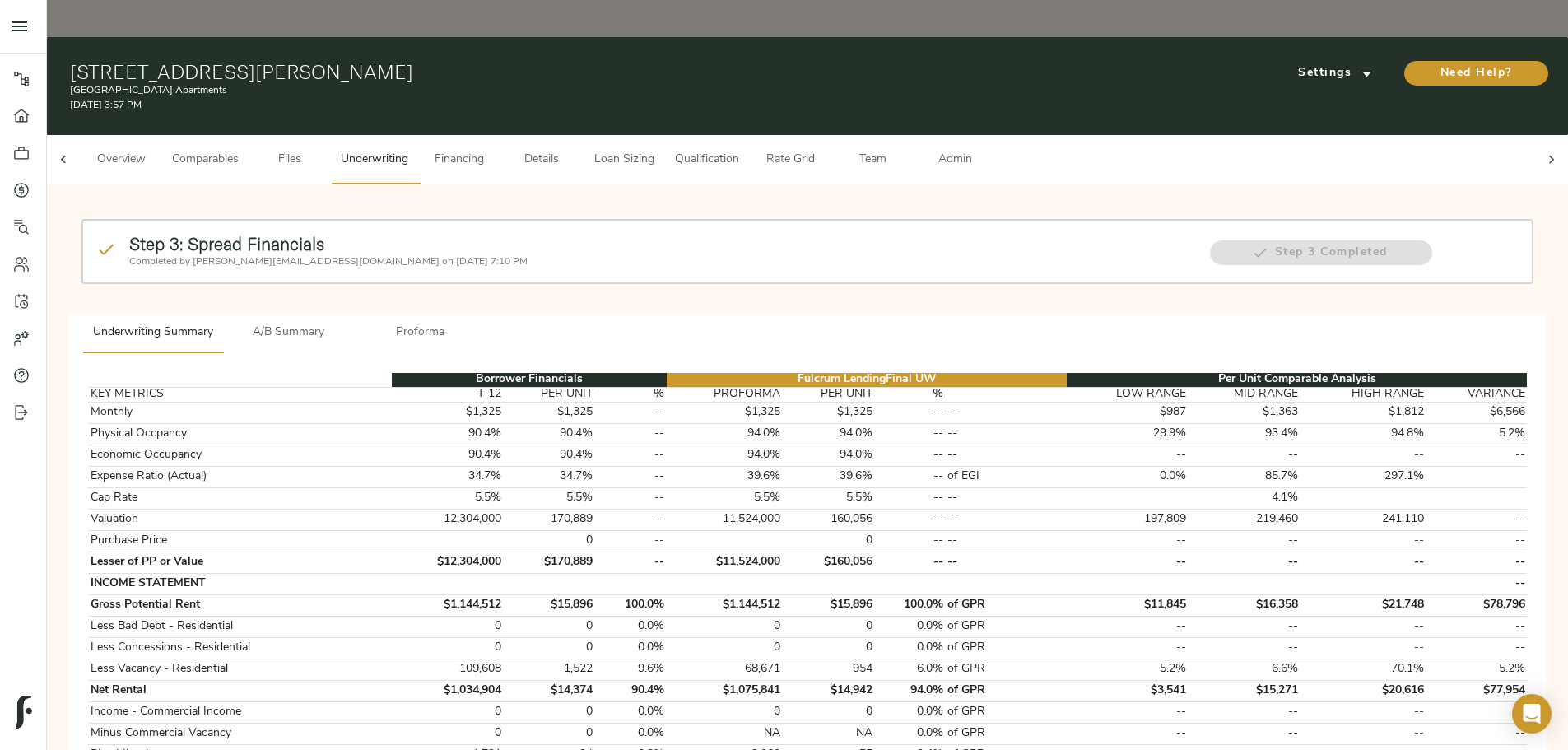
click at [996, 134] on button "Admin" at bounding box center [954, 159] width 83 height 50
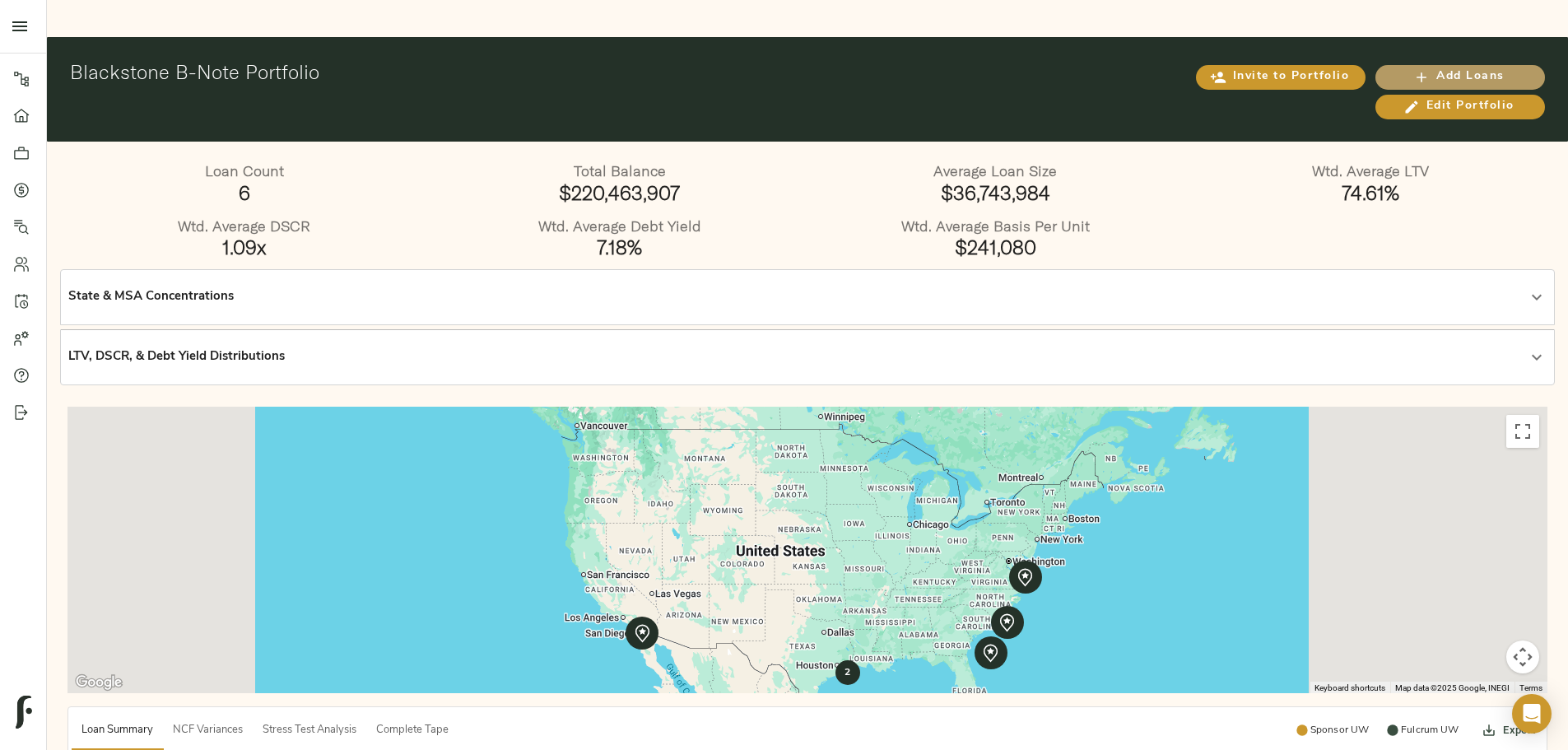
click at [1392, 67] on span "Add Loans" at bounding box center [1459, 77] width 136 height 21
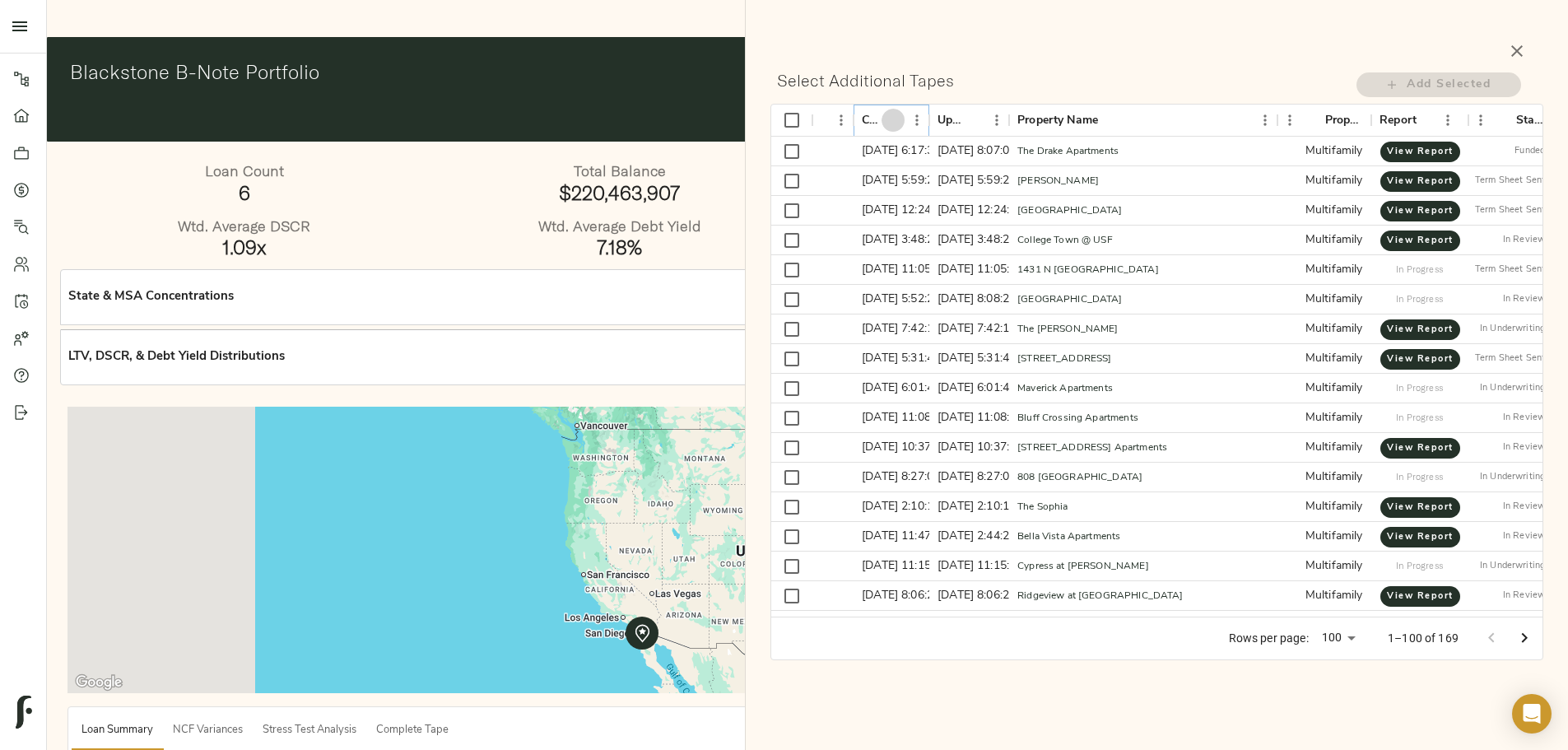
click at [892, 121] on icon "Sort" at bounding box center [893, 120] width 15 height 15
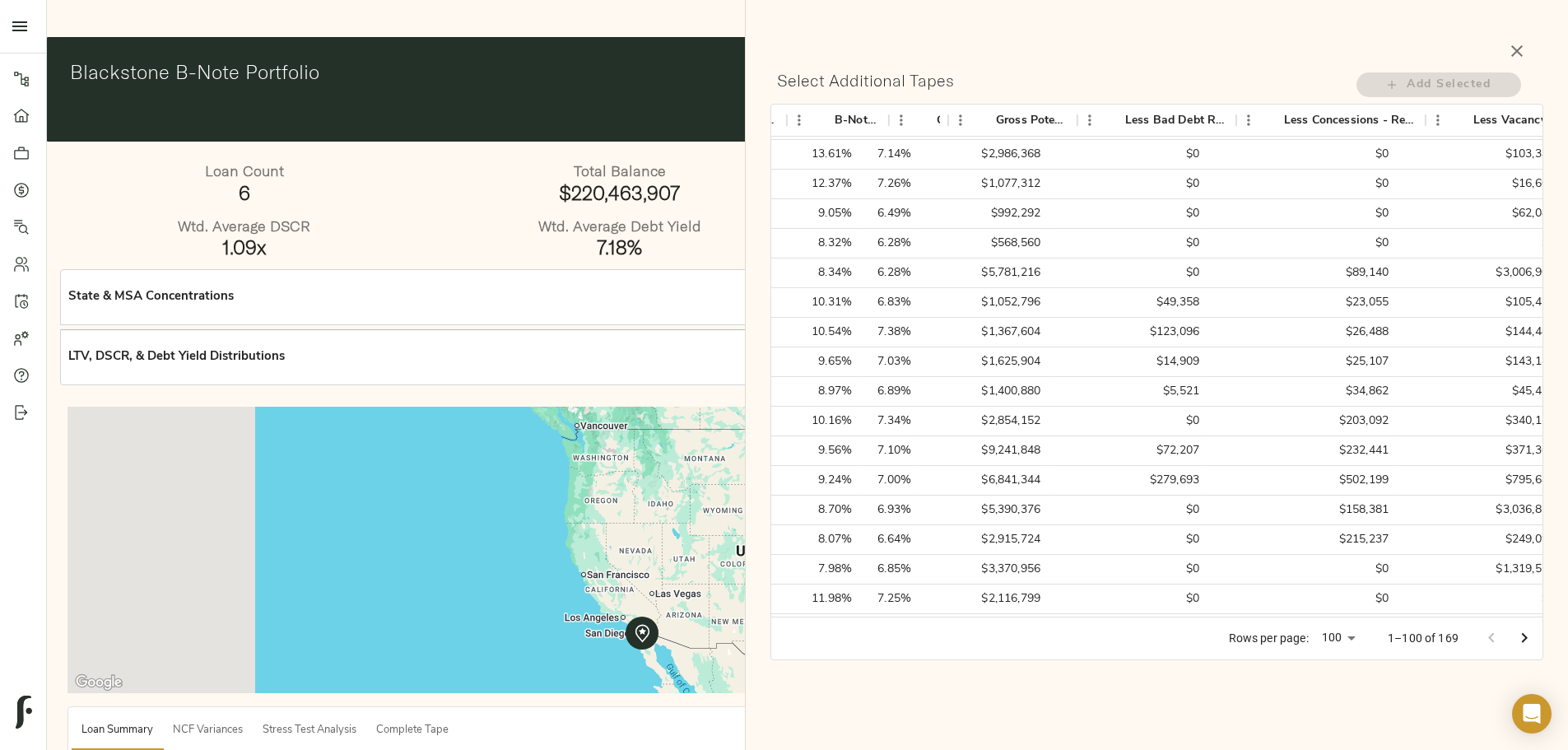
scroll to position [411, 4388]
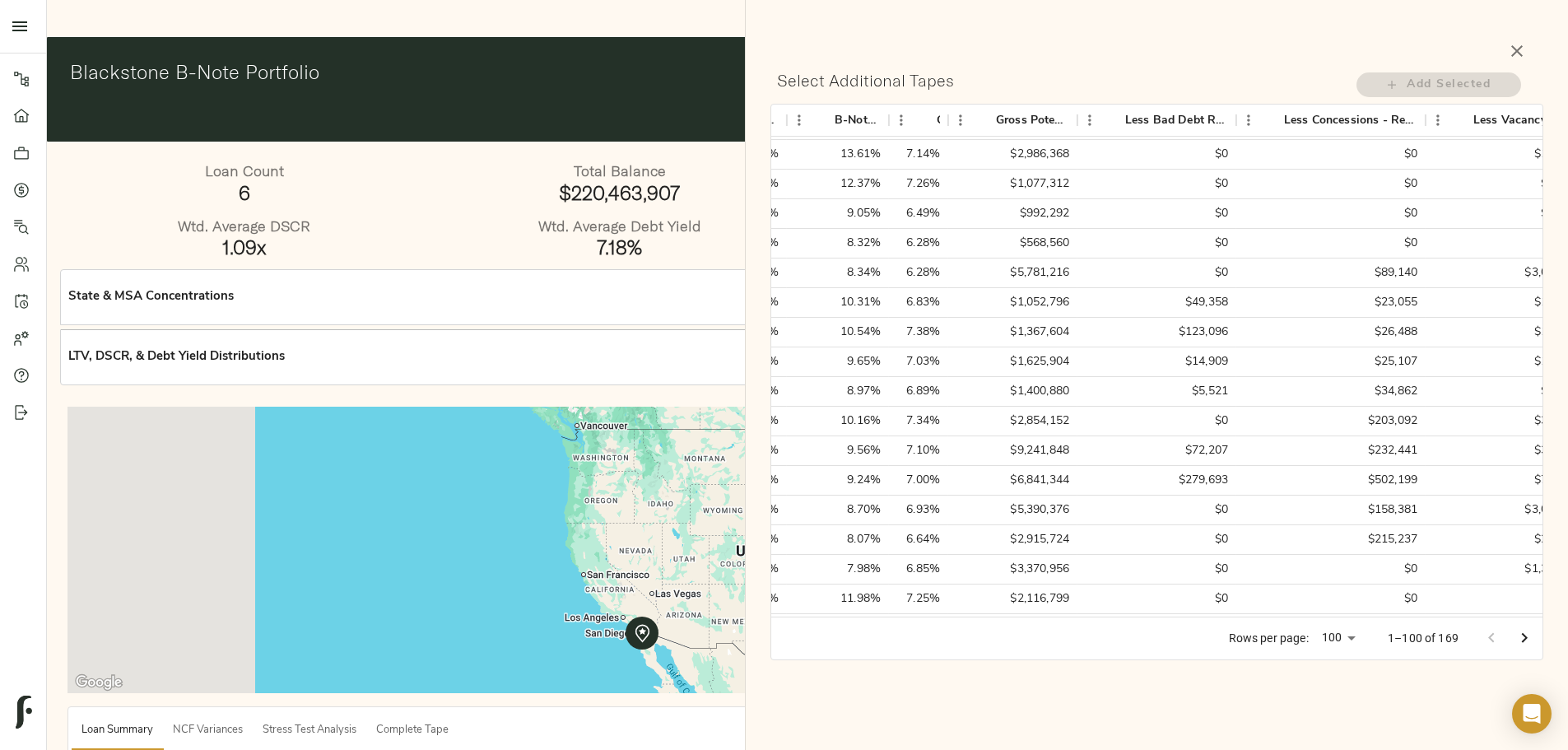
click at [1516, 51] on icon "button" at bounding box center [1517, 51] width 12 height 12
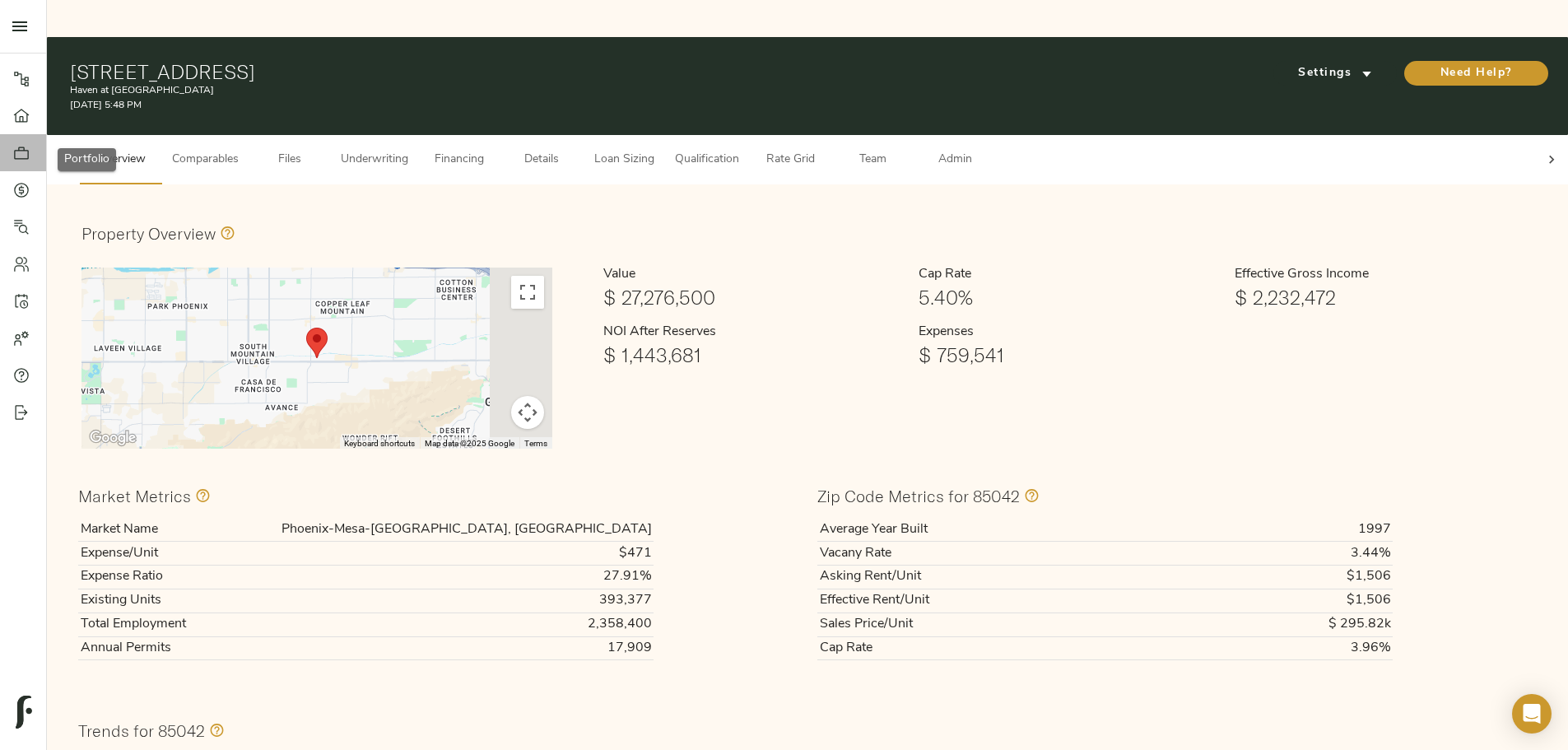
click at [27, 149] on icon at bounding box center [21, 152] width 15 height 12
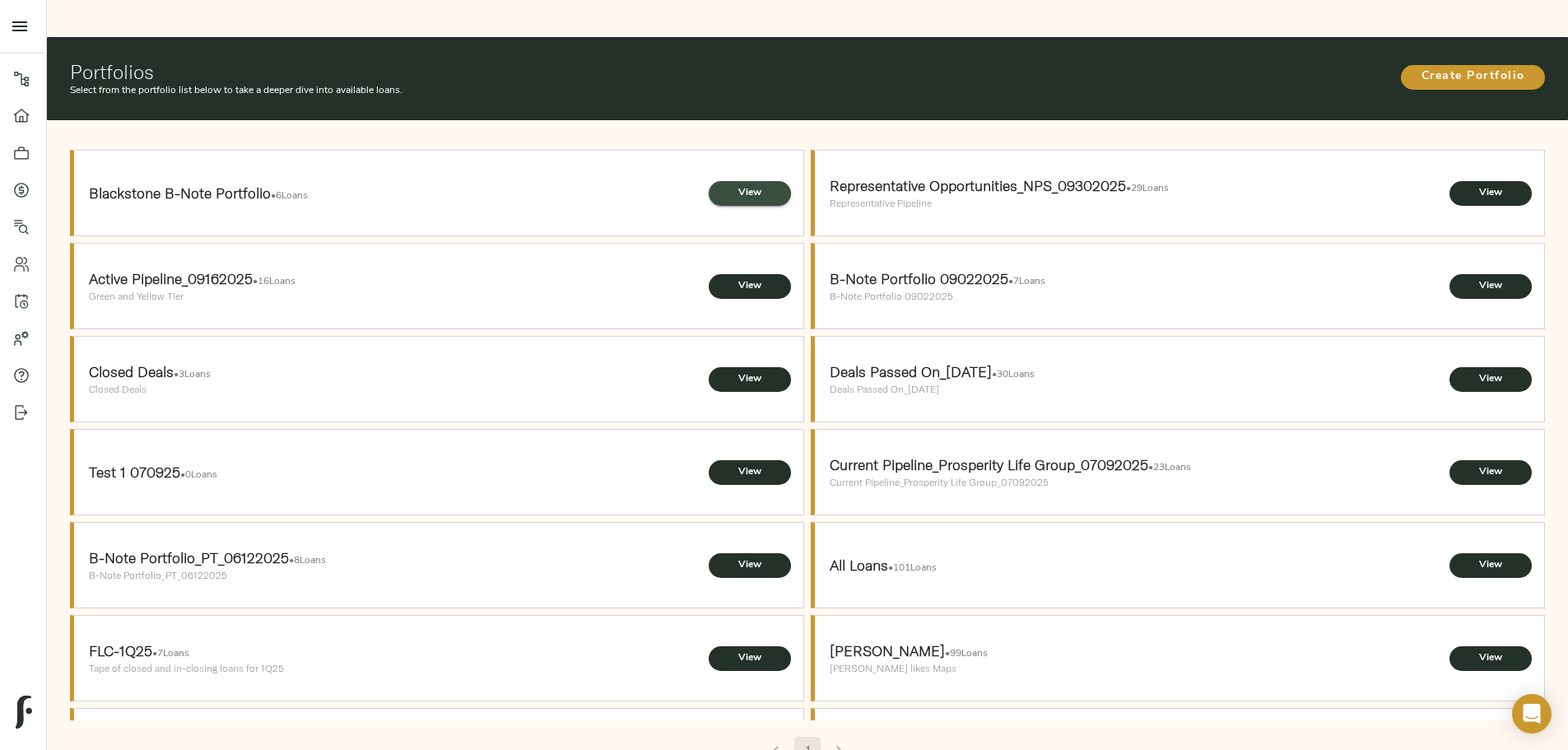
click at [750, 184] on span "View" at bounding box center [750, 192] width 50 height 17
click at [27, 188] on icon at bounding box center [21, 190] width 17 height 17
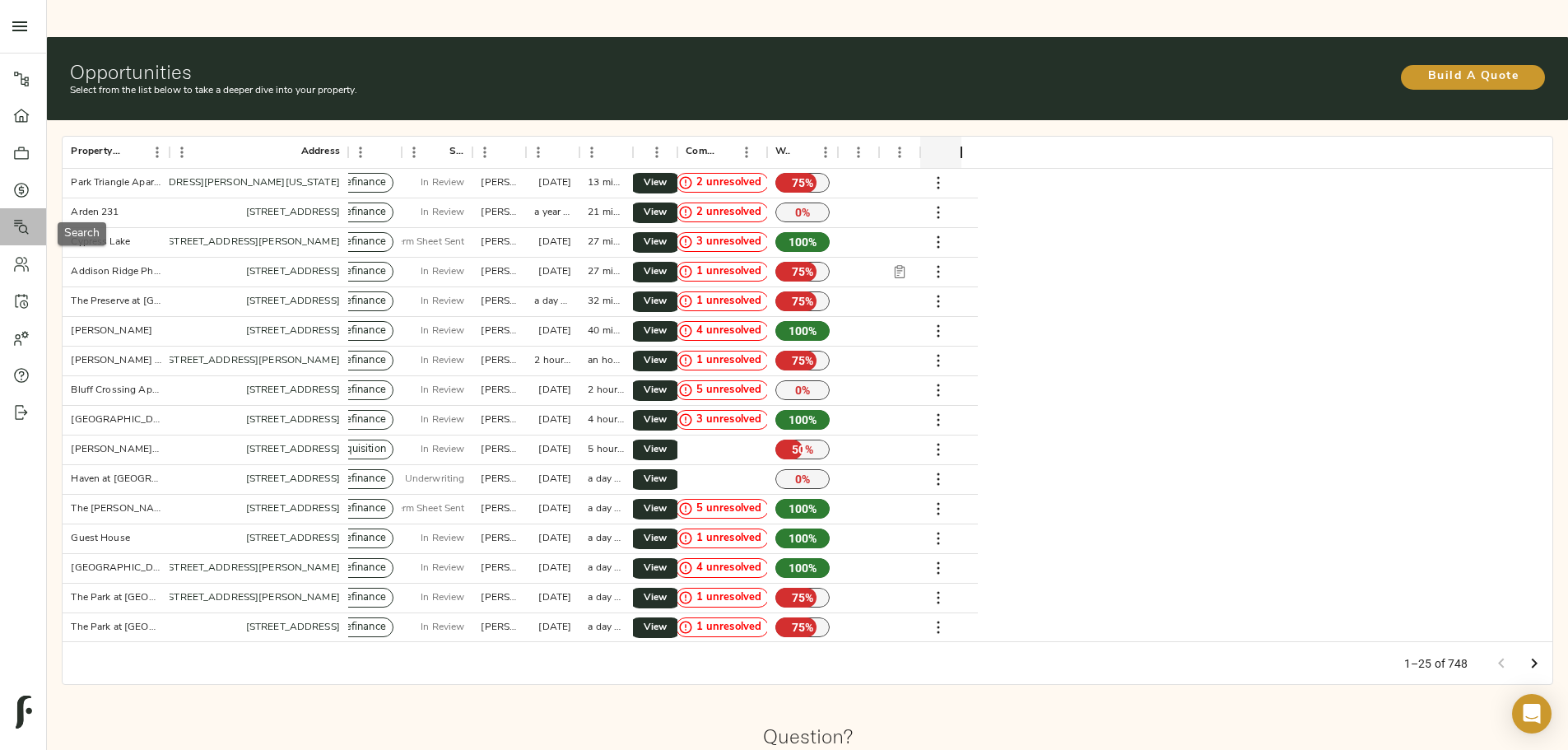
drag, startPoint x: 15, startPoint y: 217, endPoint x: 23, endPoint y: 214, distance: 8.5
click at [16, 217] on link "Search" at bounding box center [23, 226] width 46 height 37
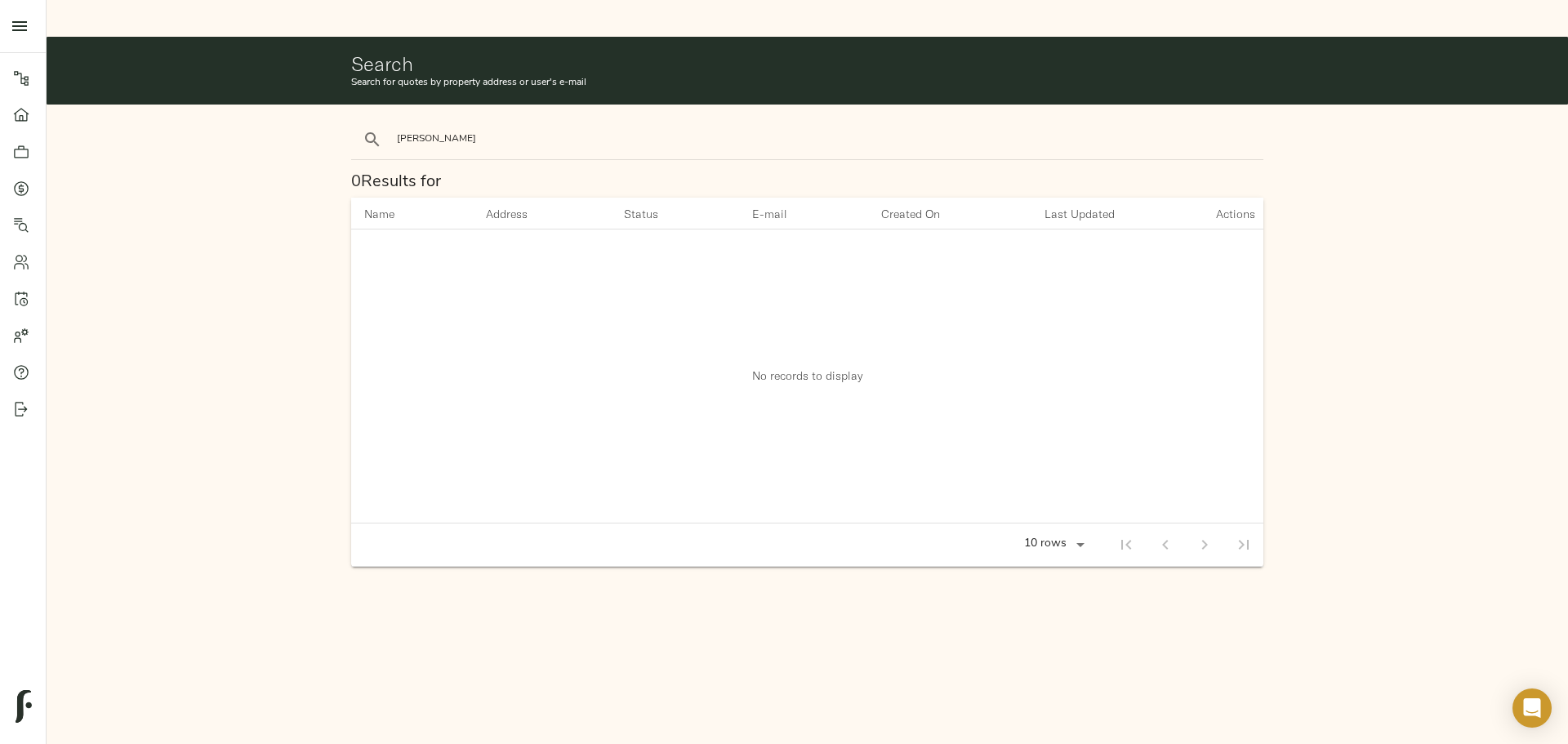
type input "[PERSON_NAME]"
click at [355, 122] on button "search" at bounding box center [373, 139] width 36 height 36
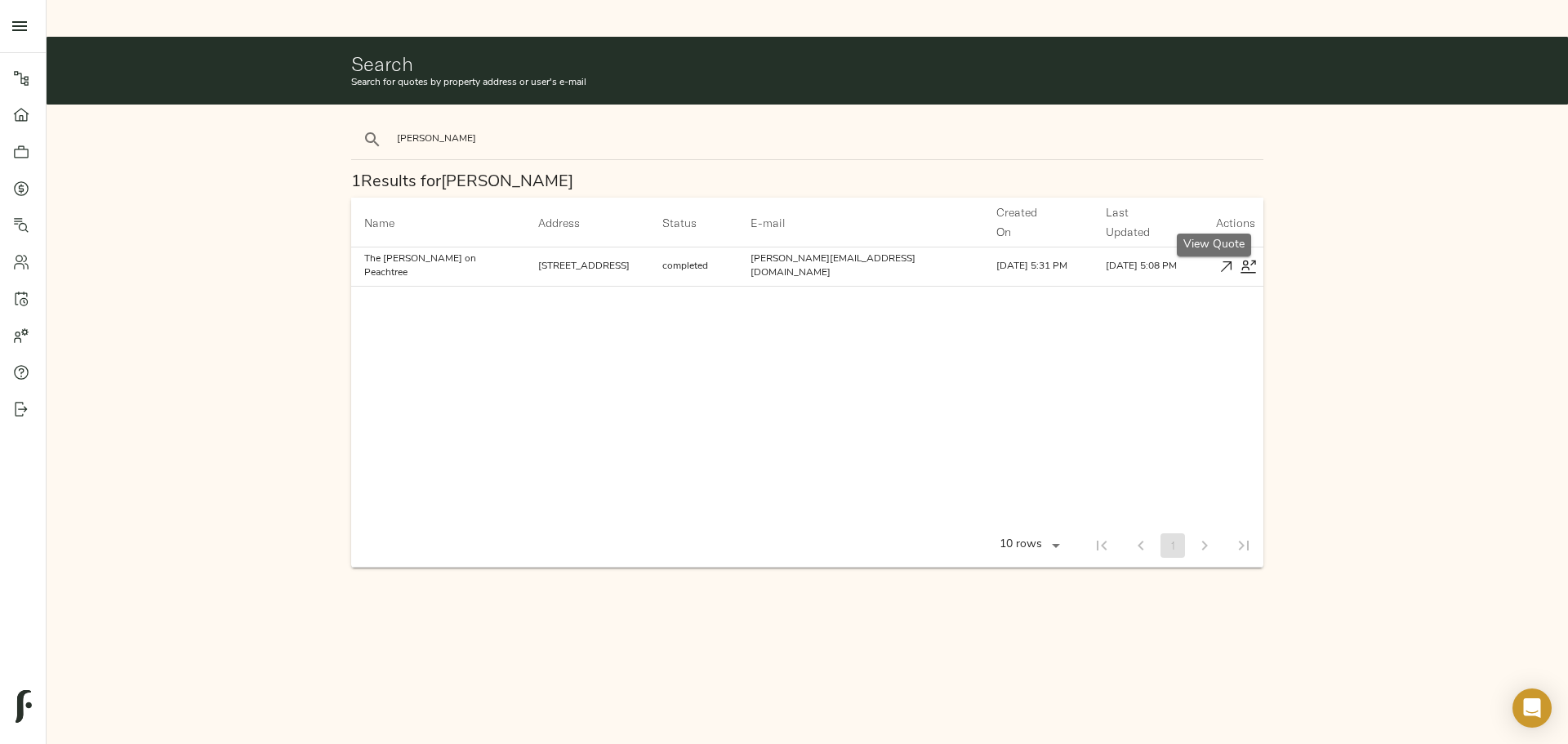
click at [1218, 258] on icon "button" at bounding box center [1226, 266] width 17 height 17
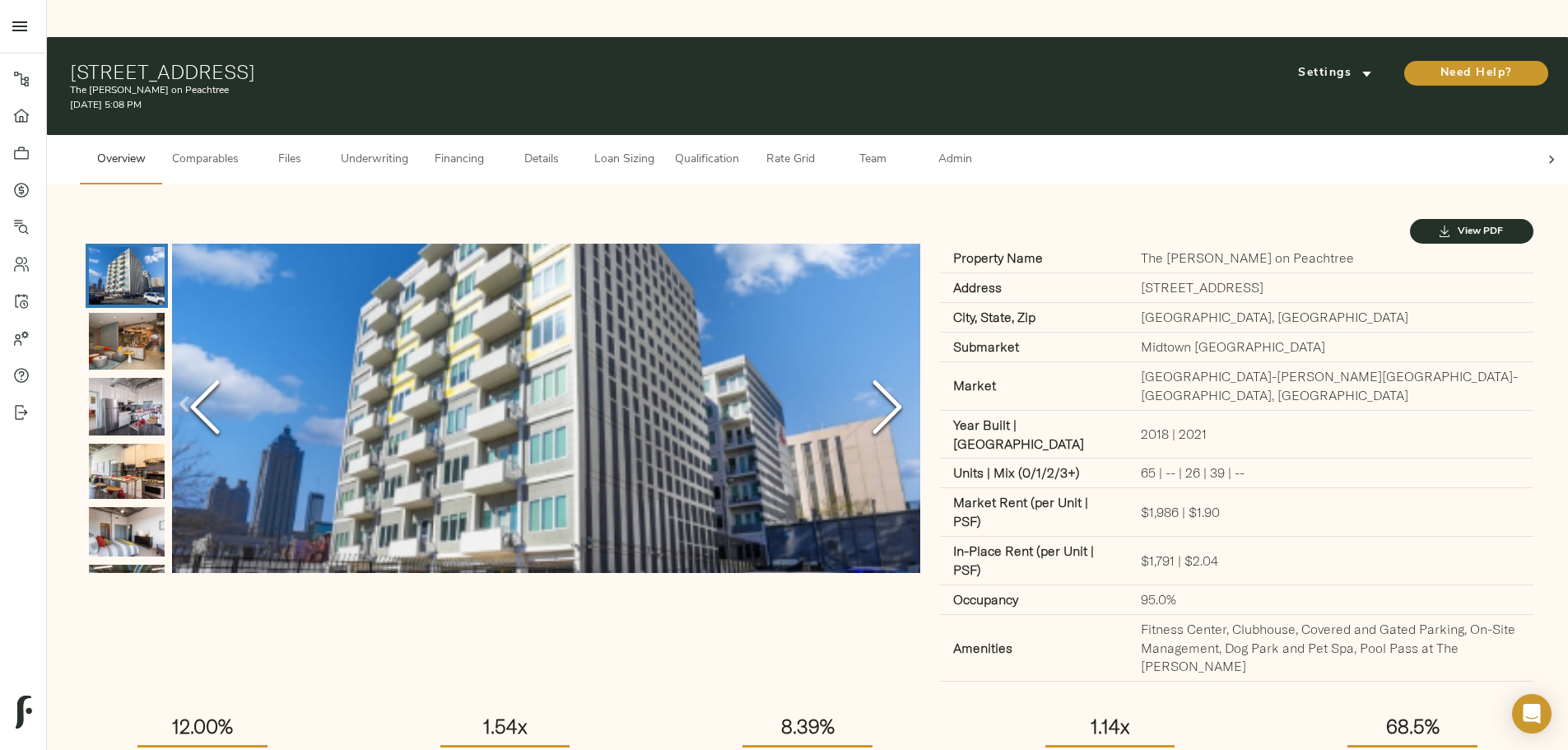
click at [655, 149] on span "Loan Sizing" at bounding box center [624, 159] width 63 height 21
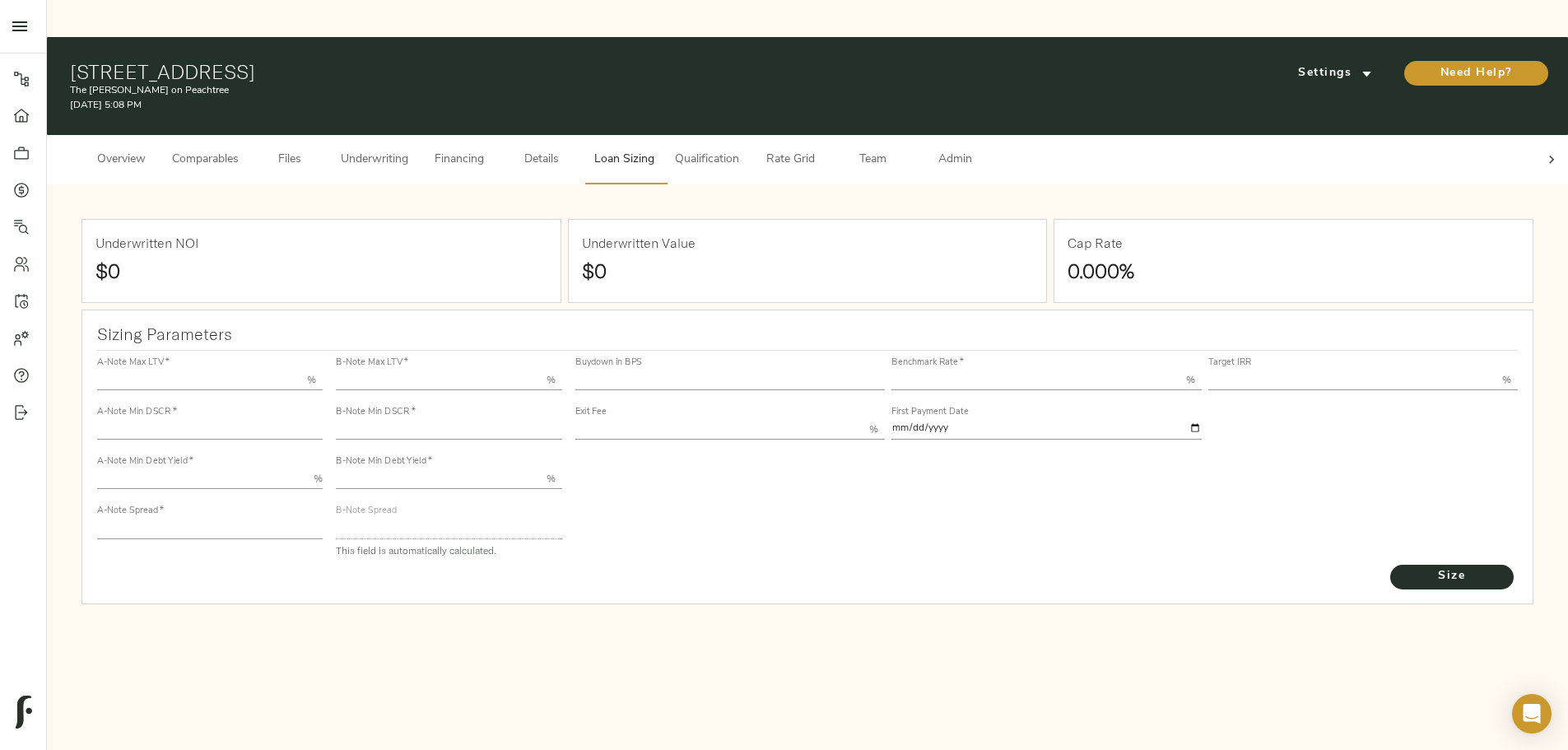
type input "55.000"
type input "1.4"
type input "10.00"
type input "200"
type input "80.000"
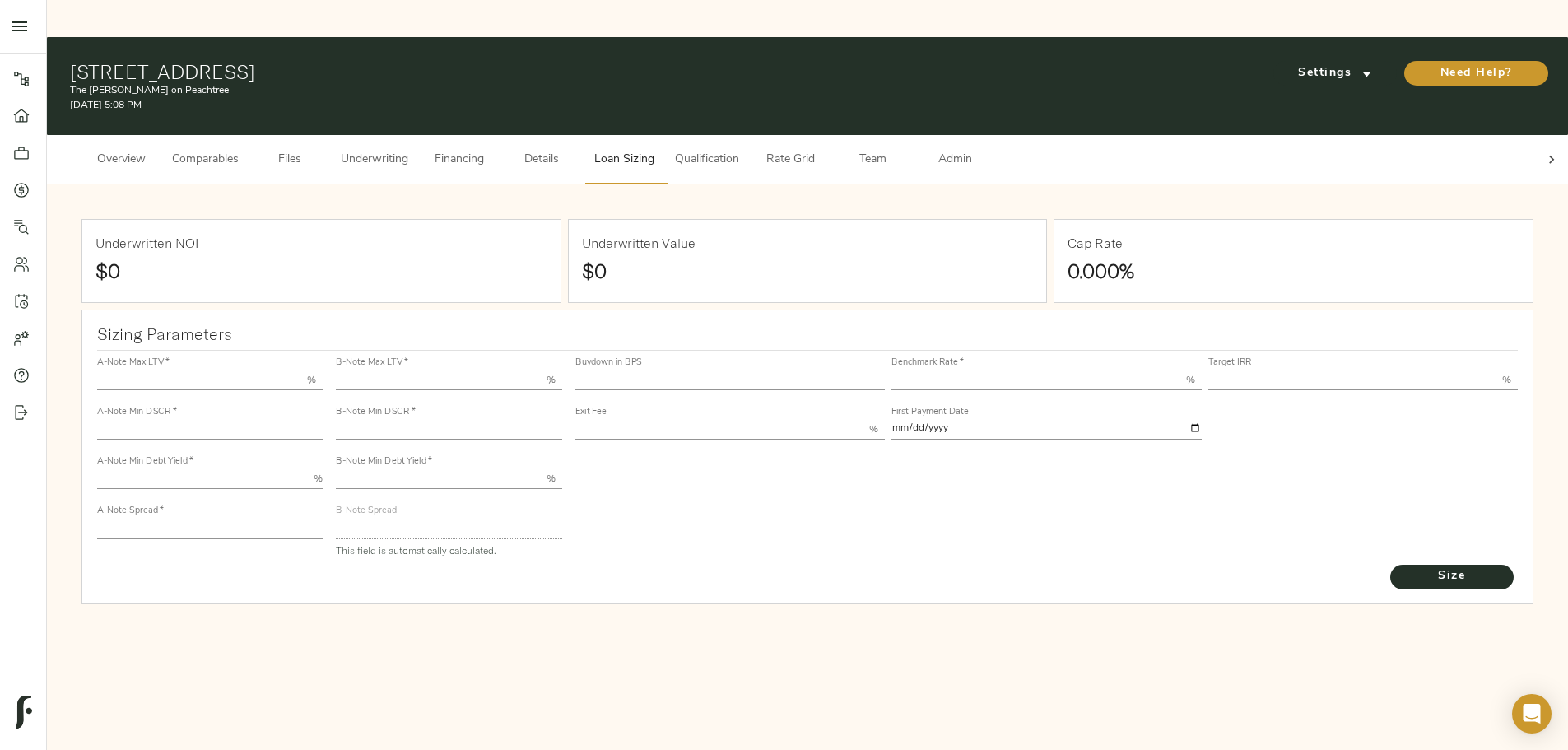
type input "1.082"
type input "2.00"
type input "450.9873283184968"
type input "53"
type input "3.75"
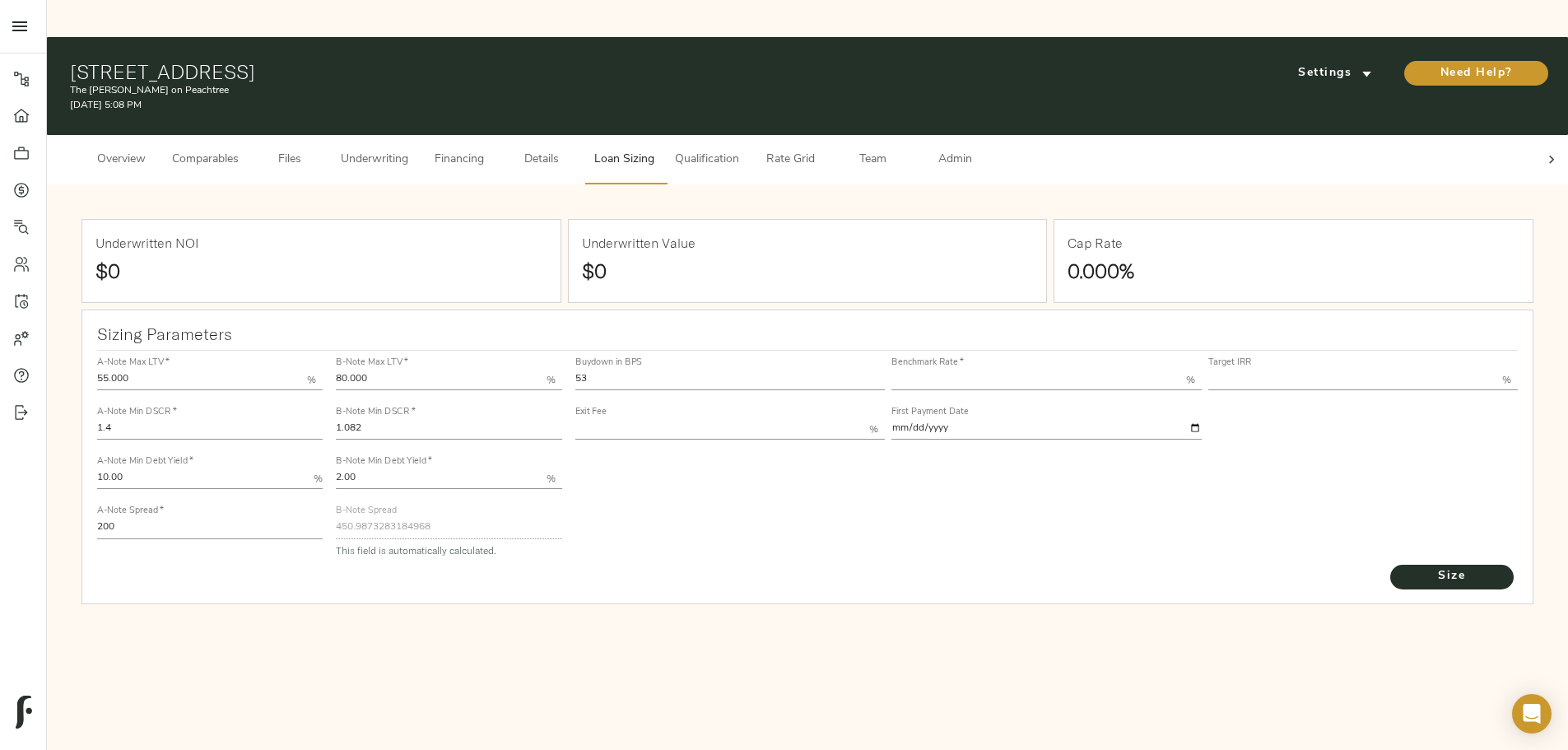
type input "12.00"
type input "1.00"
type input "[DATE]"
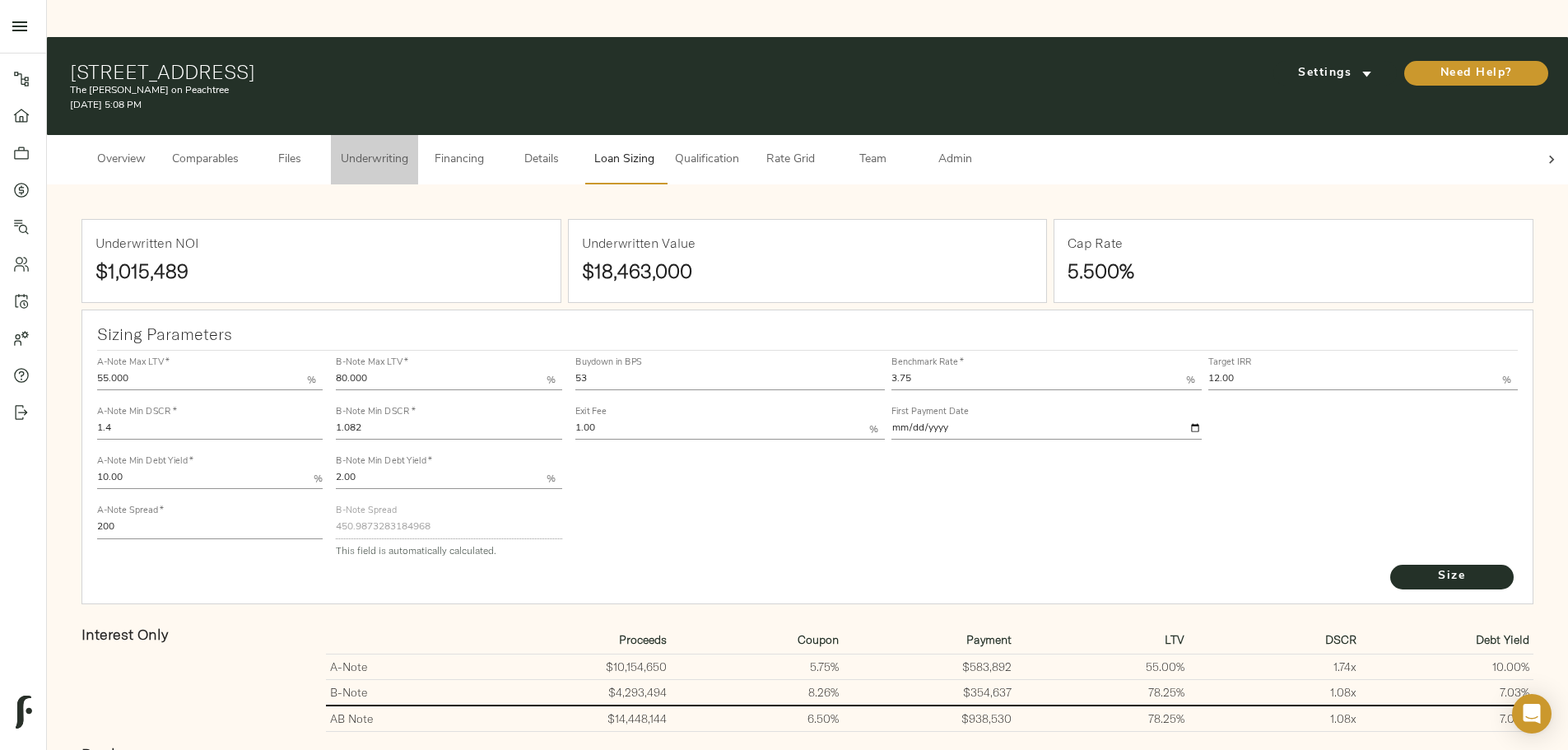
click at [408, 149] on span "Underwriting" at bounding box center [375, 159] width 68 height 21
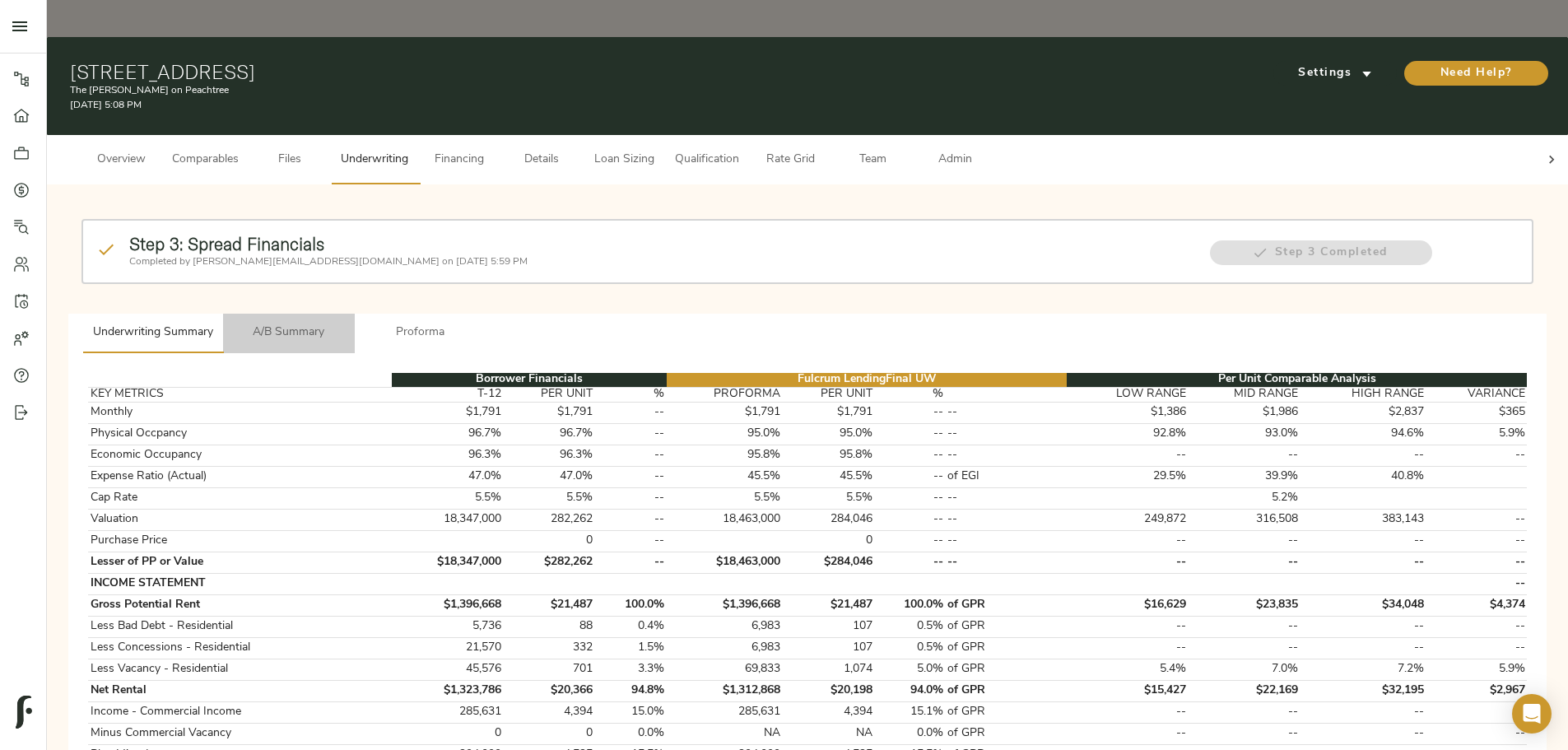
click at [345, 323] on span "A/B Summary" at bounding box center [289, 333] width 112 height 21
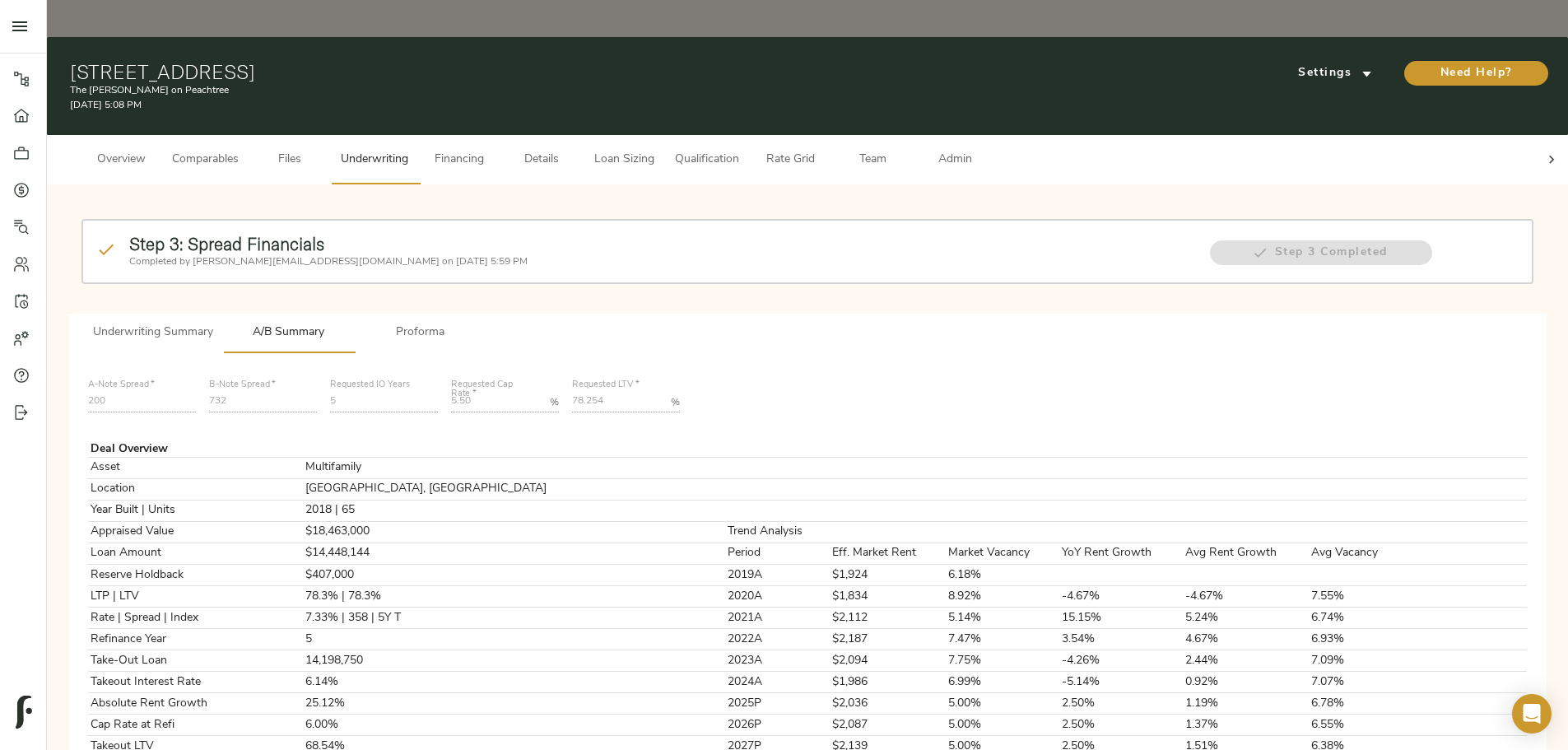
click at [213, 323] on span "Underwriting Summary" at bounding box center [152, 333] width 121 height 21
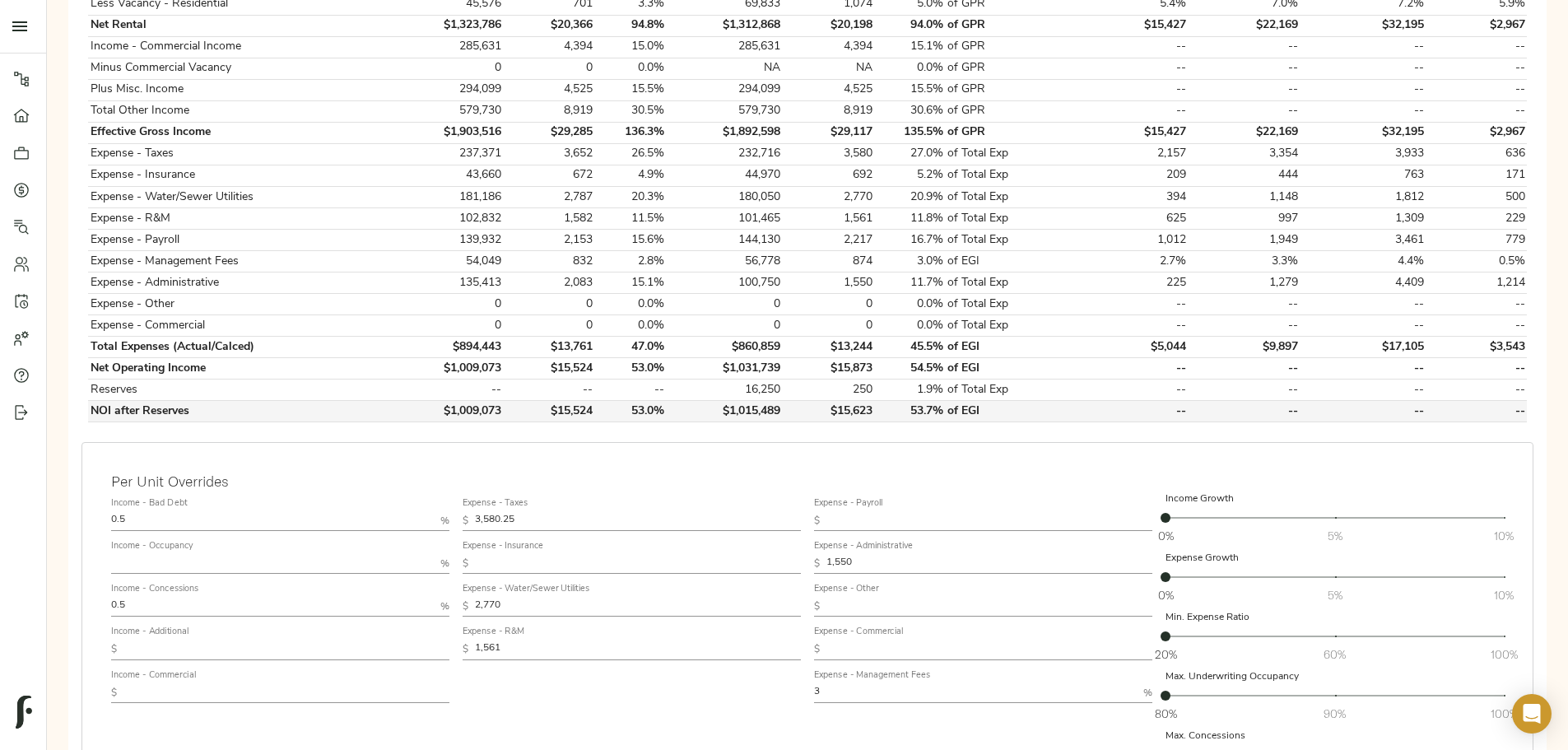
scroll to position [757, 0]
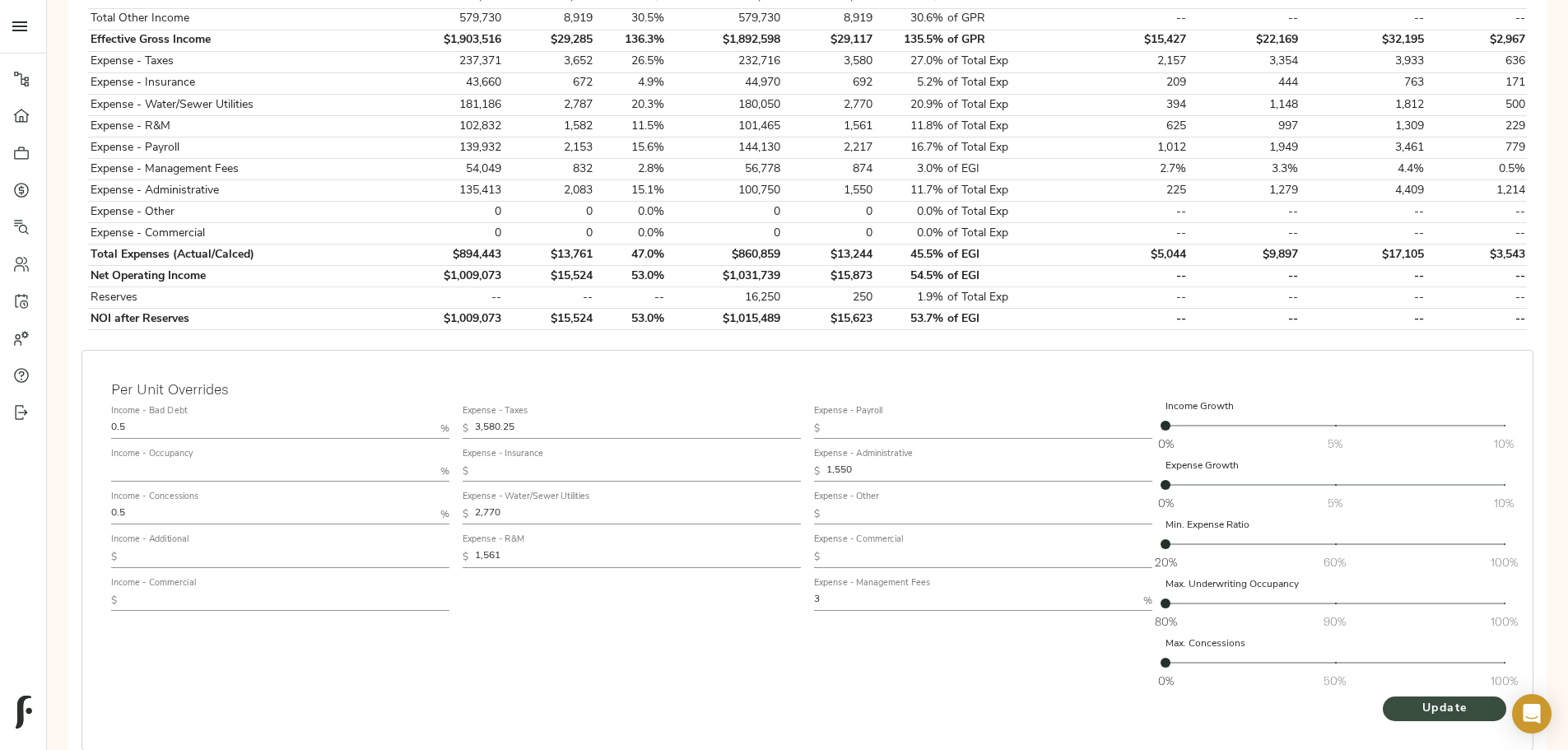
click at [1399, 698] on span "Update" at bounding box center [1443, 708] width 91 height 21
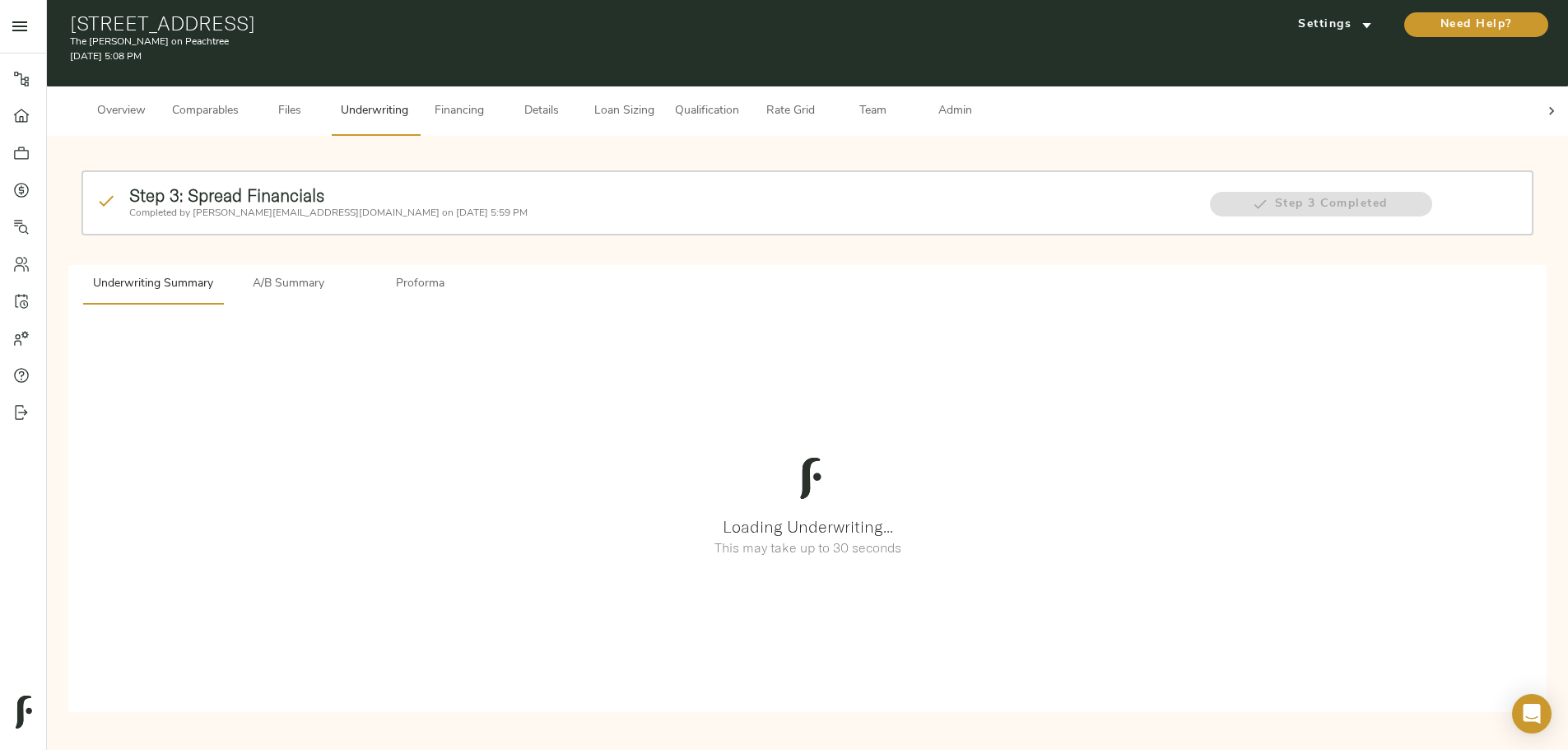
scroll to position [0, 0]
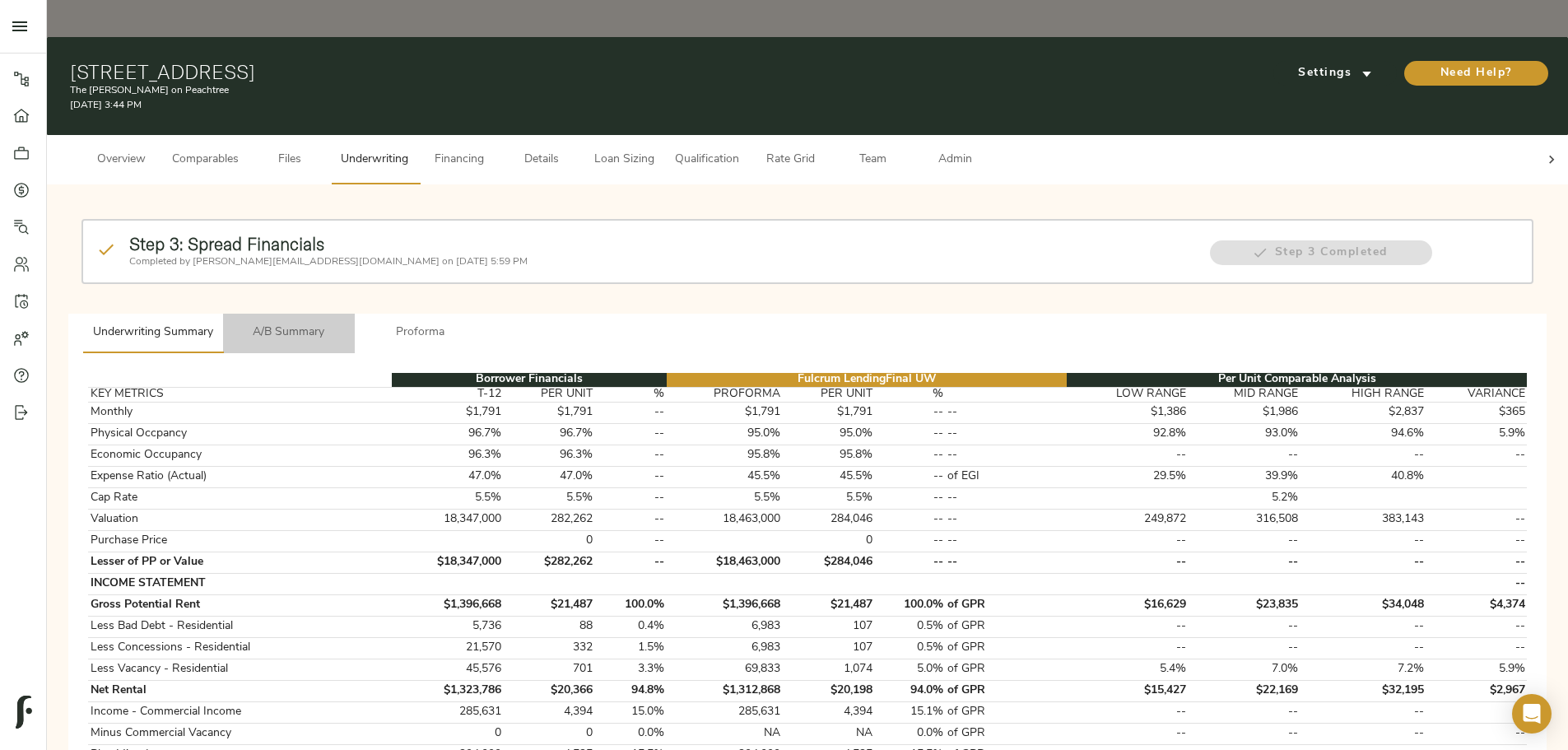
click at [345, 323] on span "A/B Summary" at bounding box center [289, 333] width 112 height 21
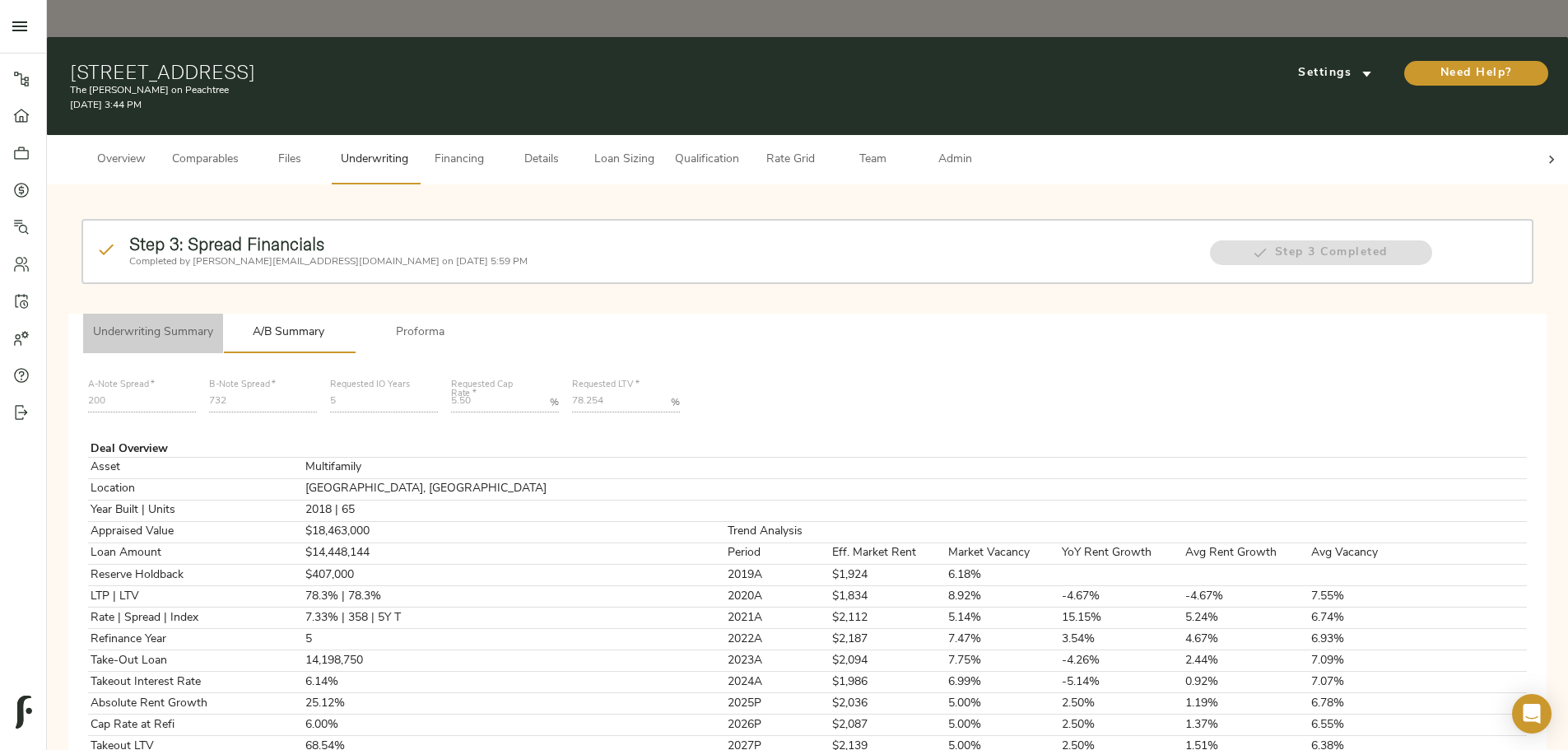
click at [213, 323] on span "Underwriting Summary" at bounding box center [152, 333] width 121 height 21
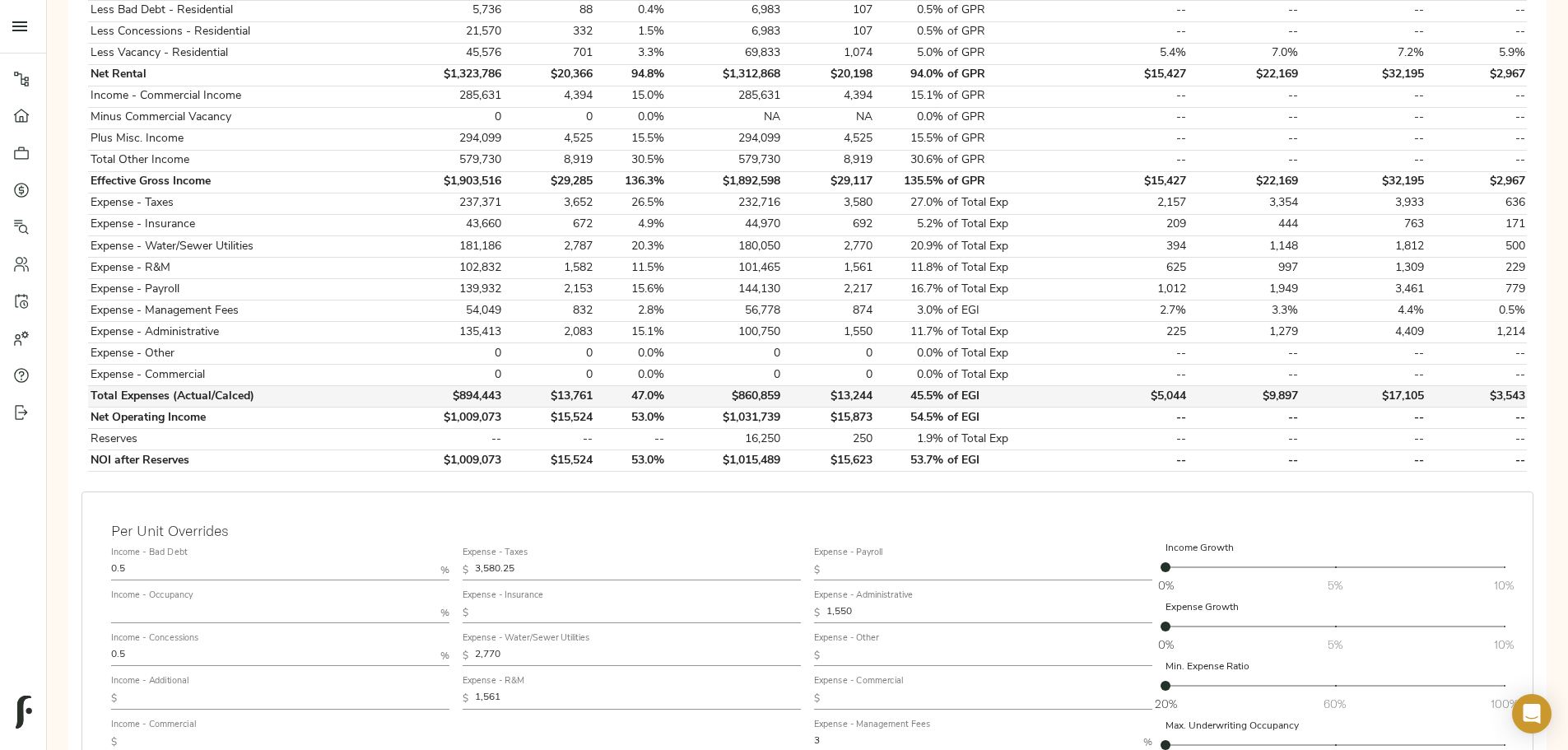
scroll to position [757, 0]
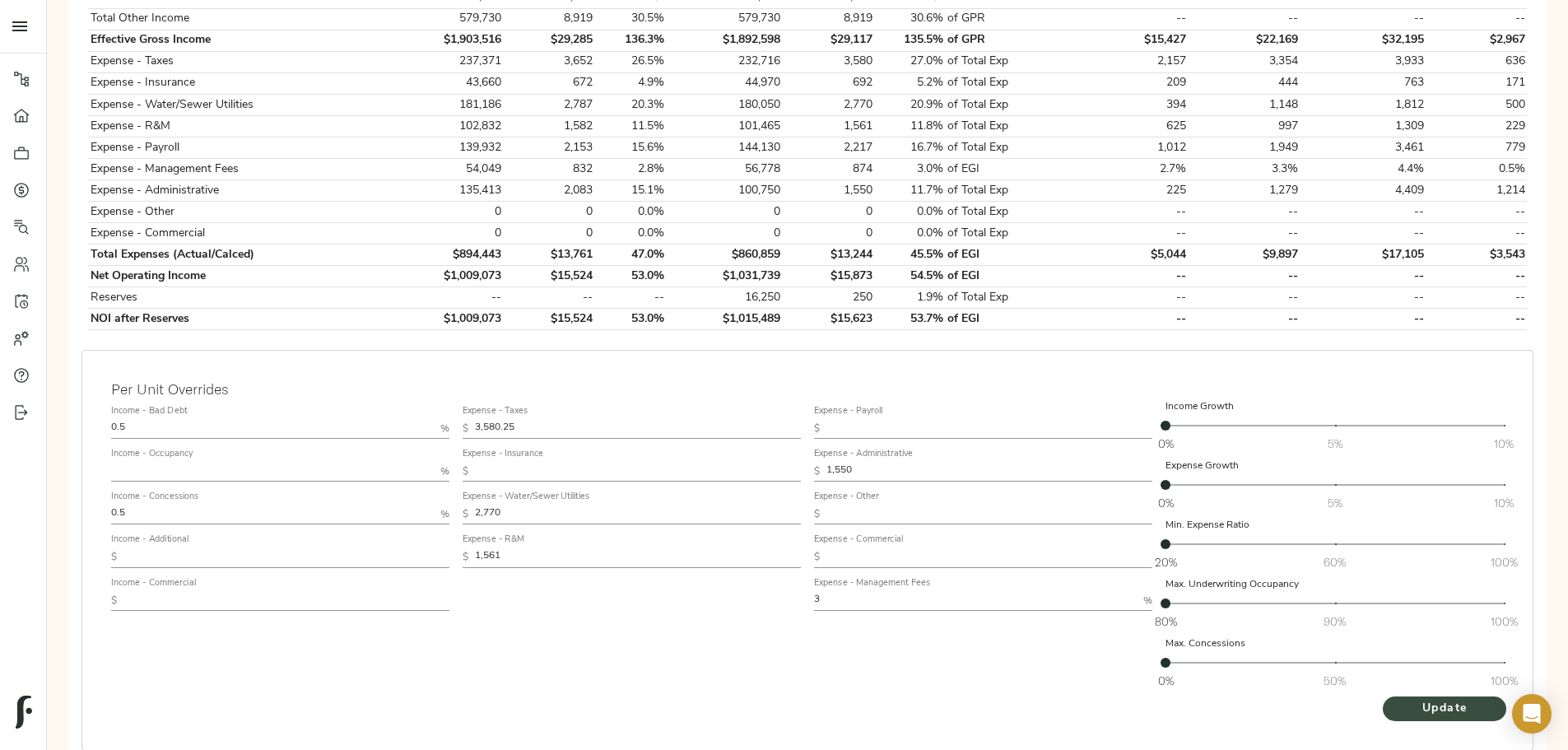
click at [1399, 698] on span "Update" at bounding box center [1443, 708] width 91 height 21
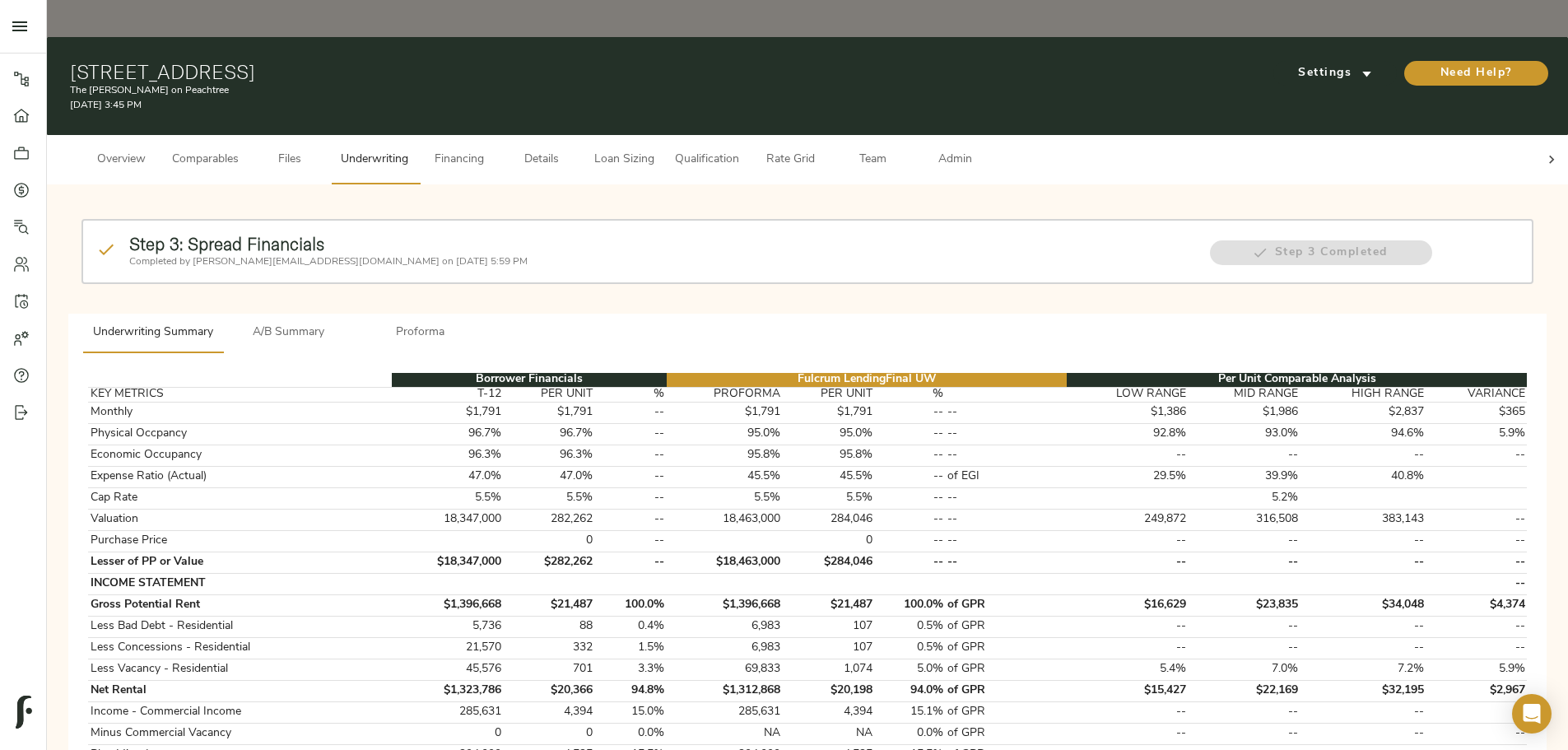
click at [345, 323] on span "A/B Summary" at bounding box center [289, 333] width 112 height 21
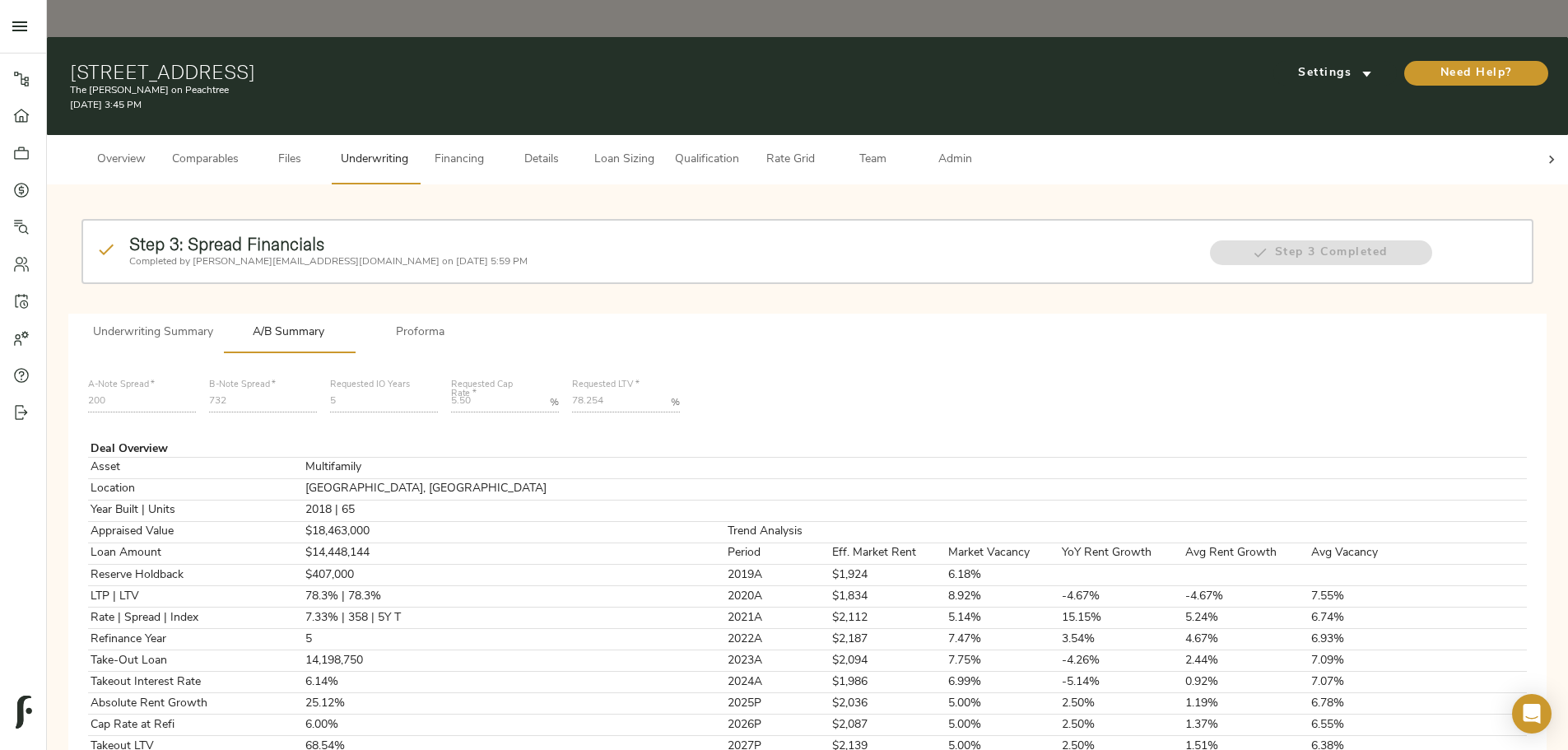
click at [655, 149] on span "Loan Sizing" at bounding box center [624, 159] width 63 height 21
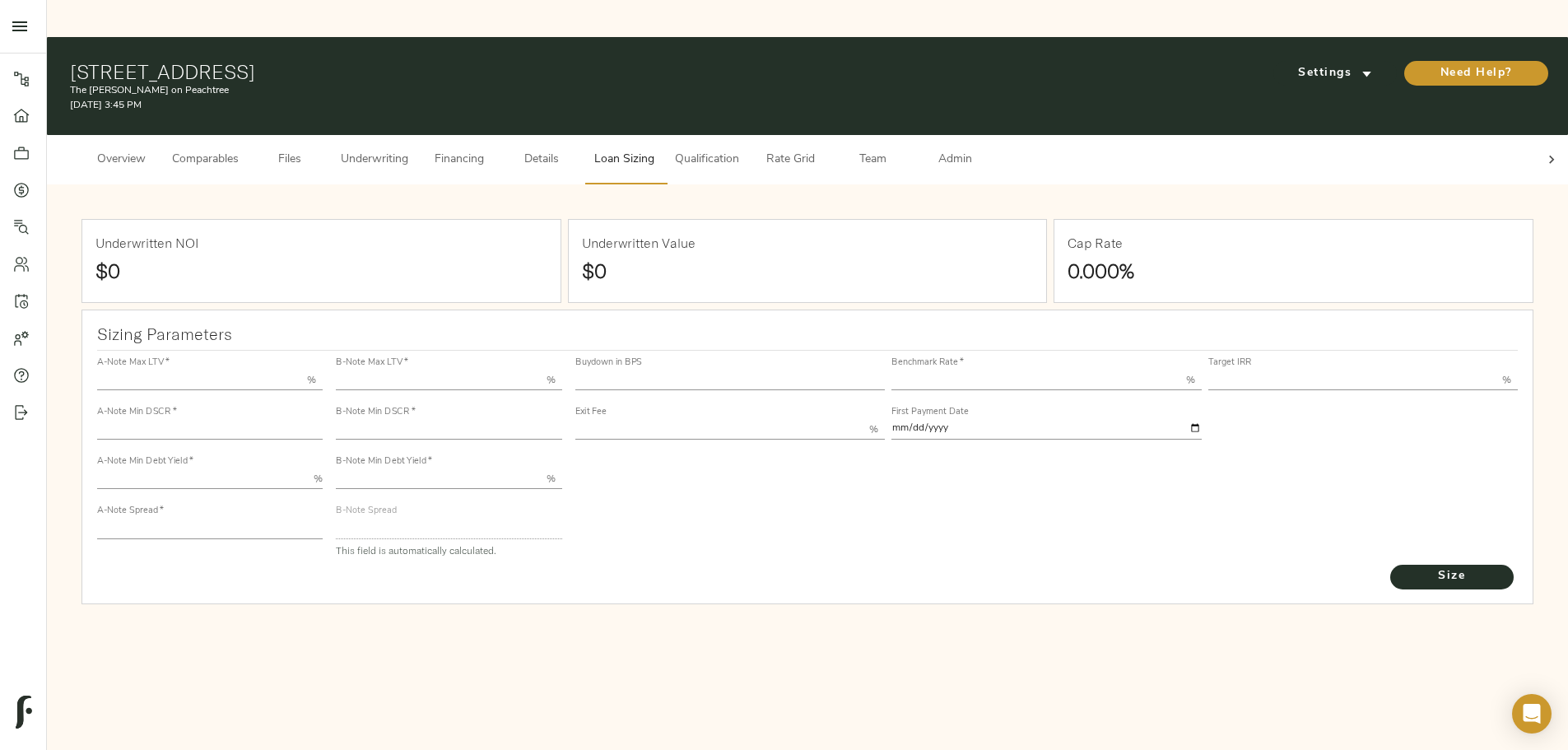
type input "55.000"
type input "1.4"
type input "10.00"
type input "200"
type input "80.000"
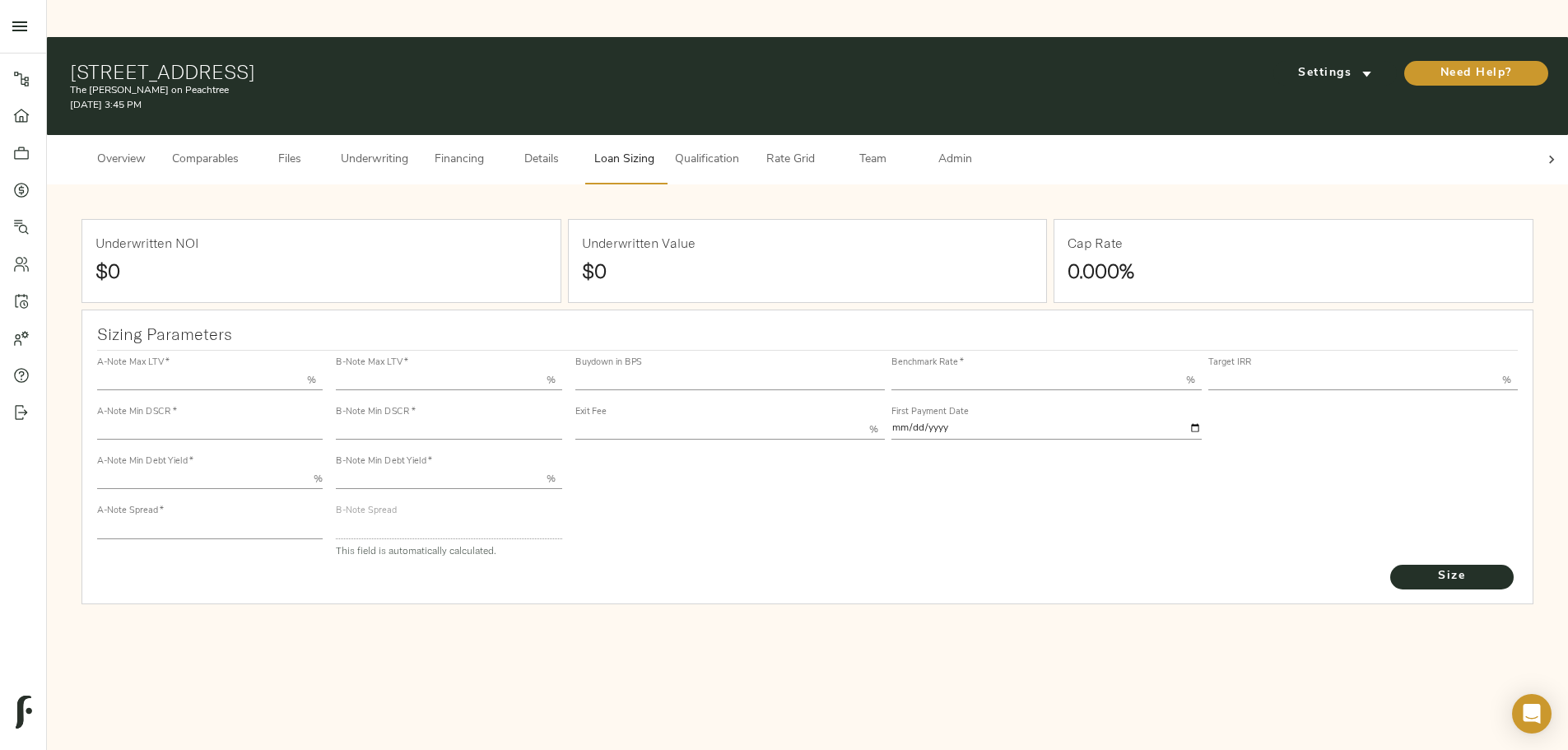
type input "1.082"
type input "2.00"
type input "450.9873283184968"
type input "53"
type input "3.75"
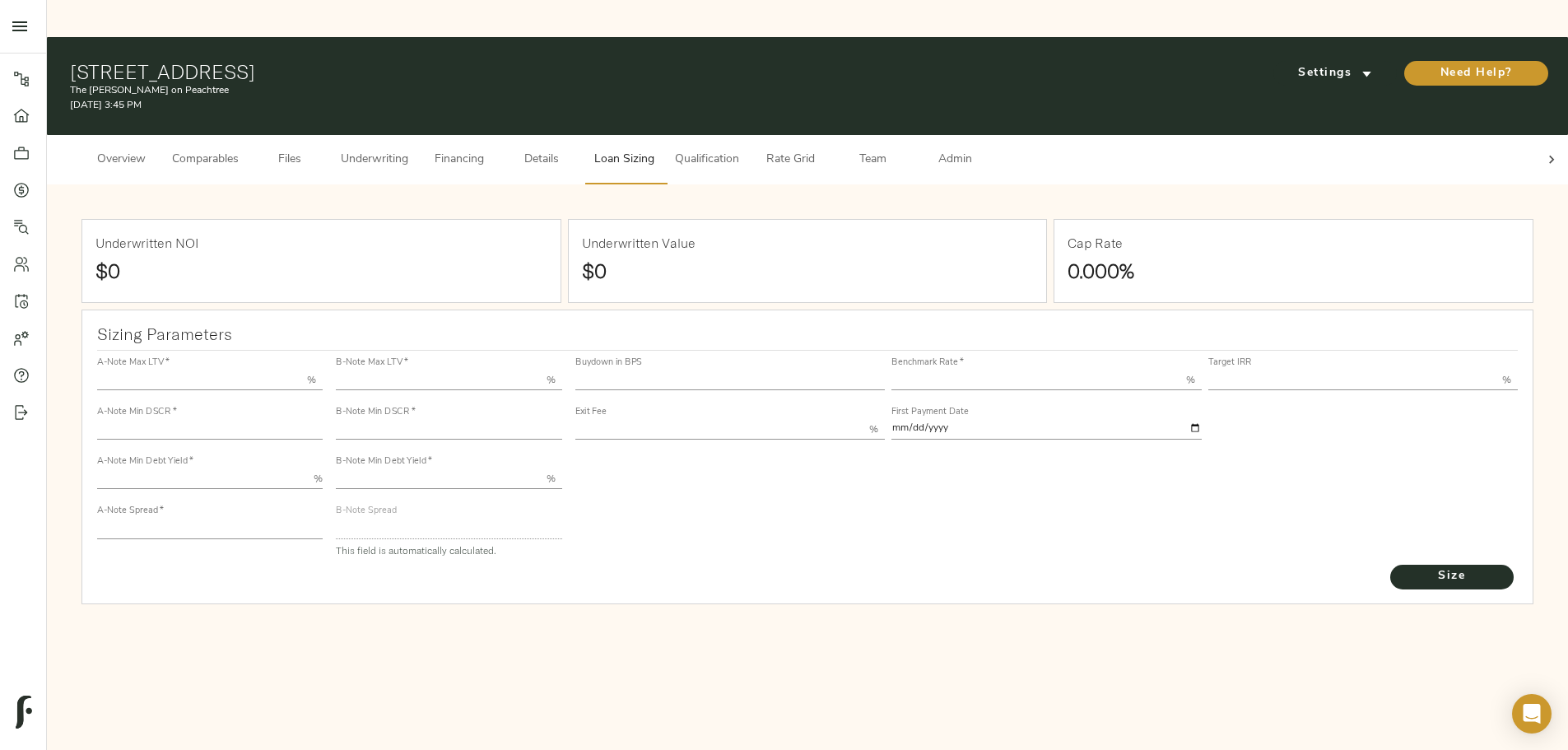
type input "12.00"
type input "1.00"
type input "[DATE]"
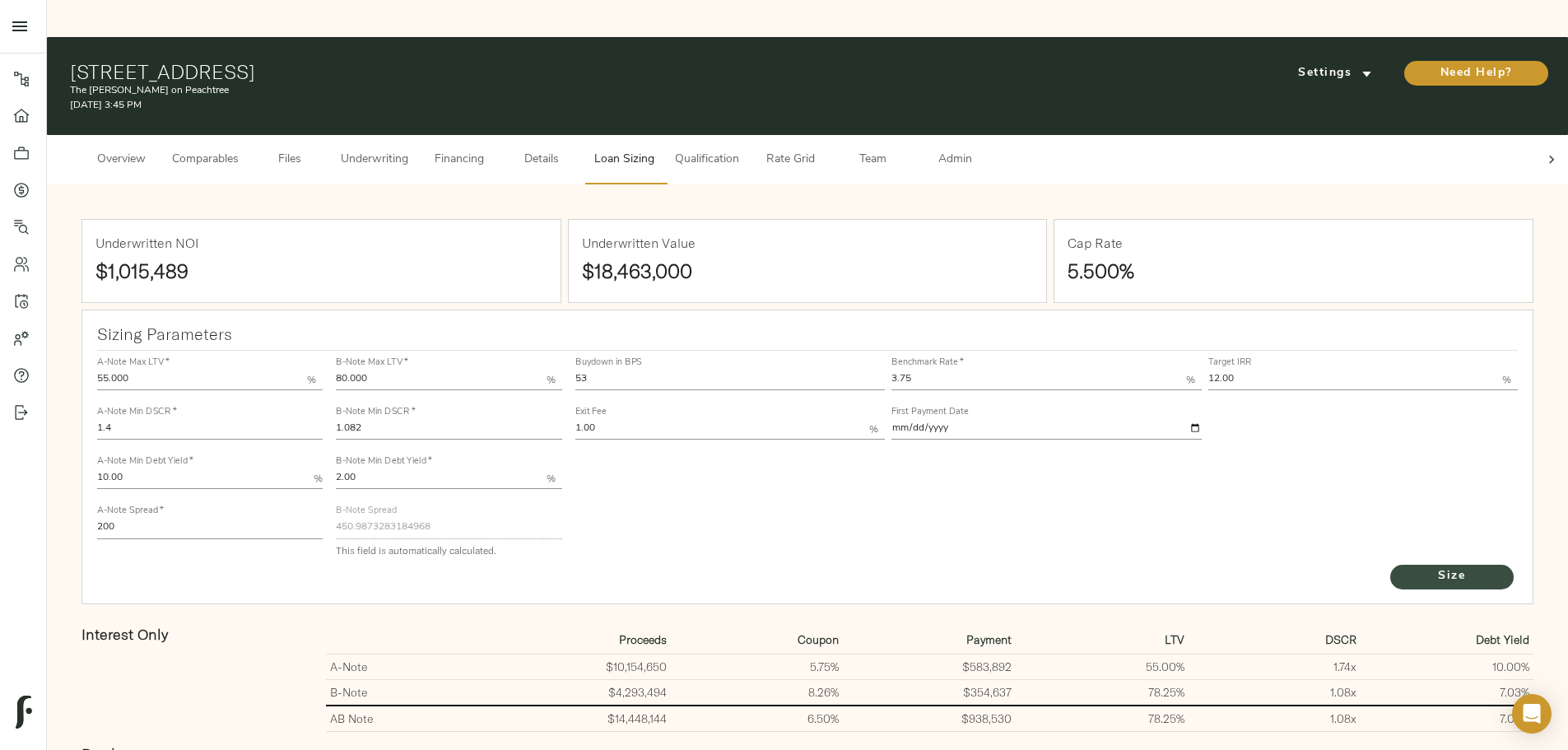
click at [1390, 565] on button "Size" at bounding box center [1451, 577] width 124 height 25
click at [408, 149] on span "Underwriting" at bounding box center [375, 159] width 68 height 21
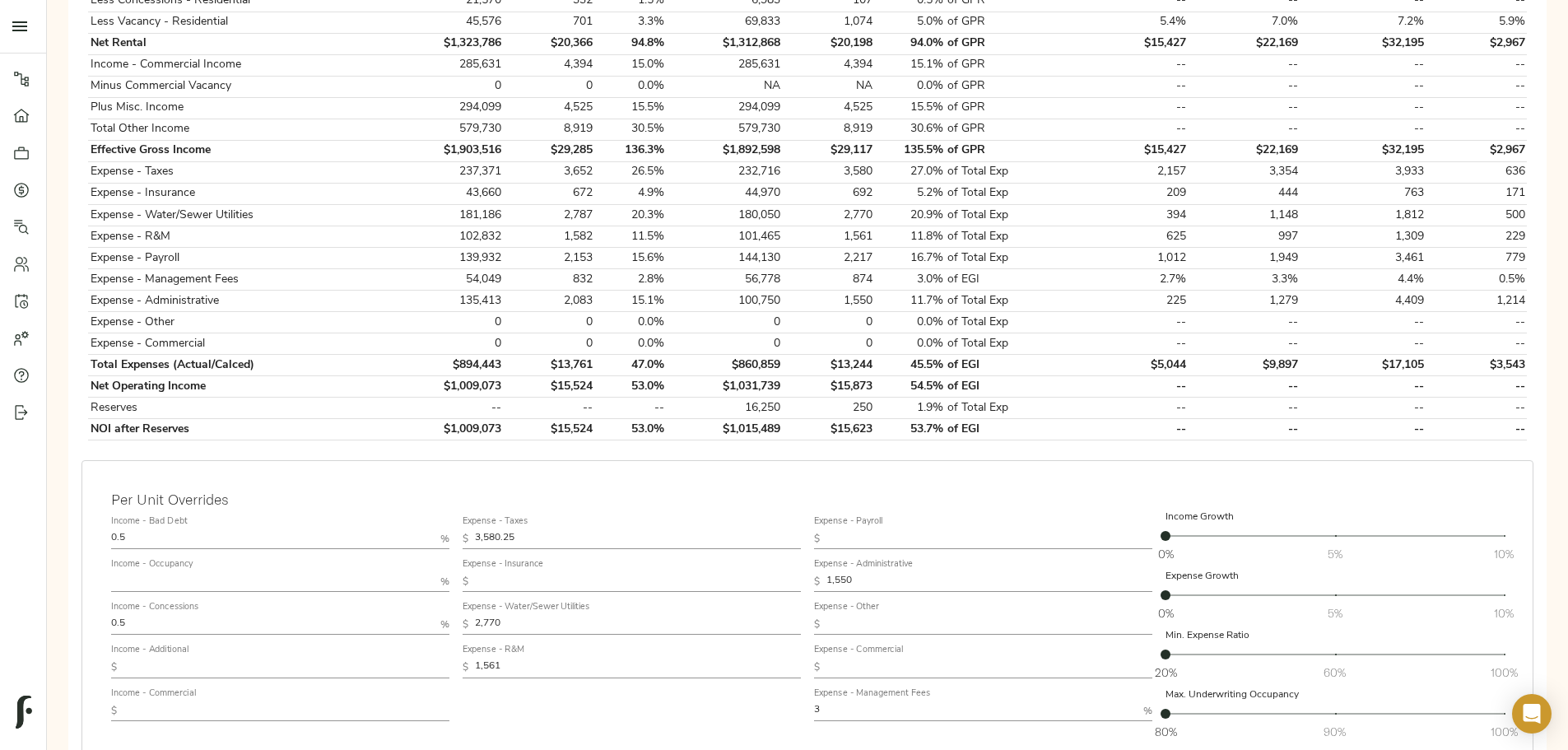
scroll to position [757, 0]
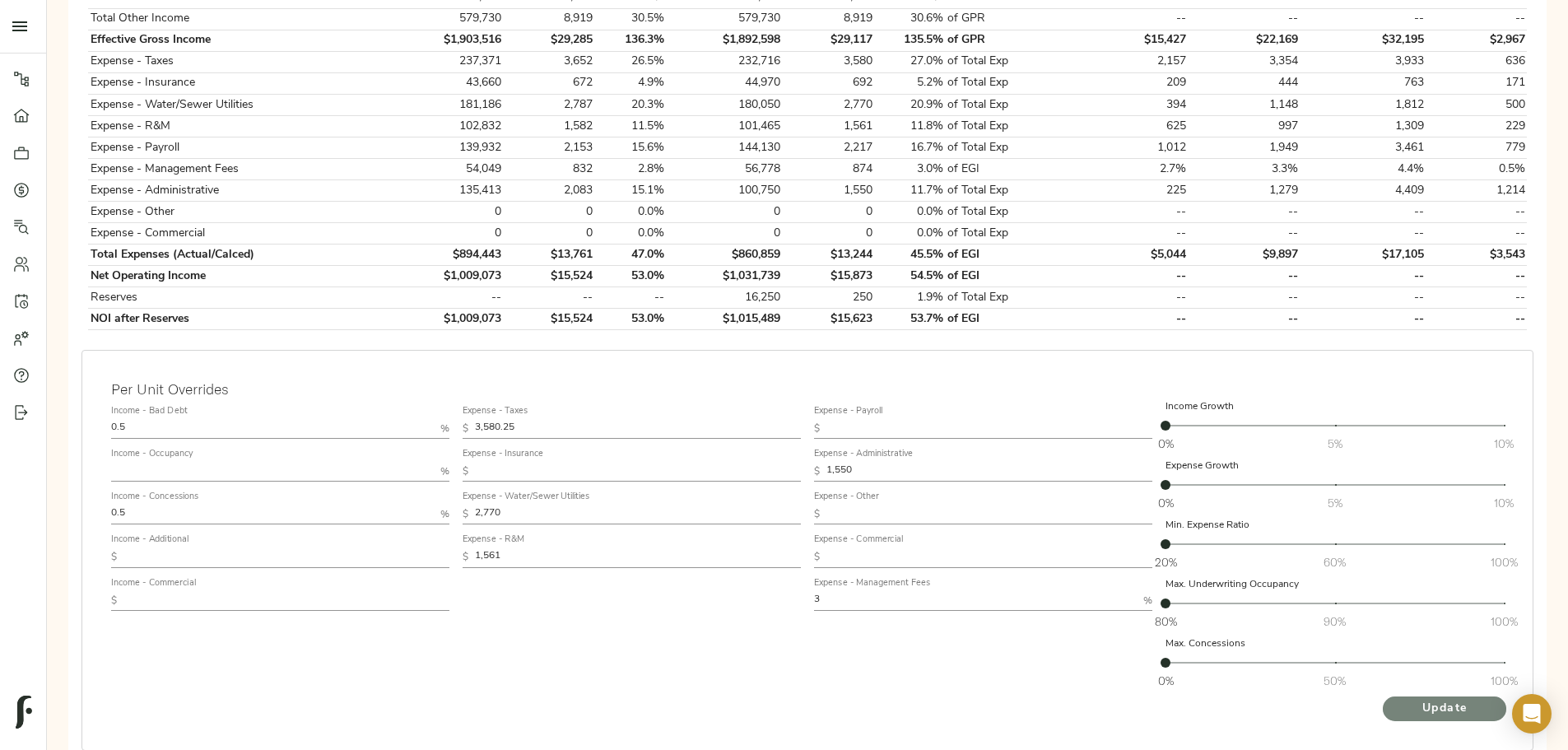
click at [1399, 698] on span "Update" at bounding box center [1443, 708] width 91 height 21
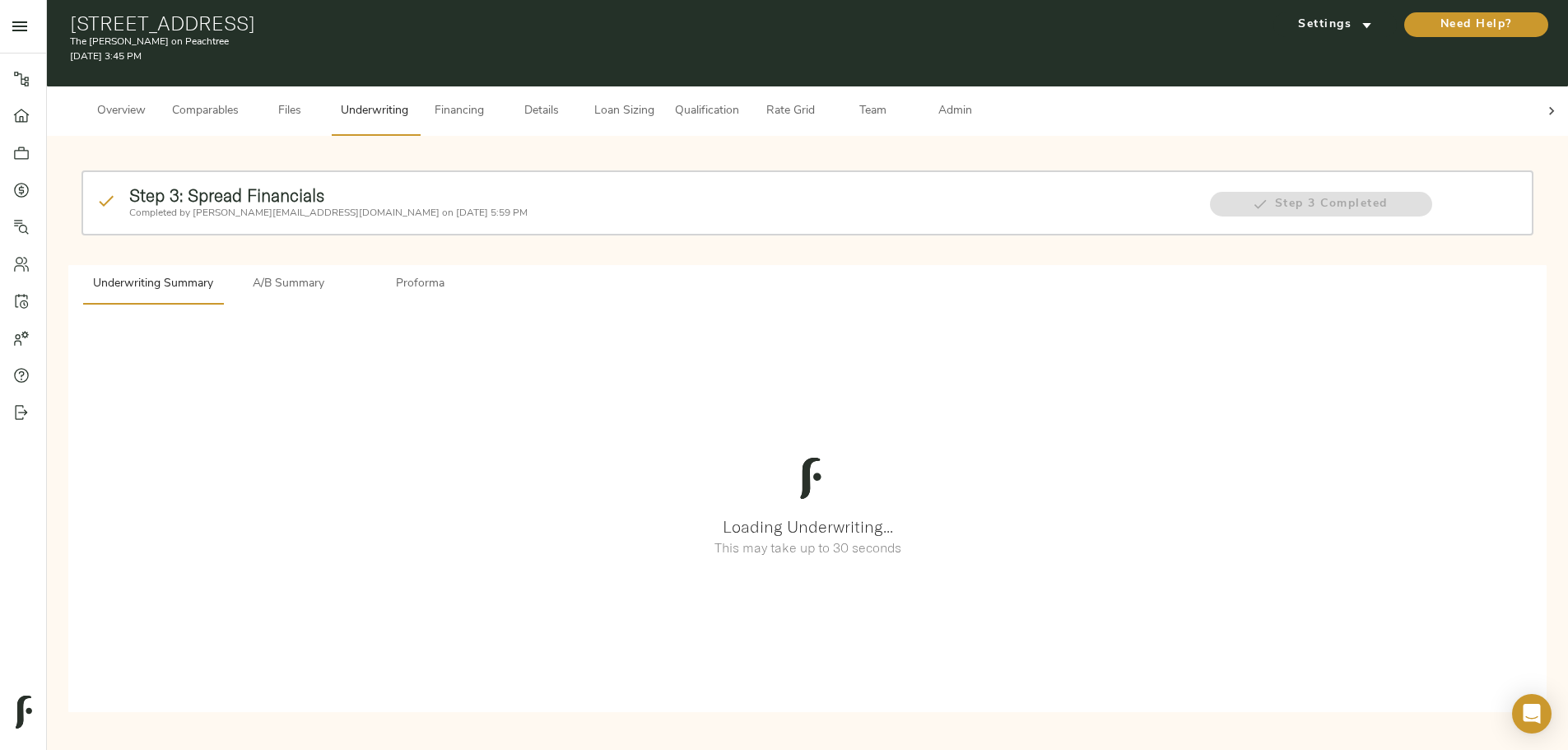
scroll to position [0, 0]
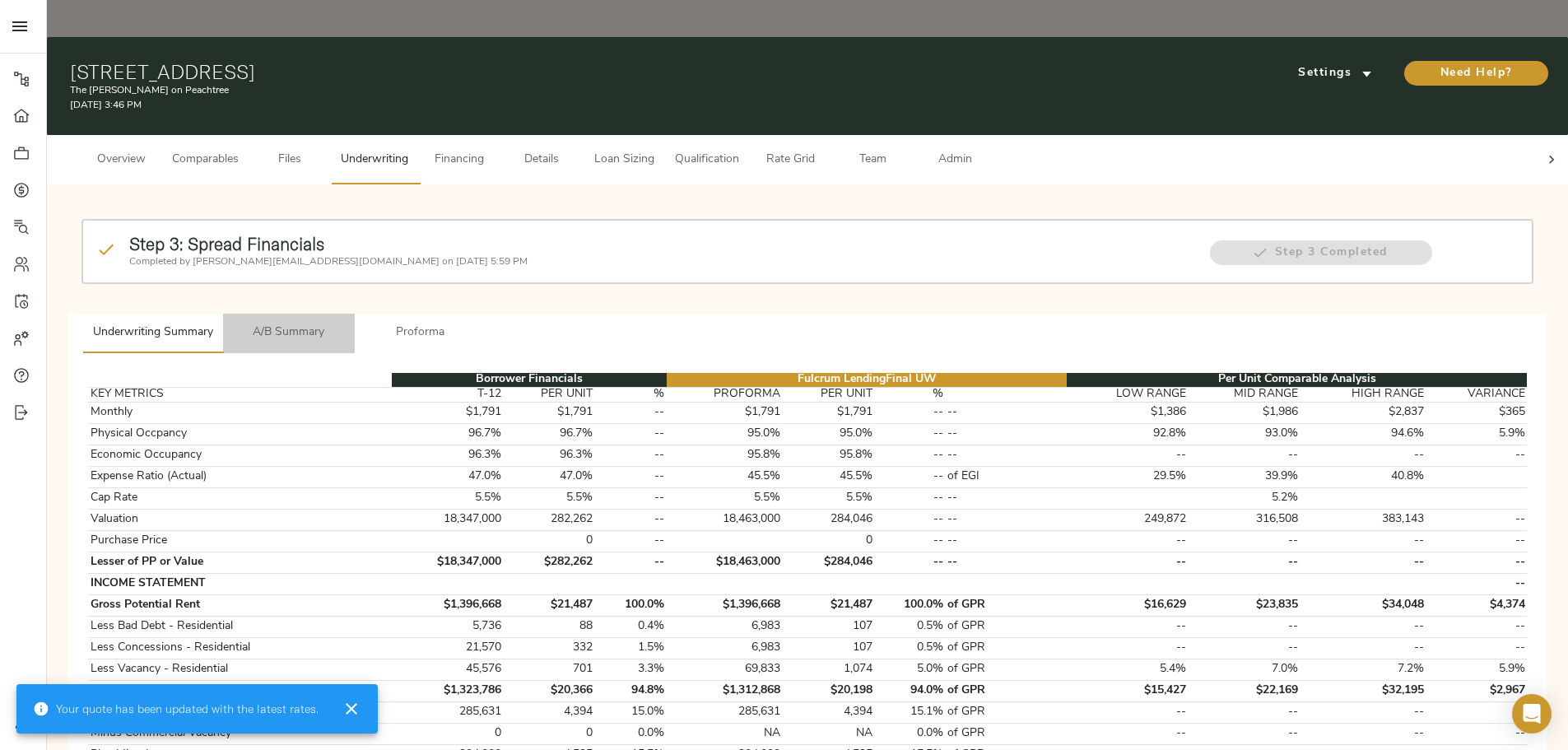
click at [355, 314] on button "A/B Summary" at bounding box center [289, 334] width 131 height 40
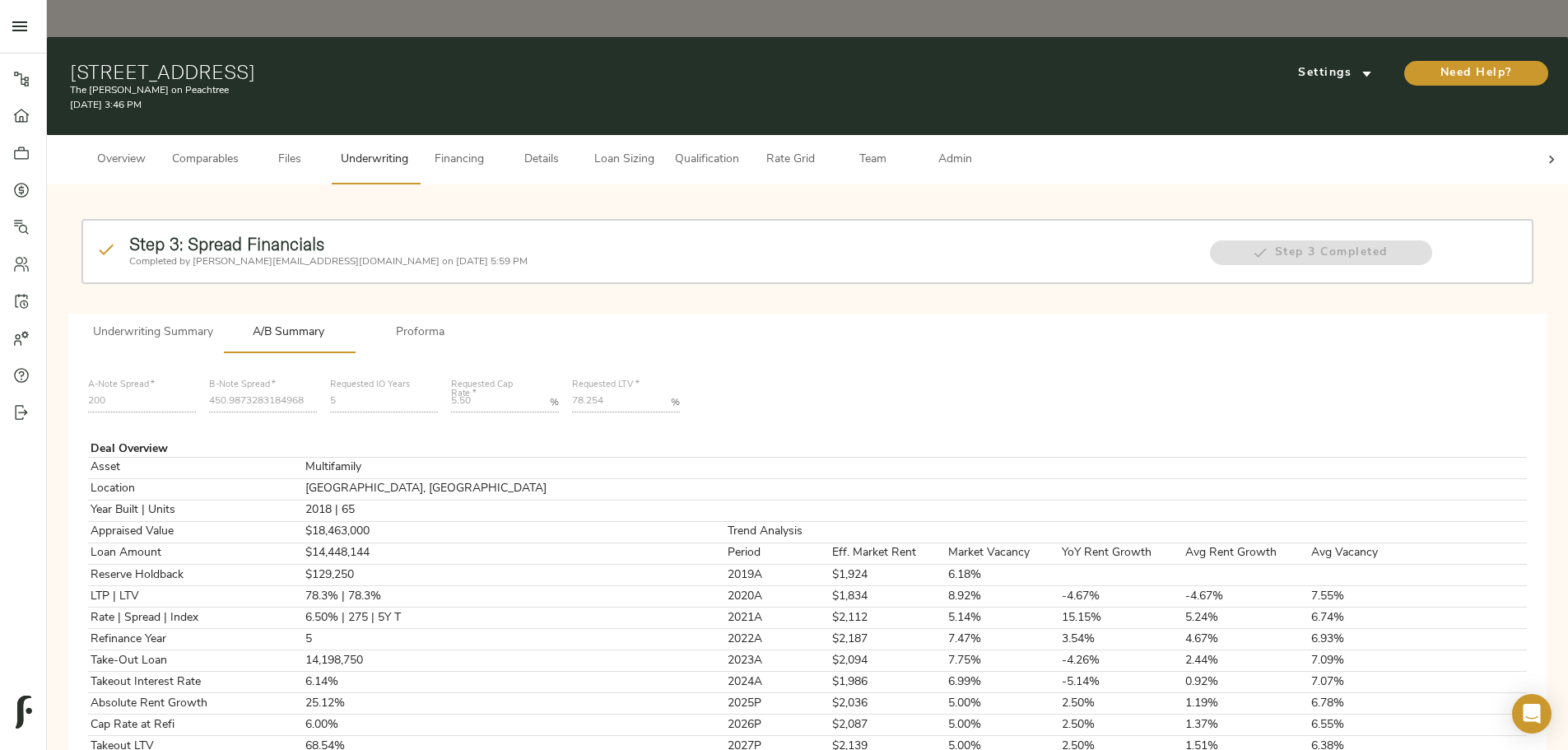
click at [1535, 134] on div at bounding box center [1551, 159] width 33 height 50
click at [72, 151] on icon at bounding box center [63, 159] width 17 height 17
click at [1543, 151] on icon at bounding box center [1551, 159] width 17 height 17
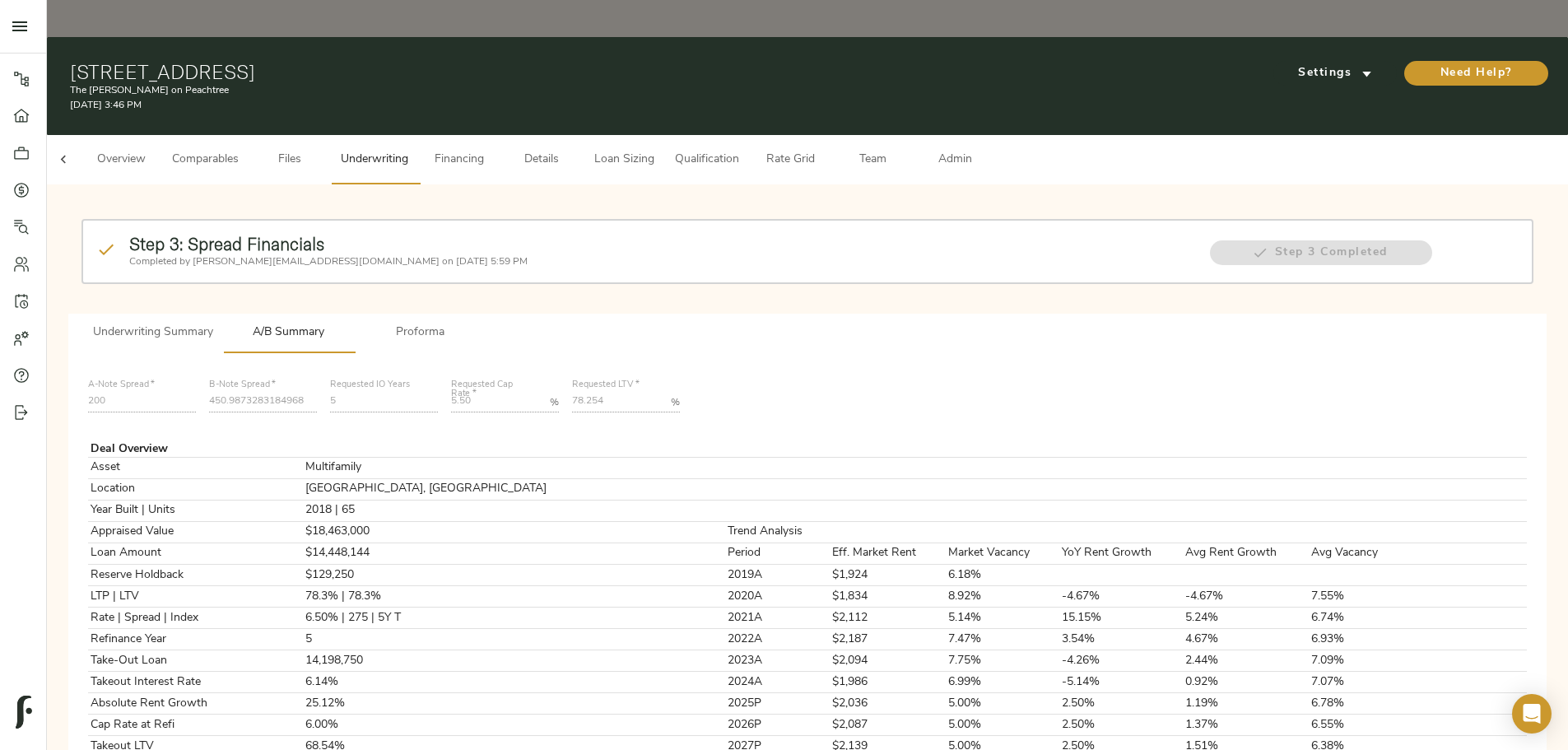
drag, startPoint x: 1182, startPoint y: 105, endPoint x: 969, endPoint y: 127, distance: 214.1
click at [986, 149] on span "Admin" at bounding box center [954, 159] width 63 height 21
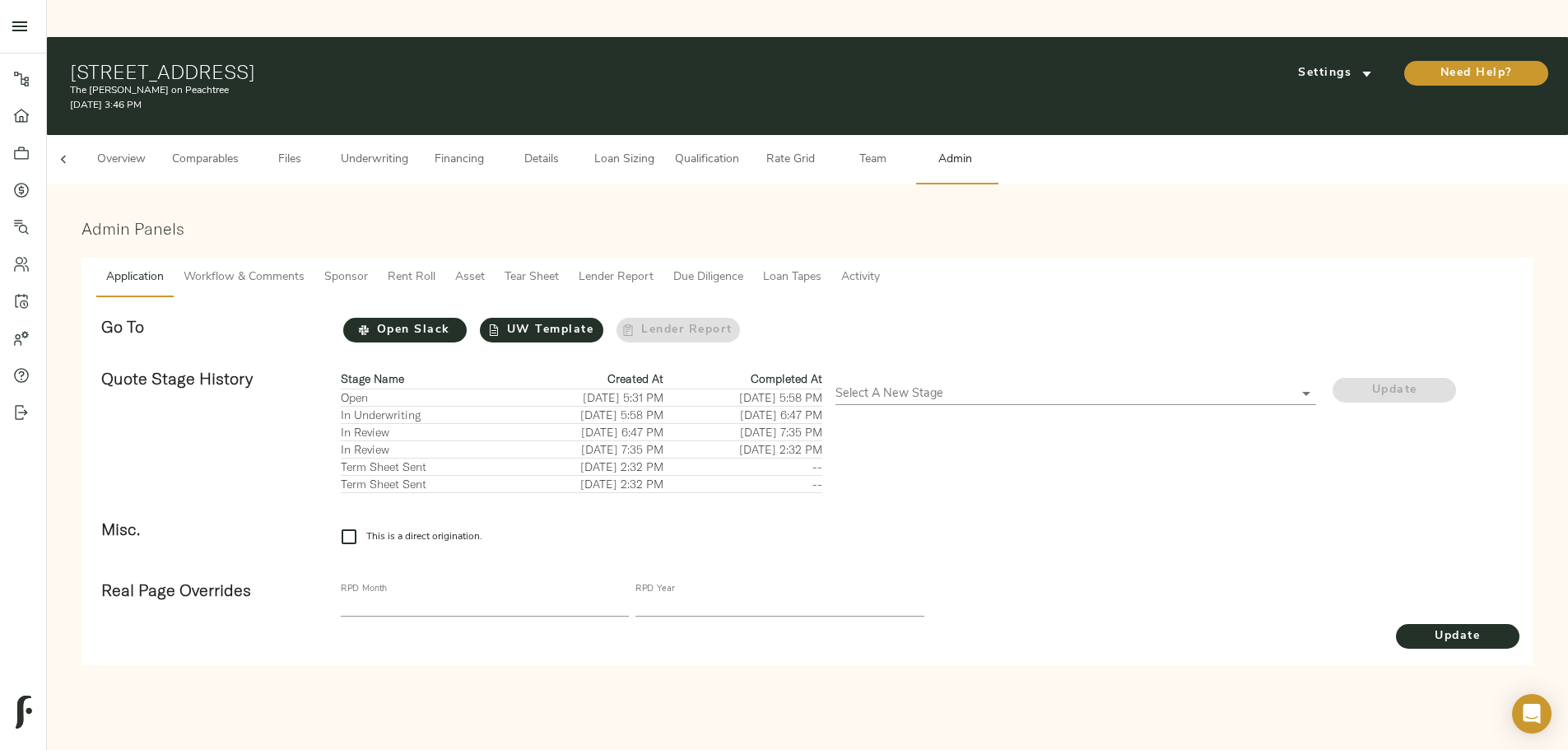
scroll to position [0, 64]
click at [569, 258] on button "Tear Sheet" at bounding box center [531, 278] width 74 height 40
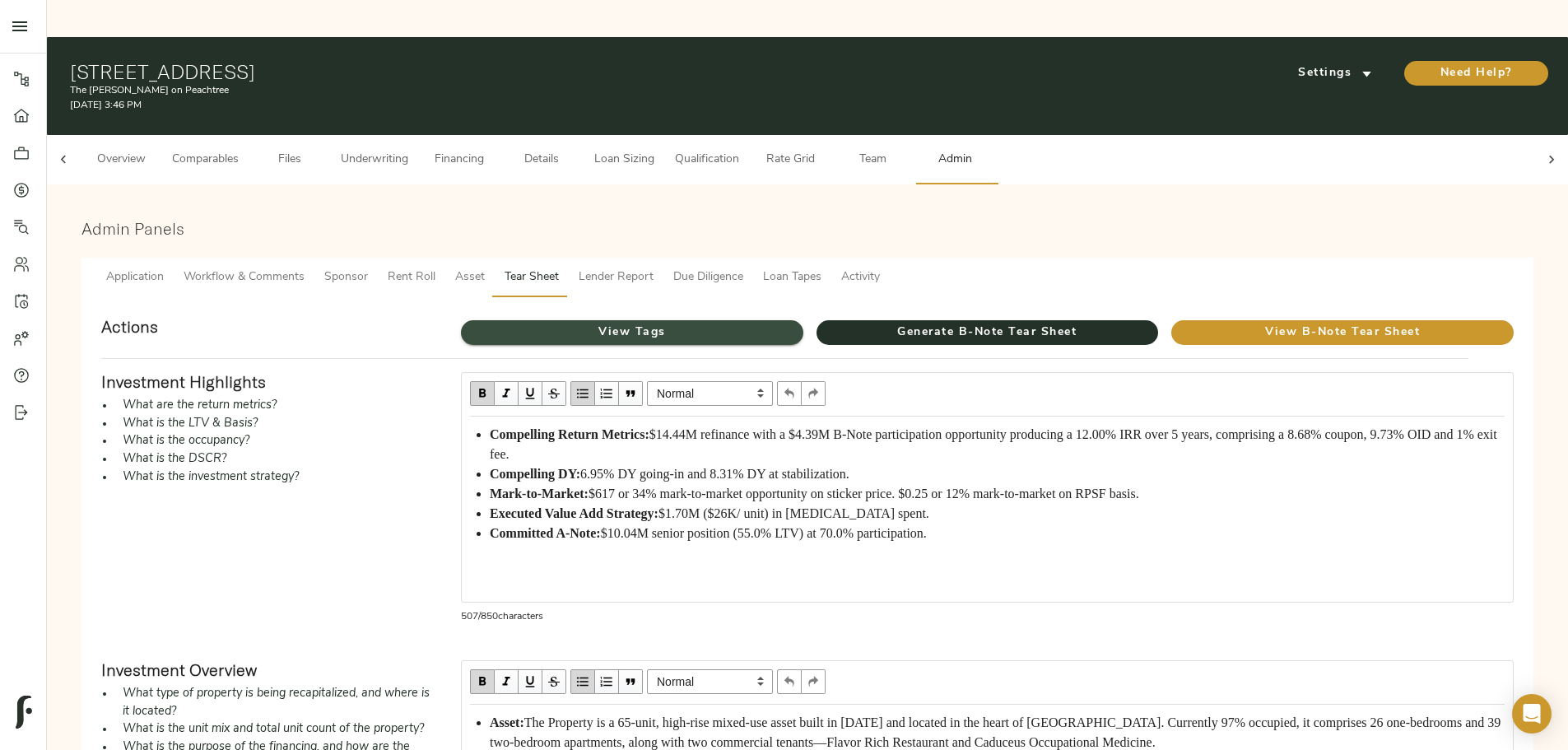
click at [635, 323] on span "View Tags" at bounding box center [633, 333] width 343 height 21
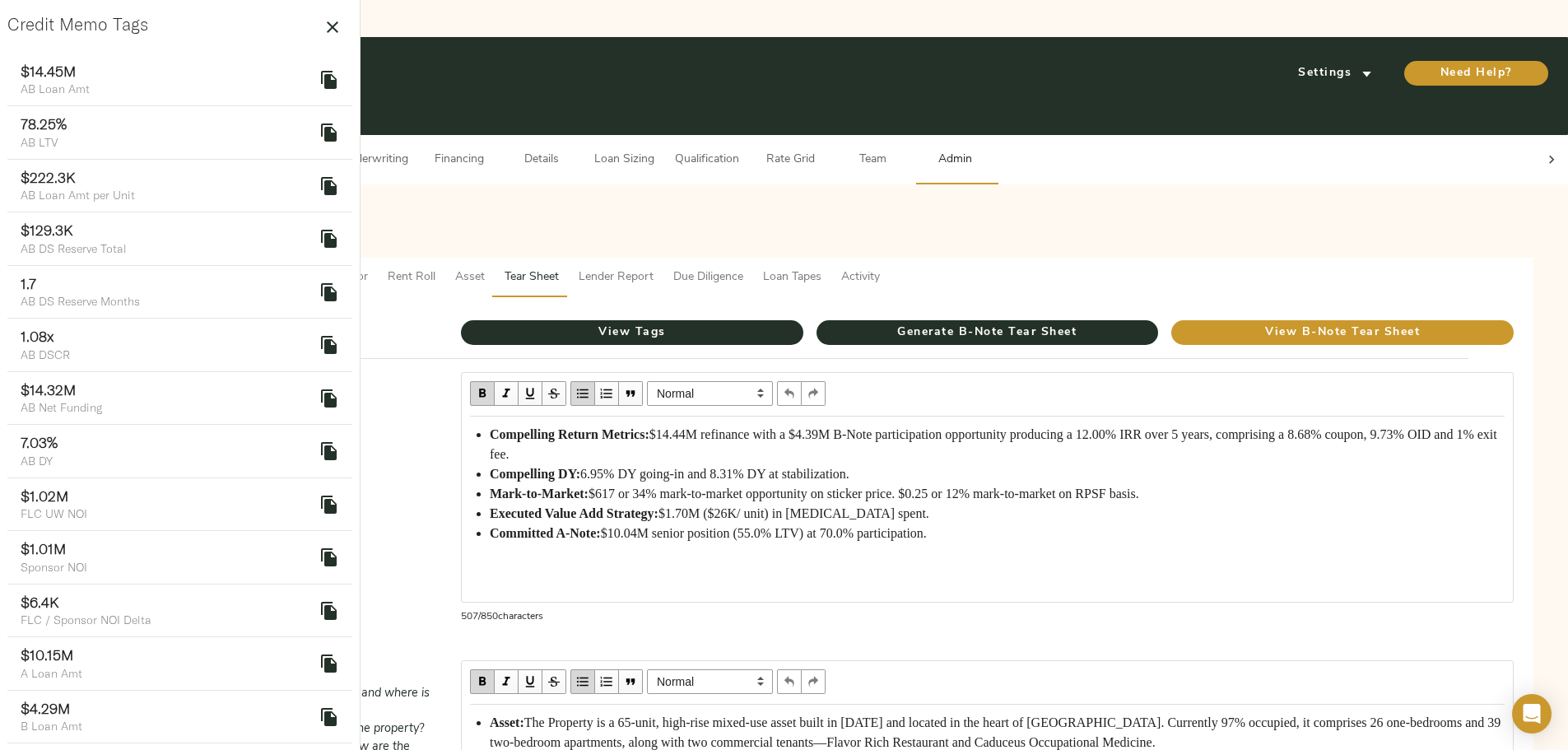
click at [320, 85] on icon "delete" at bounding box center [330, 80] width 20 height 20
drag, startPoint x: 822, startPoint y: 380, endPoint x: 853, endPoint y: 380, distance: 31.0
click at [853, 427] on span "$14.44M refinance with a $4.39M B-Note participation opportunity producing a 12…" at bounding box center [995, 444] width 1010 height 34
click at [858, 427] on span "$14.44M refinance with a $4.39M B-Note participation opportunity producing a 12…" at bounding box center [995, 444] width 1010 height 34
click at [1543, 151] on icon at bounding box center [1551, 159] width 17 height 17
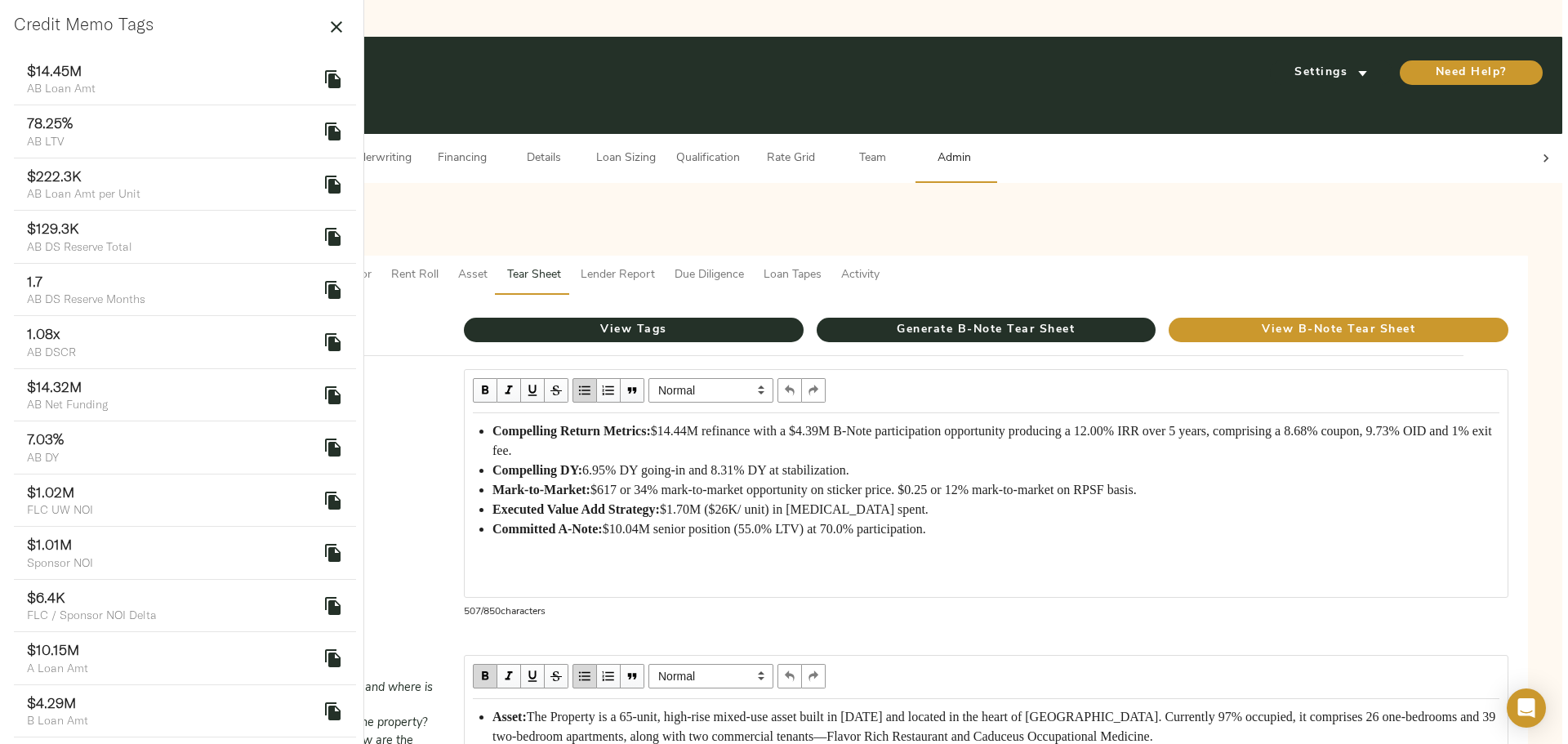
scroll to position [0, 71]
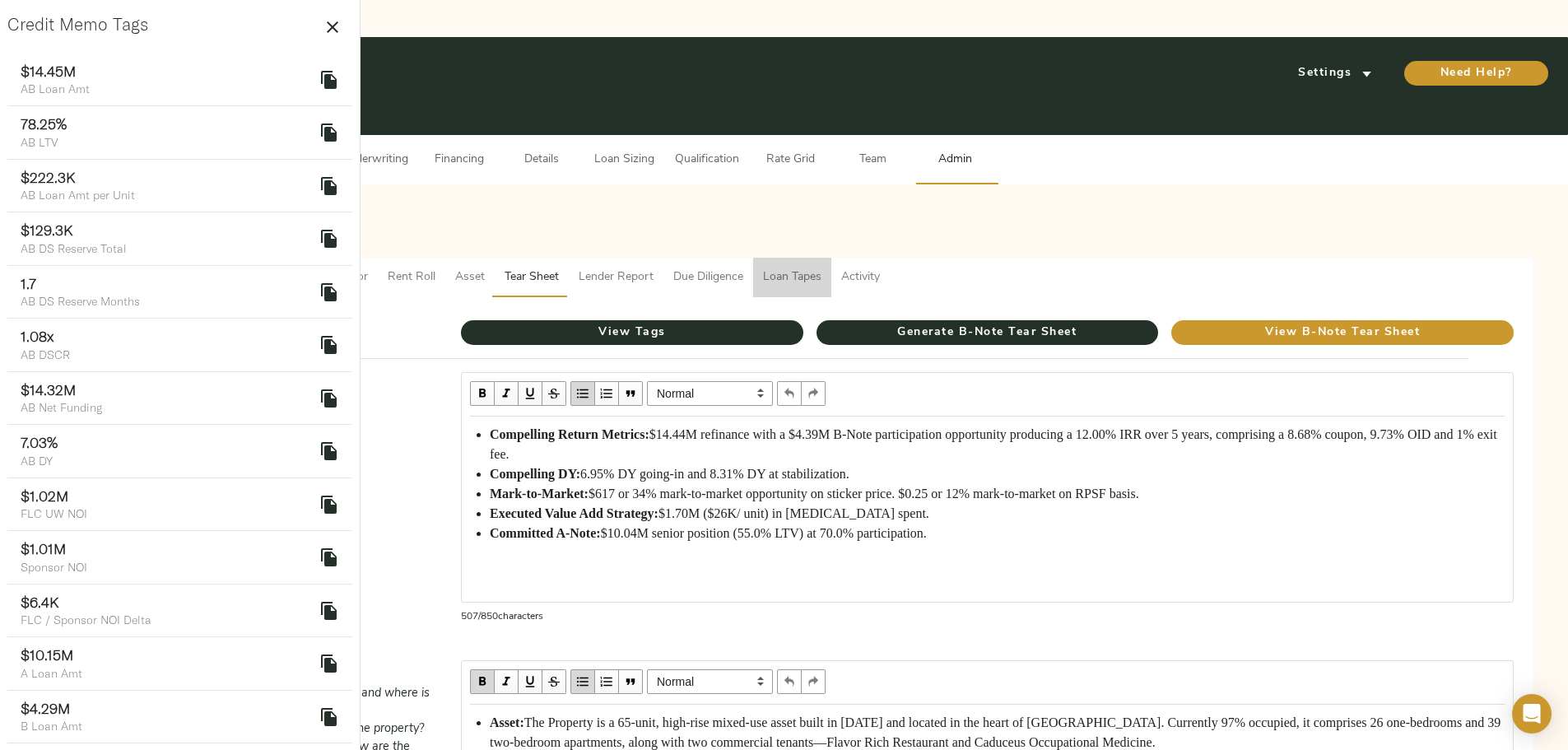
click at [821, 267] on span "Loan Tapes" at bounding box center [792, 277] width 59 height 21
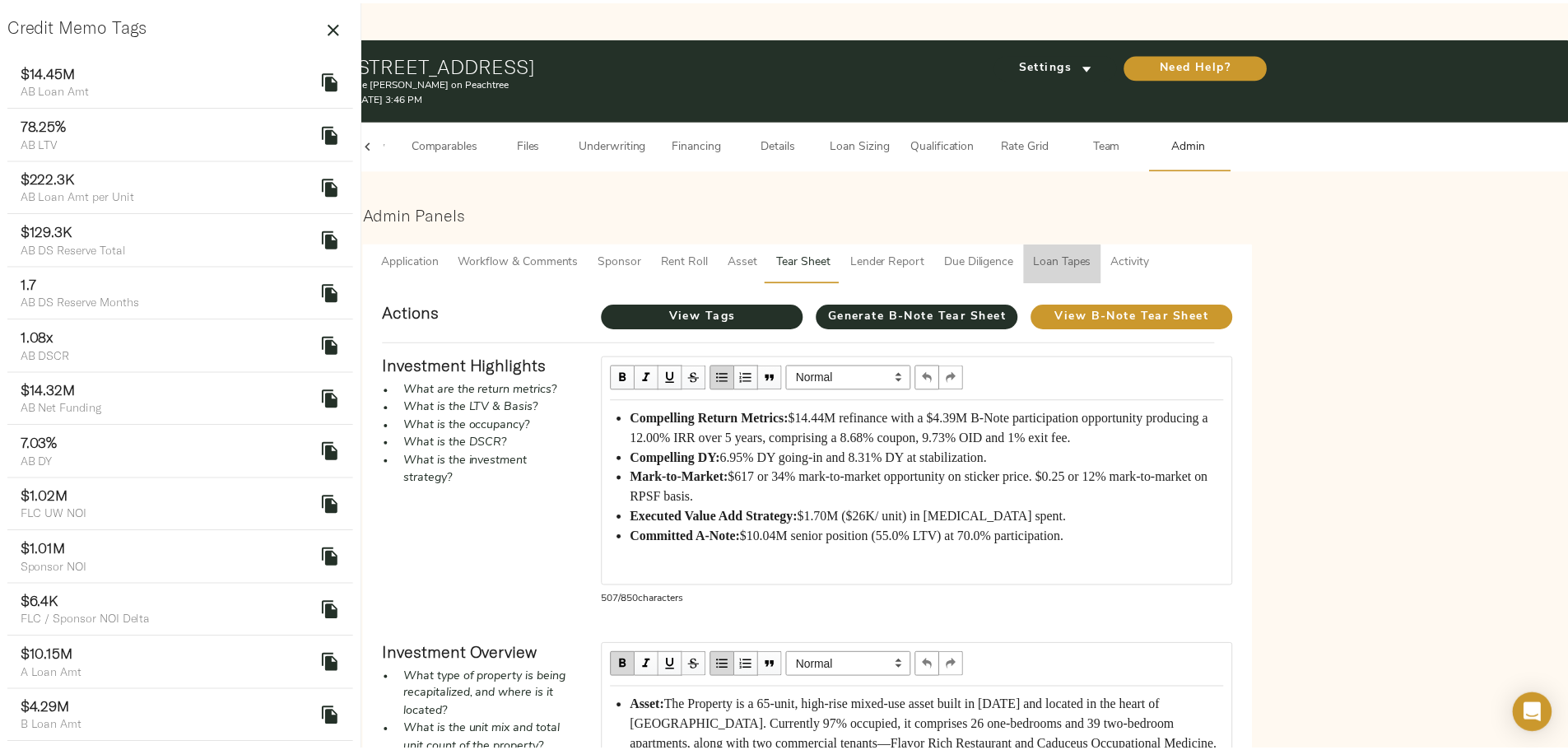
scroll to position [0, 64]
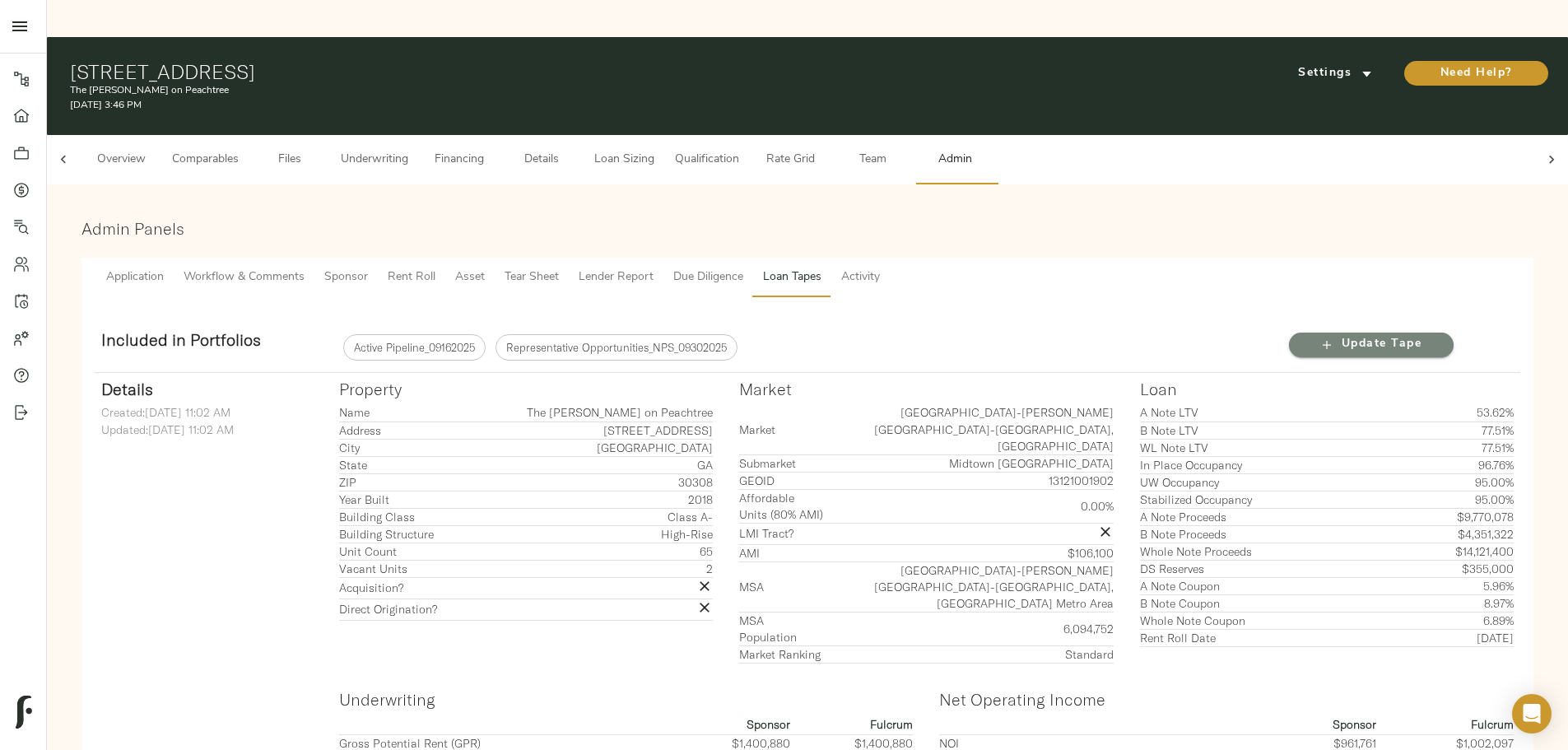
click at [1305, 334] on span "Update Tape" at bounding box center [1371, 344] width 131 height 21
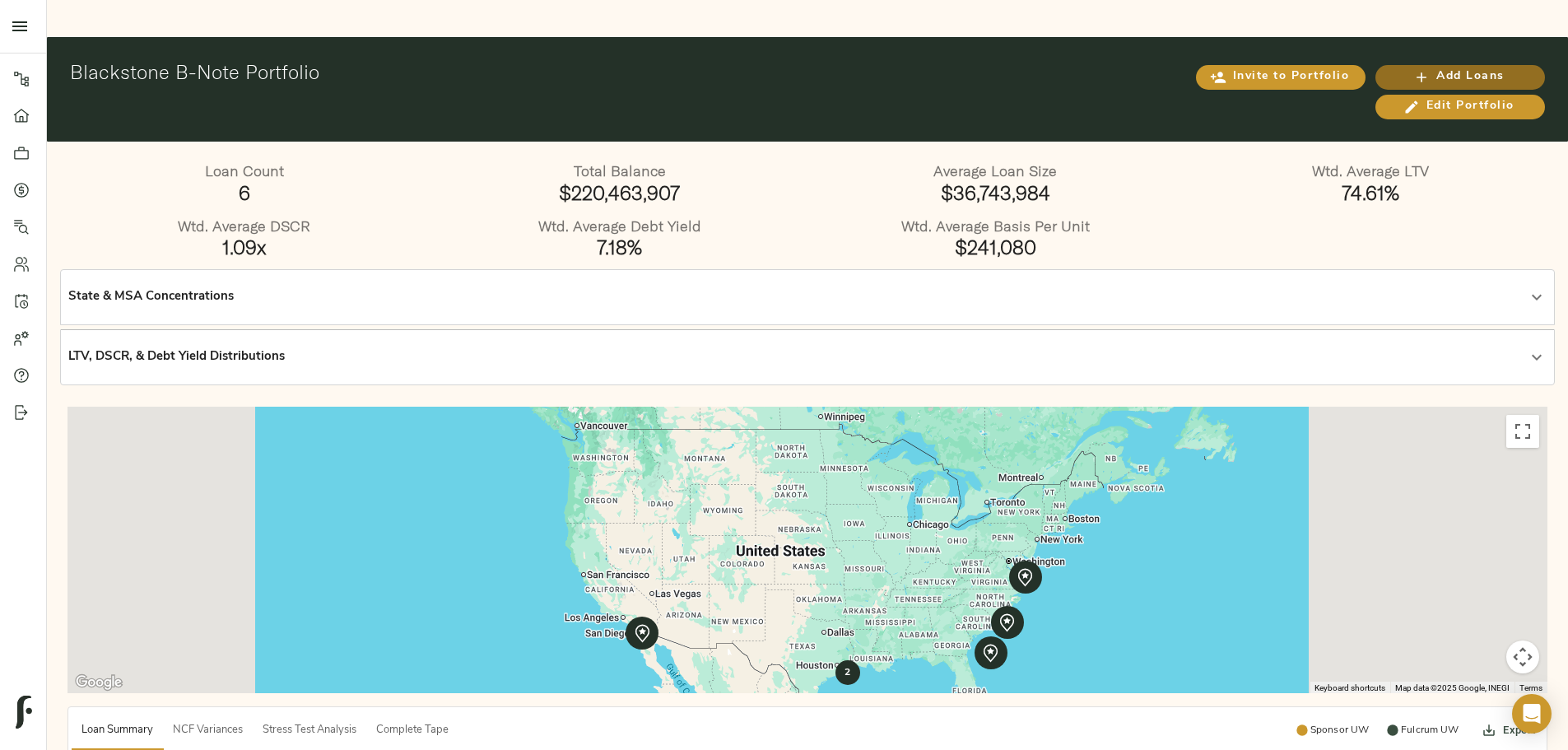
click at [1413, 69] on icon "button" at bounding box center [1421, 77] width 17 height 17
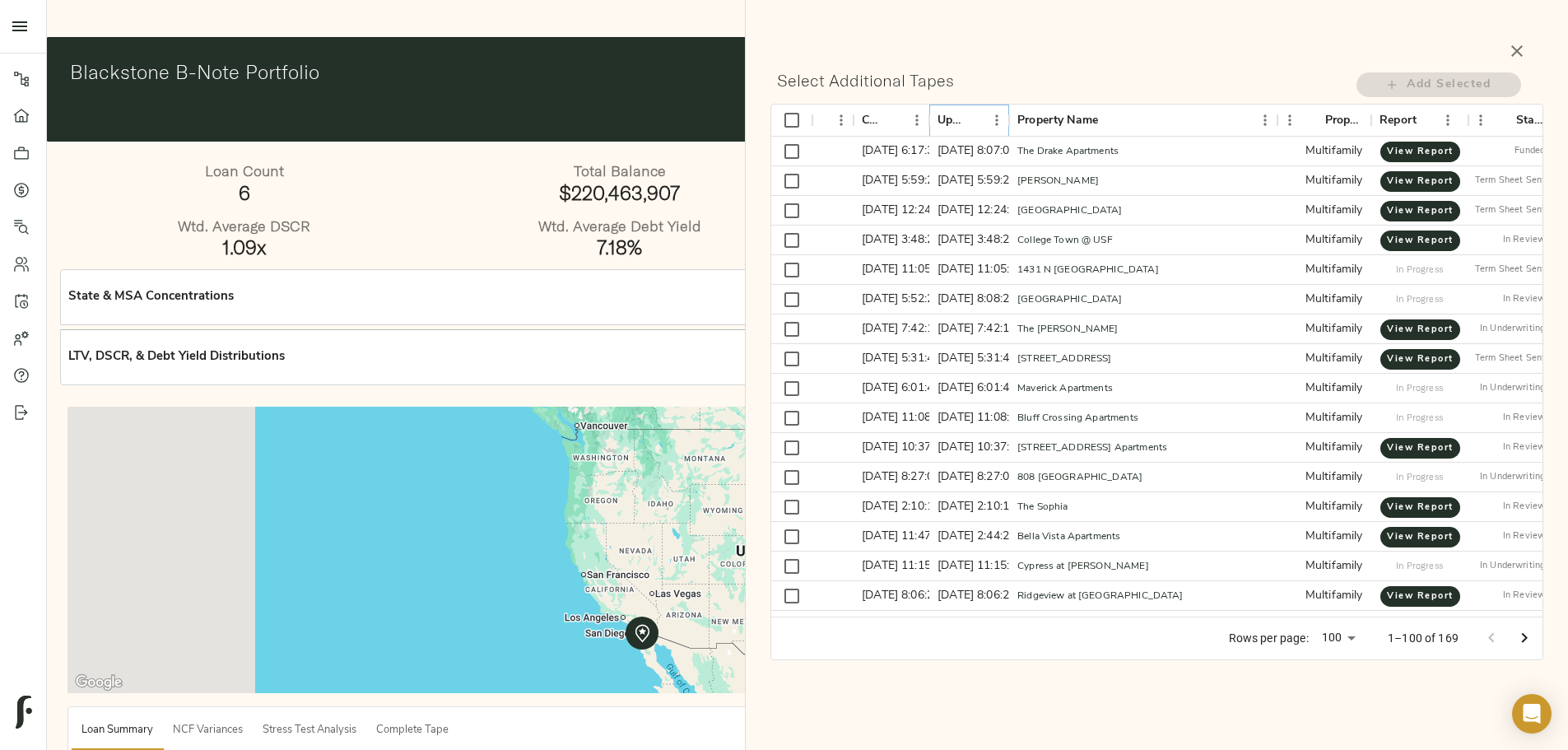
click at [982, 125] on button "Sort" at bounding box center [972, 120] width 23 height 23
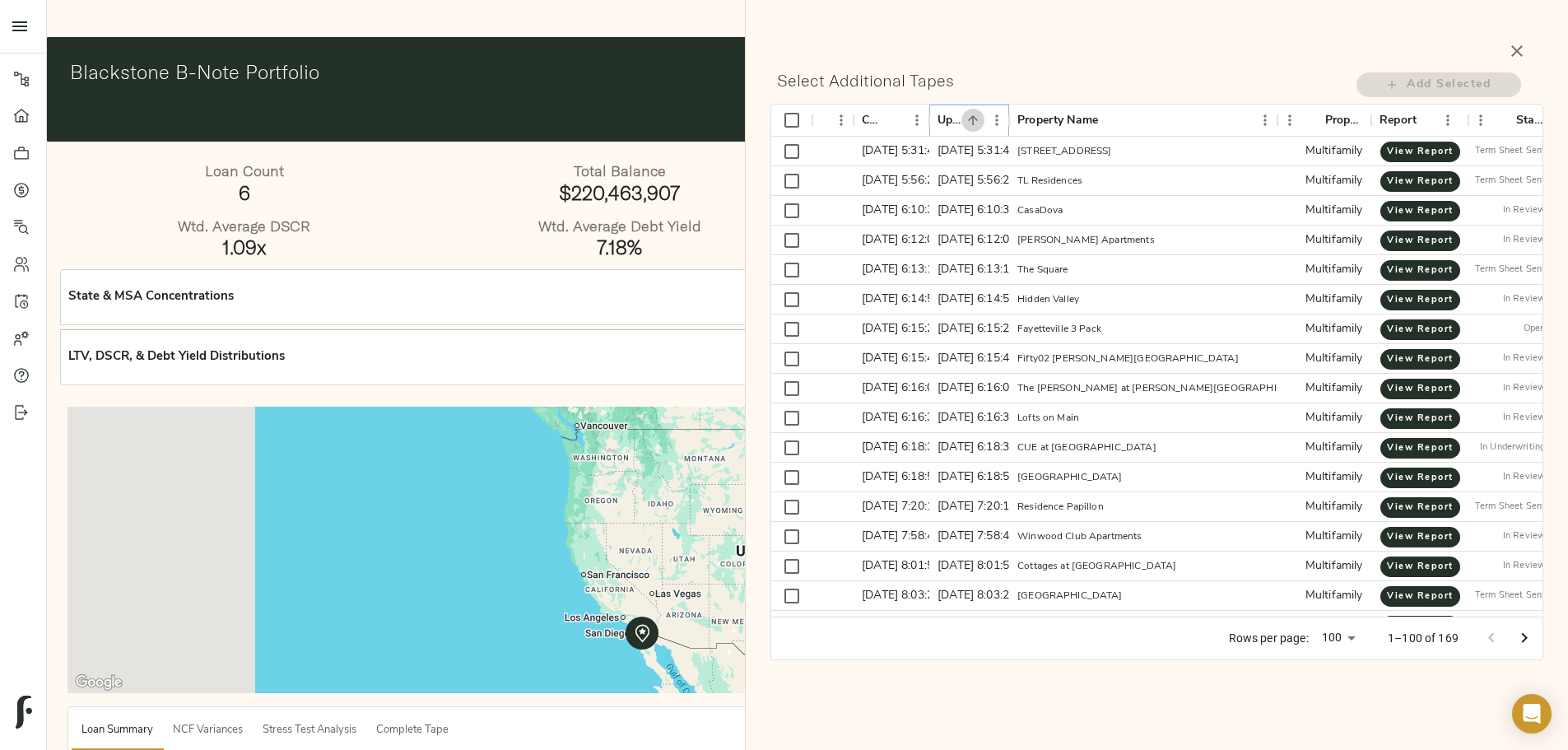
click at [982, 125] on button "Sort" at bounding box center [972, 120] width 23 height 23
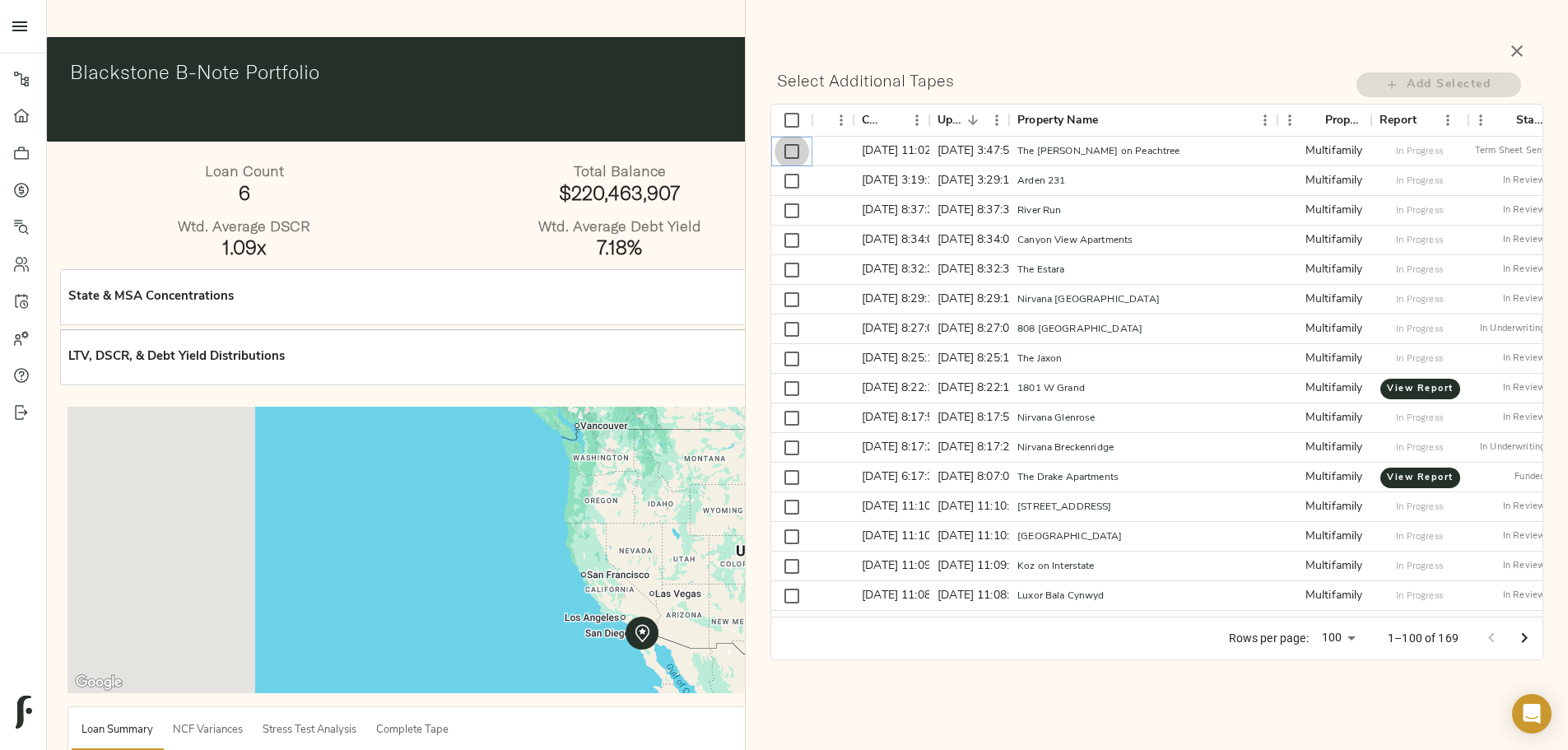
click at [799, 156] on input "Select row" at bounding box center [791, 151] width 35 height 35
checkbox input "true"
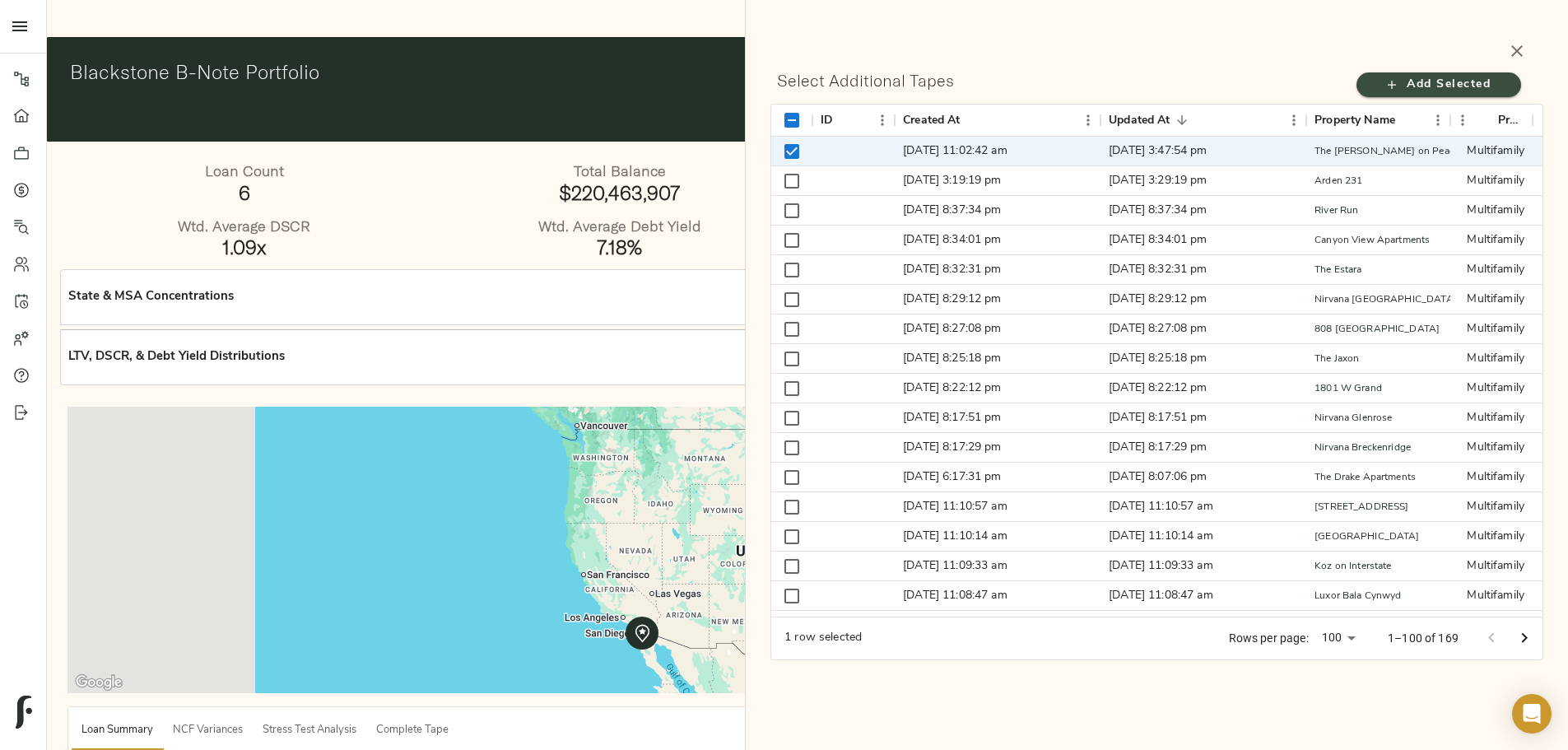
click at [1477, 84] on span "Add Selected" at bounding box center [1438, 85] width 131 height 21
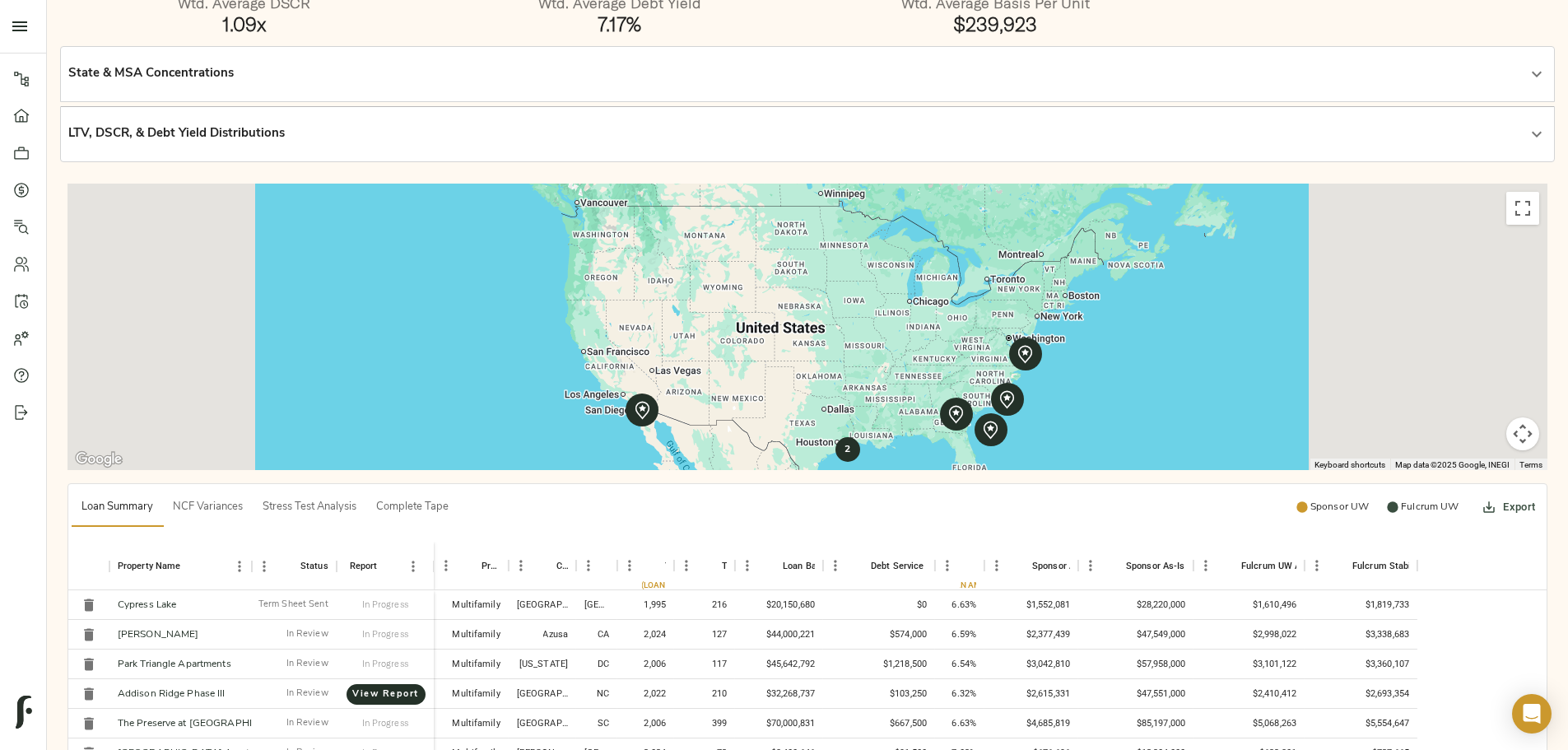
scroll to position [329, 0]
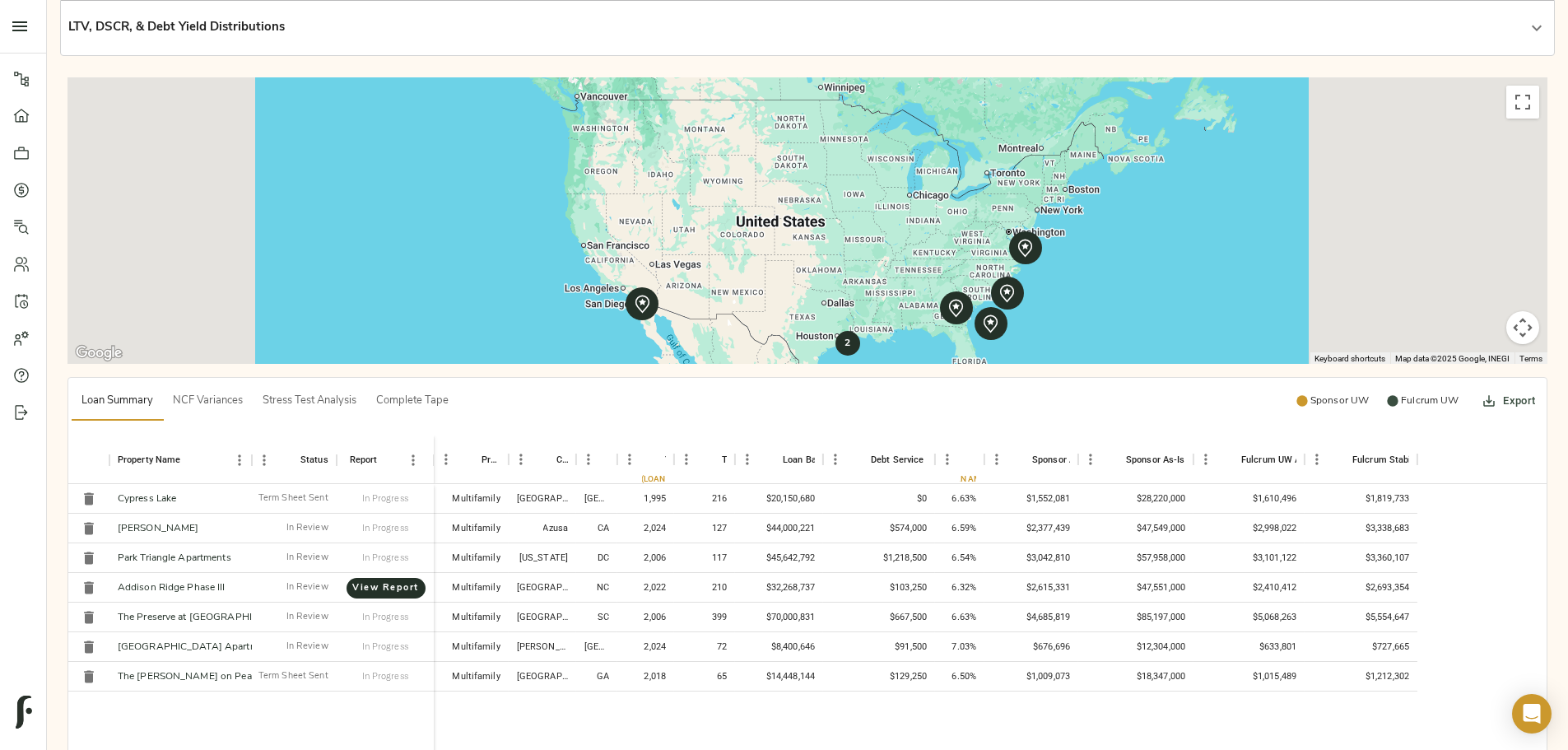
click at [448, 391] on span "Complete Tape" at bounding box center [412, 400] width 73 height 19
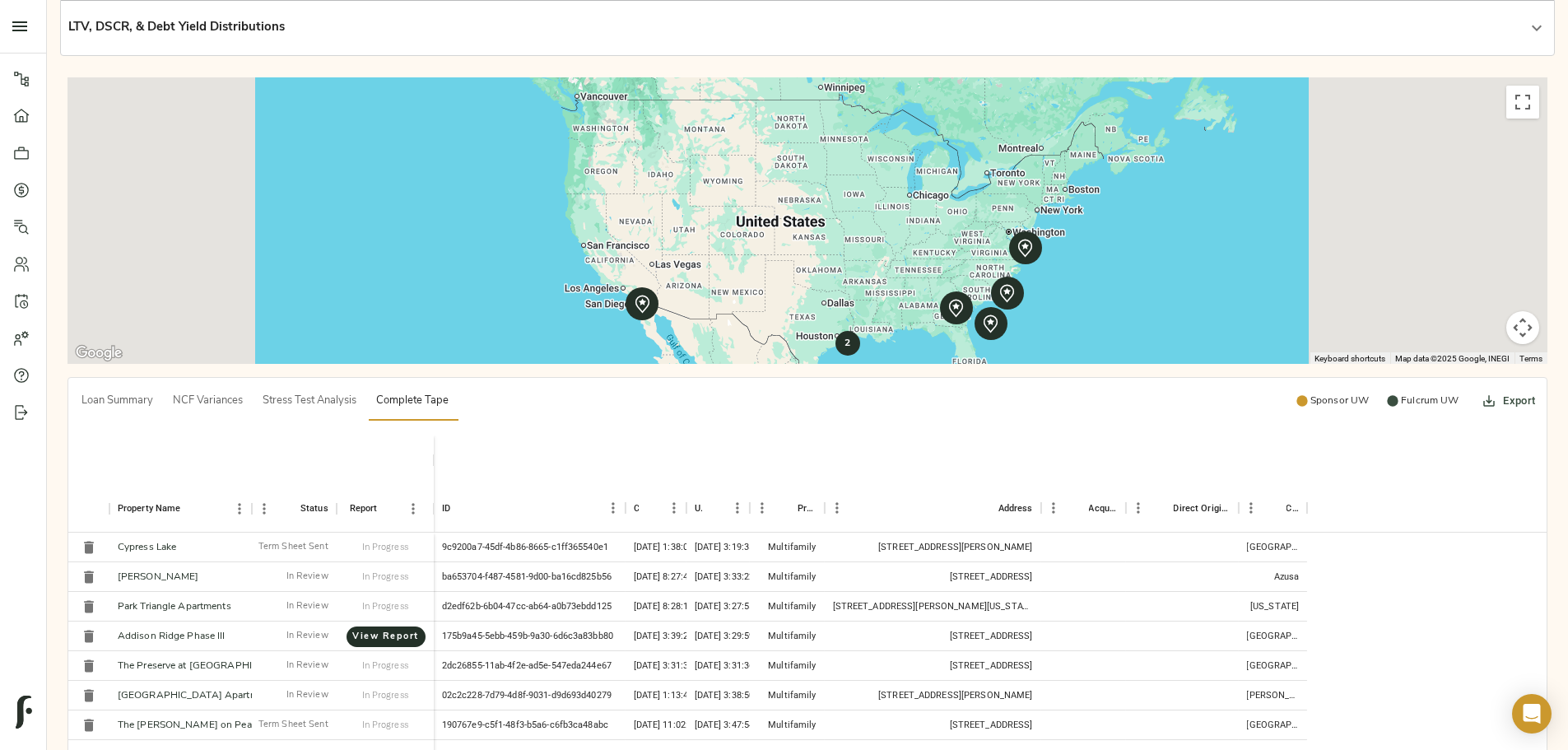
click at [153, 391] on span "Loan Summary" at bounding box center [118, 400] width 72 height 19
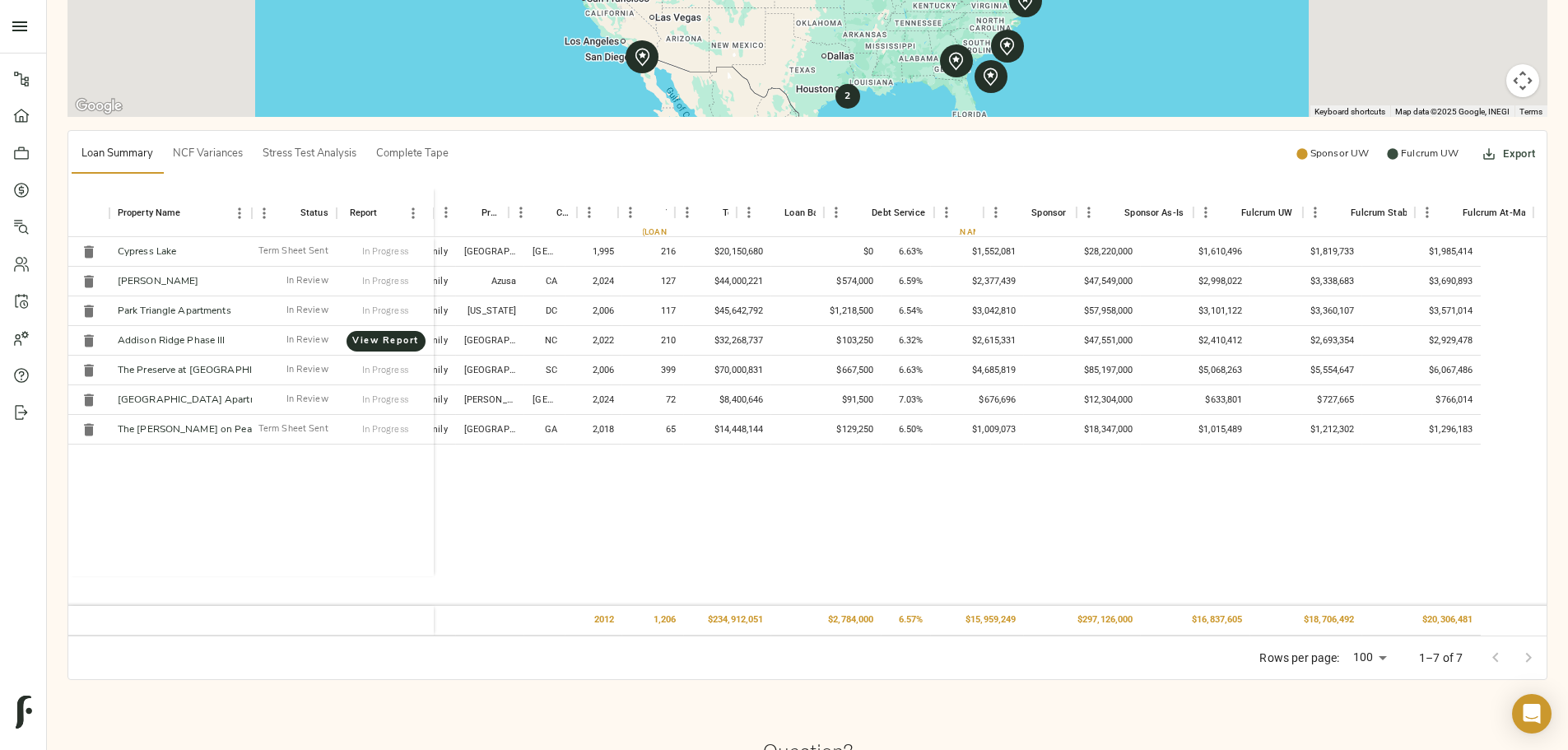
scroll to position [0, 0]
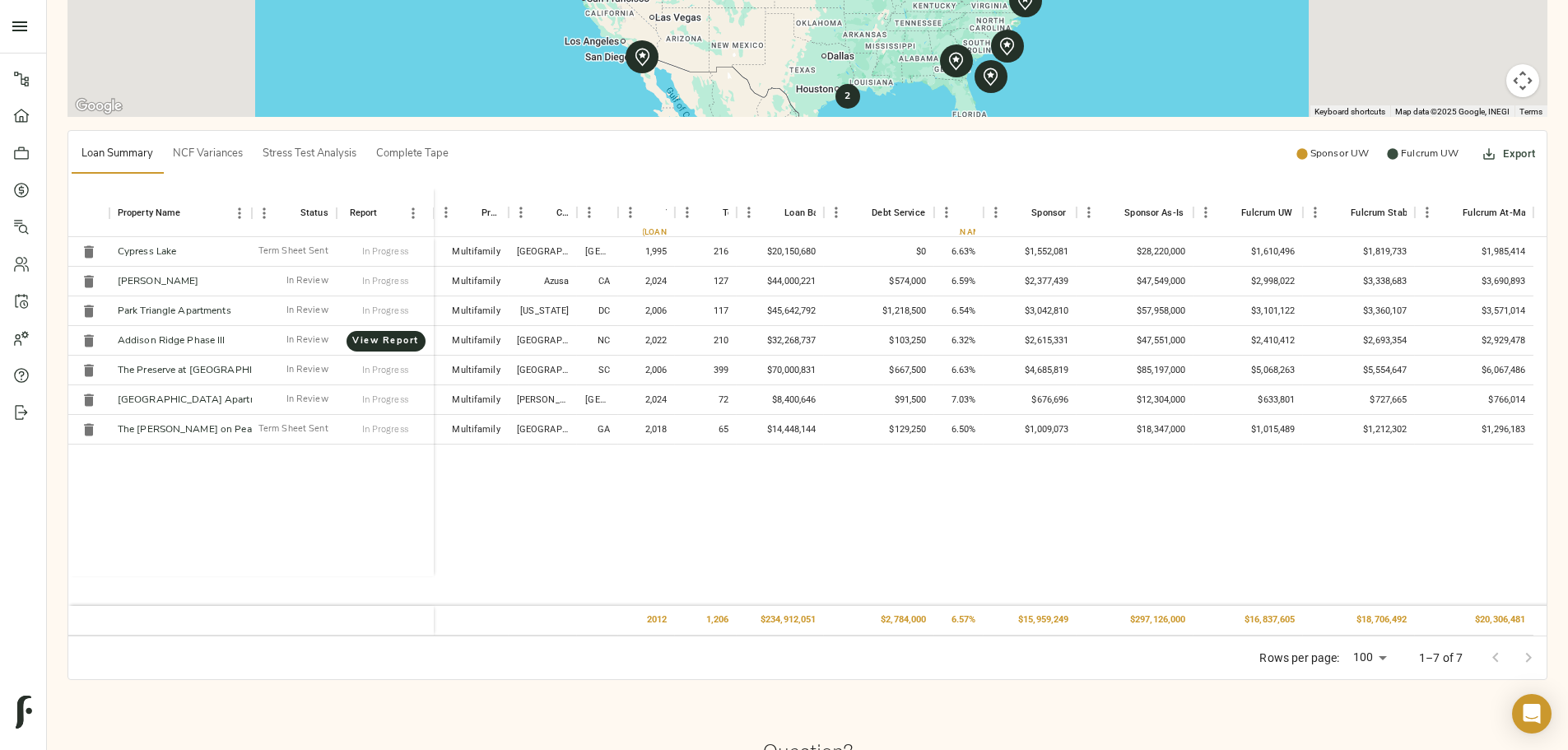
click at [458, 134] on button "Complete Tape" at bounding box center [412, 154] width 93 height 40
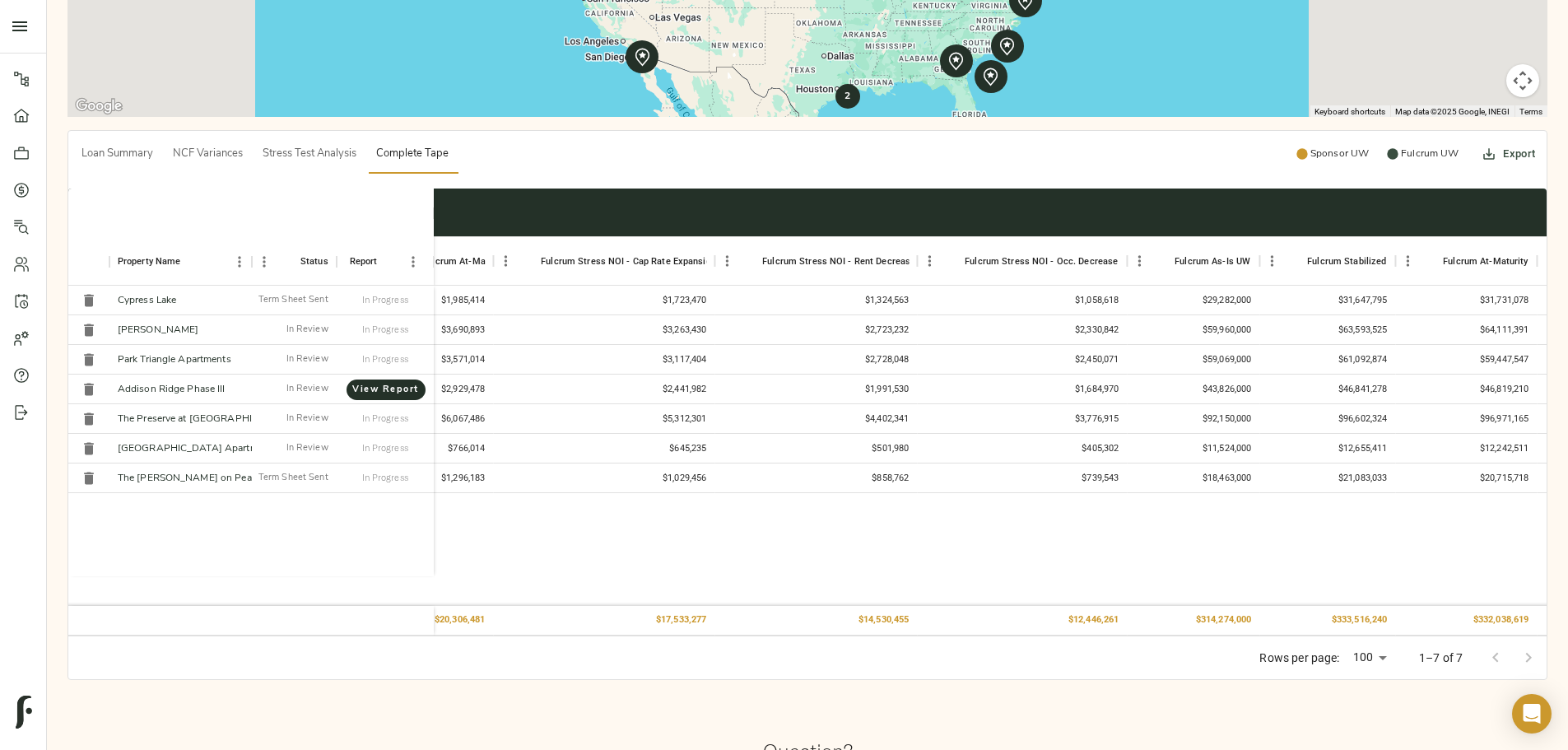
scroll to position [0, 7971]
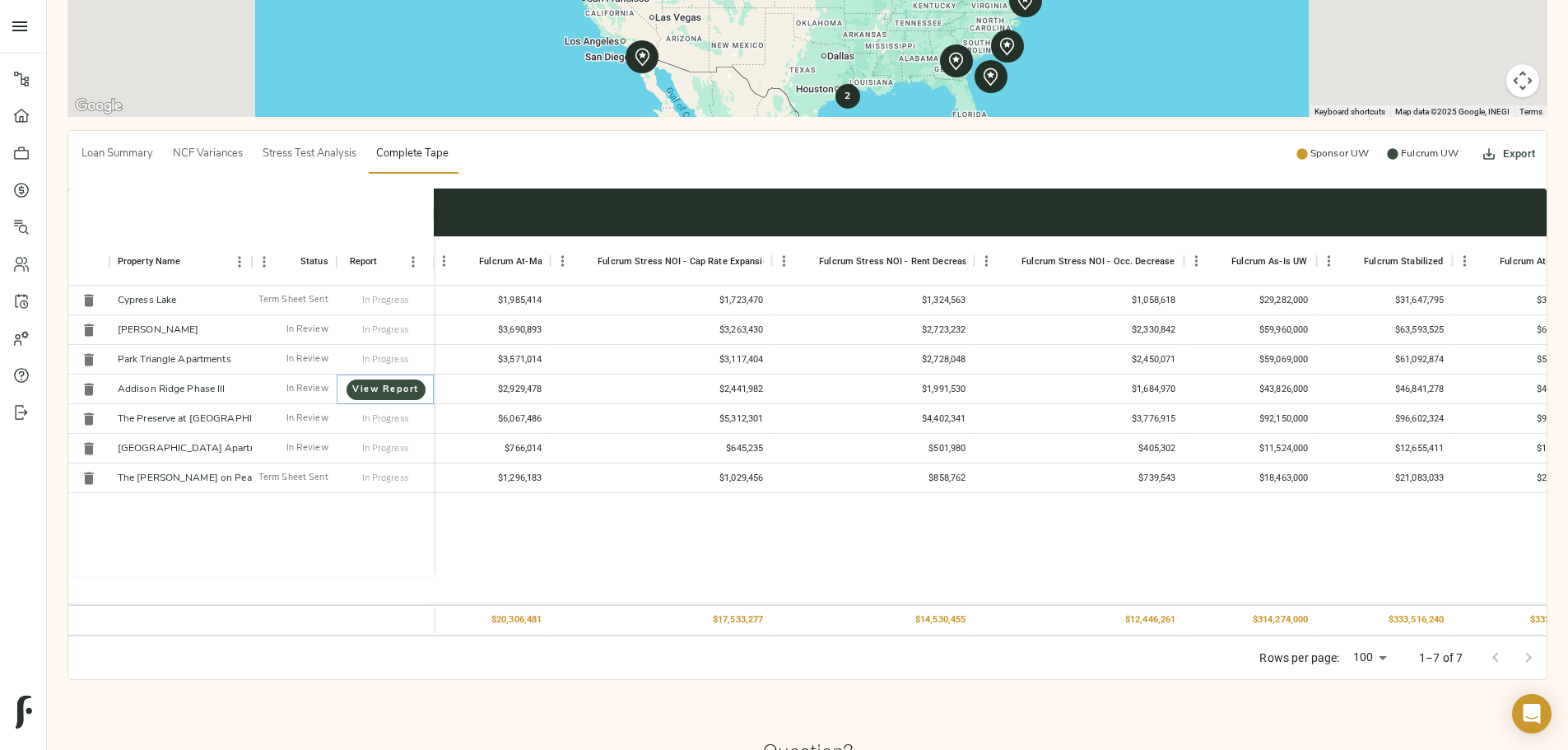
click at [409, 381] on span "View Report" at bounding box center [386, 389] width 46 height 16
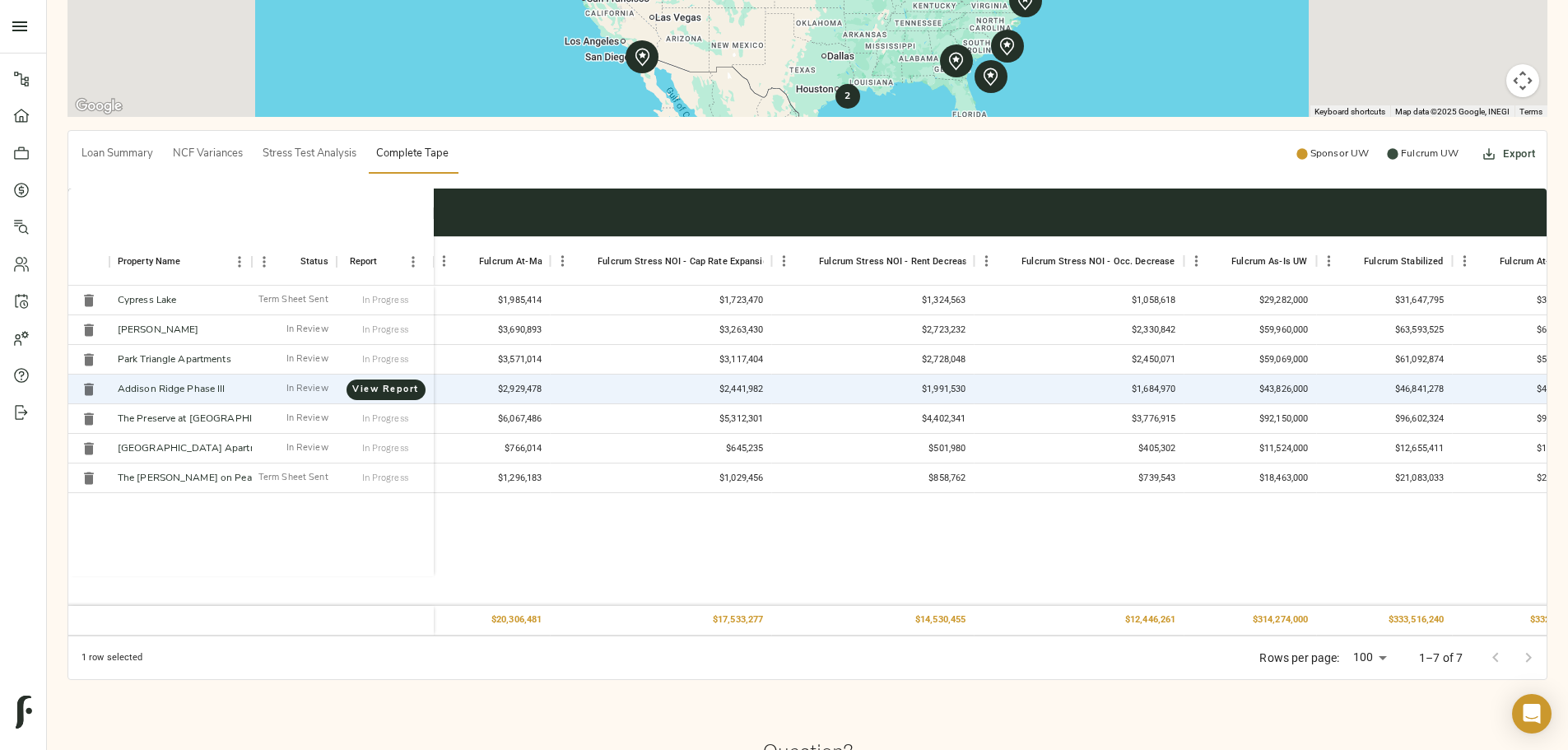
click at [433, 475] on div "Cypress Lake Term Sheet Sent In Progress [PERSON_NAME] In Review In Progress Pa…" at bounding box center [251, 430] width 366 height 290
click at [433, 456] on div "Cypress Lake Term Sheet Sent In Progress [PERSON_NAME] In Review In Progress Pa…" at bounding box center [251, 430] width 366 height 290
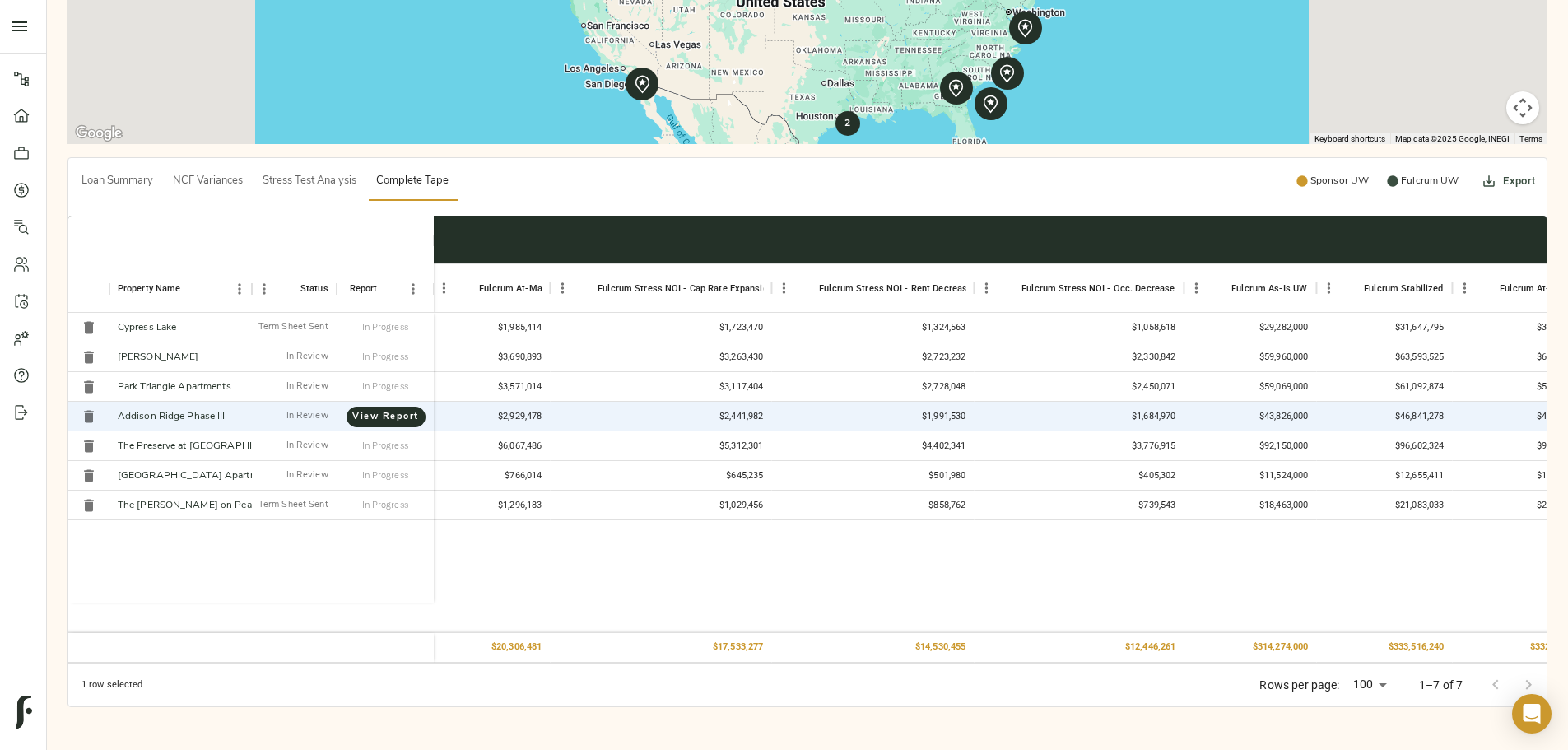
scroll to position [576, 0]
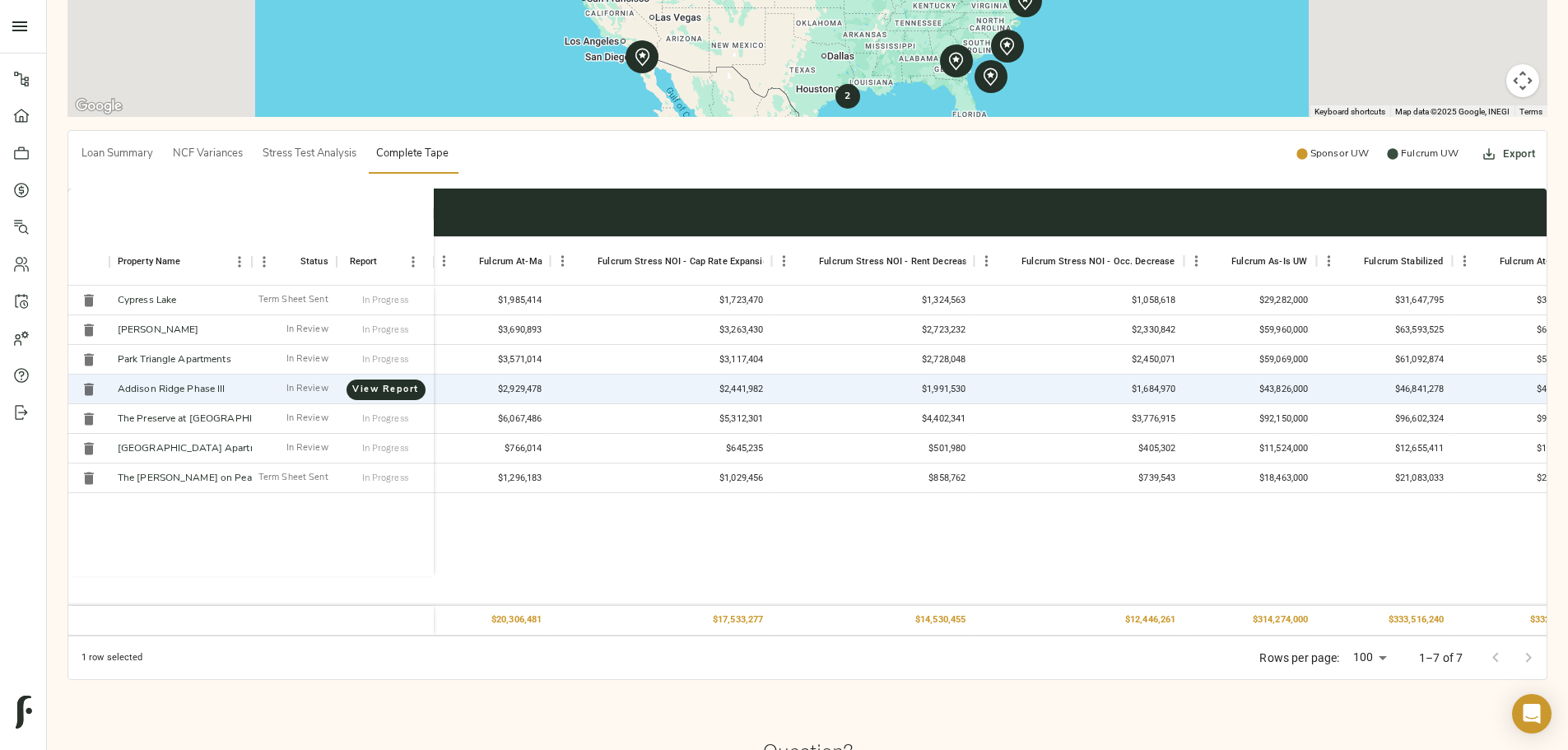
click at [433, 466] on div "Cypress Lake Term Sheet Sent In Progress [PERSON_NAME] In Review In Progress Pa…" at bounding box center [251, 430] width 366 height 290
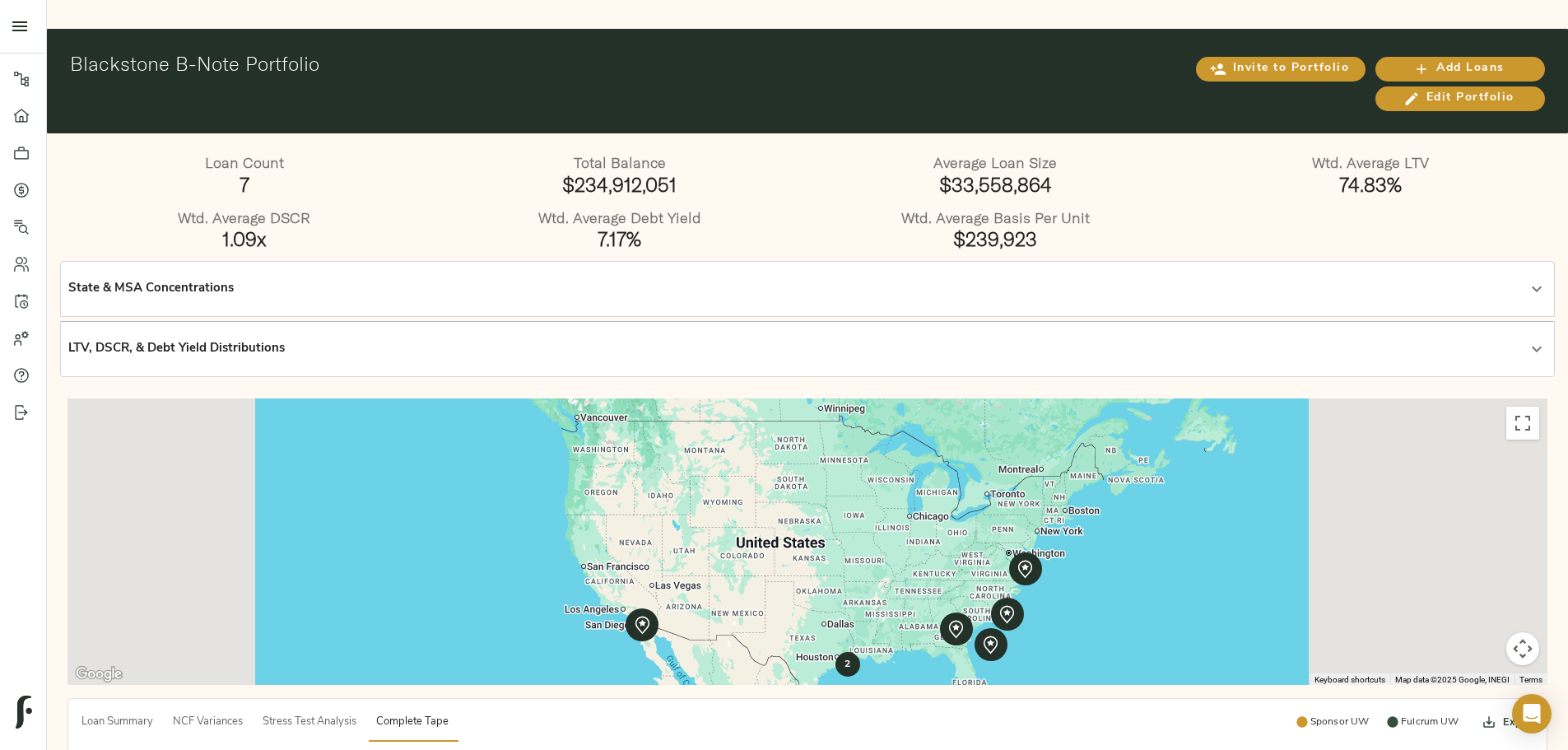
scroll to position [0, 0]
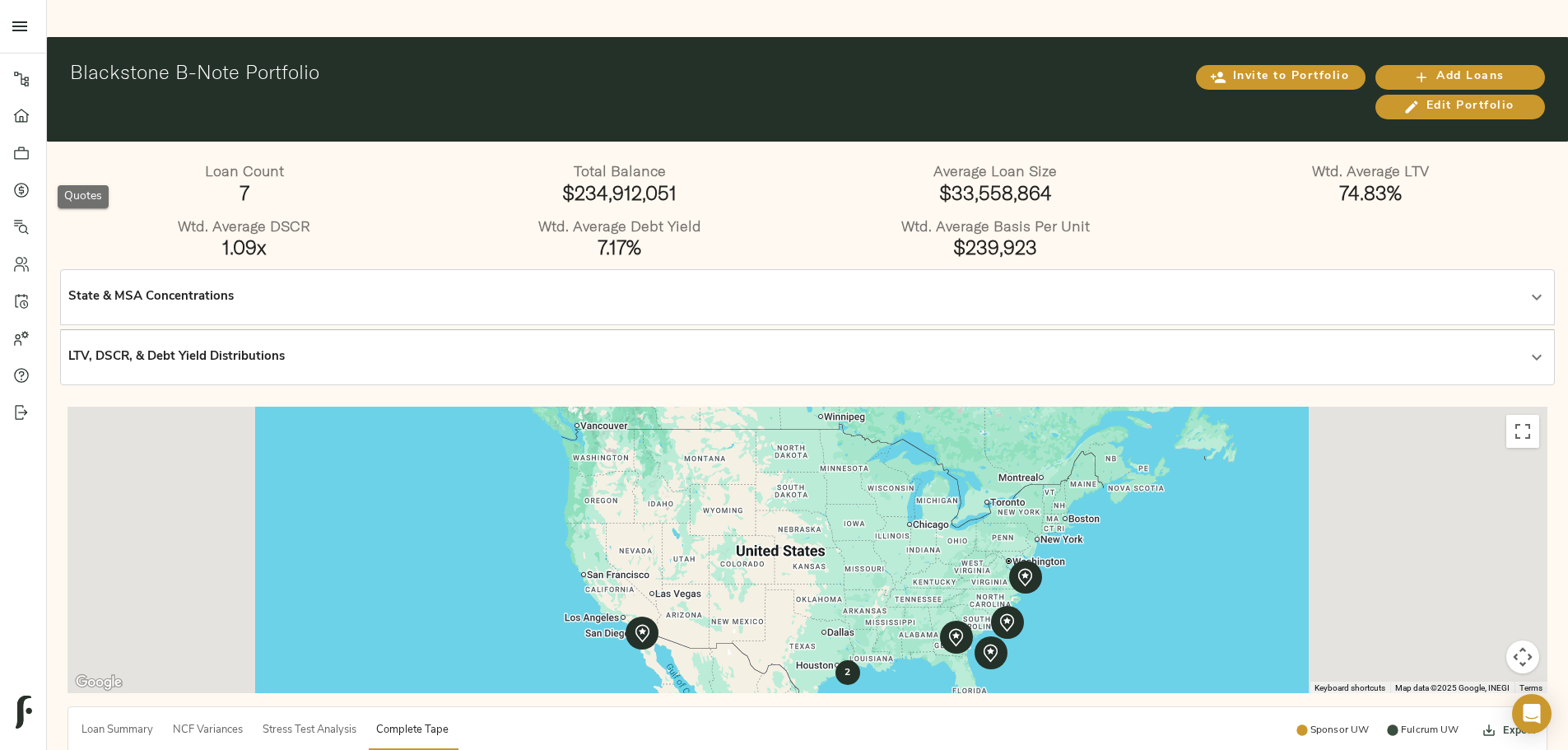
click at [20, 198] on link "Quotes" at bounding box center [23, 189] width 46 height 37
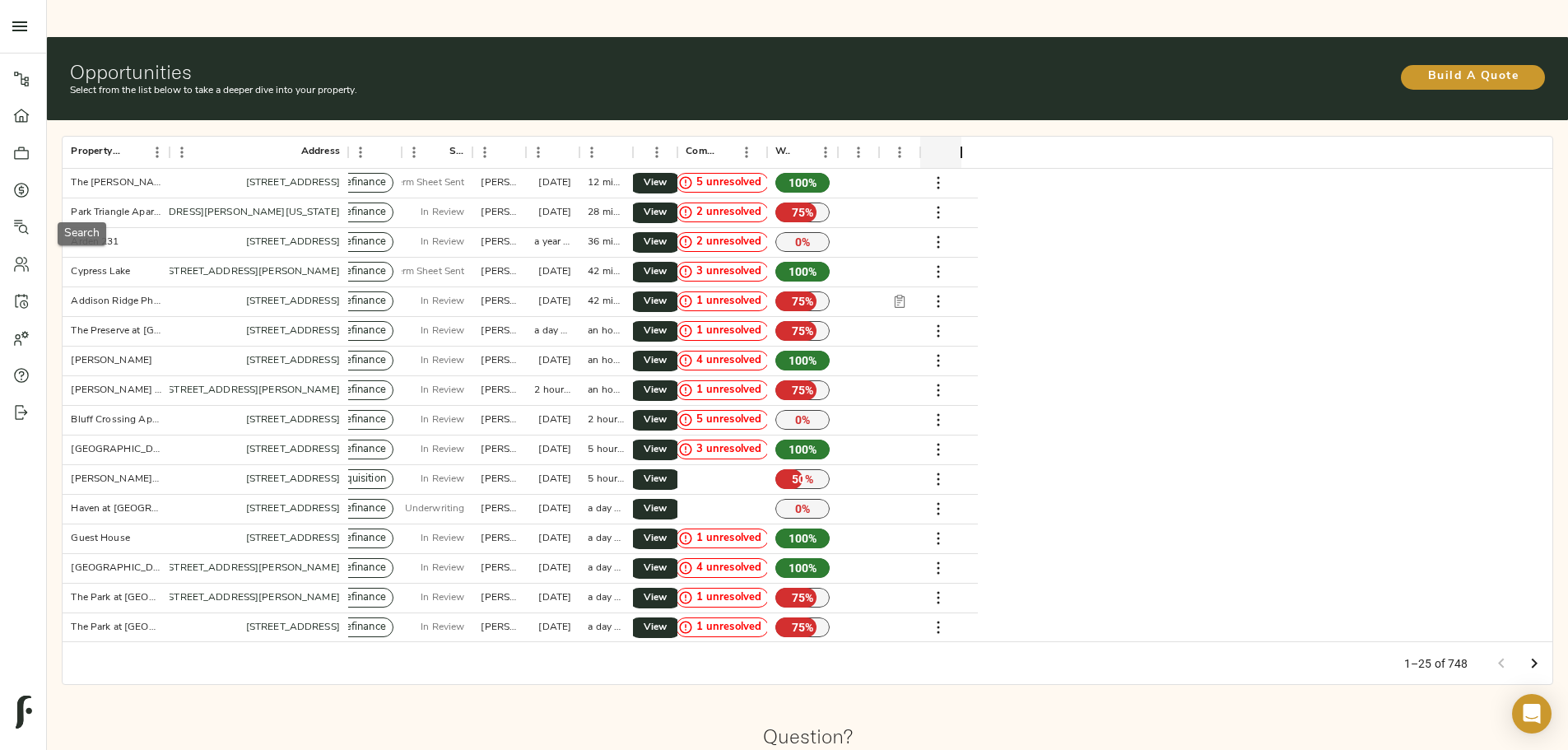
click at [7, 215] on link "Search" at bounding box center [23, 226] width 46 height 37
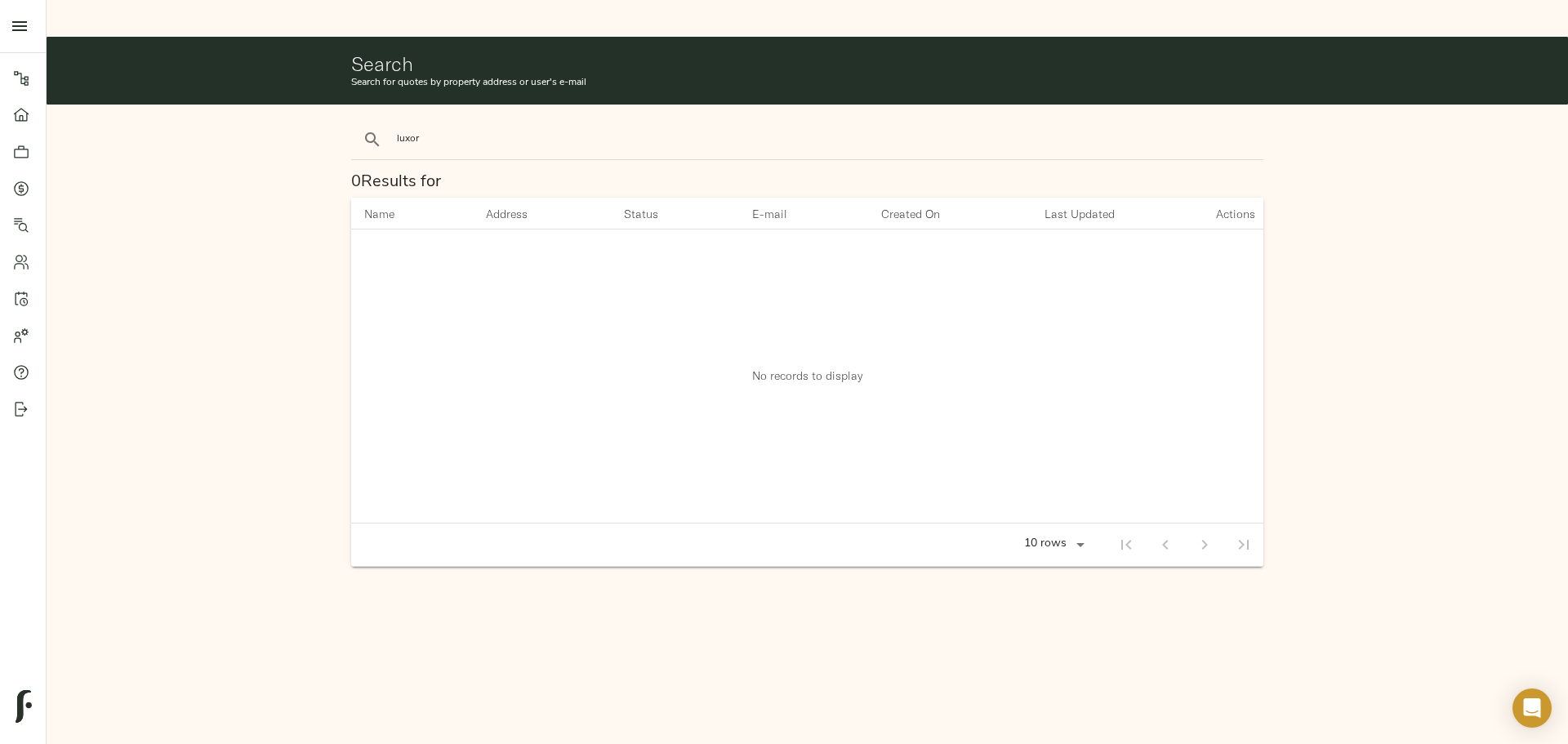
type input "luxor"
click at [355, 122] on button "search" at bounding box center [373, 139] width 36 height 36
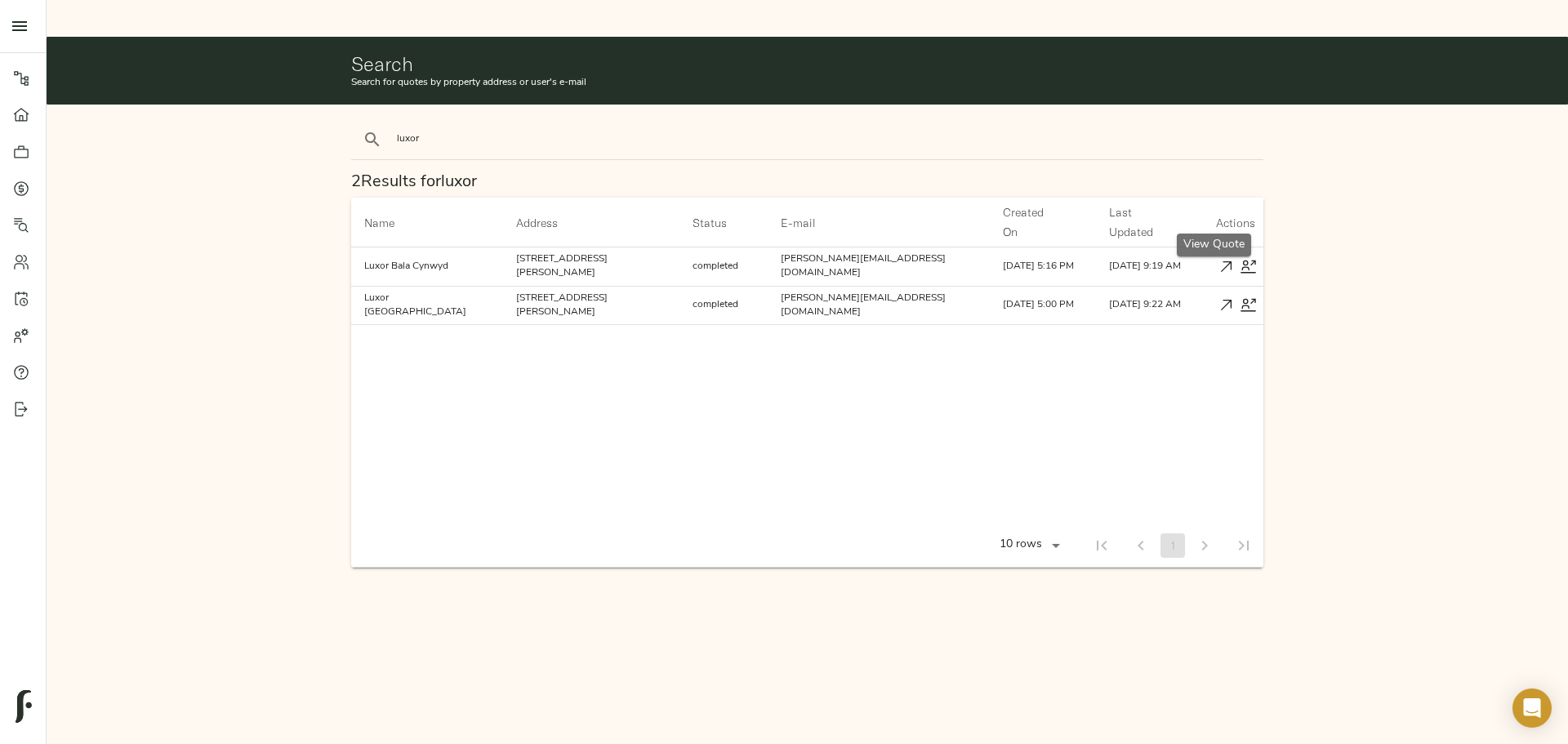
click at [1218, 258] on icon "button" at bounding box center [1226, 266] width 17 height 17
click at [21, 154] on icon at bounding box center [21, 151] width 17 height 17
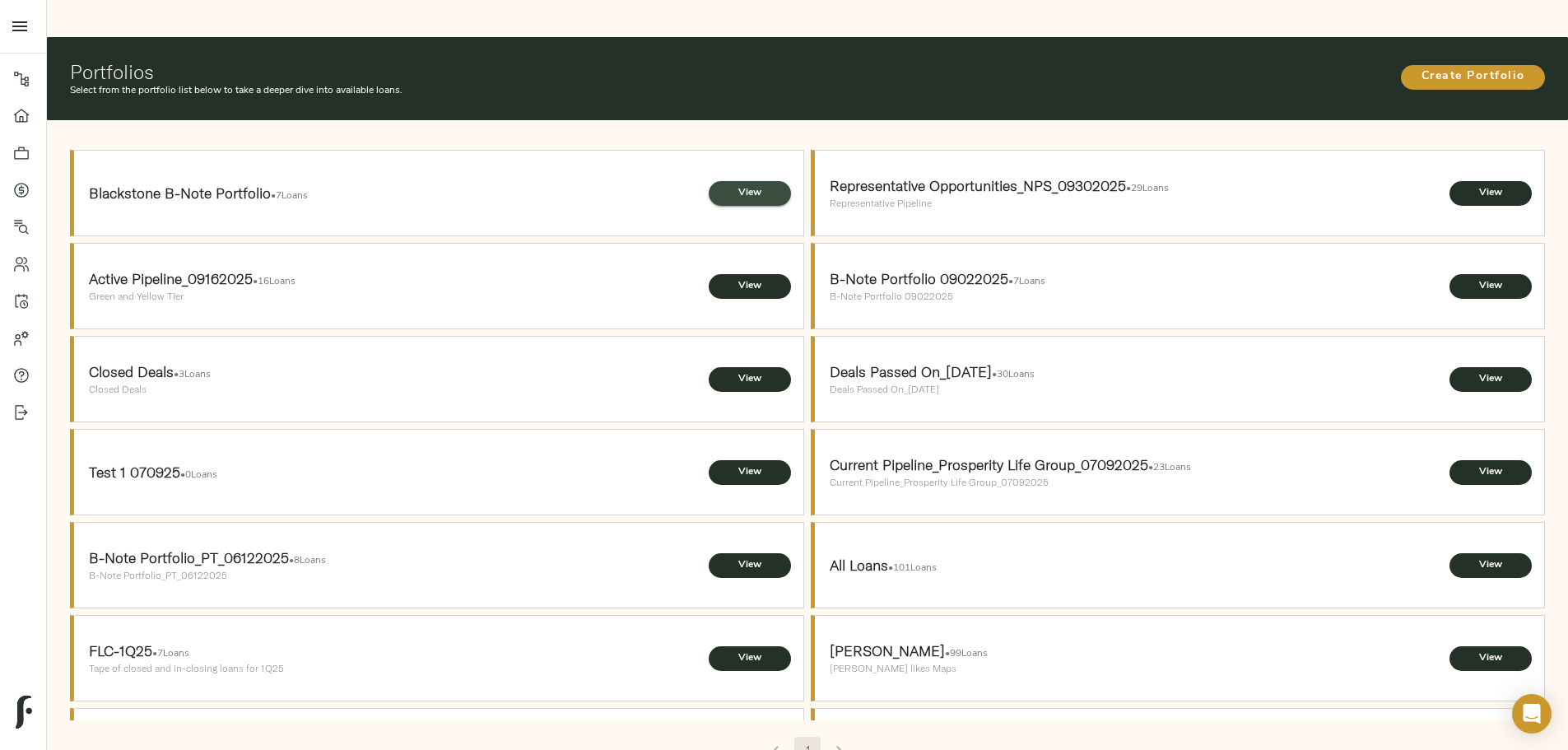
click at [737, 184] on span "View" at bounding box center [750, 192] width 50 height 17
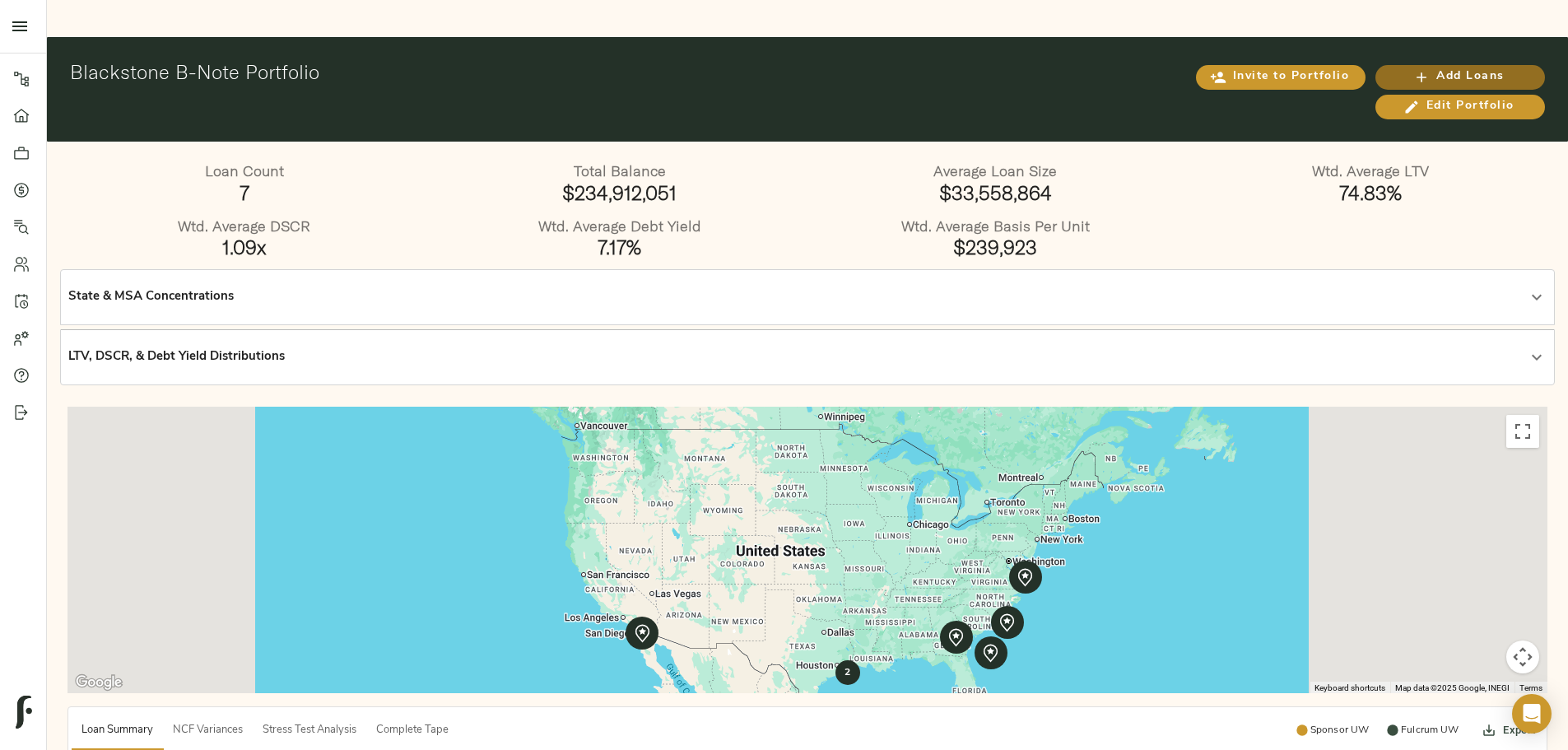
click at [1392, 67] on span "Add Loans" at bounding box center [1459, 77] width 136 height 21
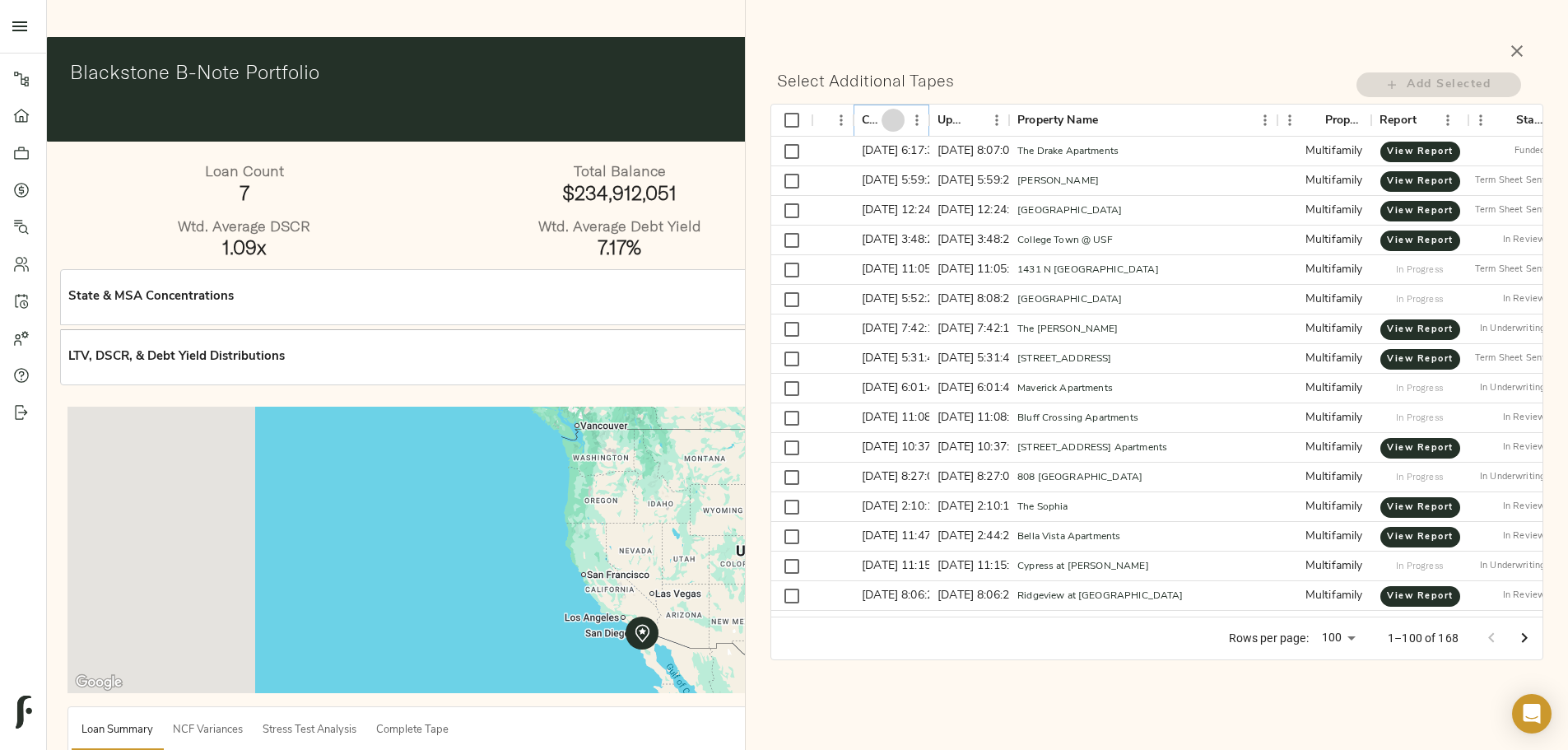
click at [898, 121] on icon "Sort" at bounding box center [893, 120] width 15 height 15
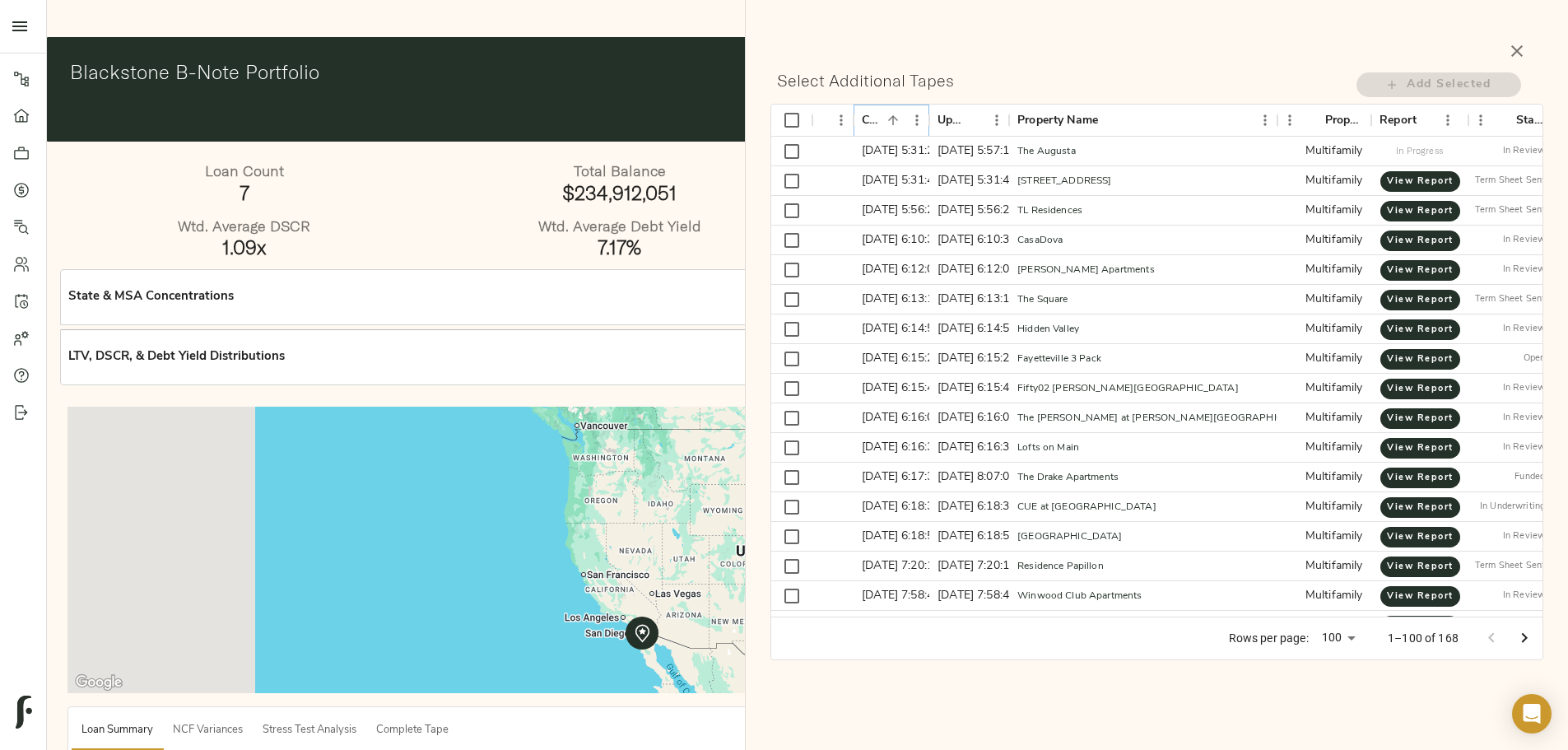
click at [898, 121] on icon "Sort" at bounding box center [893, 120] width 15 height 15
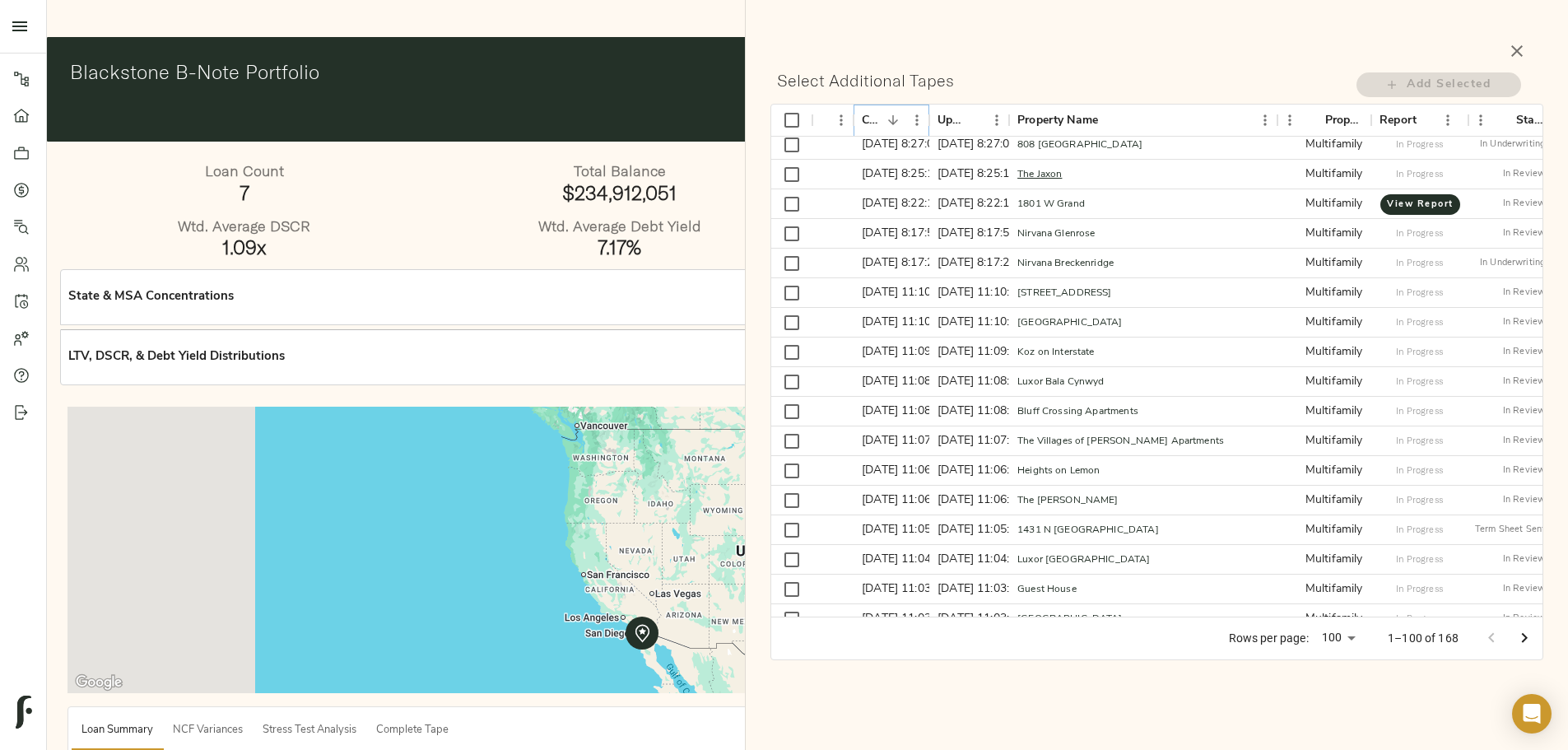
scroll to position [164, 0]
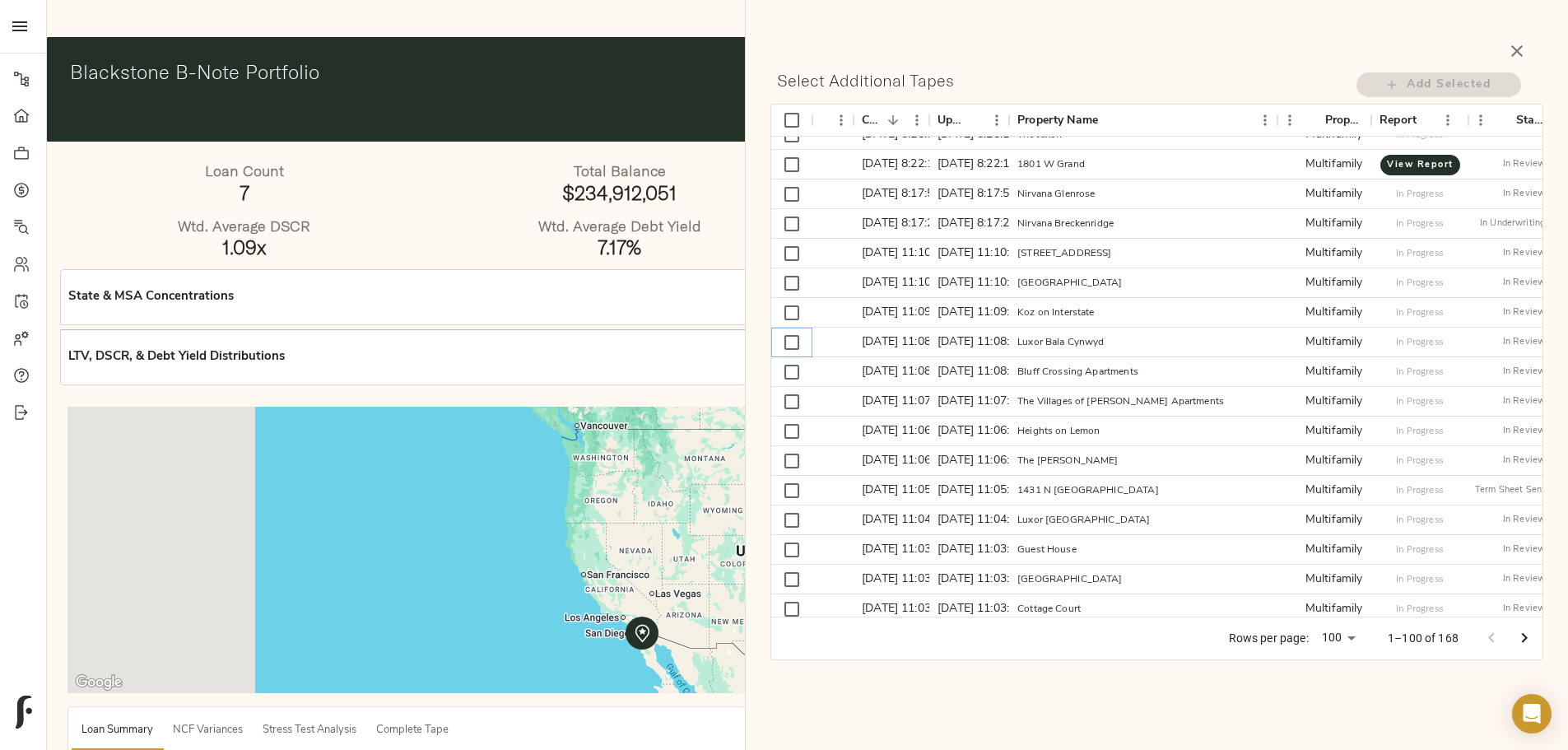
click at [793, 347] on input "Select row" at bounding box center [791, 342] width 35 height 35
checkbox input "true"
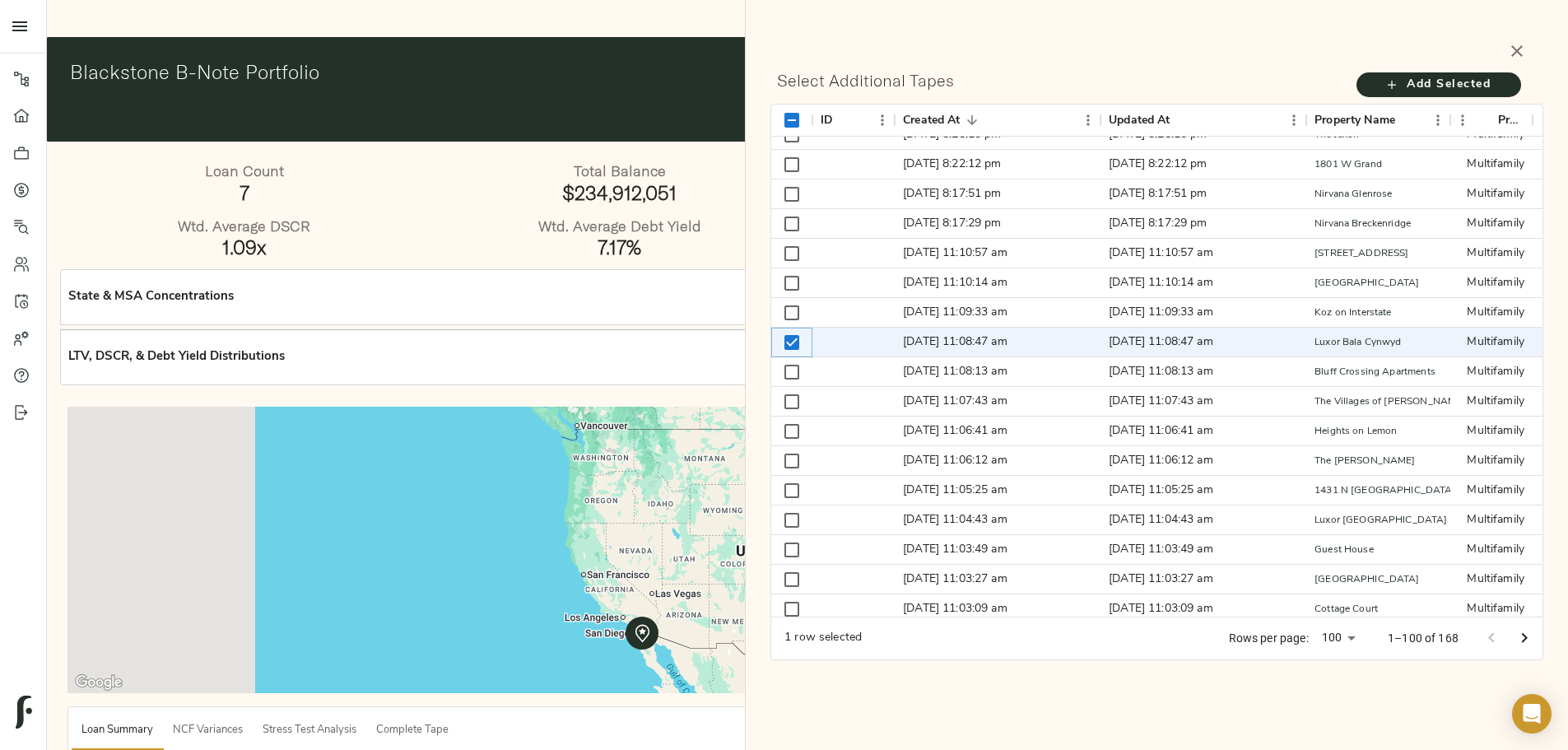
scroll to position [247, 0]
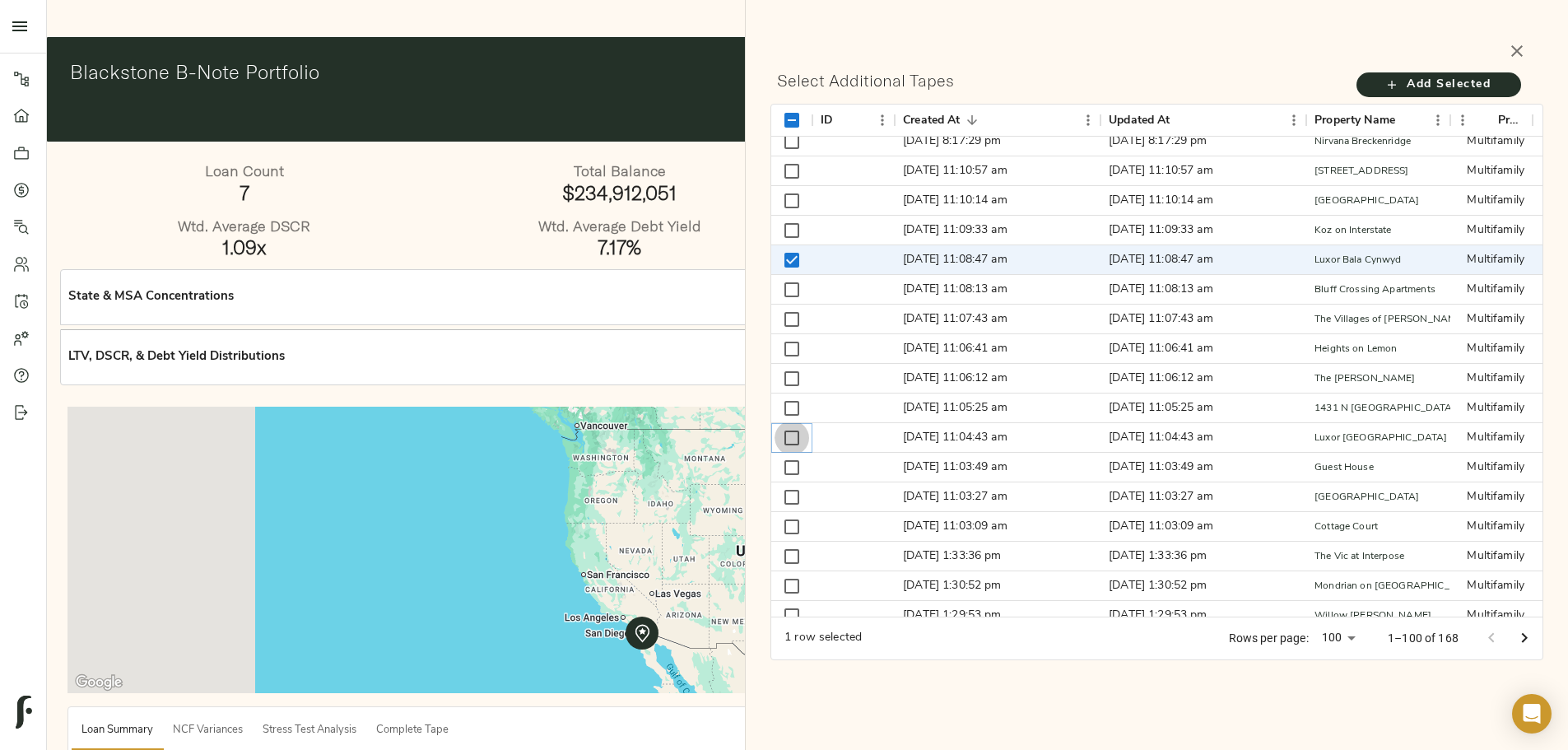
click at [794, 442] on input "Select row" at bounding box center [791, 437] width 35 height 35
checkbox input "true"
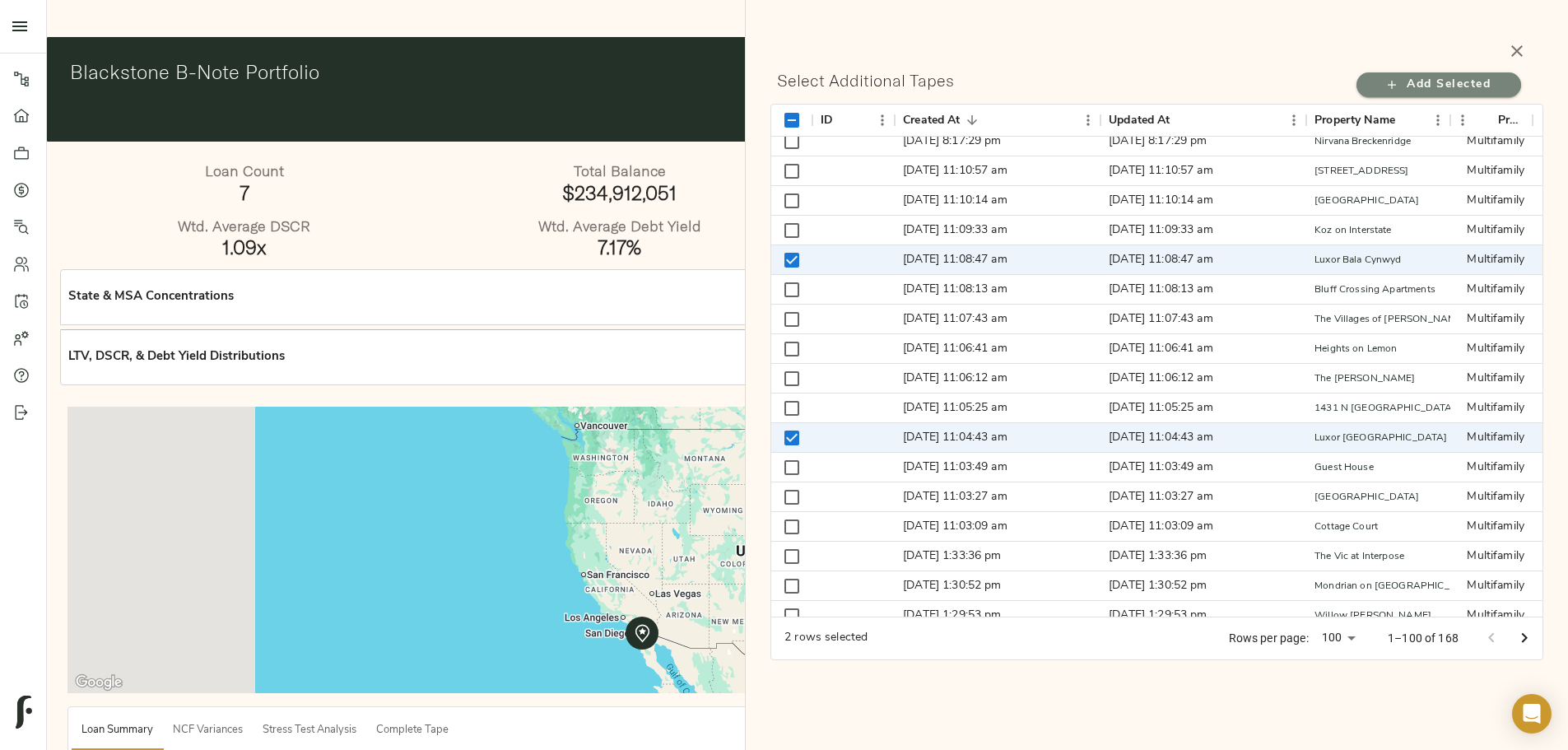
click at [1414, 89] on span "Add Selected" at bounding box center [1438, 85] width 131 height 21
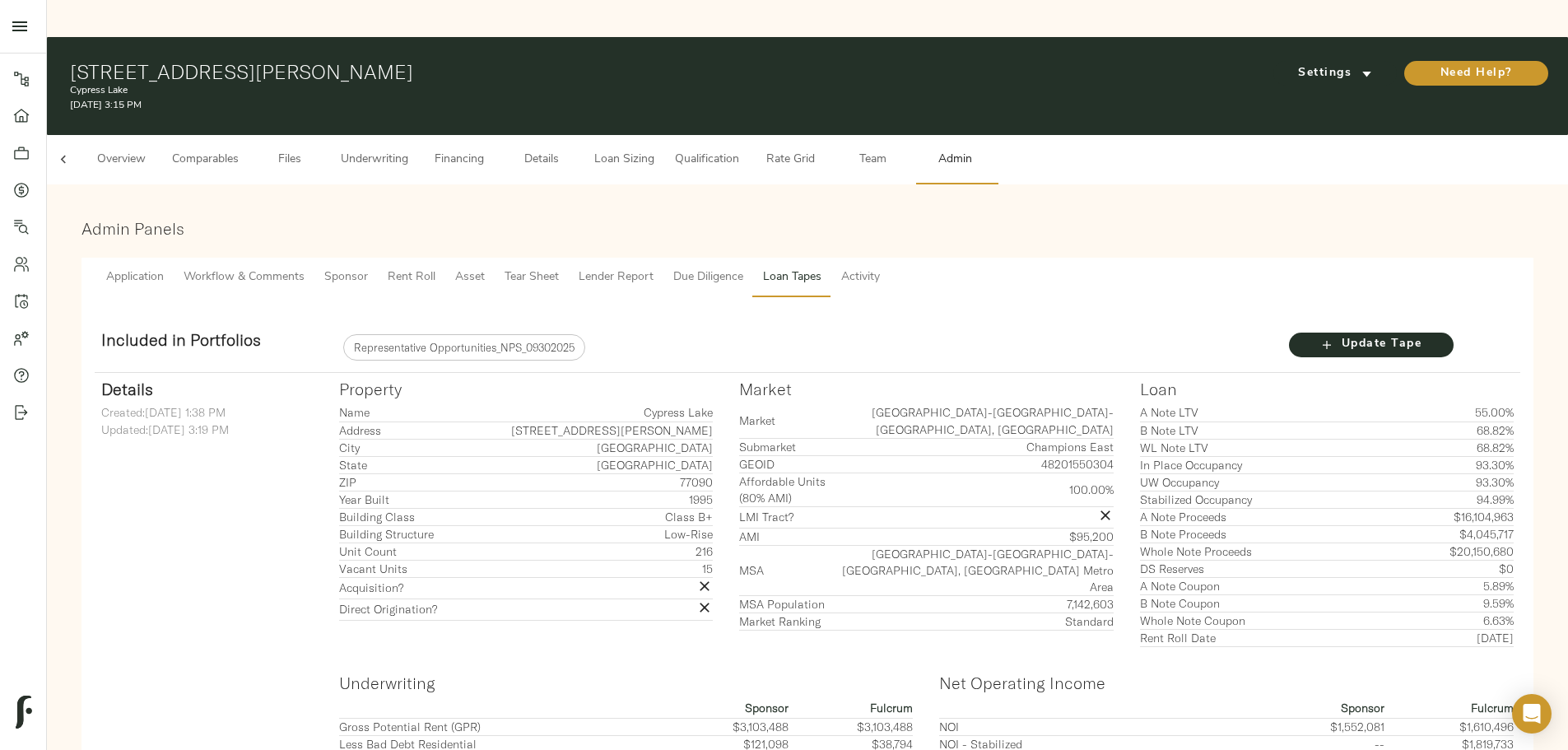
scroll to position [0, 64]
click at [559, 267] on span "Tear Sheet" at bounding box center [531, 277] width 55 height 21
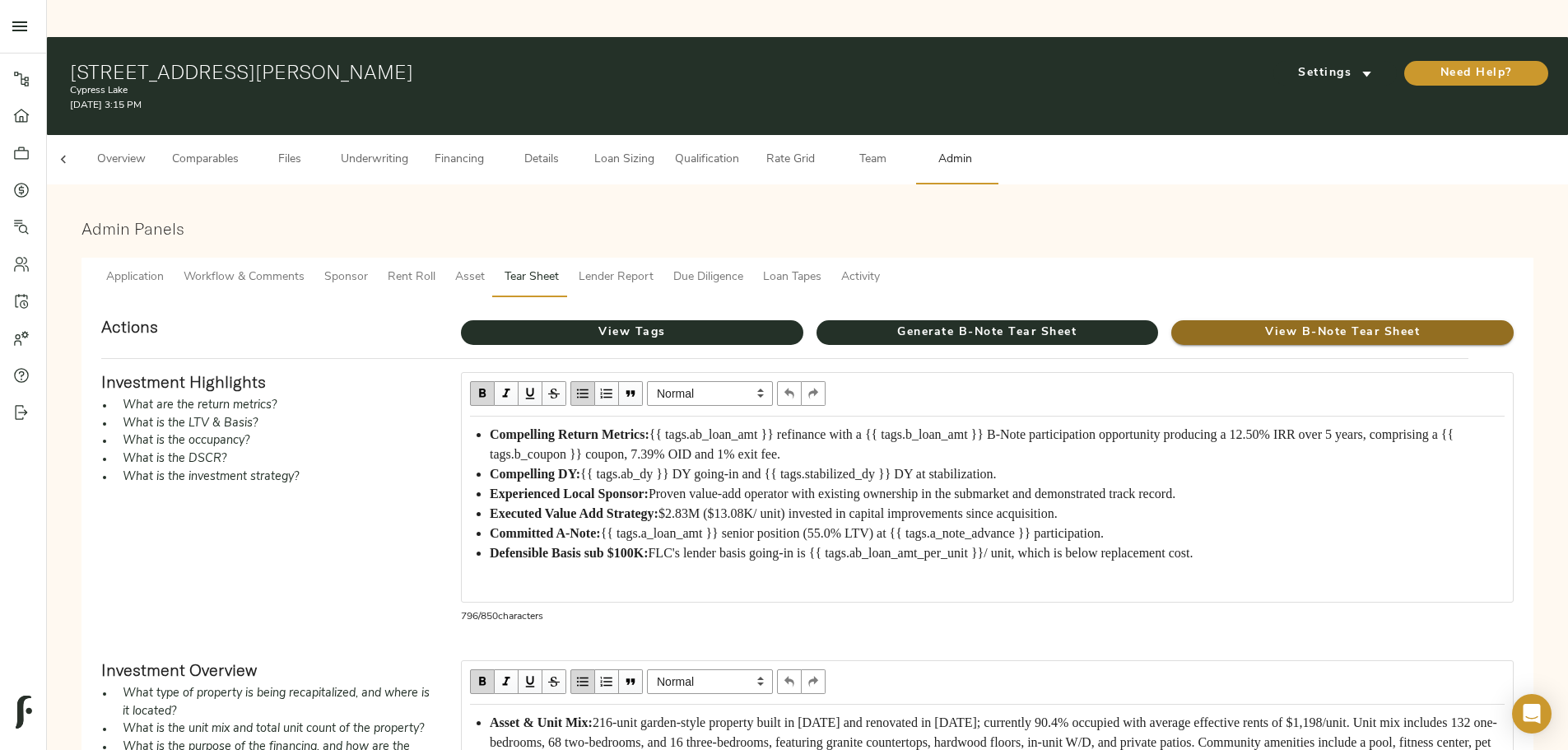
click at [1172, 323] on span "View B-Note Tear Sheet" at bounding box center [1343, 333] width 343 height 21
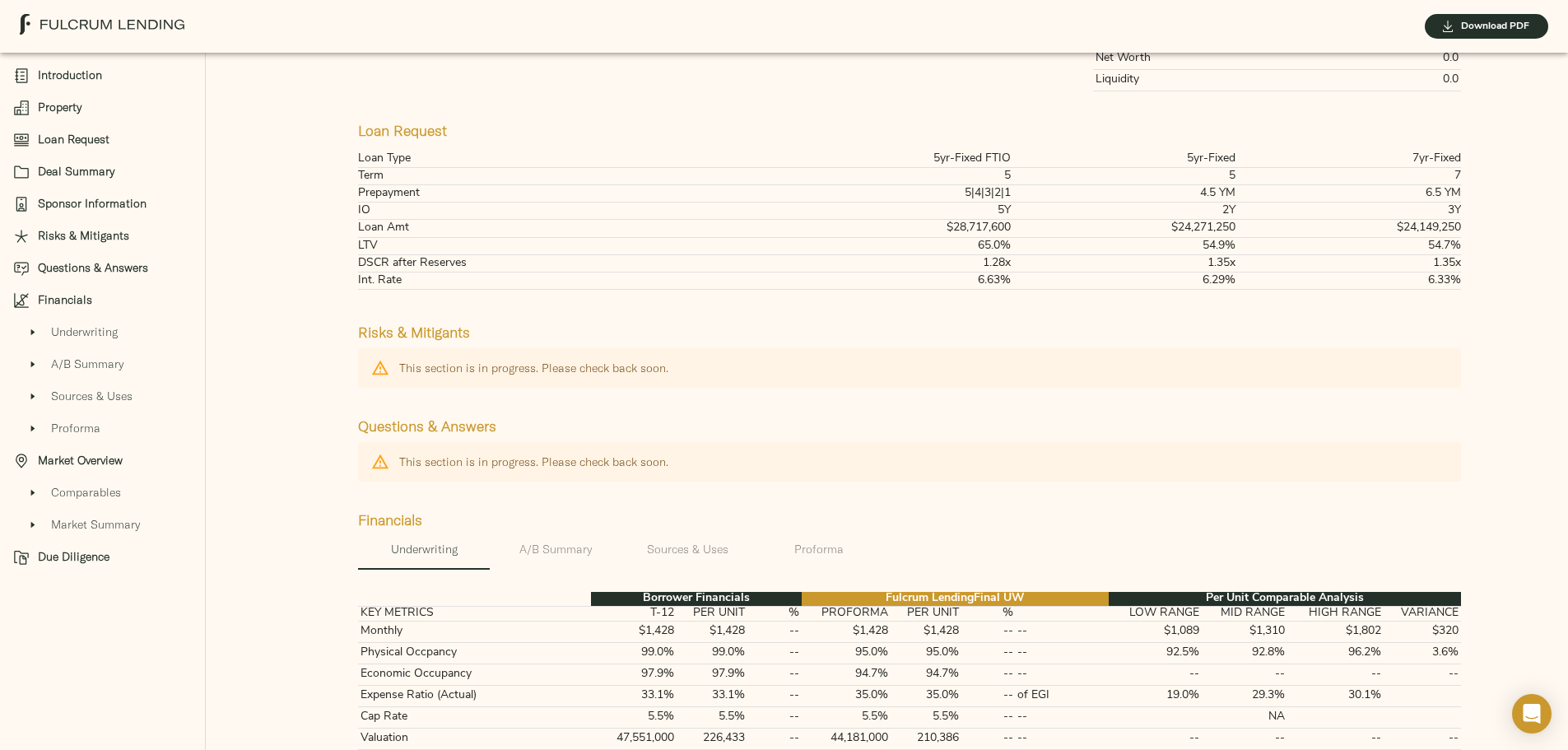
scroll to position [850, 0]
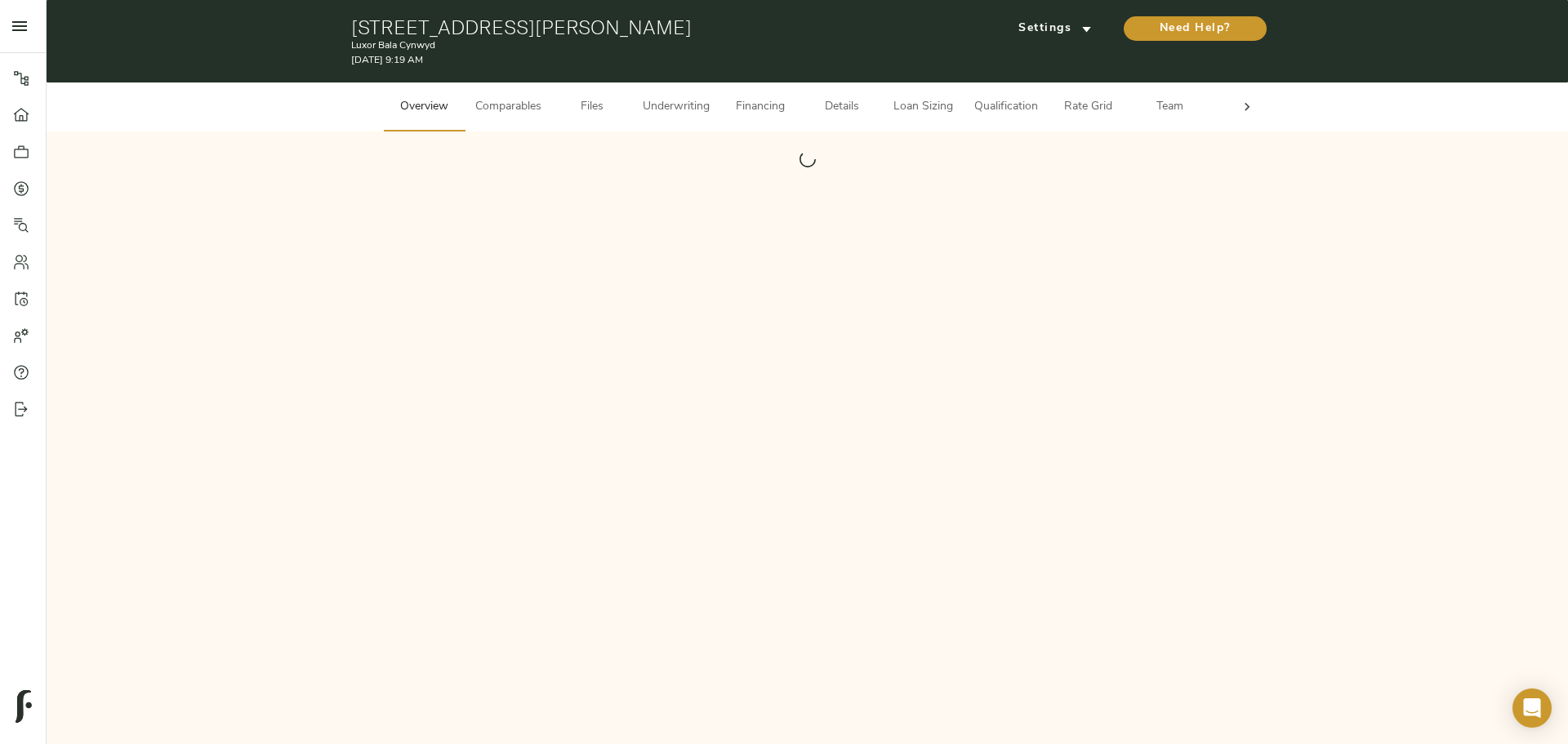
click at [926, 117] on span "Loan Sizing" at bounding box center [923, 107] width 62 height 21
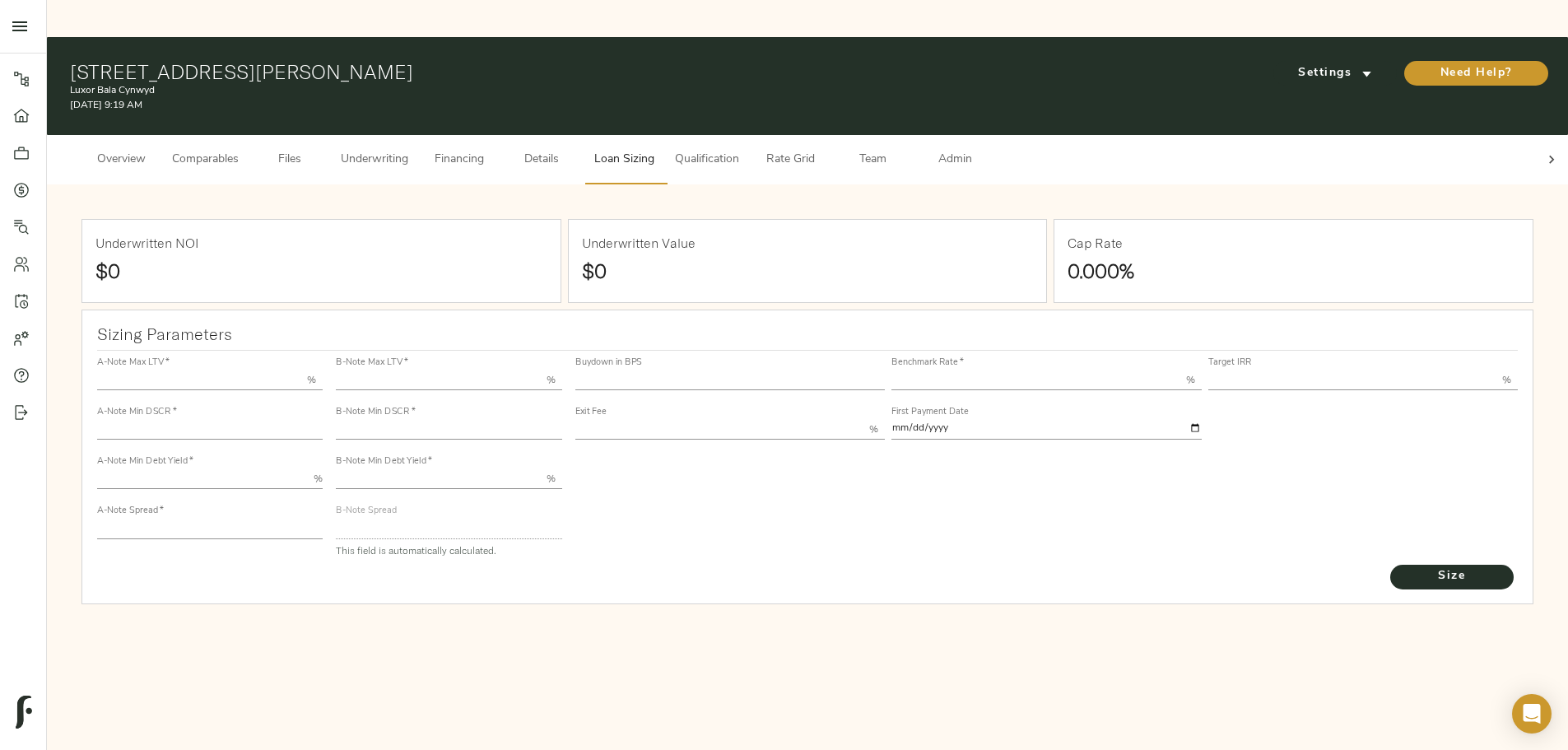
type input "55.000"
type input "1.4"
type input "10.00"
type input "200"
type input "80.000"
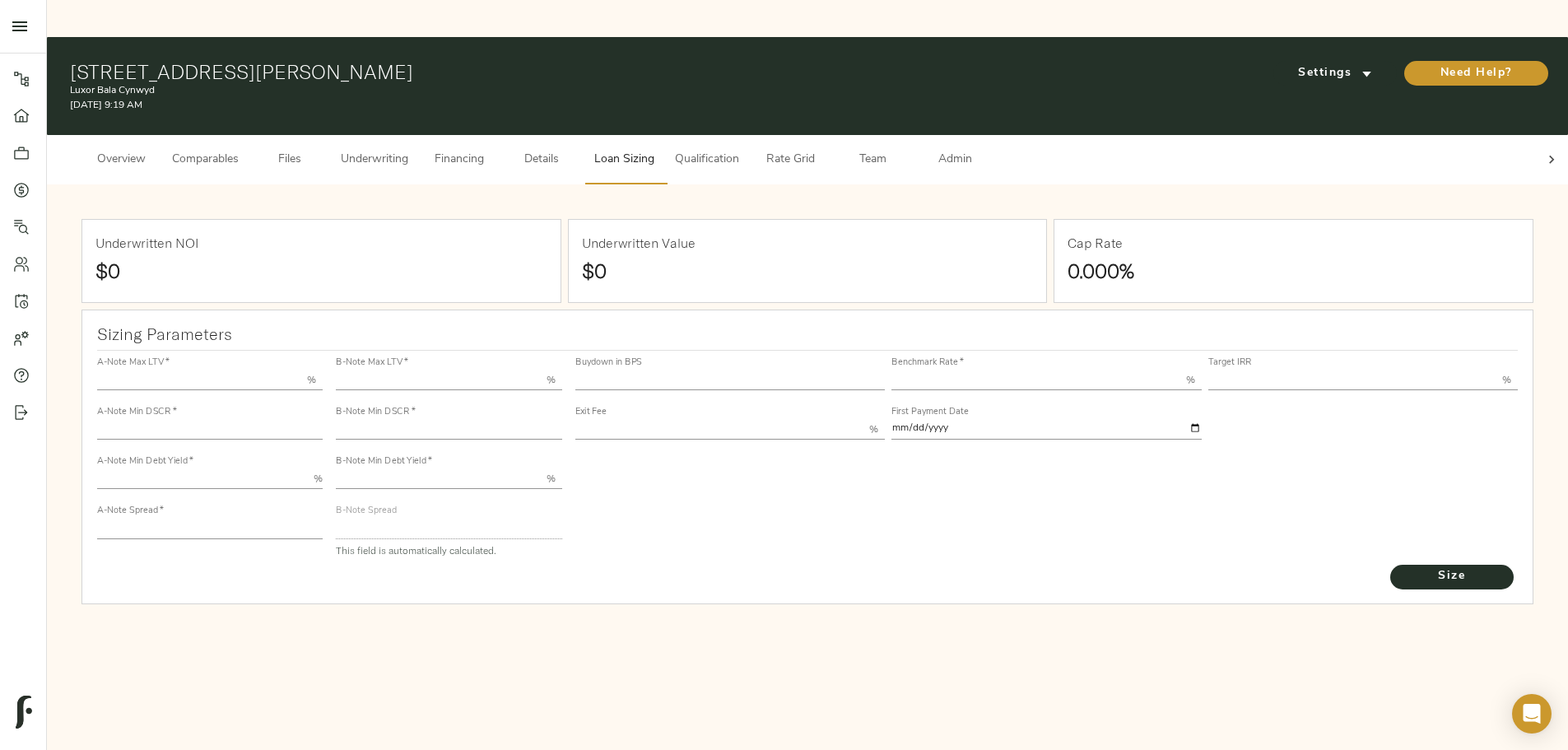
type input "1.14"
type input "2.00"
type input "500.6309306917852"
type input "26"
type input "3.67"
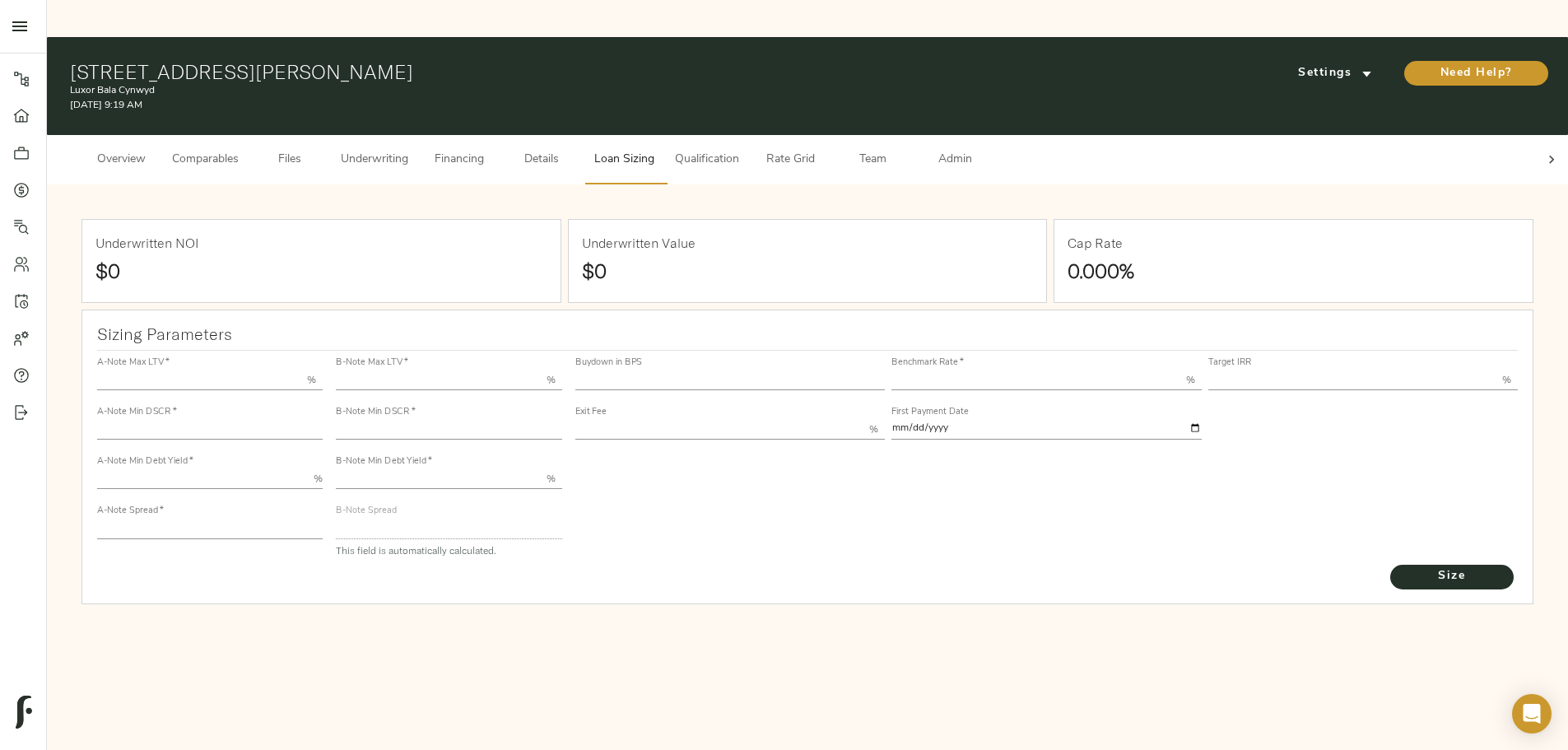
type input "11.00"
type input "1.00"
type input "[DATE]"
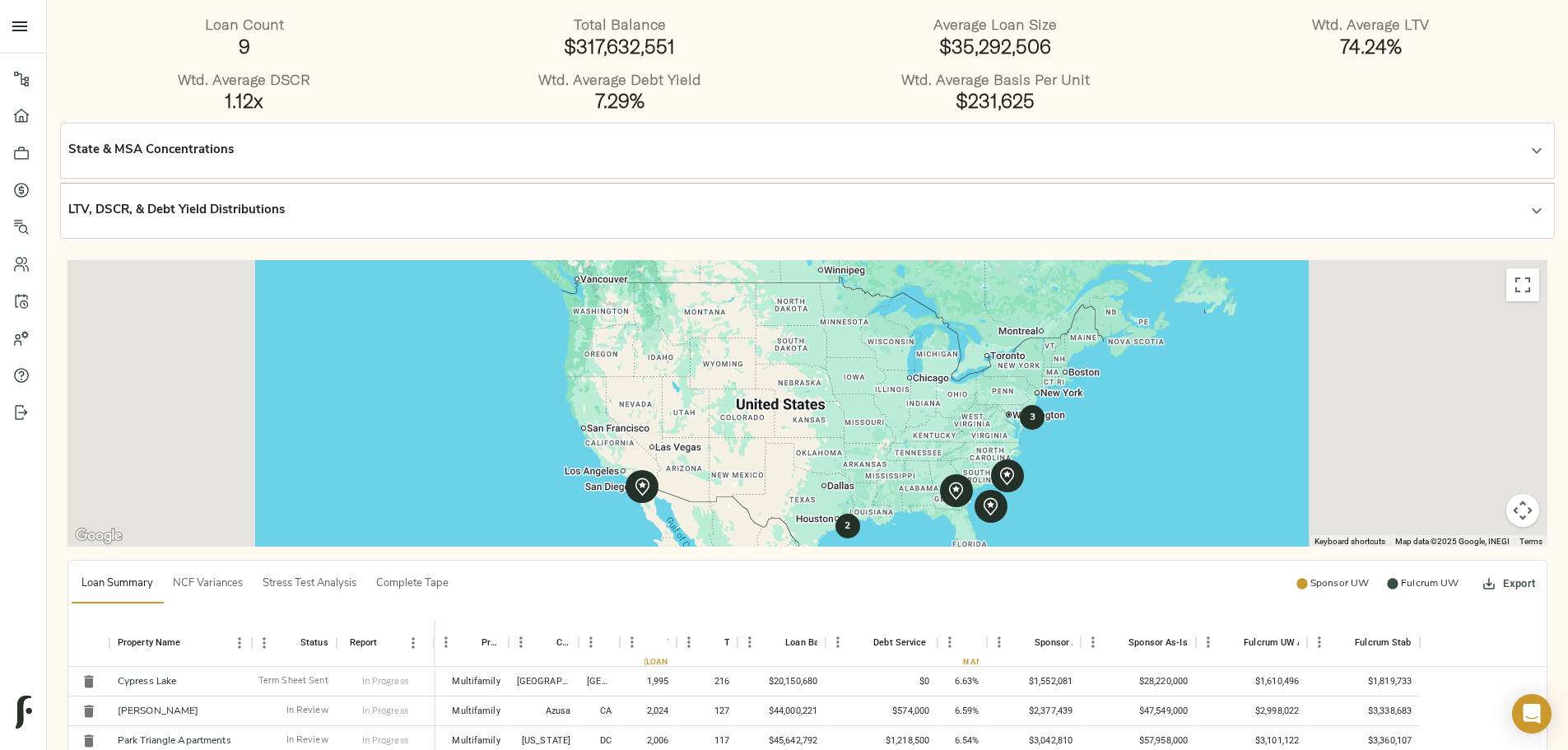
scroll to position [329, 0]
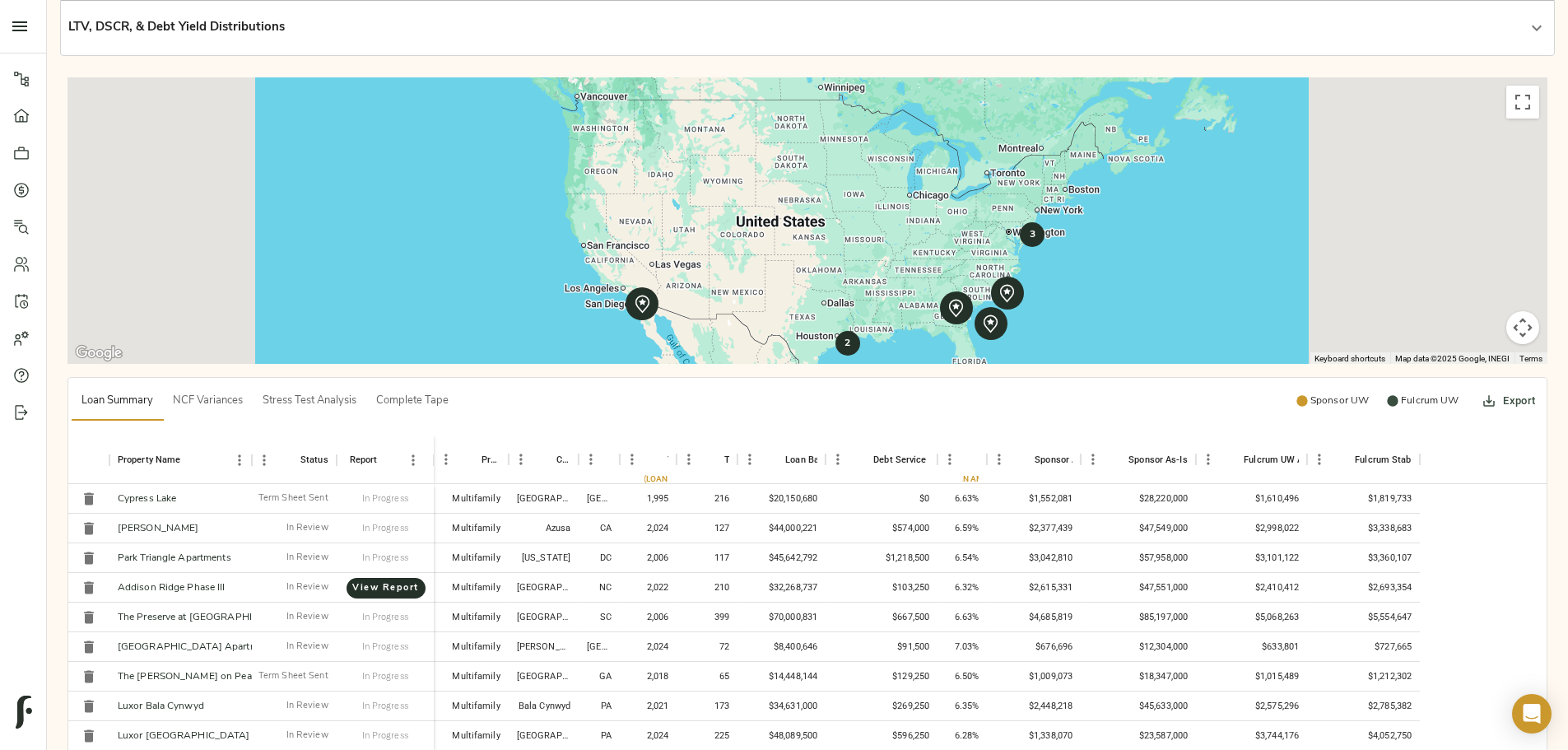
click at [448, 391] on span "Complete Tape" at bounding box center [412, 400] width 73 height 19
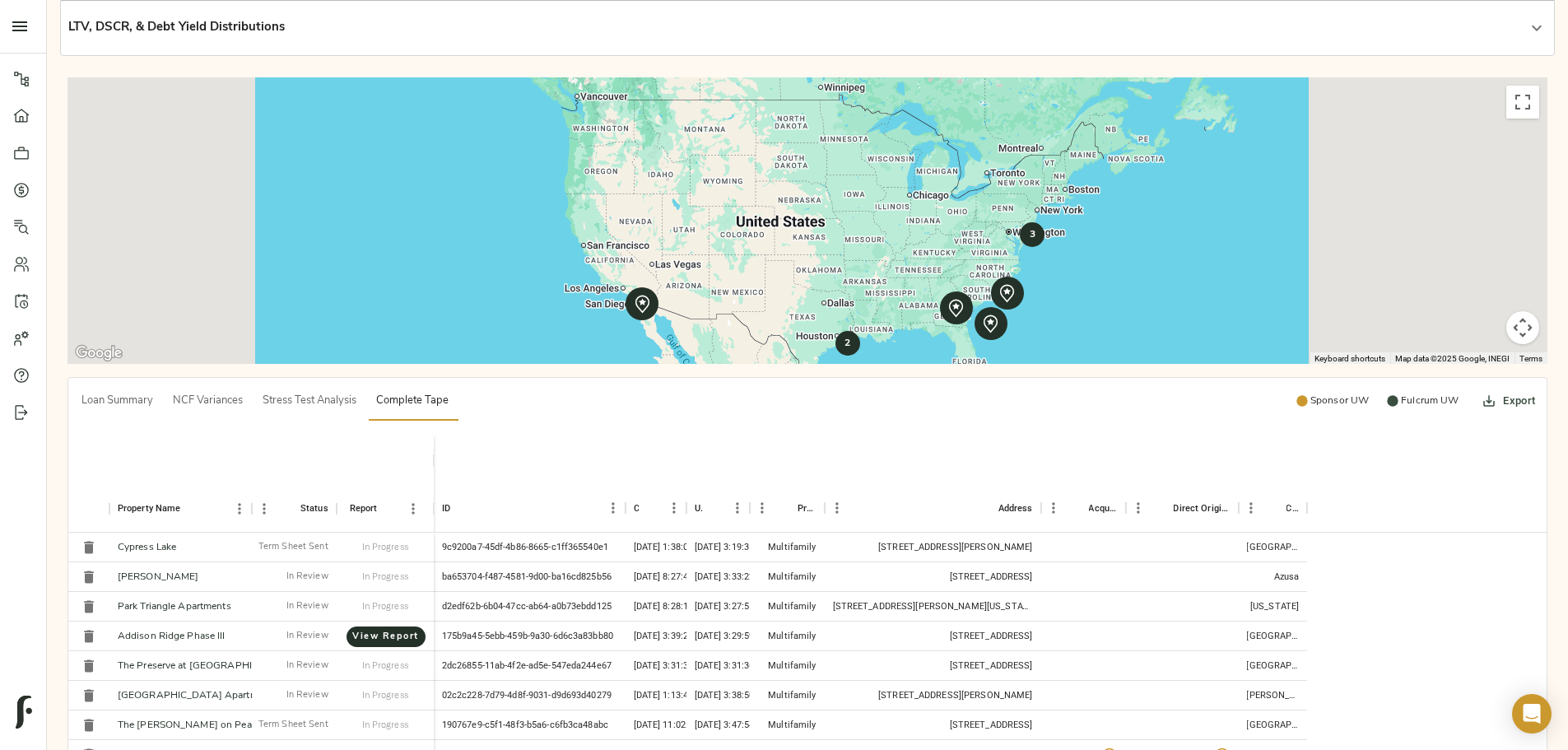
click at [1480, 380] on button "Export" at bounding box center [1509, 400] width 59 height 40
click at [1263, 404] on li "Download as Excel" at bounding box center [1270, 409] width 139 height 30
click at [229, 604] on div "Loan Count 9 Total Balance $317,632,551 Average Loan Size $35,292,506 Wtd. Aver…" at bounding box center [807, 386] width 1521 height 1148
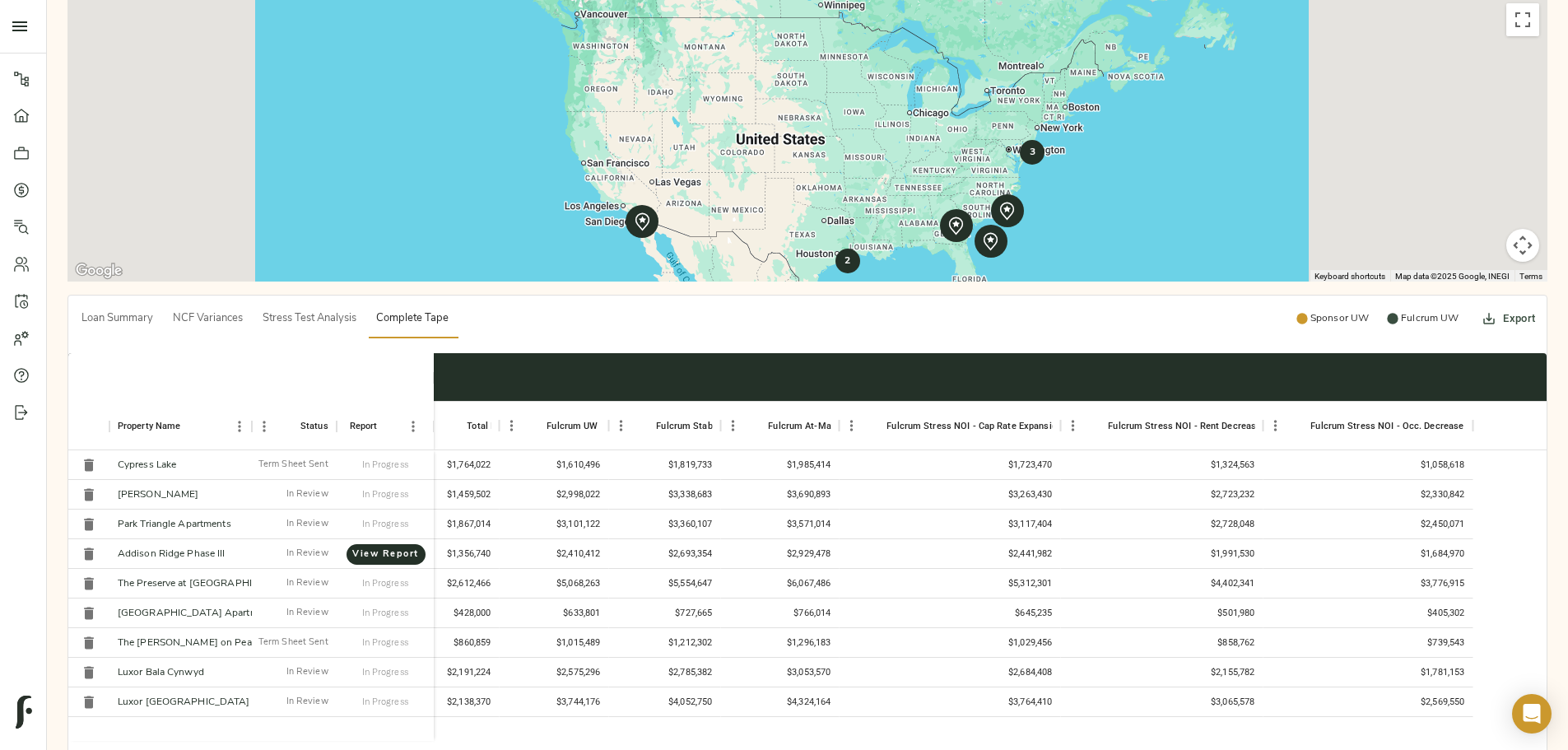
scroll to position [0, 7654]
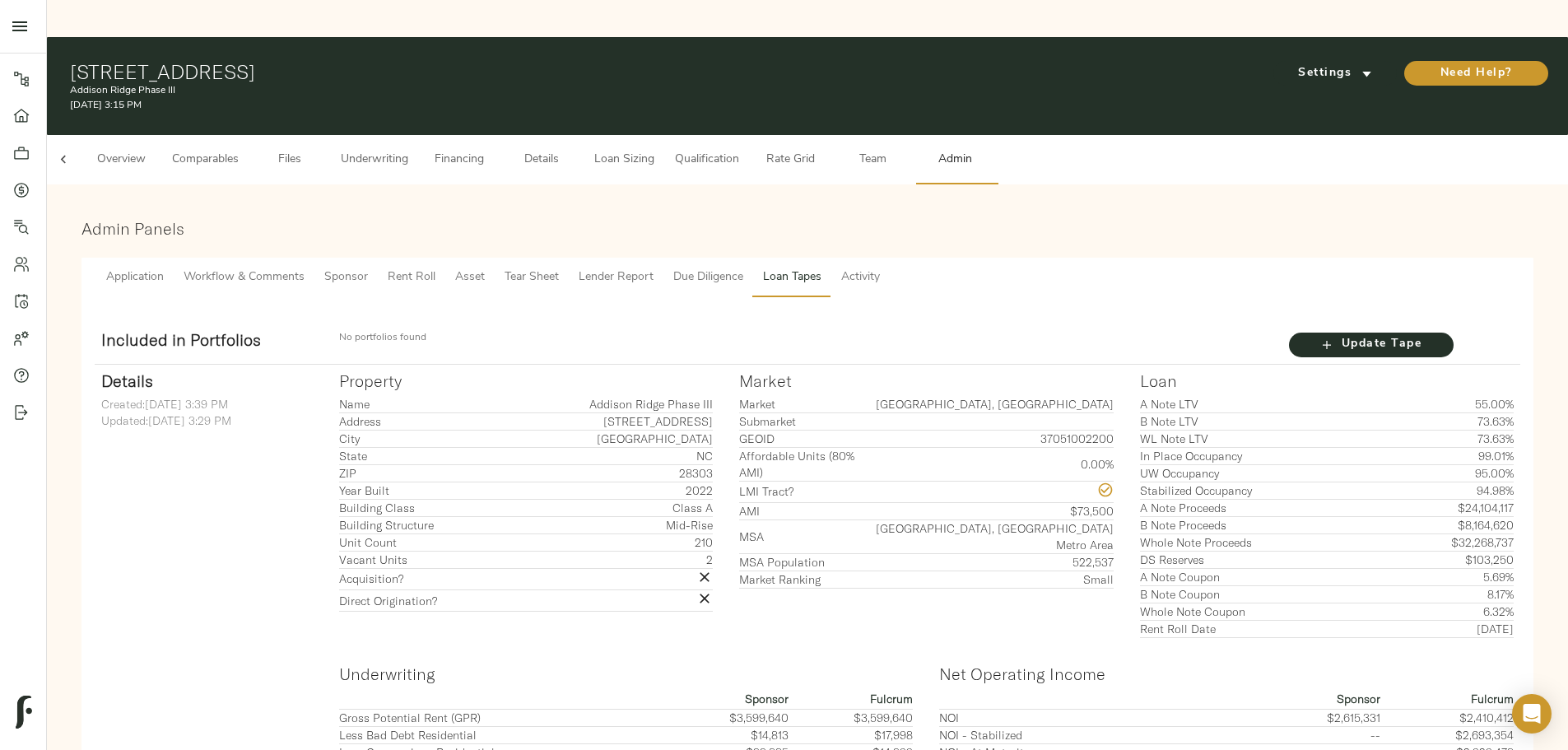
scroll to position [0, 64]
click at [655, 149] on span "Loan Sizing" at bounding box center [624, 159] width 63 height 21
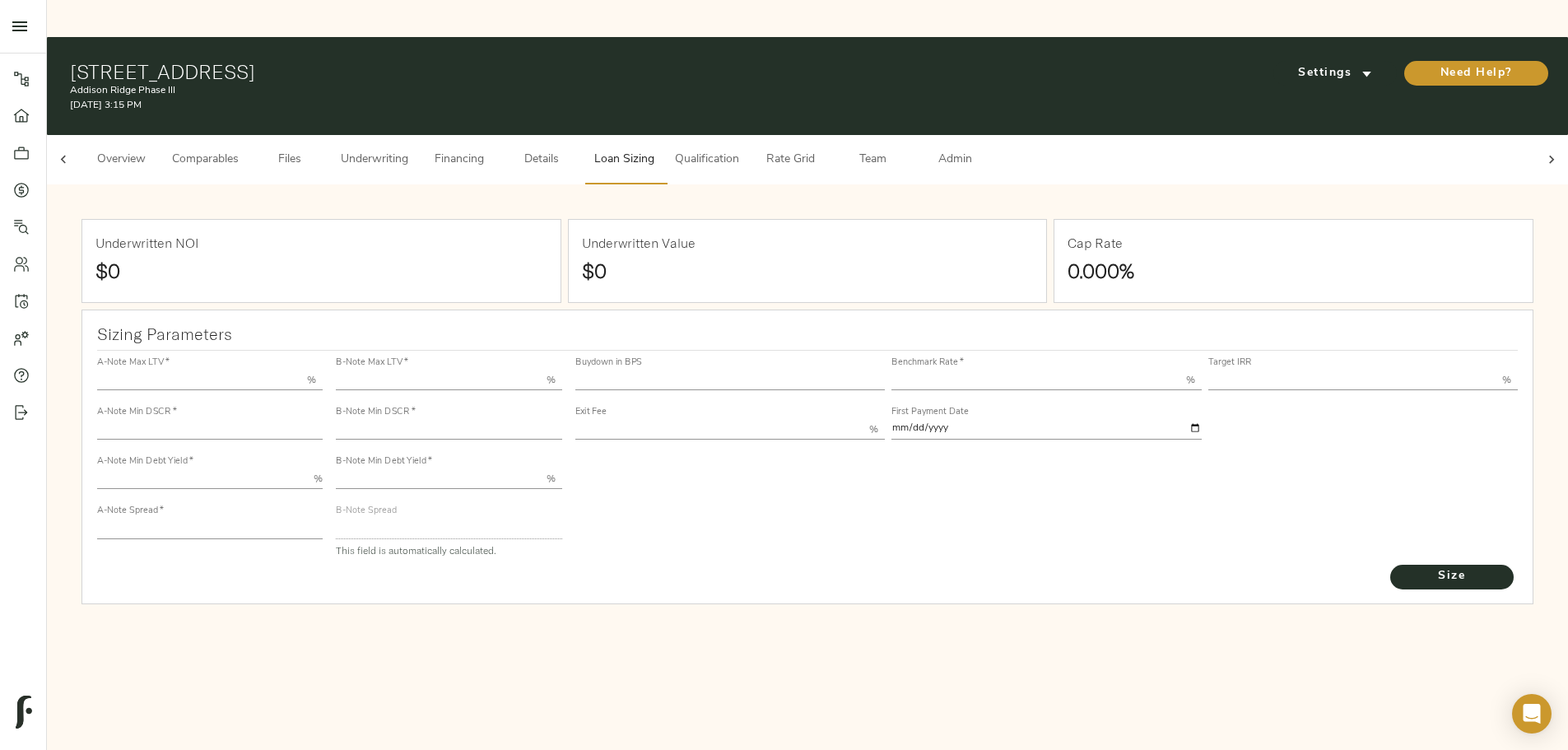
type input "55.000"
type input "1.4"
type input "10.00"
type input "200"
type input "80.000"
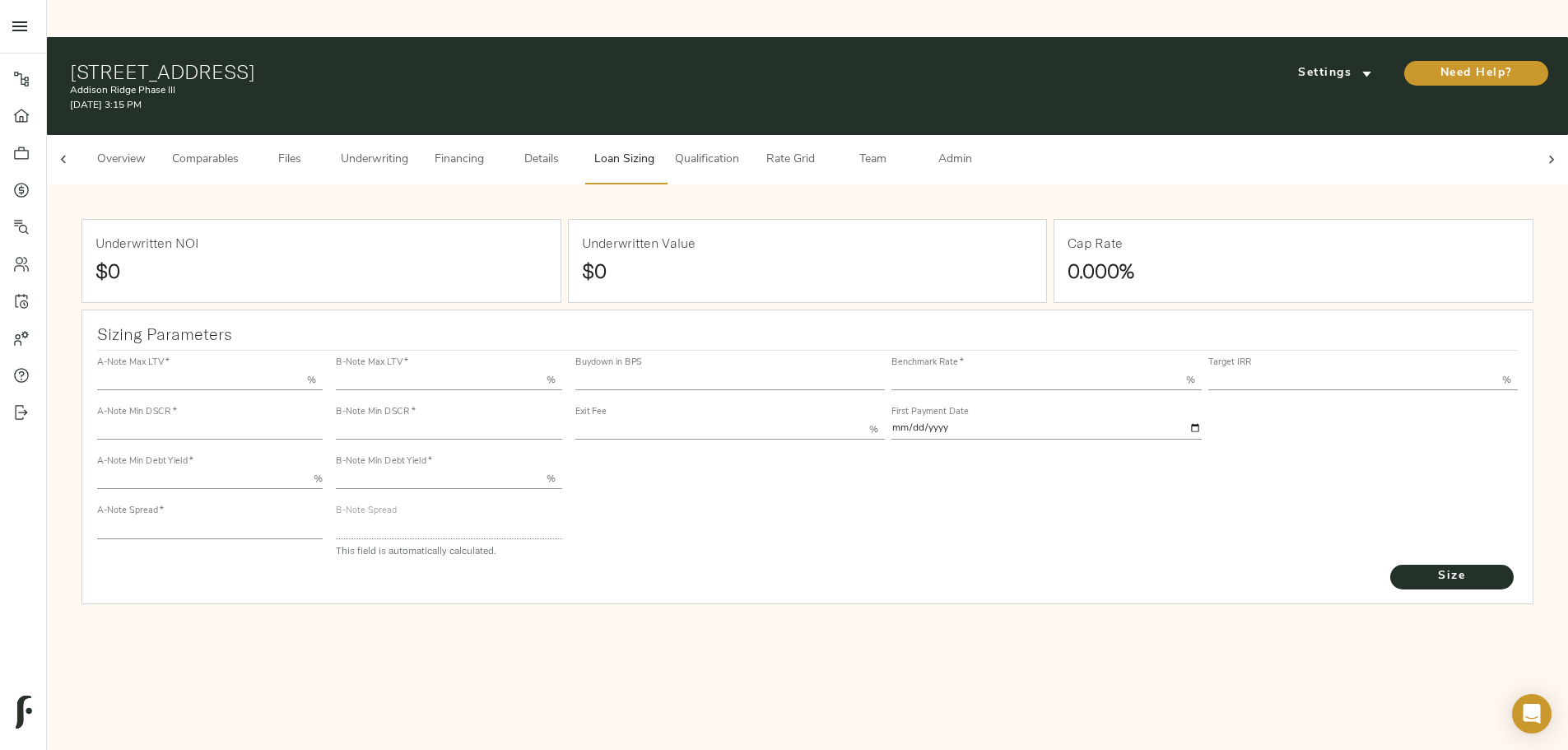
type input "1.1825"
type input "2.00"
type input "447.79107982320943"
type input "45"
type input "3.69"
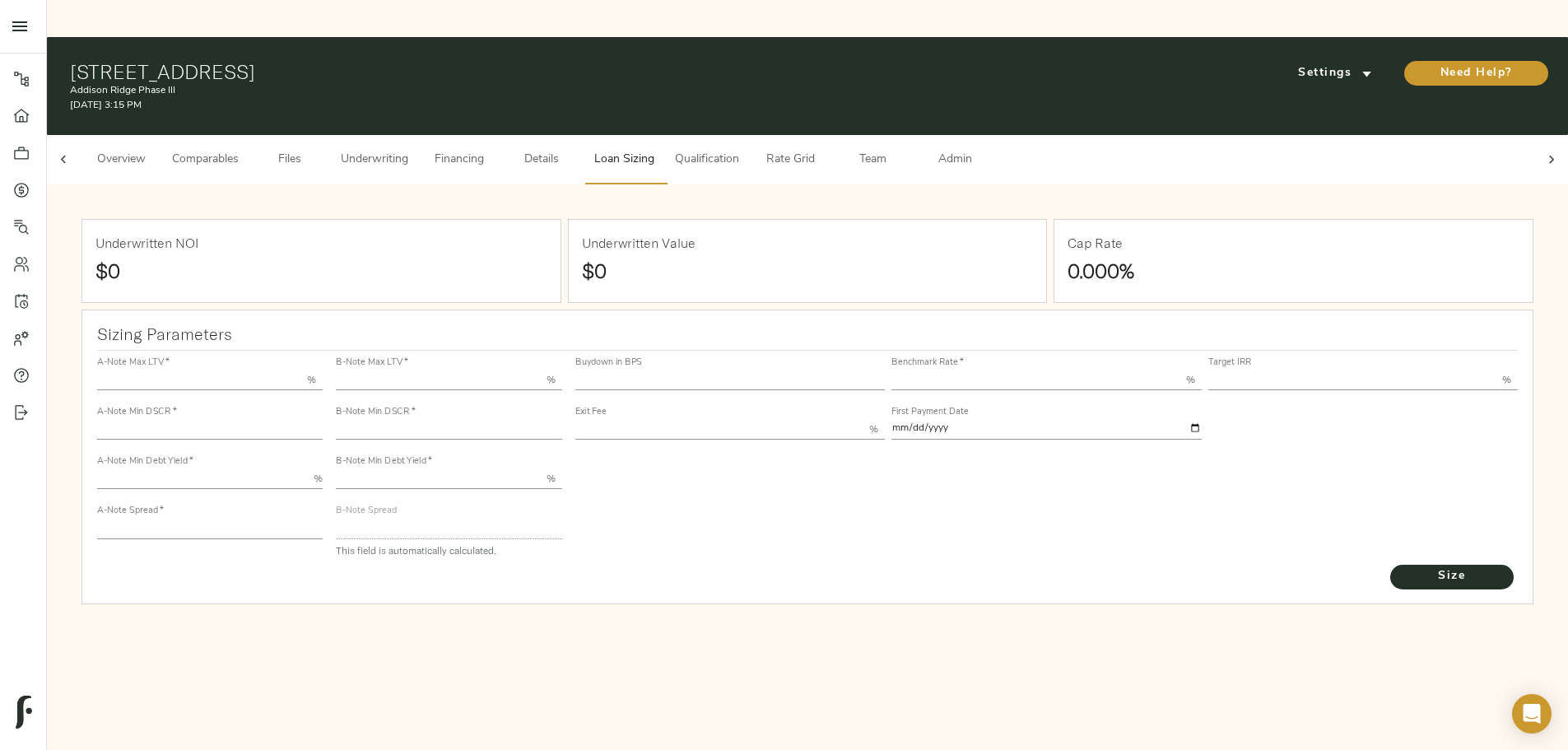
type input "12.00"
type input "1.00"
type input "2025-10-01"
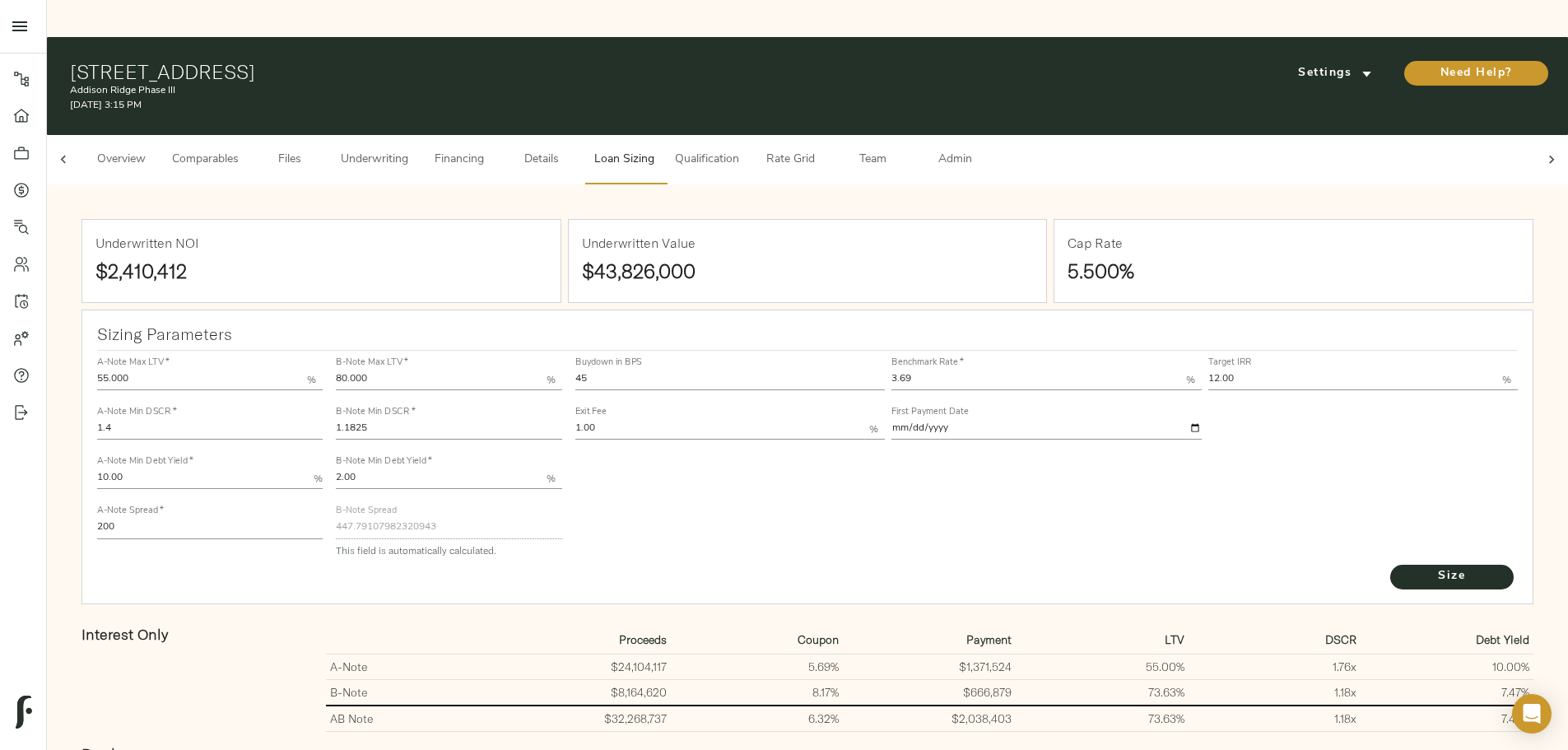
click at [408, 149] on span "Underwriting" at bounding box center [375, 159] width 68 height 21
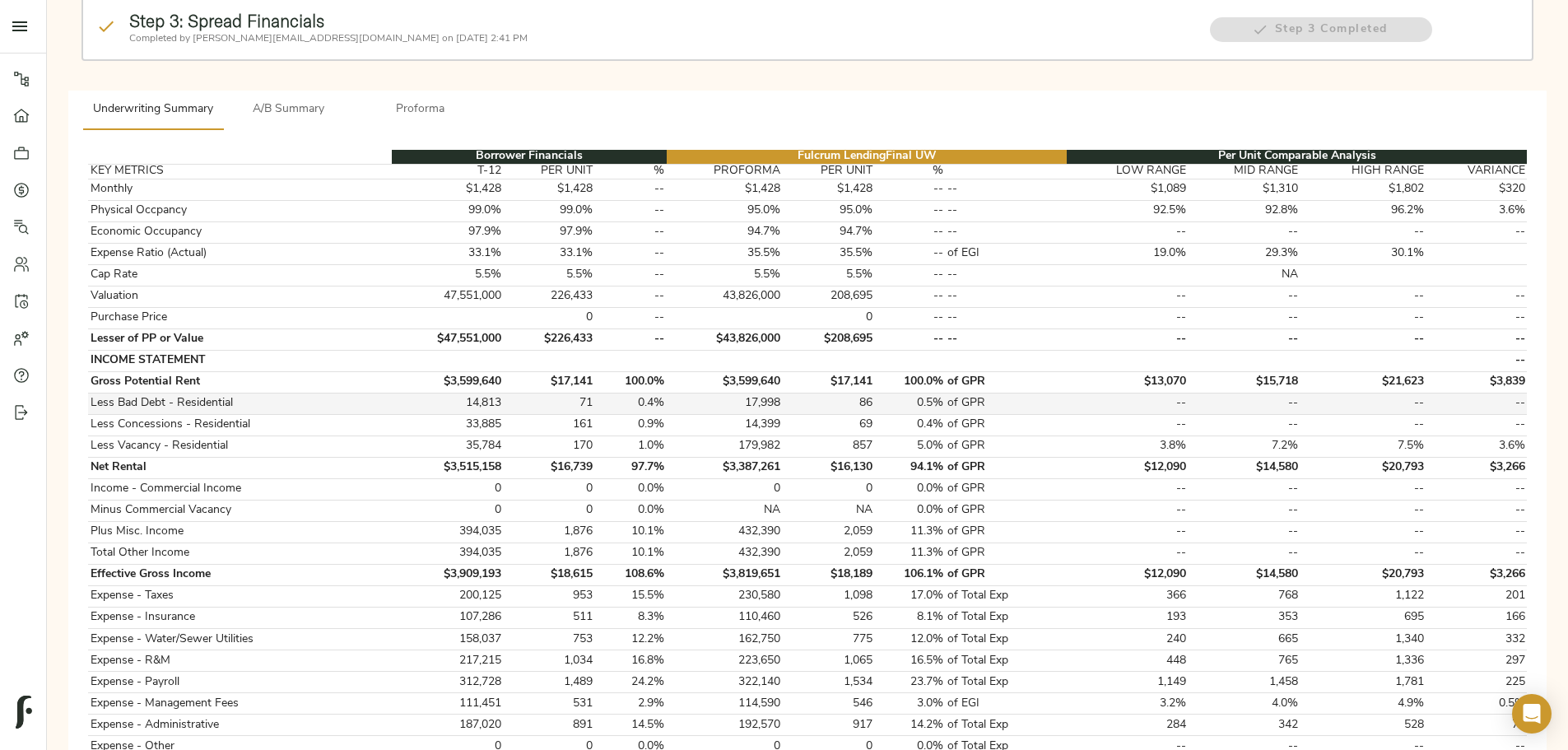
scroll to position [329, 0]
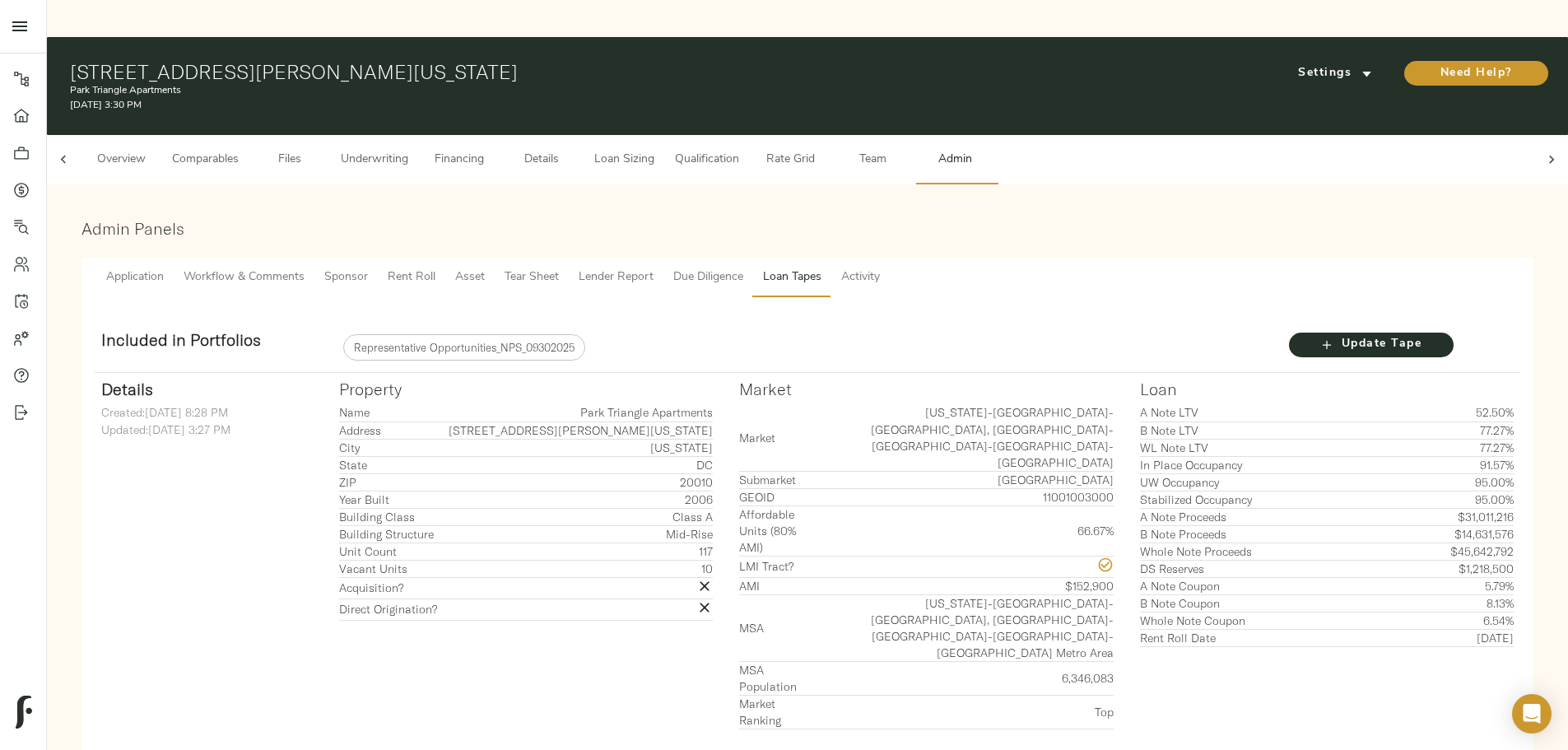
scroll to position [0, 64]
click at [655, 149] on span "Loan Sizing" at bounding box center [624, 159] width 63 height 21
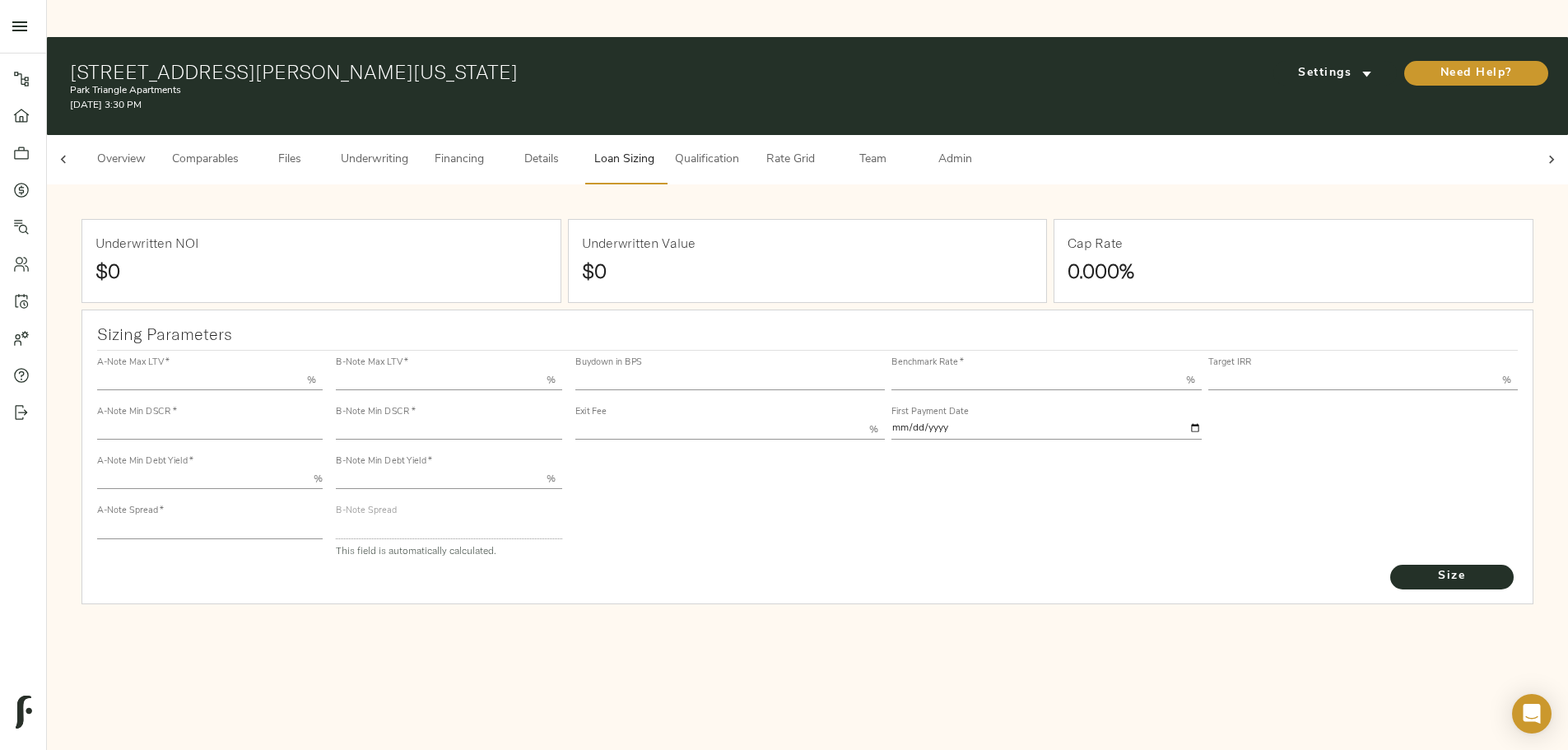
type input "55.000"
type input "1.4"
type input "10.00"
type input "210"
type input "80.000"
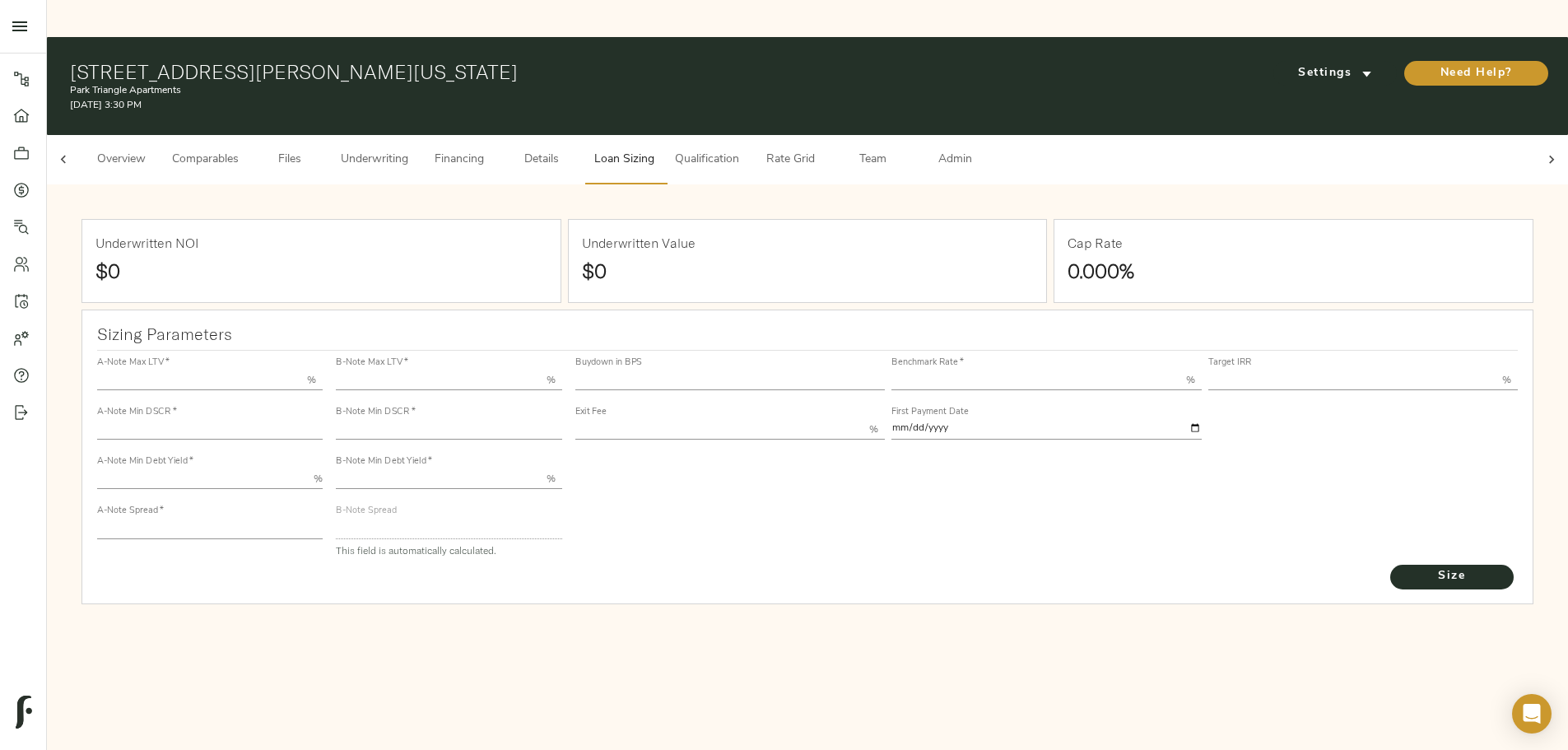
type input "1.039"
type input "2.00"
type input "443.7410534182551"
type input "45"
type input "3.69"
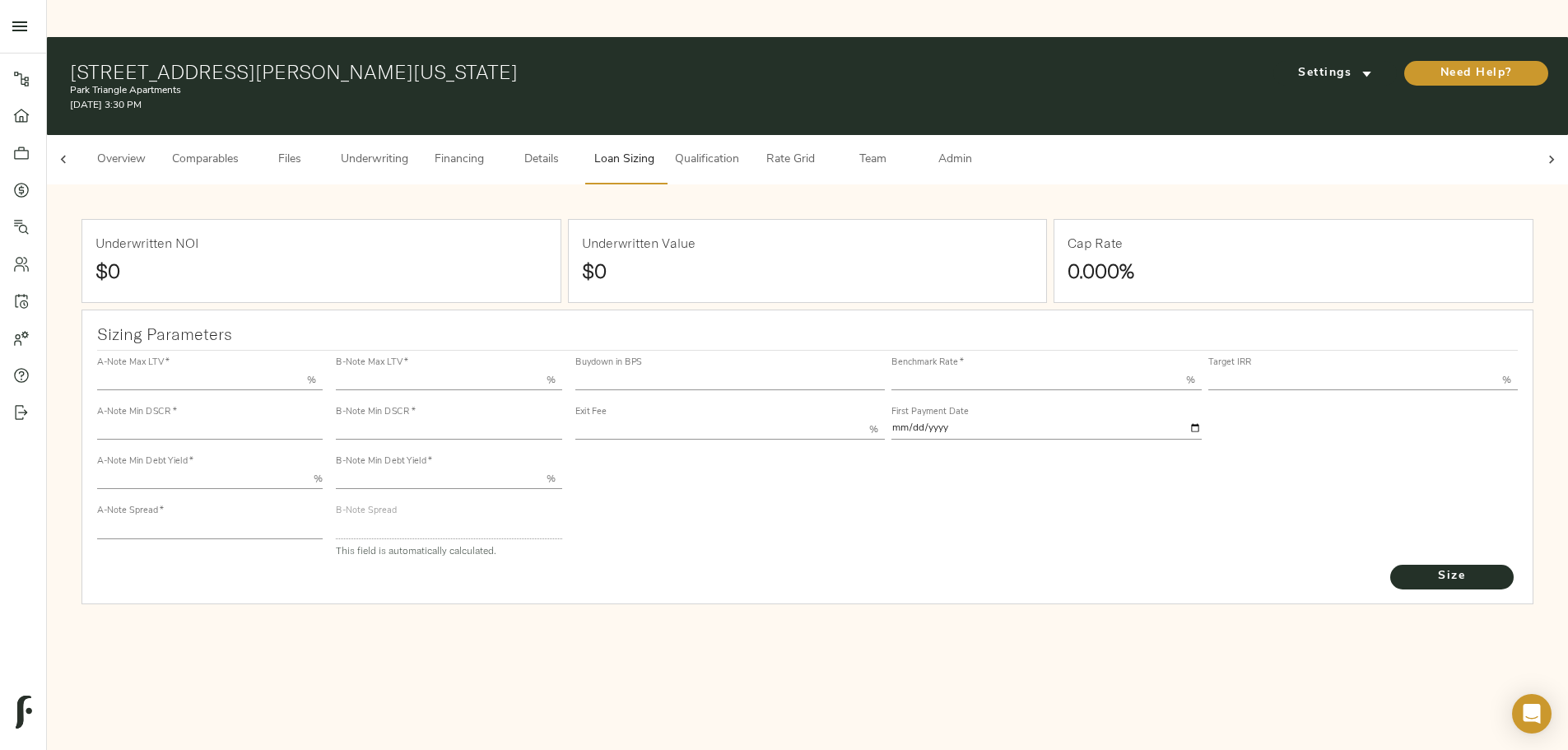
type input "11.00"
type input "1.00"
type input "[DATE]"
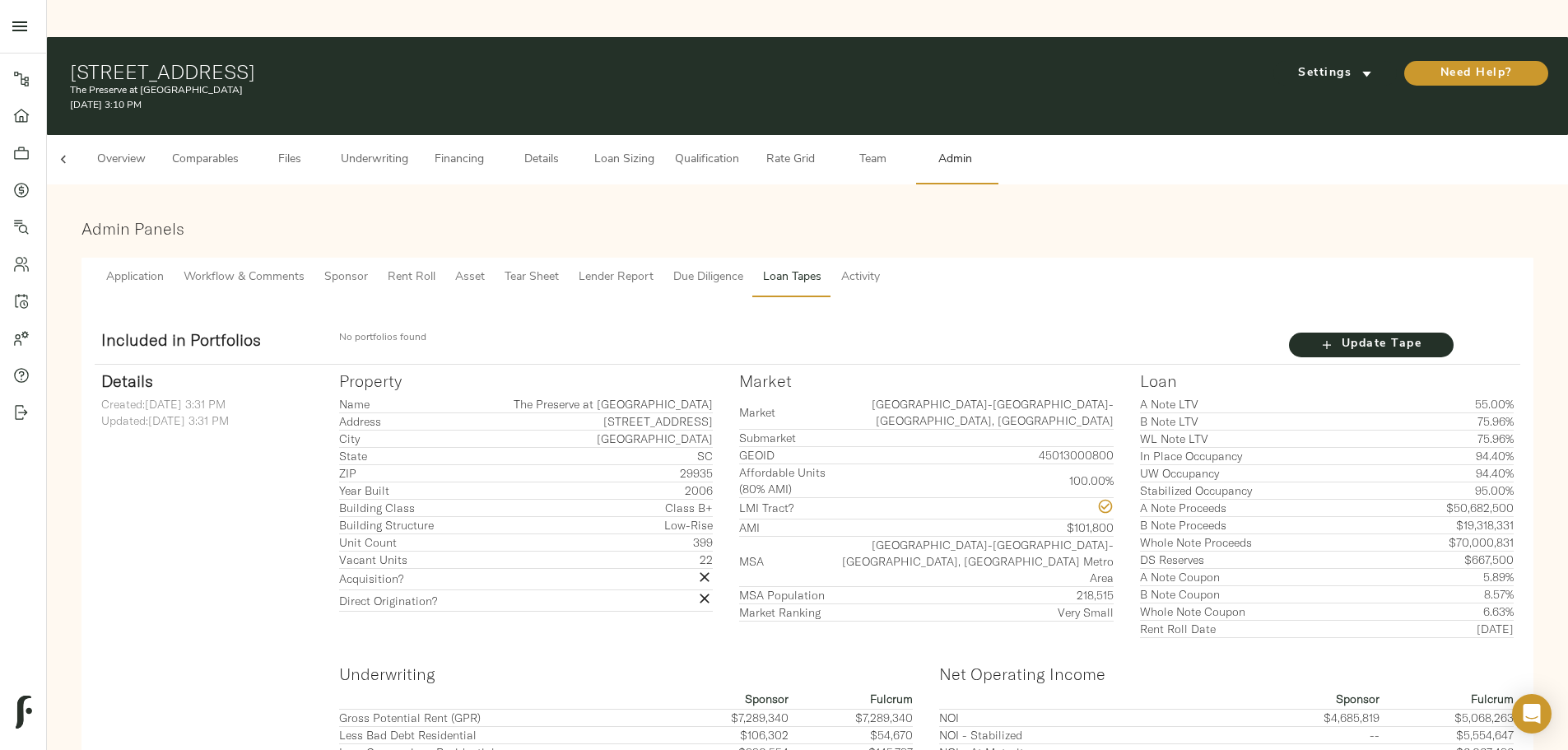
scroll to position [0, 64]
click at [655, 149] on span "Loan Sizing" at bounding box center [624, 159] width 63 height 21
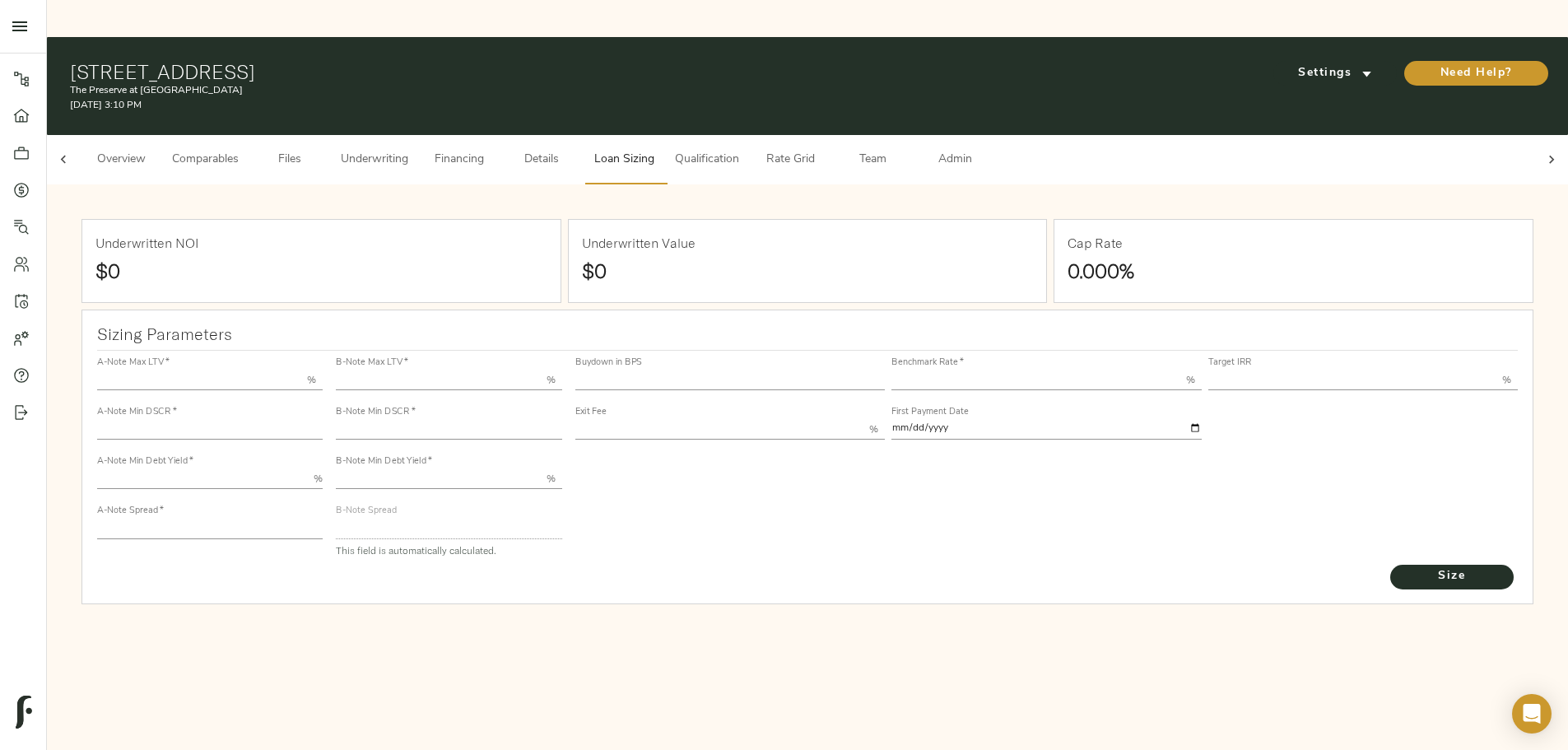
type input "55.000"
type input "1.4"
type input "10.00"
type input "220"
type input "80.000"
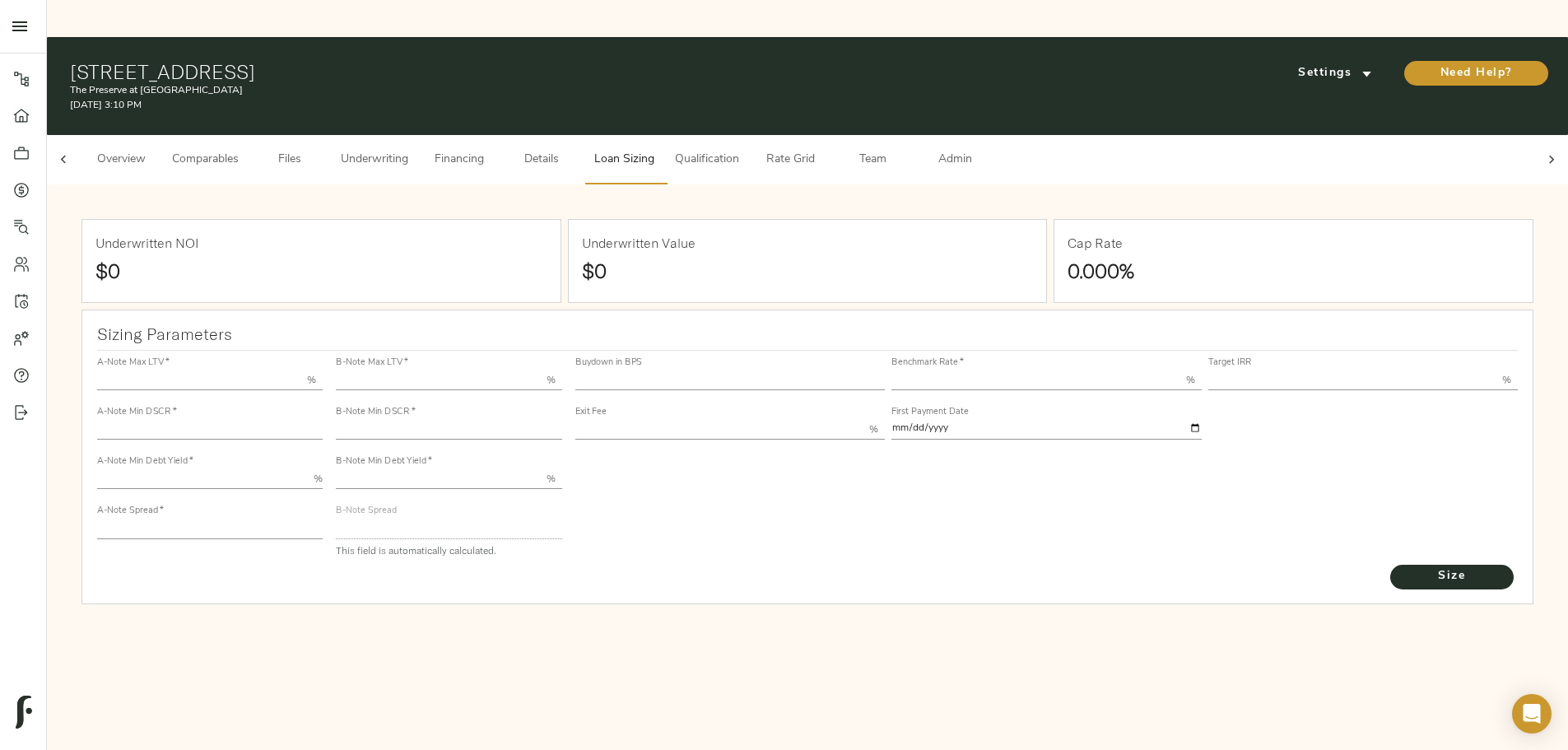
type input "1.0923"
type input "2.00"
type input "487.5918491268662"
type input "30"
type input "3.69"
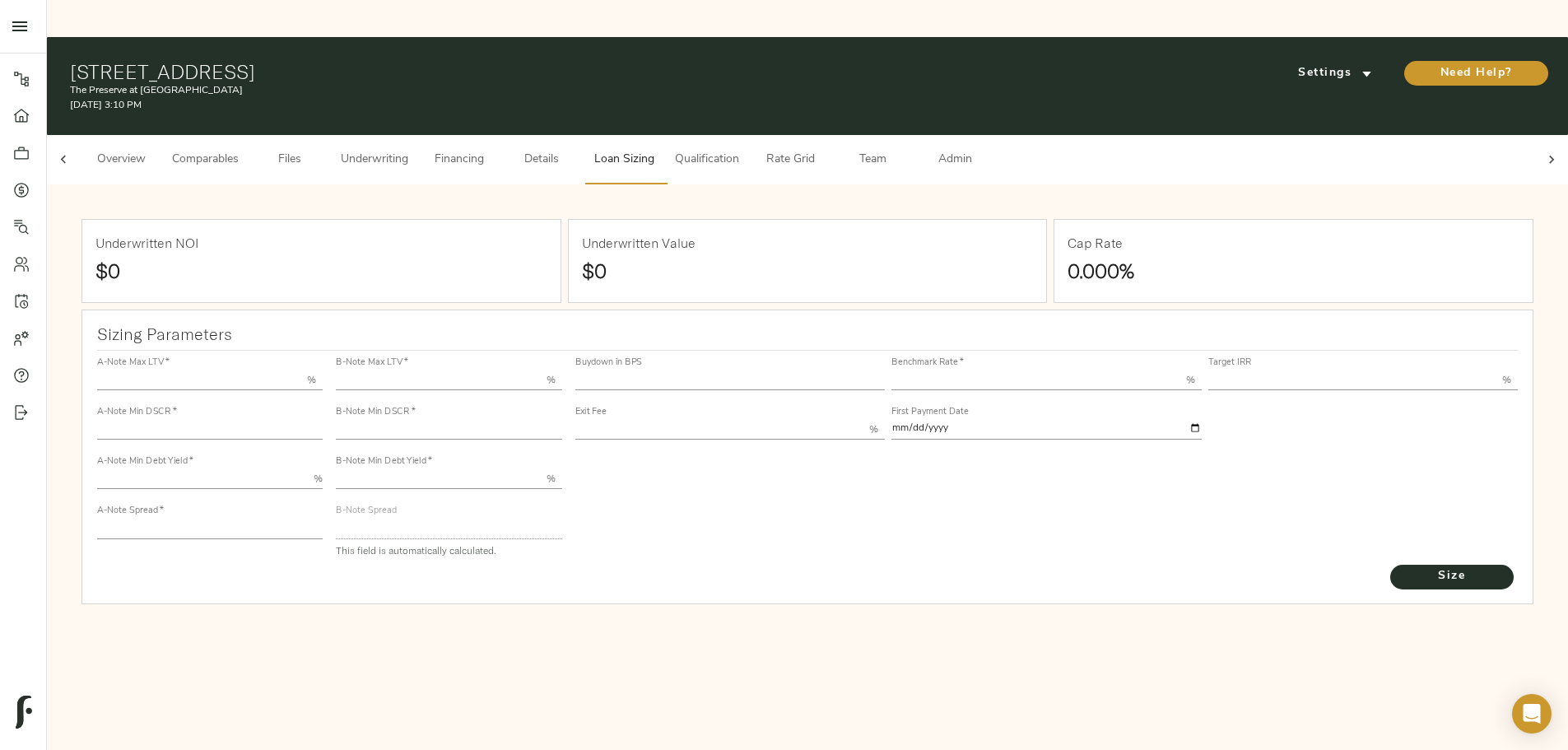
type input "11.00"
type input "1.00"
type input "[DATE]"
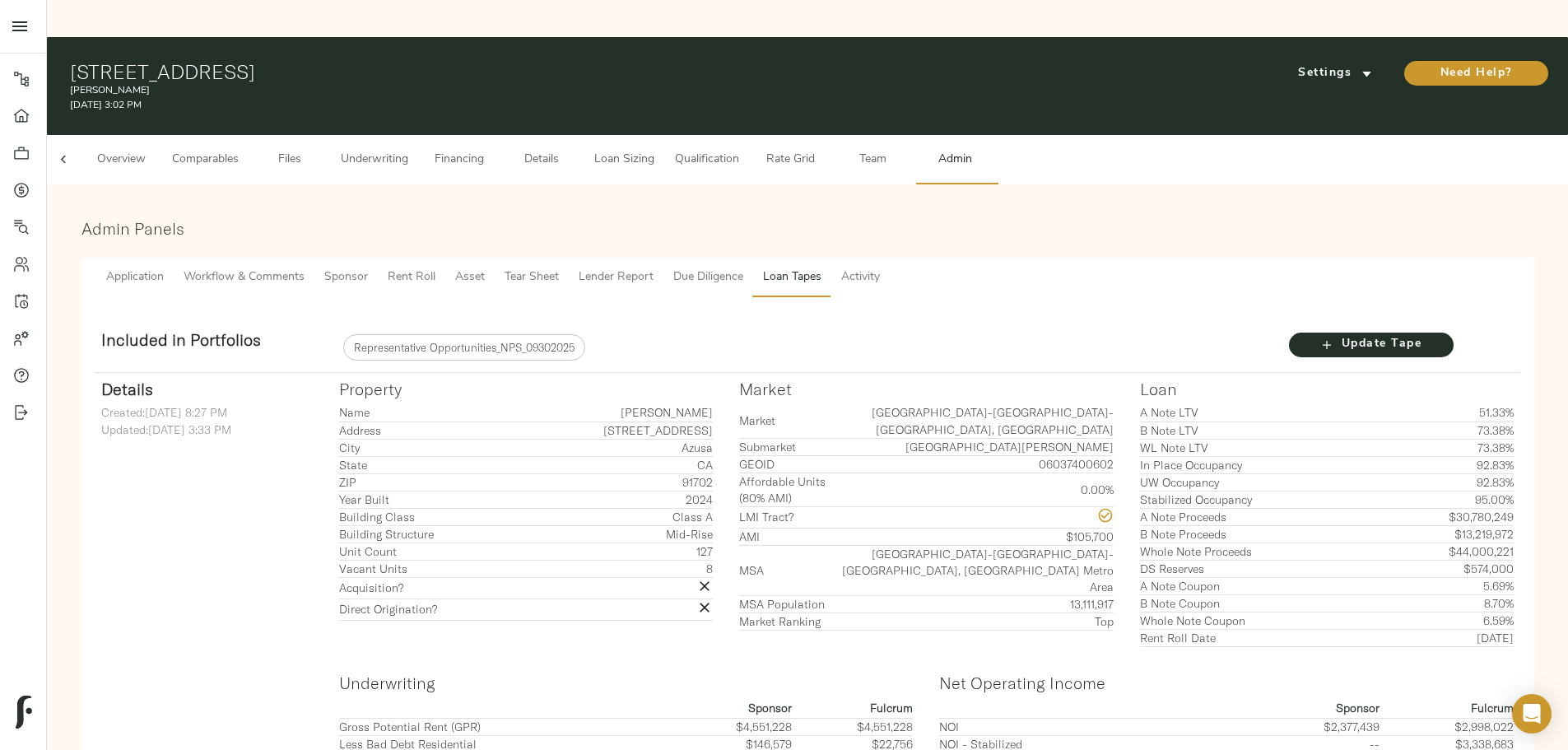
scroll to position [0, 64]
click at [655, 149] on span "Loan Sizing" at bounding box center [624, 159] width 63 height 21
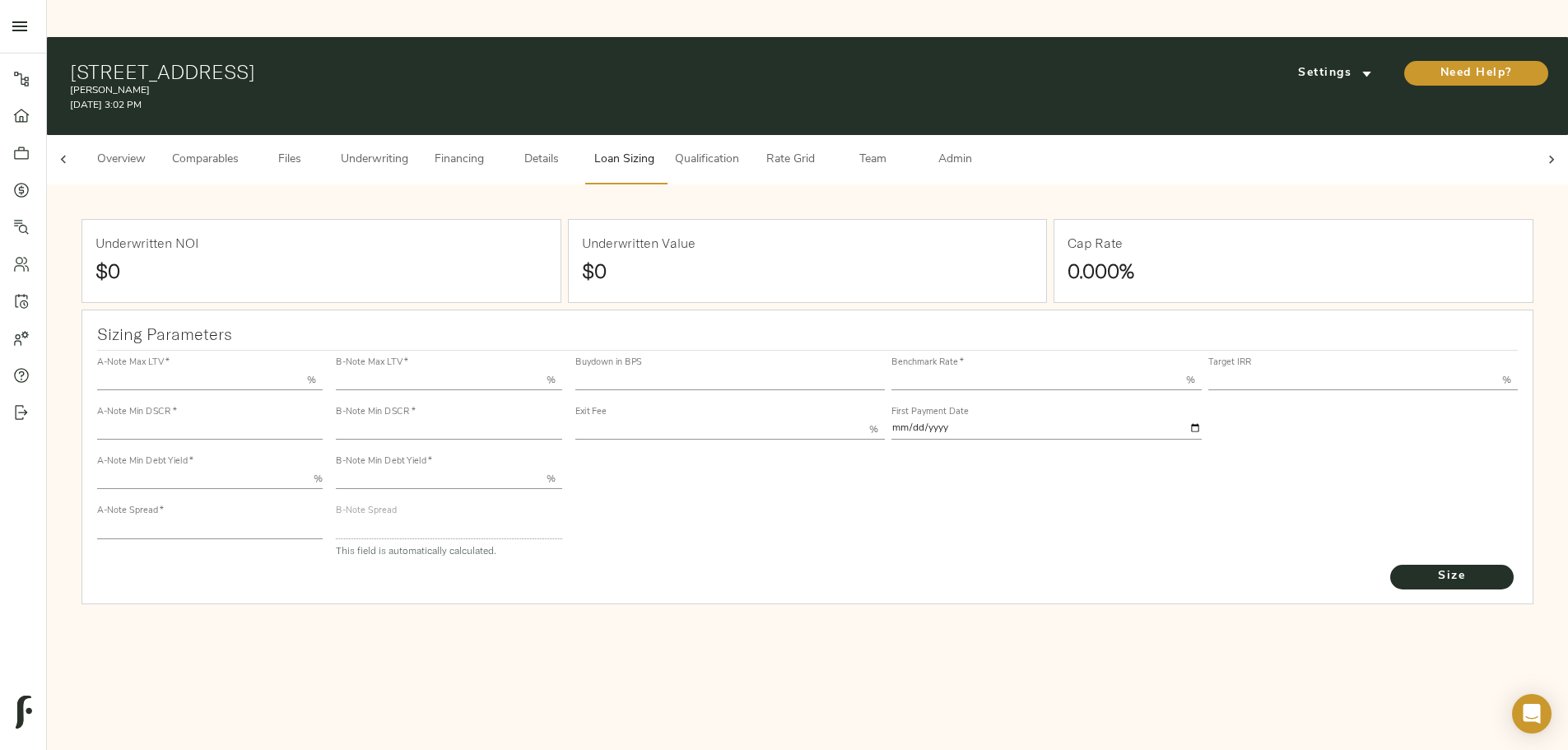
type input "55.000"
type input "1.4"
type input "9.00"
type input "200"
type input "80.000"
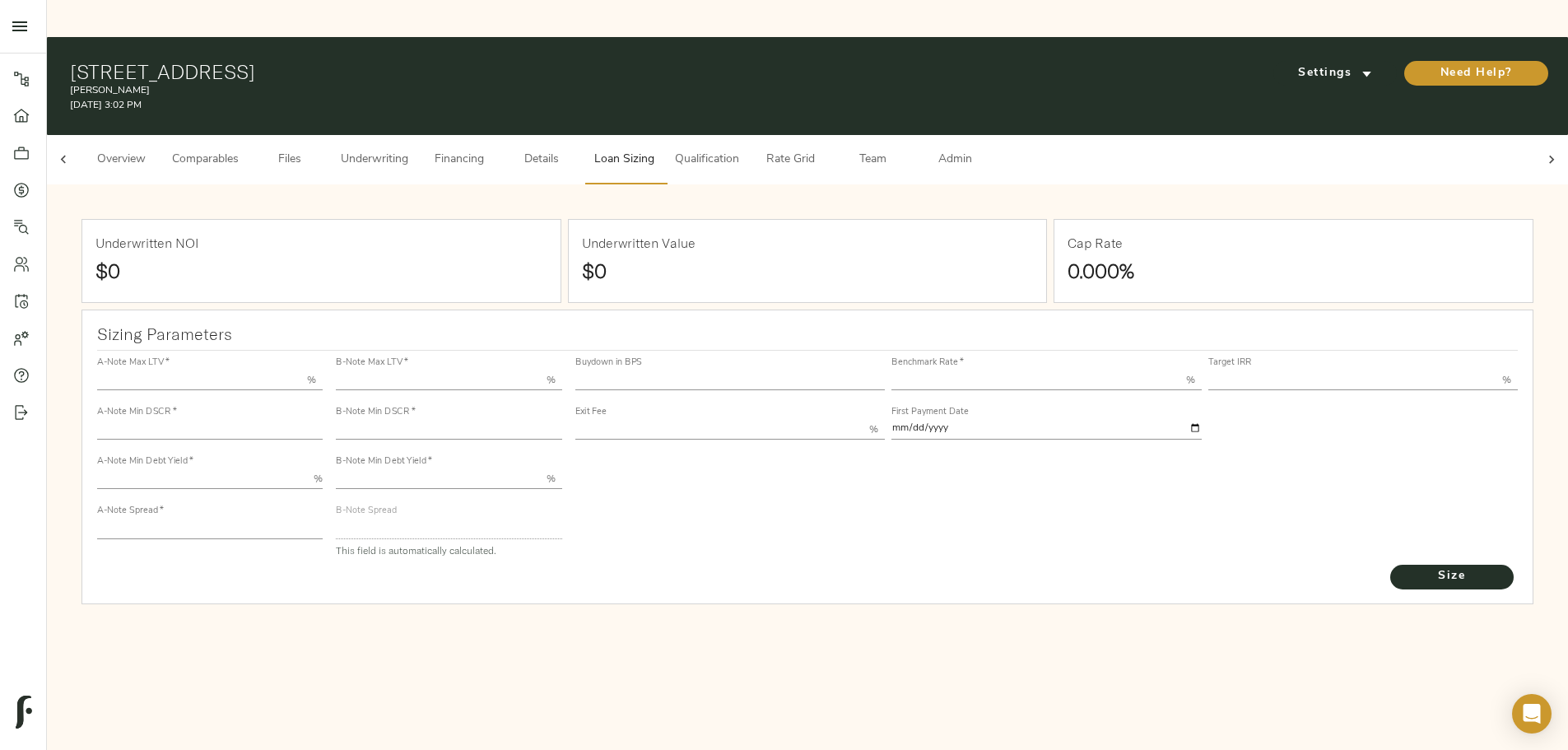
type input "1.0334"
type input "2.00"
type input "500.69039173057115"
type input "30"
type input "3.69"
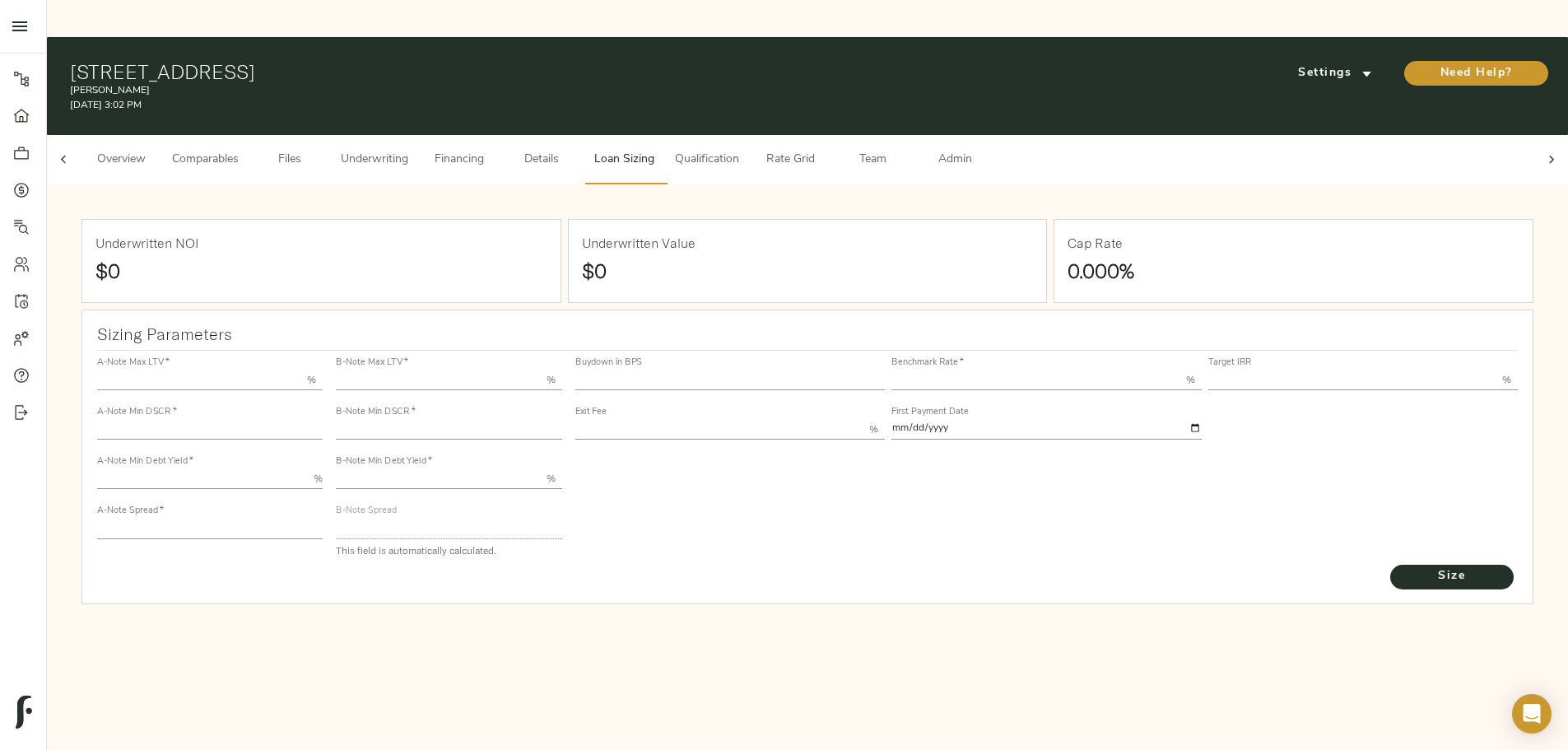
type input "11.00"
type input "1.00"
type input "[DATE]"
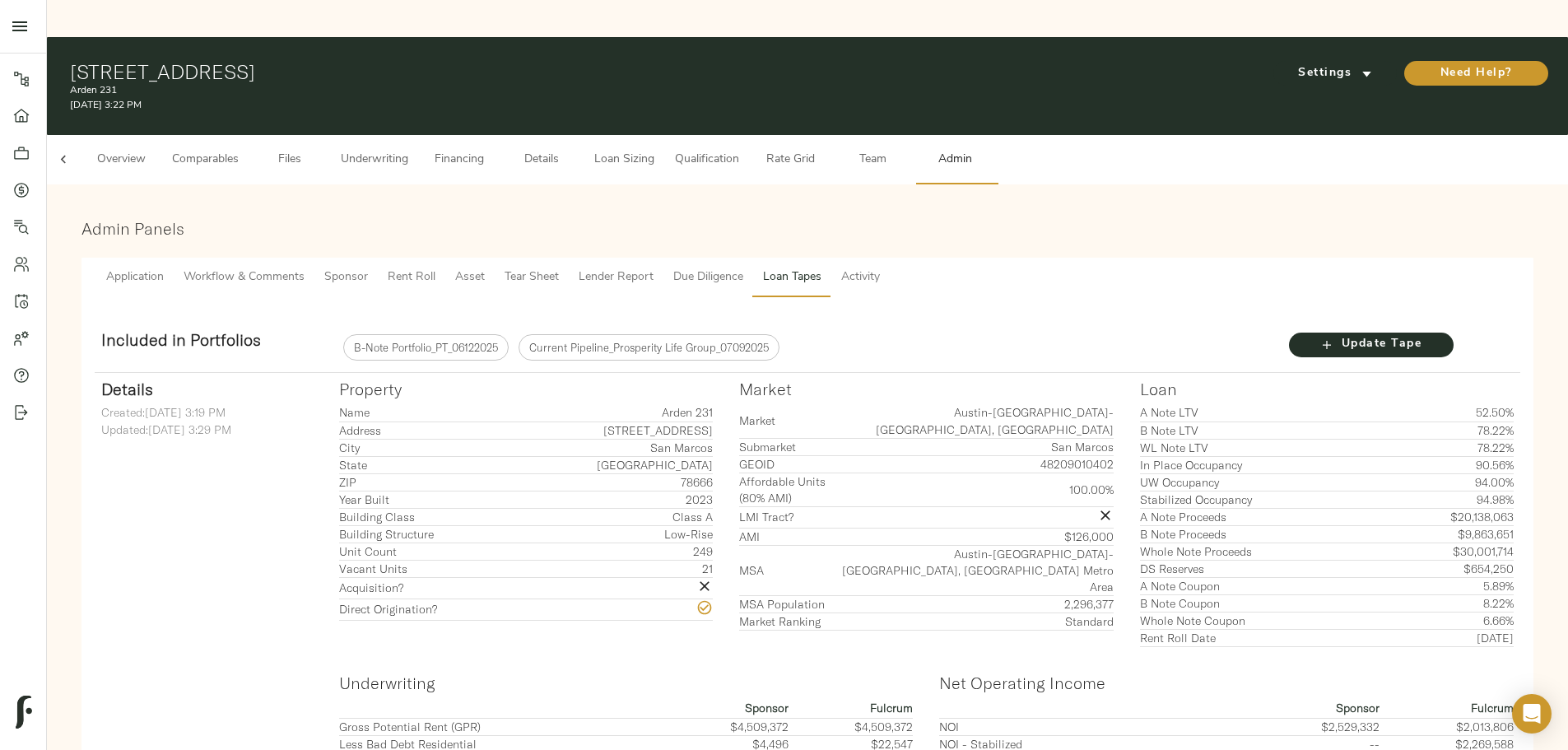
scroll to position [0, 64]
click at [655, 149] on span "Loan Sizing" at bounding box center [624, 159] width 63 height 21
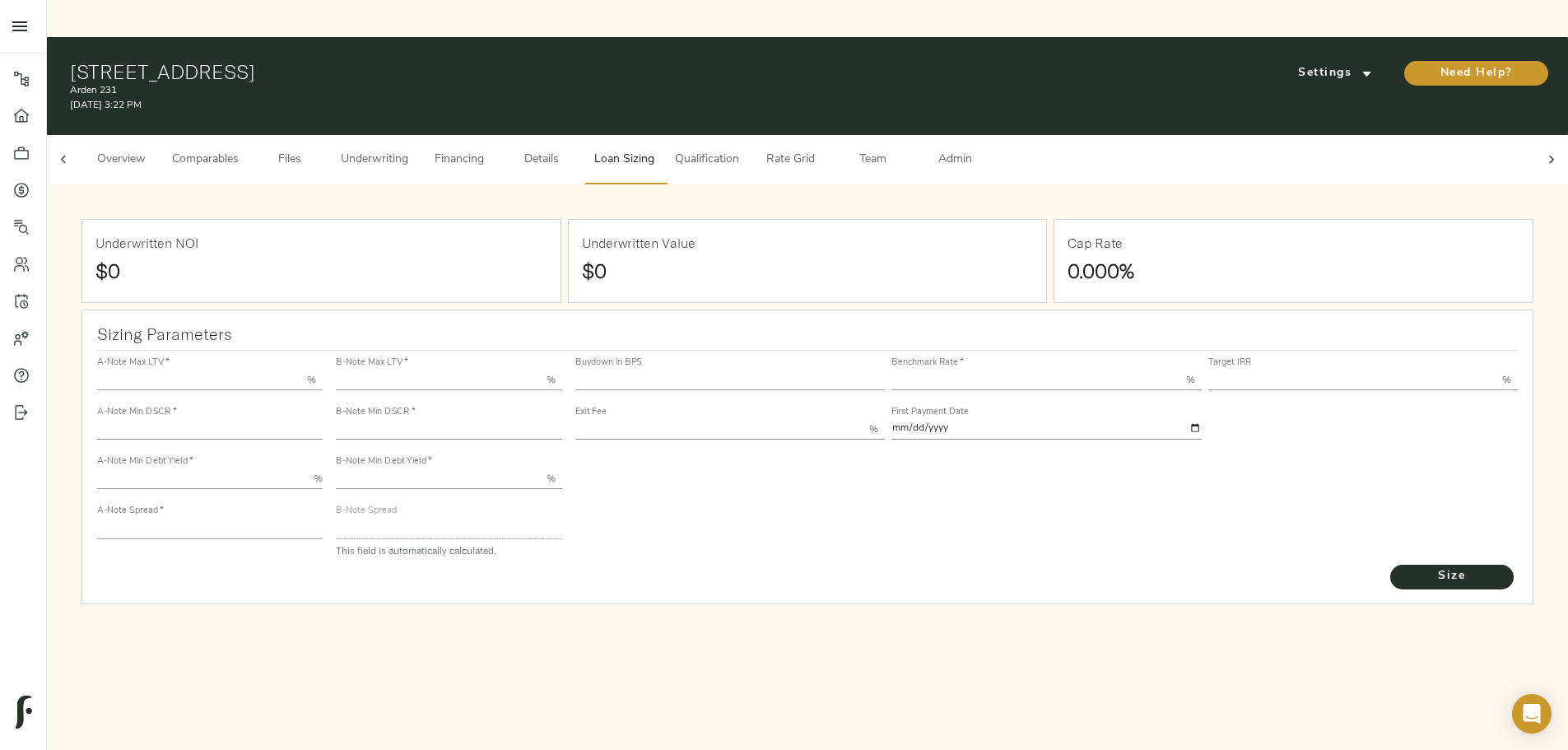
type input "55.000"
type input "1.4"
type input "10.00"
type input "220"
type input "80.000"
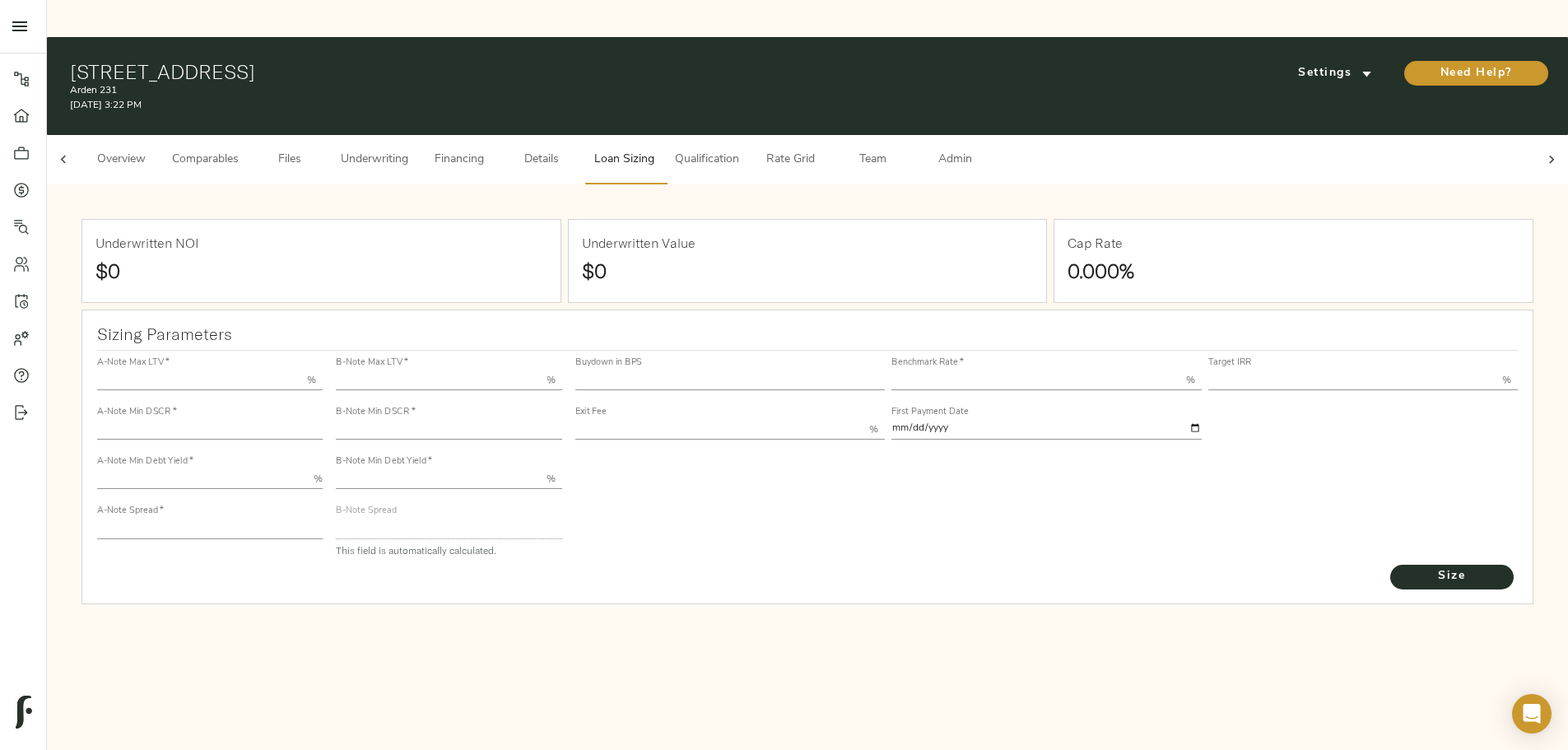
type input "1.0085"
type input "2.00"
type input "452.9079721516745"
type input "45"
type input "3.69"
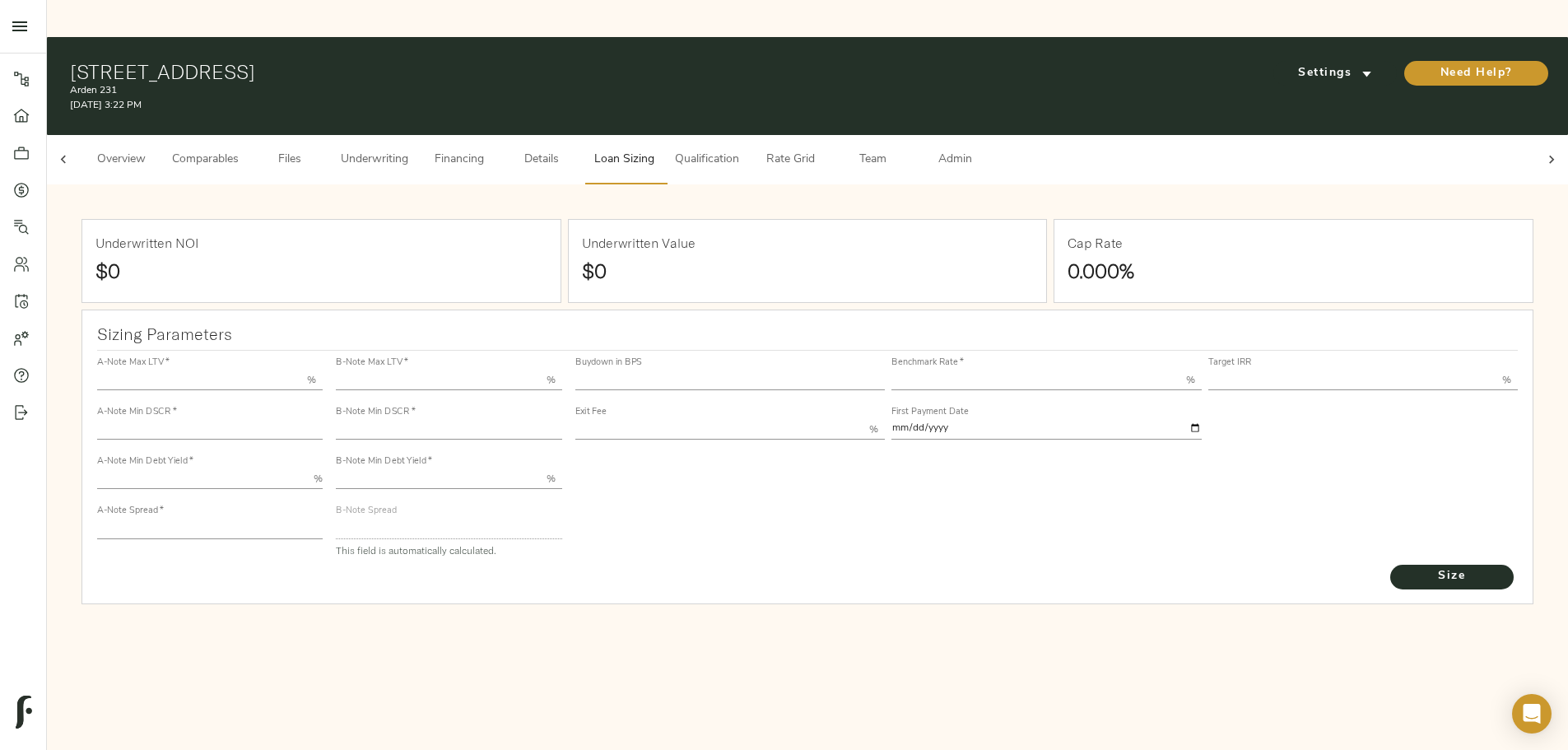
type input "11.00"
type input "1.00"
type input "[DATE]"
